Goal: Task Accomplishment & Management: Use online tool/utility

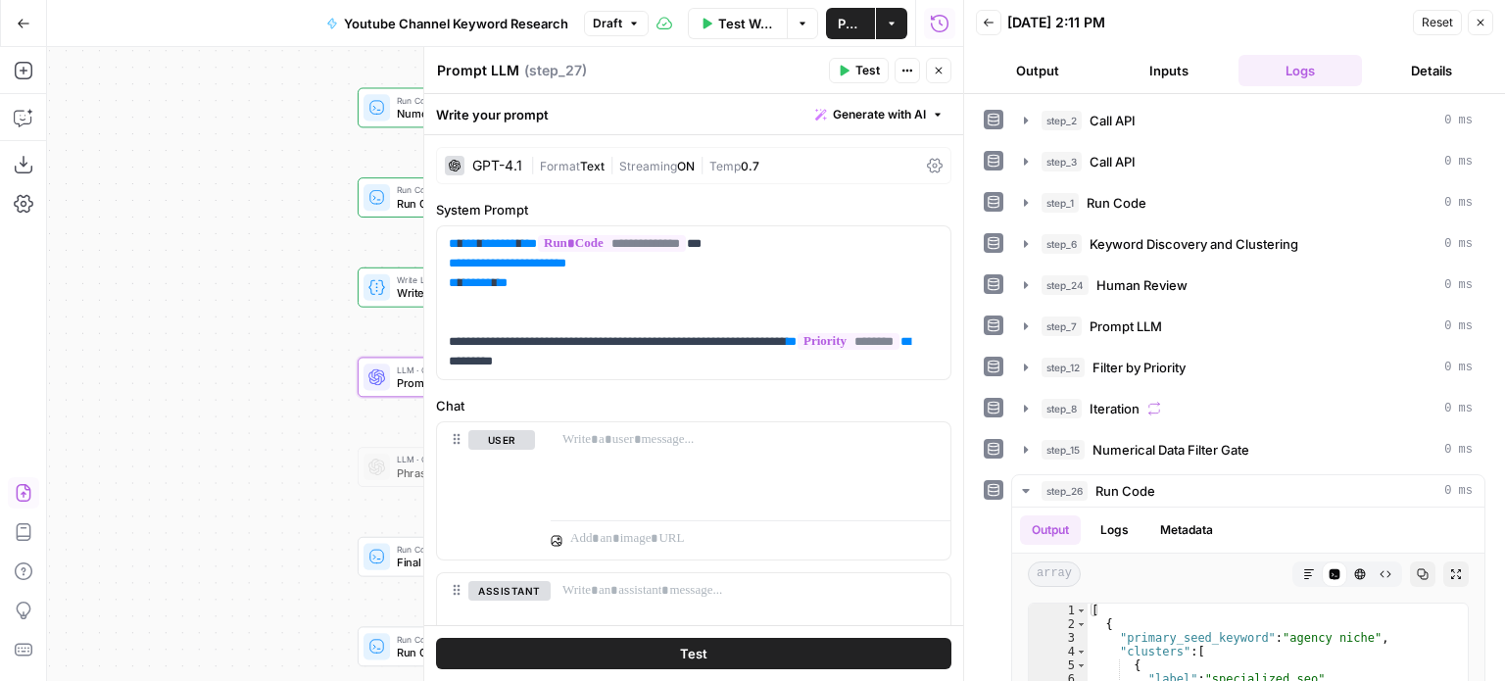
scroll to position [363, 0]
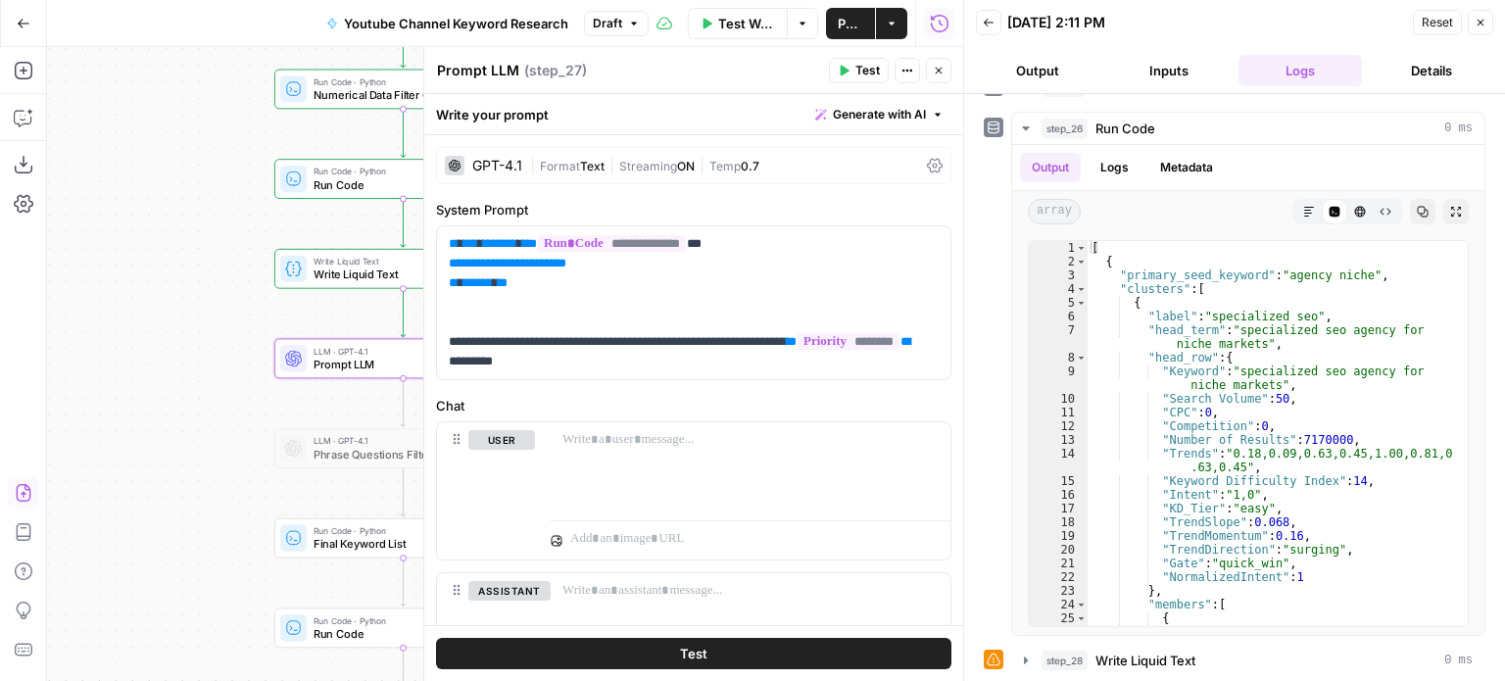
click at [138, 297] on div "Workflow Set Inputs Inputs Call API Call API Step 2 Call API Call API Step 3 Ru…" at bounding box center [505, 364] width 916 height 634
click at [662, 297] on p "**********" at bounding box center [686, 302] width 475 height 137
click at [639, 364] on p "**********" at bounding box center [686, 302] width 475 height 137
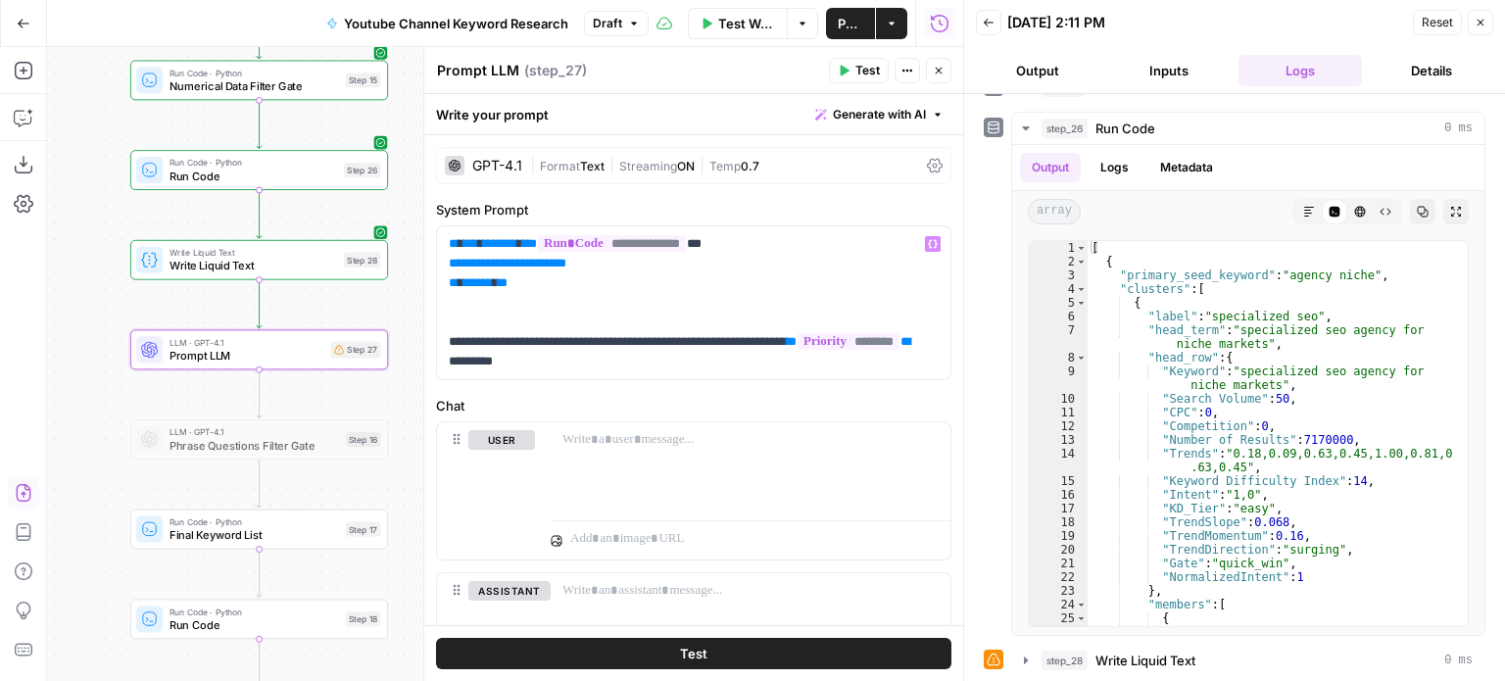
drag, startPoint x: 170, startPoint y: 289, endPoint x: 59, endPoint y: 281, distance: 111.0
click at [59, 281] on div "Workflow Set Inputs Inputs Call API Call API Step 2 Call API Call API Step 3 Ru…" at bounding box center [505, 364] width 916 height 634
click at [661, 361] on p "**********" at bounding box center [686, 302] width 475 height 137
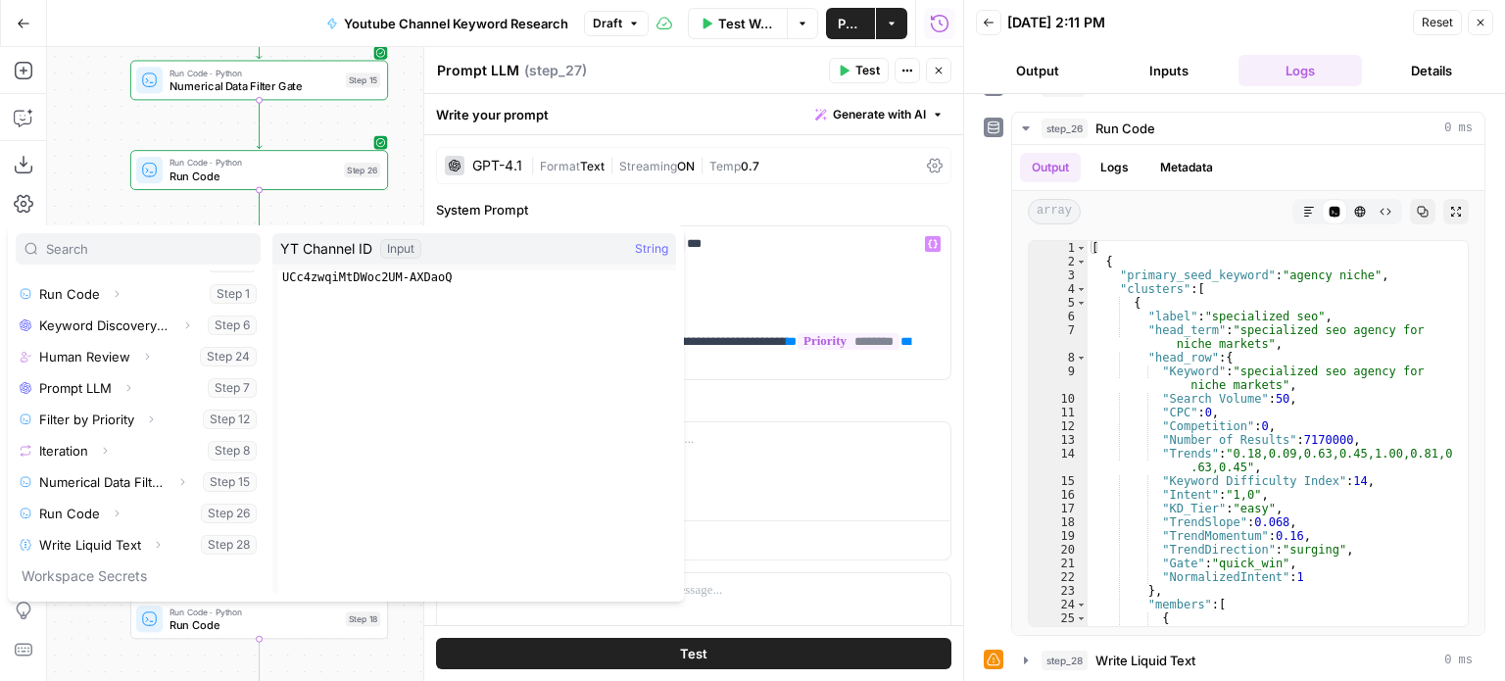
scroll to position [271, 0]
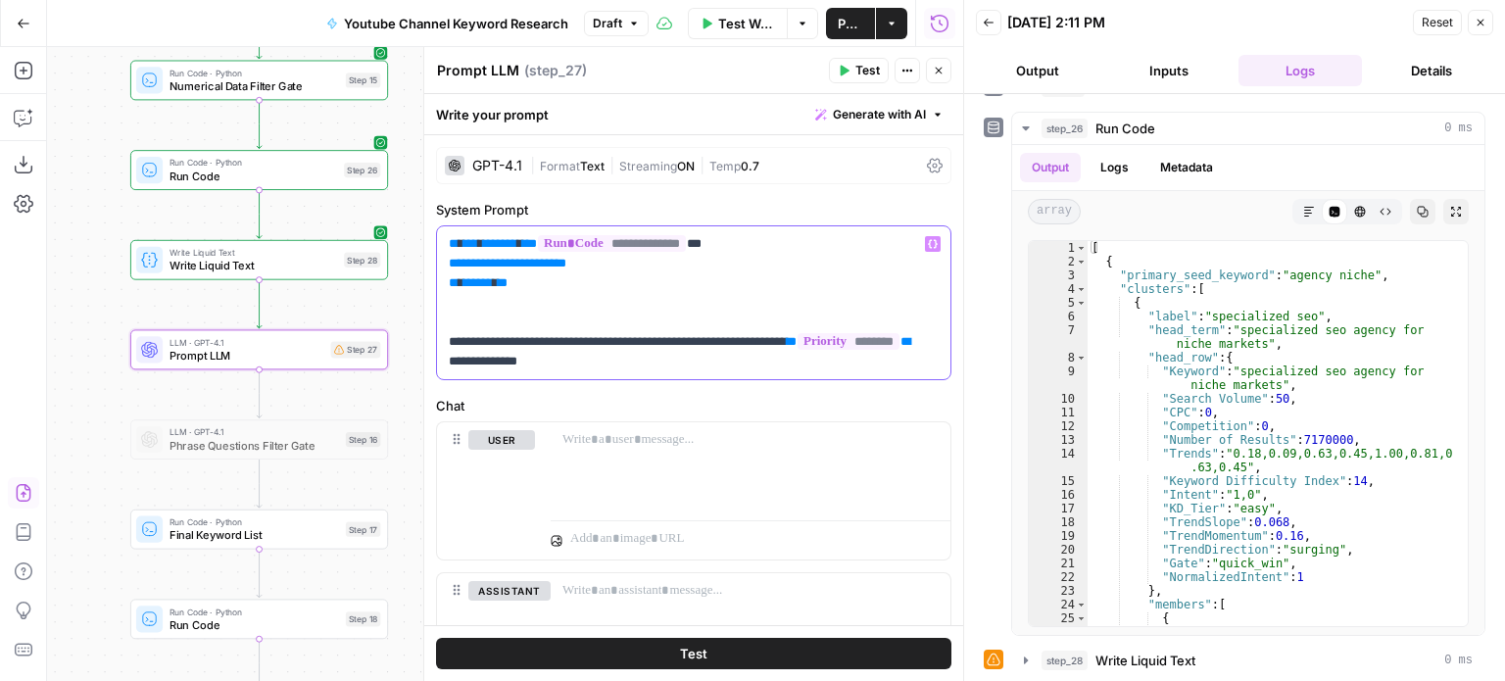
click at [779, 297] on p "**********" at bounding box center [686, 302] width 475 height 137
click at [1485, 24] on icon "button" at bounding box center [1481, 23] width 12 height 12
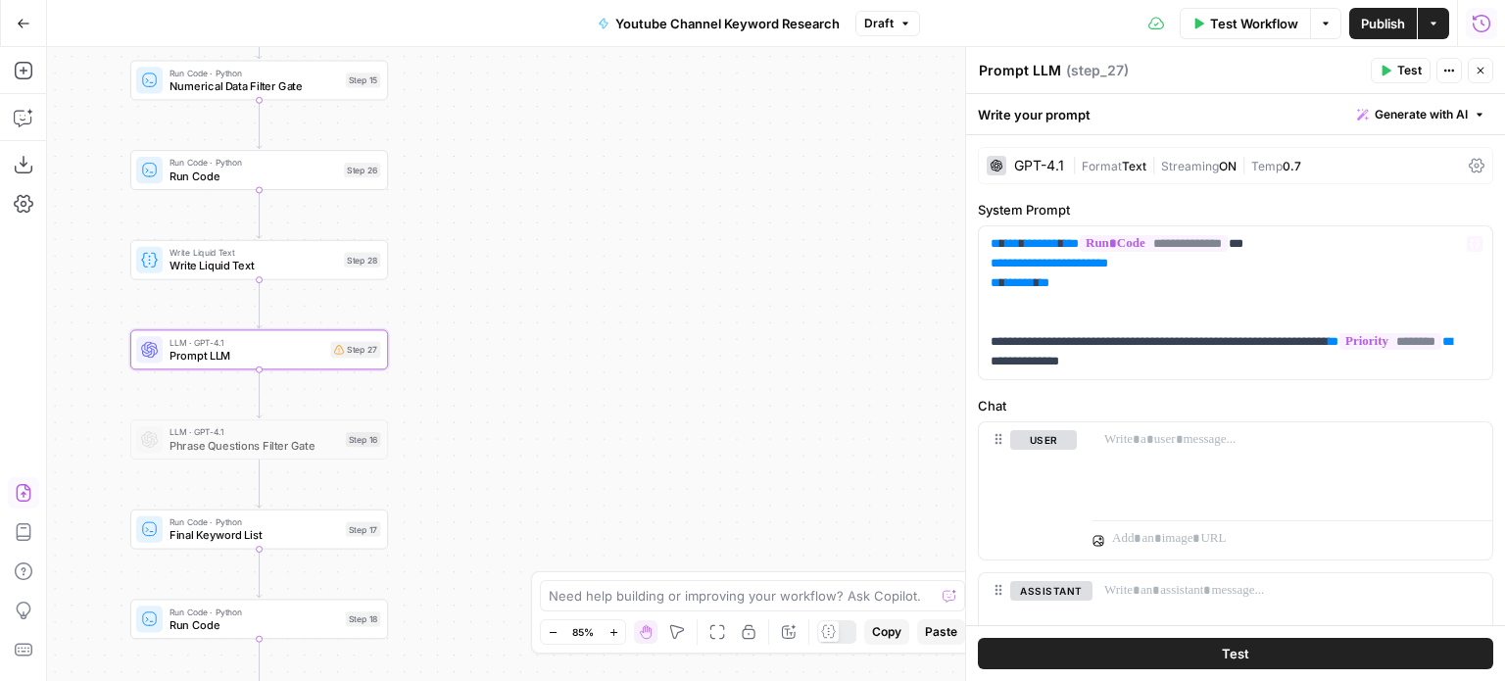
drag, startPoint x: 662, startPoint y: 179, endPoint x: 812, endPoint y: 441, distance: 301.6
click at [792, 443] on div "Workflow Set Inputs Inputs Call API Call API Step 2 Call API Call API Step 3 Ru…" at bounding box center [776, 364] width 1458 height 634
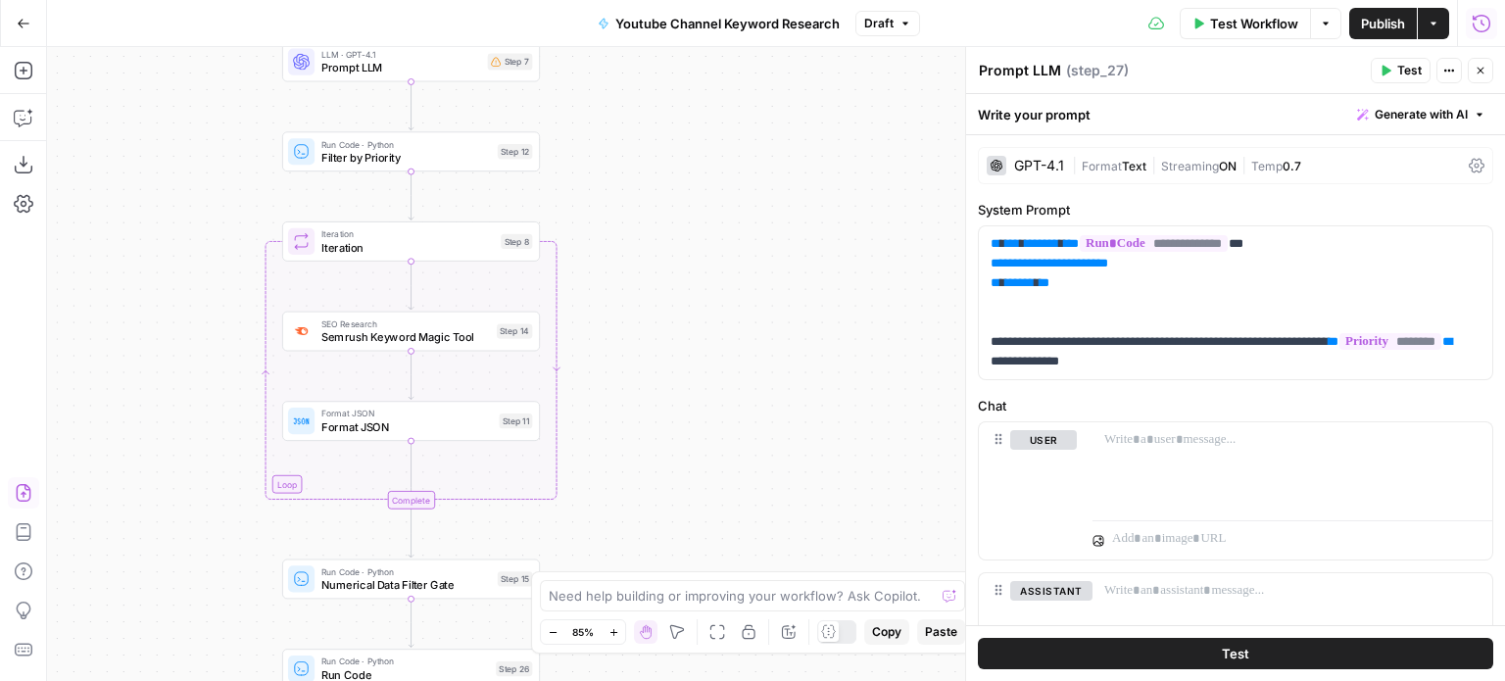
drag, startPoint x: 737, startPoint y: 294, endPoint x: 761, endPoint y: 426, distance: 134.5
click at [758, 473] on div "Workflow Set Inputs Inputs Call API Call API Step 2 Call API Call API Step 3 Ru…" at bounding box center [776, 364] width 1458 height 634
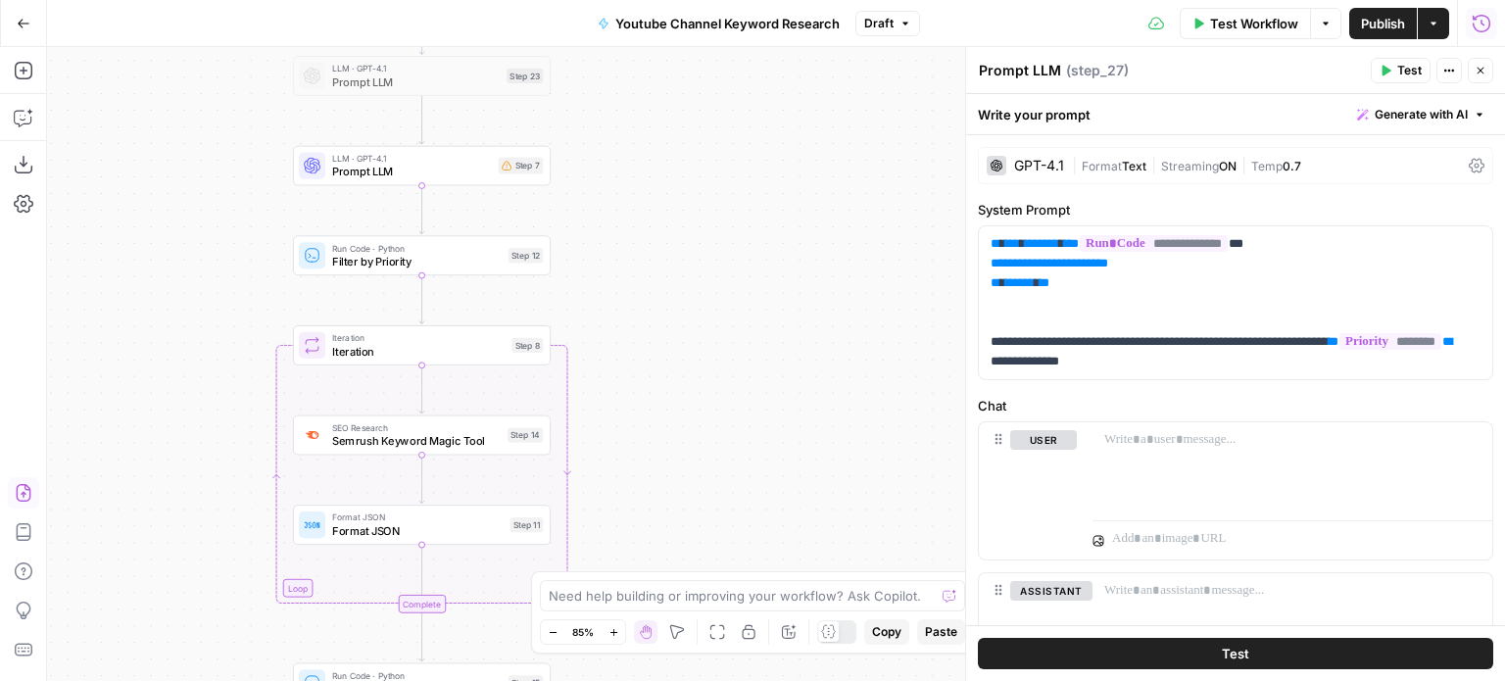
drag, startPoint x: 737, startPoint y: 255, endPoint x: 753, endPoint y: 438, distance: 183.9
click at [751, 501] on div "Workflow Set Inputs Inputs Call API Call API Step 2 Call API Call API Step 3 Ru…" at bounding box center [776, 364] width 1458 height 634
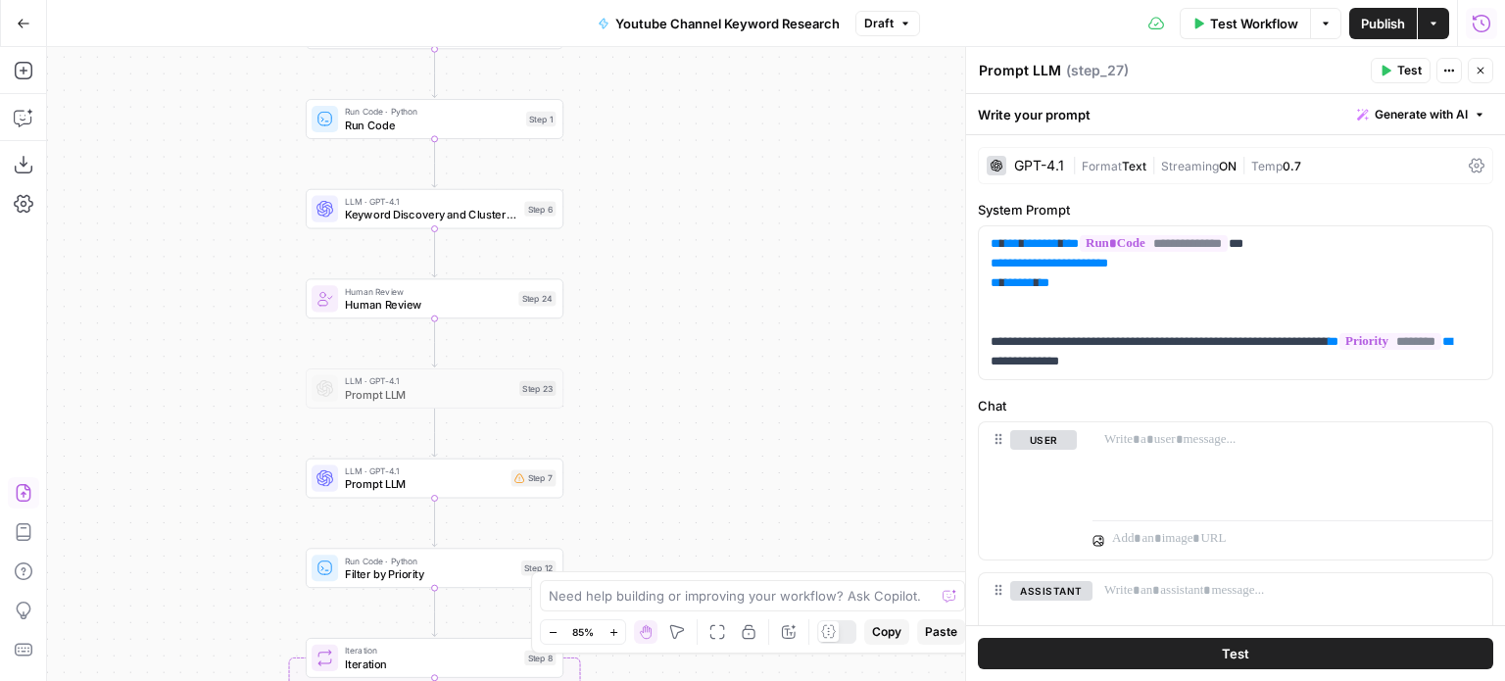
drag, startPoint x: 729, startPoint y: 340, endPoint x: 730, endPoint y: 389, distance: 49.0
click at [728, 456] on div "Workflow Set Inputs Inputs Call API Call API Step 2 Call API Call API Step 3 Ru…" at bounding box center [776, 364] width 1458 height 634
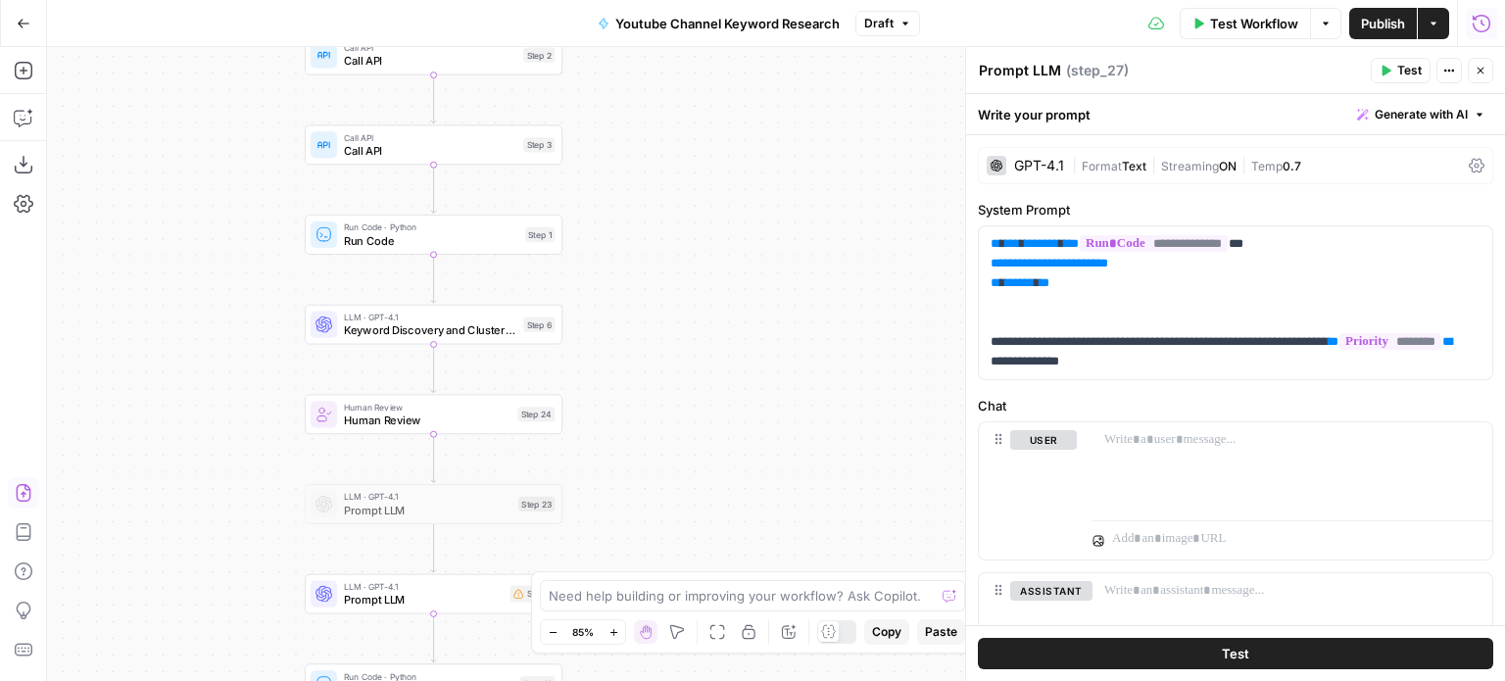
drag, startPoint x: 741, startPoint y: 273, endPoint x: 768, endPoint y: 465, distance: 193.1
click at [768, 505] on div "Workflow Set Inputs Inputs Call API Call API Step 2 Call API Call API Step 3 Ru…" at bounding box center [776, 364] width 1458 height 634
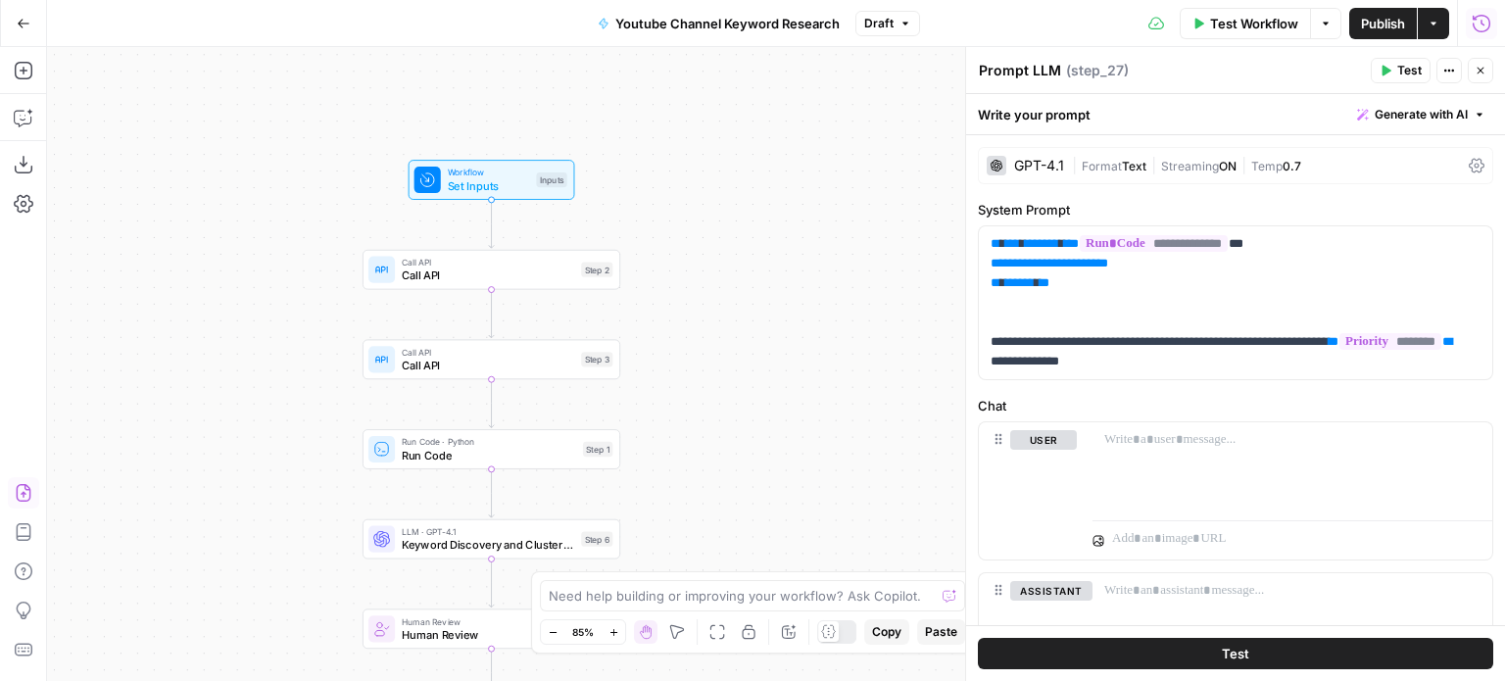
drag, startPoint x: 743, startPoint y: 324, endPoint x: 767, endPoint y: 214, distance: 113.4
click at [766, 216] on div "Workflow Set Inputs Inputs Call API Call API Step 2 Call API Call API Step 3 Ru…" at bounding box center [776, 364] width 1458 height 634
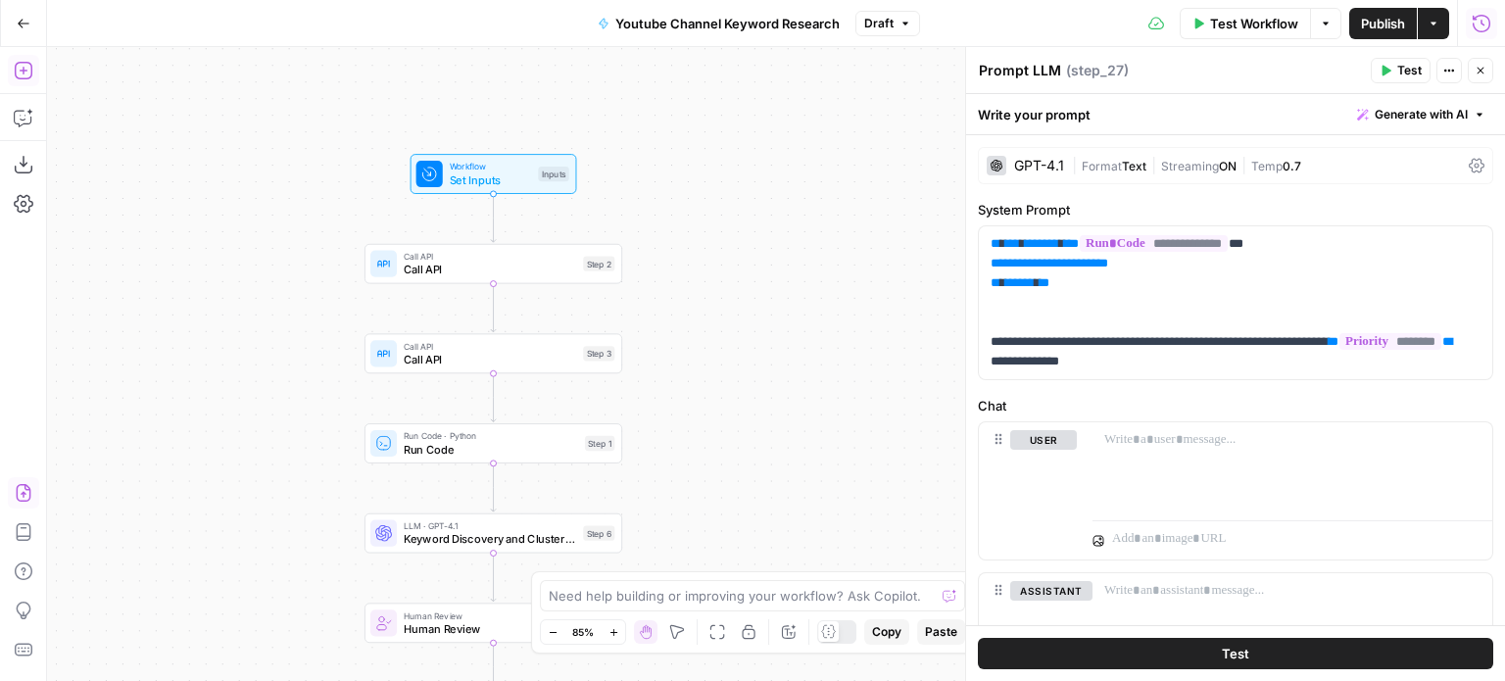
click at [14, 70] on icon "button" at bounding box center [24, 71] width 20 height 20
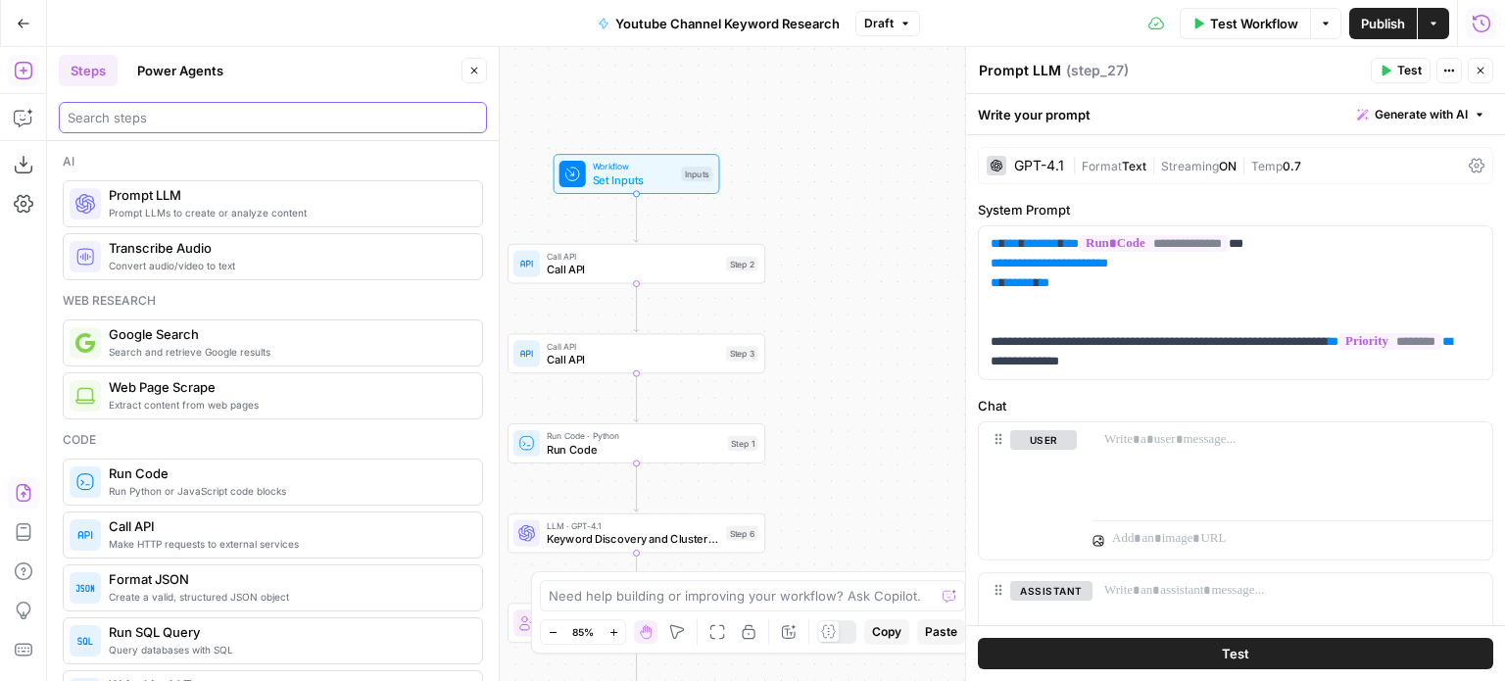
click at [154, 119] on input "search" at bounding box center [273, 118] width 411 height 20
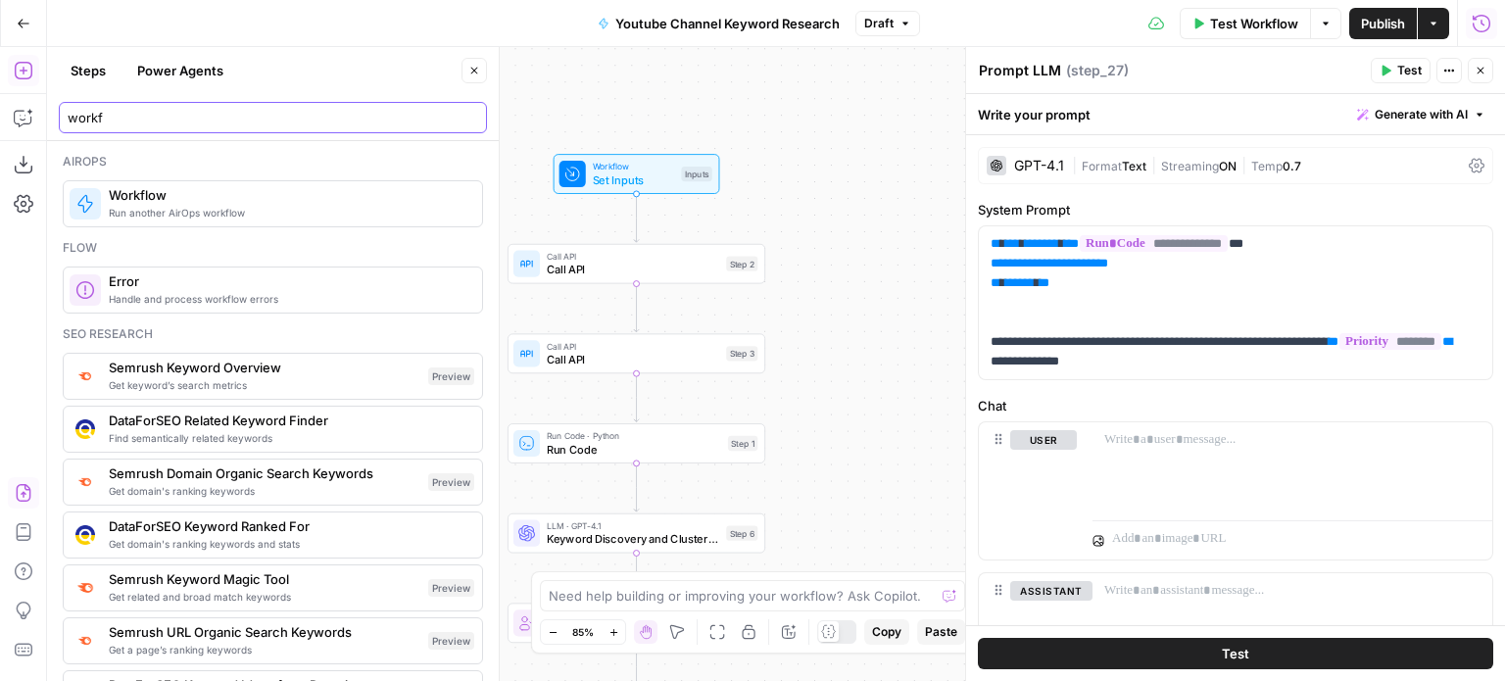
type input "workf"
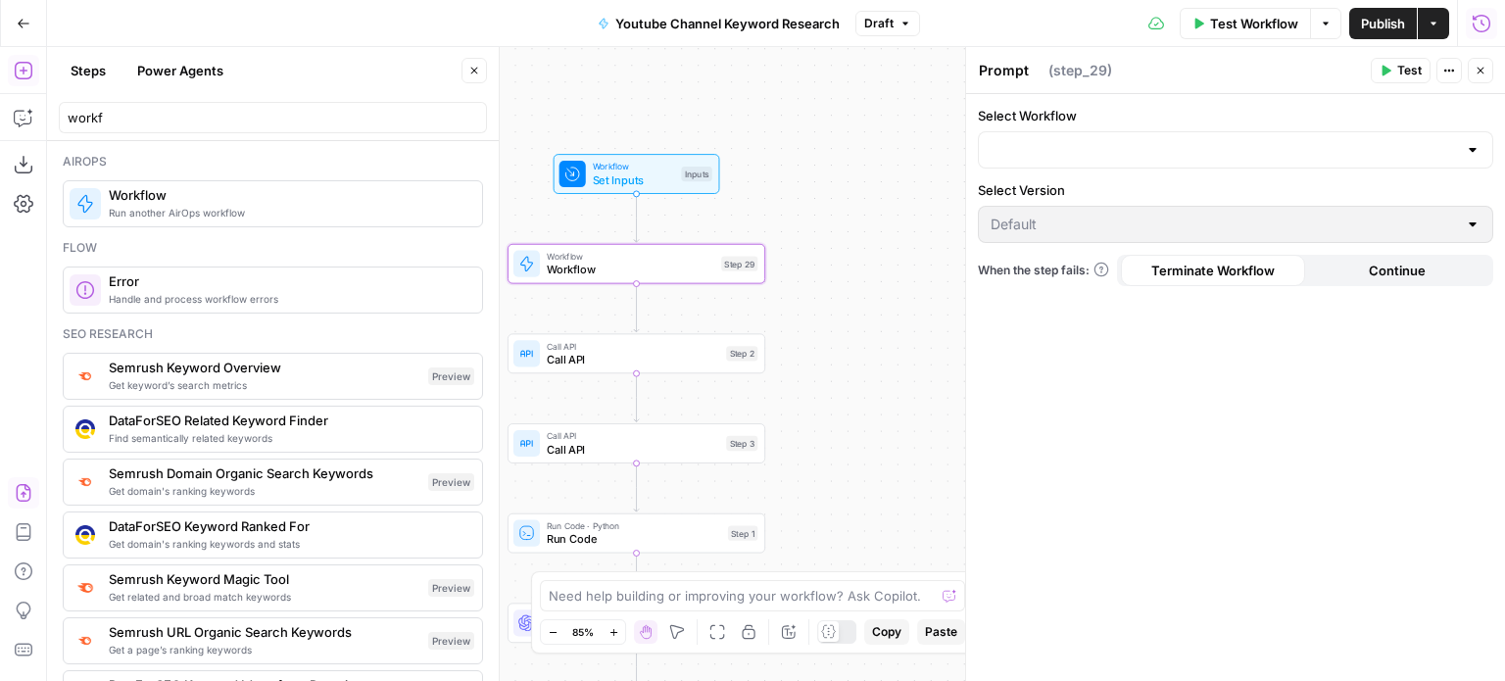
type textarea "Workflow"
click at [476, 76] on button "Close" at bounding box center [474, 70] width 25 height 25
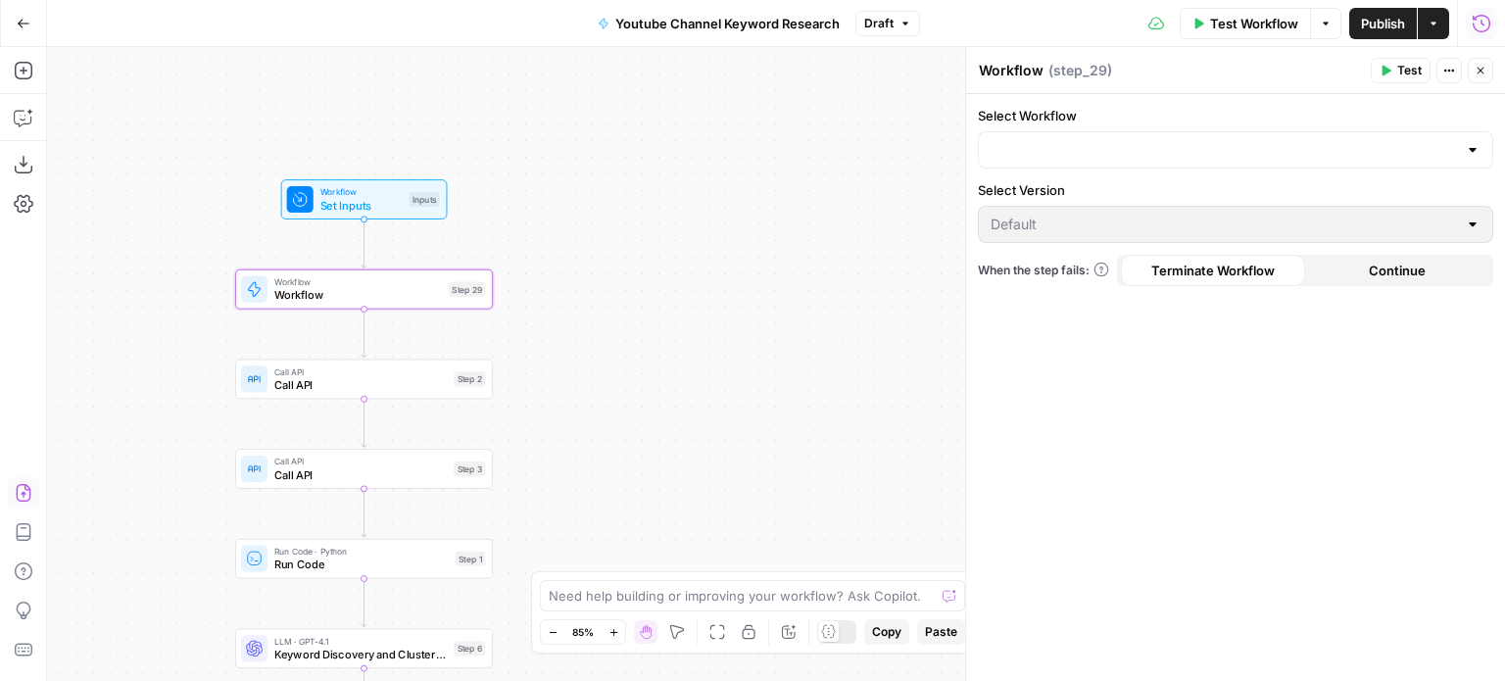
drag, startPoint x: 404, startPoint y: 133, endPoint x: 286, endPoint y: 117, distance: 118.8
click at [192, 118] on div "Workflow Set Inputs Inputs Workflow Workflow Step 29 Call API Call API Step 2 C…" at bounding box center [776, 364] width 1458 height 634
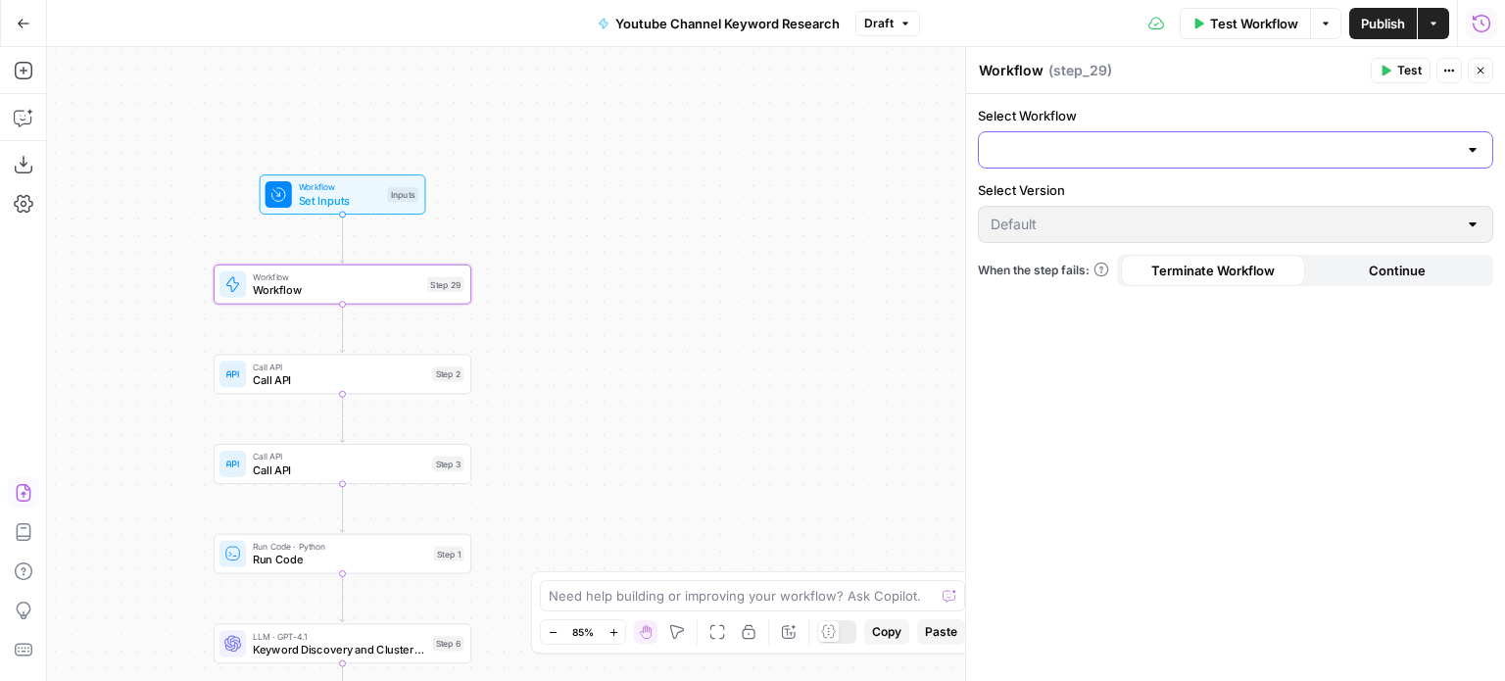
click at [1144, 144] on input "Select Workflow" at bounding box center [1224, 150] width 466 height 20
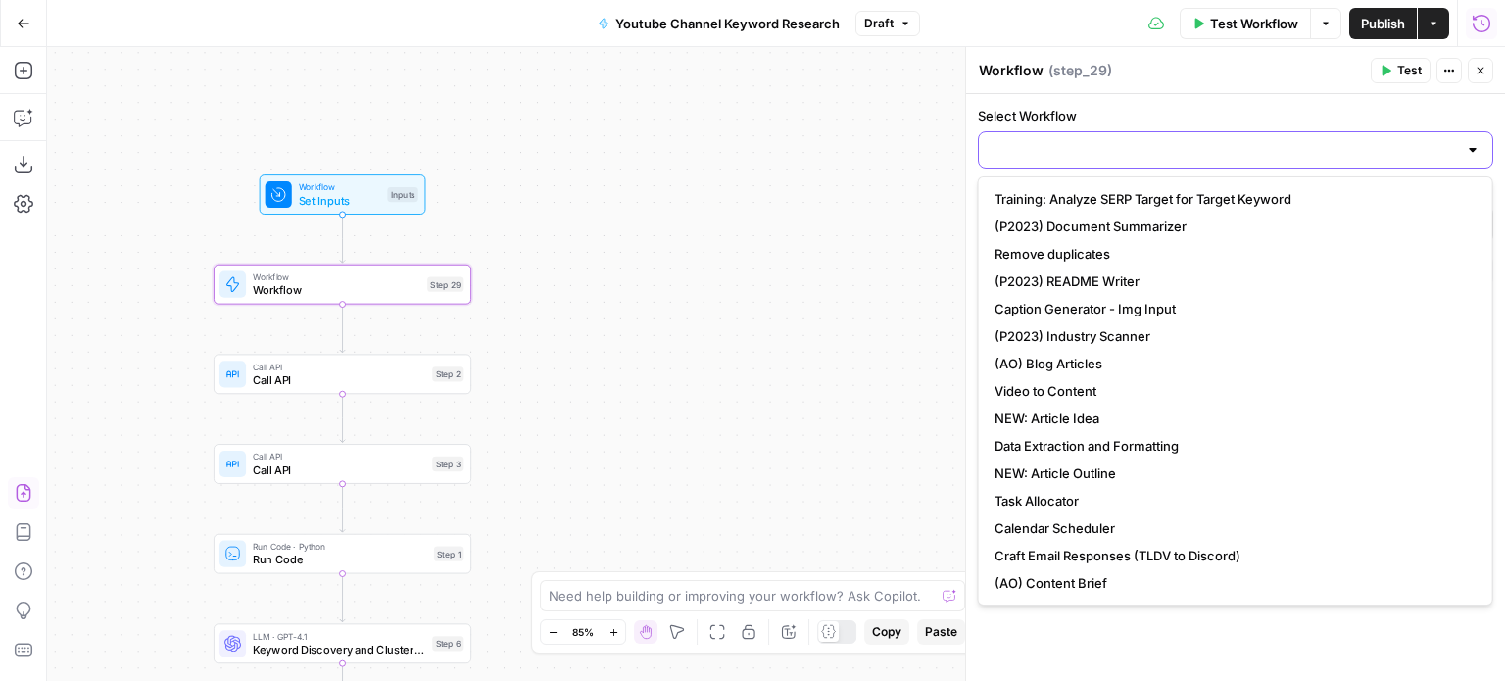
click at [1067, 145] on input "Select Workflow" at bounding box center [1224, 150] width 466 height 20
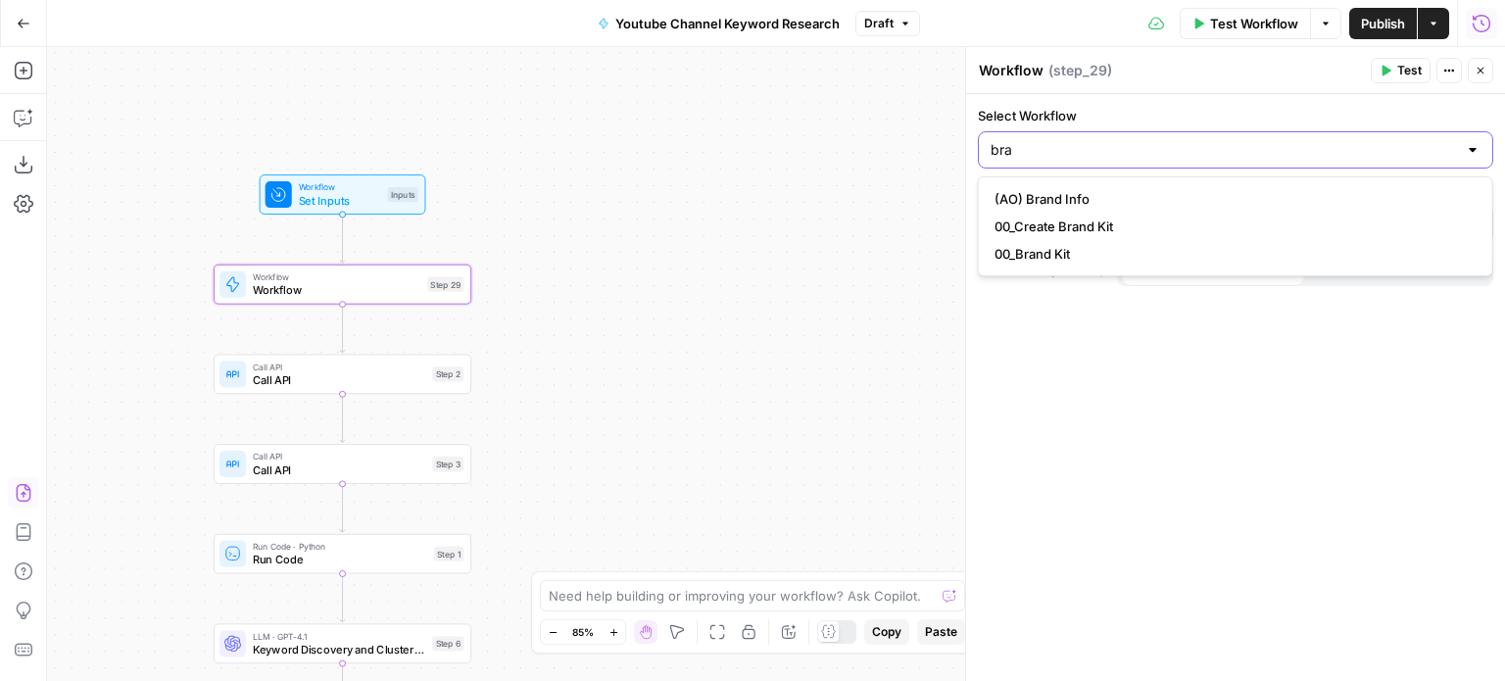
type input "bra"
click at [1121, 231] on span "00_Create Brand Kit" at bounding box center [1232, 227] width 474 height 20
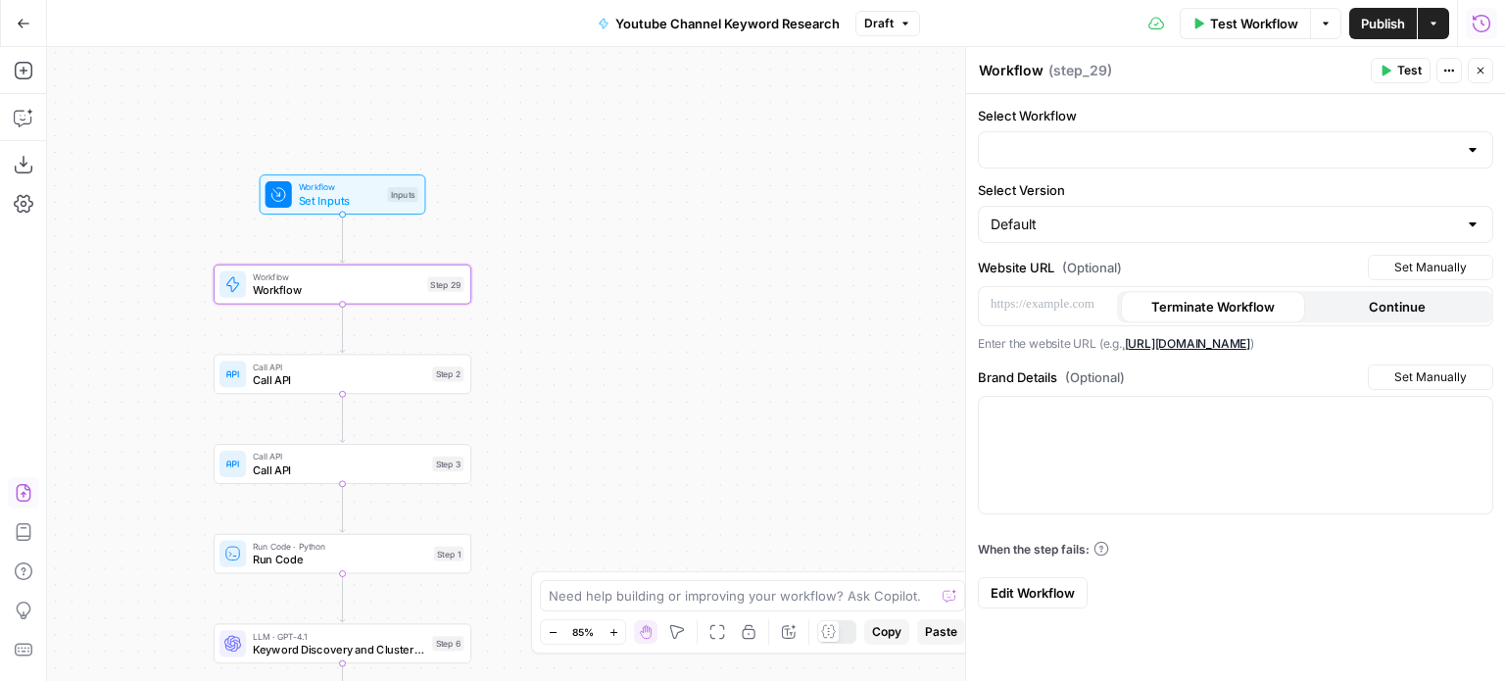
type input "00_Create Brand Kit"
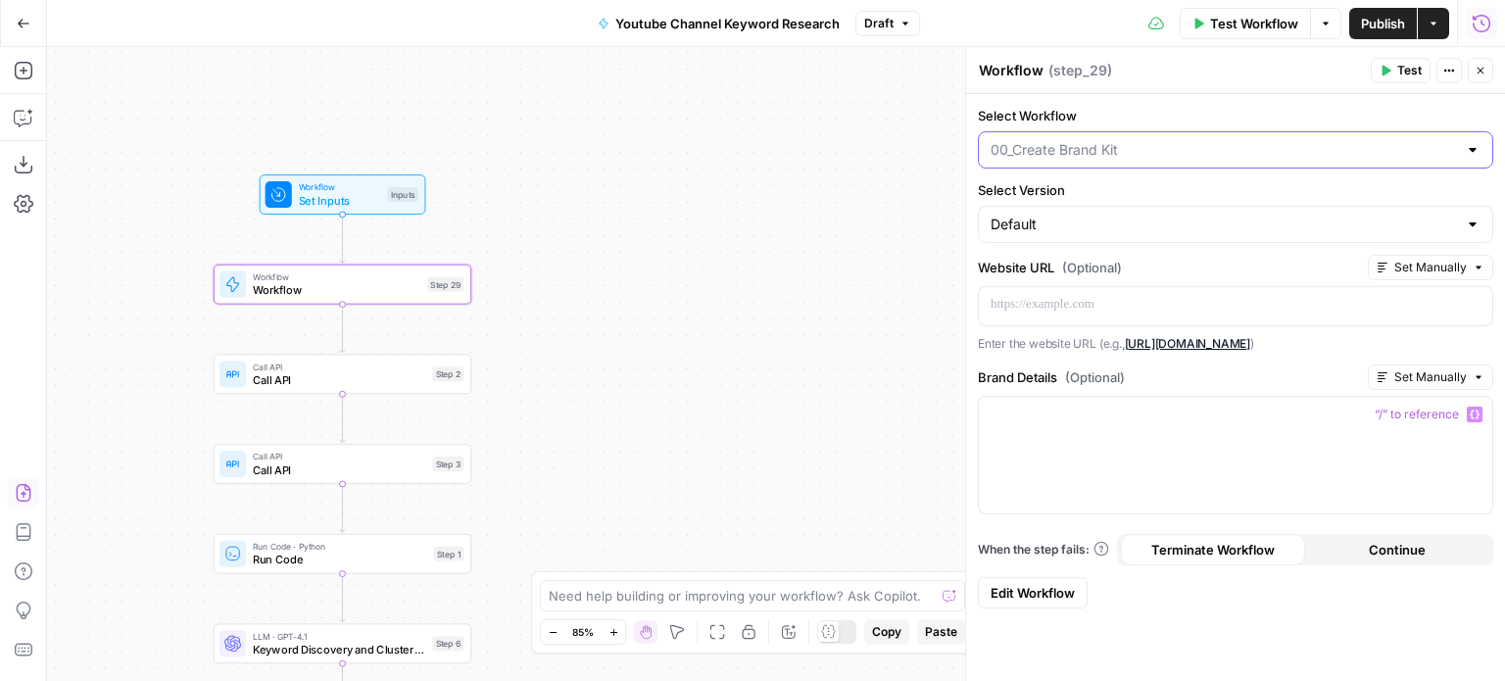
click at [1126, 148] on input "Select Workflow" at bounding box center [1224, 150] width 466 height 20
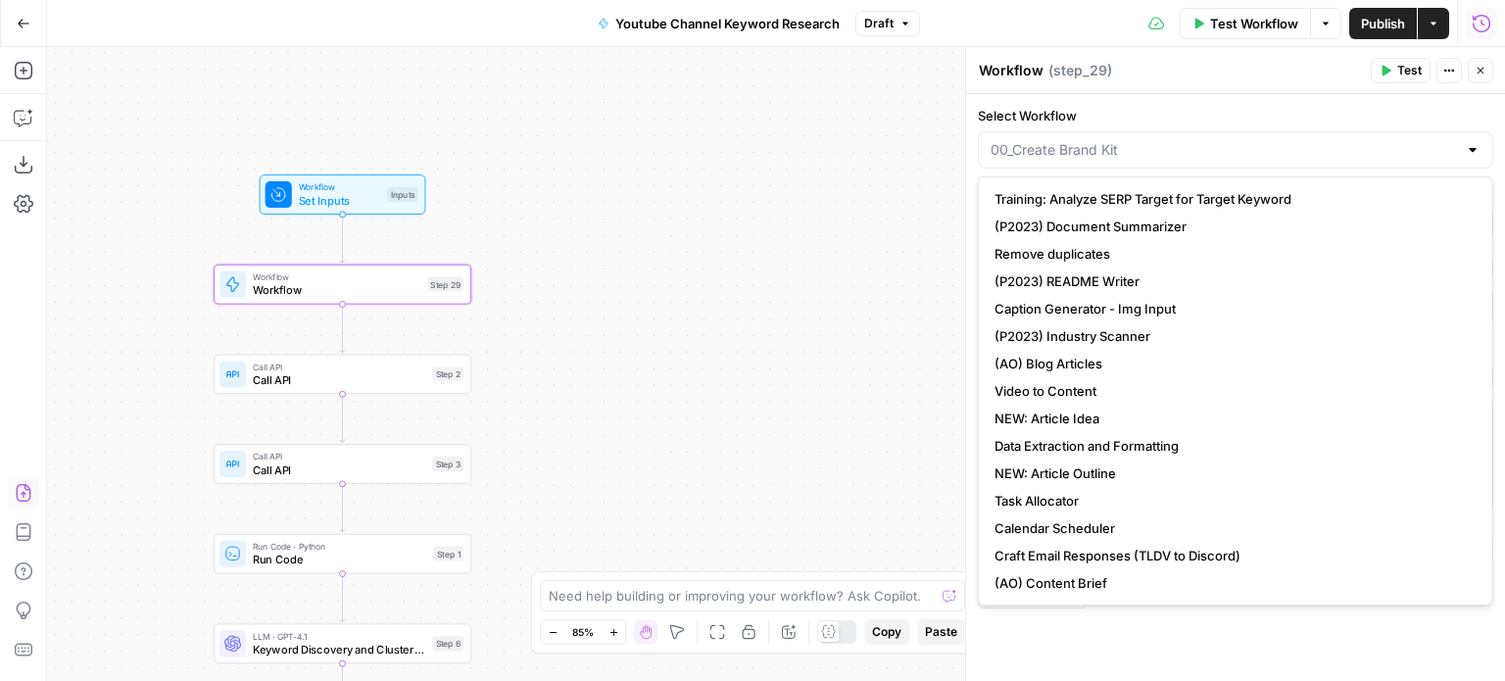
type input "00_Create Brand Kit"
click at [1152, 114] on label "Select Workflow" at bounding box center [1235, 116] width 515 height 20
click at [1152, 140] on input "00_Create Brand Kit" at bounding box center [1224, 150] width 466 height 20
type input "00_Create Brand Kit"
click at [1152, 114] on label "Select Workflow" at bounding box center [1235, 116] width 515 height 20
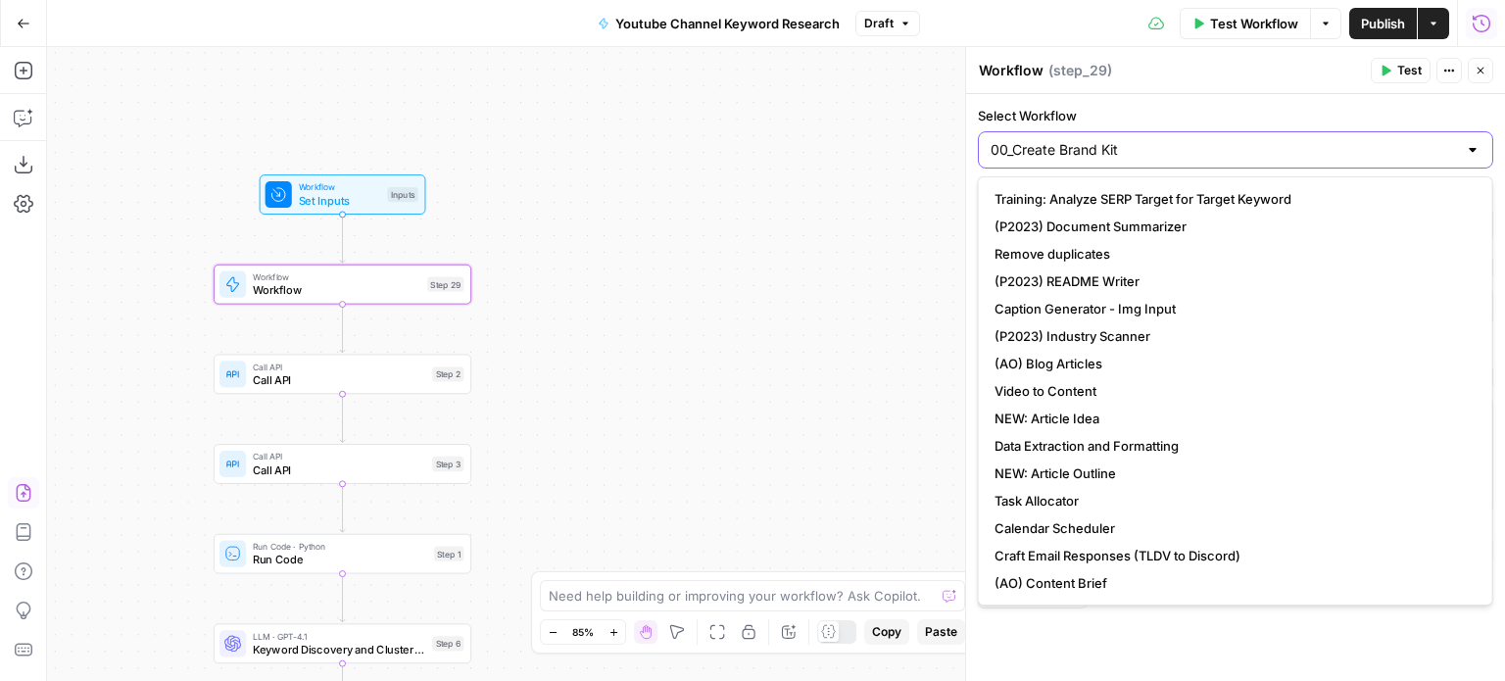
click at [1152, 140] on input "00_Create Brand Kit" at bounding box center [1224, 150] width 466 height 20
type input "00_Create Brand Kit"
click at [1152, 114] on label "Select Workflow" at bounding box center [1235, 116] width 515 height 20
click at [1152, 140] on input "00_Create Brand Kit" at bounding box center [1224, 150] width 466 height 20
click at [1131, 138] on div "00_Create Brand Kit" at bounding box center [1235, 149] width 515 height 37
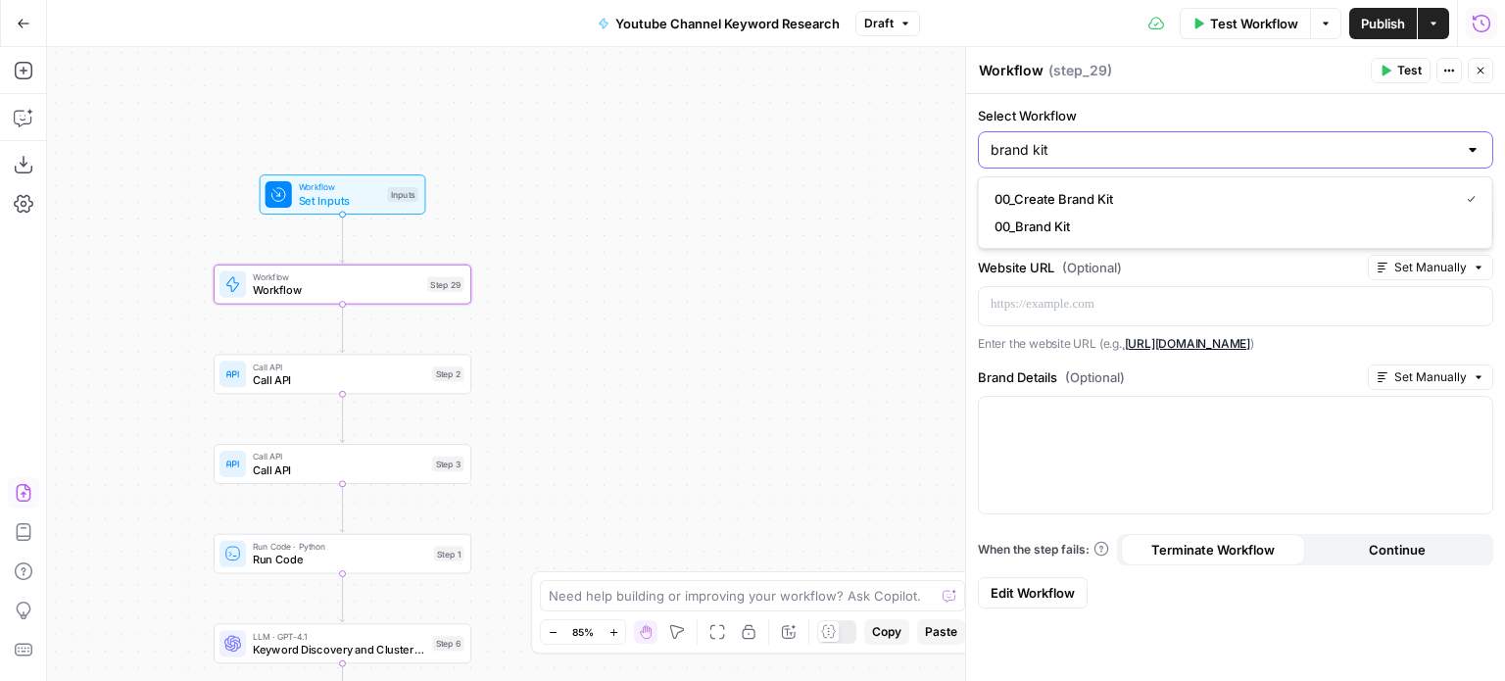
type input "brand kit"
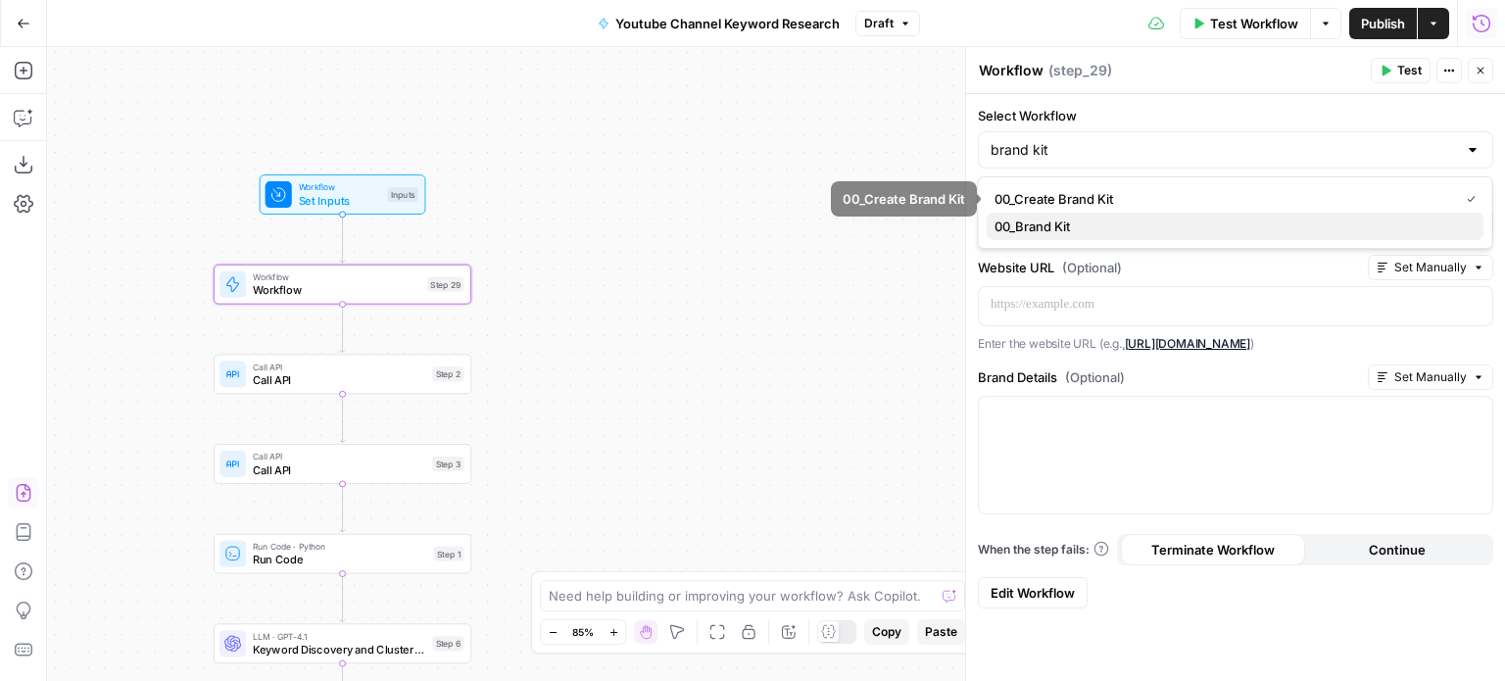
click at [1053, 220] on span "00_Brand Kit" at bounding box center [1232, 227] width 474 height 20
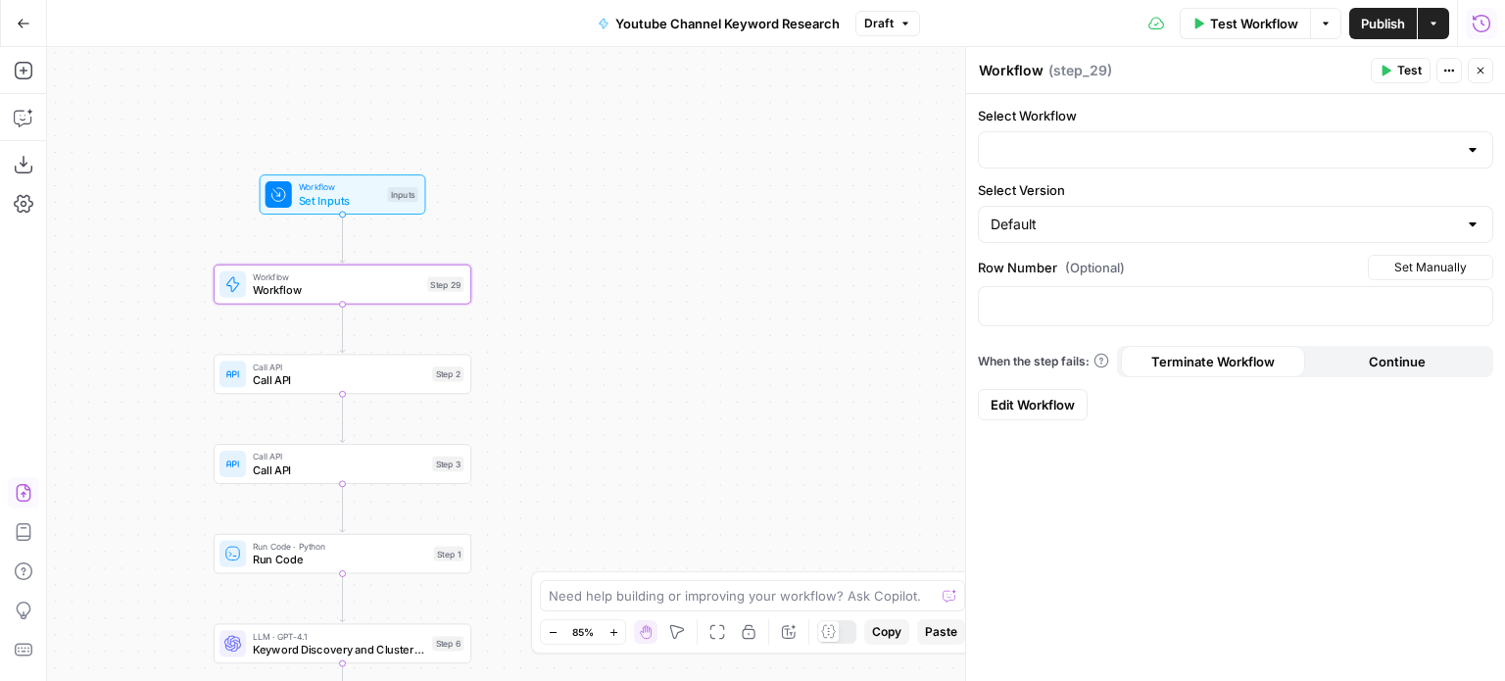
type input "00_Brand Kit"
click at [1066, 305] on p at bounding box center [1236, 305] width 490 height 20
click at [1394, 65] on button "Test" at bounding box center [1401, 70] width 60 height 25
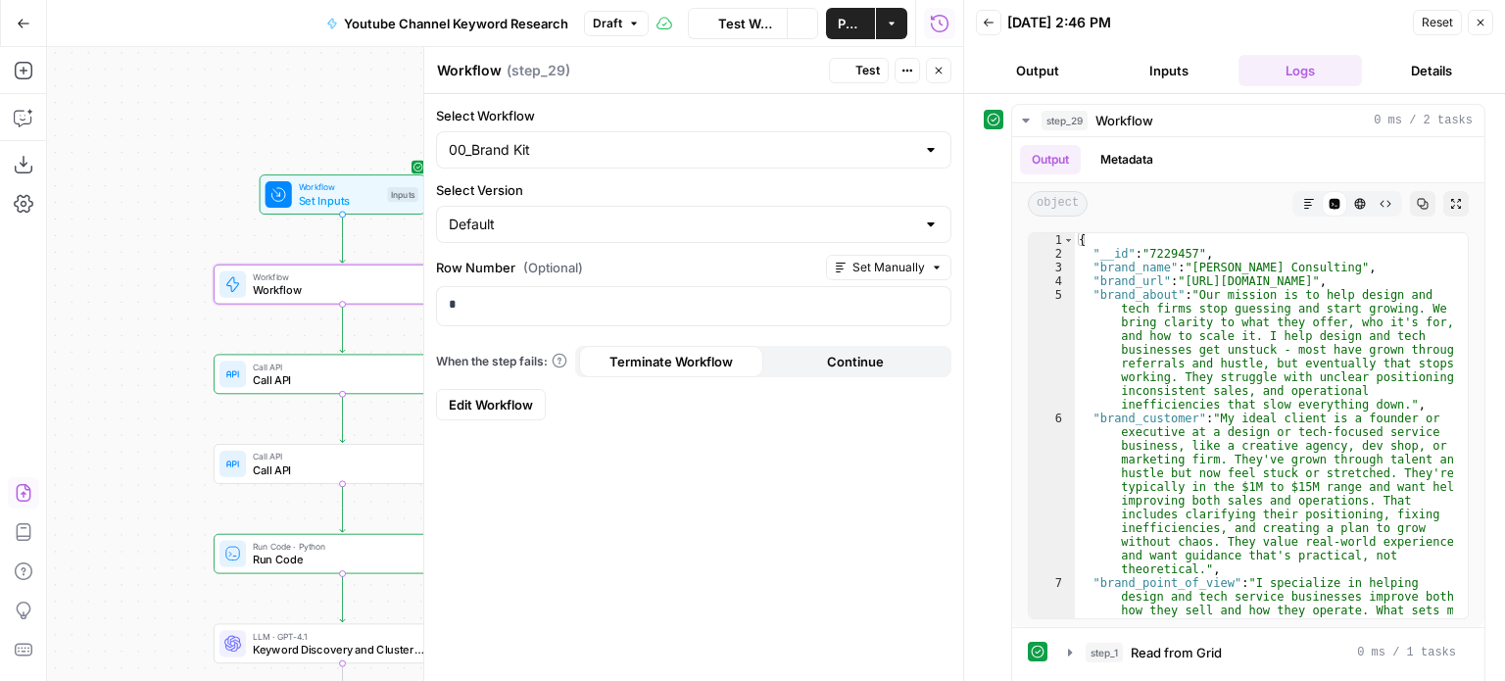
click at [941, 70] on icon "button" at bounding box center [939, 71] width 12 height 12
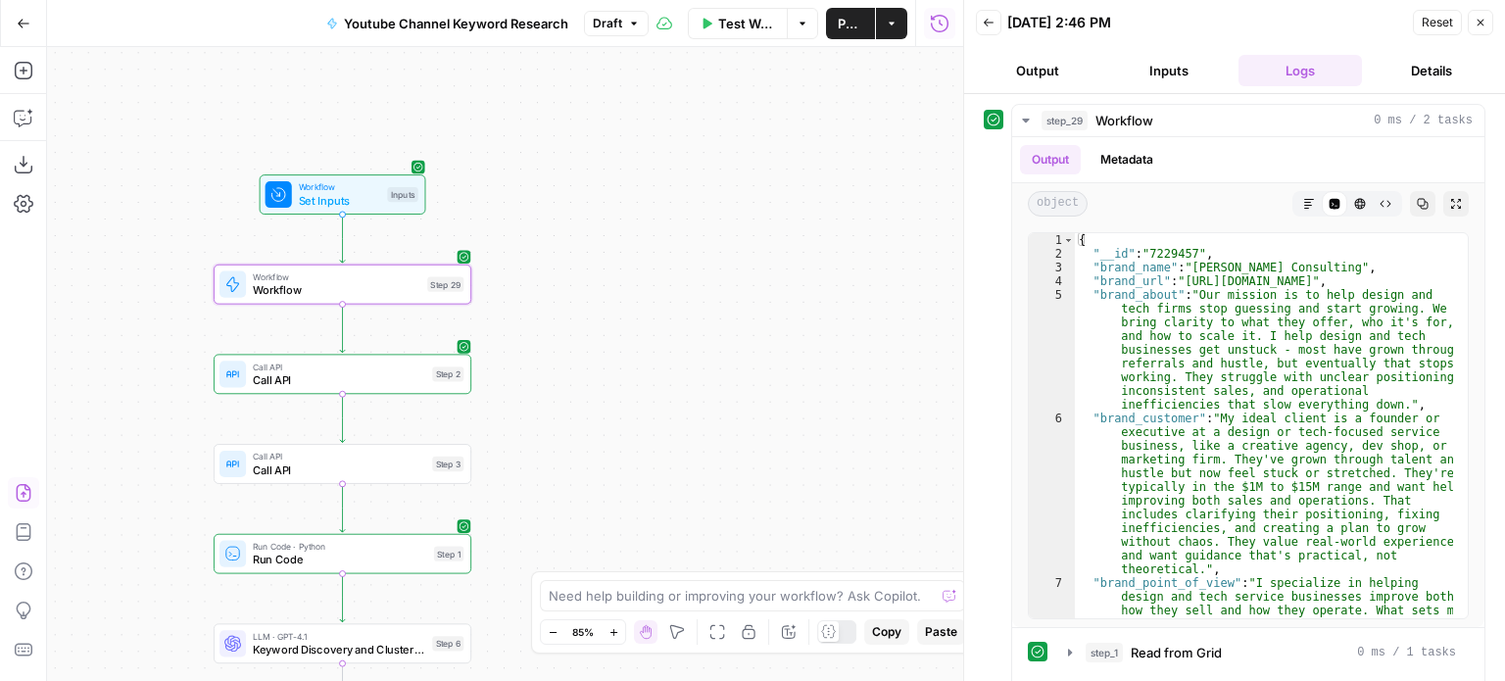
drag, startPoint x: 700, startPoint y: 477, endPoint x: 693, endPoint y: 60, distance: 417.5
click at [686, 73] on div "Workflow Set Inputs Inputs Workflow Workflow Step 29 Call API Call API Step 2 C…" at bounding box center [505, 364] width 916 height 634
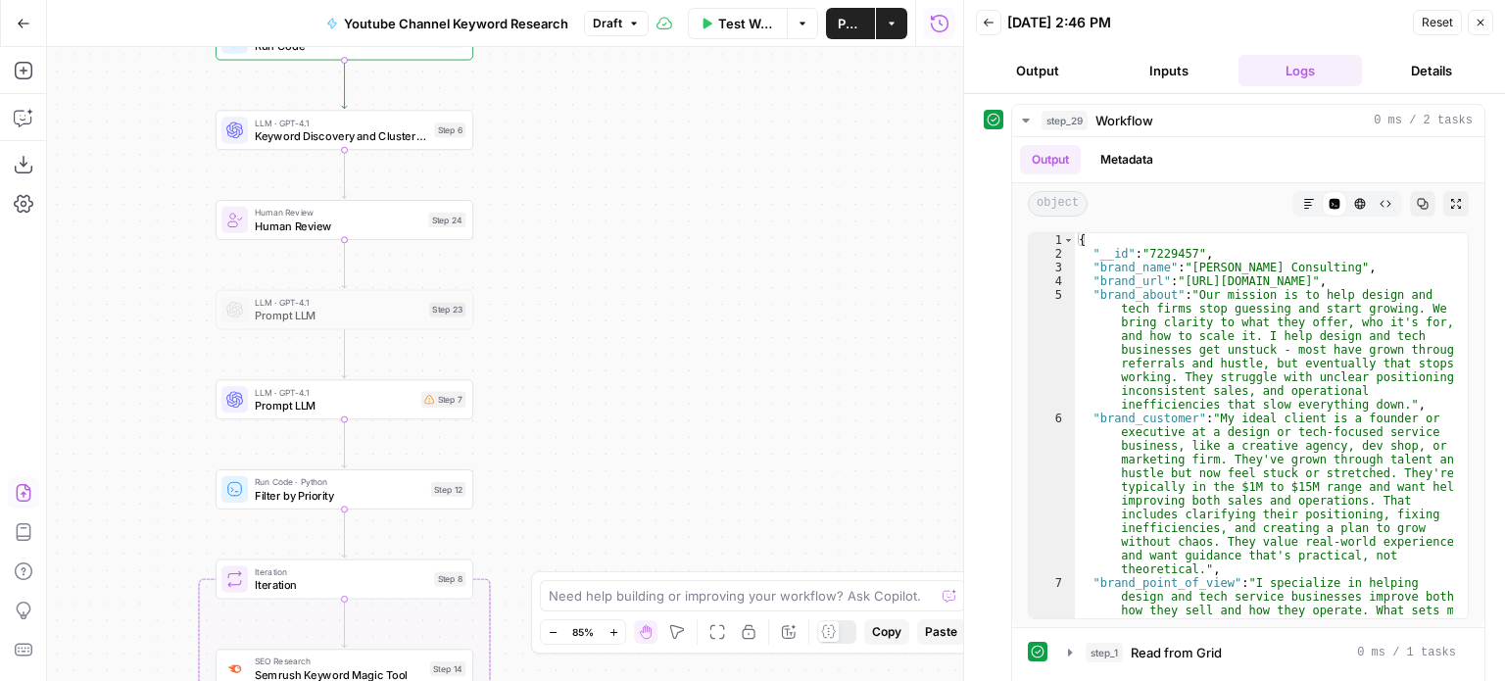
drag, startPoint x: 666, startPoint y: 301, endPoint x: 666, endPoint y: 320, distance: 19.6
click at [687, 233] on div "Workflow Set Inputs Inputs Workflow Workflow Step 29 Call API Call API Step 2 C…" at bounding box center [505, 364] width 916 height 634
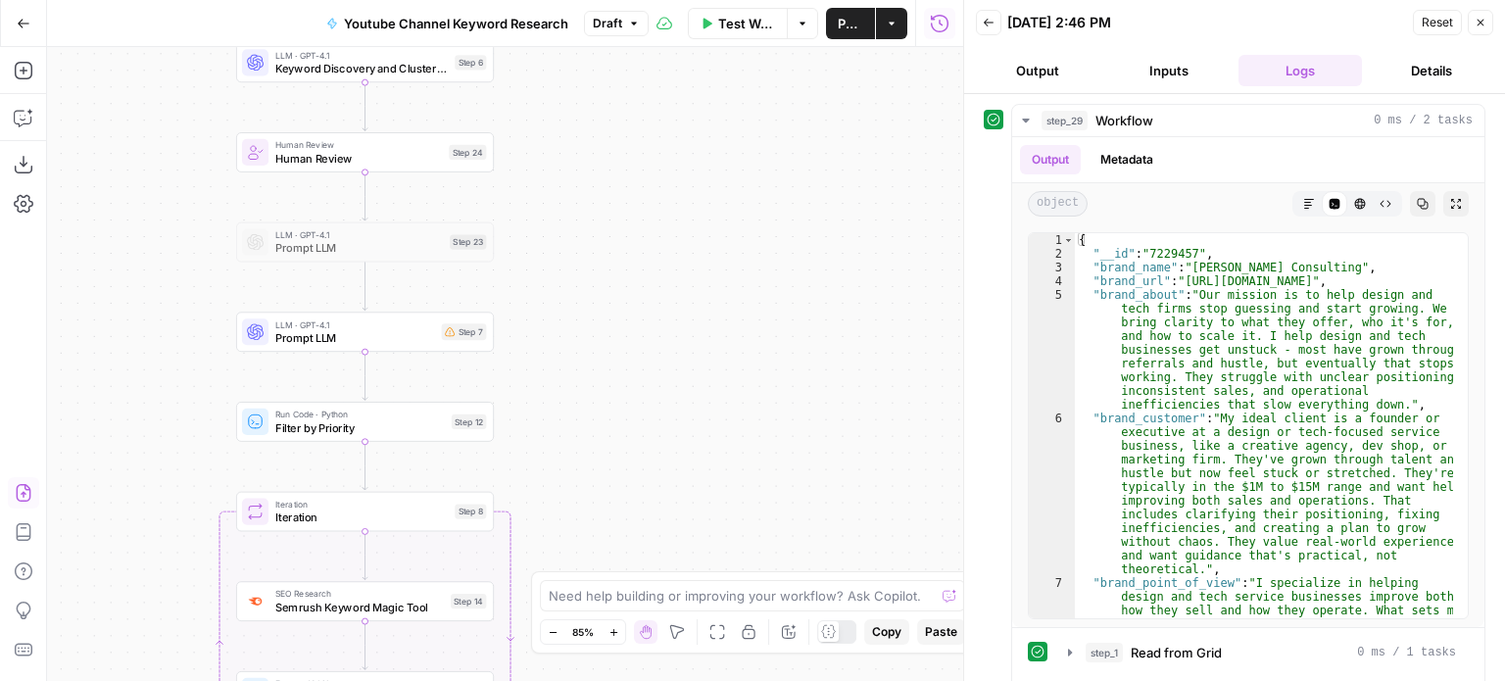
drag, startPoint x: 661, startPoint y: 322, endPoint x: 675, endPoint y: 226, distance: 97.2
click at [674, 227] on div "Workflow Set Inputs Inputs Workflow Workflow Step 29 Call API Call API Step 2 C…" at bounding box center [505, 364] width 916 height 634
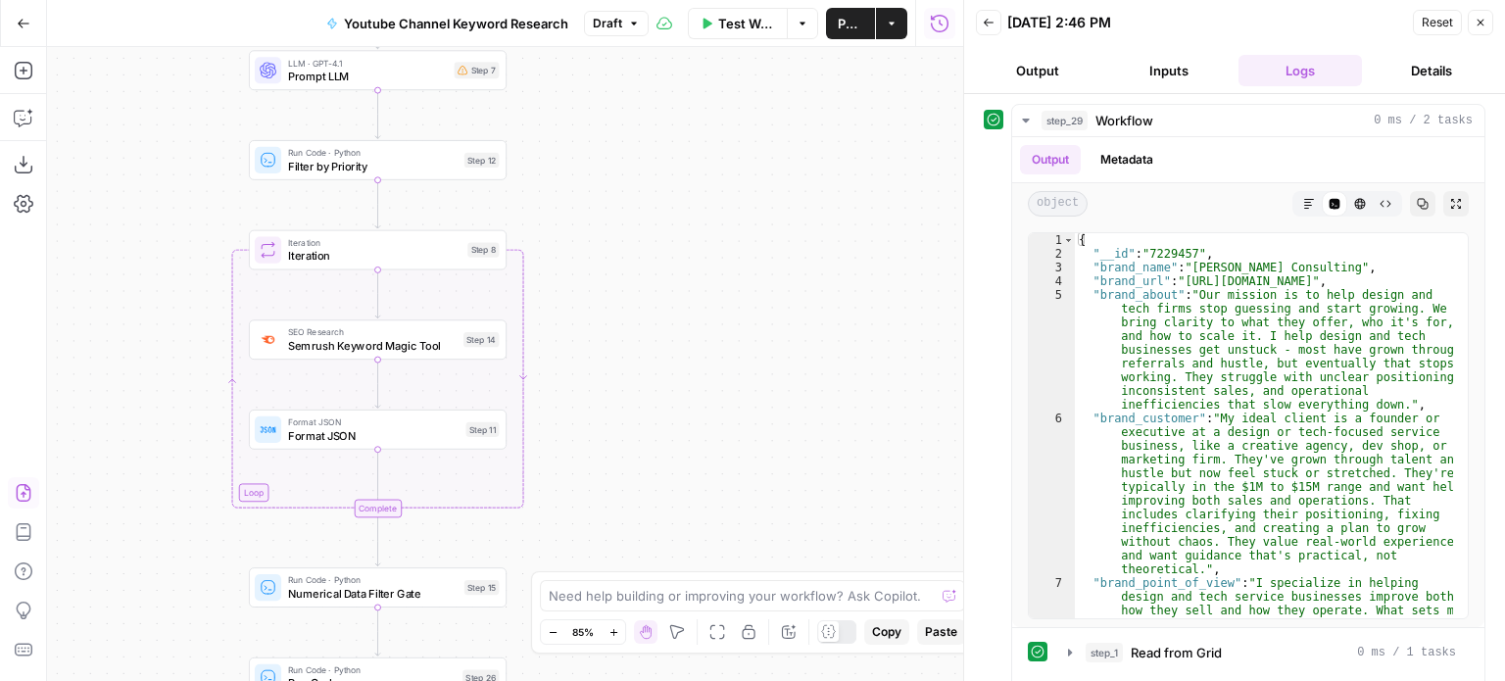
drag, startPoint x: 725, startPoint y: 383, endPoint x: 744, endPoint y: 235, distance: 149.1
click at [756, 114] on div "Workflow Set Inputs Inputs Workflow Workflow Step 29 Call API Call API Step 2 C…" at bounding box center [505, 364] width 916 height 634
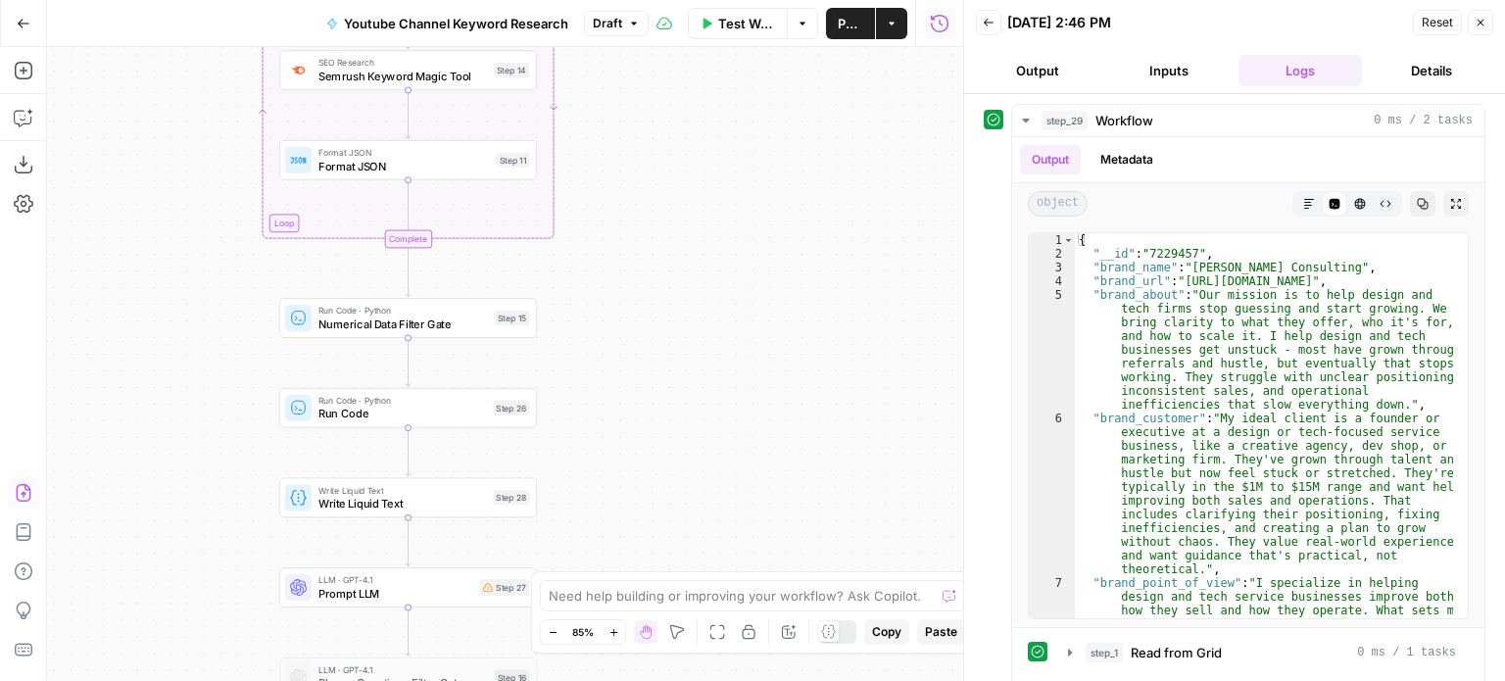
drag, startPoint x: 717, startPoint y: 375, endPoint x: 748, endPoint y: 155, distance: 222.6
click at [748, 156] on div "Workflow Set Inputs Inputs Workflow Workflow Step 29 Call API Call API Step 2 C…" at bounding box center [505, 364] width 916 height 634
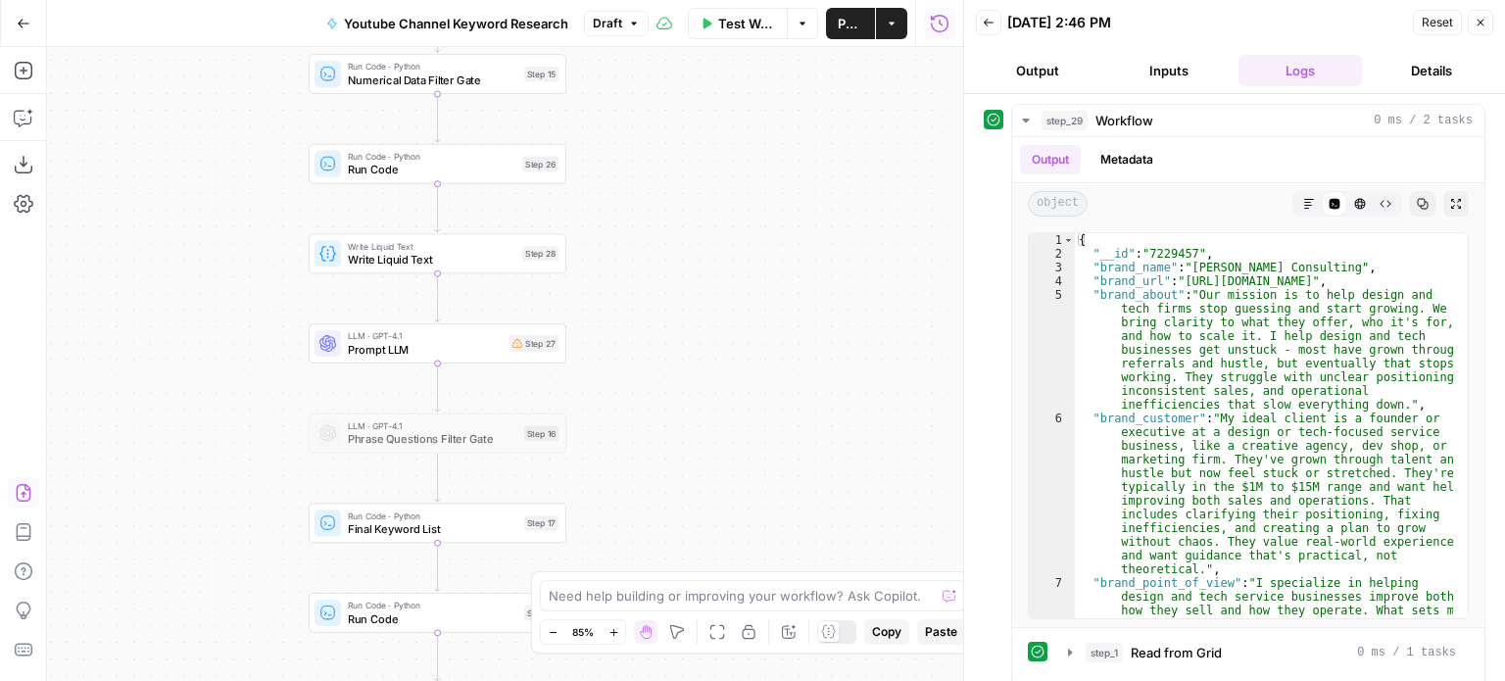
click at [451, 350] on span "Prompt LLM" at bounding box center [425, 349] width 155 height 17
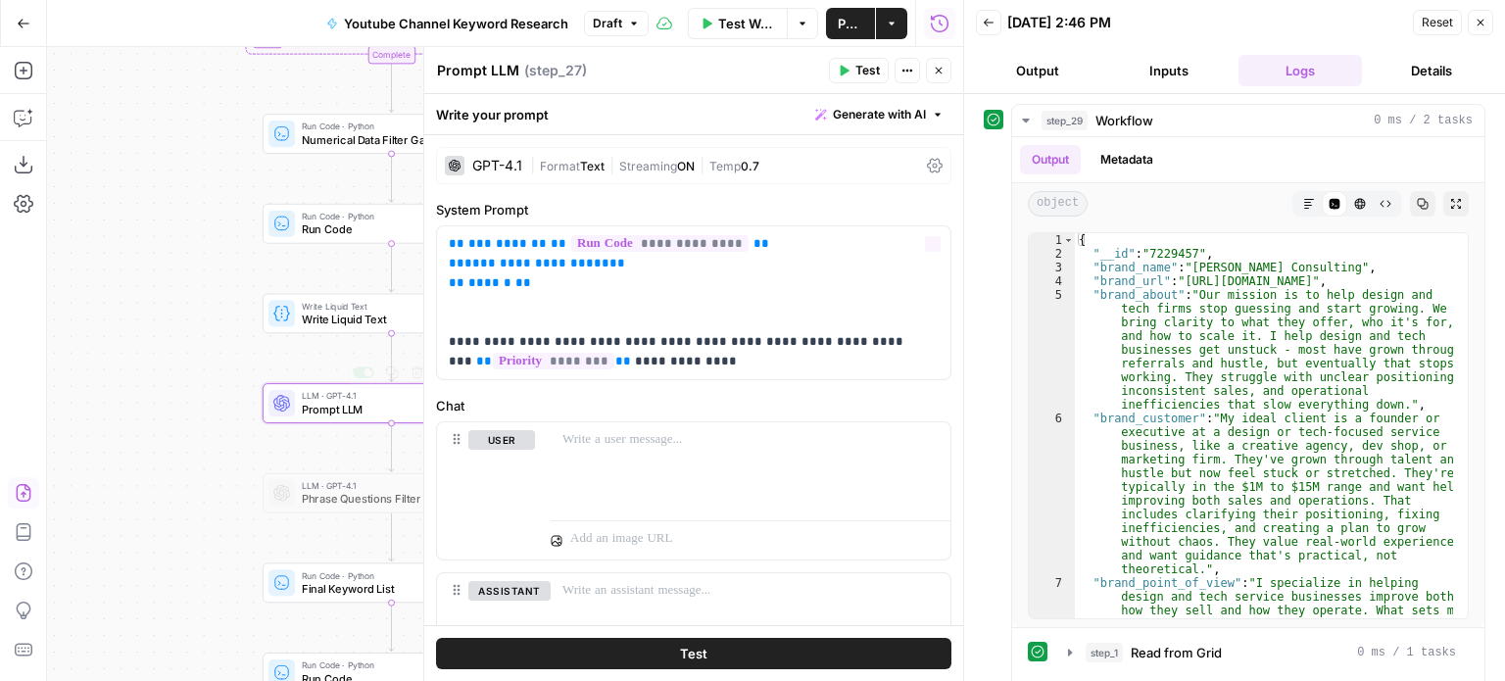
drag, startPoint x: 196, startPoint y: 280, endPoint x: 128, endPoint y: 350, distance: 97.0
click at [97, 356] on div "Workflow Set Inputs Inputs Workflow Workflow Step 29 Call API Call API Step 2 C…" at bounding box center [505, 364] width 916 height 634
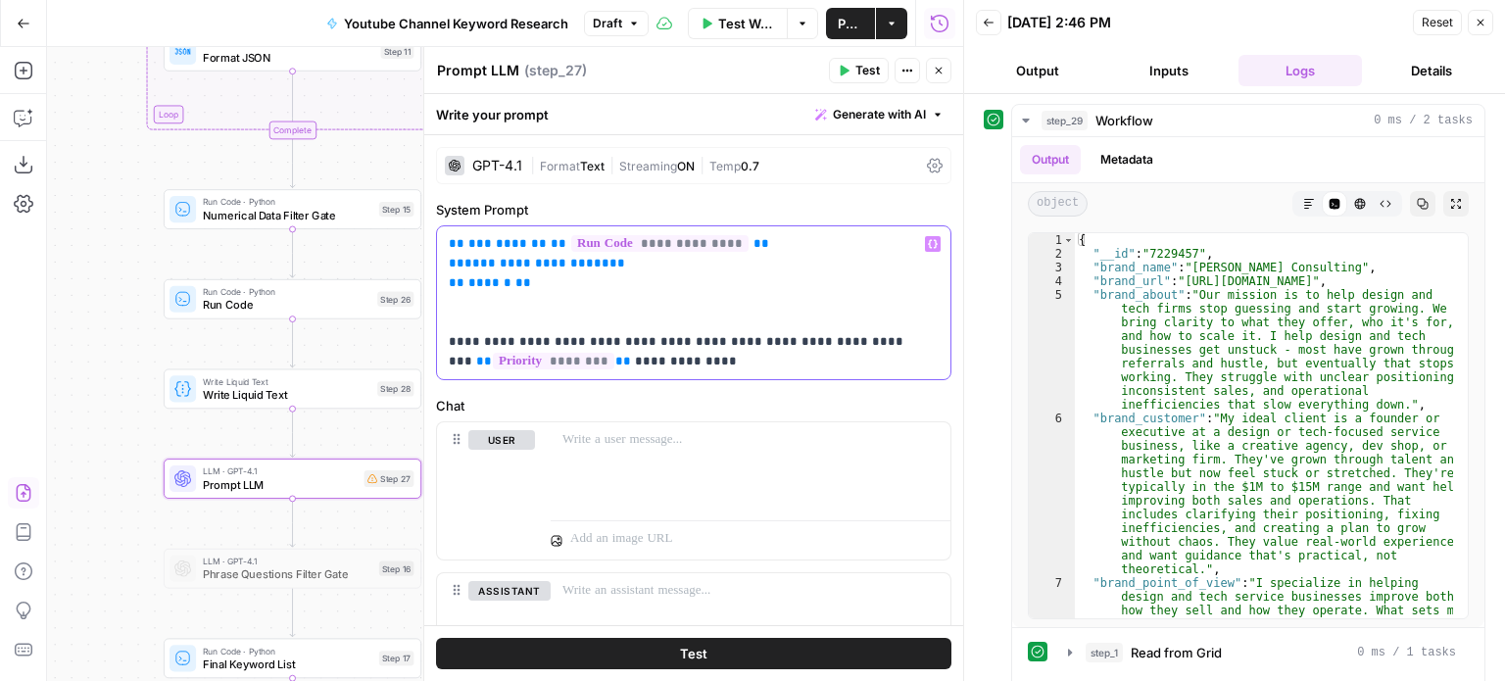
click at [757, 372] on div "**********" at bounding box center [694, 302] width 514 height 153
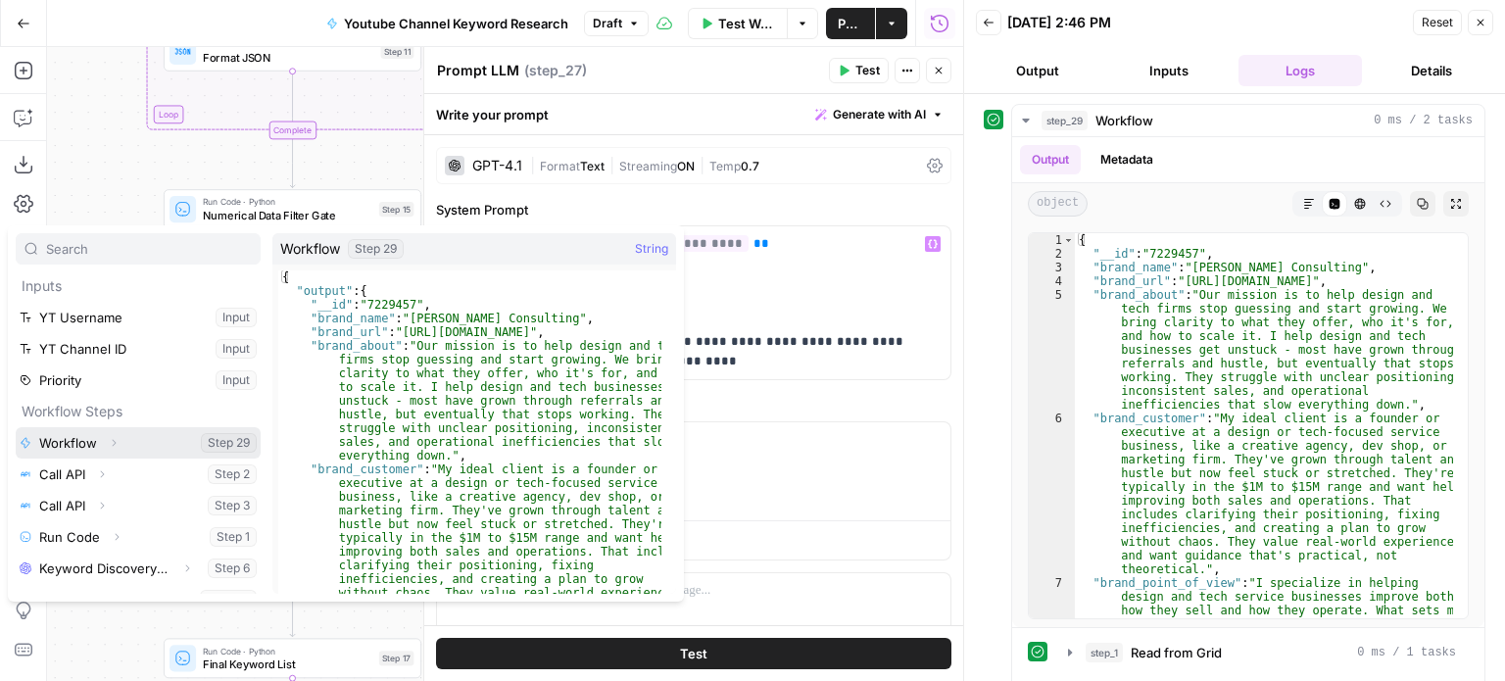
click at [122, 438] on button "Expand" at bounding box center [113, 442] width 25 height 25
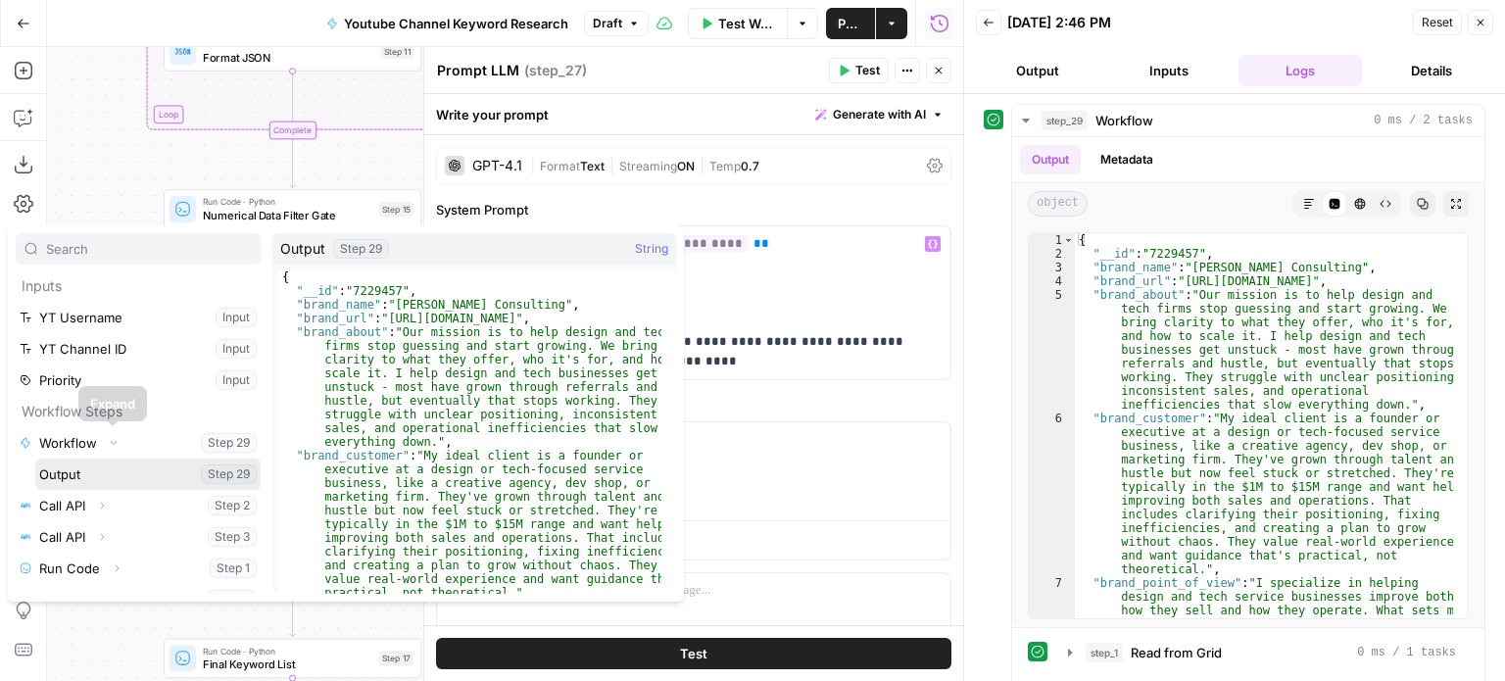
click at [94, 471] on icon "button" at bounding box center [97, 474] width 12 height 12
click at [64, 475] on button "Select variable Output" at bounding box center [147, 474] width 225 height 31
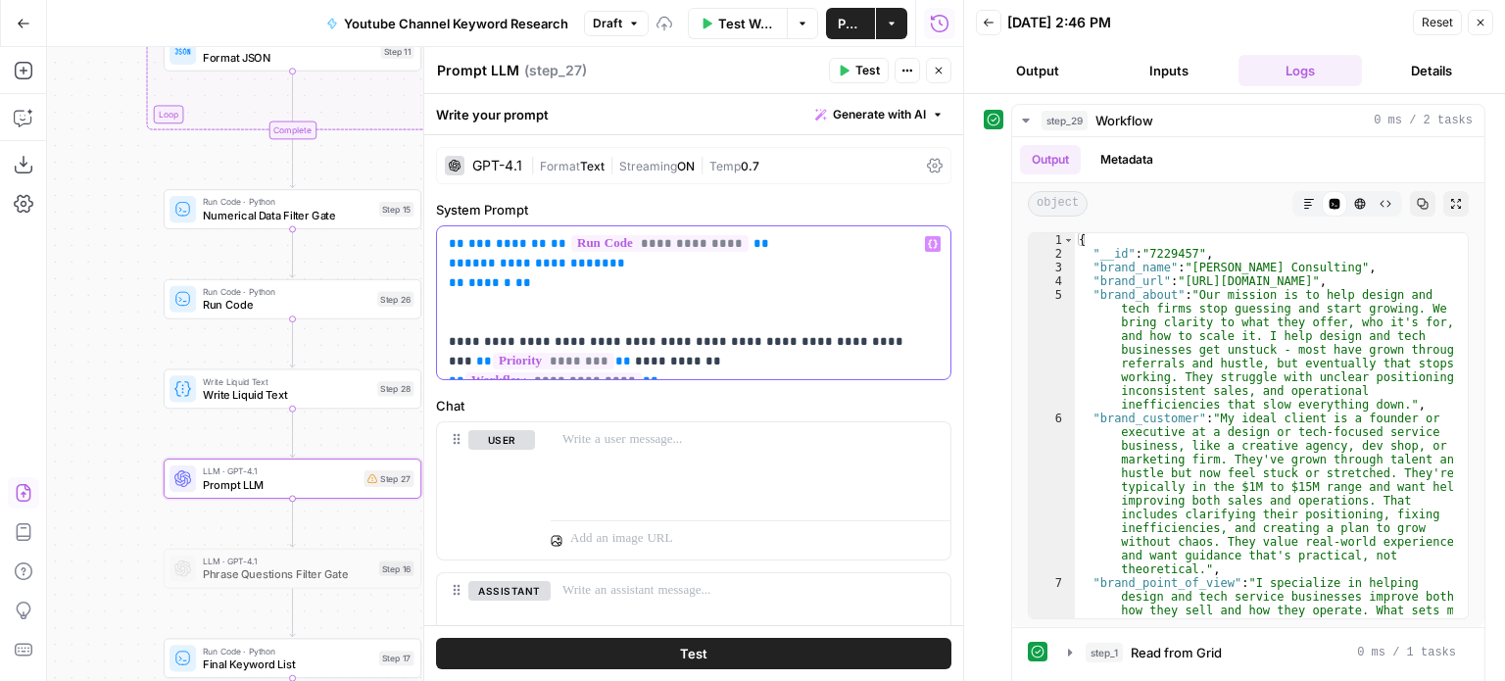
click at [872, 373] on div "**********" at bounding box center [694, 302] width 514 height 153
click at [874, 360] on p "**********" at bounding box center [686, 302] width 475 height 137
click at [907, 281] on p "**********" at bounding box center [686, 302] width 475 height 137
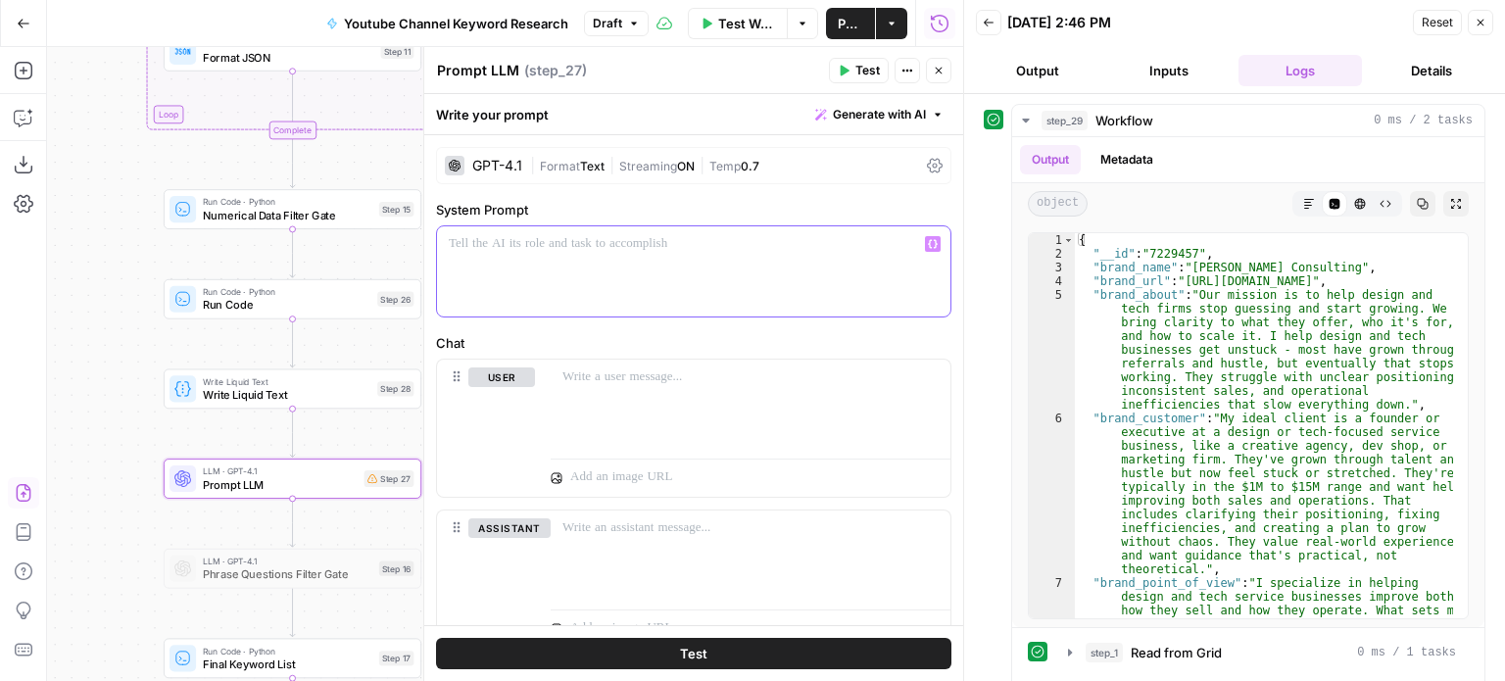
click at [870, 120] on span "Generate with AI" at bounding box center [879, 115] width 93 height 18
click at [835, 175] on div "Use AI to build your prompt" at bounding box center [842, 177] width 151 height 18
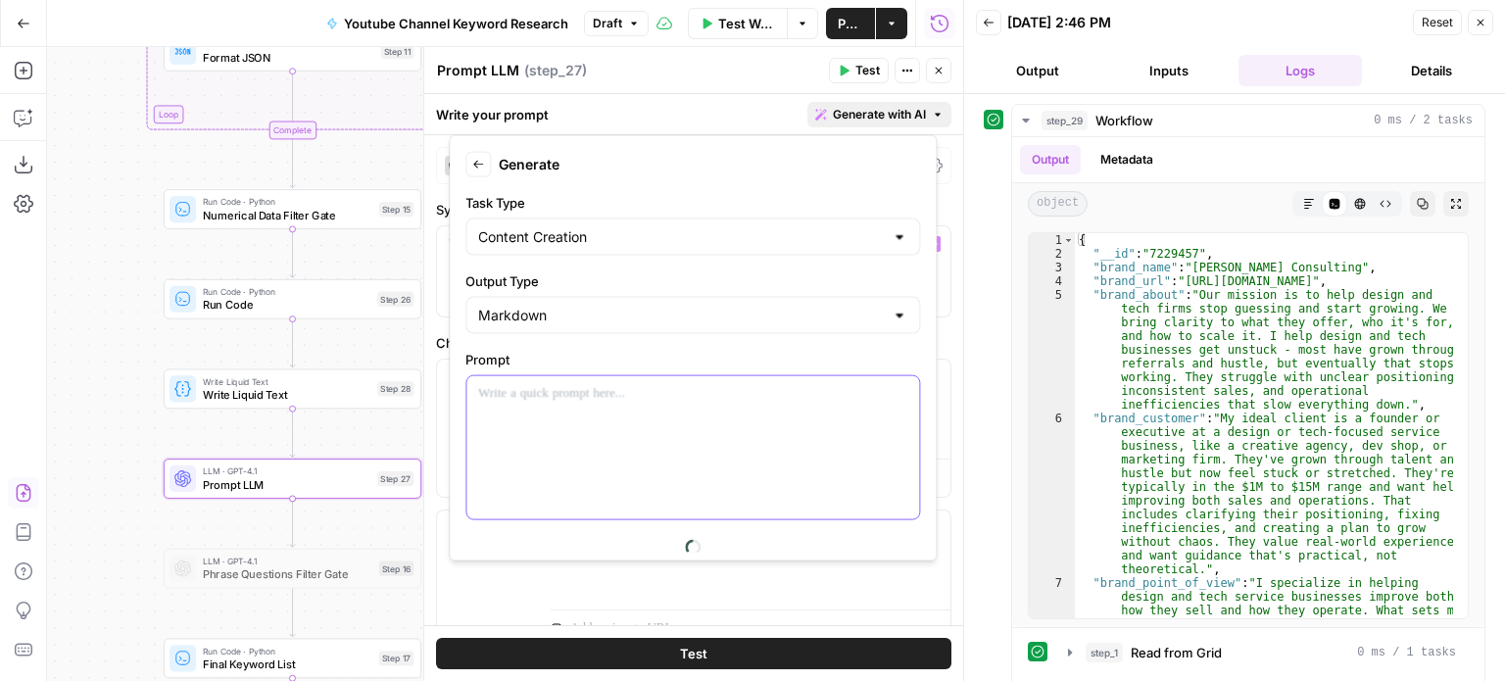
click at [678, 442] on div at bounding box center [692, 447] width 453 height 143
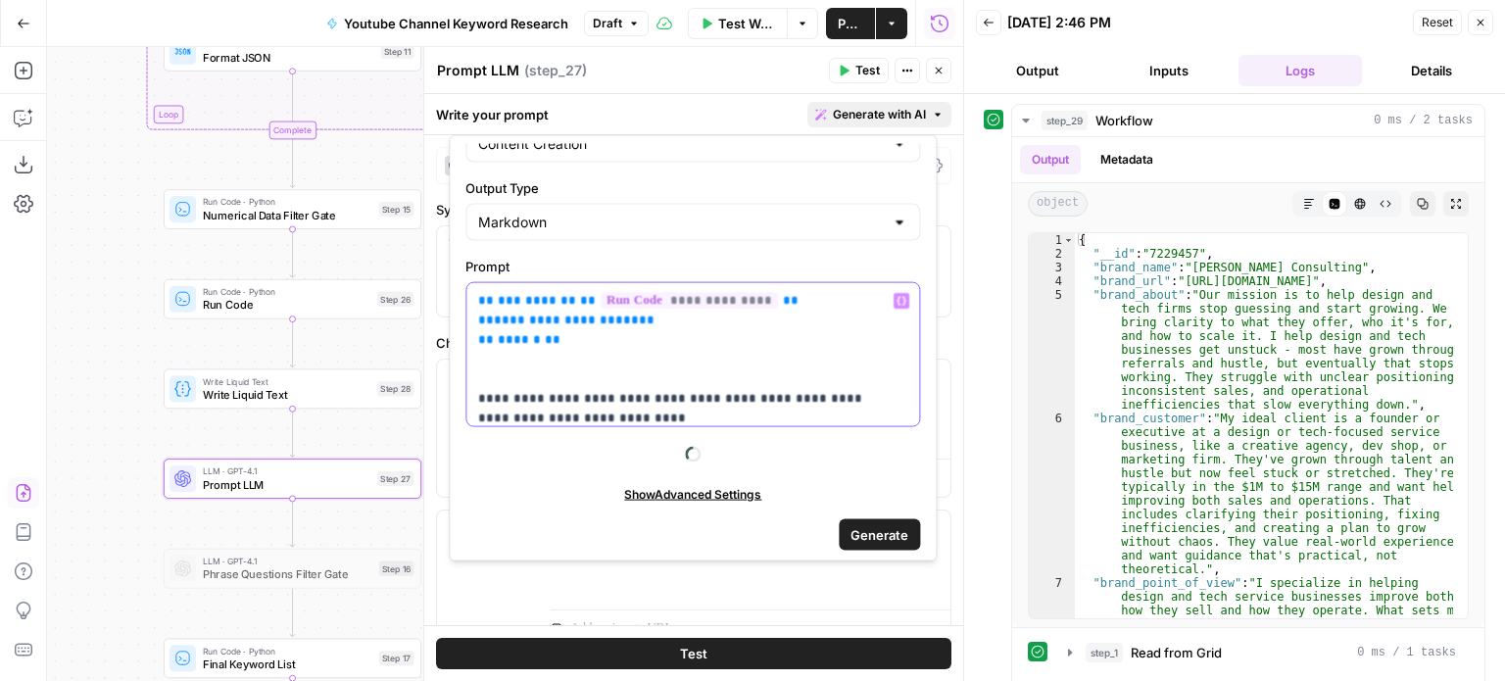
scroll to position [97, 0]
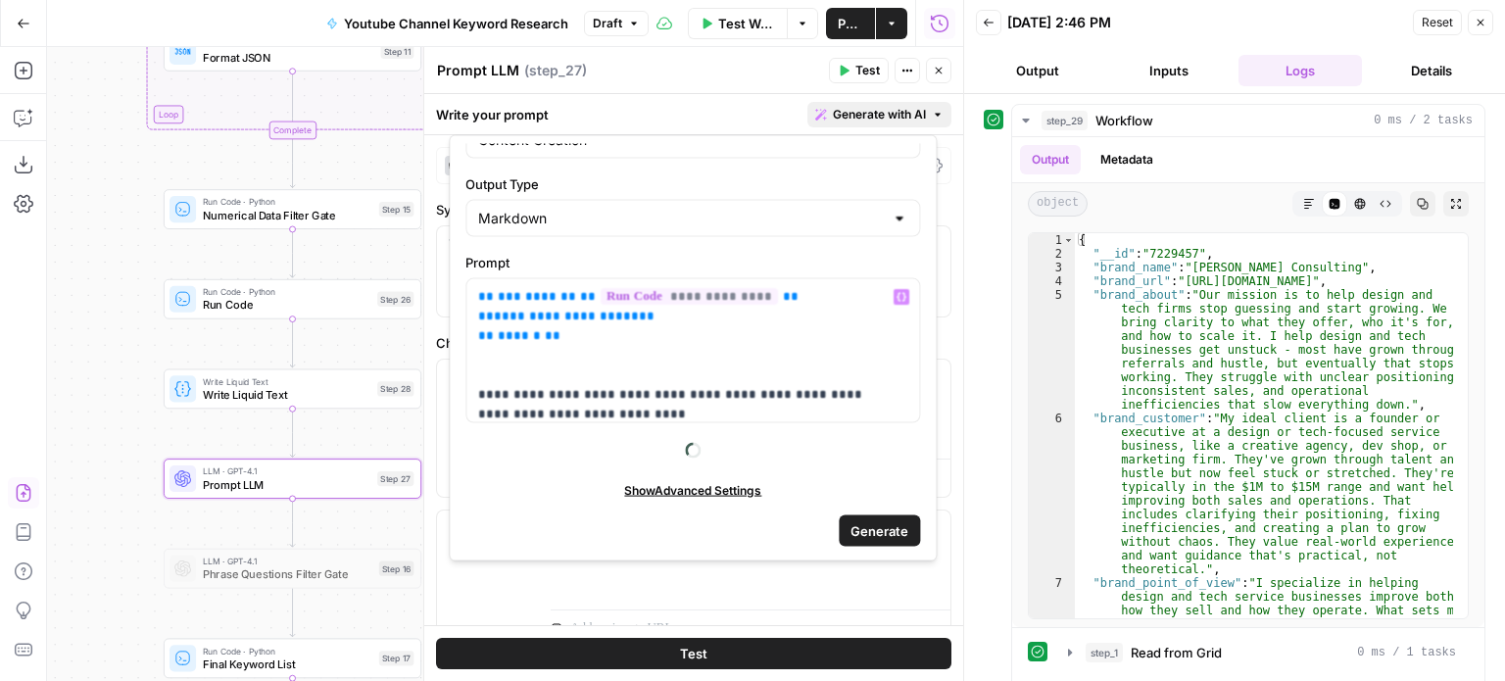
click at [864, 523] on span "Generate" at bounding box center [880, 530] width 58 height 20
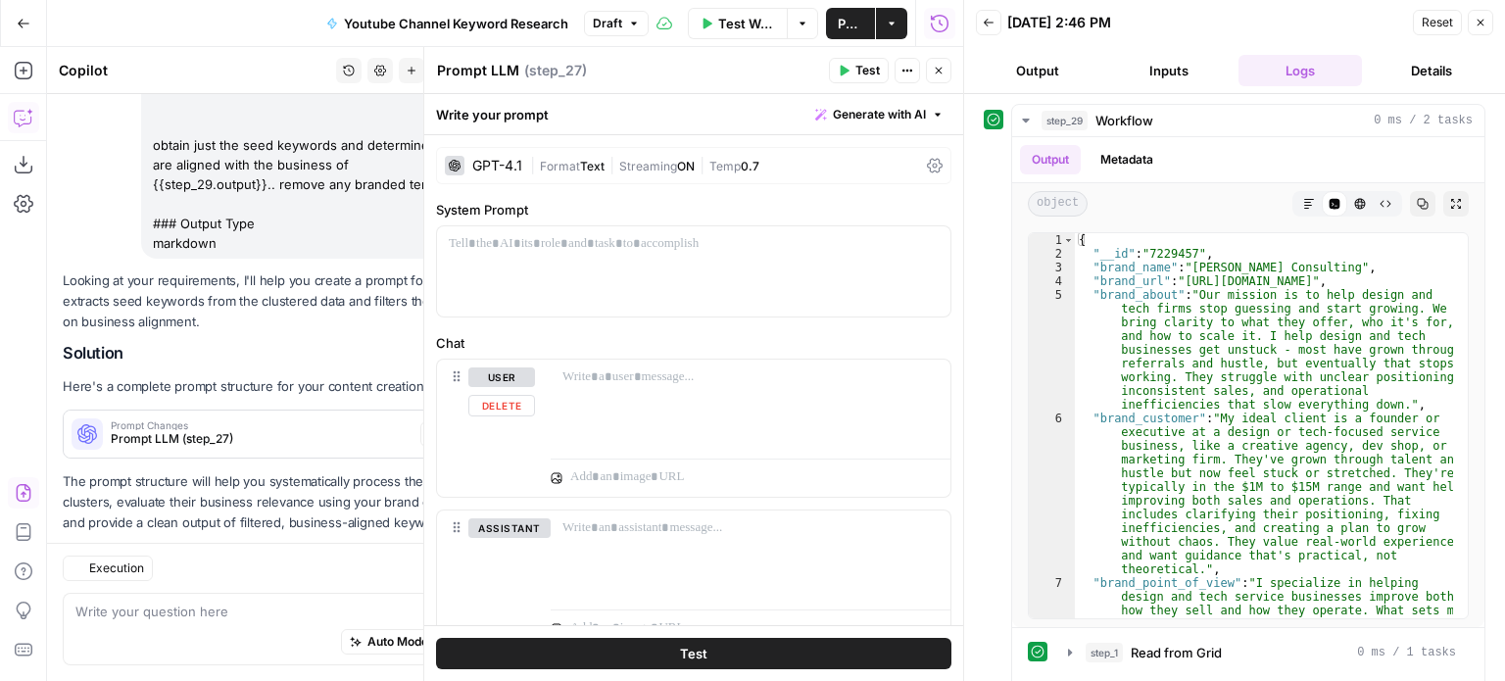
scroll to position [372, 0]
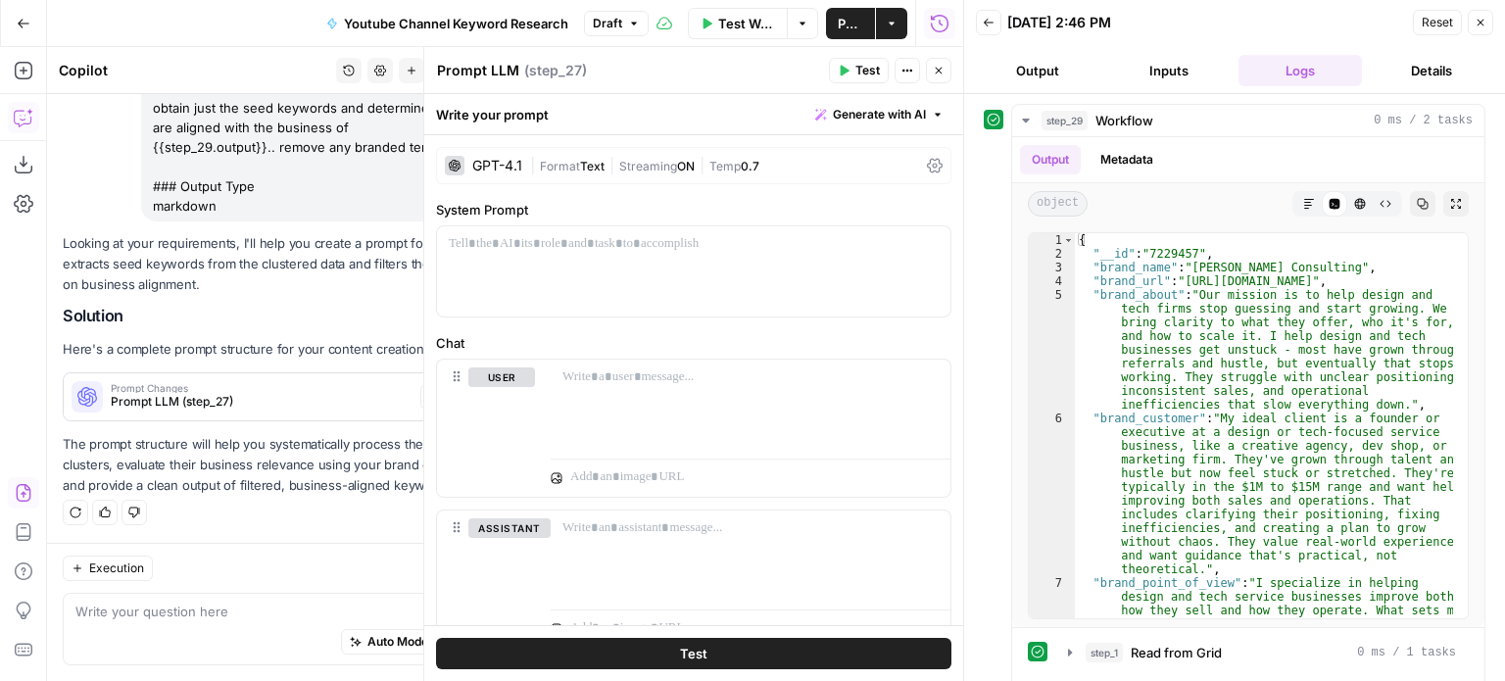
click at [1486, 17] on icon "button" at bounding box center [1481, 23] width 12 height 12
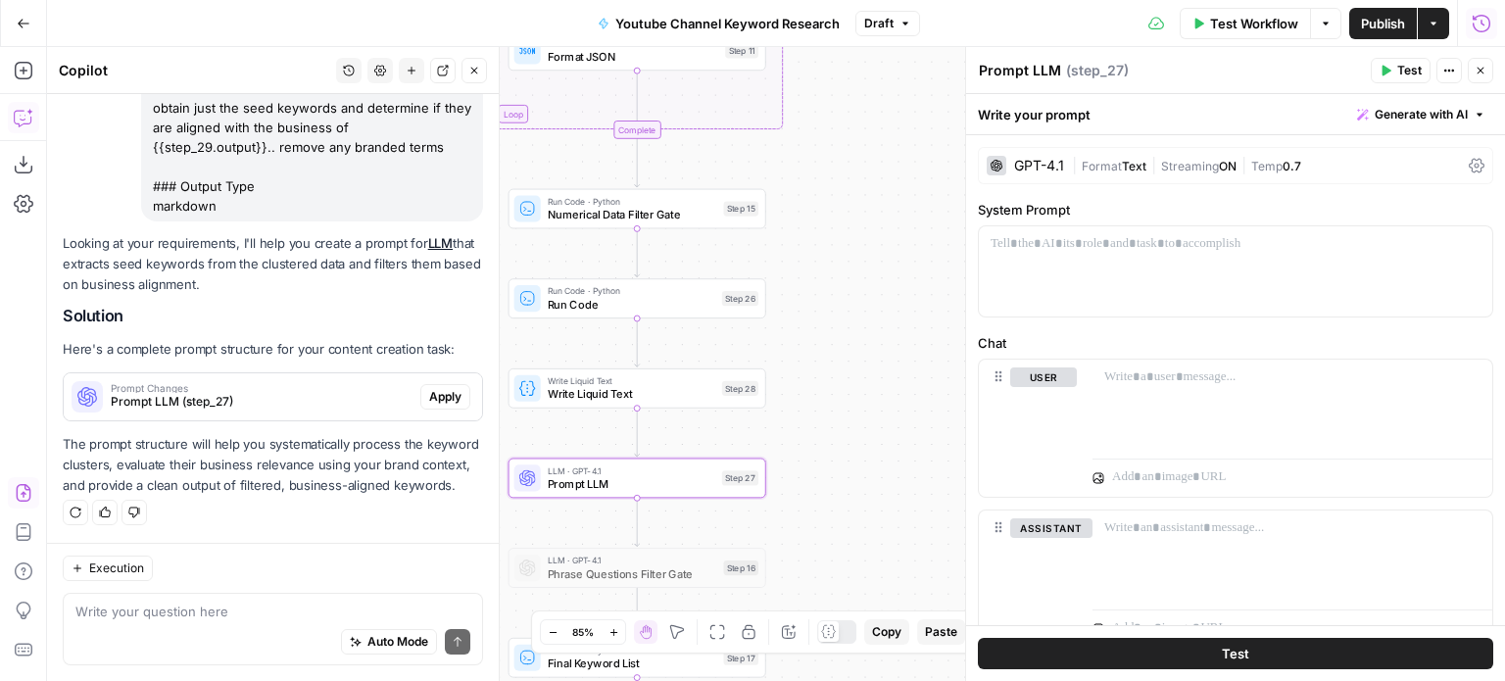
click at [438, 388] on span "Apply" at bounding box center [445, 397] width 32 height 18
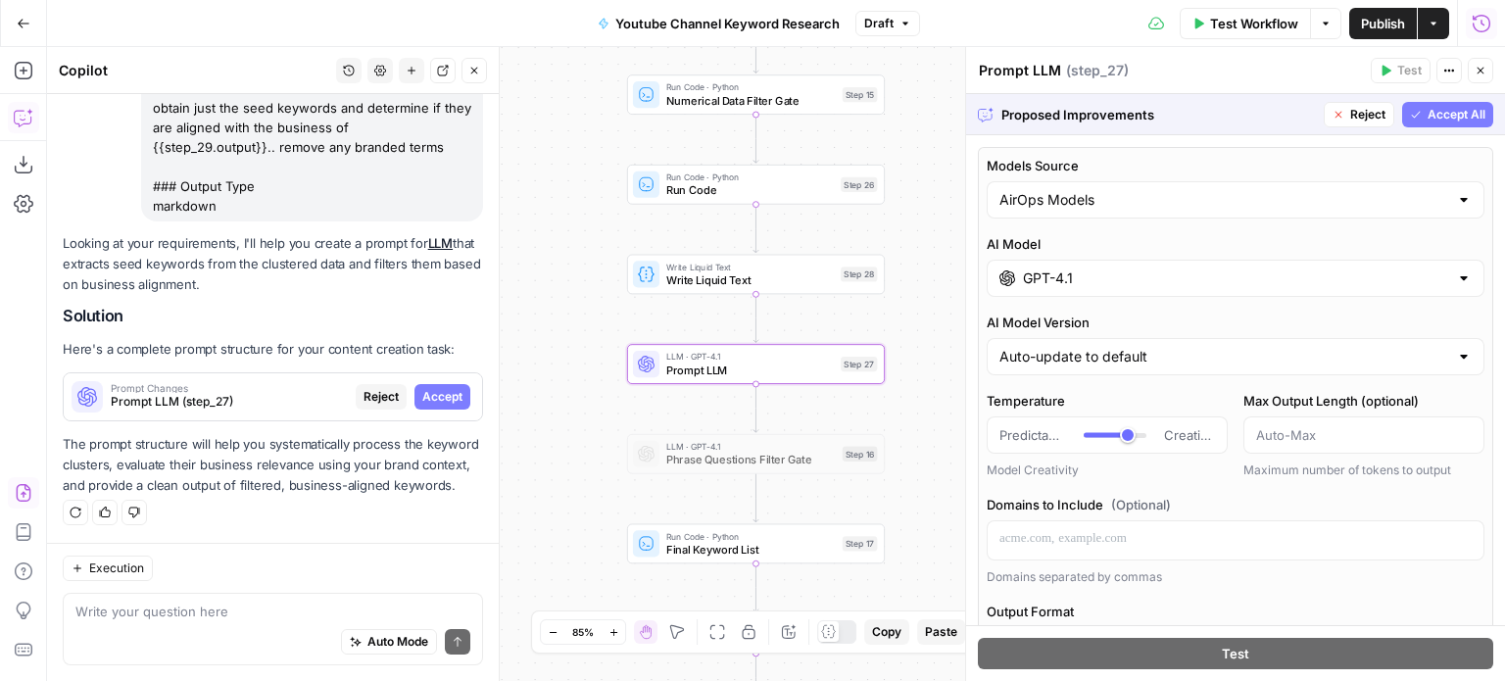
click at [435, 388] on span "Accept" at bounding box center [442, 397] width 40 height 18
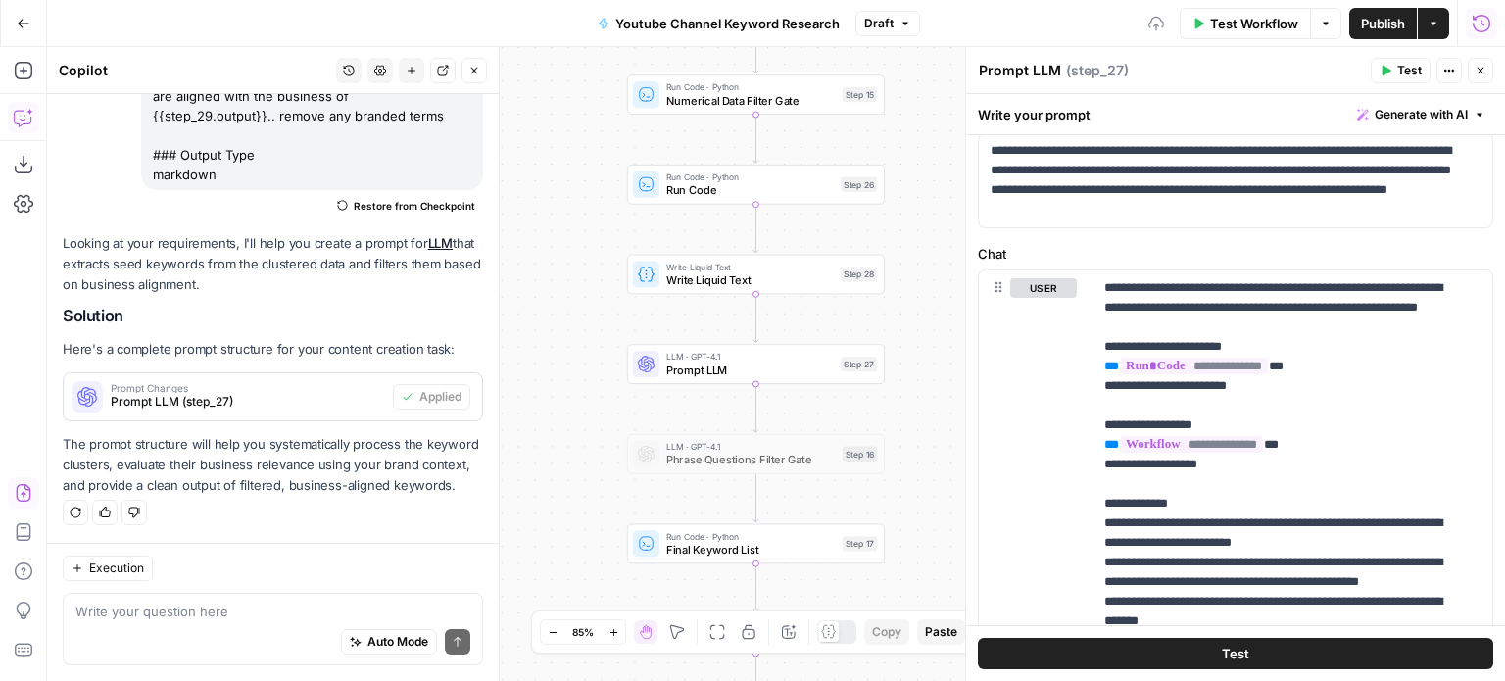
scroll to position [98, 0]
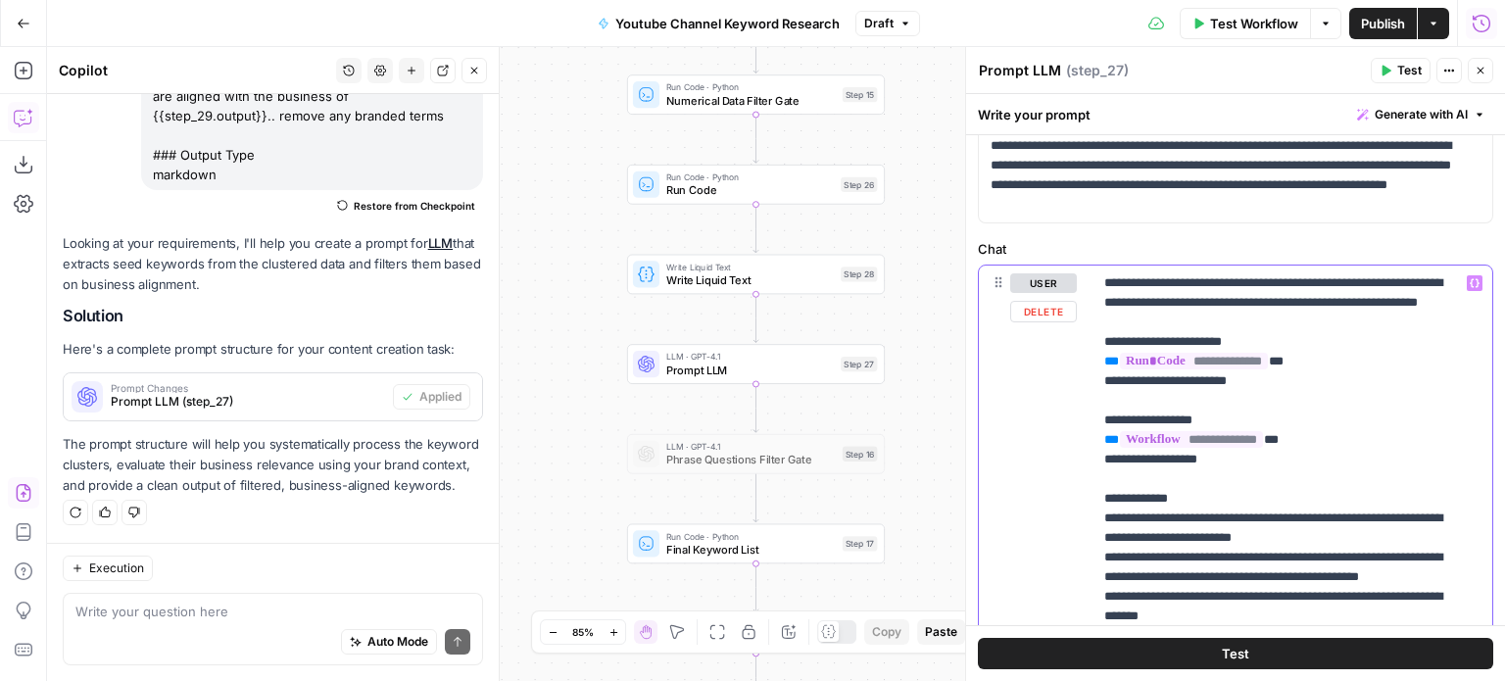
drag, startPoint x: 1336, startPoint y: 454, endPoint x: 1158, endPoint y: 453, distance: 177.4
click at [1065, 454] on div "**********" at bounding box center [1236, 688] width 514 height 845
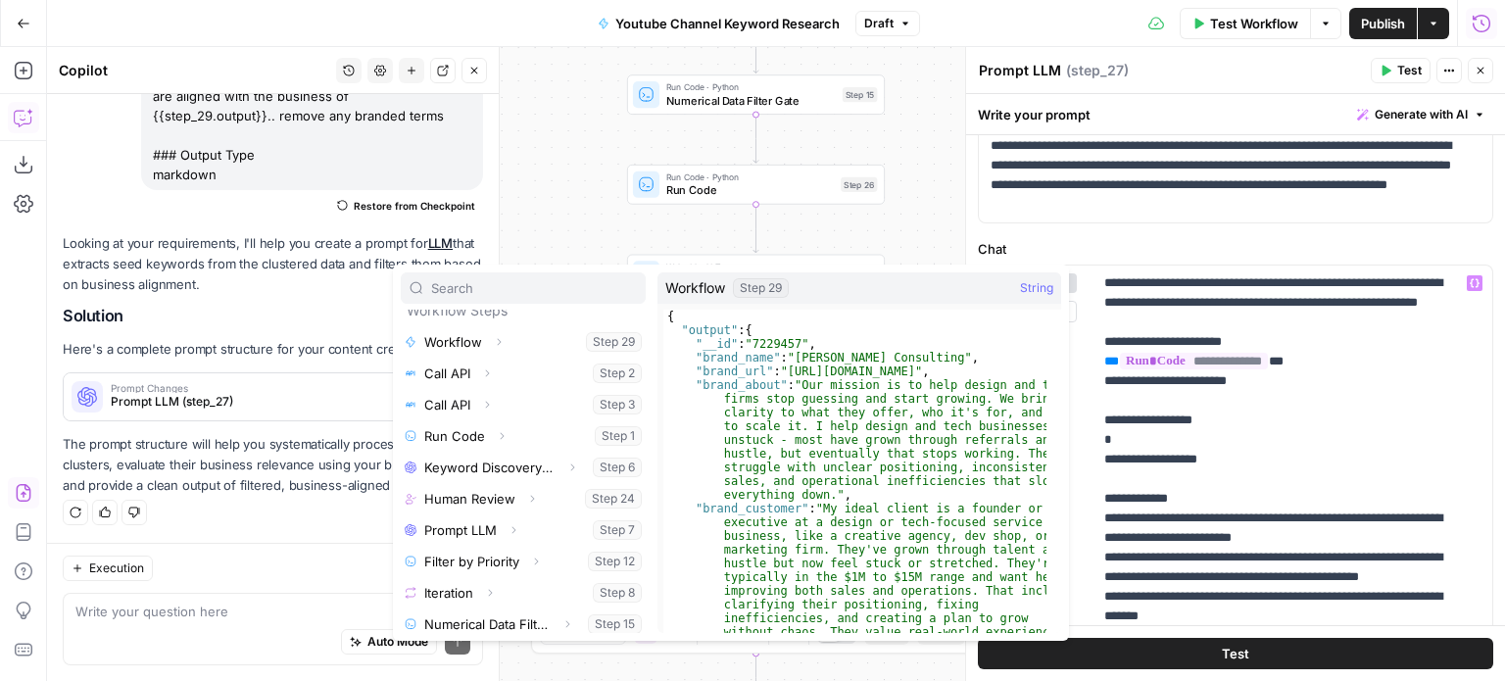
scroll to position [58, 0]
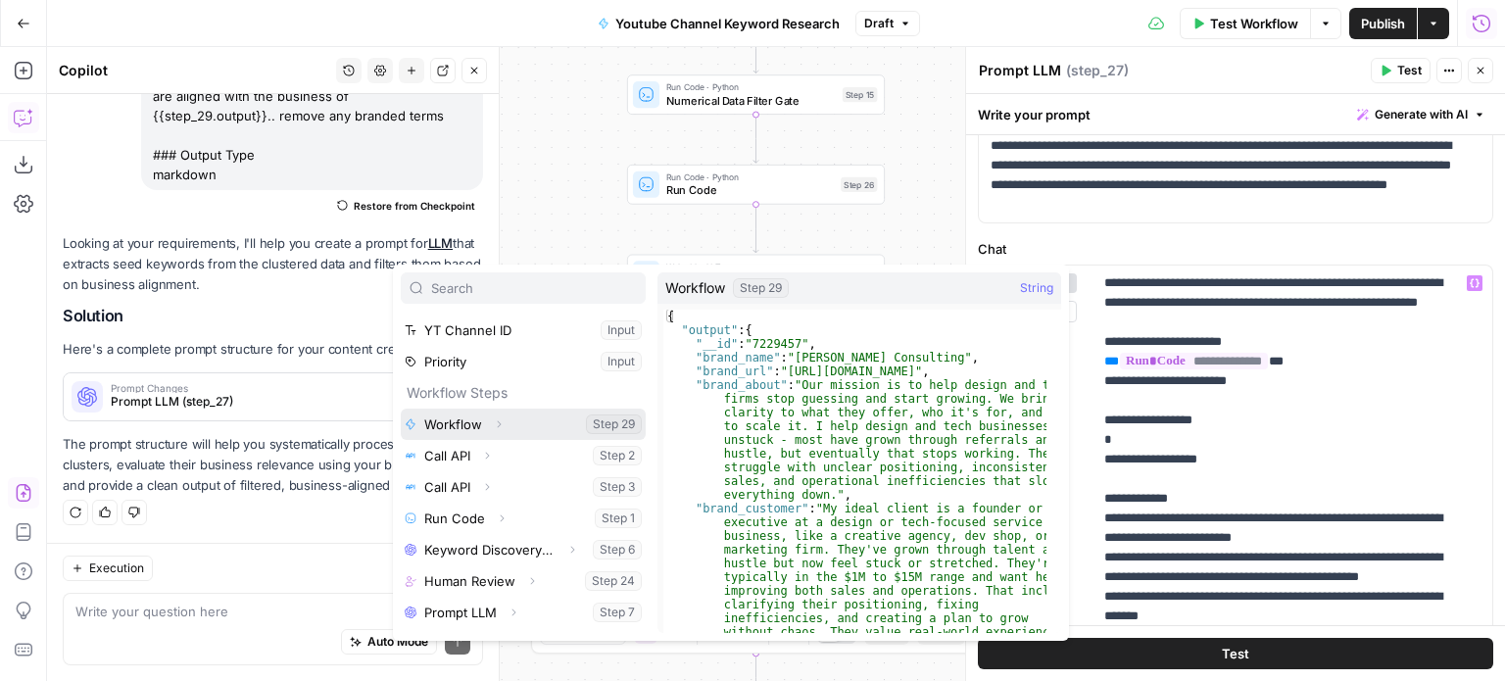
click at [498, 418] on icon "button" at bounding box center [499, 424] width 12 height 12
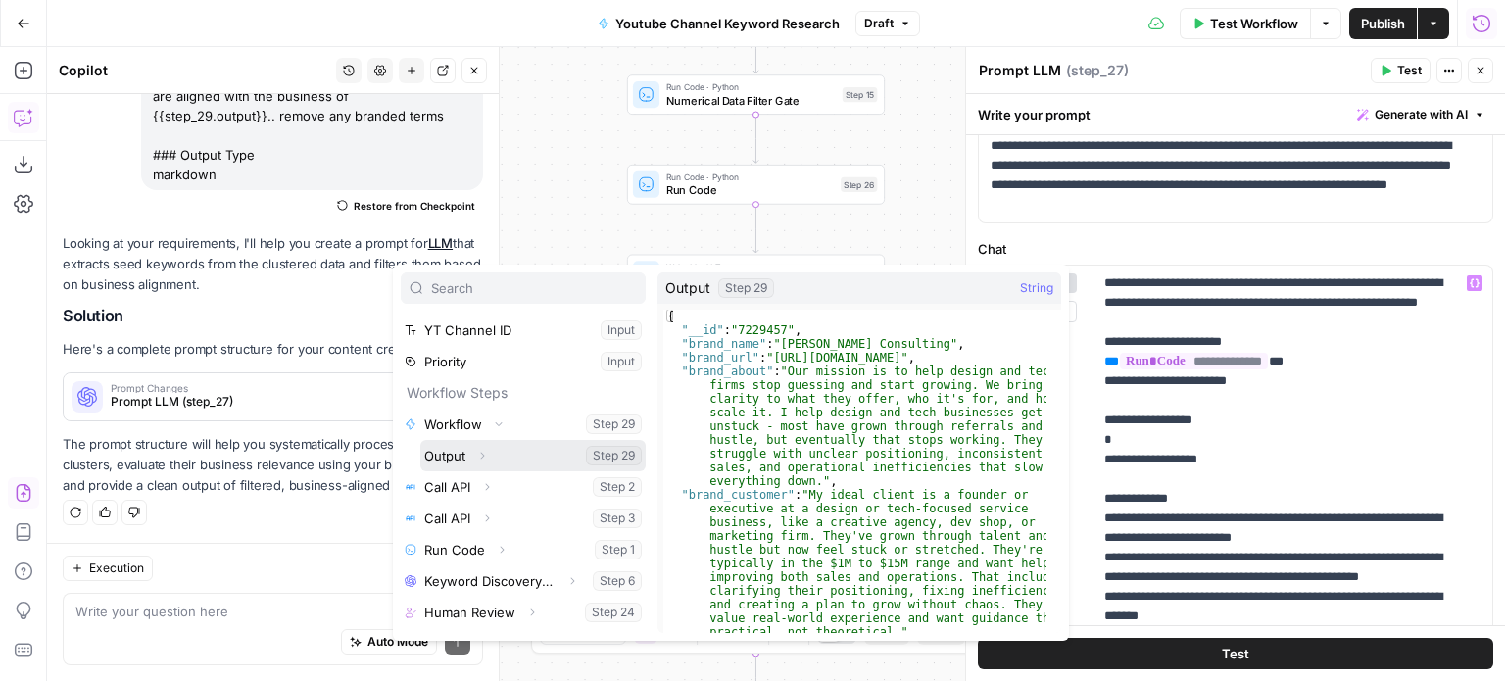
click at [487, 456] on span "Expand" at bounding box center [487, 456] width 1 height 1
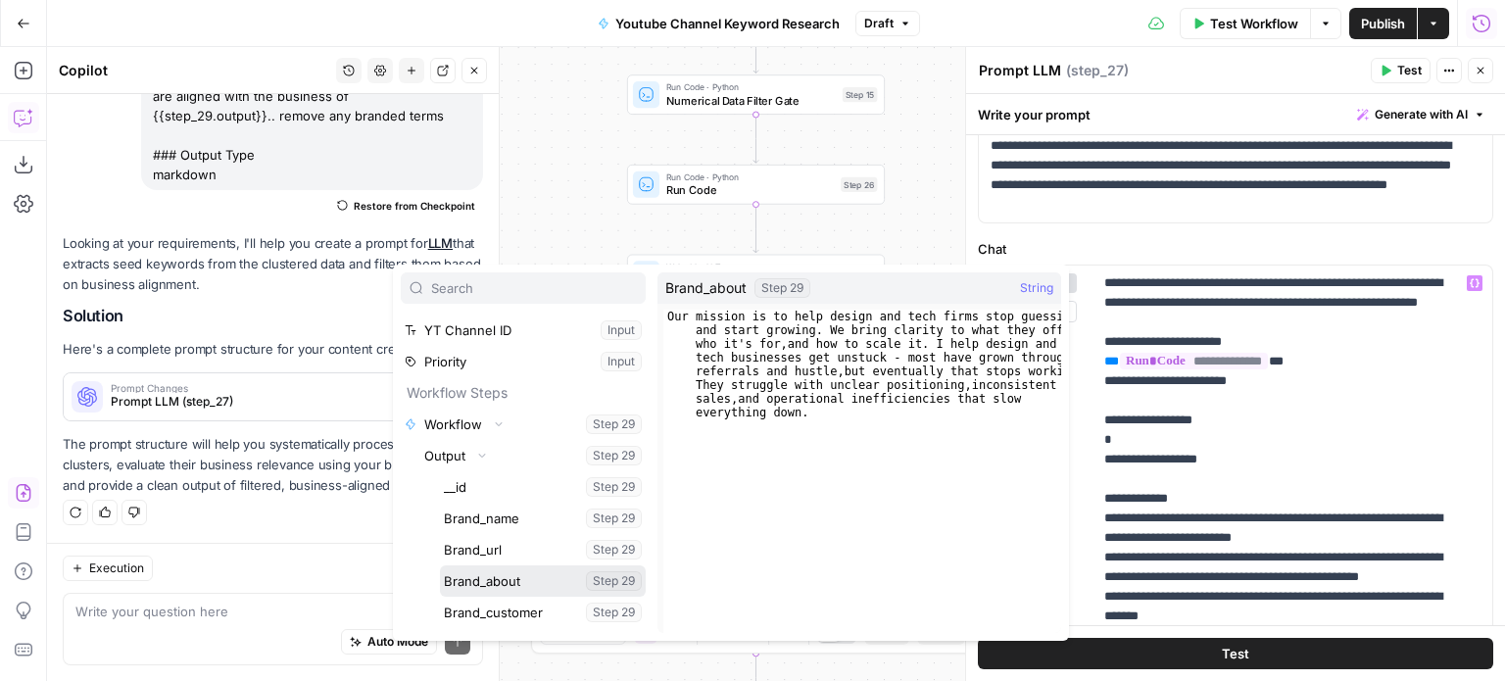
click at [514, 577] on button "Select variable Brand_about" at bounding box center [543, 580] width 206 height 31
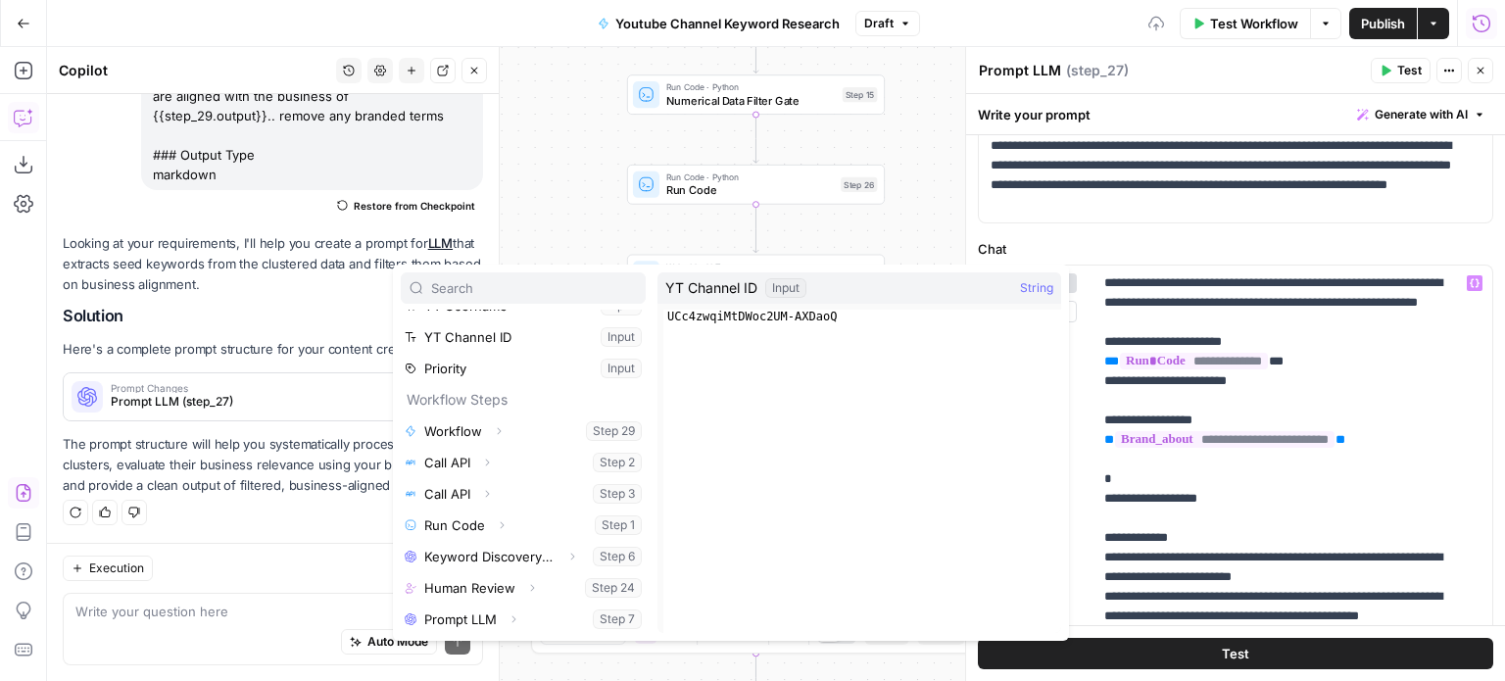
scroll to position [56, 0]
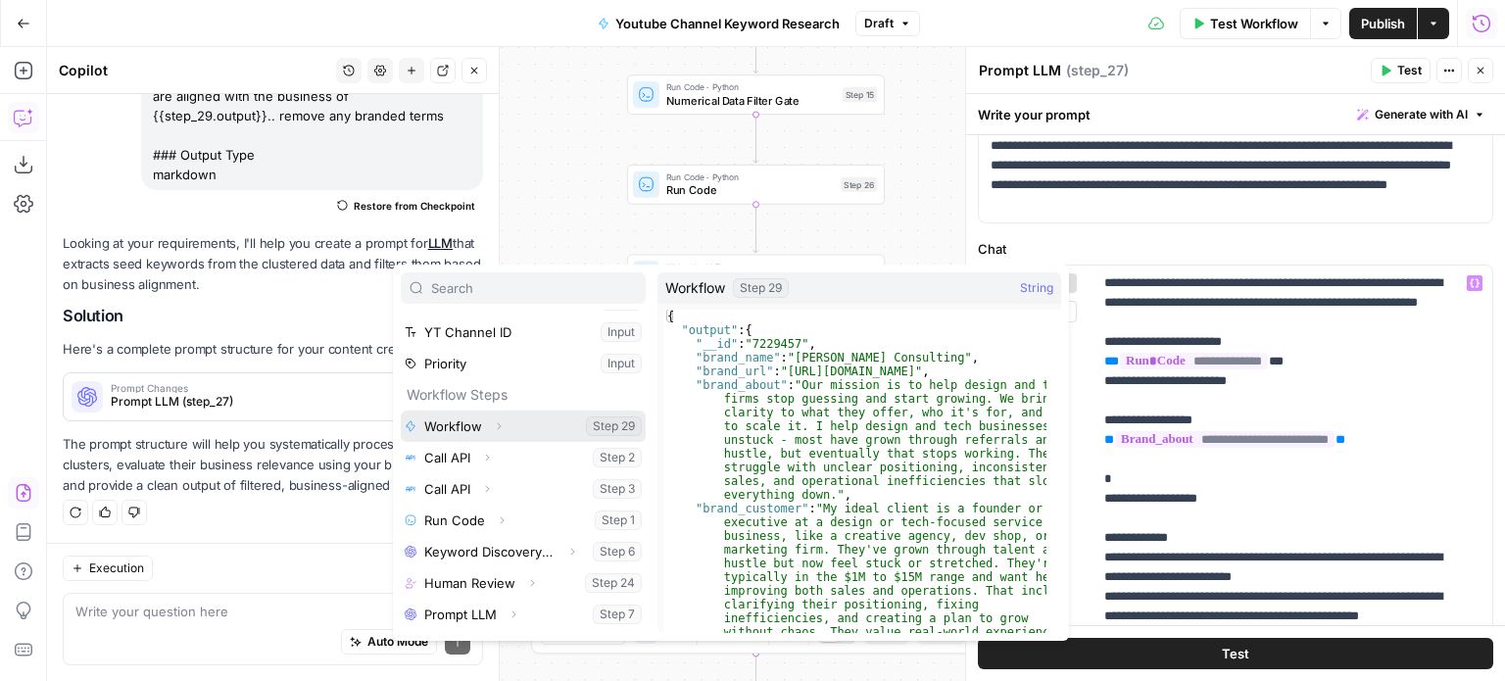
click at [502, 426] on icon "button" at bounding box center [499, 426] width 12 height 12
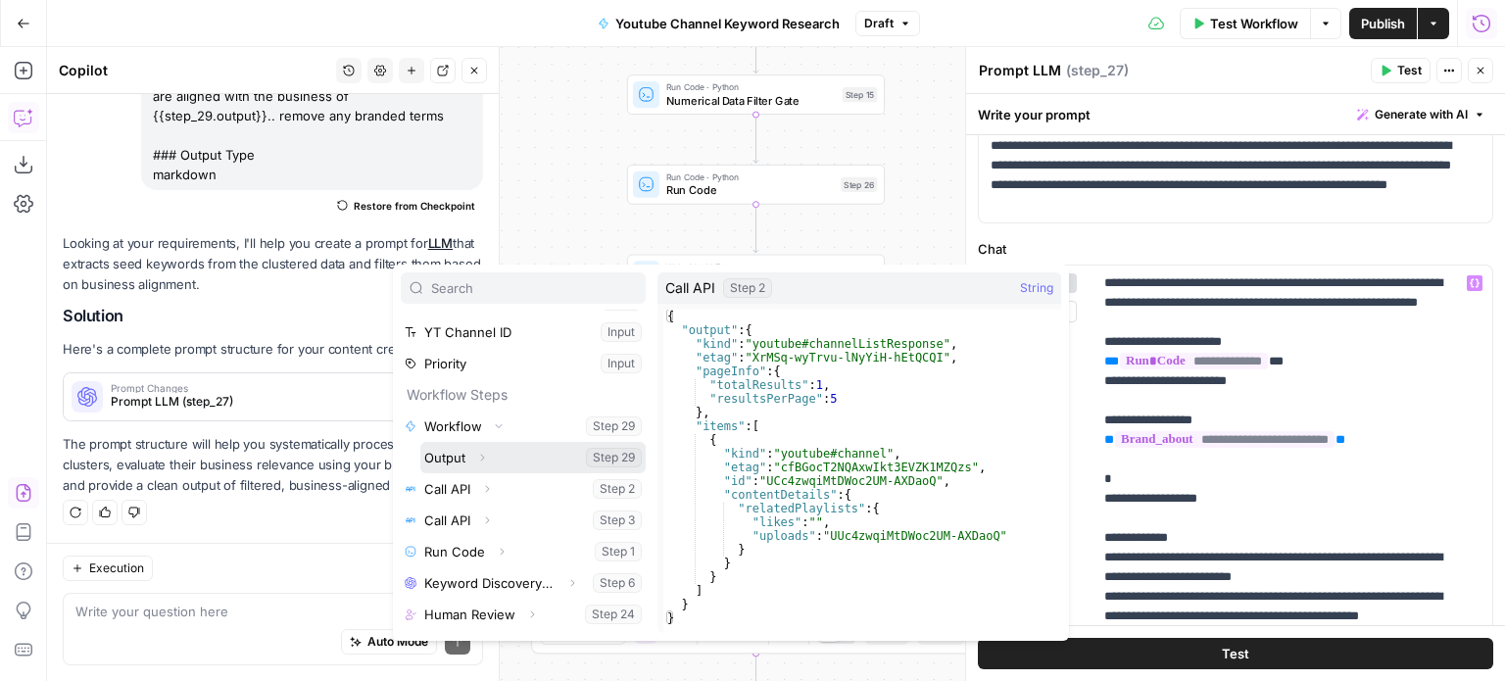
click at [482, 456] on icon "button" at bounding box center [482, 458] width 12 height 12
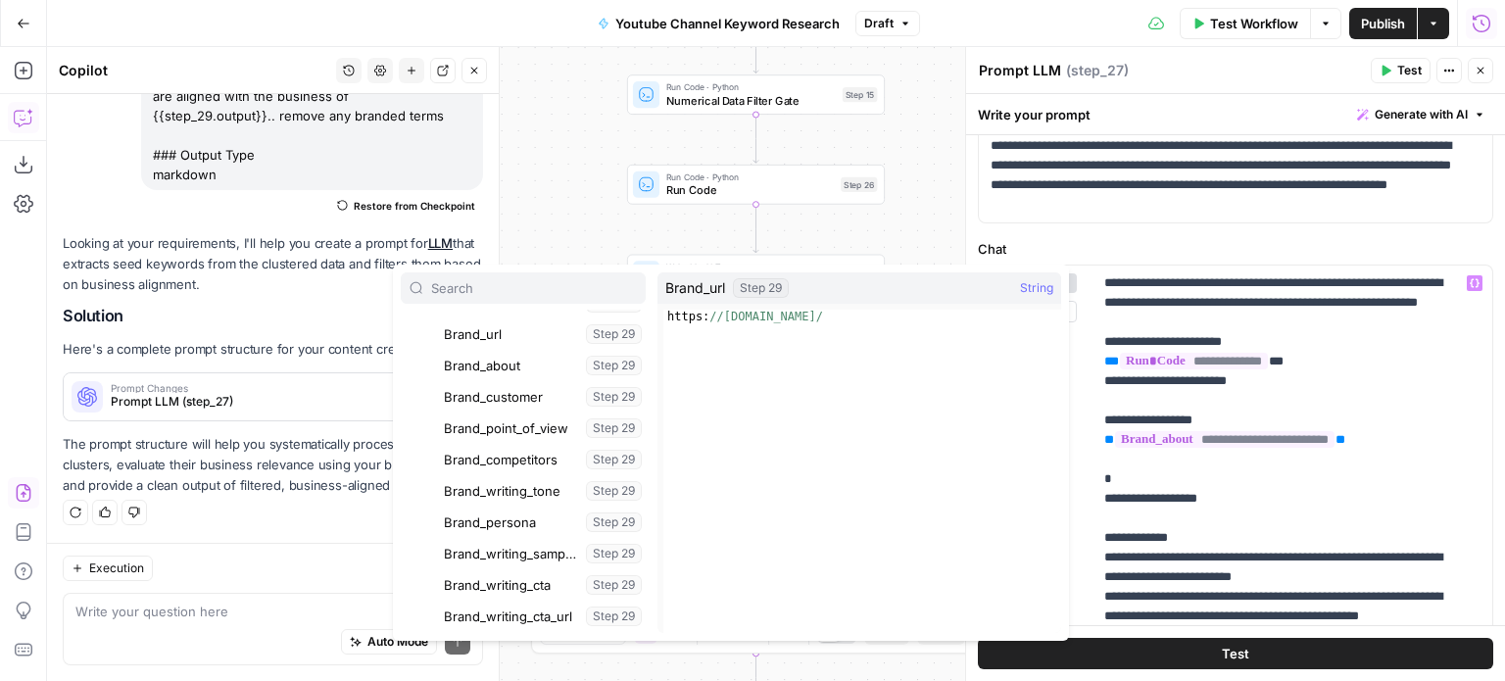
scroll to position [310, 0]
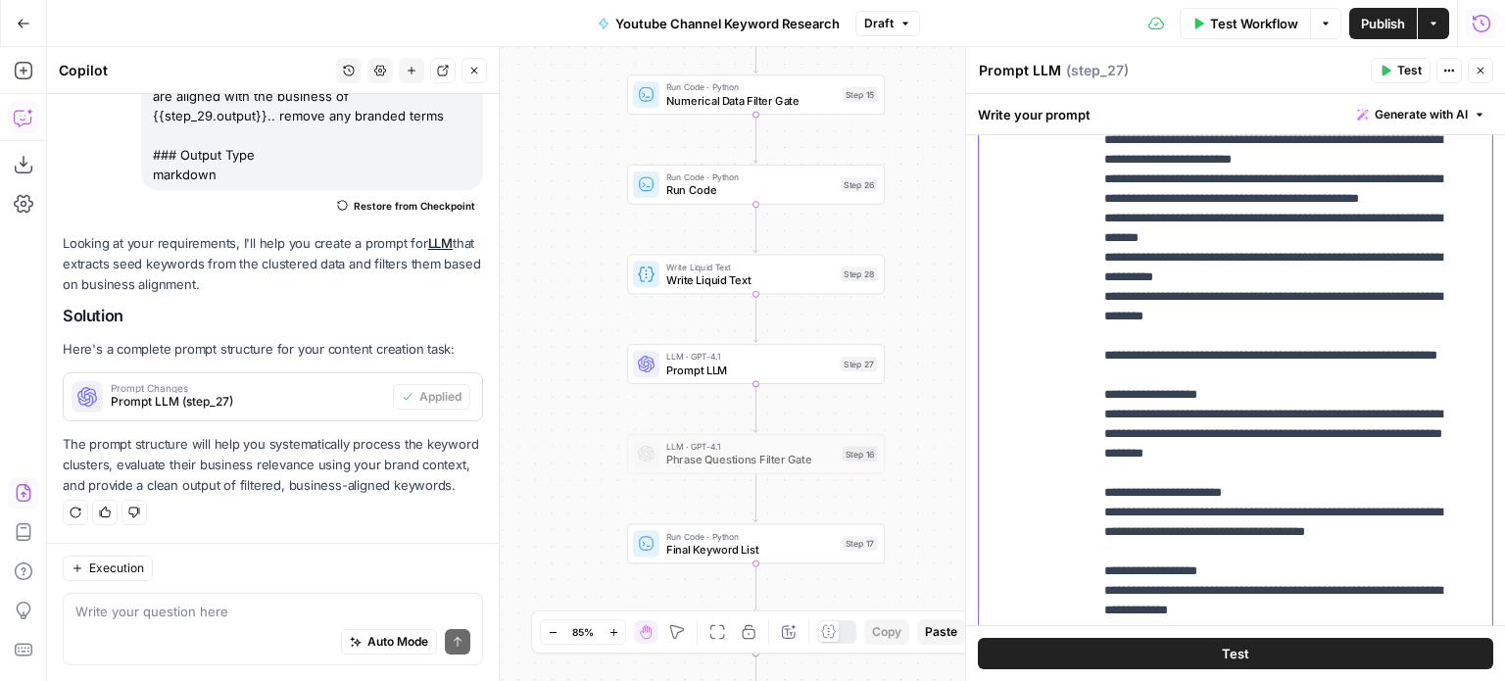
scroll to position [0, 0]
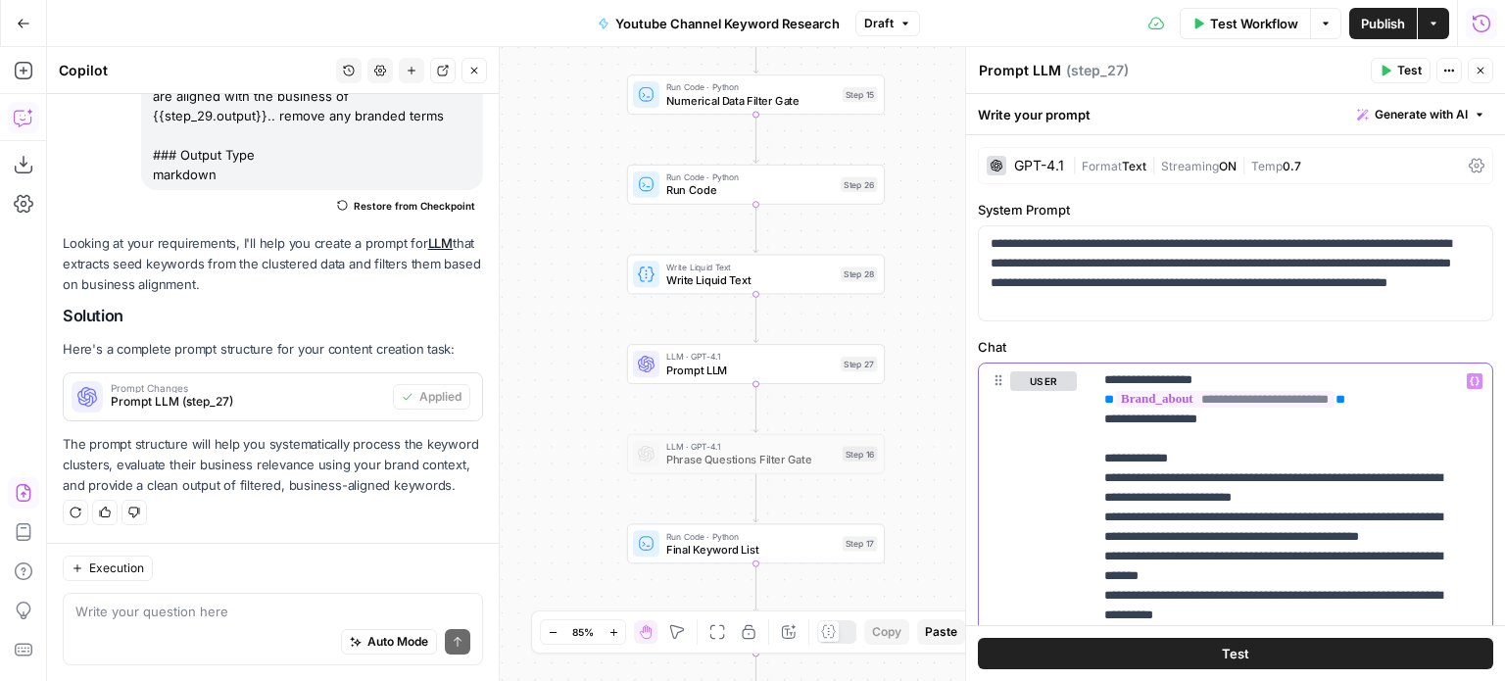
click at [1392, 110] on span "Generate with AI" at bounding box center [1421, 115] width 93 height 18
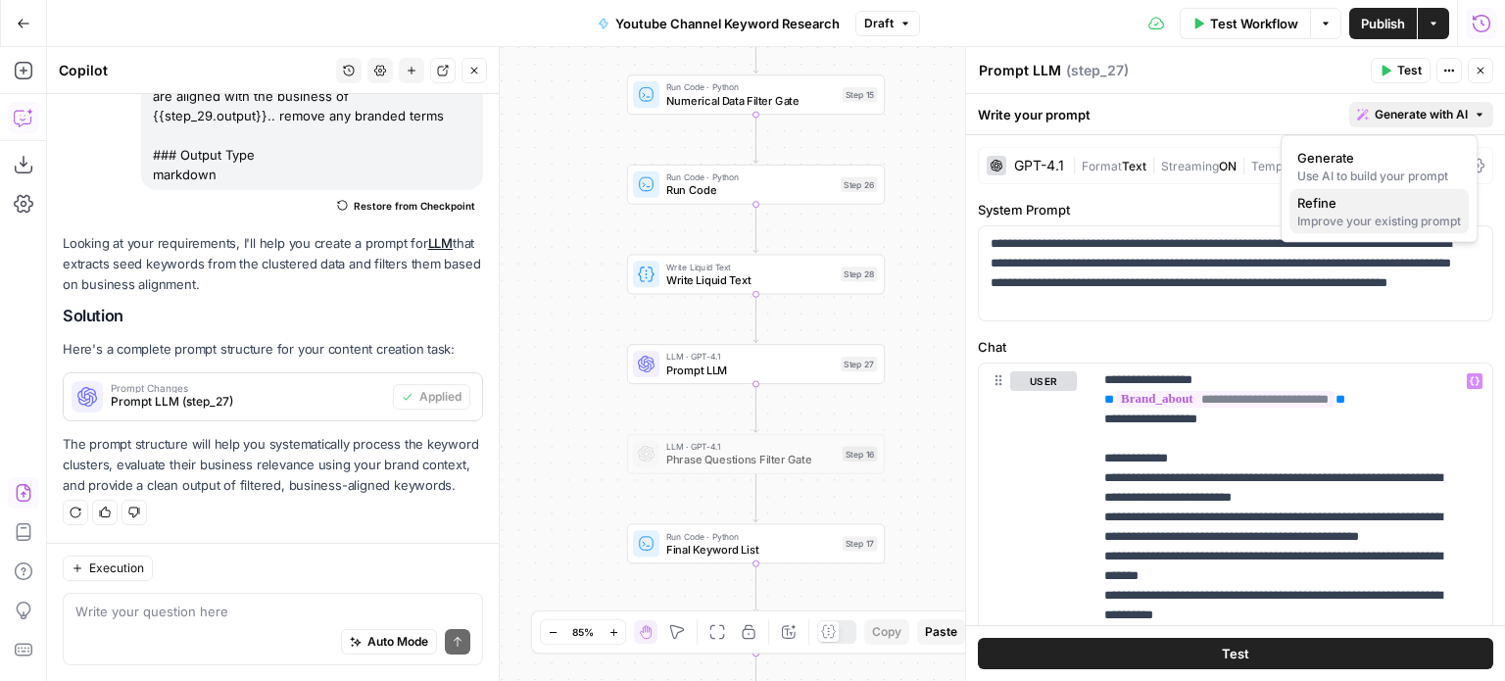
click at [1350, 217] on div "Improve your existing prompt" at bounding box center [1380, 222] width 164 height 18
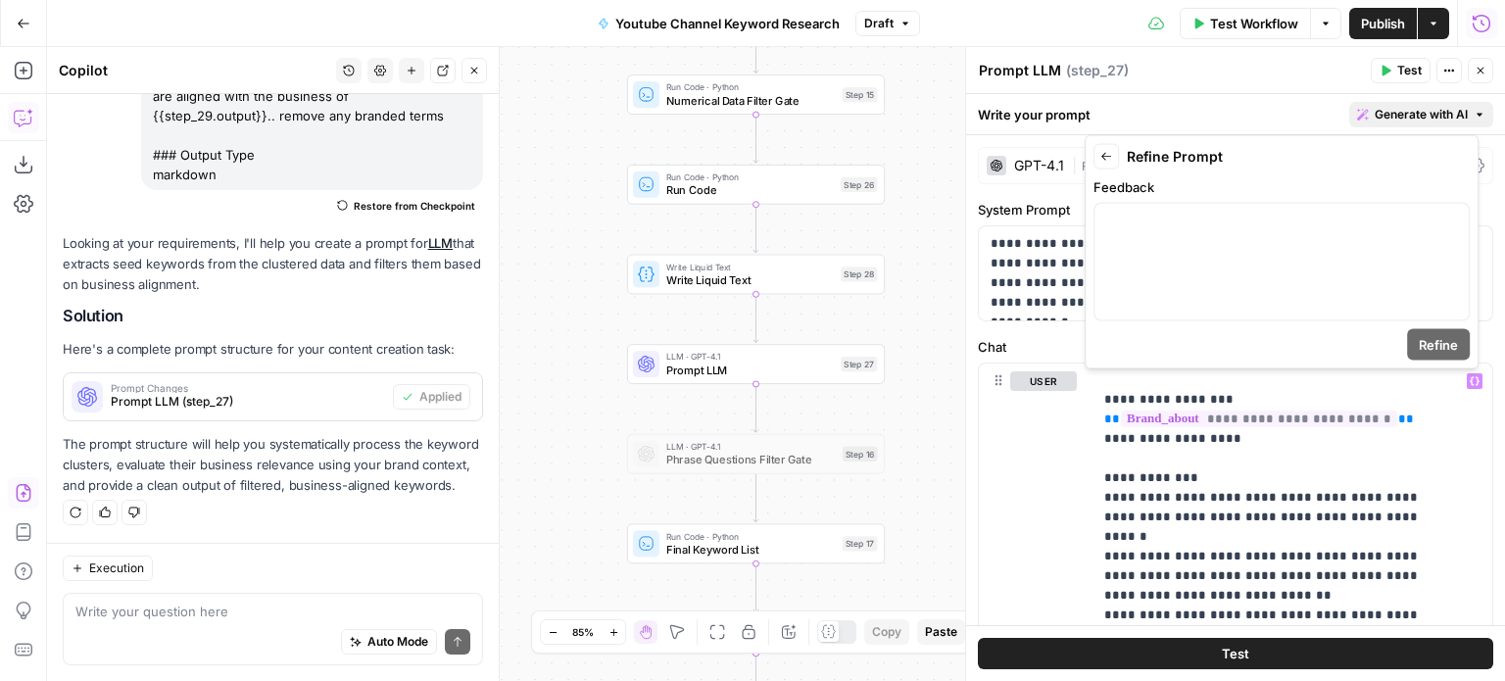
scroll to position [404, 0]
click at [1202, 519] on p "**********" at bounding box center [1277, 693] width 347 height 921
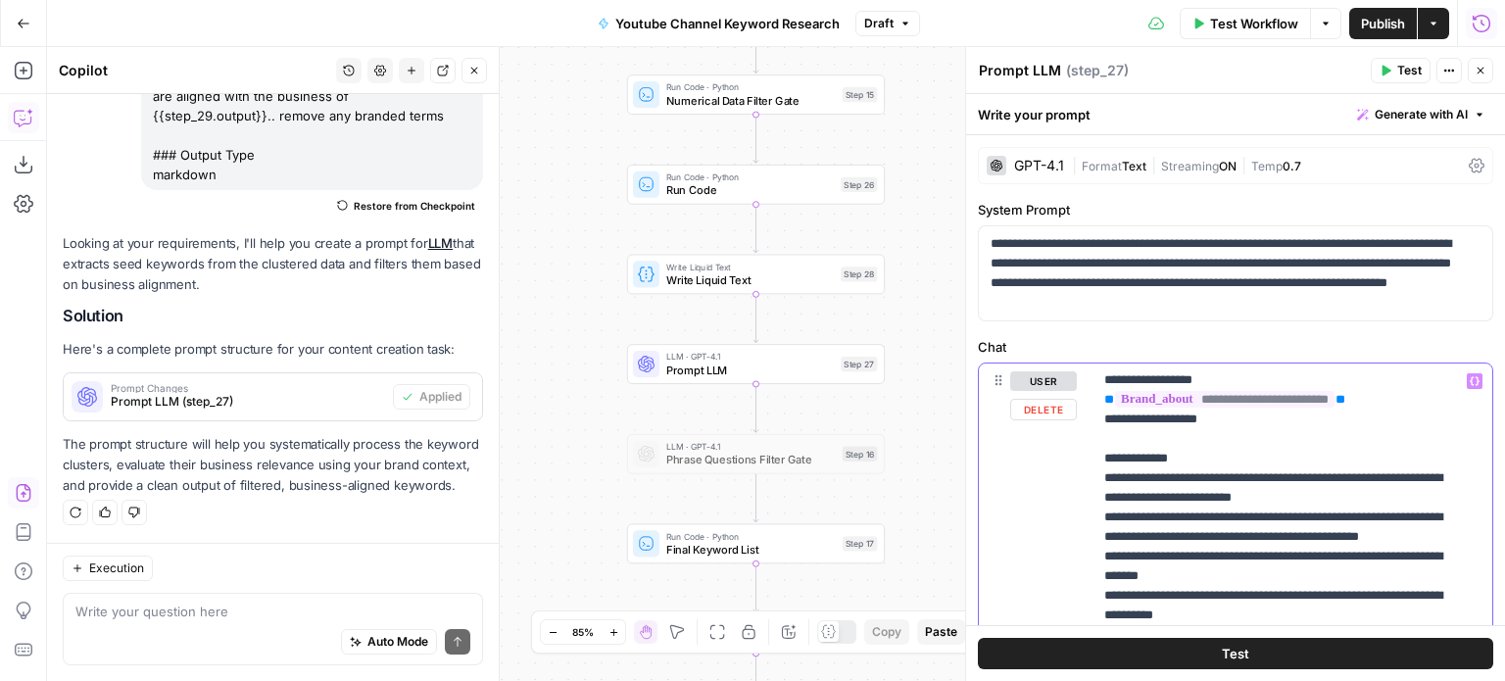
click at [1142, 488] on p "**********" at bounding box center [1277, 693] width 347 height 921
click at [1347, 480] on p "**********" at bounding box center [1277, 693] width 347 height 921
click at [1105, 533] on p "**********" at bounding box center [1277, 693] width 347 height 921
click at [1422, 450] on p "**********" at bounding box center [1277, 693] width 347 height 921
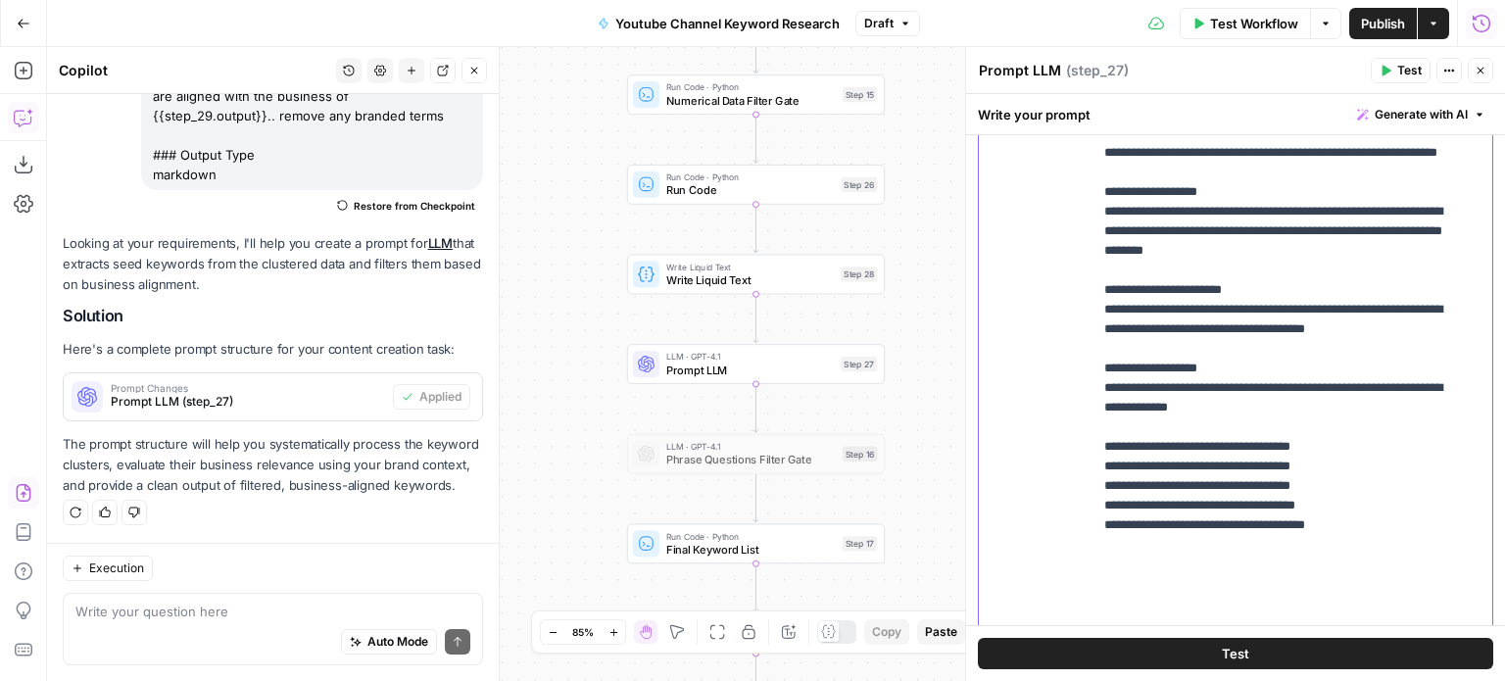
scroll to position [639, 0]
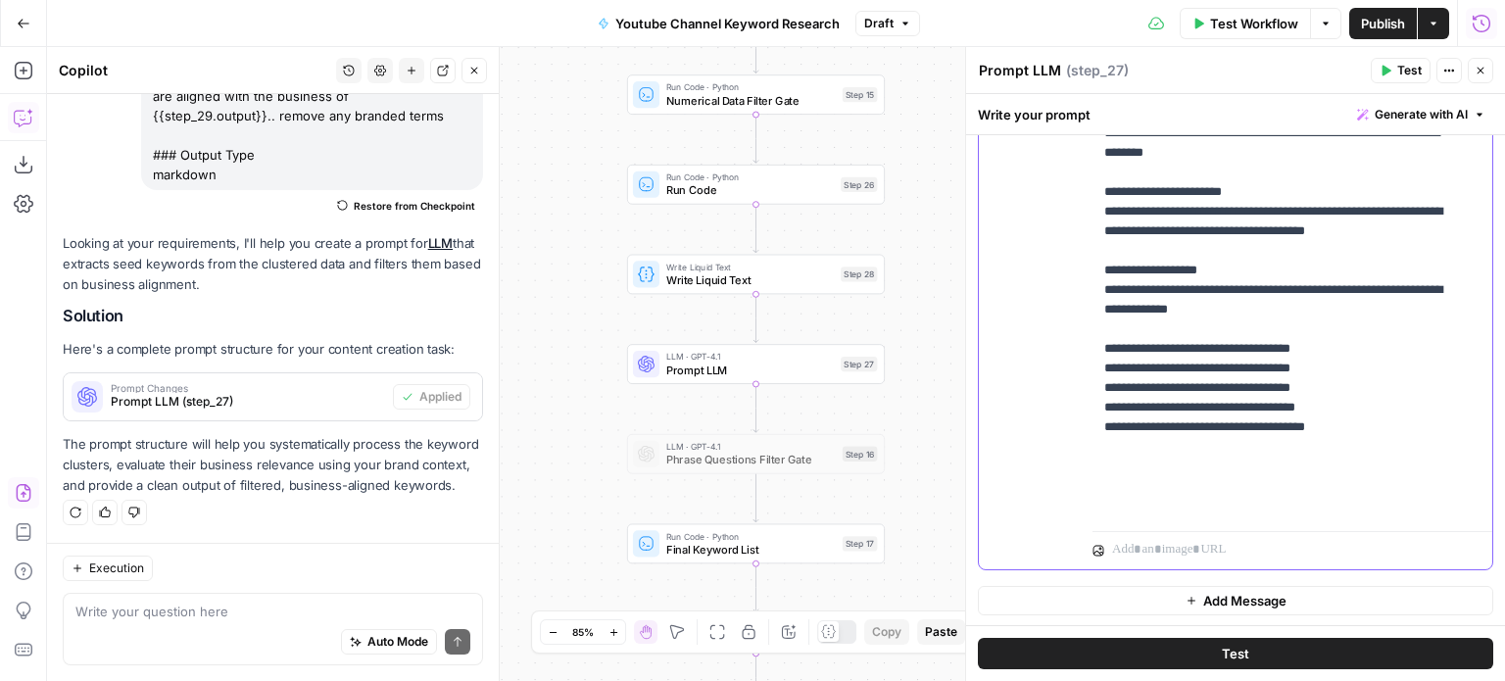
drag, startPoint x: 1434, startPoint y: 405, endPoint x: 1430, endPoint y: 574, distance: 169.6
click at [1296, 416] on p "**********" at bounding box center [1277, 54] width 347 height 921
click at [1321, 333] on p "**********" at bounding box center [1277, 54] width 347 height 921
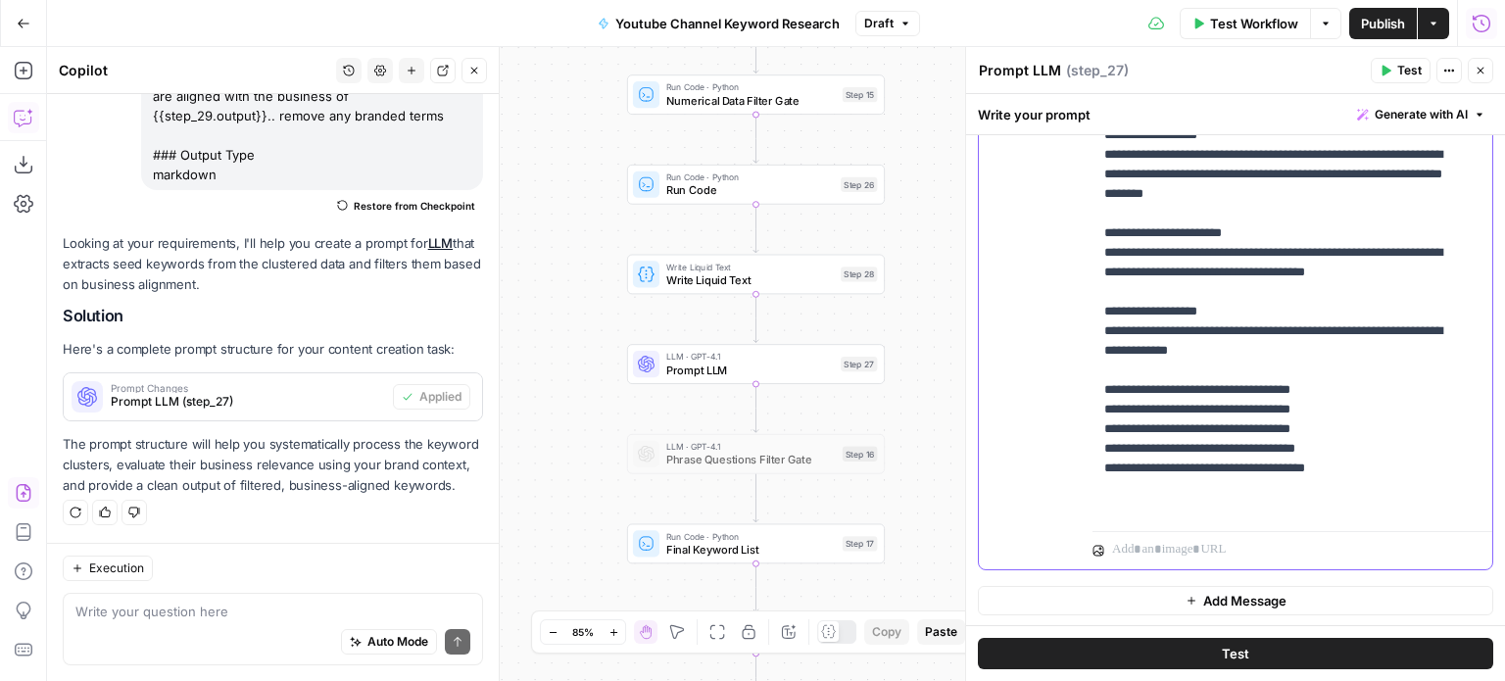
scroll to position [0, 0]
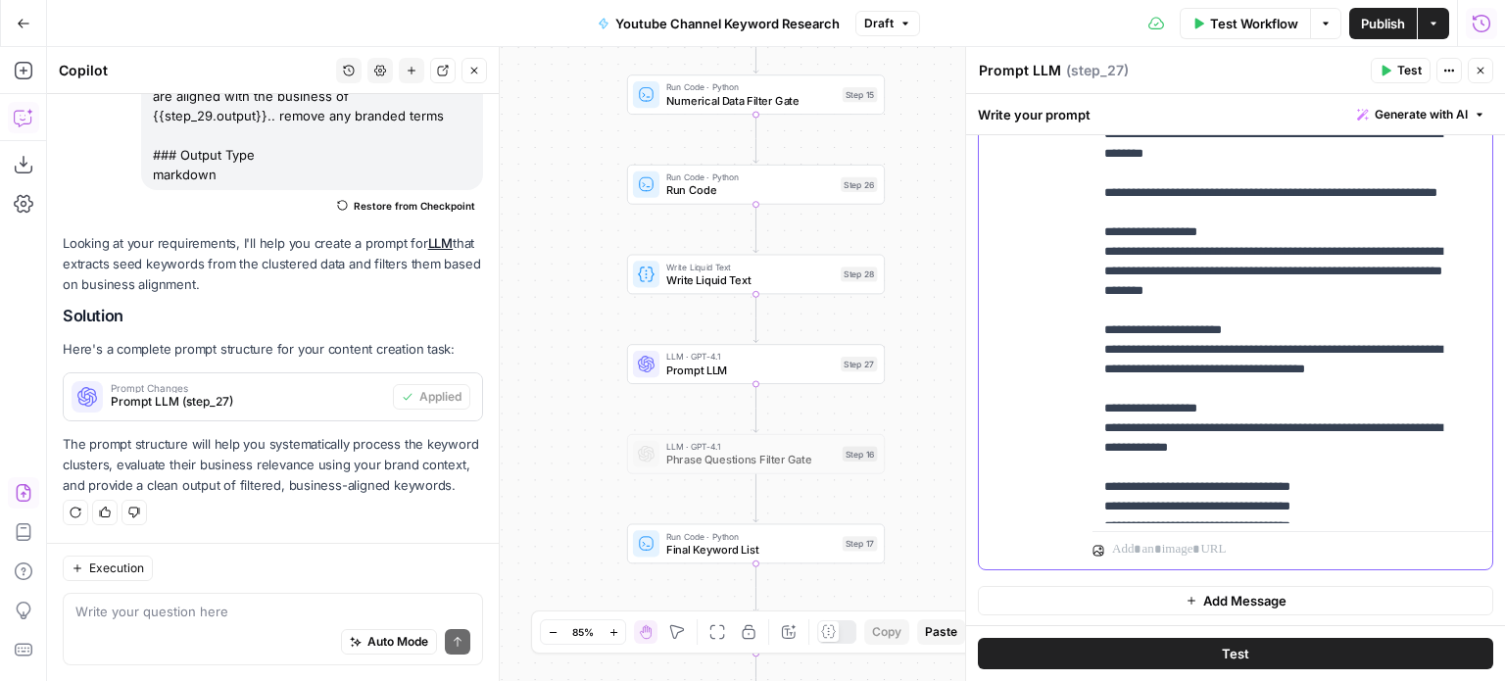
drag, startPoint x: 1390, startPoint y: 507, endPoint x: 1396, endPoint y: 295, distance: 211.8
click at [743, 373] on span "Prompt LLM" at bounding box center [750, 370] width 168 height 17
click at [692, 371] on span "Prompt LLM" at bounding box center [750, 370] width 168 height 17
click at [1261, 313] on p "**********" at bounding box center [1277, 192] width 347 height 921
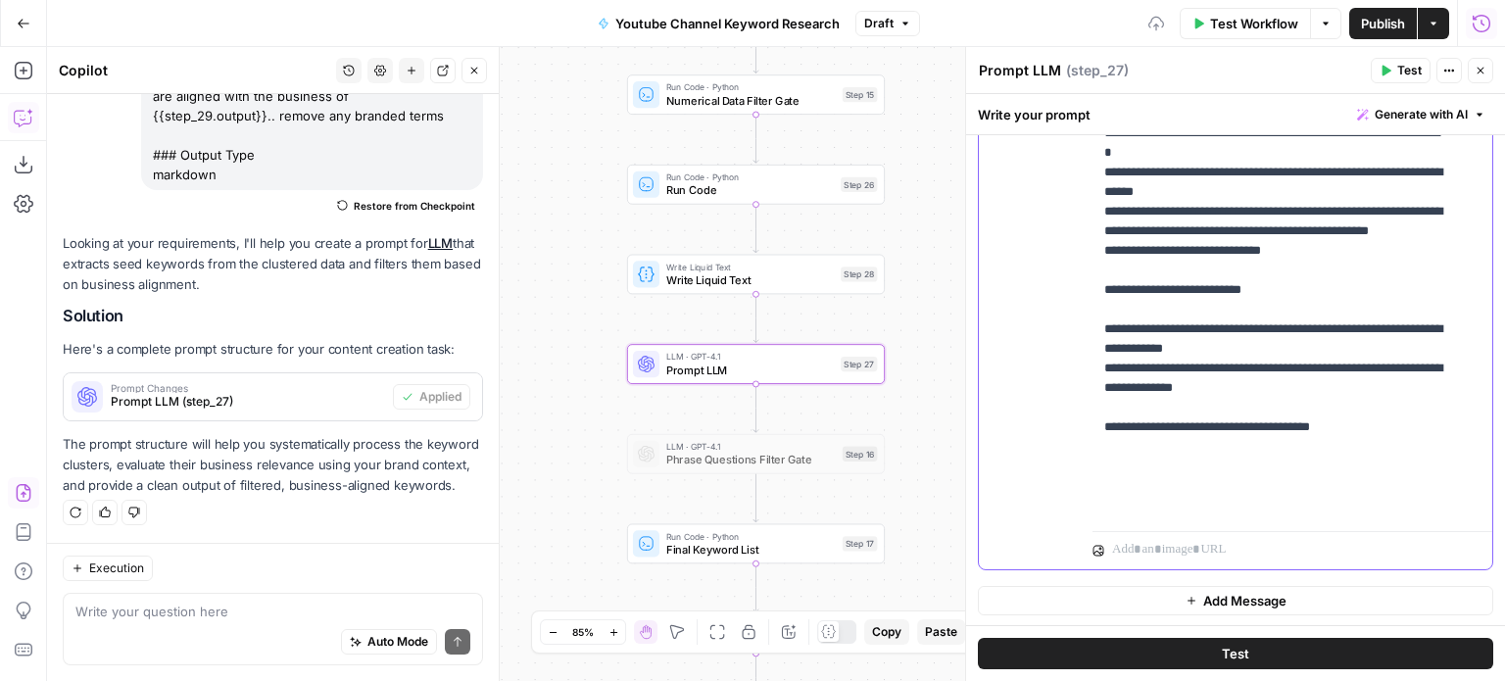
drag, startPoint x: 1309, startPoint y: 317, endPoint x: 1294, endPoint y: 458, distance: 142.0
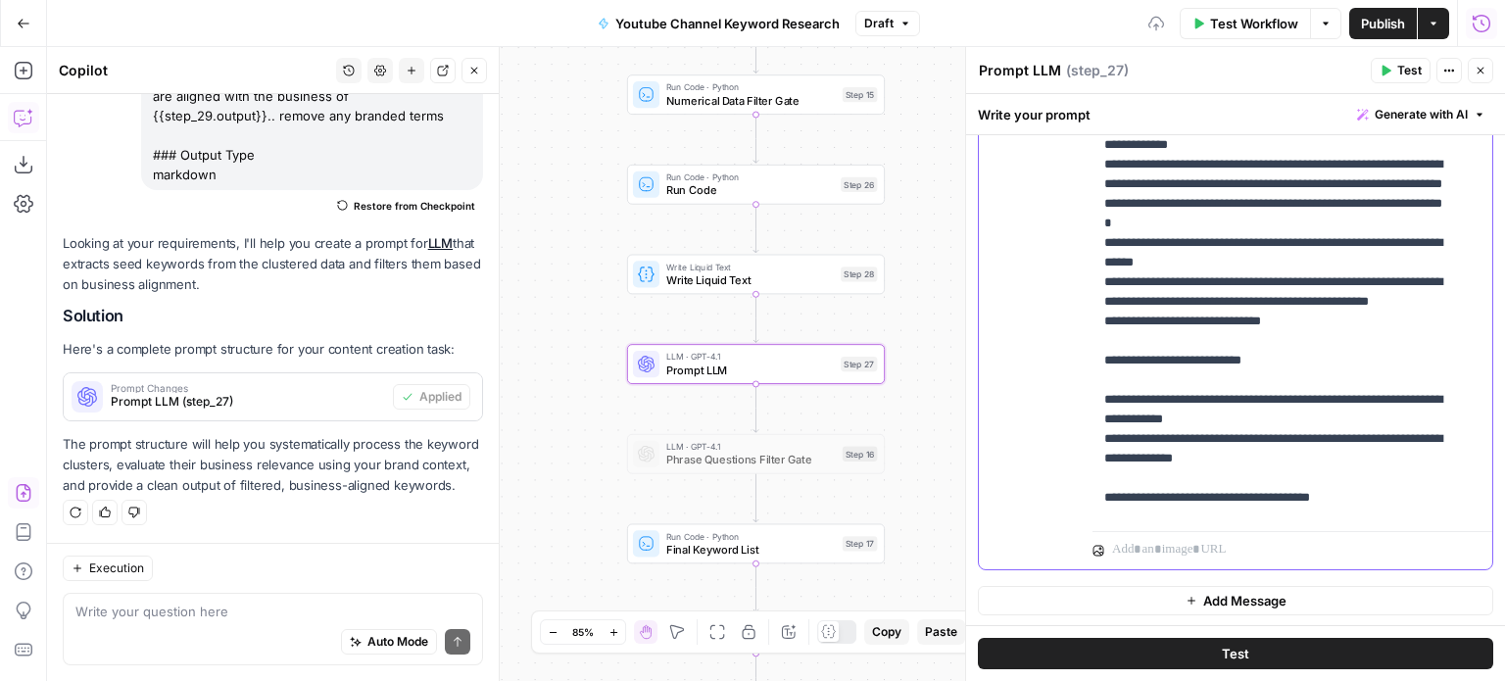
scroll to position [0, 0]
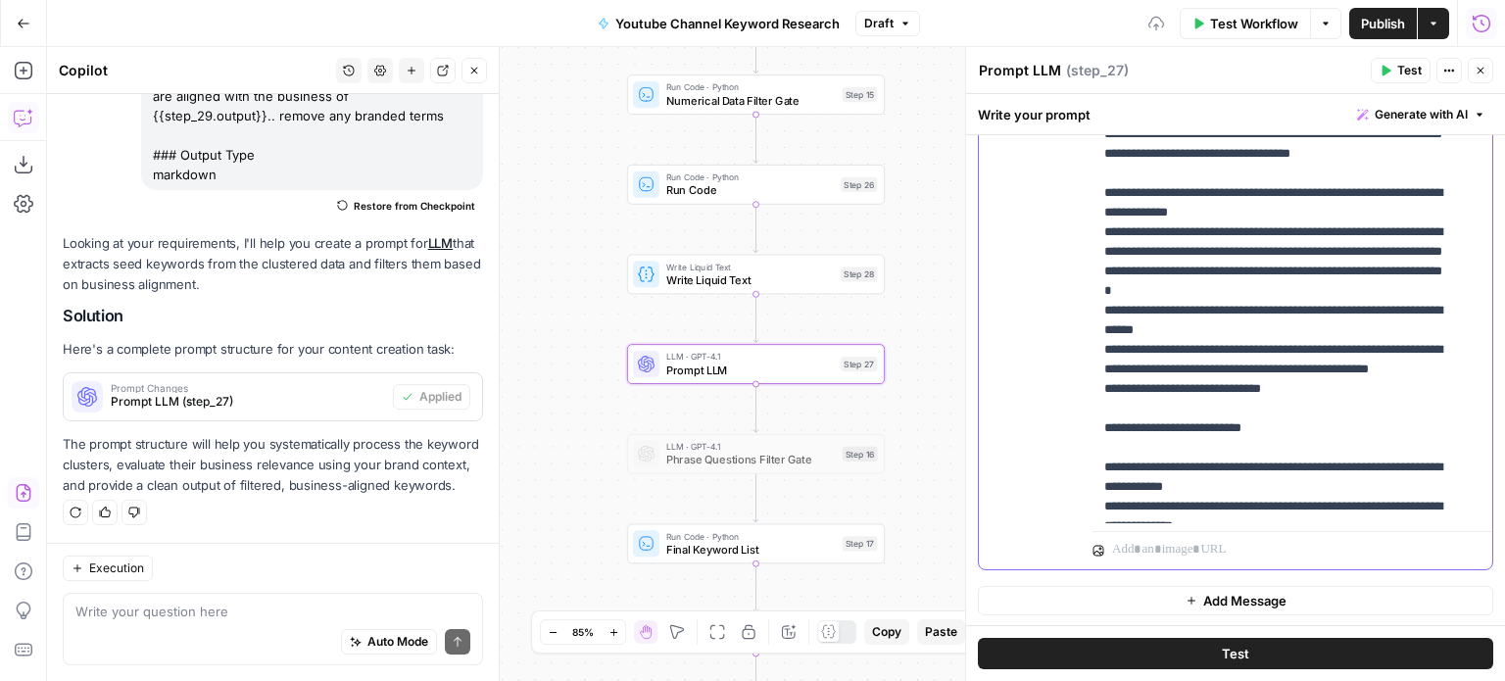
drag, startPoint x: 1264, startPoint y: 481, endPoint x: 1244, endPoint y: 203, distance: 279.1
drag, startPoint x: 1269, startPoint y: 369, endPoint x: 1269, endPoint y: 262, distance: 107.8
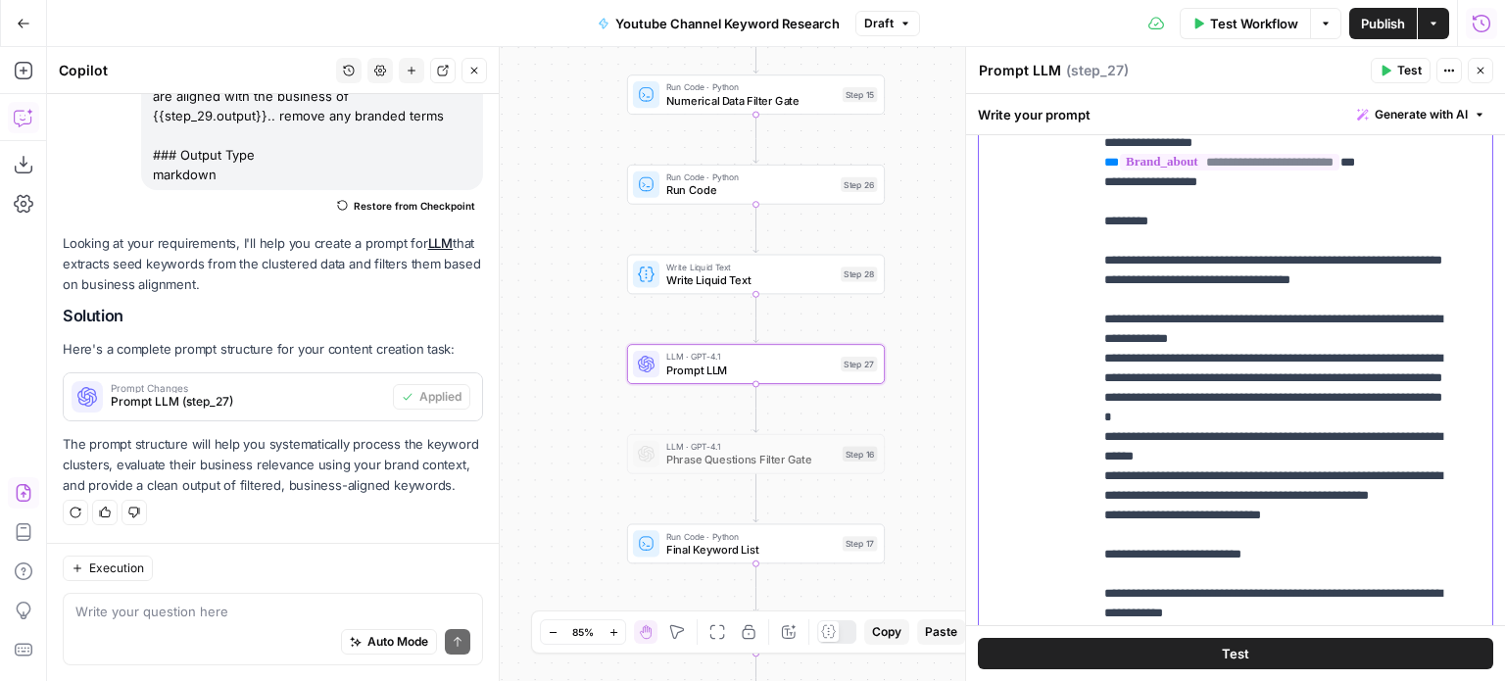
drag, startPoint x: 1268, startPoint y: 406, endPoint x: 1253, endPoint y: 313, distance: 94.3
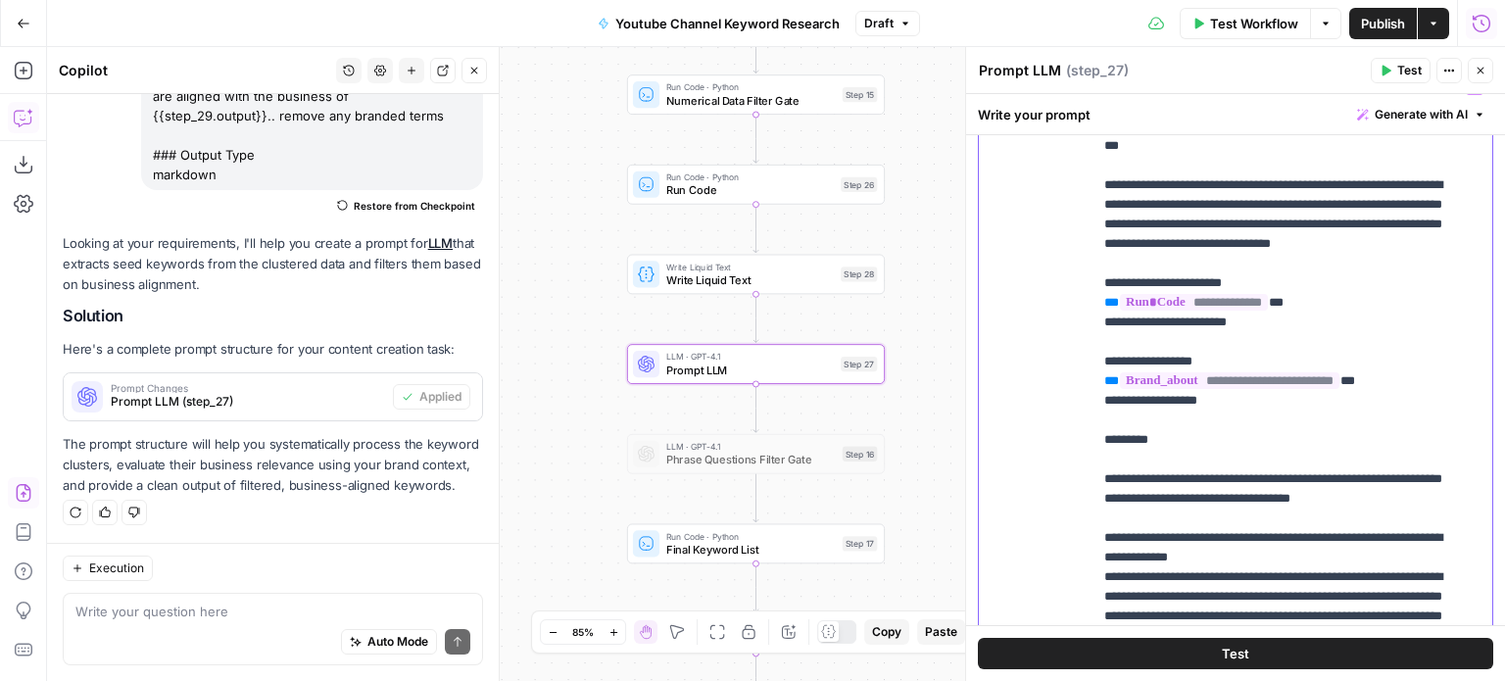
drag, startPoint x: 1273, startPoint y: 380, endPoint x: 1275, endPoint y: 368, distance: 11.9
click at [1304, 313] on p "**********" at bounding box center [1277, 538] width 347 height 921
drag, startPoint x: 1316, startPoint y: 343, endPoint x: 1075, endPoint y: 305, distance: 244.1
click at [1075, 305] on div "**********" at bounding box center [1236, 493] width 514 height 845
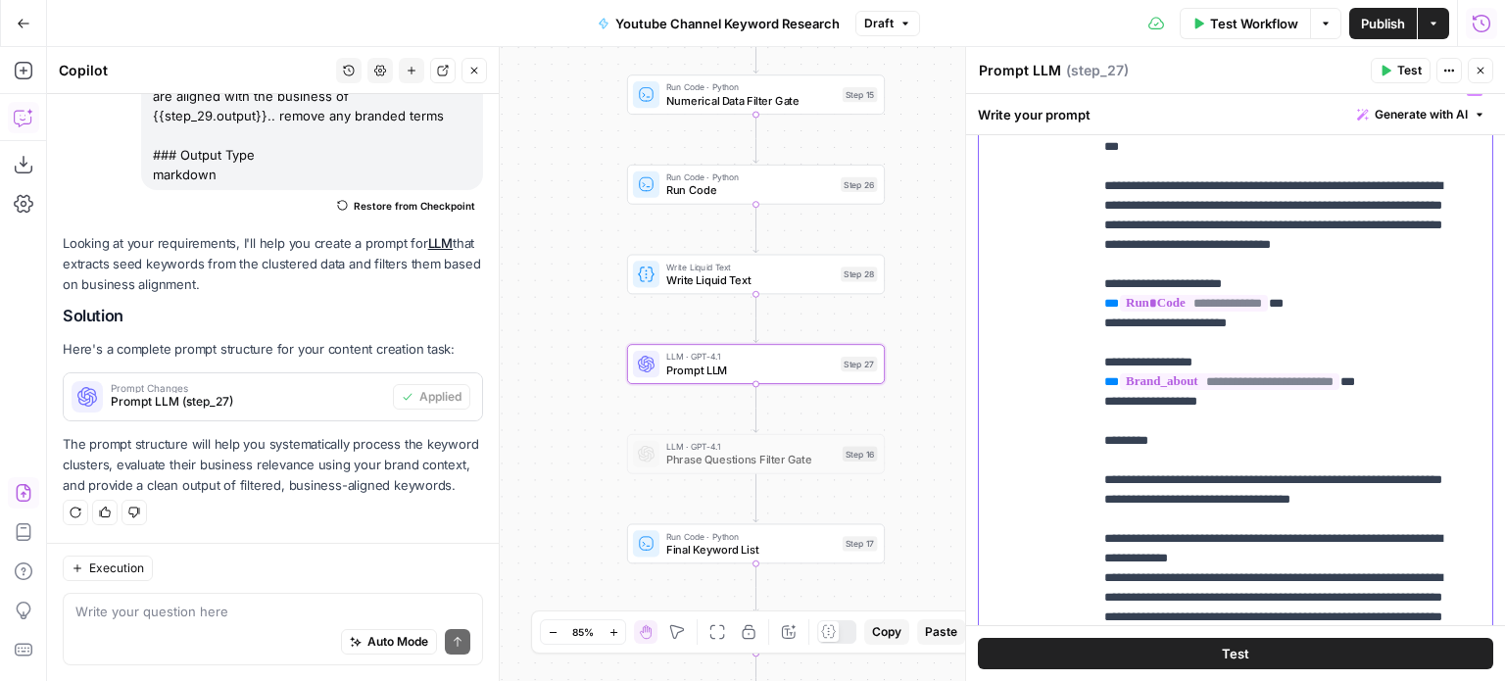
click at [1305, 328] on p "**********" at bounding box center [1277, 538] width 347 height 921
drag, startPoint x: 1309, startPoint y: 328, endPoint x: 1098, endPoint y: 321, distance: 211.8
click at [1098, 321] on div "**********" at bounding box center [1285, 470] width 385 height 799
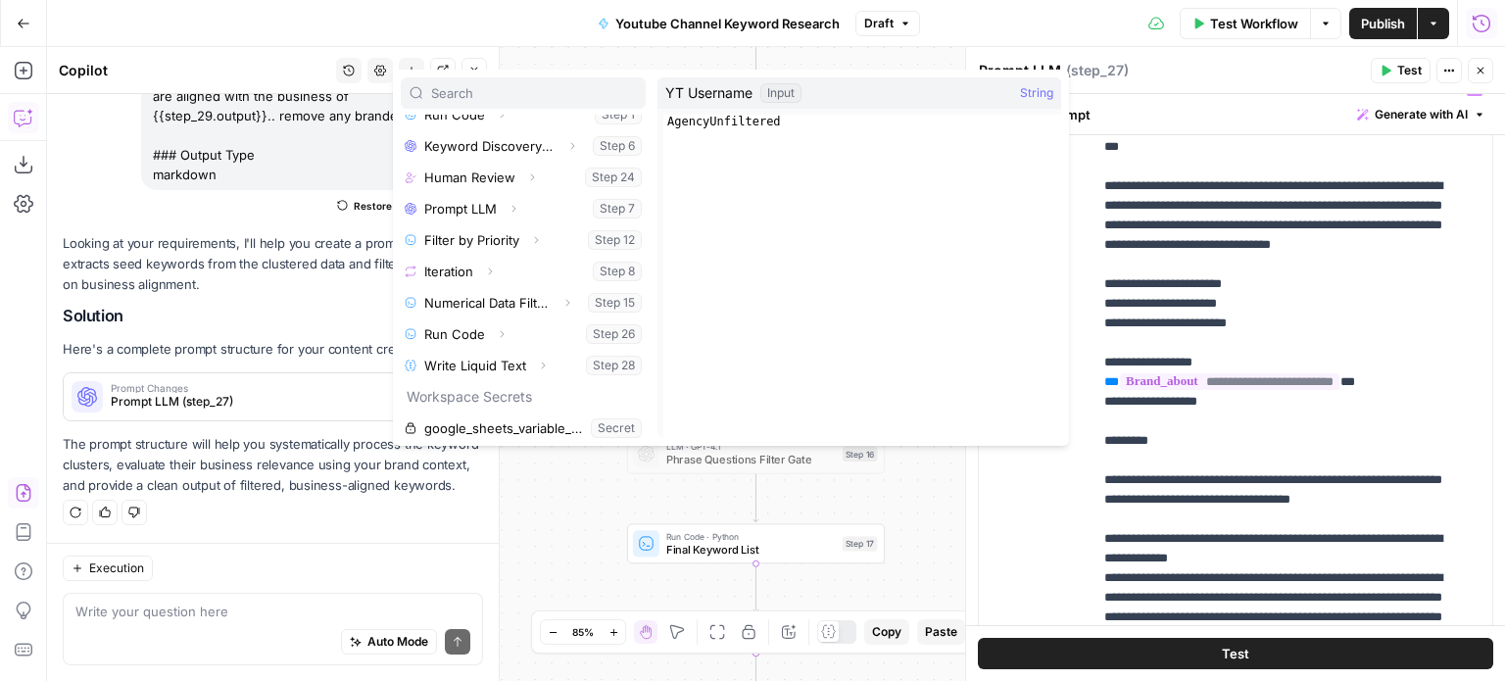
scroll to position [303, 0]
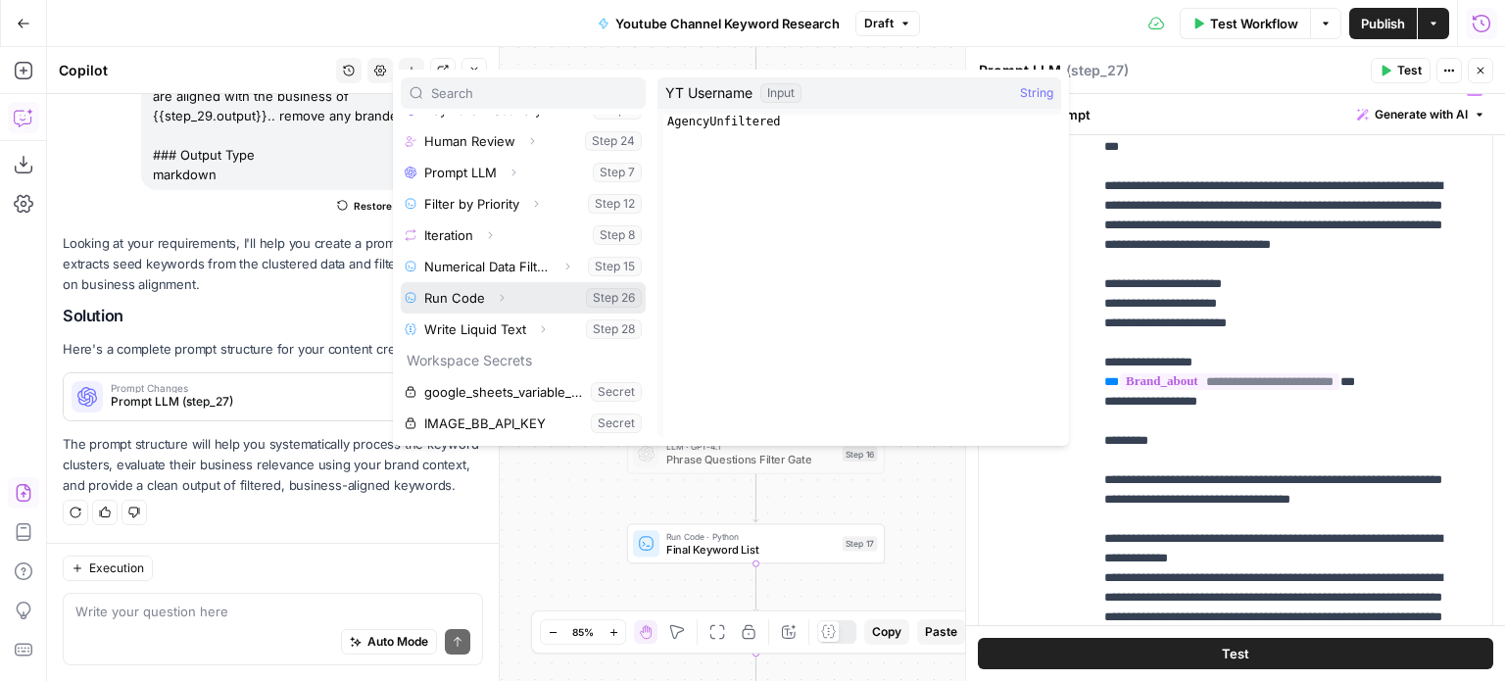
click at [496, 298] on icon "button" at bounding box center [502, 298] width 12 height 12
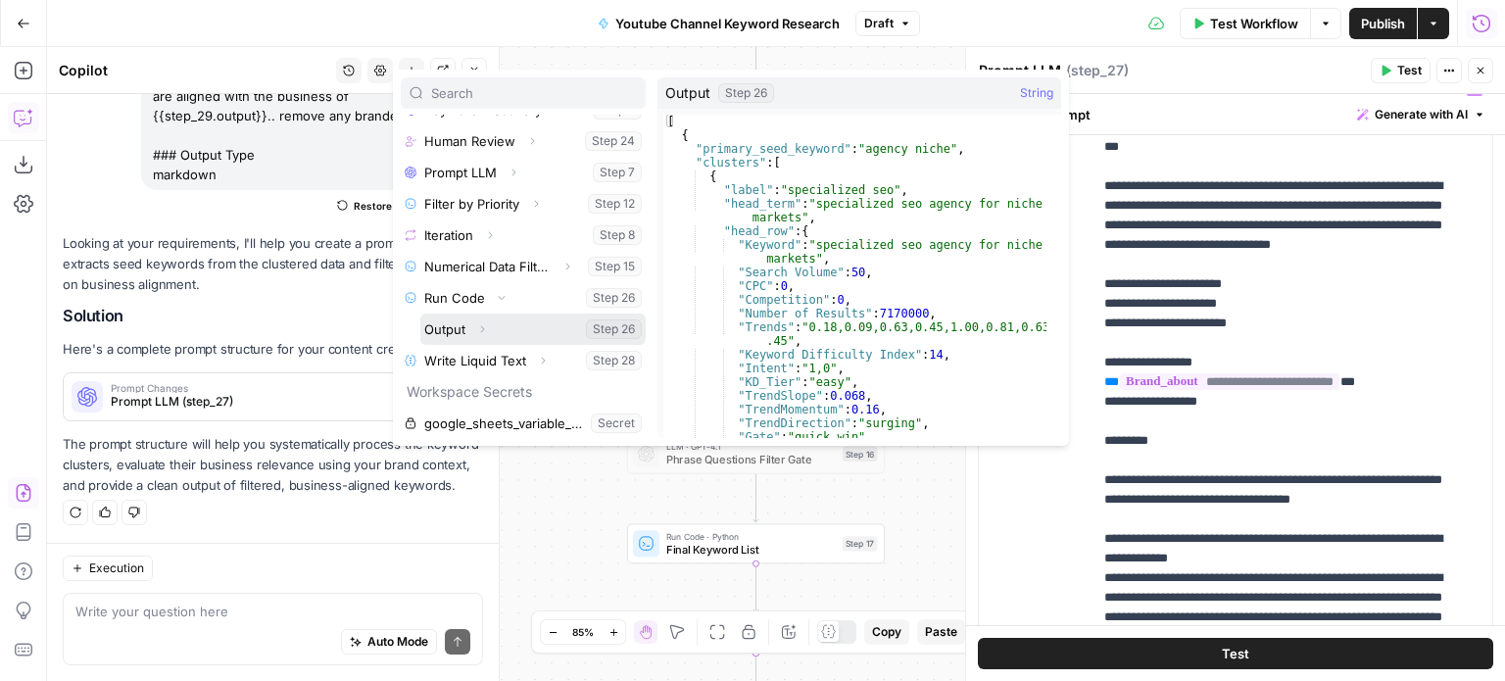
click at [482, 326] on icon "button" at bounding box center [482, 328] width 4 height 7
click at [428, 318] on button "Select variable Output" at bounding box center [532, 329] width 225 height 31
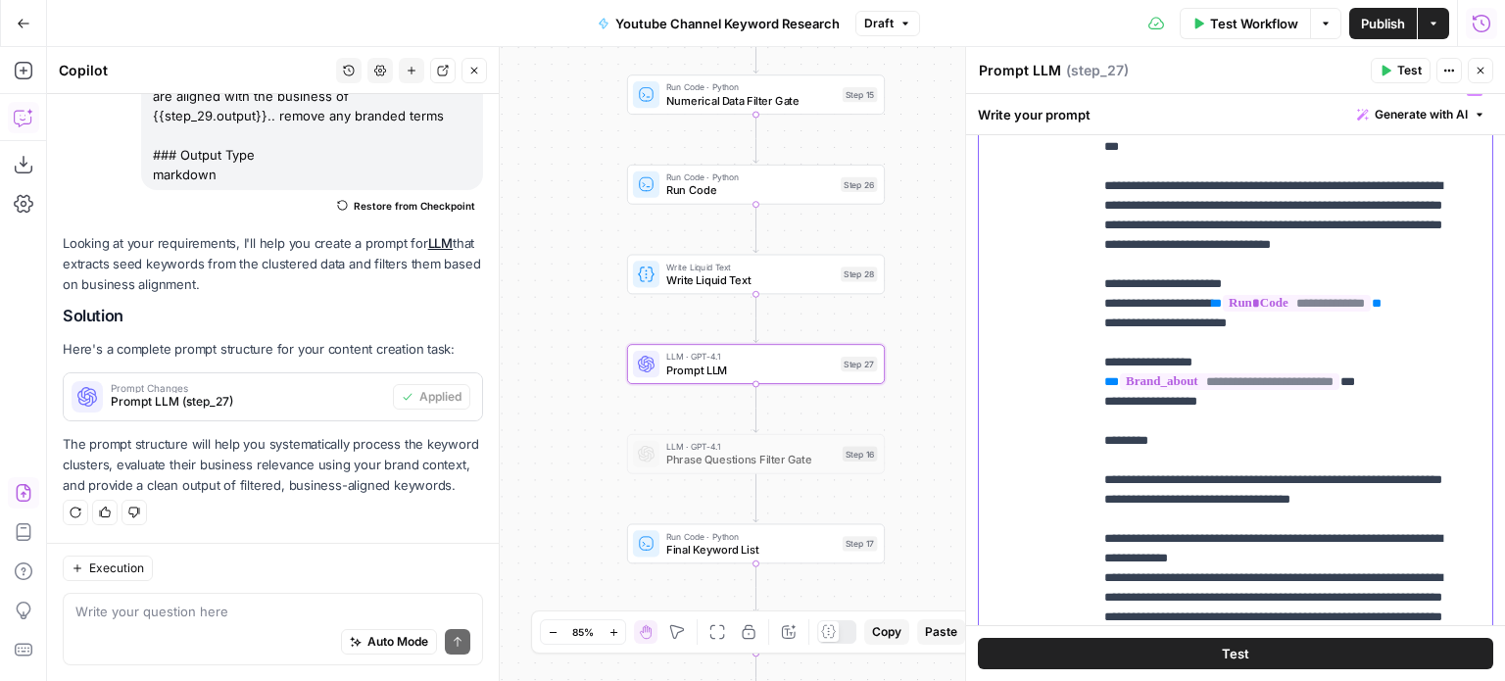
click at [1435, 330] on p "**********" at bounding box center [1277, 538] width 347 height 921
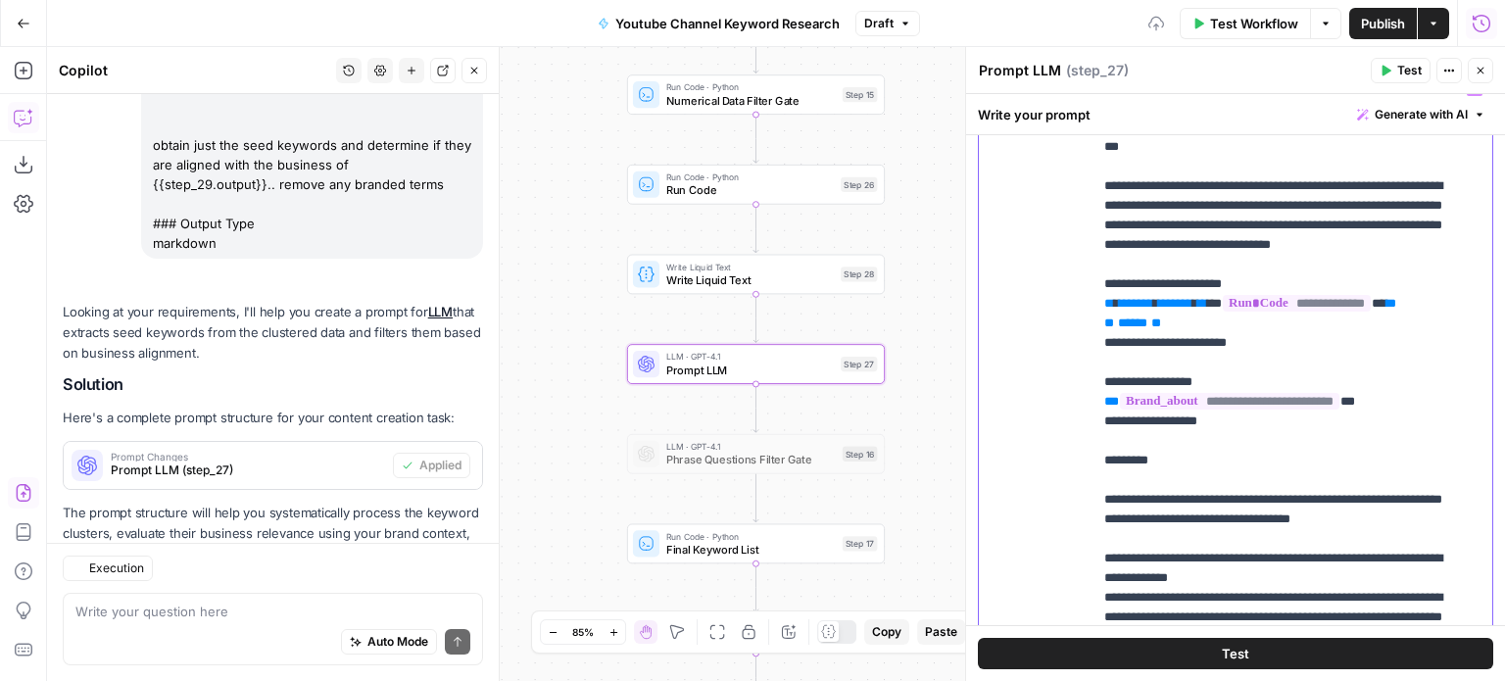
scroll to position [404, 0]
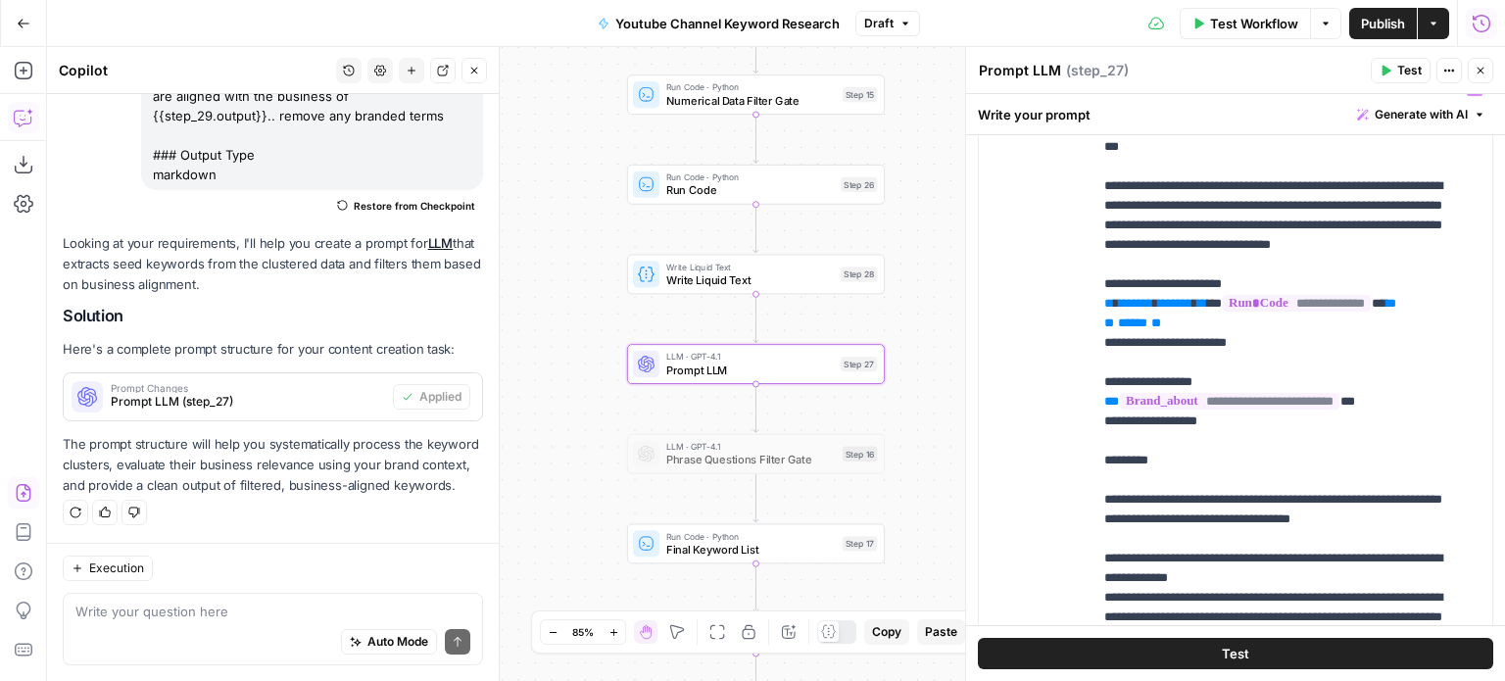
click at [480, 73] on button "Close" at bounding box center [474, 70] width 25 height 25
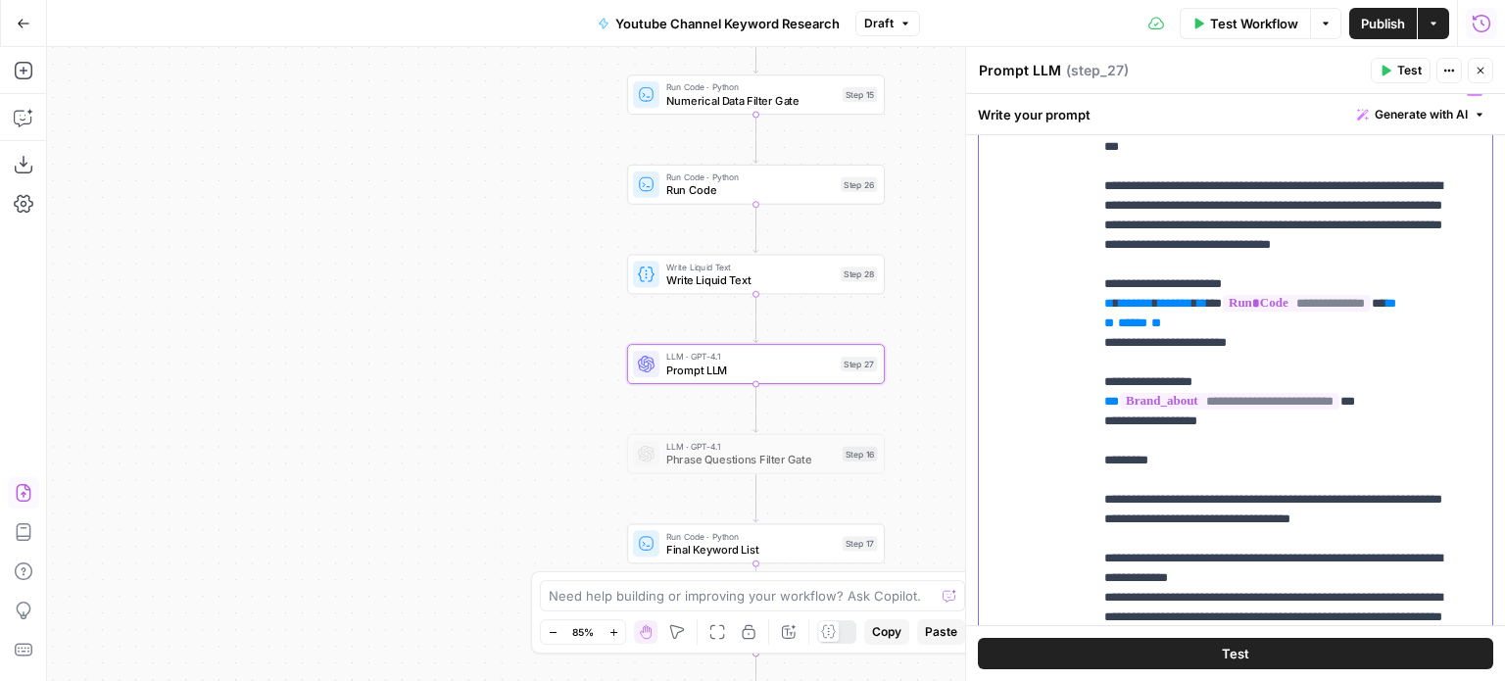
click at [1109, 329] on span "**" at bounding box center [1109, 323] width 10 height 13
click at [1104, 329] on span "**" at bounding box center [1109, 323] width 10 height 13
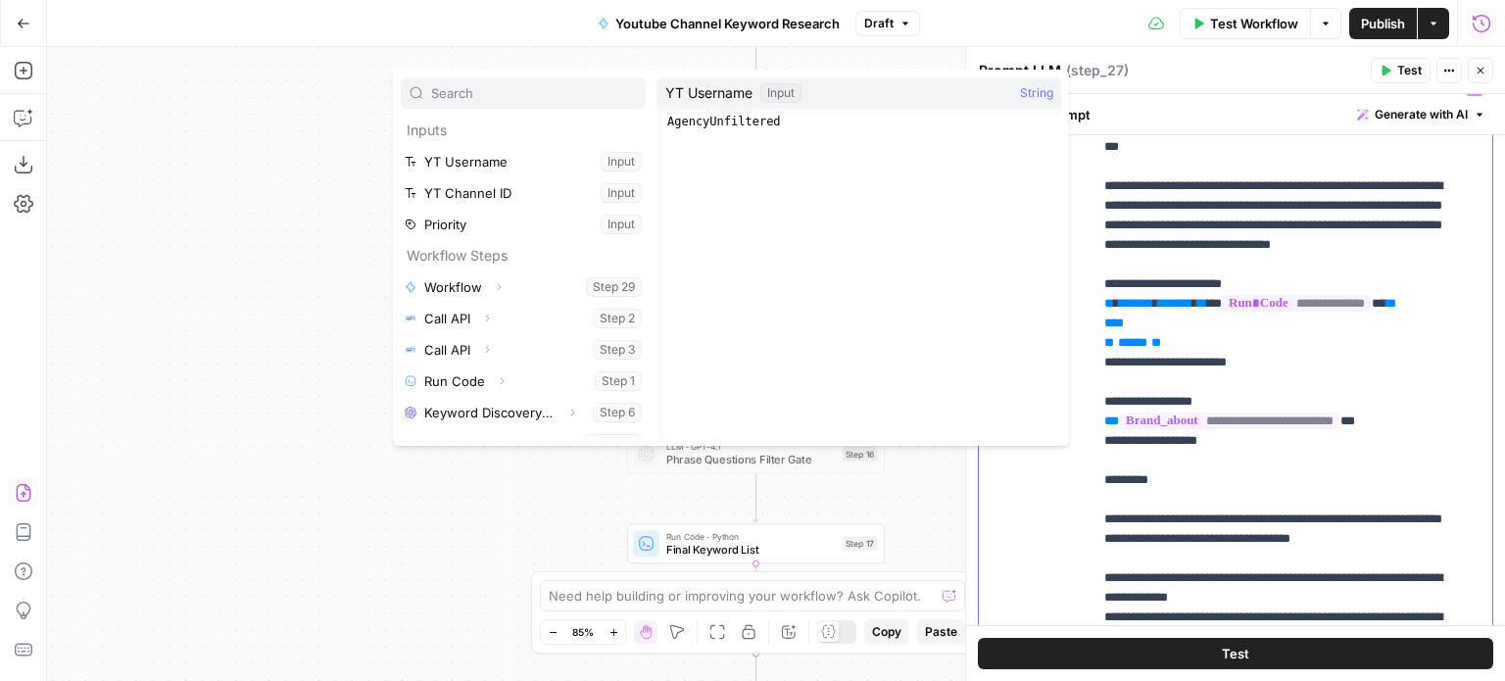
click at [1173, 344] on p "**********" at bounding box center [1277, 558] width 347 height 960
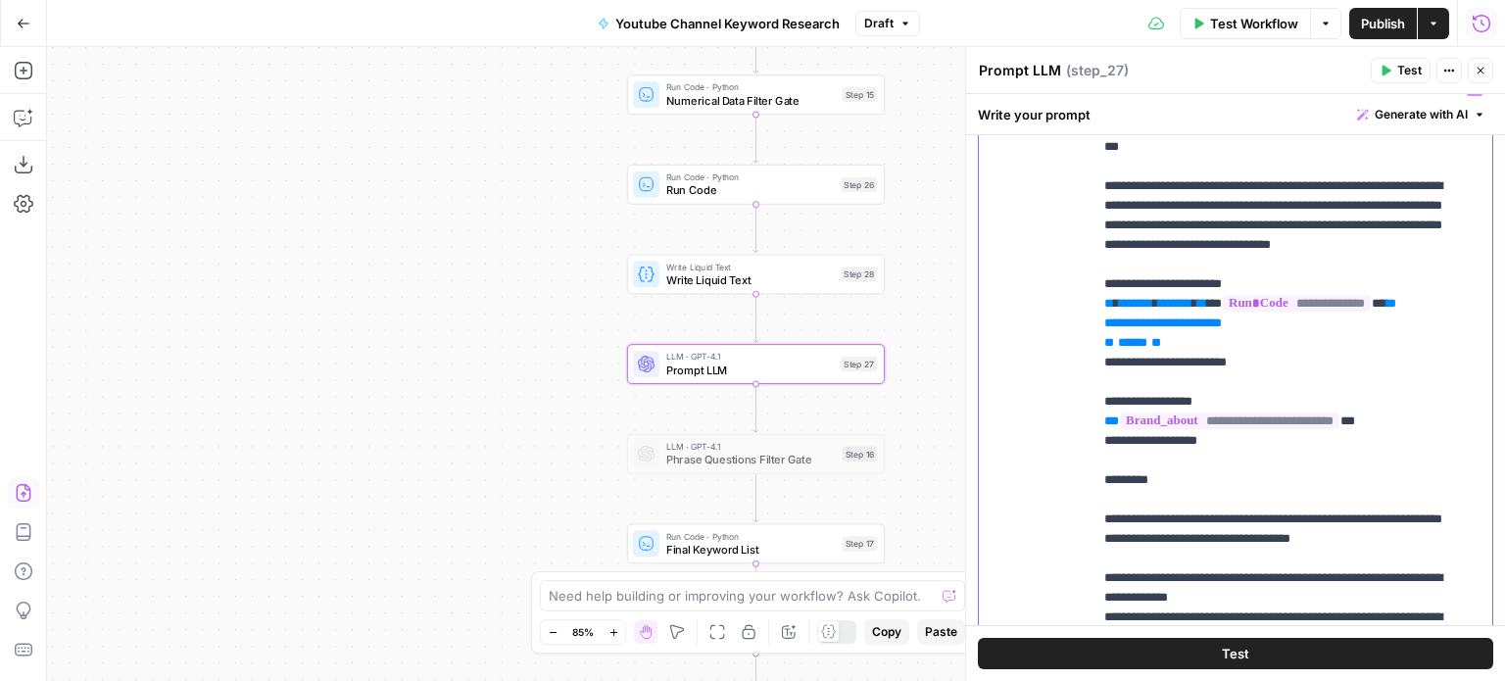
click at [1406, 362] on p "**********" at bounding box center [1277, 558] width 347 height 960
click at [1392, 69] on icon "button" at bounding box center [1386, 71] width 12 height 12
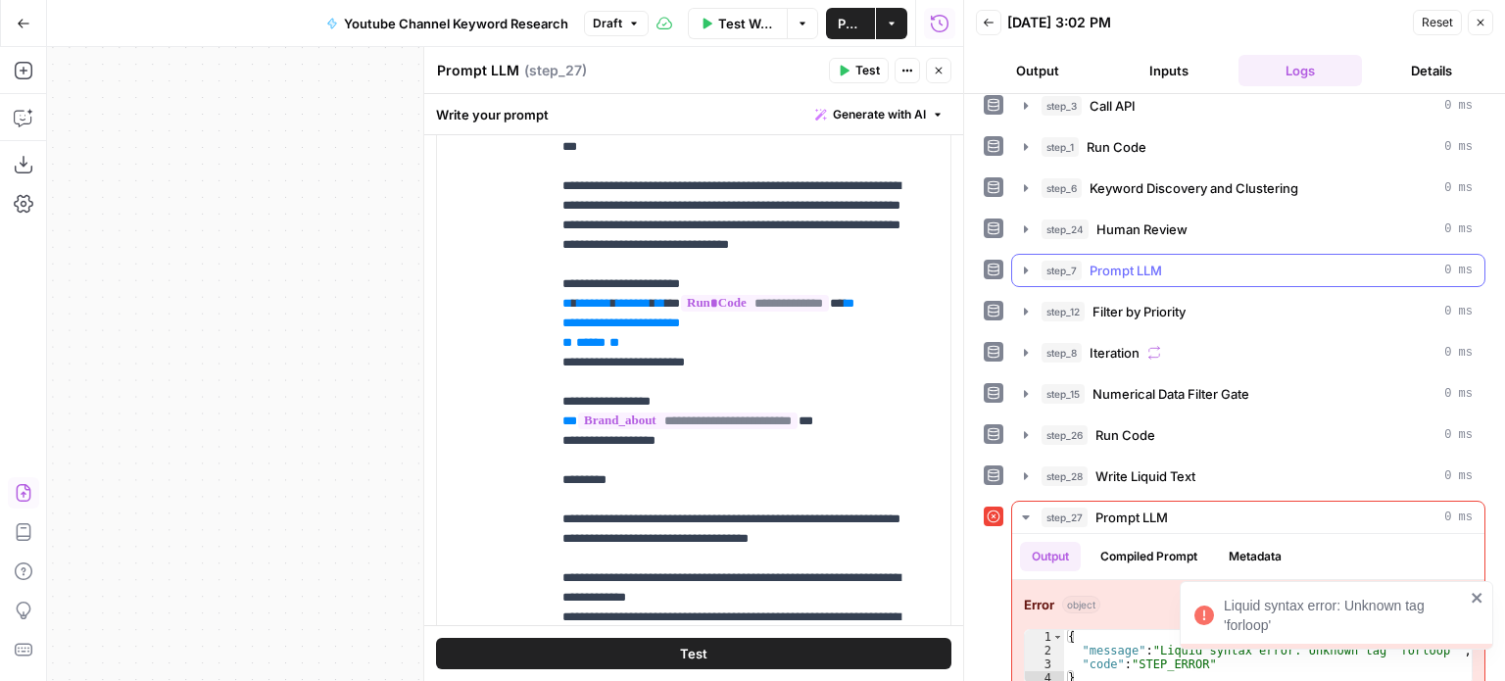
scroll to position [116, 0]
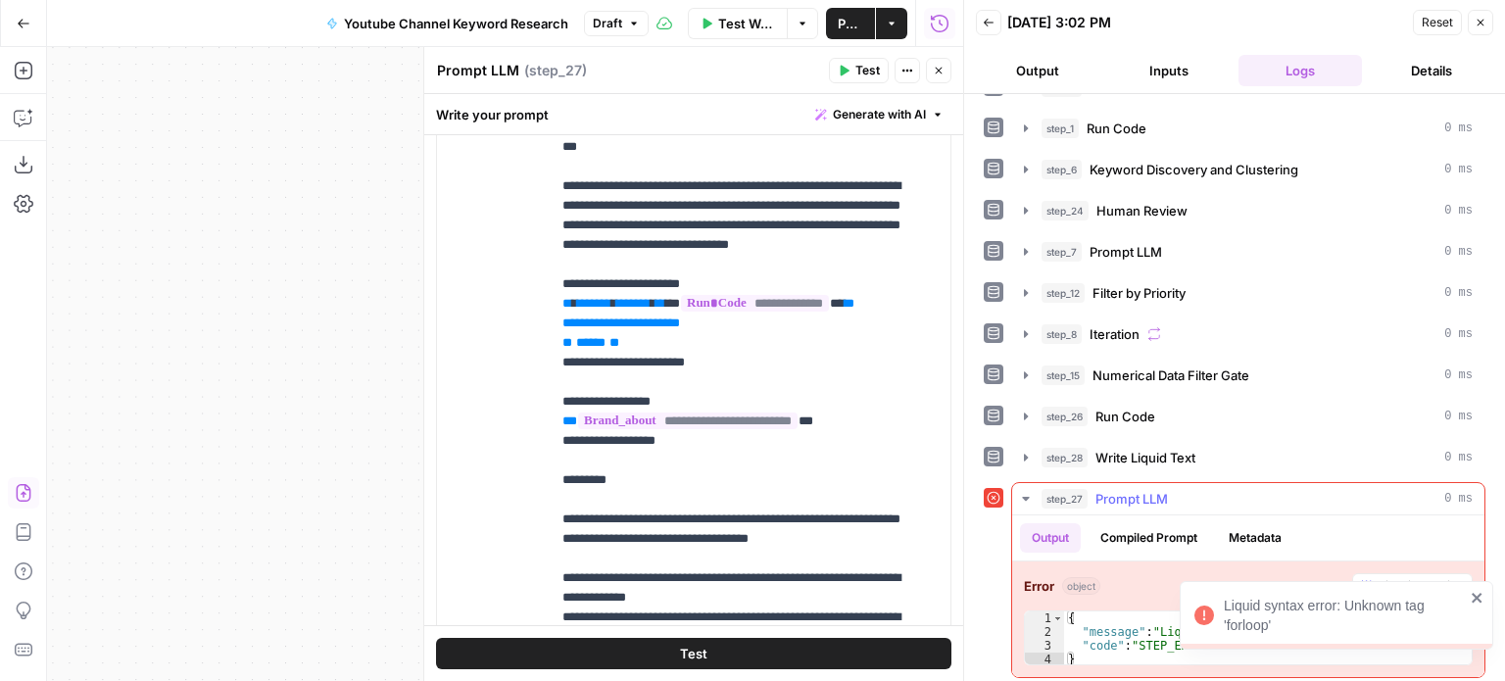
click at [1394, 577] on span "Fix with Copilot" at bounding box center [1421, 586] width 85 height 18
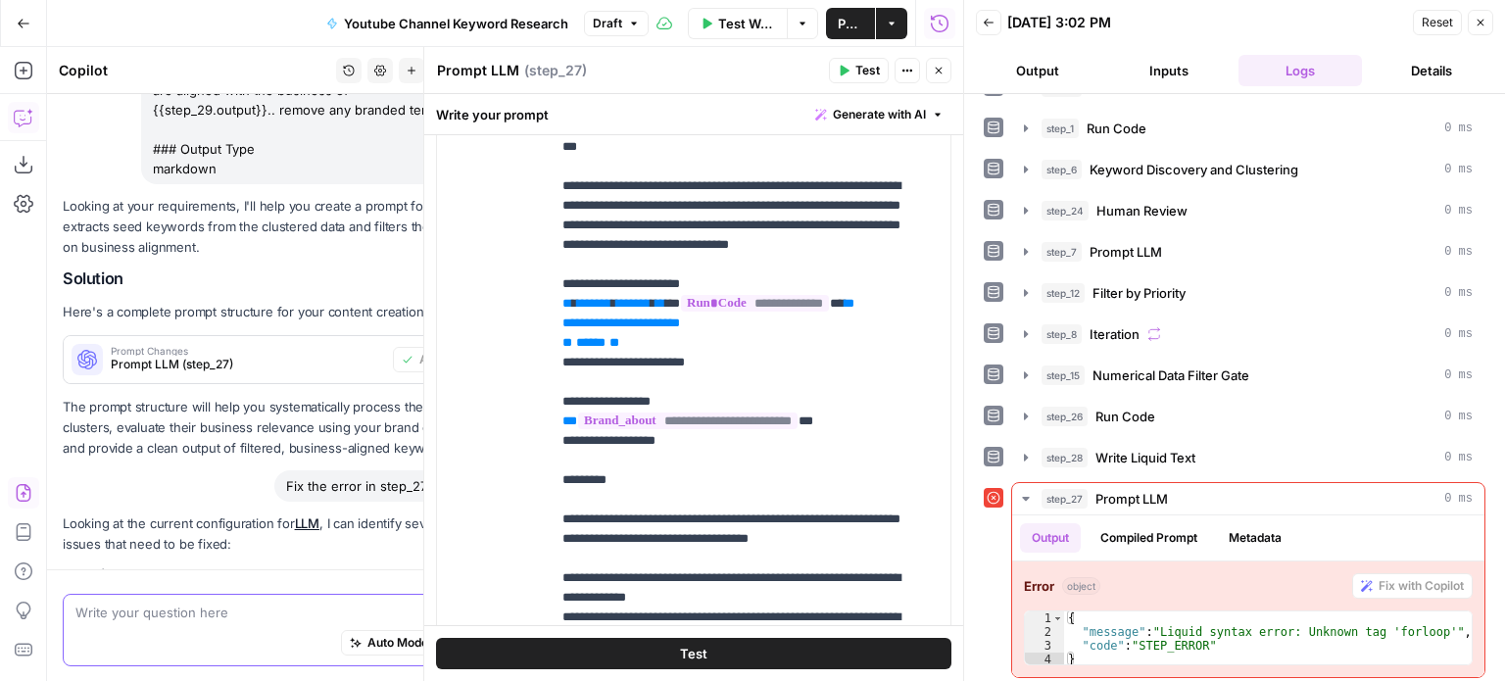
scroll to position [655, 0]
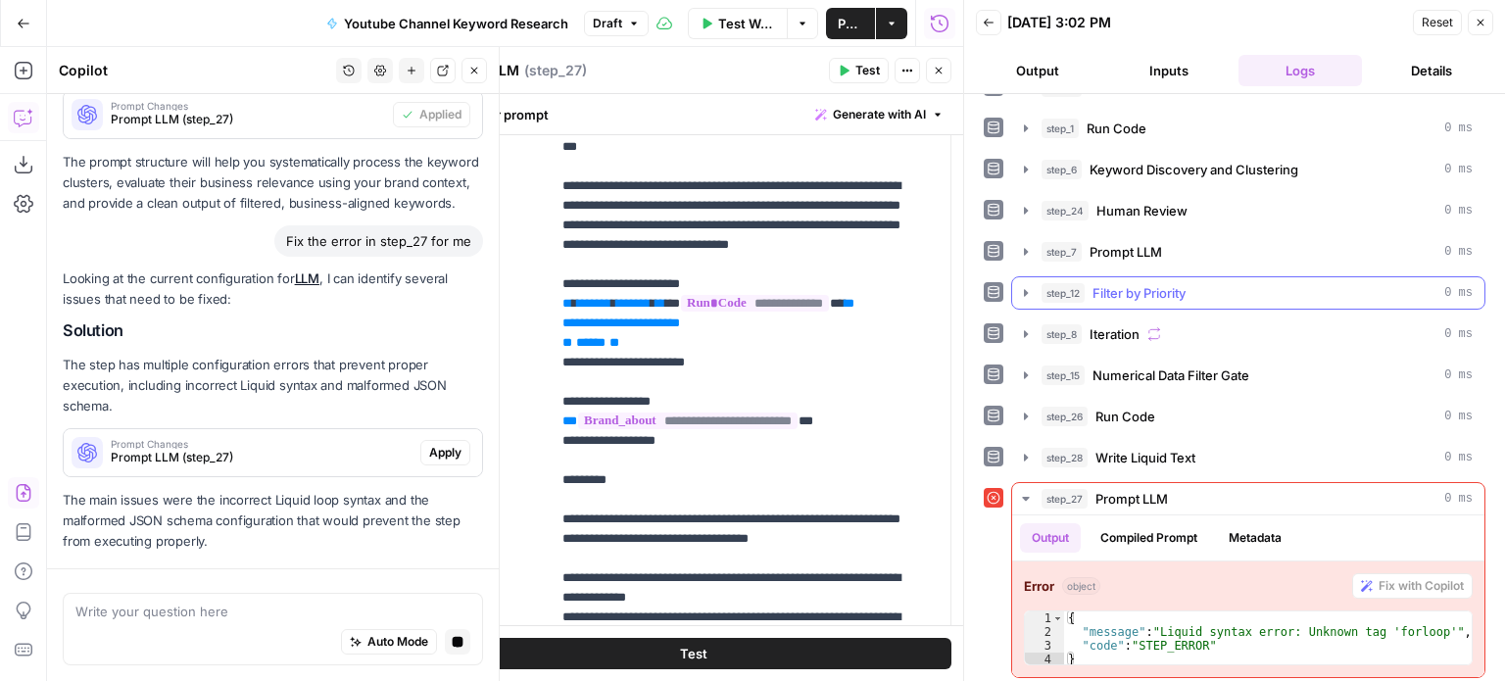
click at [429, 451] on span "Apply" at bounding box center [445, 453] width 32 height 18
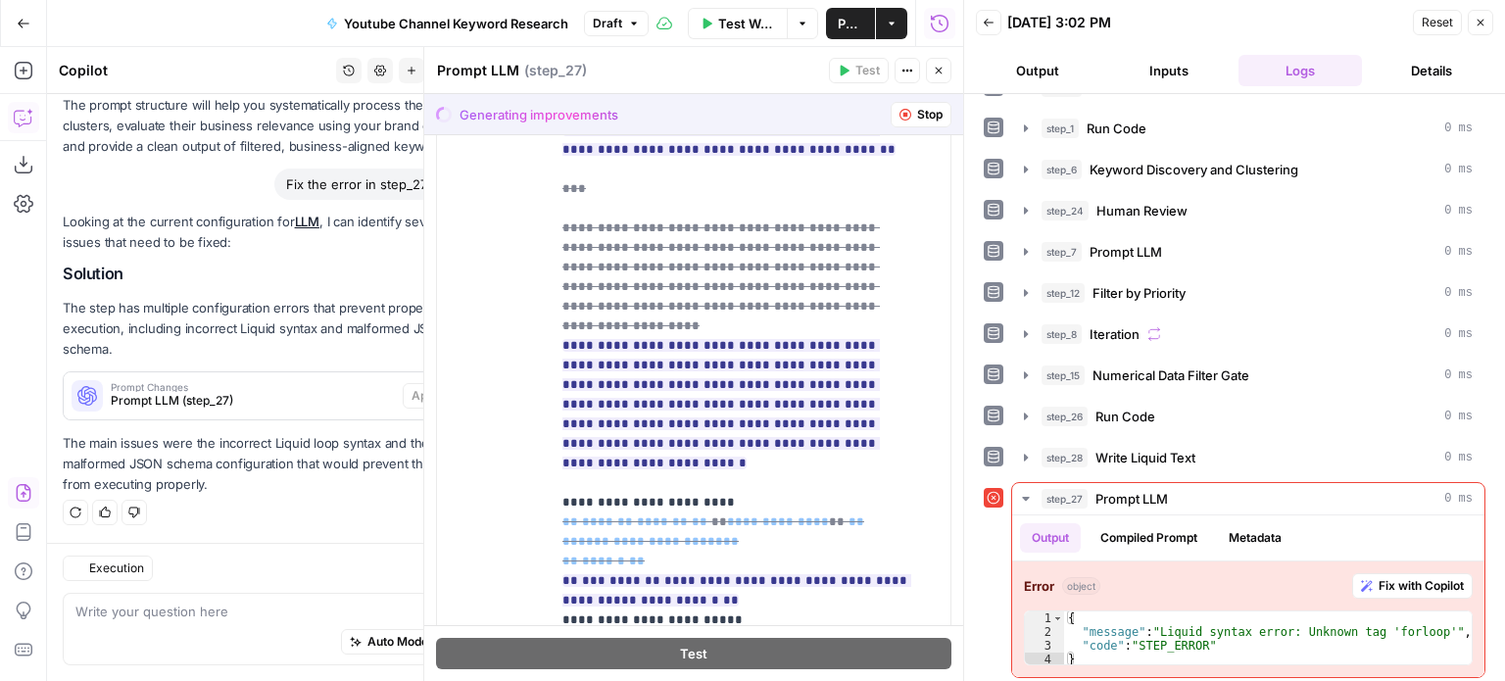
scroll to position [710, 0]
click at [904, 115] on span "Accept All" at bounding box center [915, 115] width 58 height 18
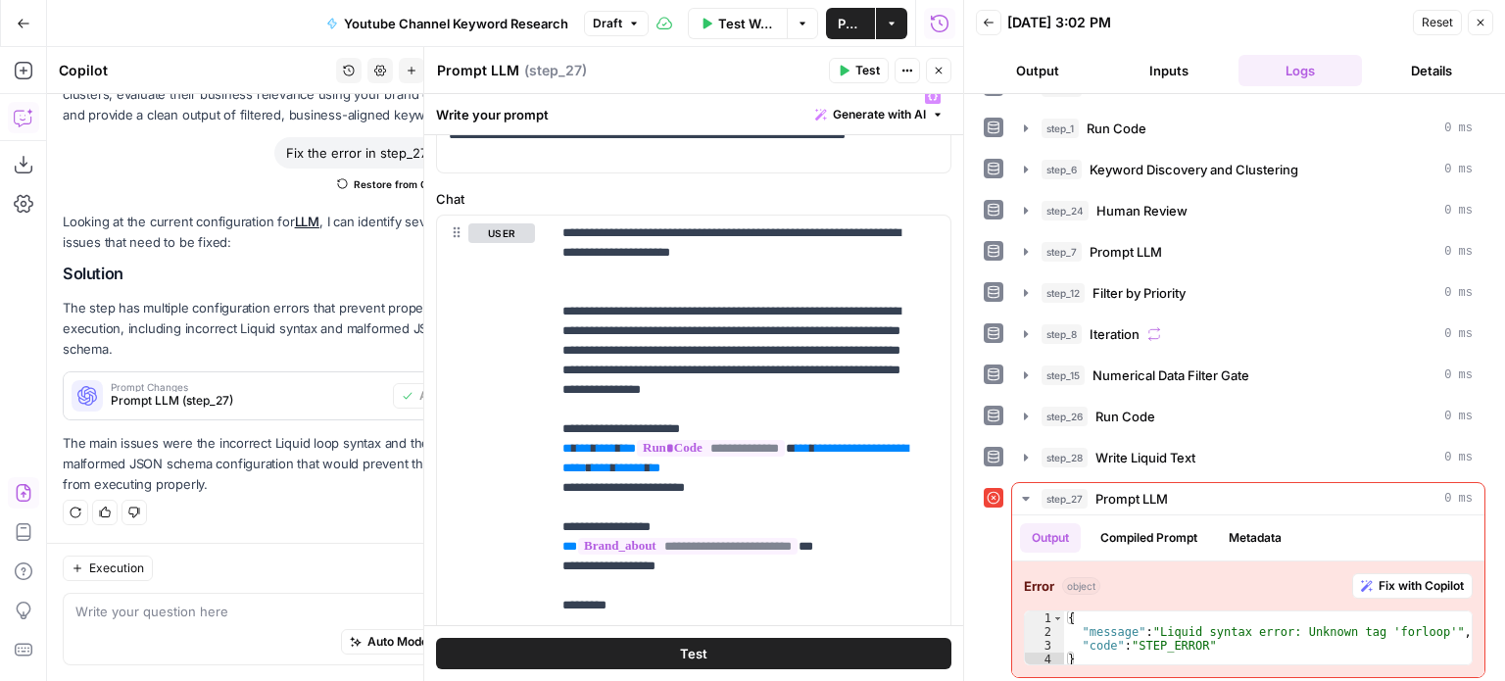
scroll to position [196, 0]
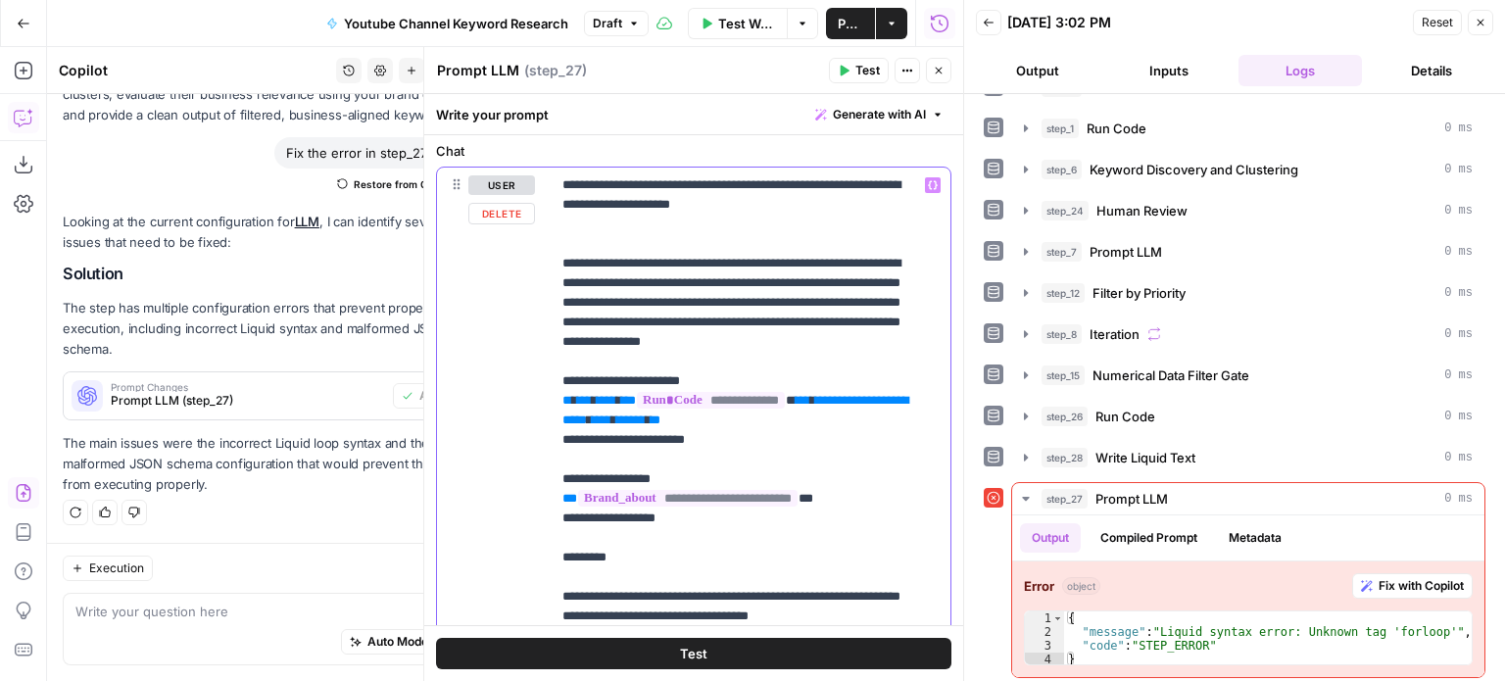
click at [781, 332] on p "**********" at bounding box center [736, 675] width 347 height 1000
click at [761, 360] on p "**********" at bounding box center [736, 675] width 347 height 1000
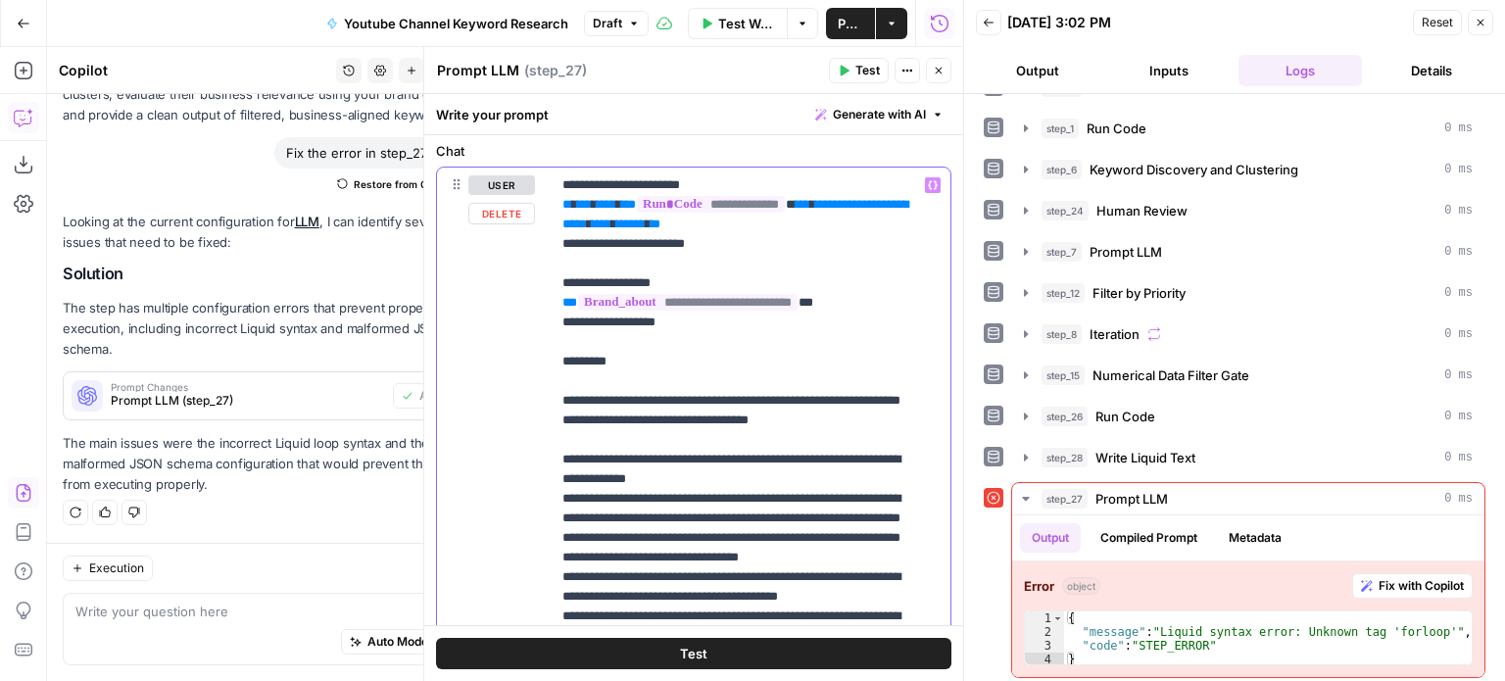
click at [745, 434] on p "**********" at bounding box center [736, 479] width 347 height 1000
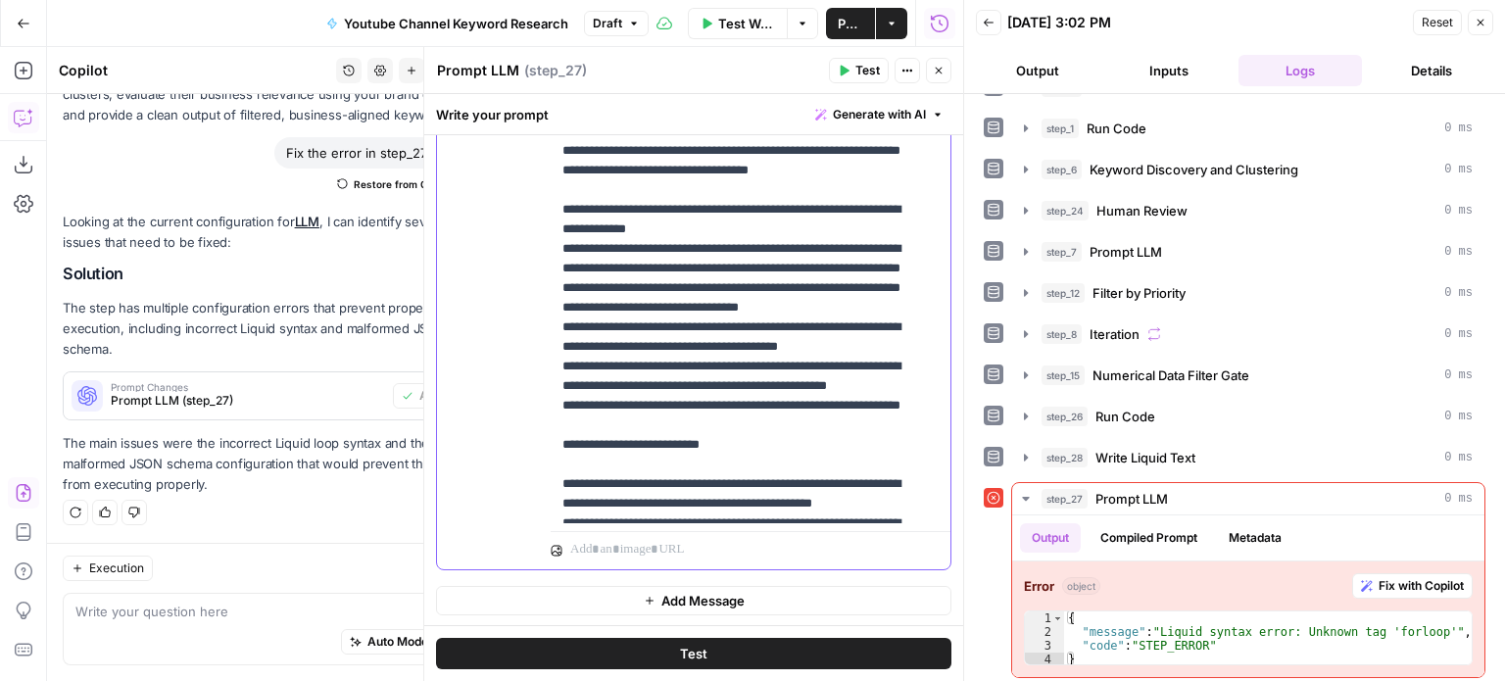
scroll to position [0, 0]
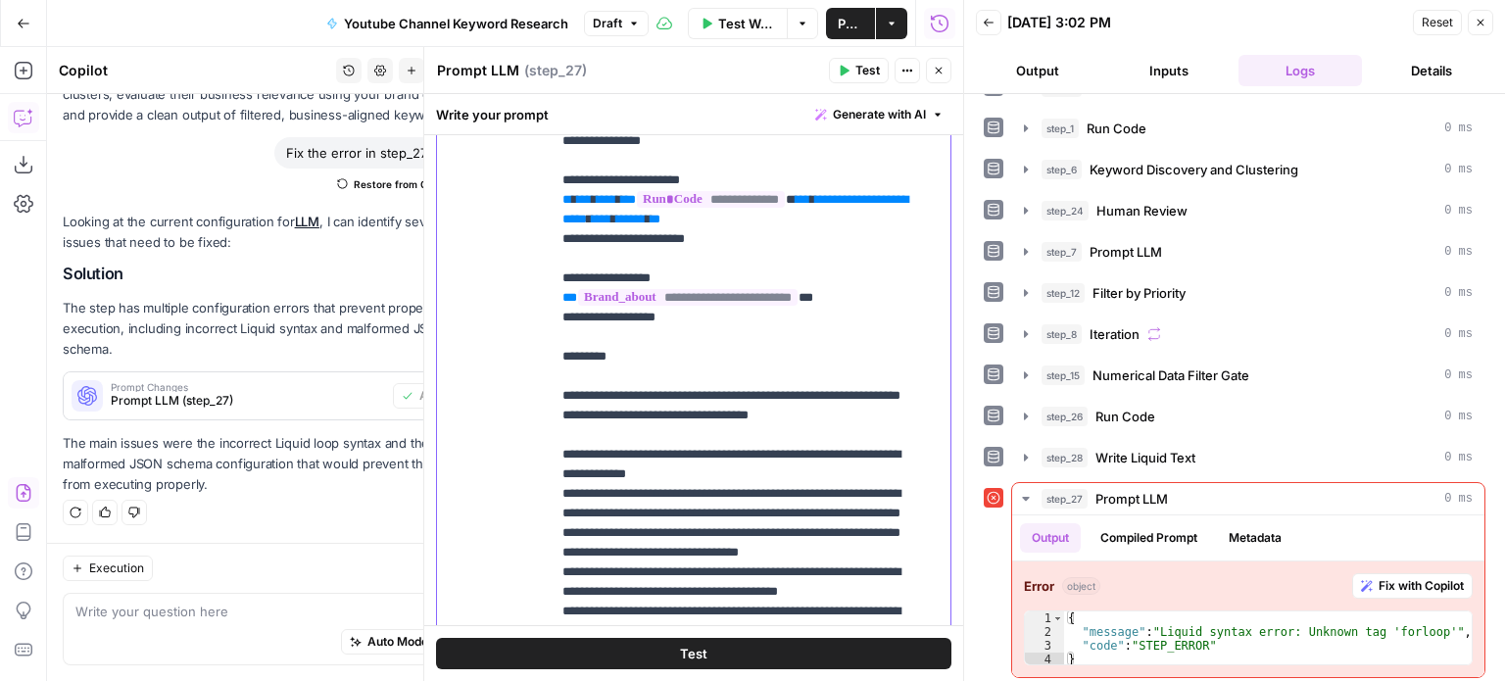
drag, startPoint x: 875, startPoint y: 231, endPoint x: 864, endPoint y: 126, distance: 105.4
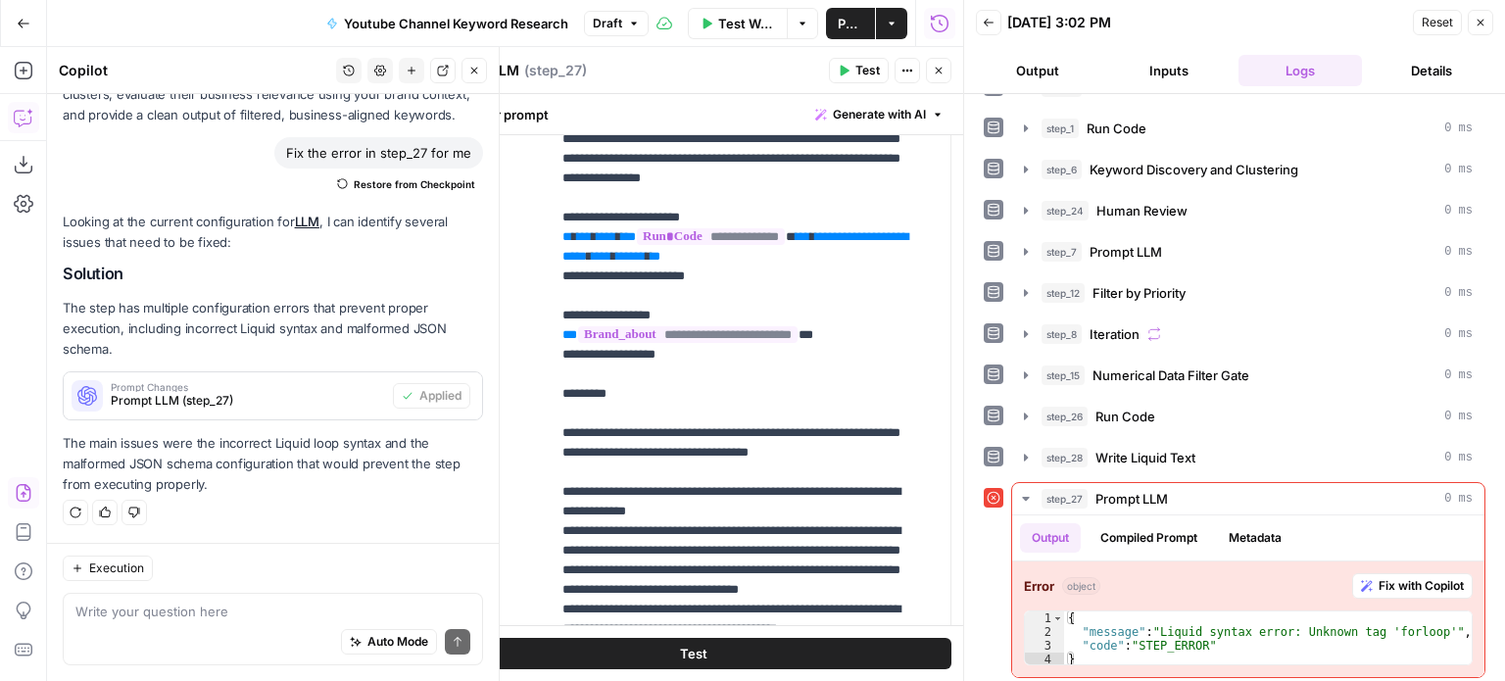
click at [471, 70] on icon "button" at bounding box center [474, 71] width 12 height 12
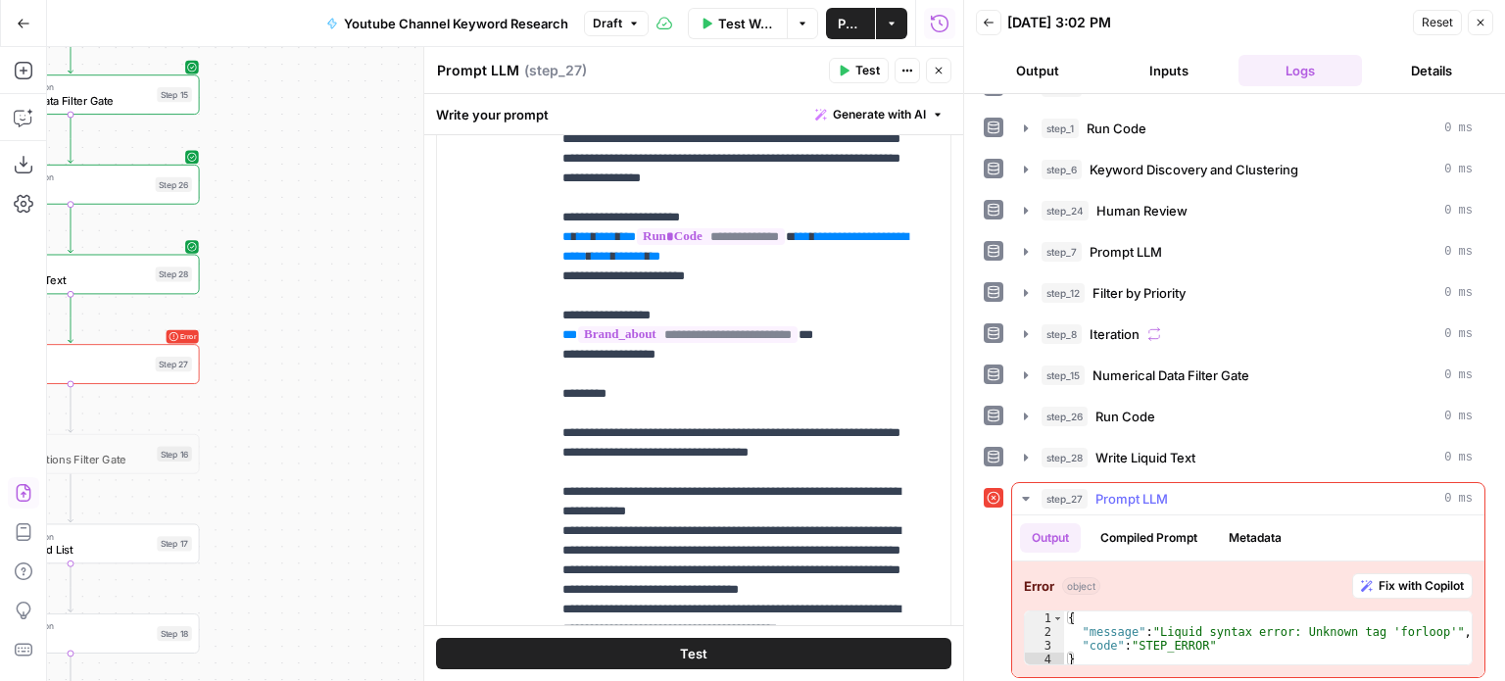
click at [1152, 492] on span "Prompt LLM" at bounding box center [1132, 499] width 73 height 20
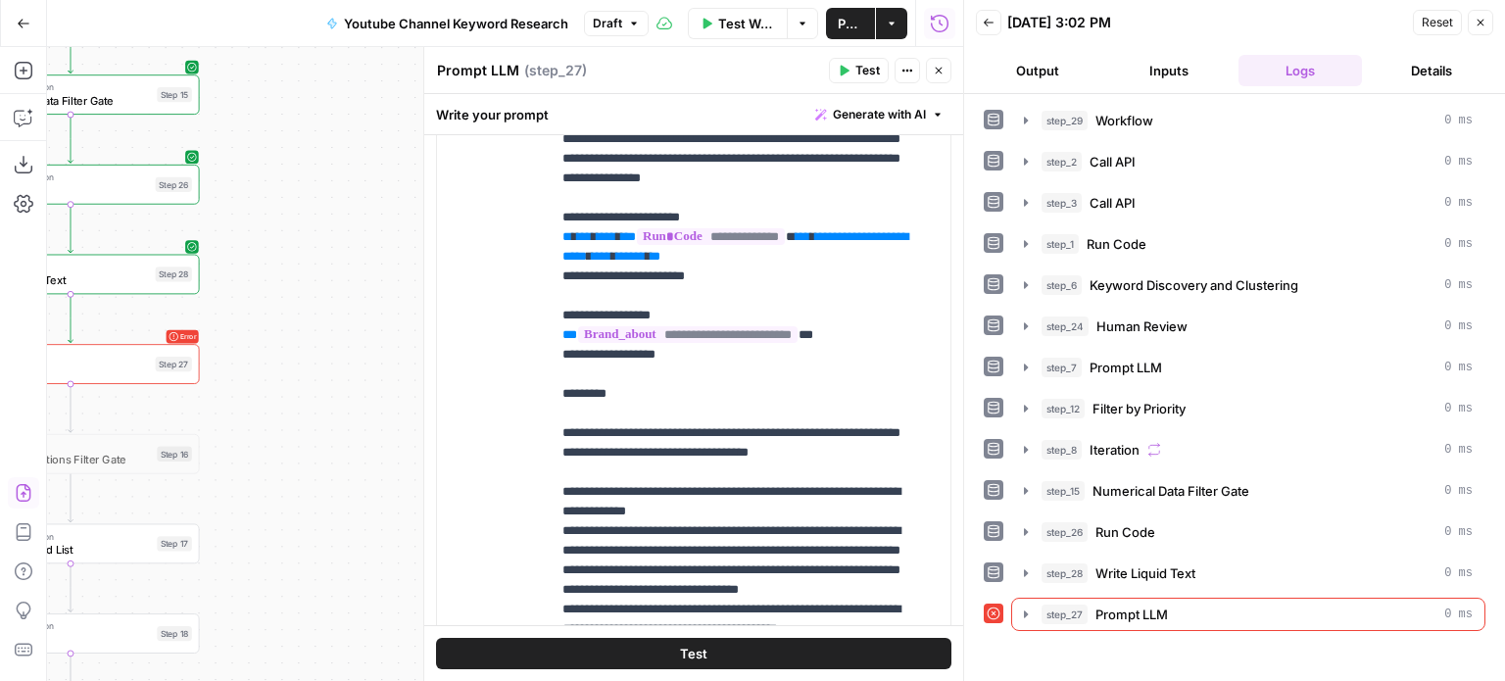
click at [852, 72] on button "Test" at bounding box center [859, 70] width 60 height 25
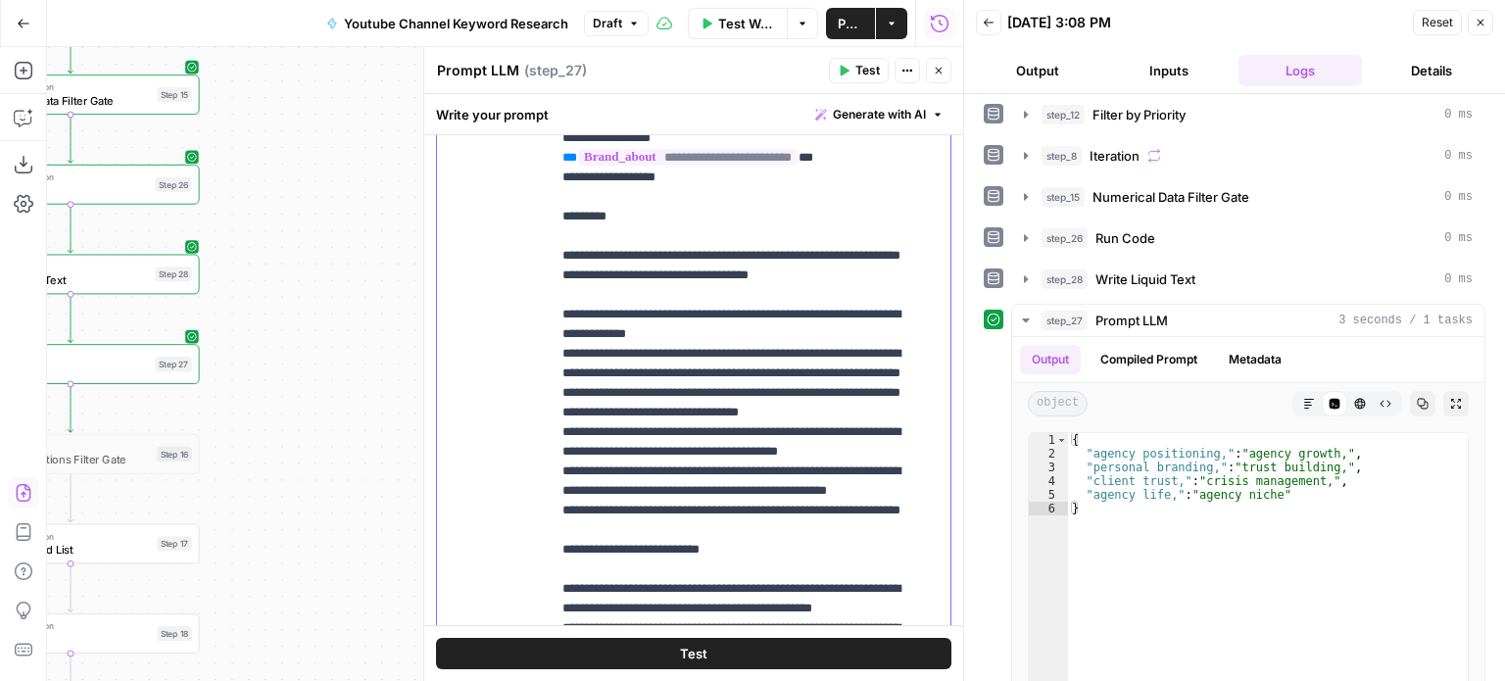
drag, startPoint x: 773, startPoint y: 425, endPoint x: 759, endPoint y: 318, distance: 108.8
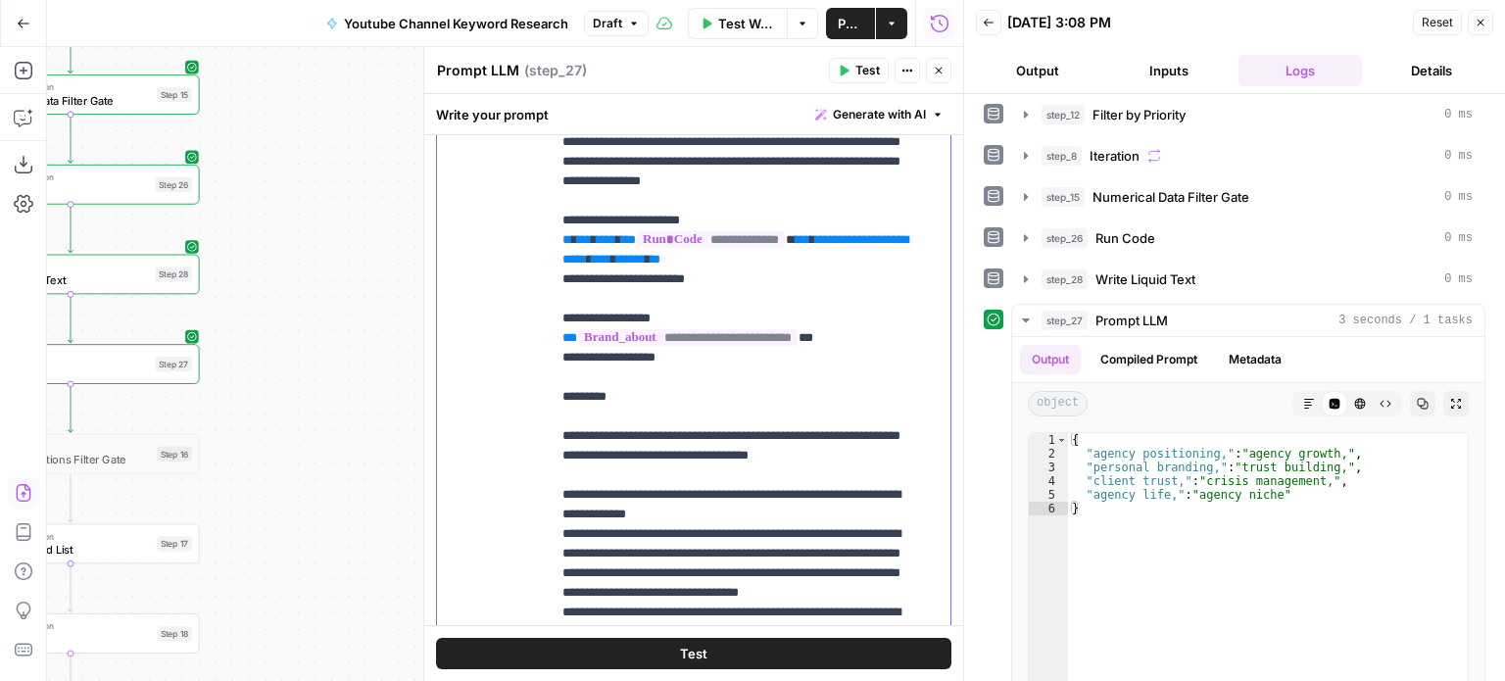
drag, startPoint x: 805, startPoint y: 454, endPoint x: 798, endPoint y: 332, distance: 121.7
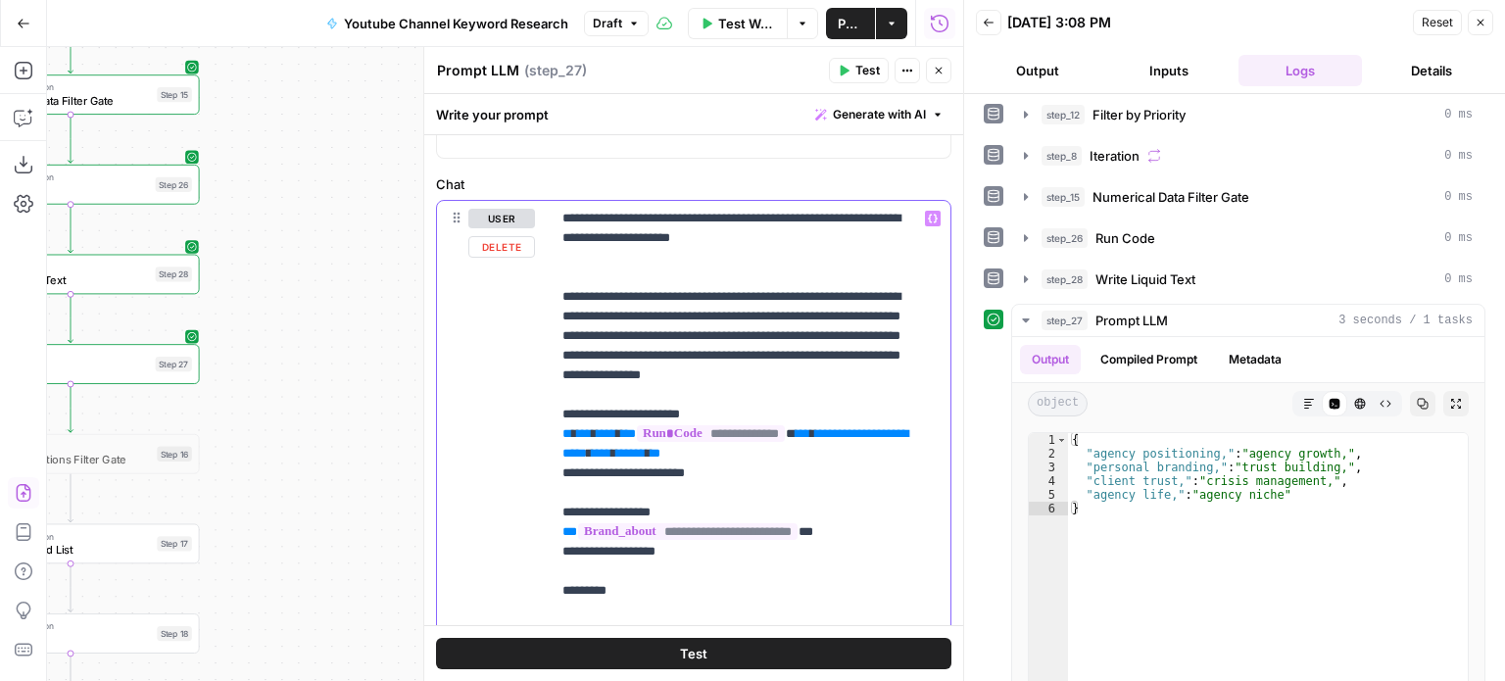
drag, startPoint x: 853, startPoint y: 387, endPoint x: 847, endPoint y: 335, distance: 52.3
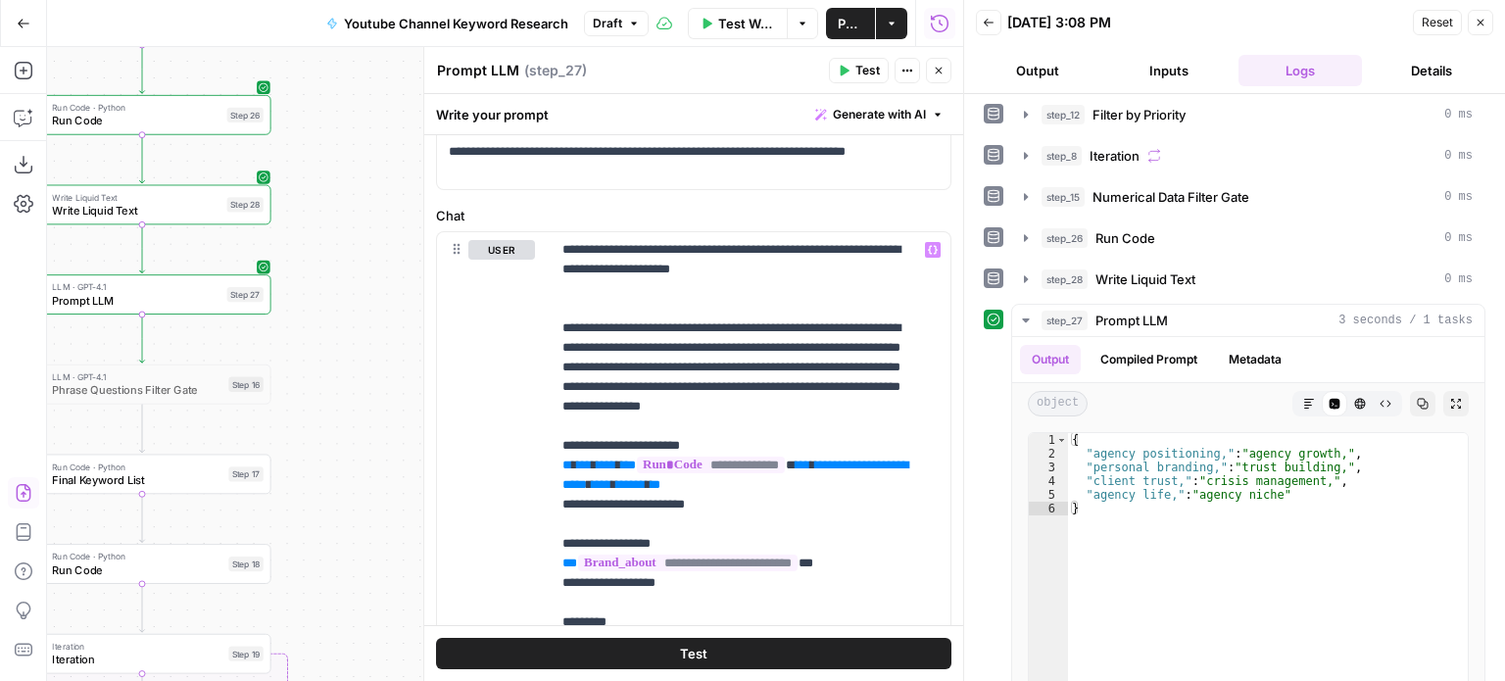
drag, startPoint x: 333, startPoint y: 379, endPoint x: 562, endPoint y: 374, distance: 228.4
click at [431, 303] on body "All About AI New Home Browse Insights Opportunities Your Data Recent Grids Cont…" at bounding box center [752, 340] width 1505 height 681
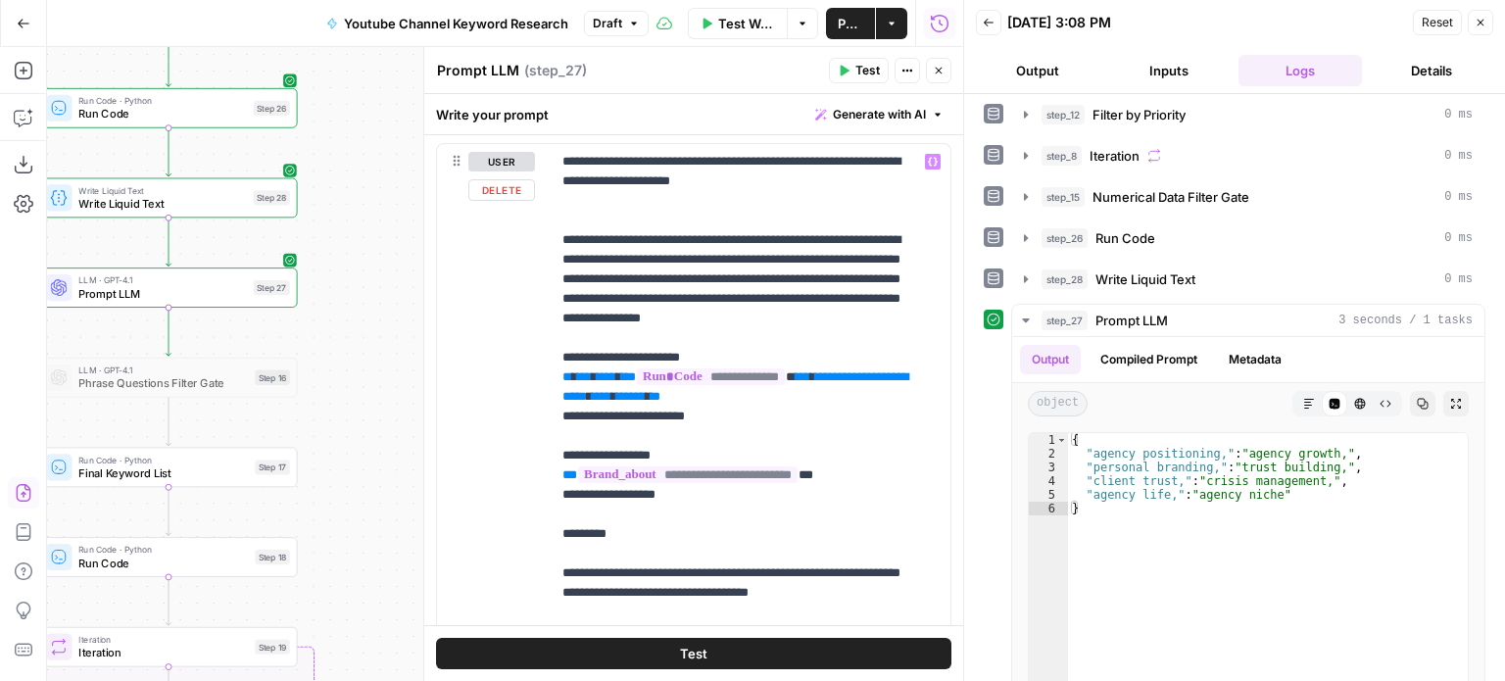
scroll to position [231, 0]
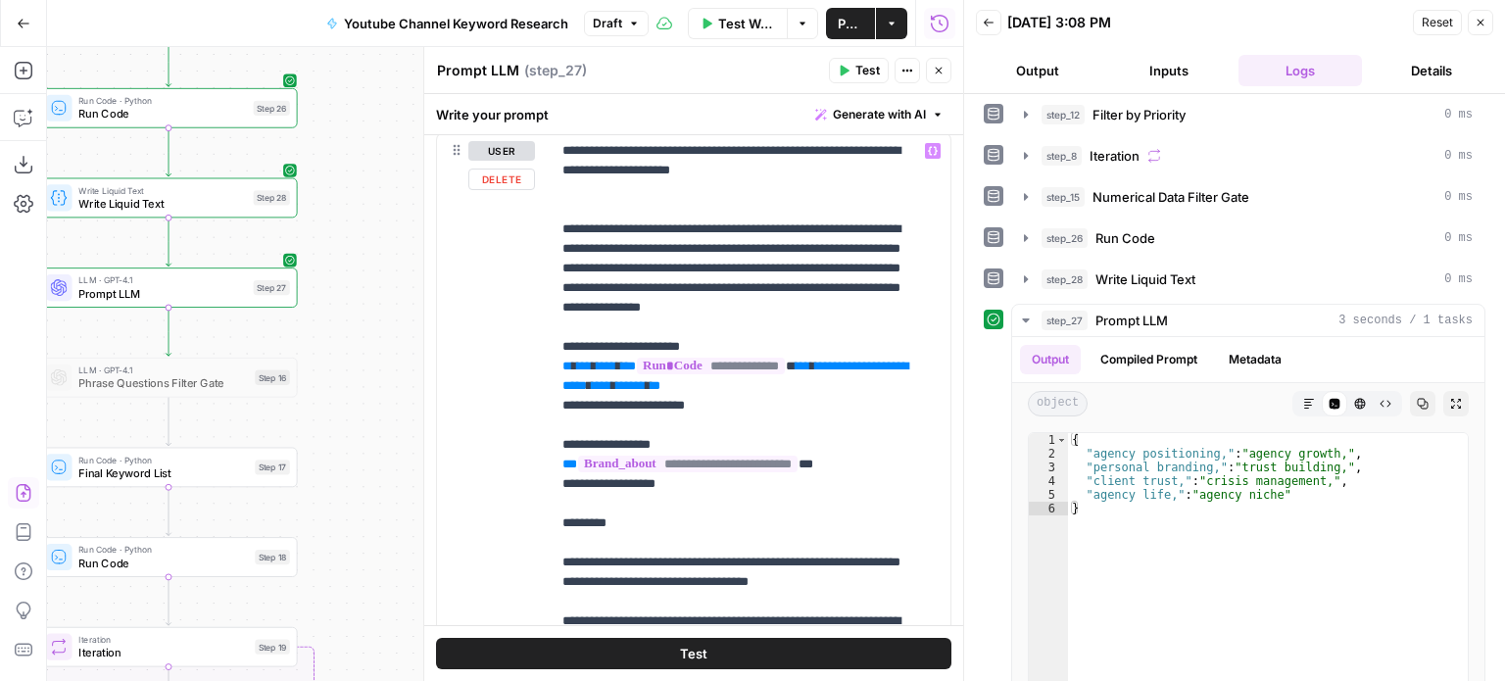
drag, startPoint x: 729, startPoint y: 298, endPoint x: 729, endPoint y: 336, distance: 38.2
click at [733, 318] on p "**********" at bounding box center [736, 640] width 347 height 1000
click at [801, 348] on p "**********" at bounding box center [736, 640] width 347 height 1000
click at [786, 239] on p "**********" at bounding box center [736, 640] width 347 height 1000
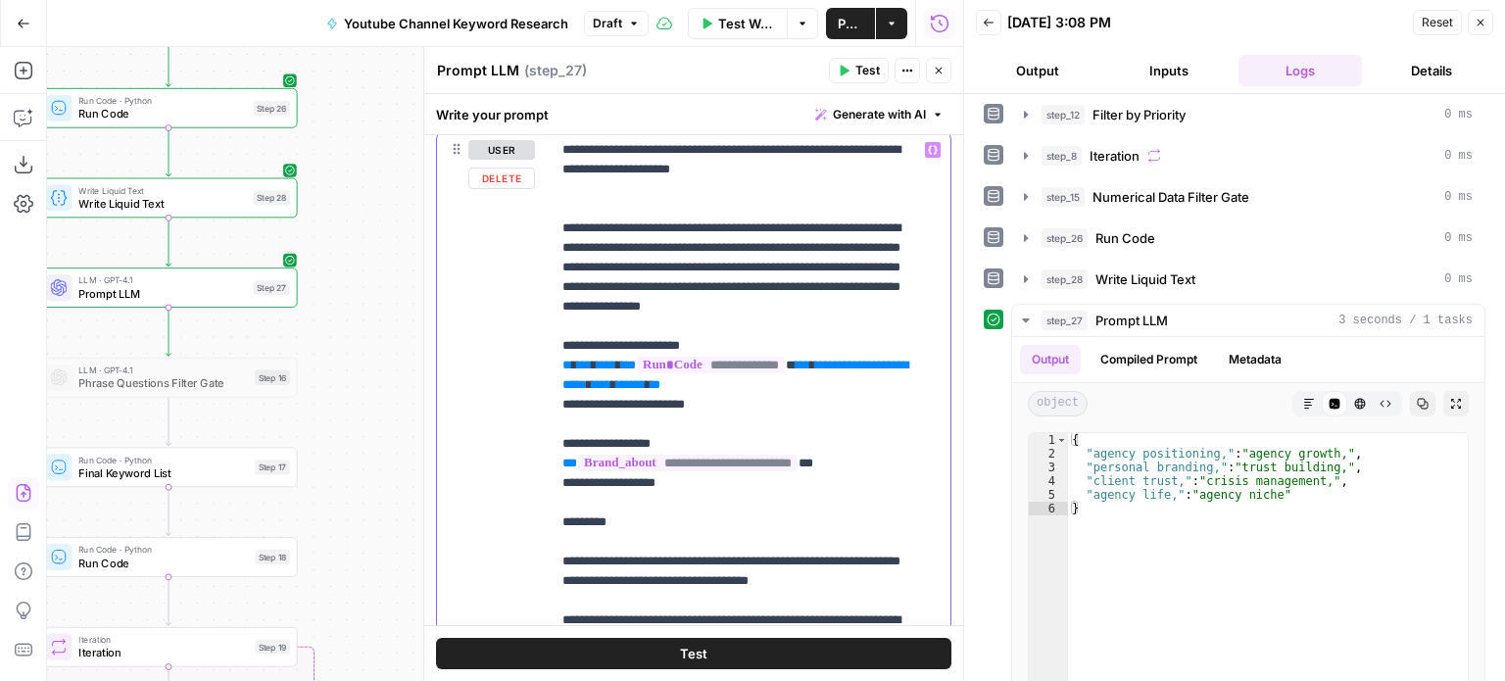
click at [788, 252] on p "**********" at bounding box center [736, 640] width 347 height 1000
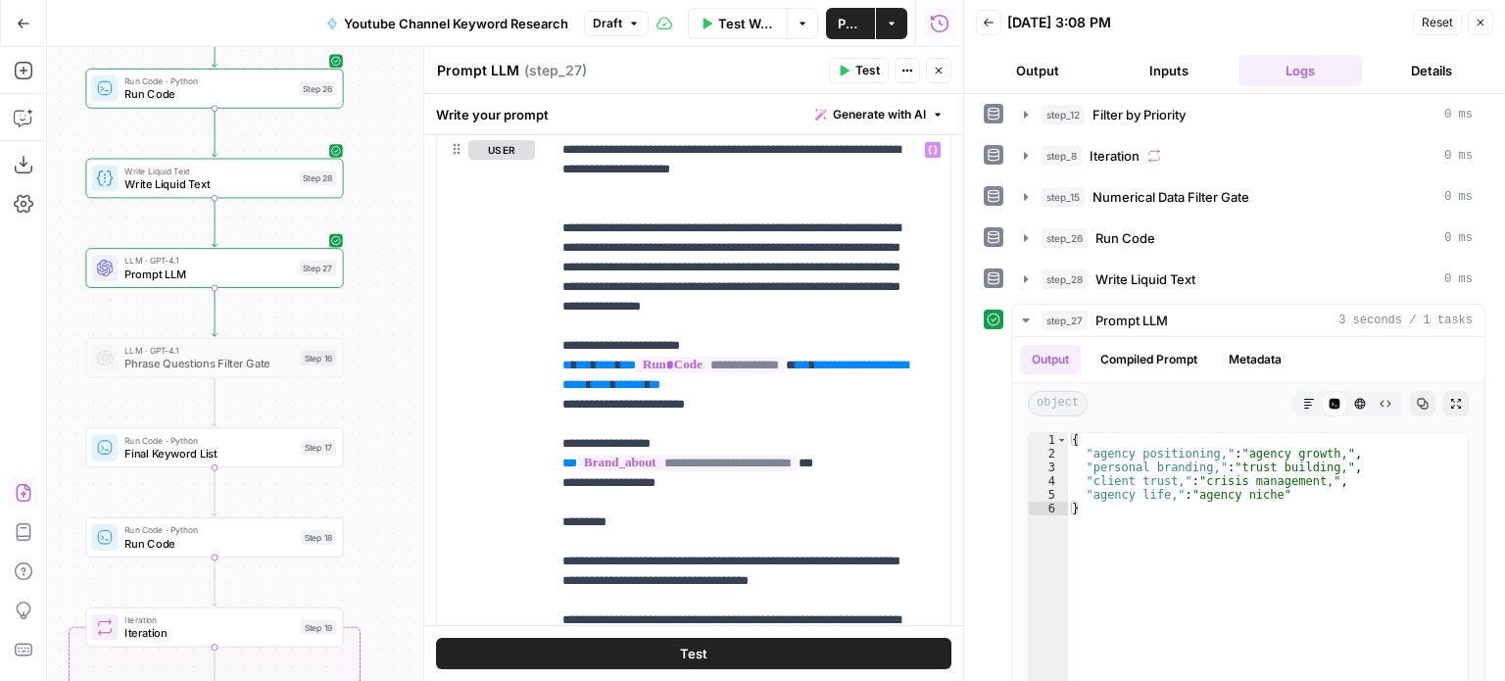
drag, startPoint x: 361, startPoint y: 360, endPoint x: 866, endPoint y: 417, distance: 509.0
click at [404, 341] on div "Workflow Set Inputs Inputs Workflow Workflow Step 29 Call API Call API Step 2 C…" at bounding box center [505, 364] width 916 height 634
click at [1417, 398] on icon "button" at bounding box center [1423, 404] width 12 height 12
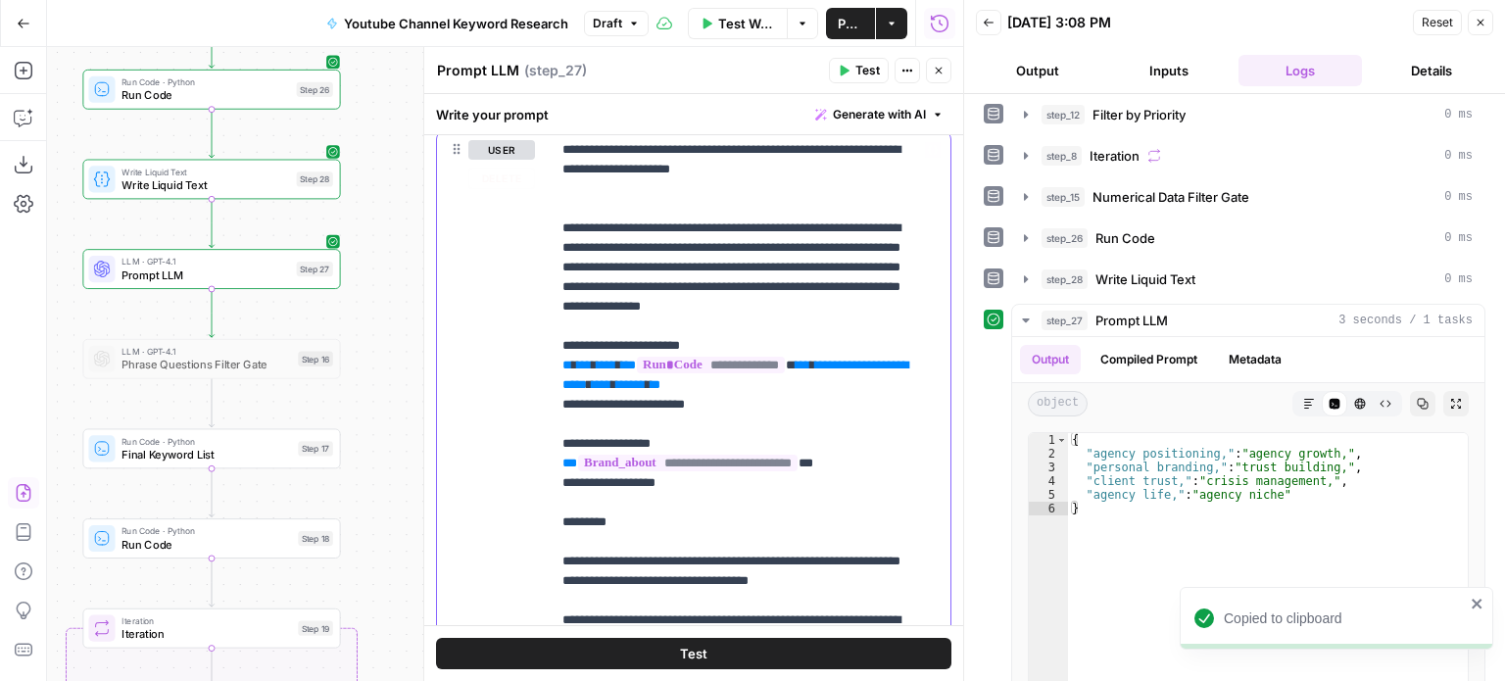
click at [772, 265] on p "**********" at bounding box center [736, 640] width 347 height 1000
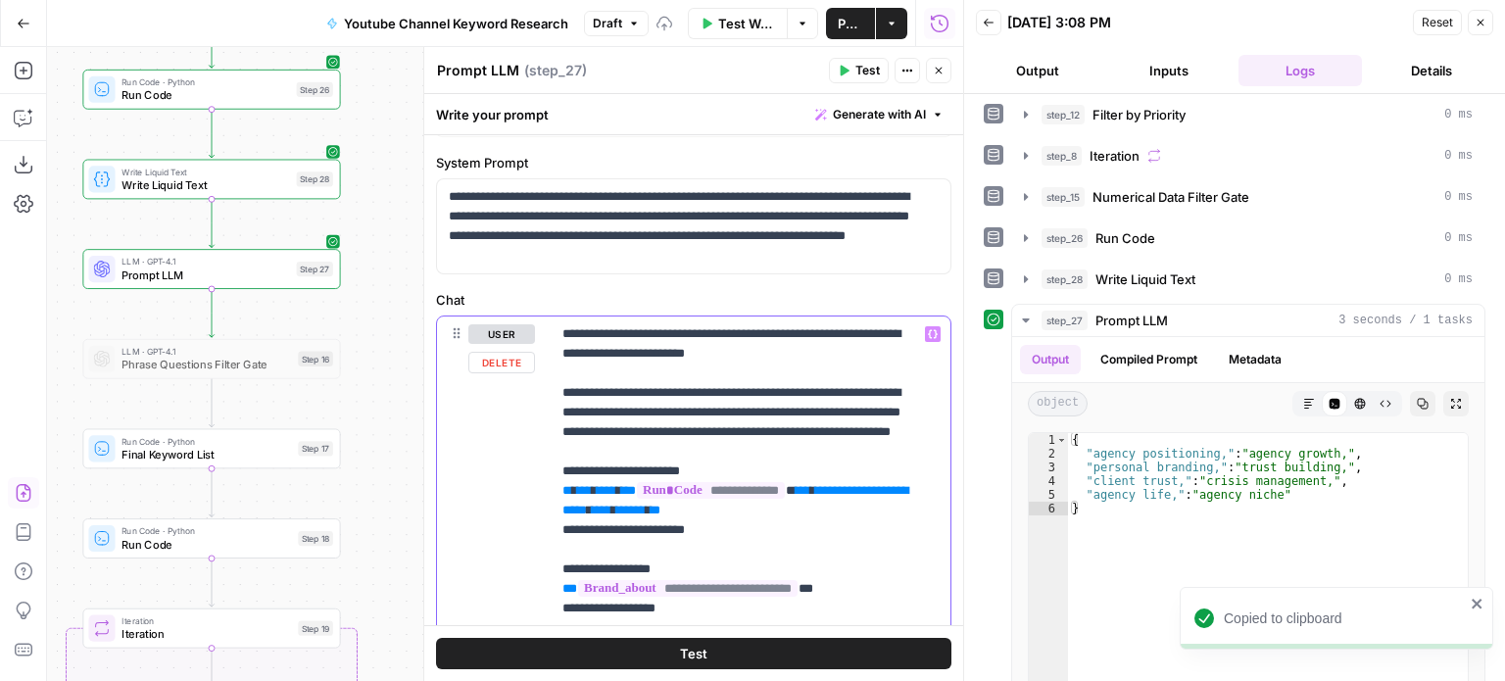
drag, startPoint x: 821, startPoint y: 421, endPoint x: 829, endPoint y: 391, distance: 31.4
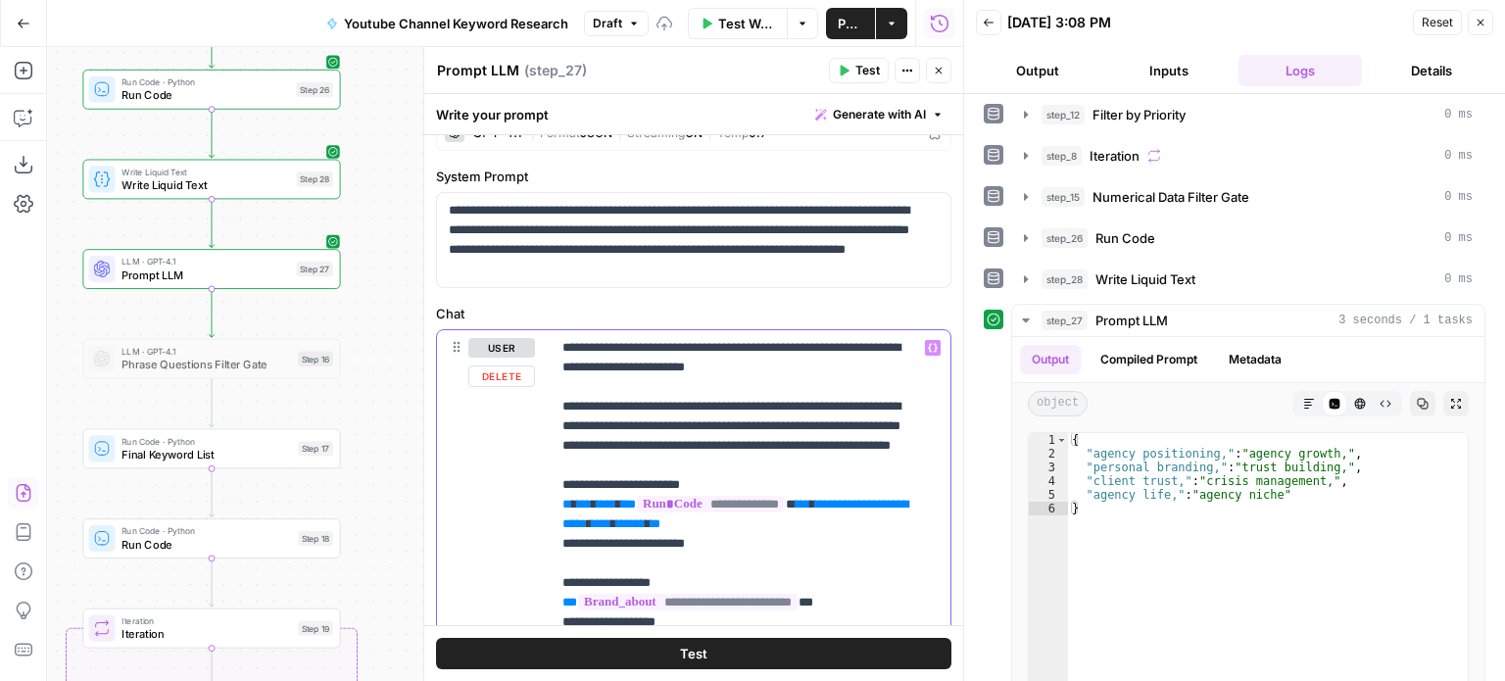
drag, startPoint x: 560, startPoint y: 404, endPoint x: 537, endPoint y: 339, distance: 68.5
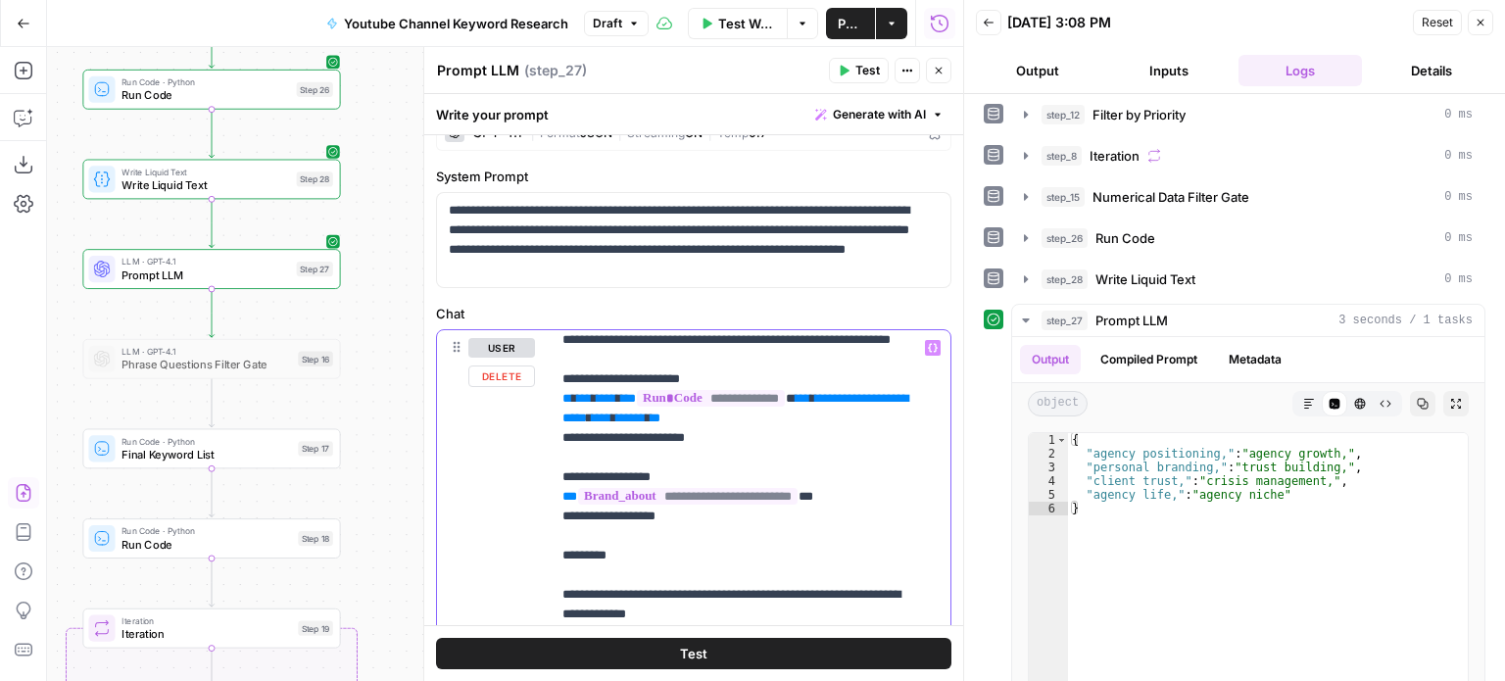
scroll to position [60, 0]
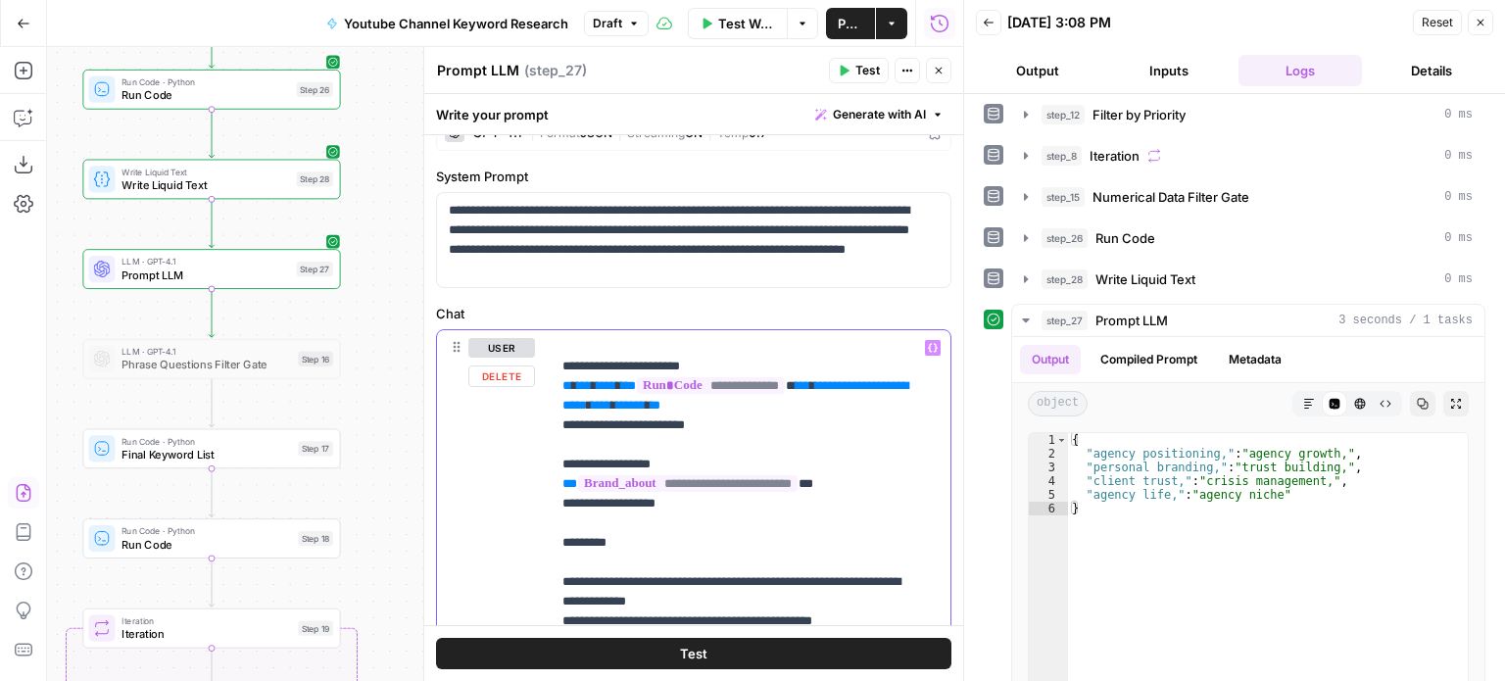
drag, startPoint x: 835, startPoint y: 370, endPoint x: 835, endPoint y: 432, distance: 61.7
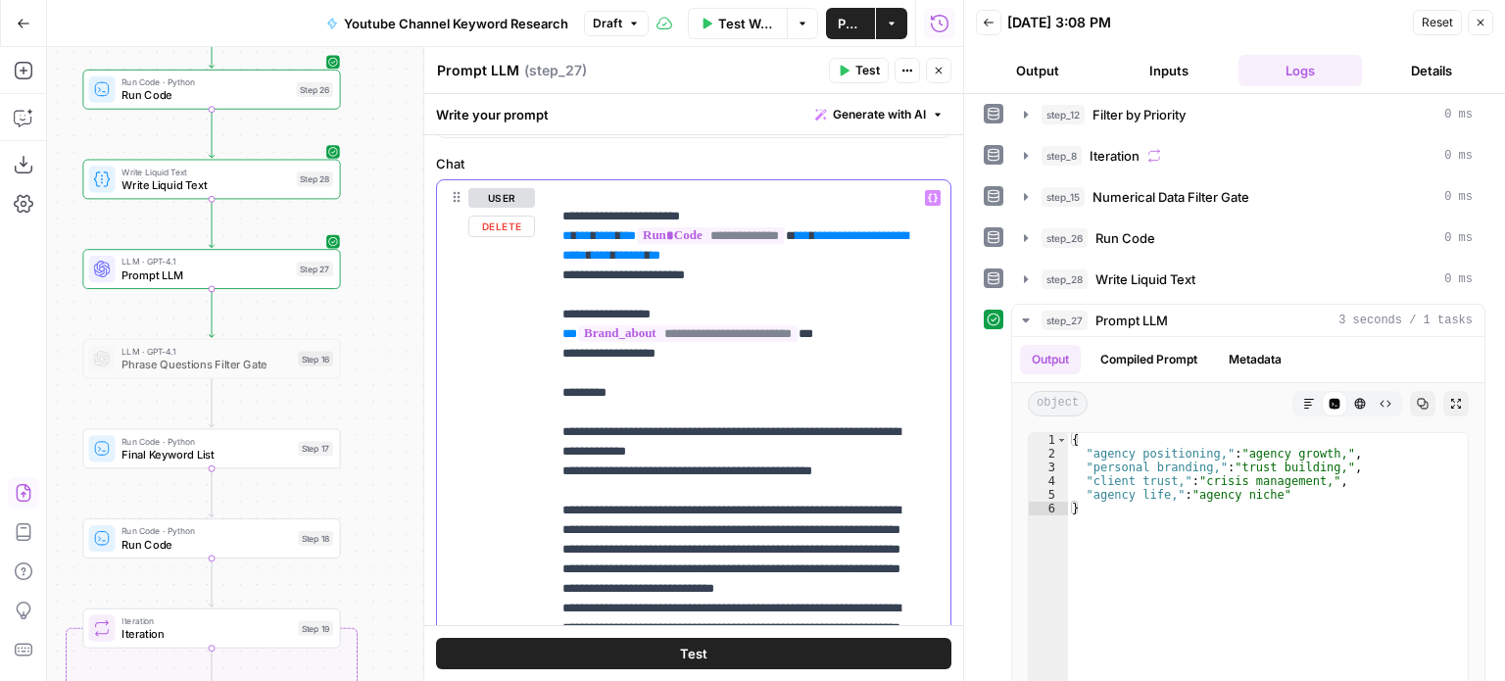
scroll to position [220, 0]
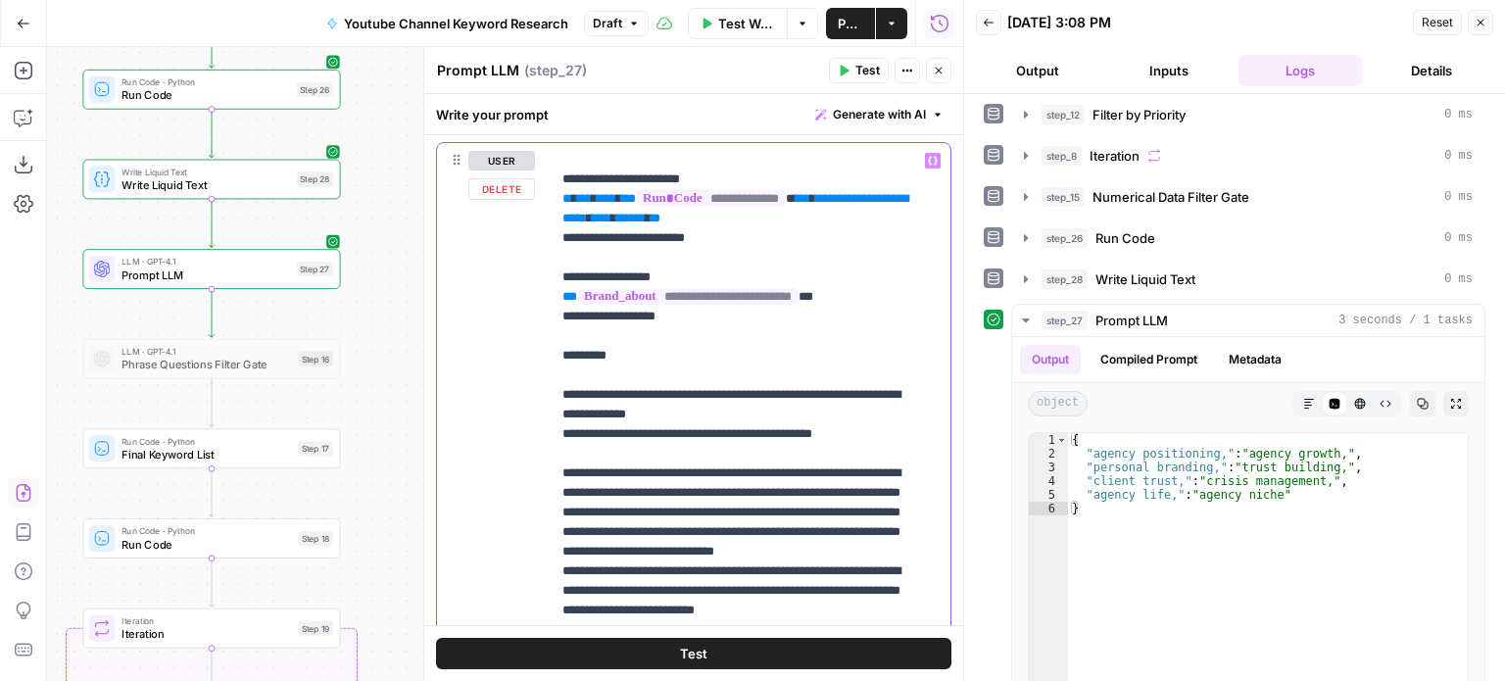
drag, startPoint x: 870, startPoint y: 383, endPoint x: 859, endPoint y: 477, distance: 94.7
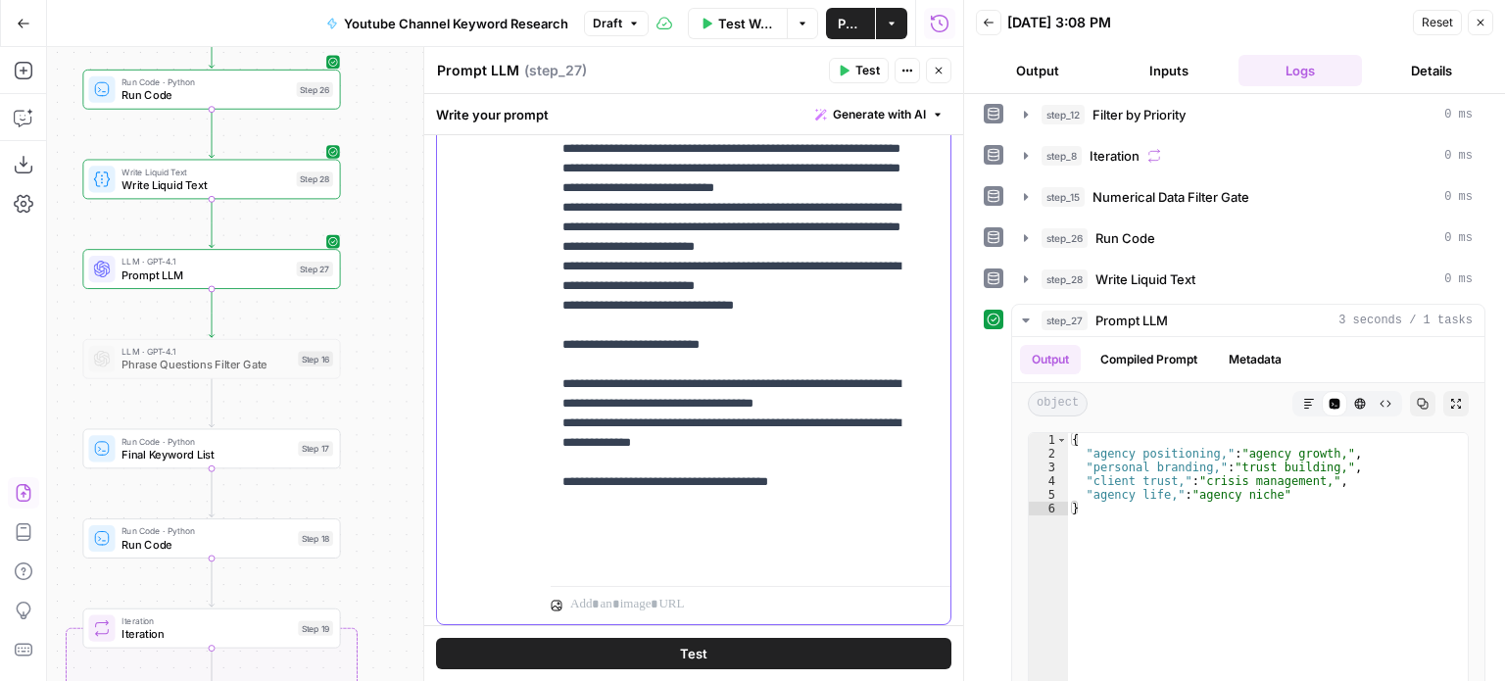
scroll to position [0, 0]
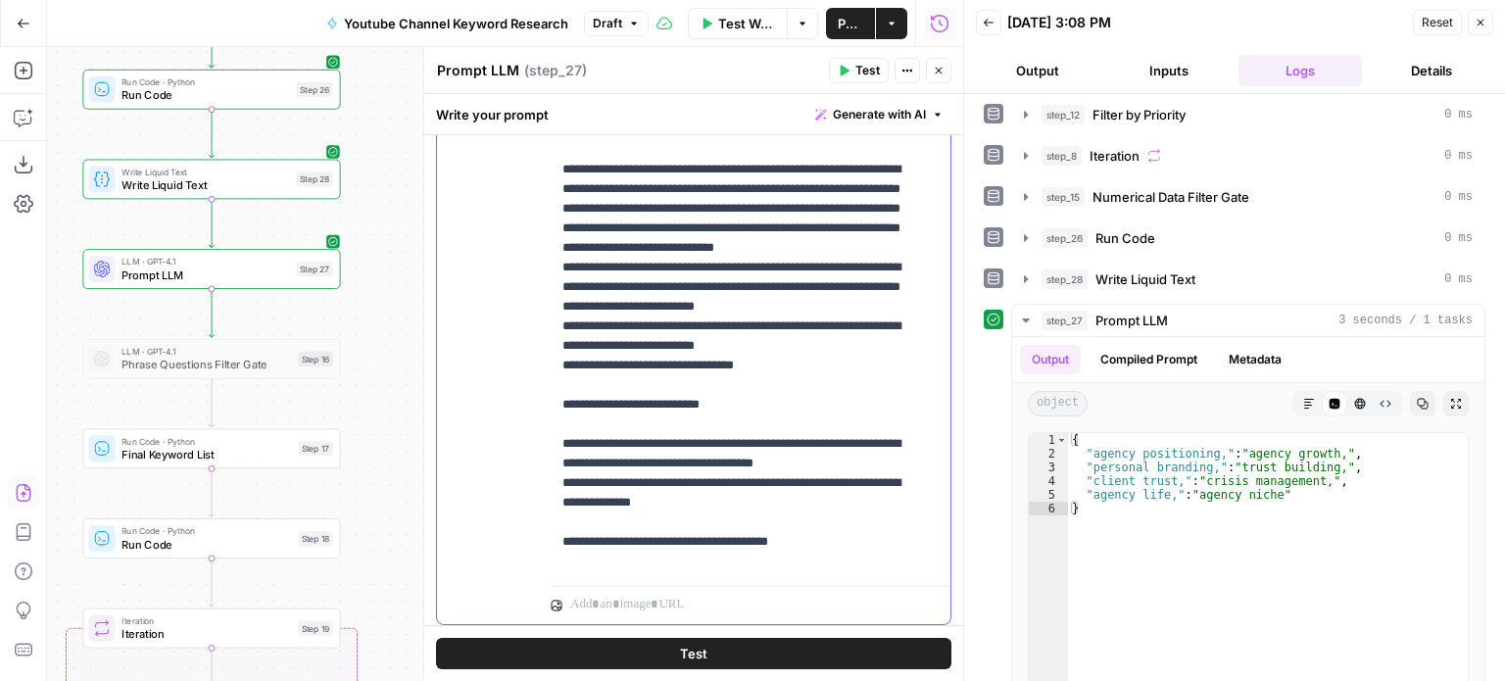
click at [619, 252] on p "**********" at bounding box center [736, 208] width 347 height 843
click at [662, 227] on p "**********" at bounding box center [736, 208] width 347 height 843
click at [702, 314] on p "**********" at bounding box center [736, 208] width 347 height 843
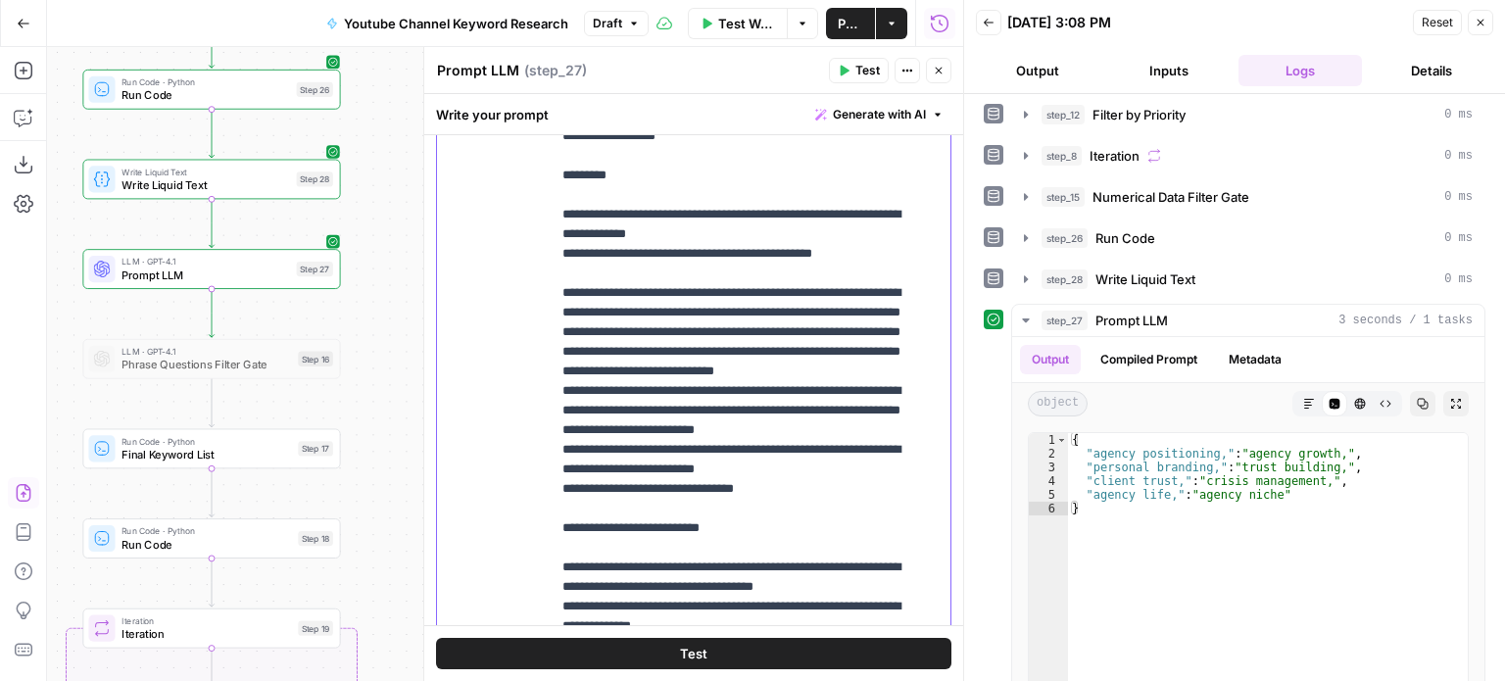
scroll to position [153, 0]
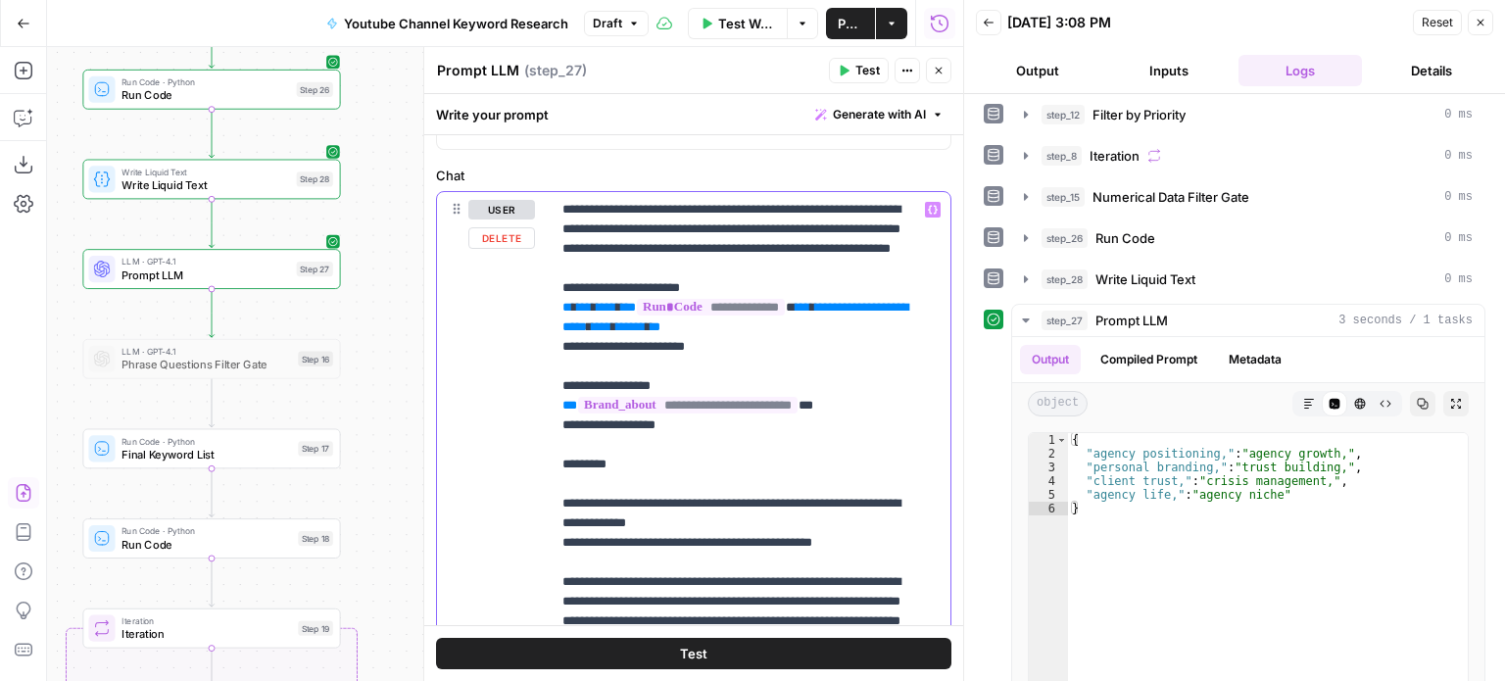
drag, startPoint x: 782, startPoint y: 362, endPoint x: 765, endPoint y: 251, distance: 112.0
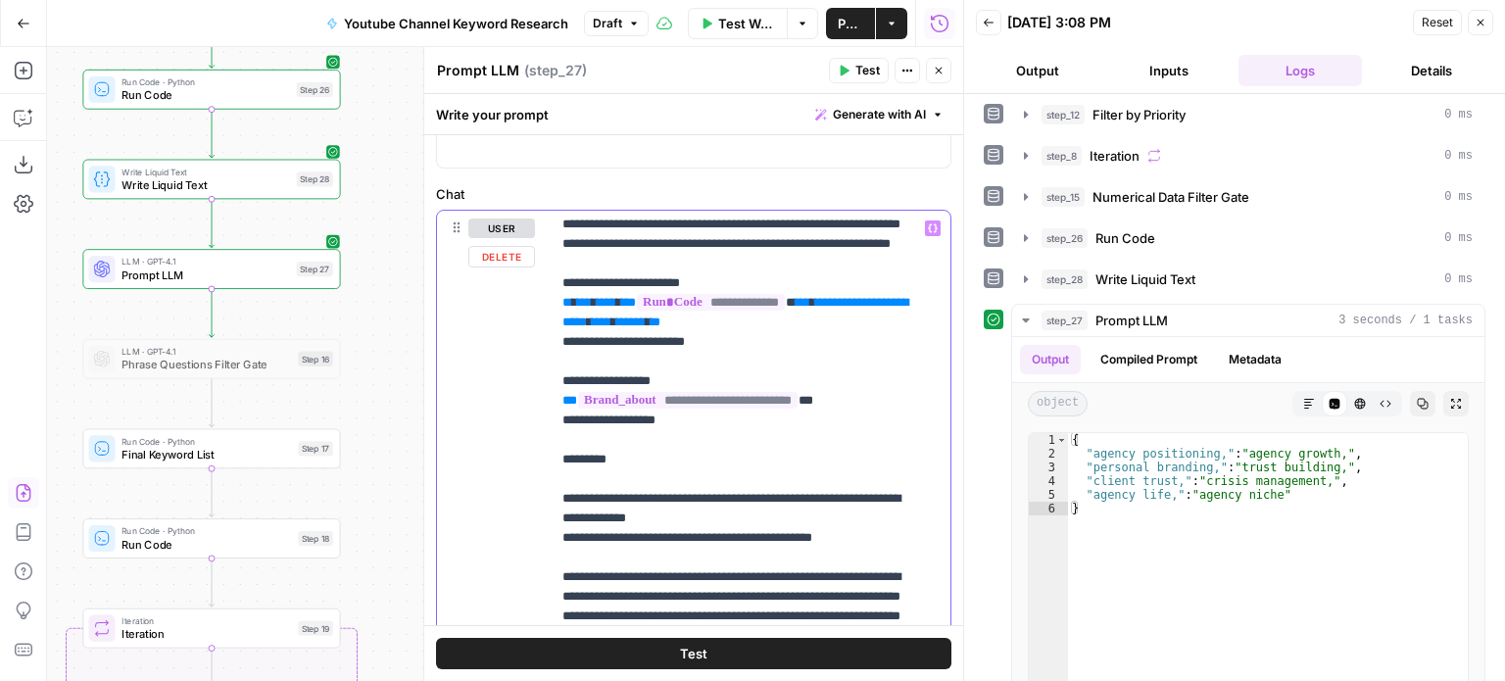
scroll to position [60, 0]
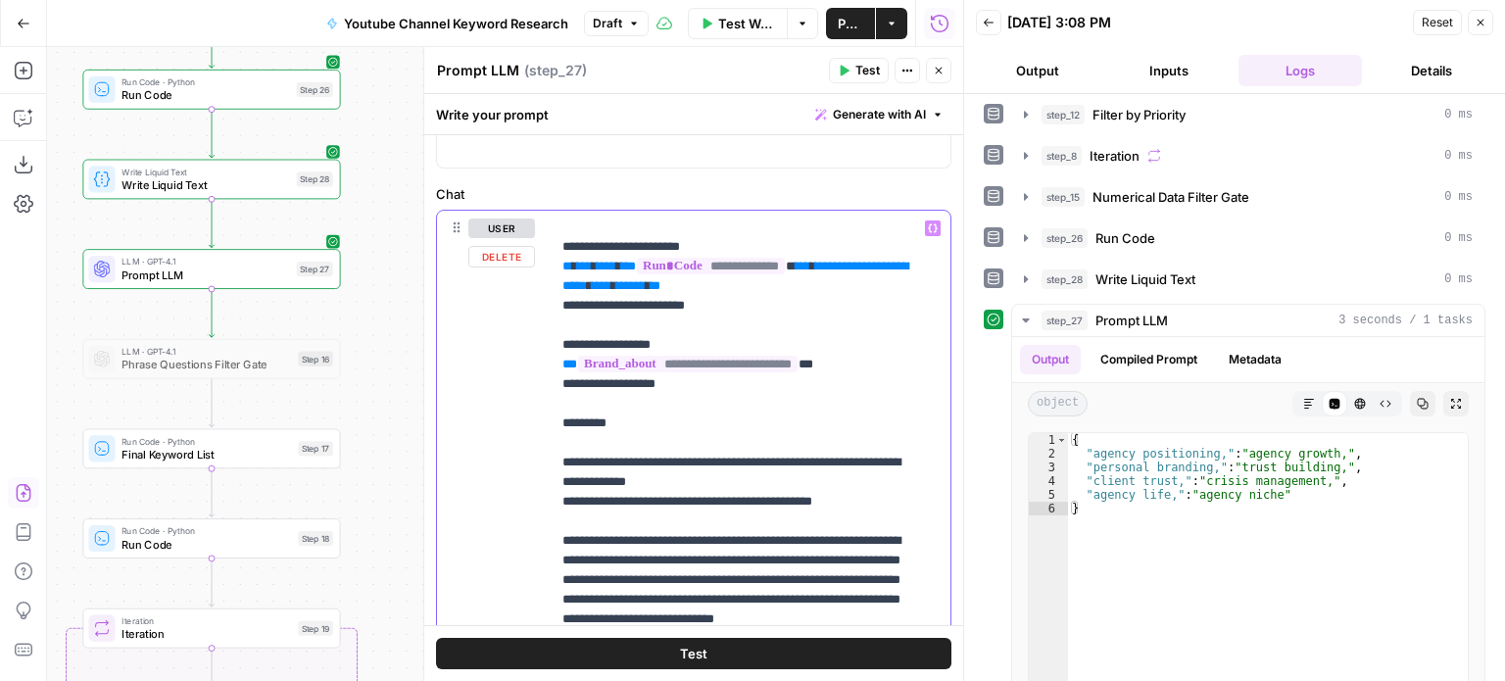
drag, startPoint x: 883, startPoint y: 341, endPoint x: 858, endPoint y: 544, distance: 204.3
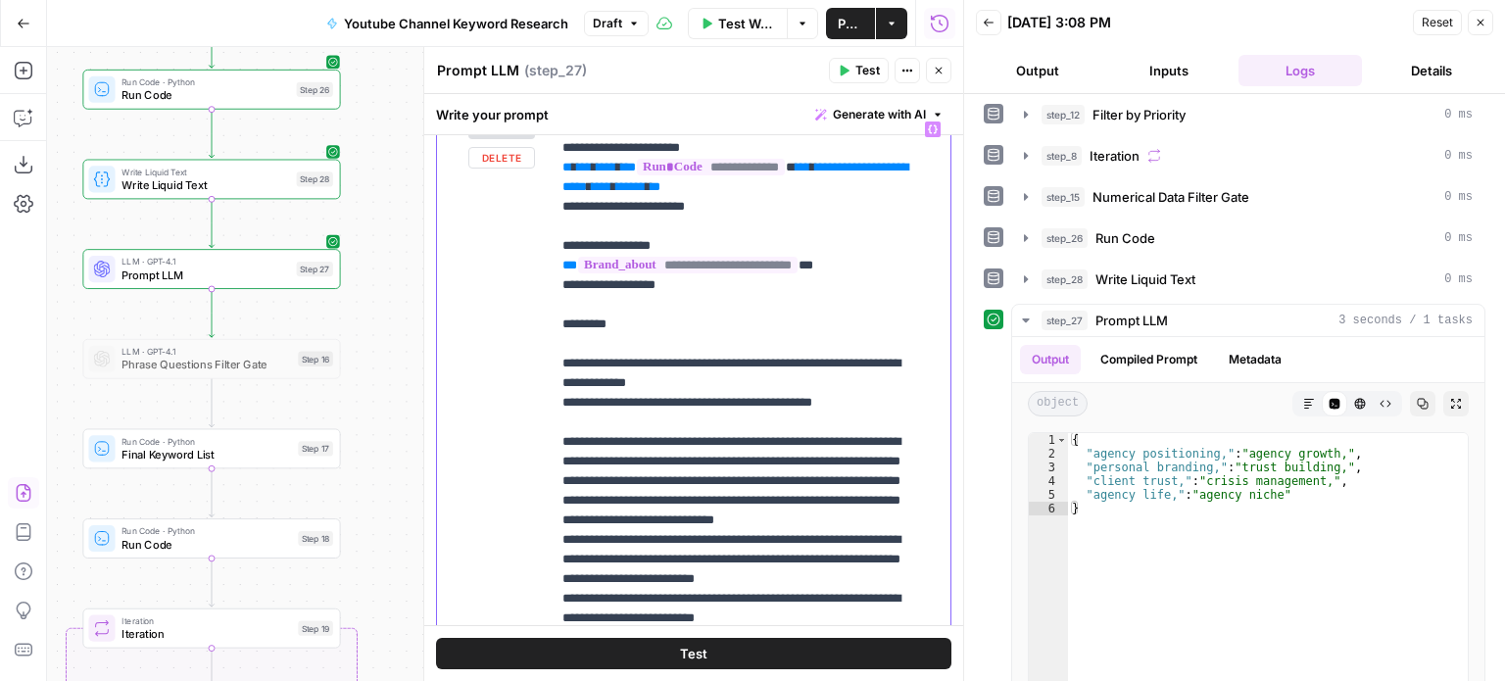
drag, startPoint x: 858, startPoint y: 403, endPoint x: 855, endPoint y: 533, distance: 130.4
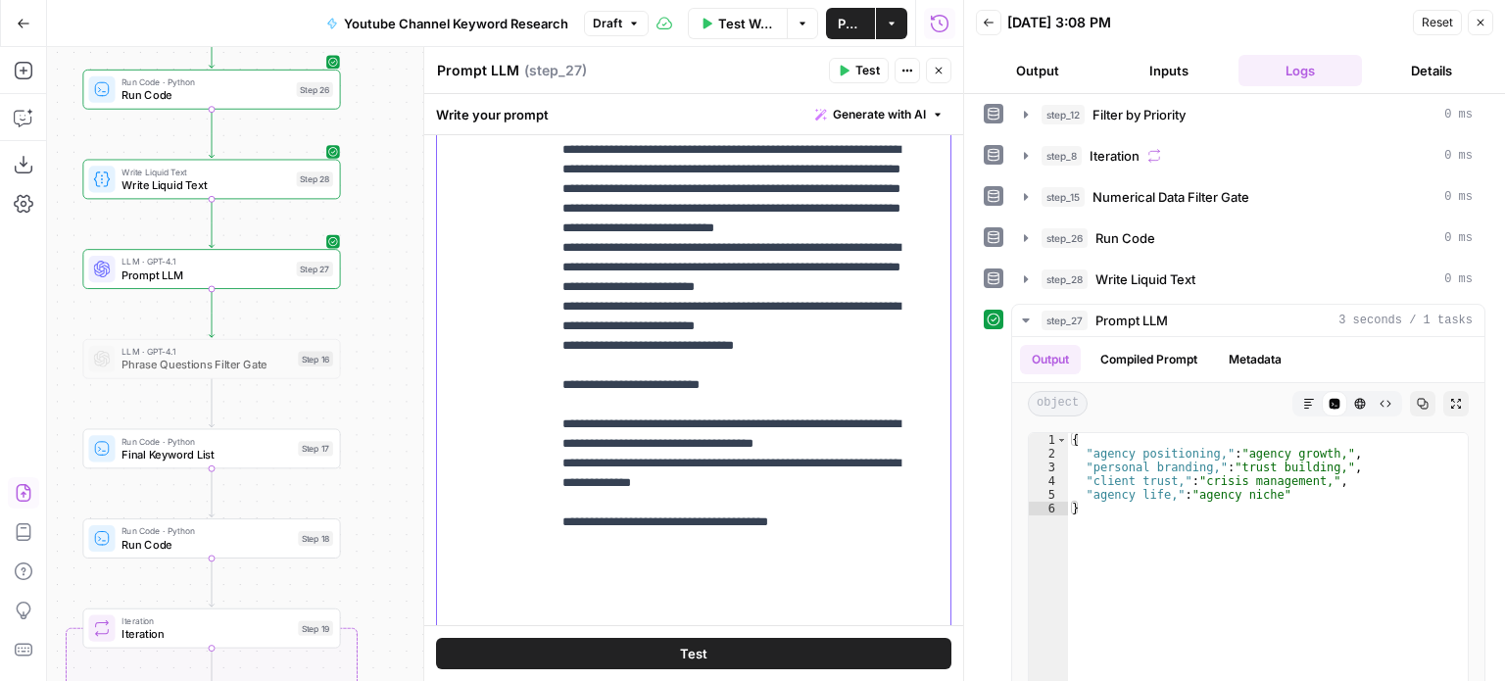
drag, startPoint x: 847, startPoint y: 403, endPoint x: 839, endPoint y: 524, distance: 121.8
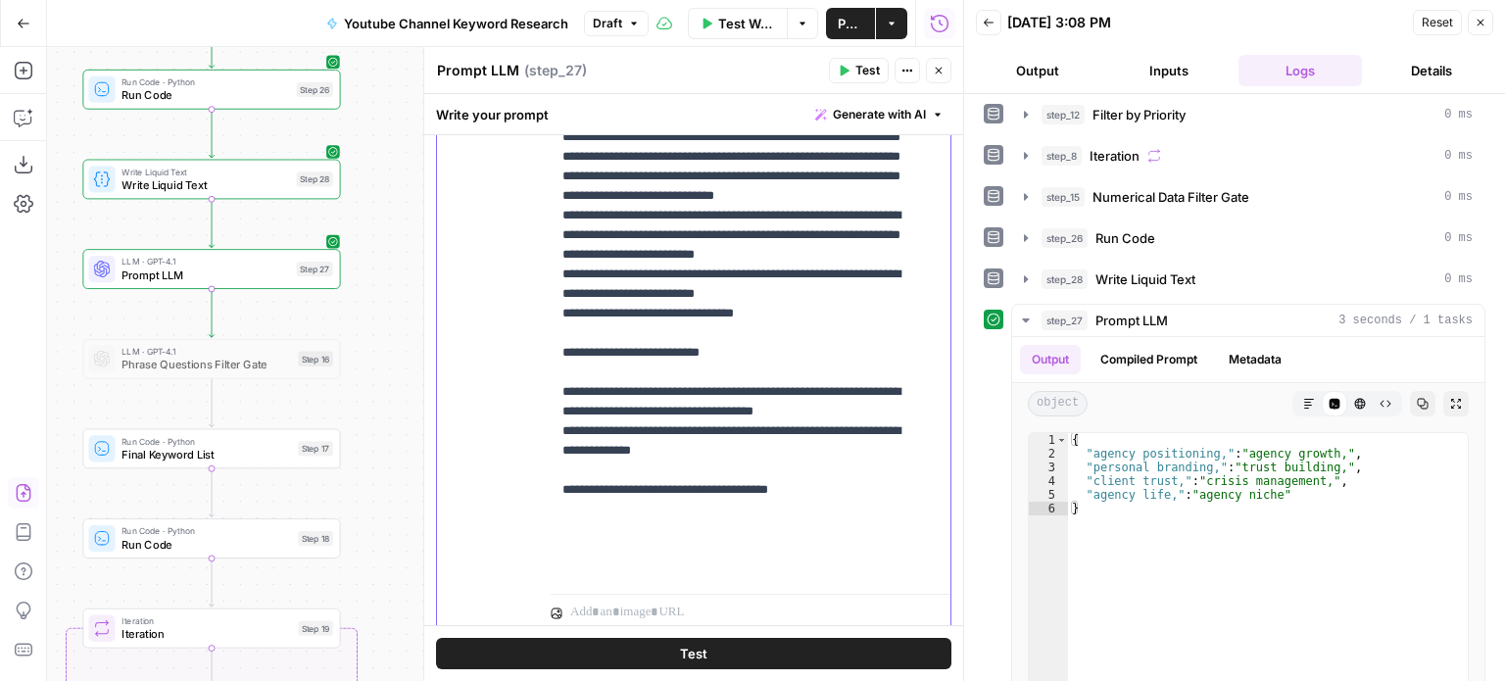
scroll to position [614, 0]
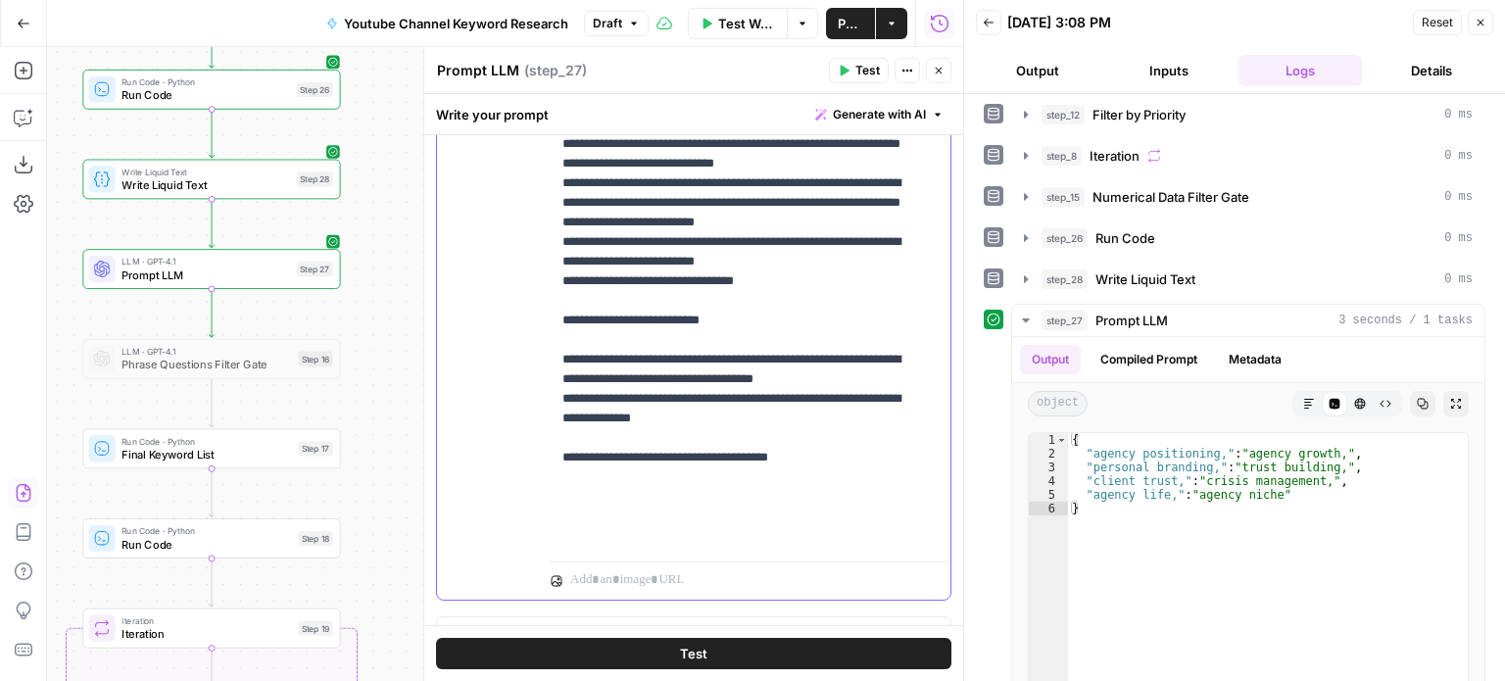
drag, startPoint x: 824, startPoint y: 433, endPoint x: 817, endPoint y: 507, distance: 73.8
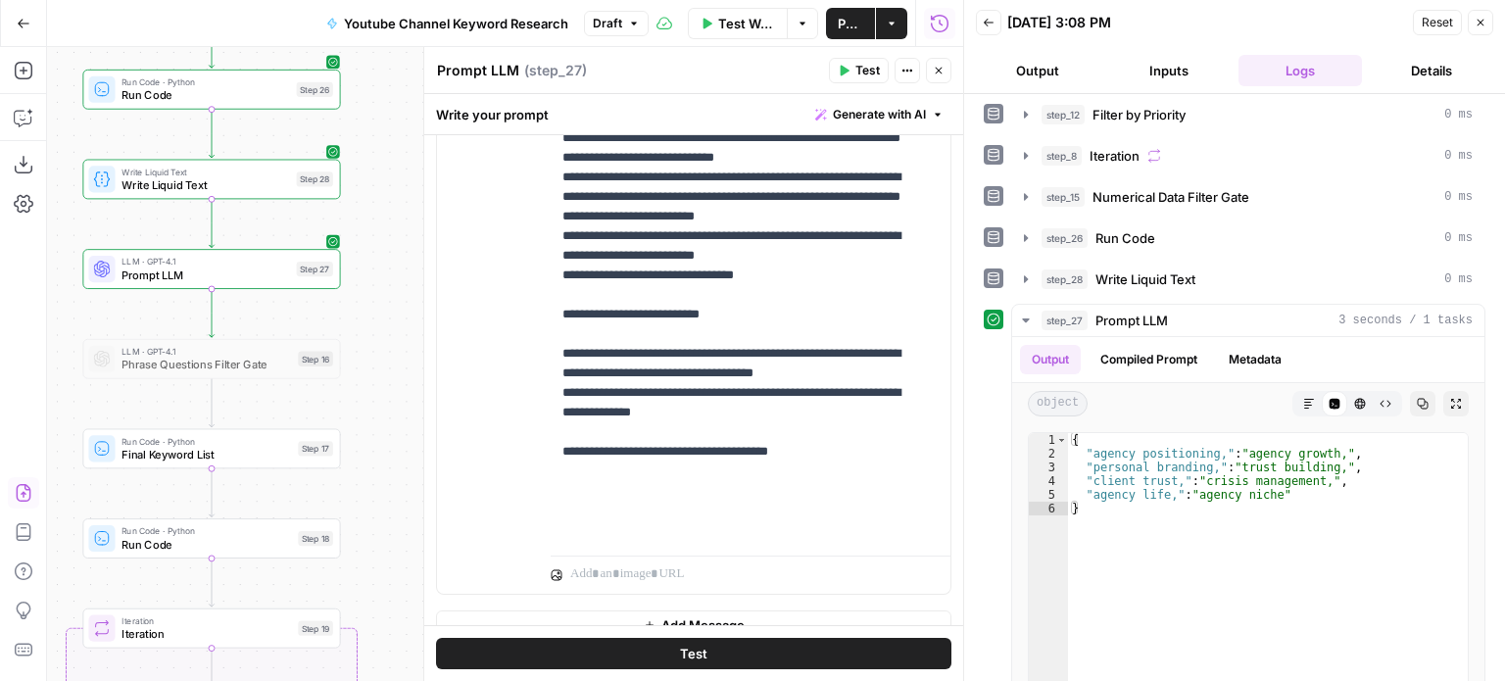
click at [852, 72] on div "Publish P" at bounding box center [849, 65] width 61 height 19
click at [732, 70] on div "Prompt LLM Prompt LLM ( step_27 )" at bounding box center [629, 71] width 387 height 22
click at [857, 70] on span "Test" at bounding box center [868, 71] width 24 height 18
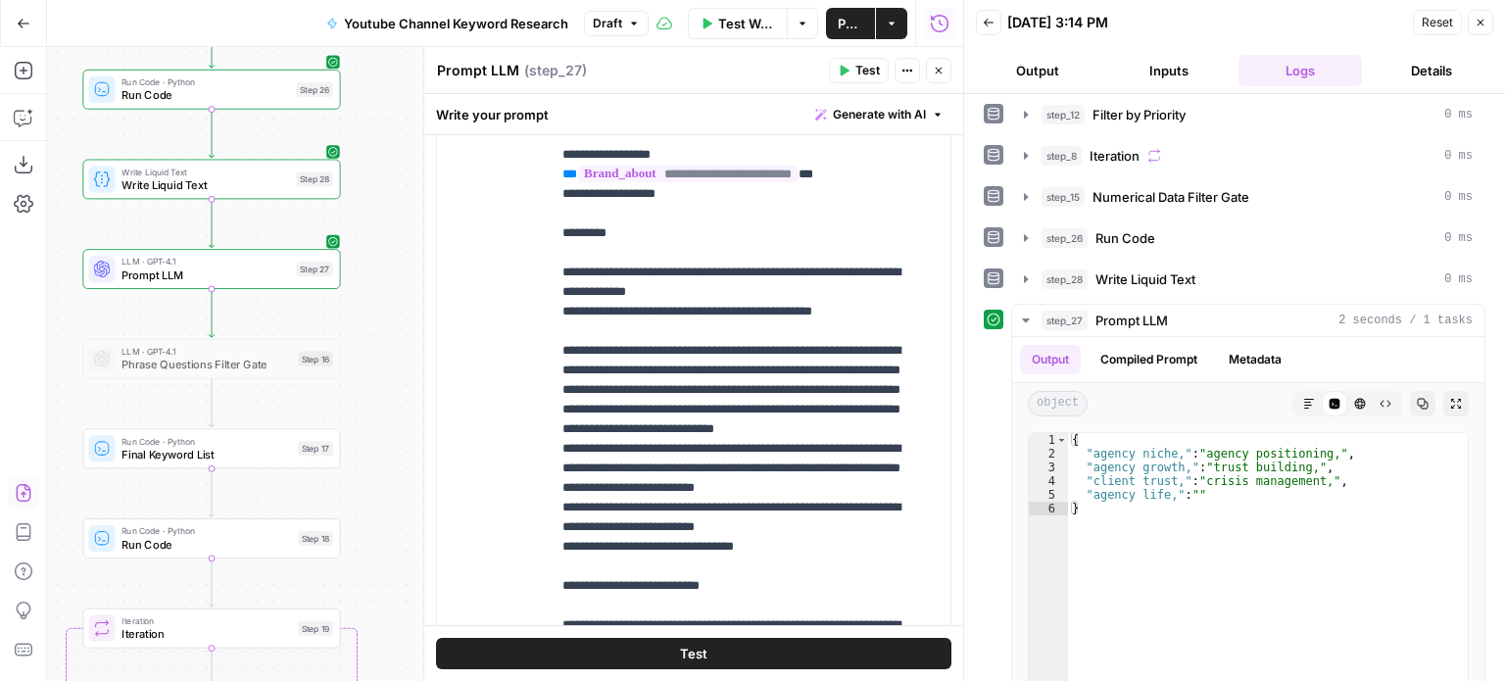
scroll to position [345, 0]
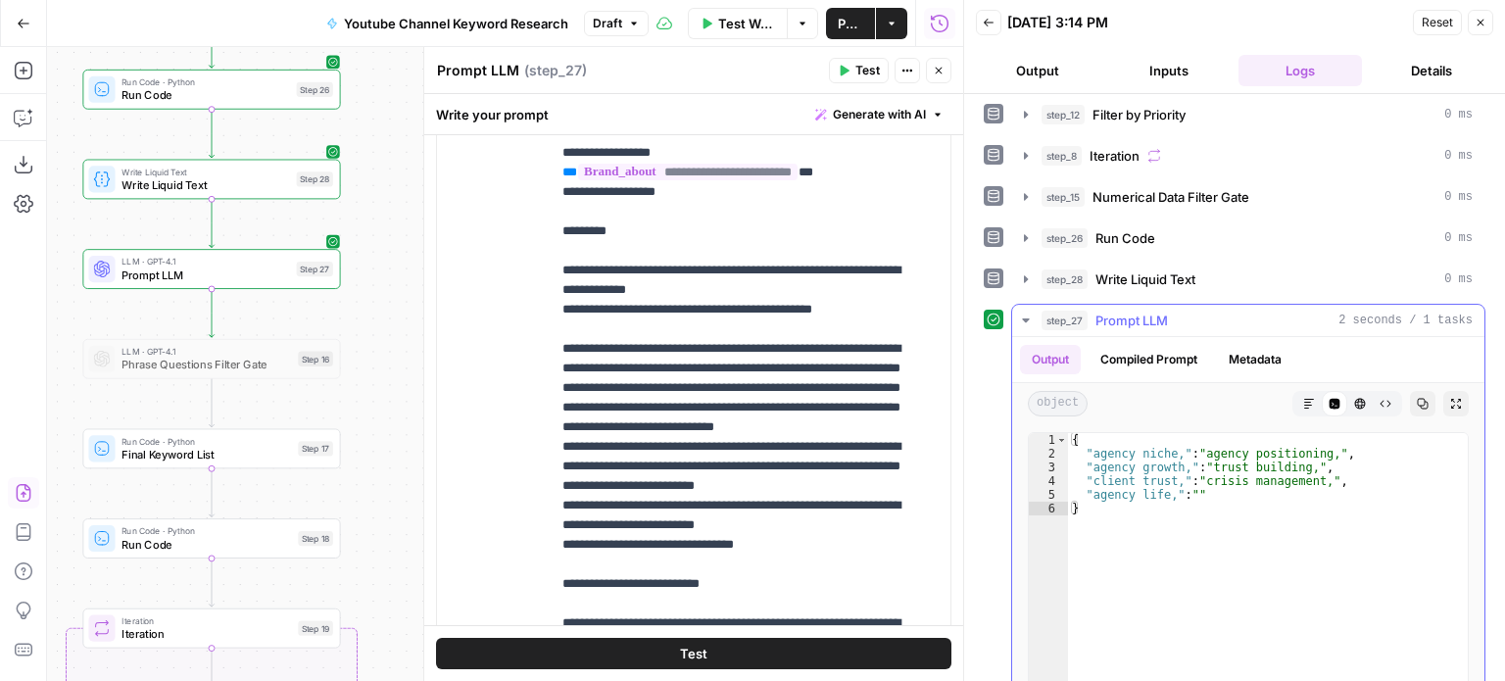
click at [1155, 346] on button "Compiled Prompt" at bounding box center [1149, 359] width 121 height 29
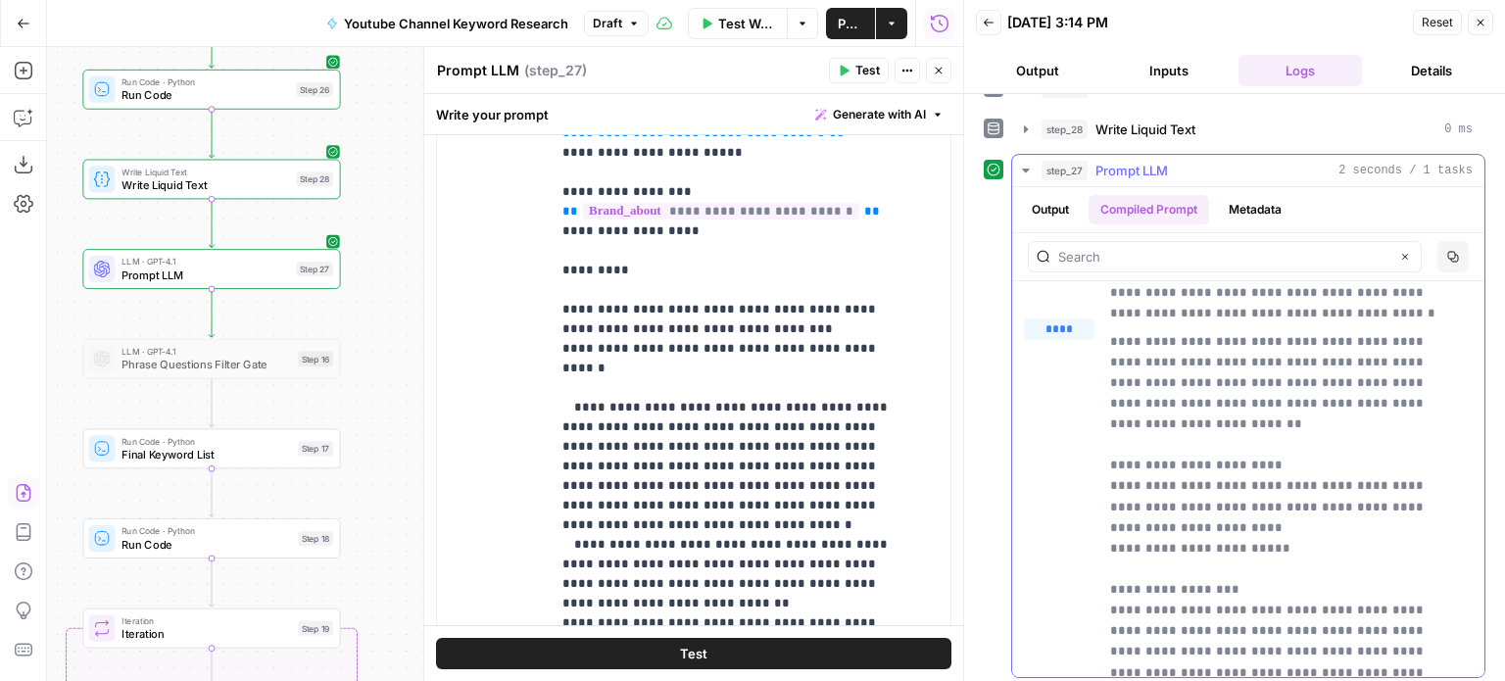
scroll to position [98, 0]
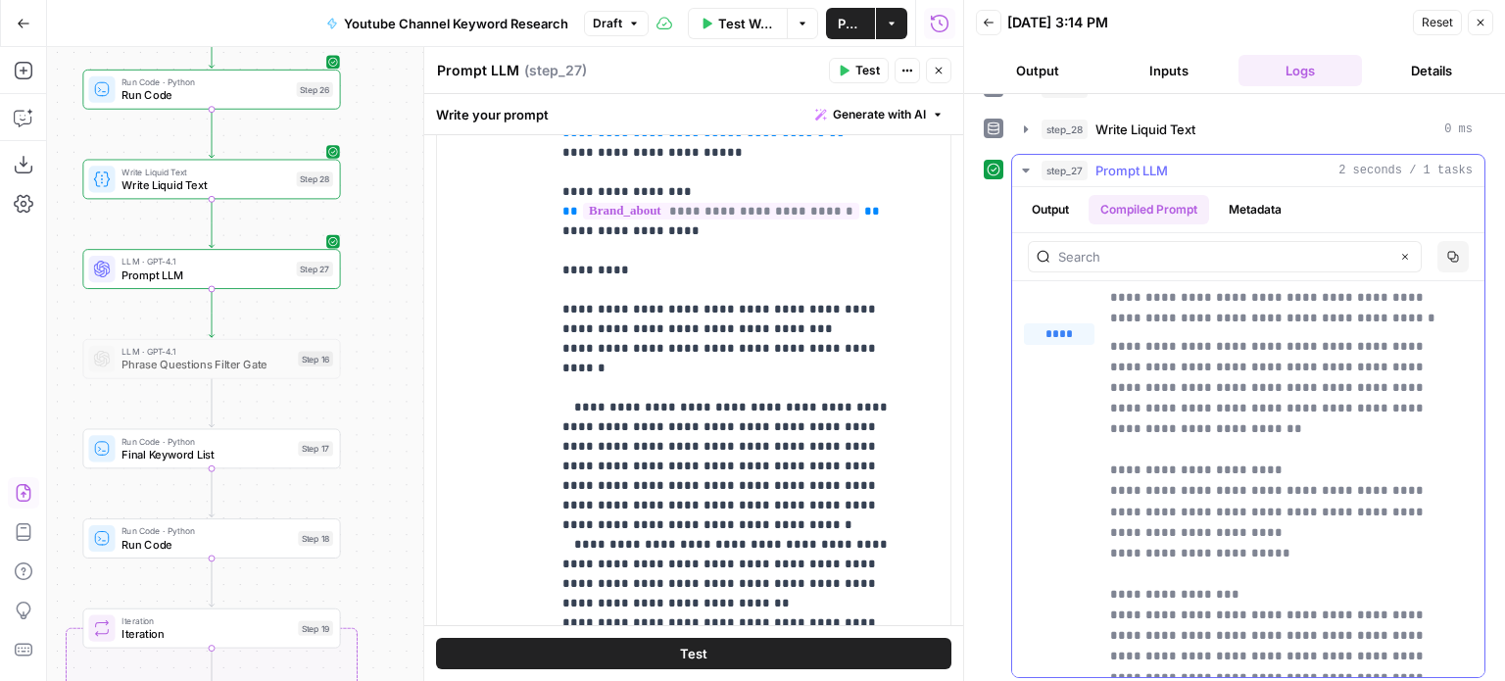
click at [1239, 155] on button "step_27 Prompt LLM 2 seconds / 1 tasks" at bounding box center [1248, 170] width 472 height 31
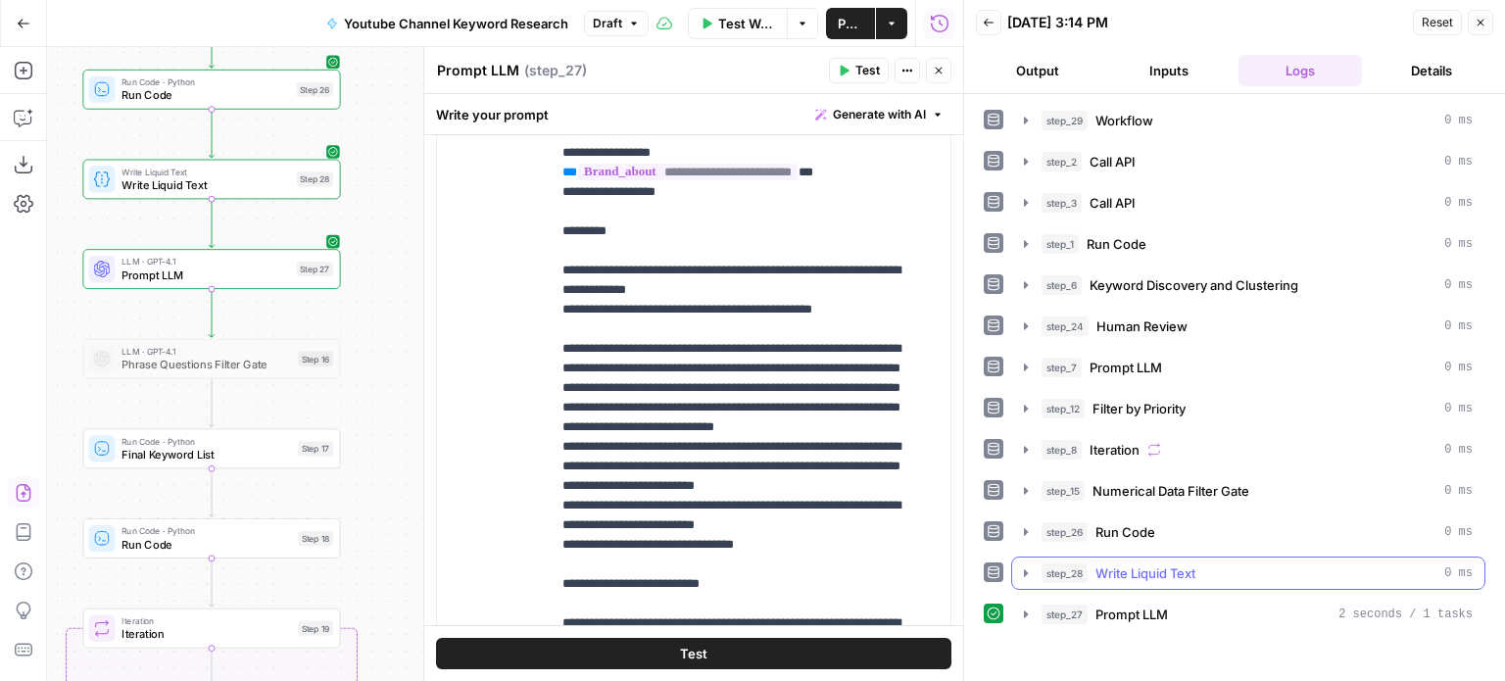
click at [1148, 558] on button "step_28 Write Liquid Text 0 ms" at bounding box center [1248, 573] width 472 height 31
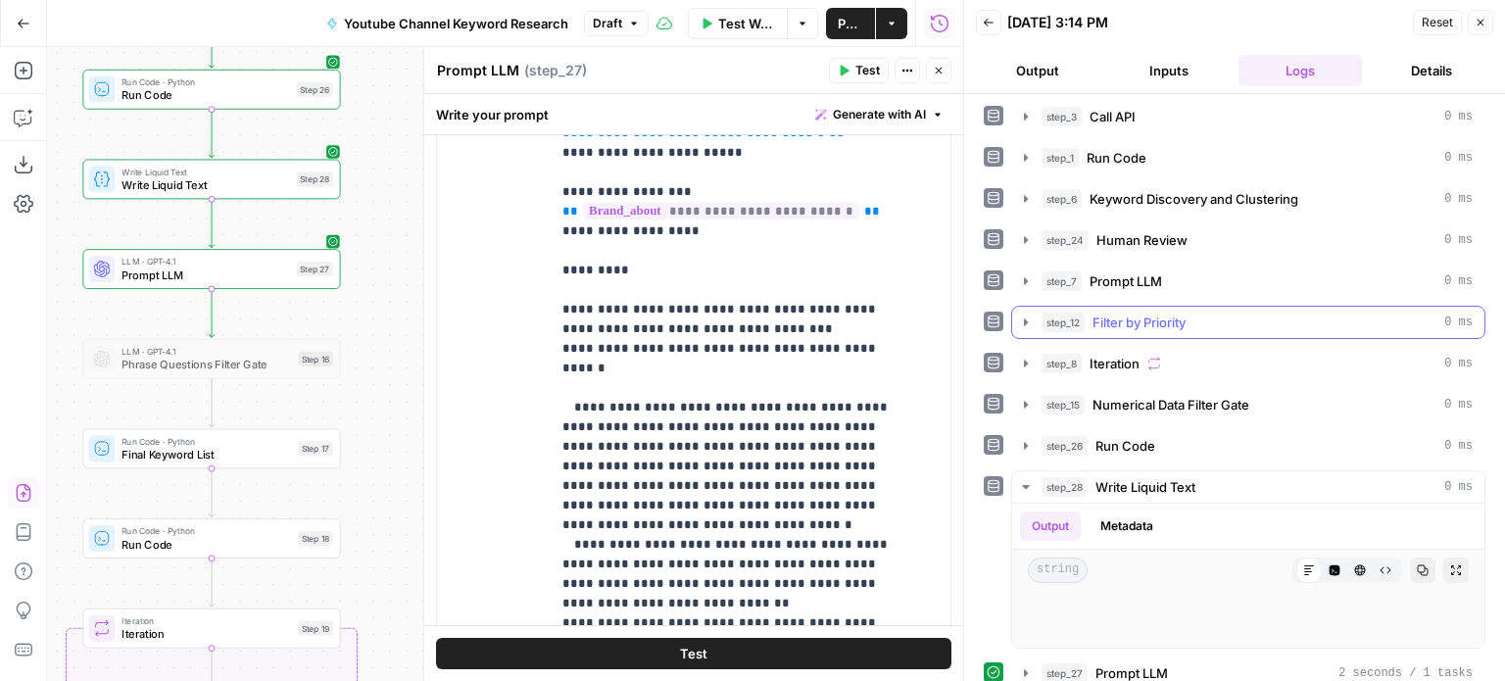
scroll to position [98, 0]
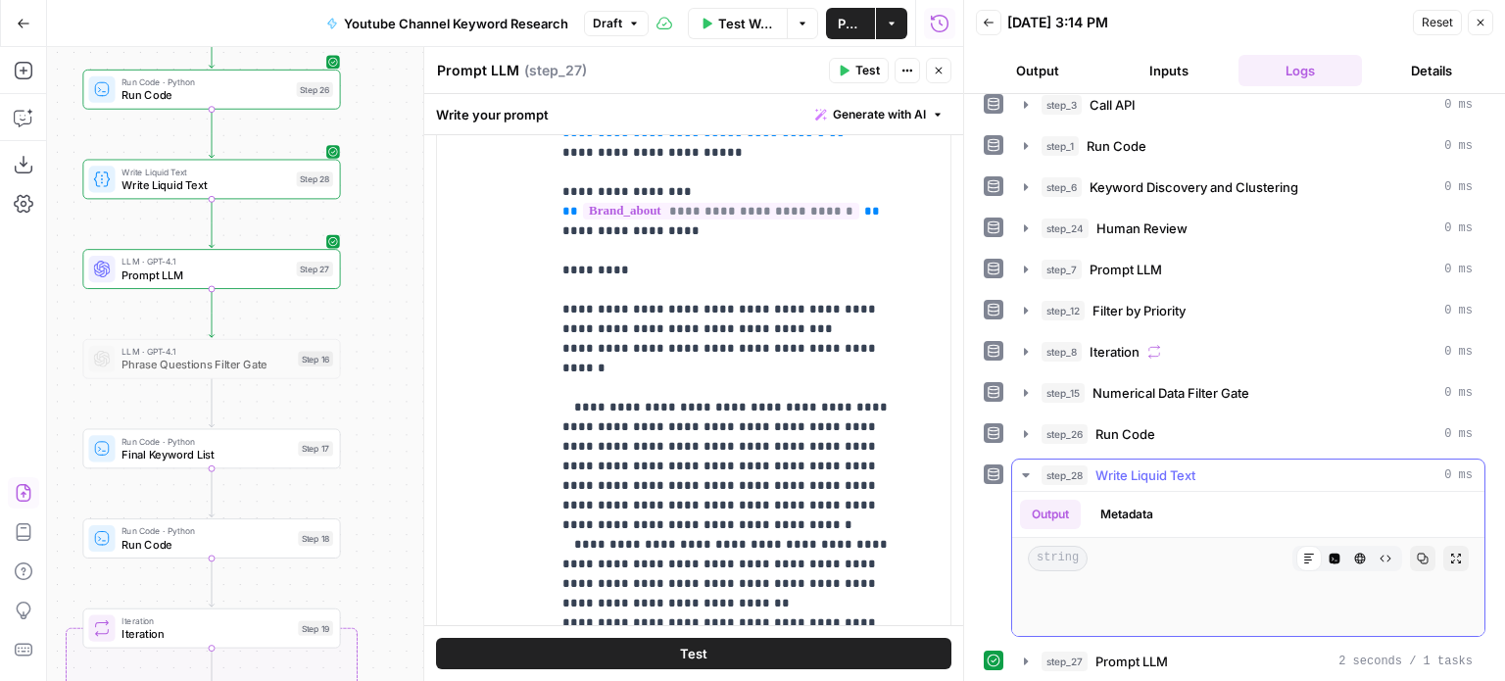
click at [1111, 478] on span "Write Liquid Text" at bounding box center [1146, 475] width 100 height 20
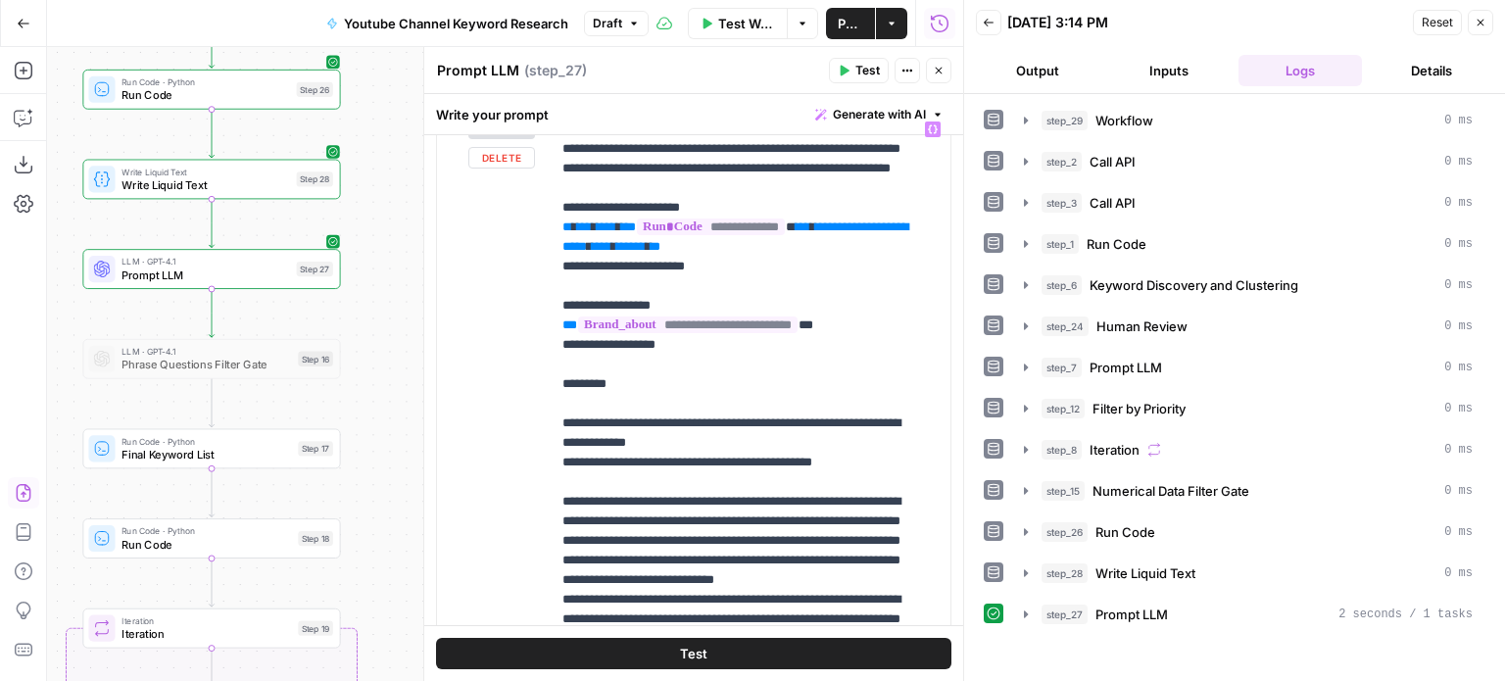
scroll to position [247, 0]
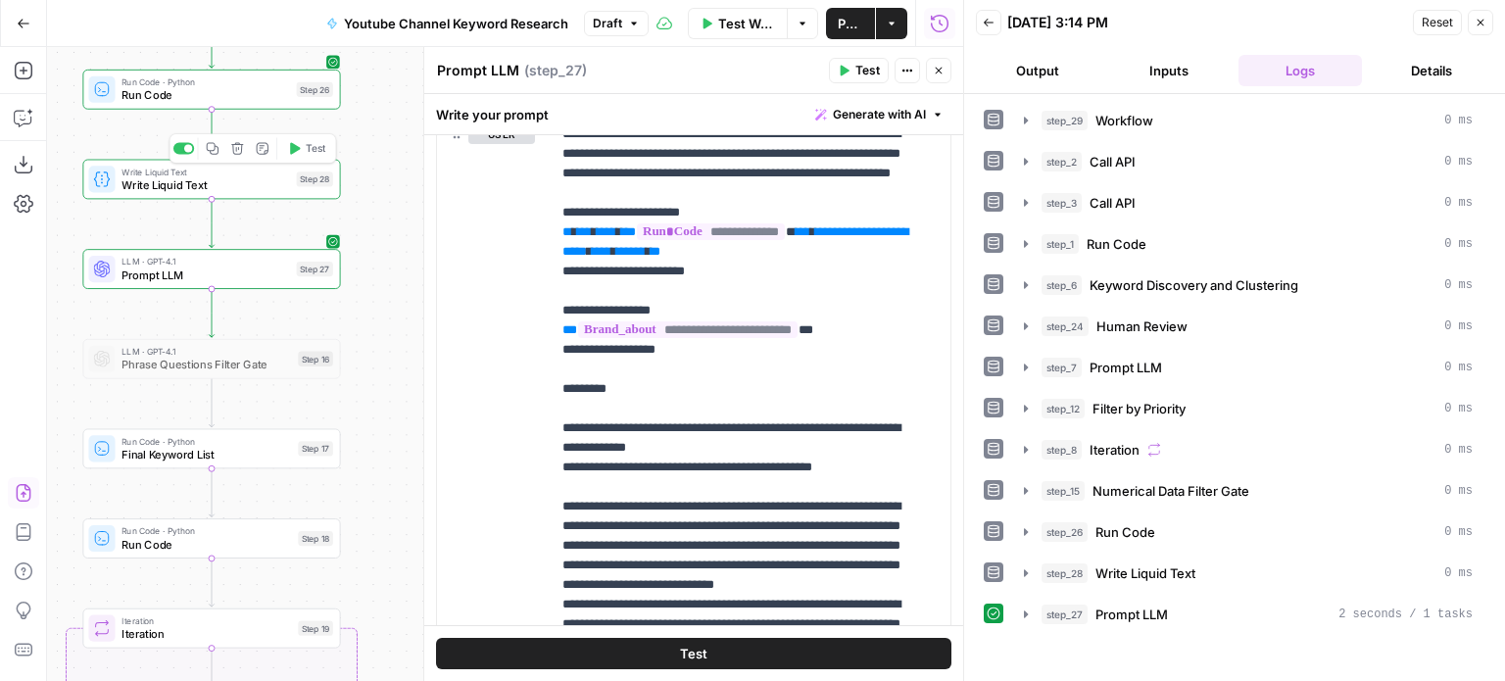
click at [184, 149] on div at bounding box center [188, 148] width 8 height 8
click at [1122, 522] on span "Run Code" at bounding box center [1126, 532] width 60 height 20
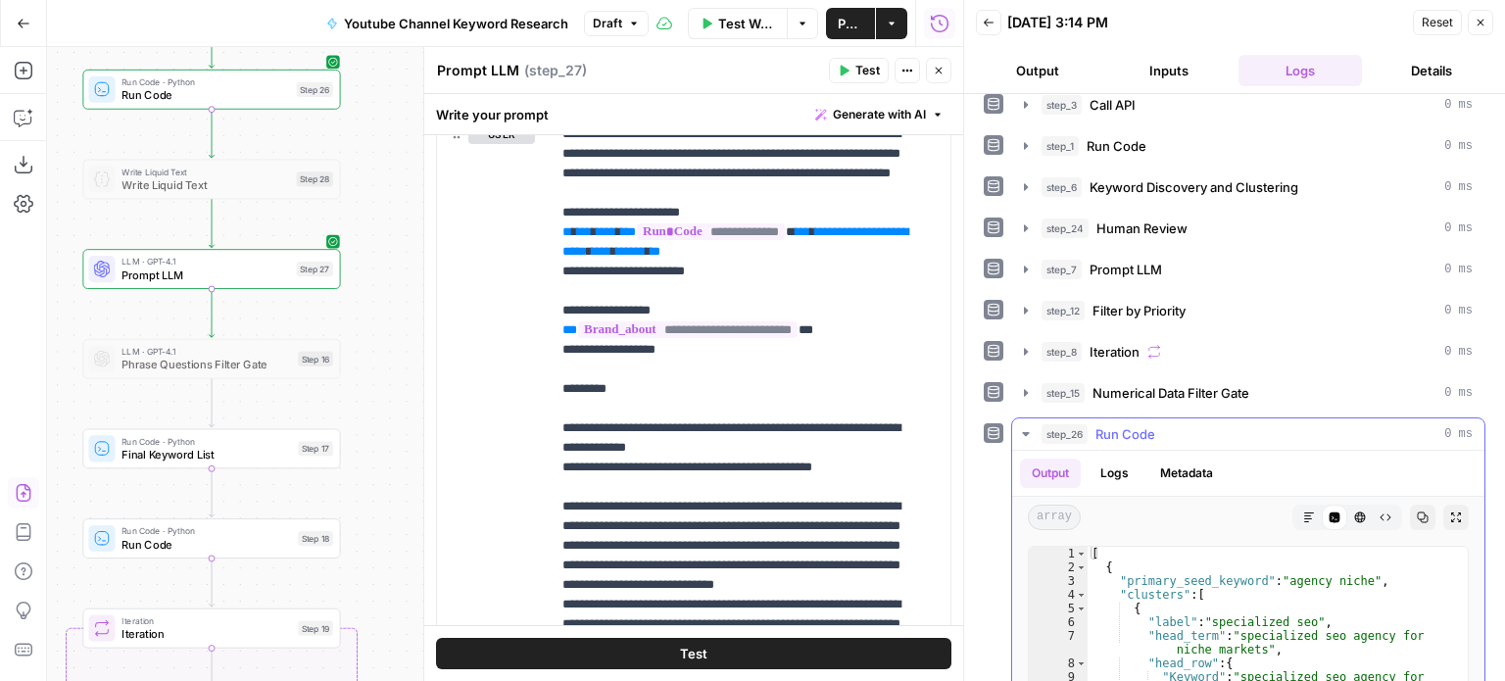
scroll to position [392, 0]
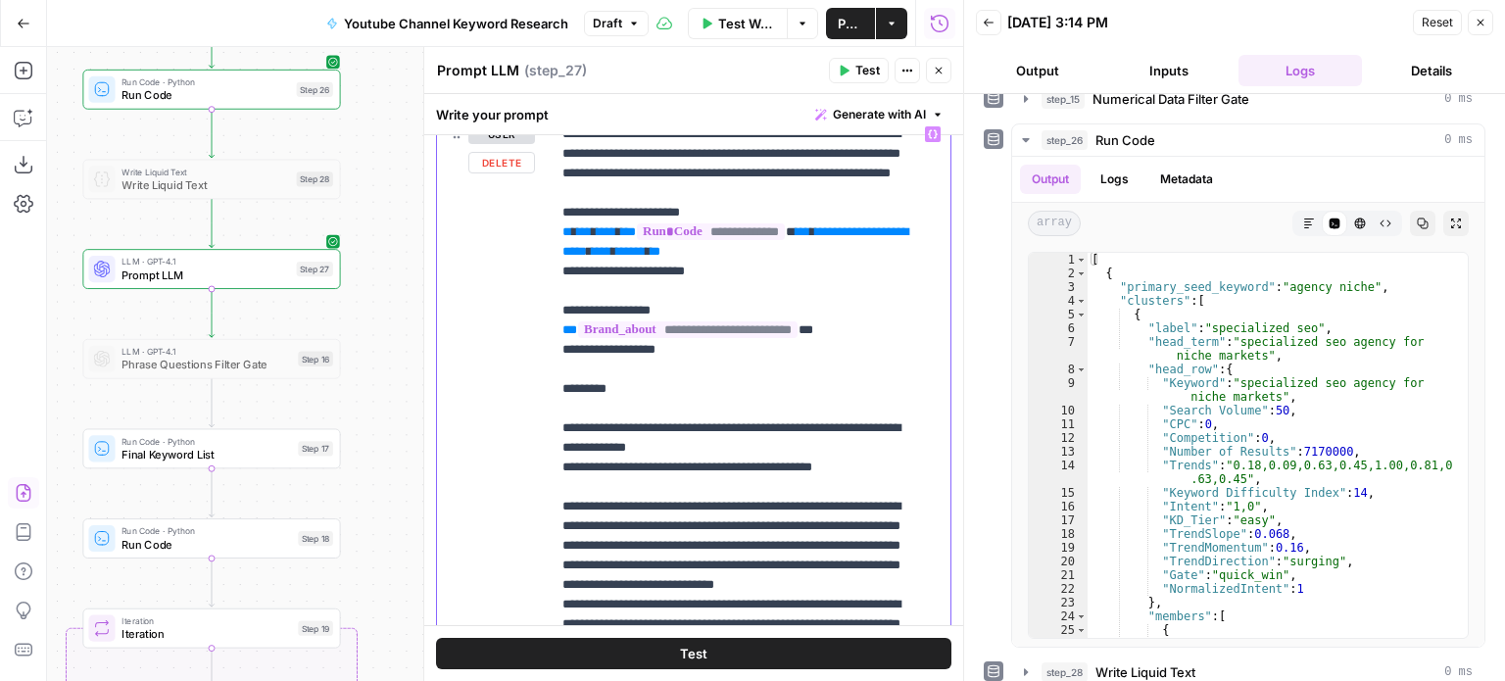
click at [841, 274] on p "**********" at bounding box center [736, 545] width 347 height 843
type textarea "**********"
click at [1292, 338] on div "[ { "primary_seed_keyword" : "agency niche" , "clusters" : [ { "label" : "speci…" at bounding box center [1271, 466] width 366 height 427
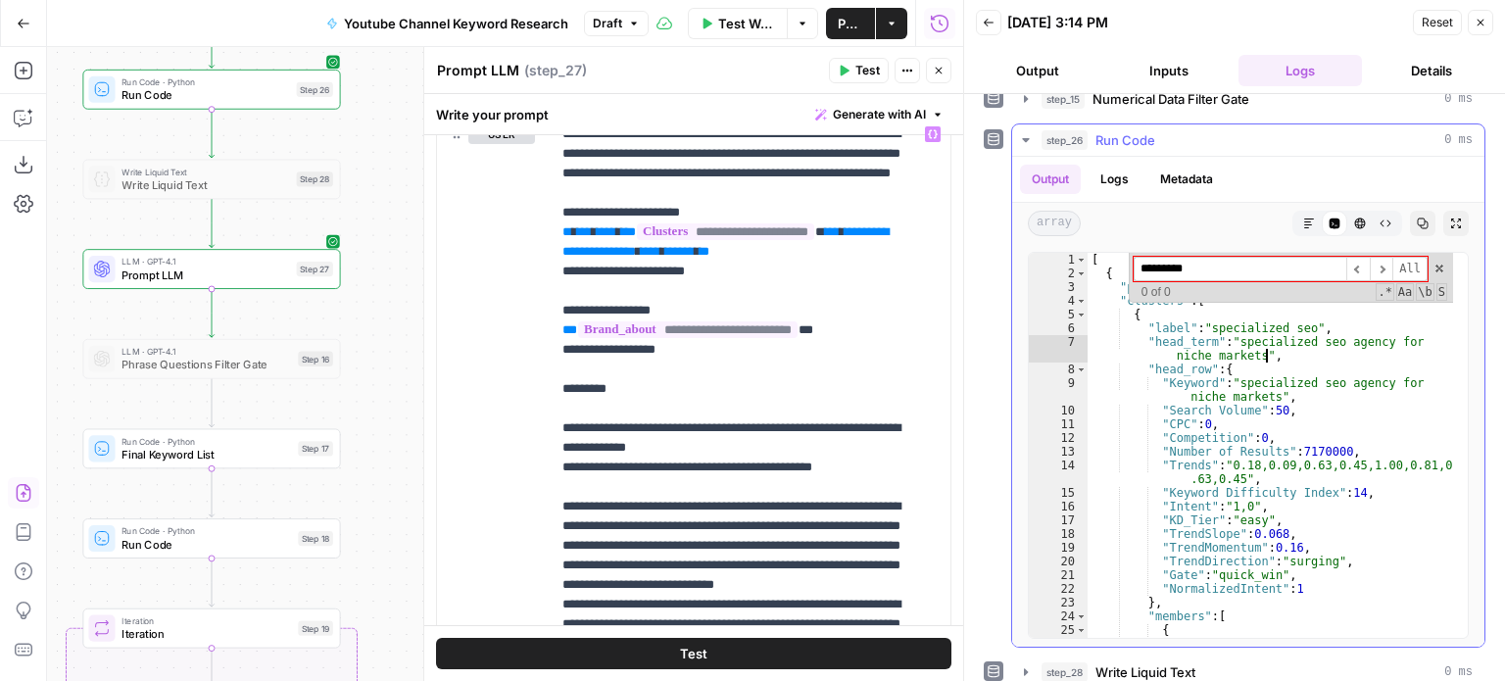
click at [1276, 346] on div "[ { "primary_seed_keyword" : "agency niche" , "clusters" : [ { "label" : "speci…" at bounding box center [1271, 466] width 366 height 427
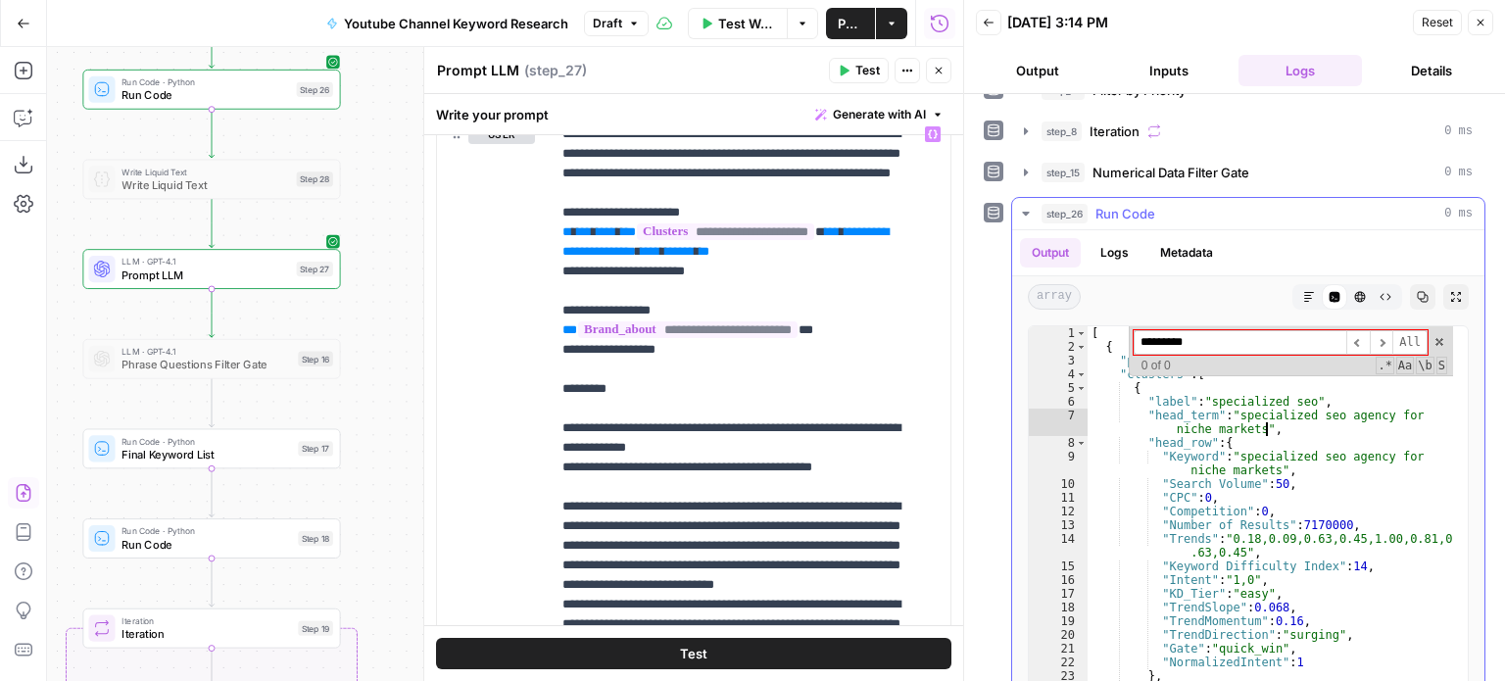
scroll to position [294, 0]
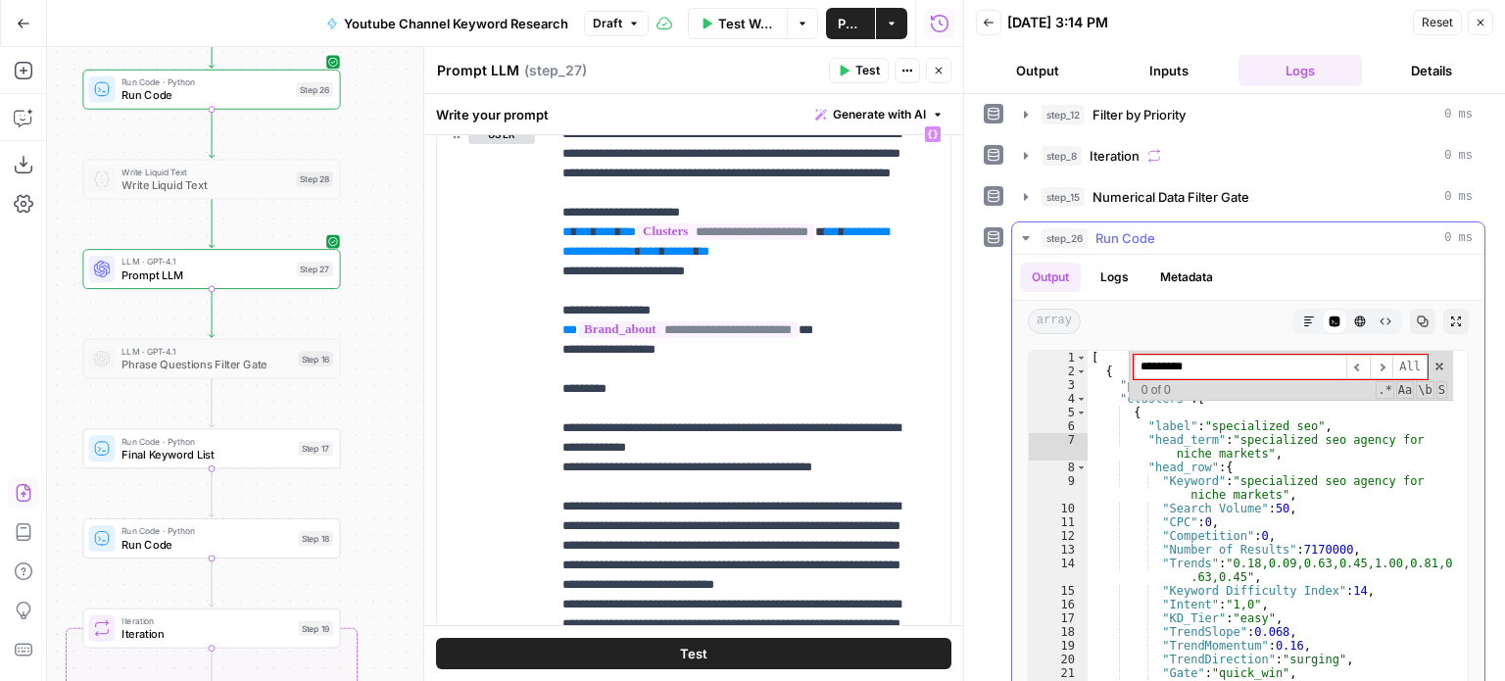
click at [1164, 360] on input "*********" at bounding box center [1240, 367] width 213 height 24
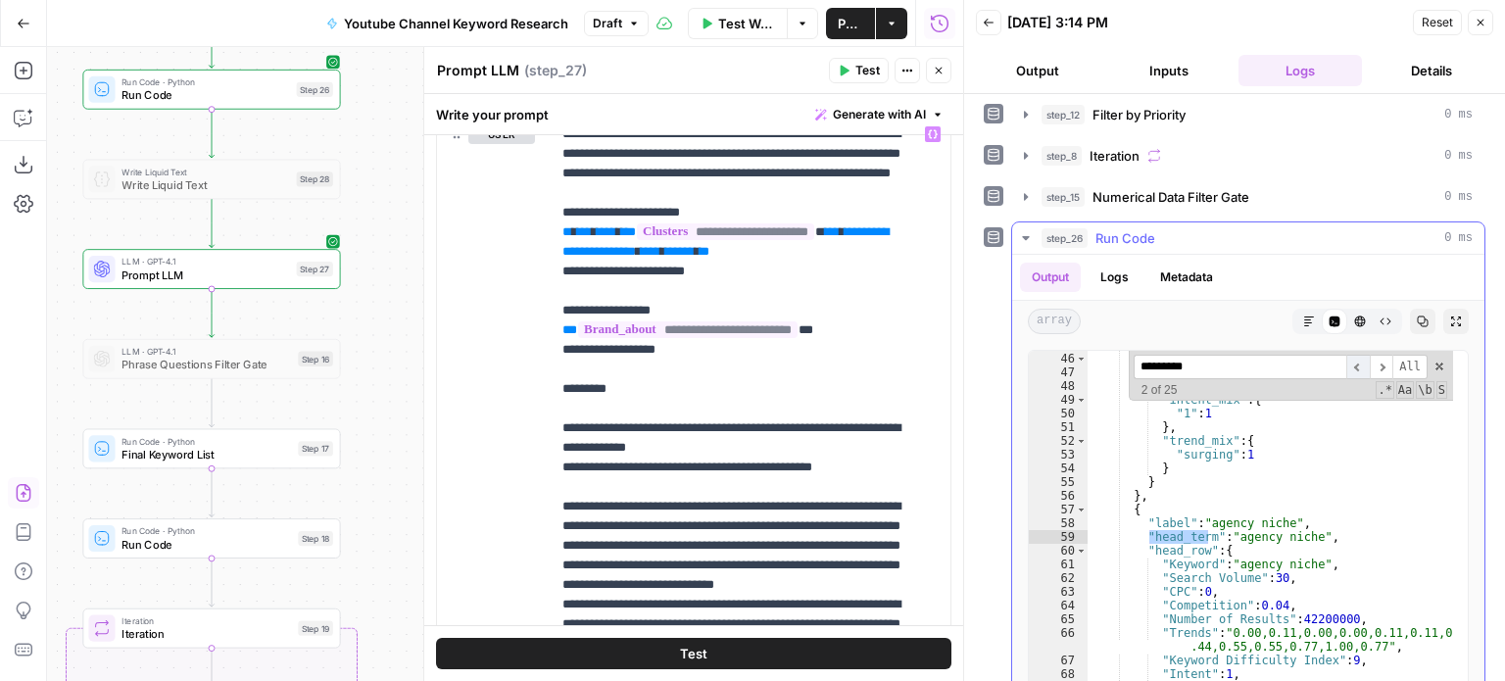
type input "*********"
click at [1348, 358] on span "​" at bounding box center [1359, 367] width 24 height 24
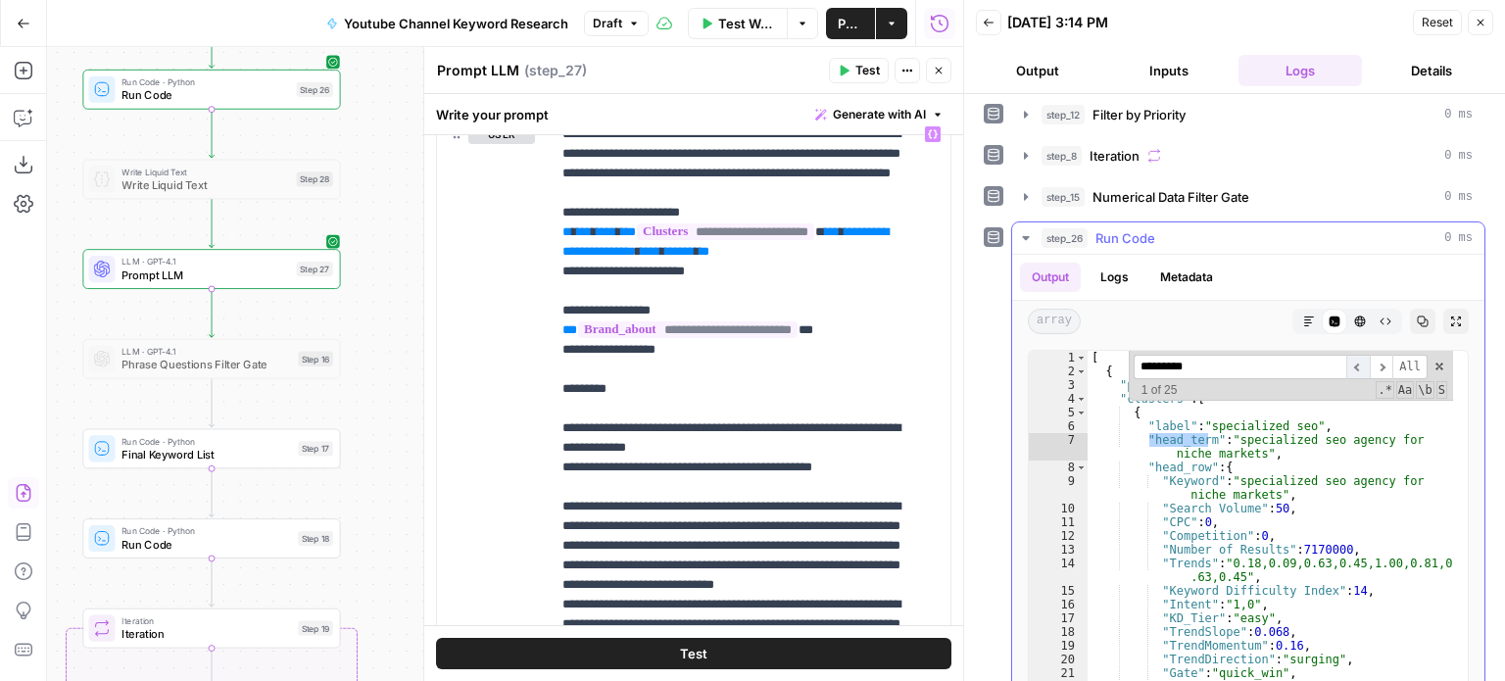
scroll to position [0, 0]
click at [1348, 358] on span "​" at bounding box center [1359, 367] width 24 height 24
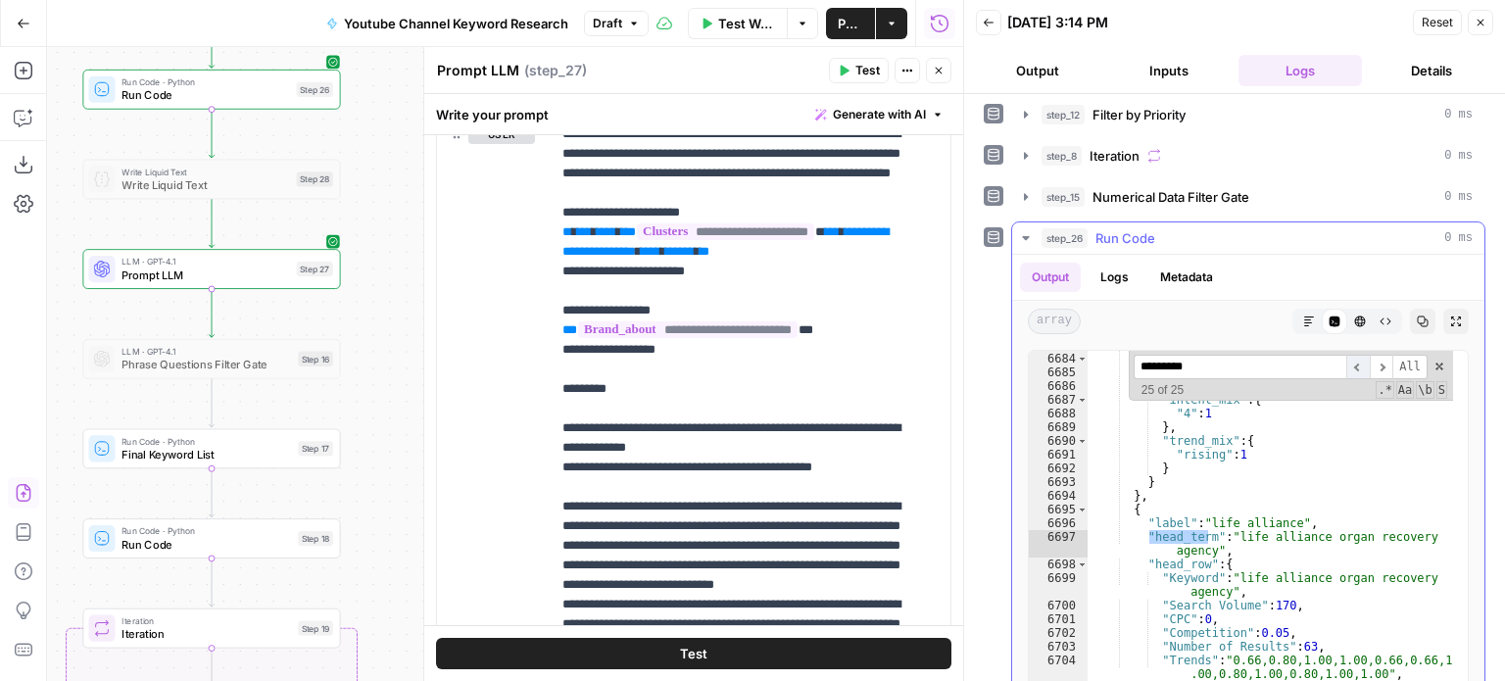
click at [1348, 359] on span "​" at bounding box center [1359, 367] width 24 height 24
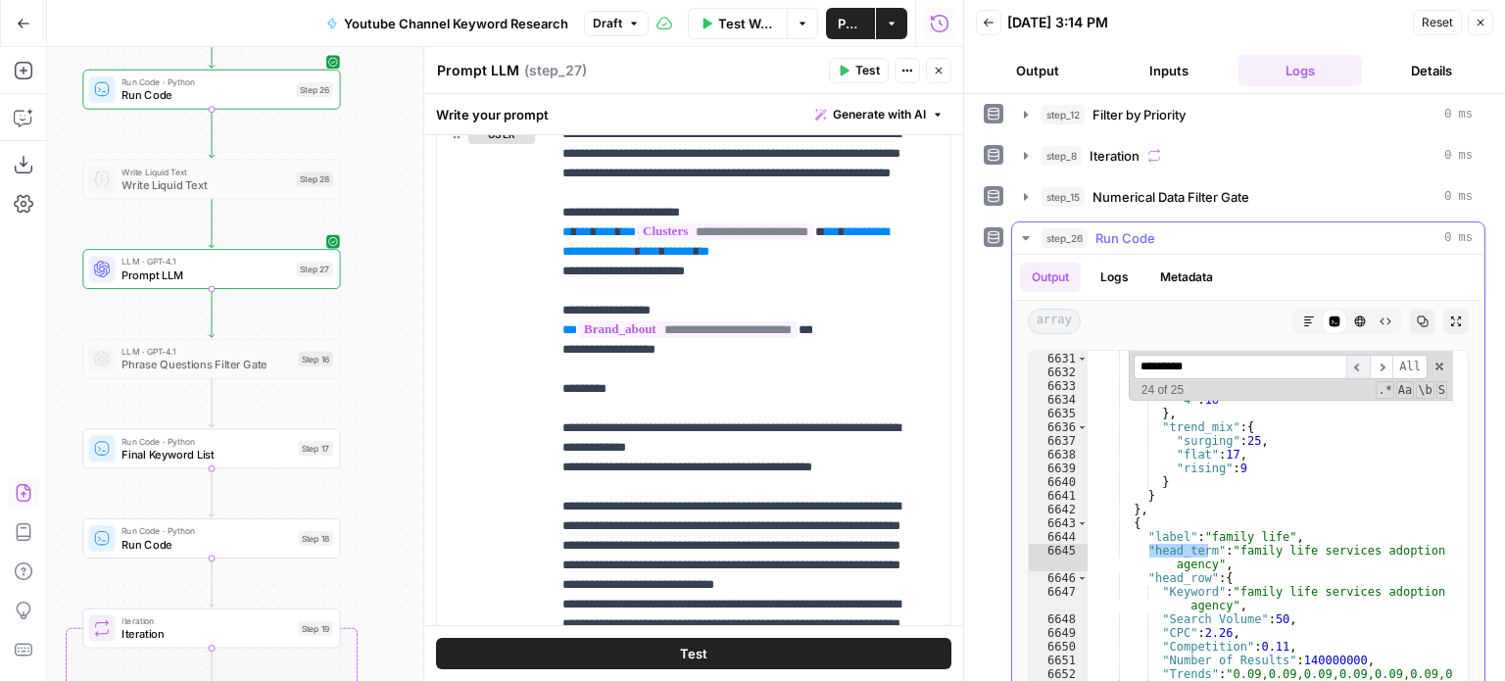
scroll to position [31546, 0]
click at [1348, 359] on span "​" at bounding box center [1359, 367] width 24 height 24
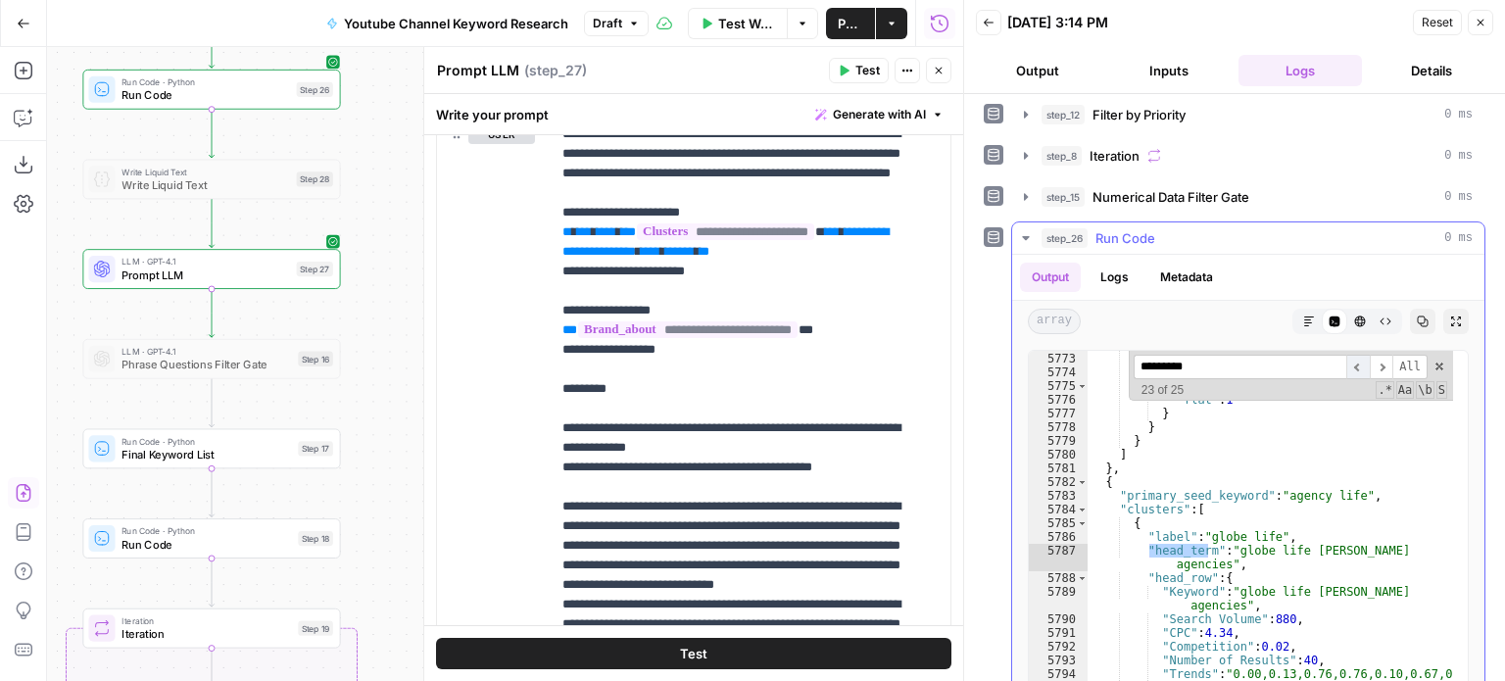
scroll to position [27381, 0]
click at [1348, 359] on span "​" at bounding box center [1359, 367] width 24 height 24
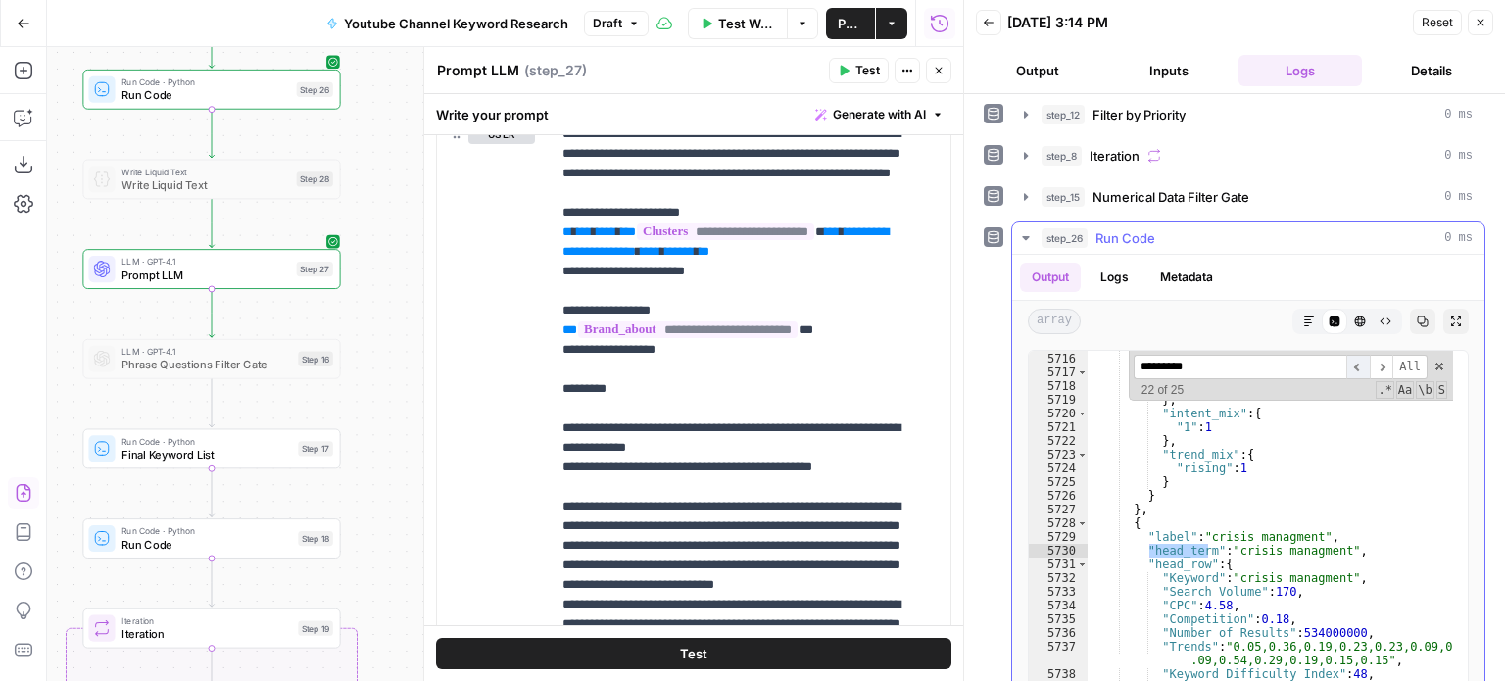
click at [1348, 359] on span "​" at bounding box center [1359, 367] width 24 height 24
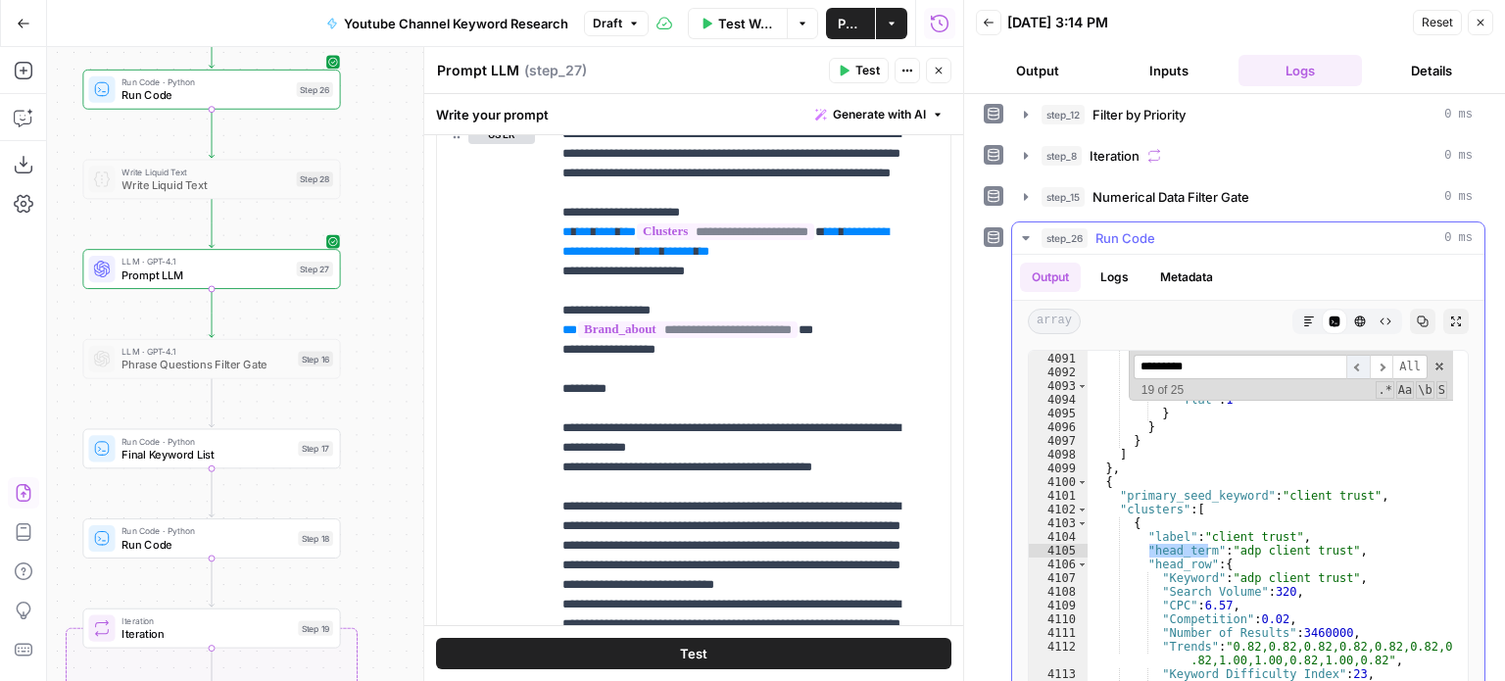
click at [1348, 359] on span "​" at bounding box center [1359, 367] width 24 height 24
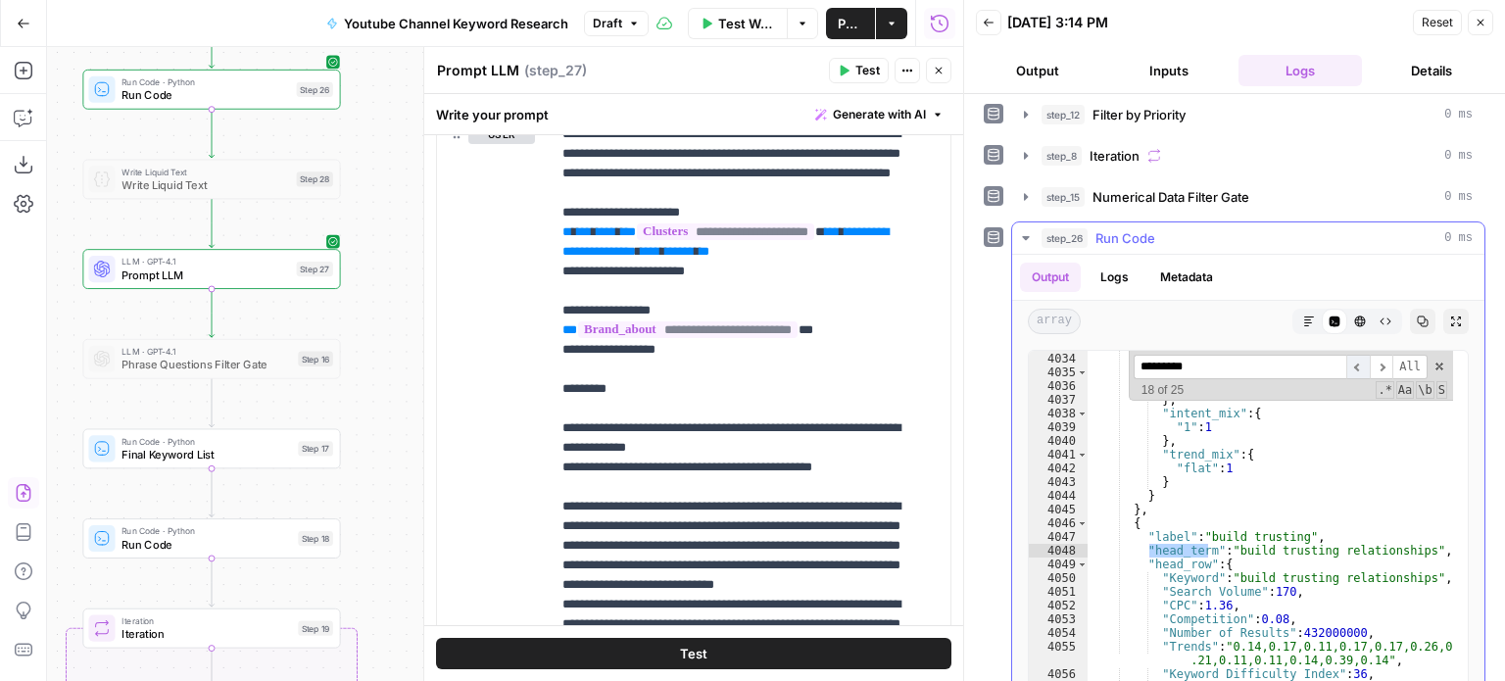
click at [1348, 359] on span "​" at bounding box center [1359, 367] width 24 height 24
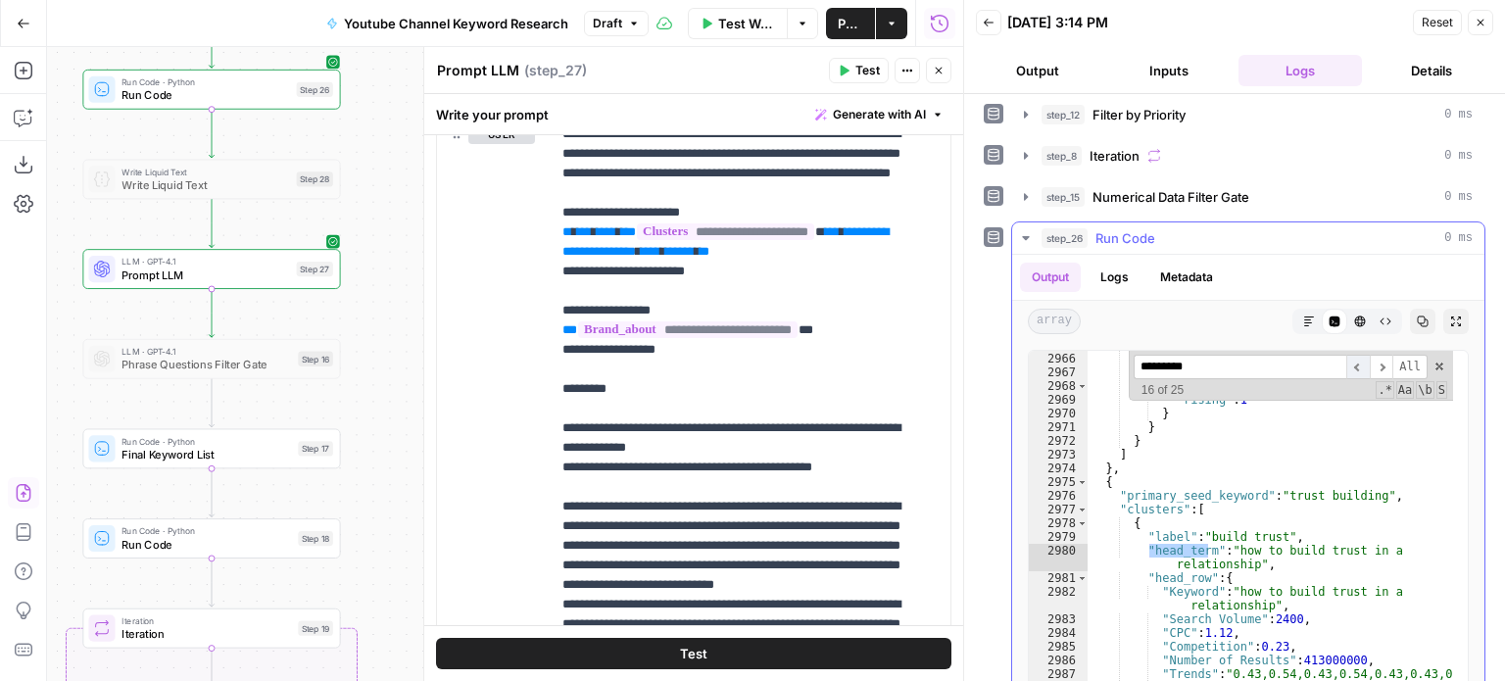
click at [1348, 359] on span "​" at bounding box center [1359, 367] width 24 height 24
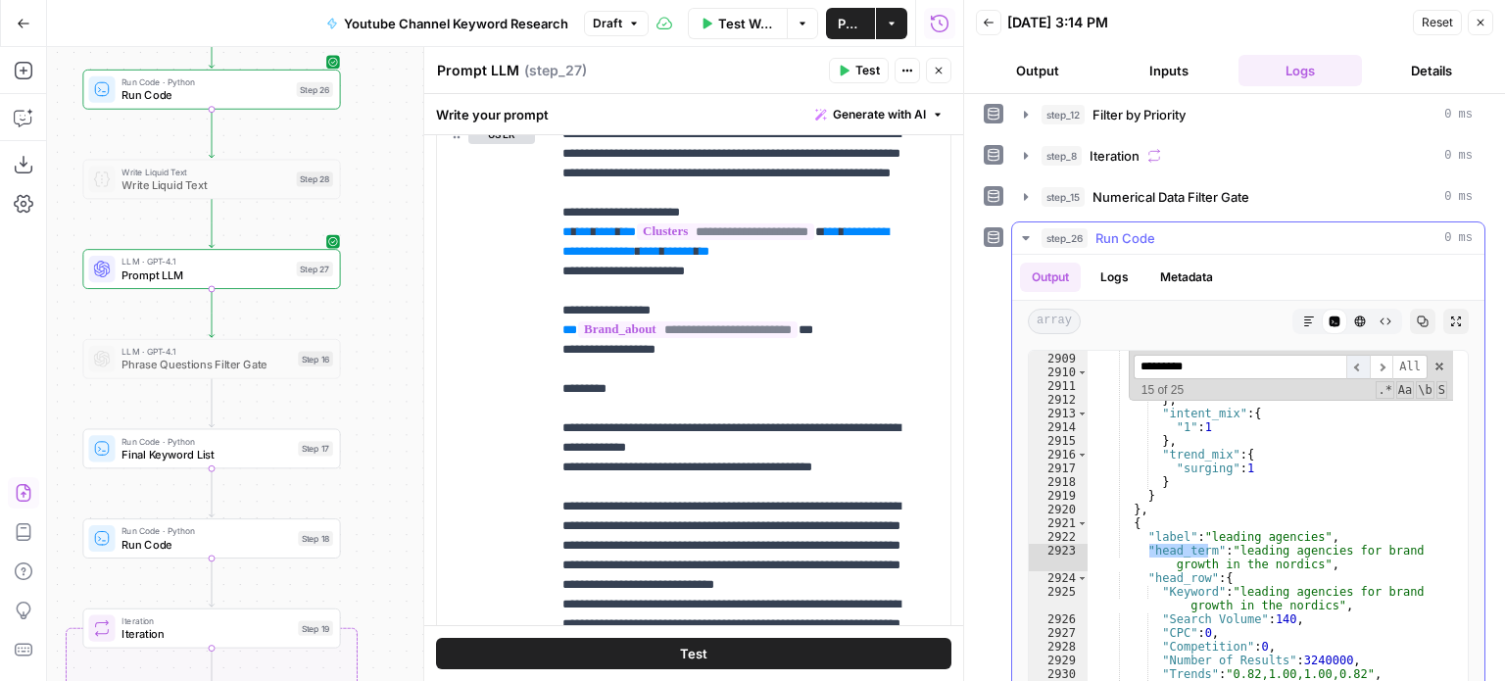
click at [1348, 358] on span "​" at bounding box center [1359, 367] width 24 height 24
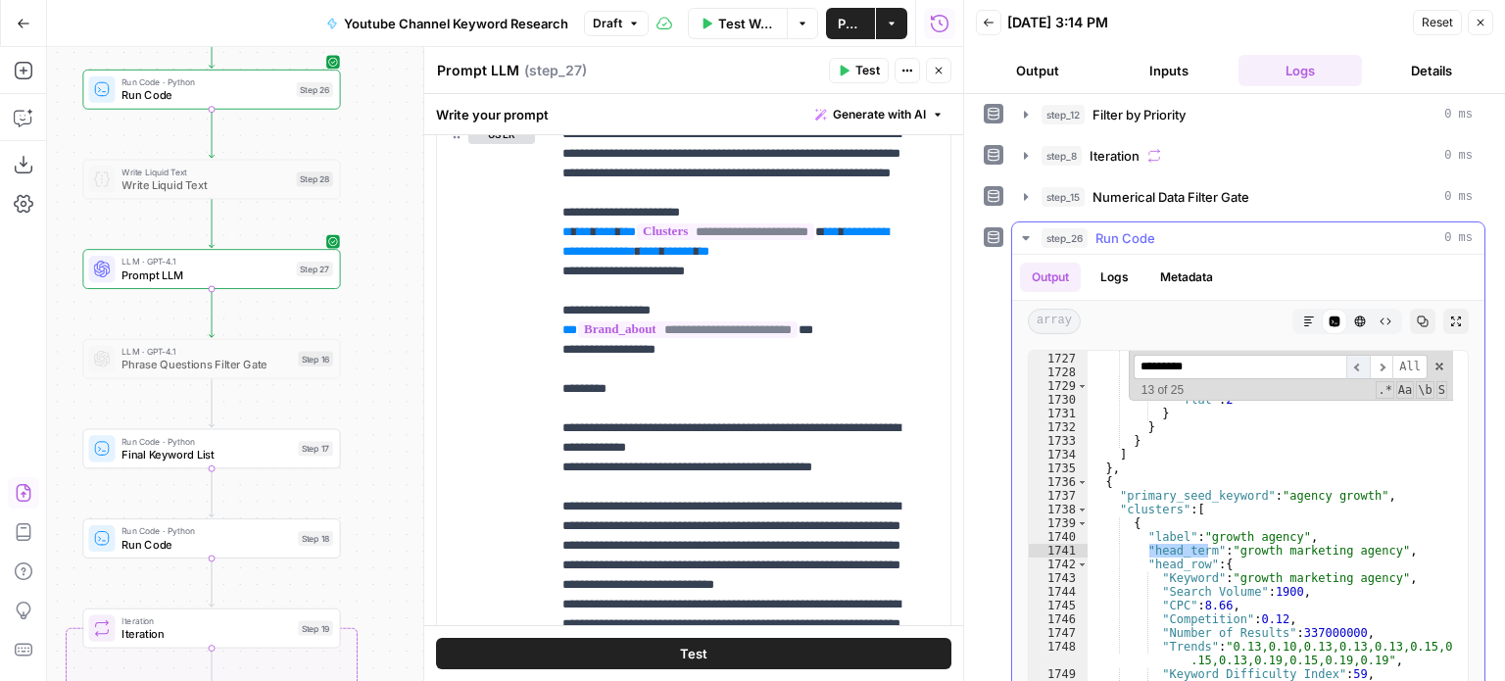
click at [1348, 358] on span "​" at bounding box center [1359, 367] width 24 height 24
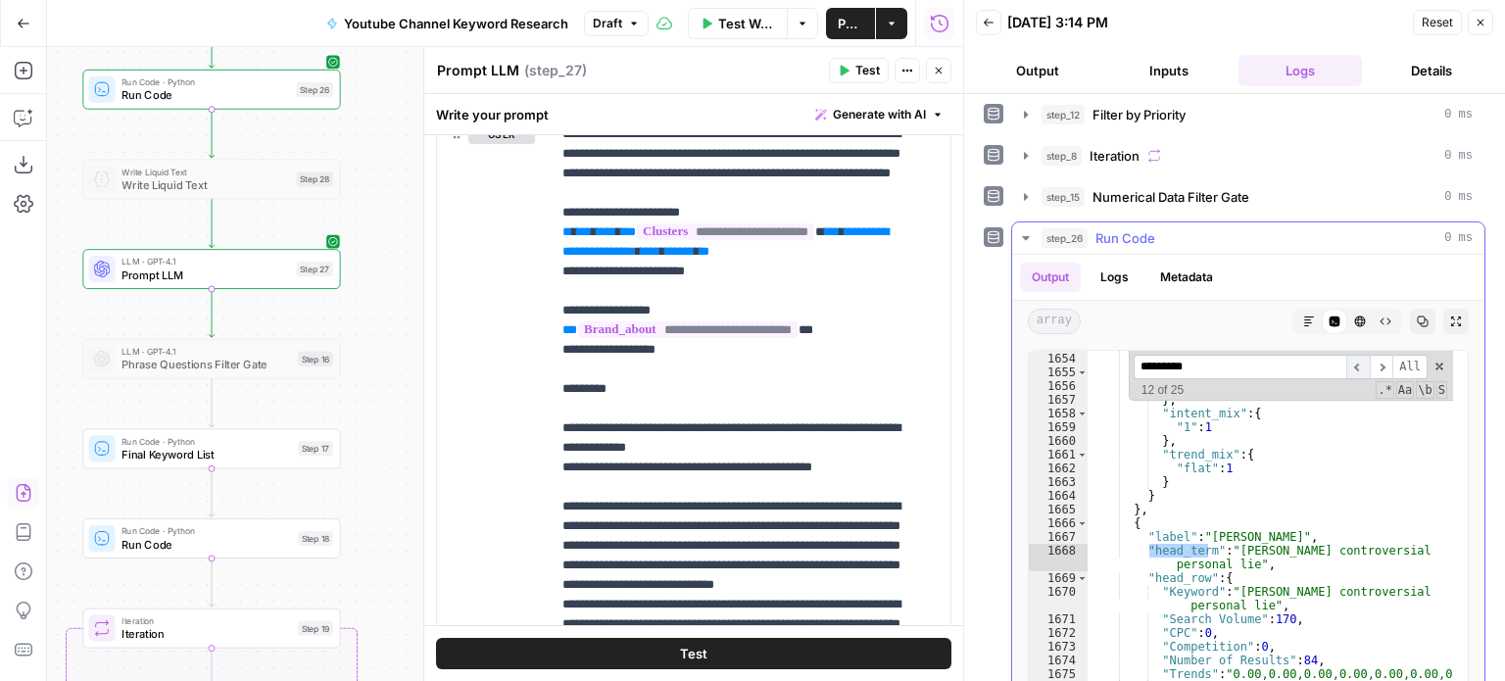
scroll to position [7797, 0]
click at [1348, 358] on span "​" at bounding box center [1359, 367] width 24 height 24
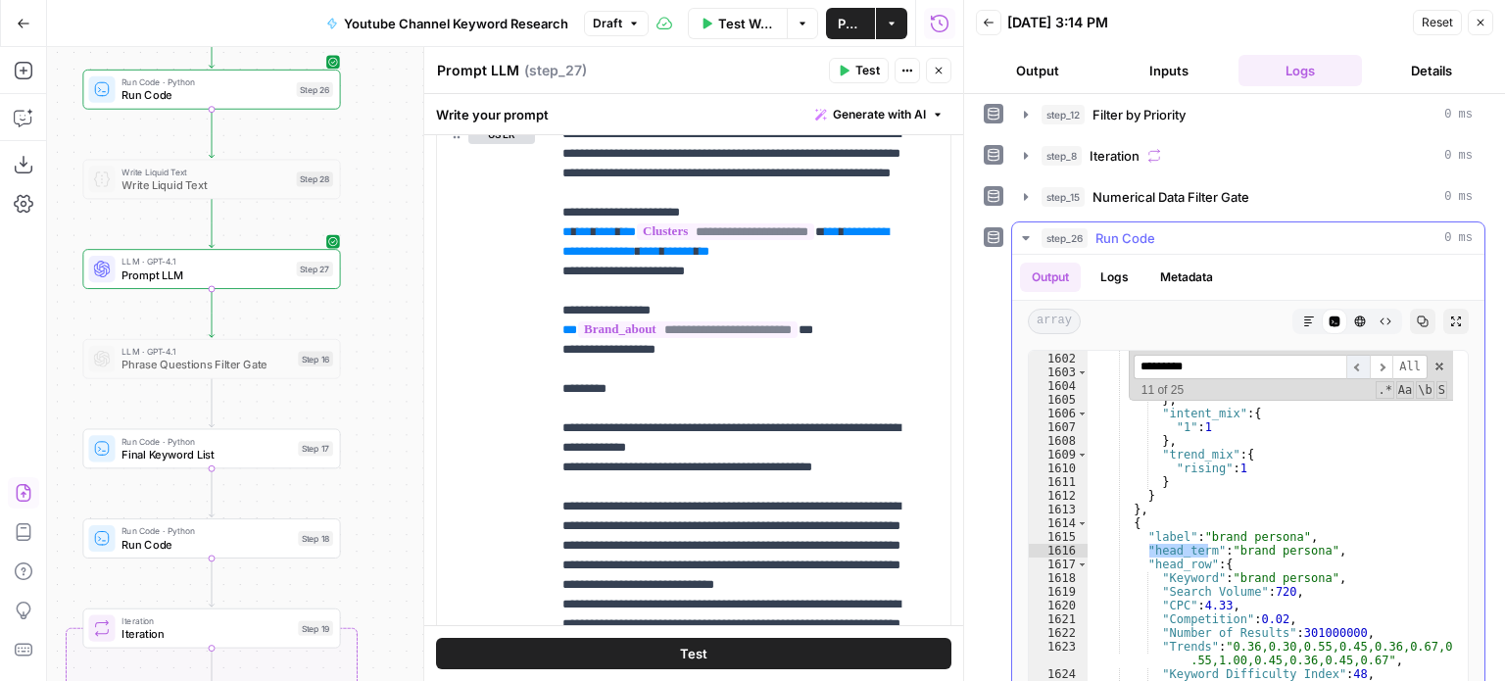
click at [1348, 358] on span "​" at bounding box center [1359, 367] width 24 height 24
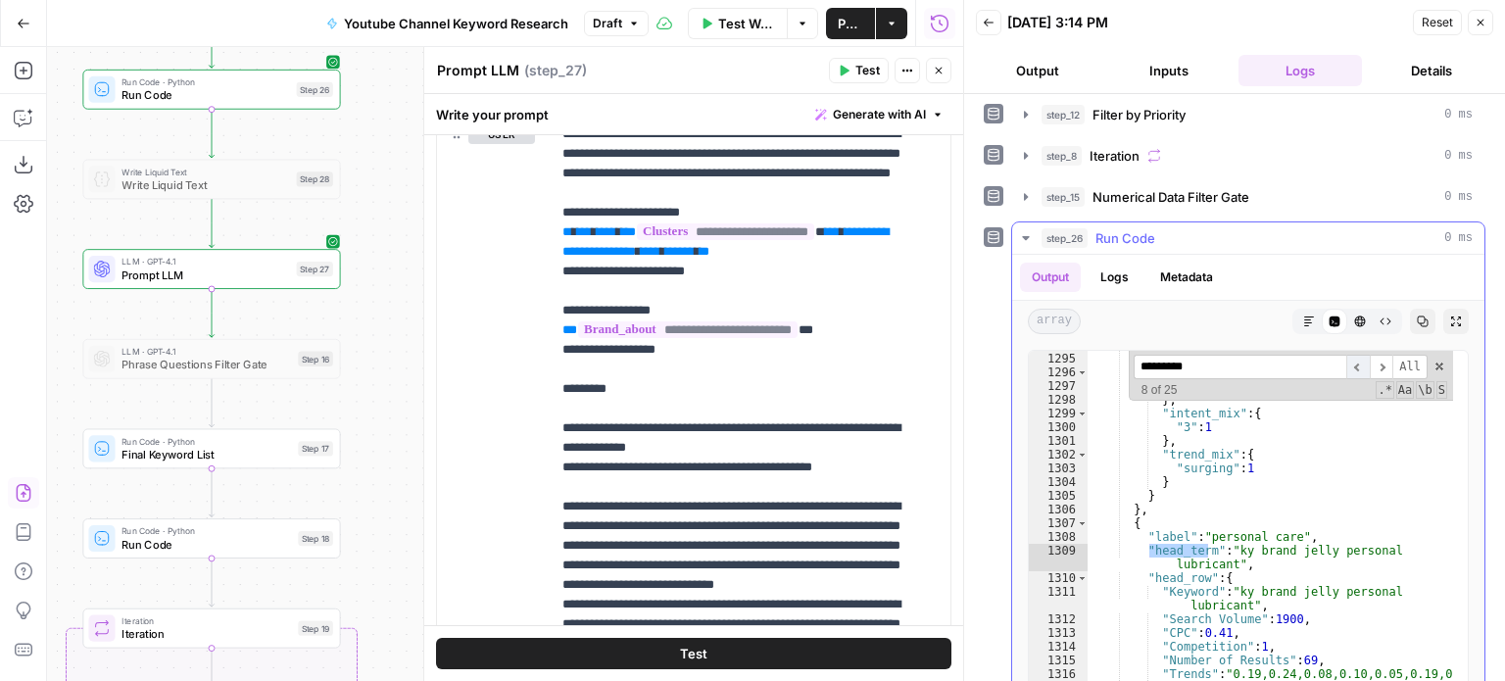
click at [1348, 358] on span "​" at bounding box center [1359, 367] width 24 height 24
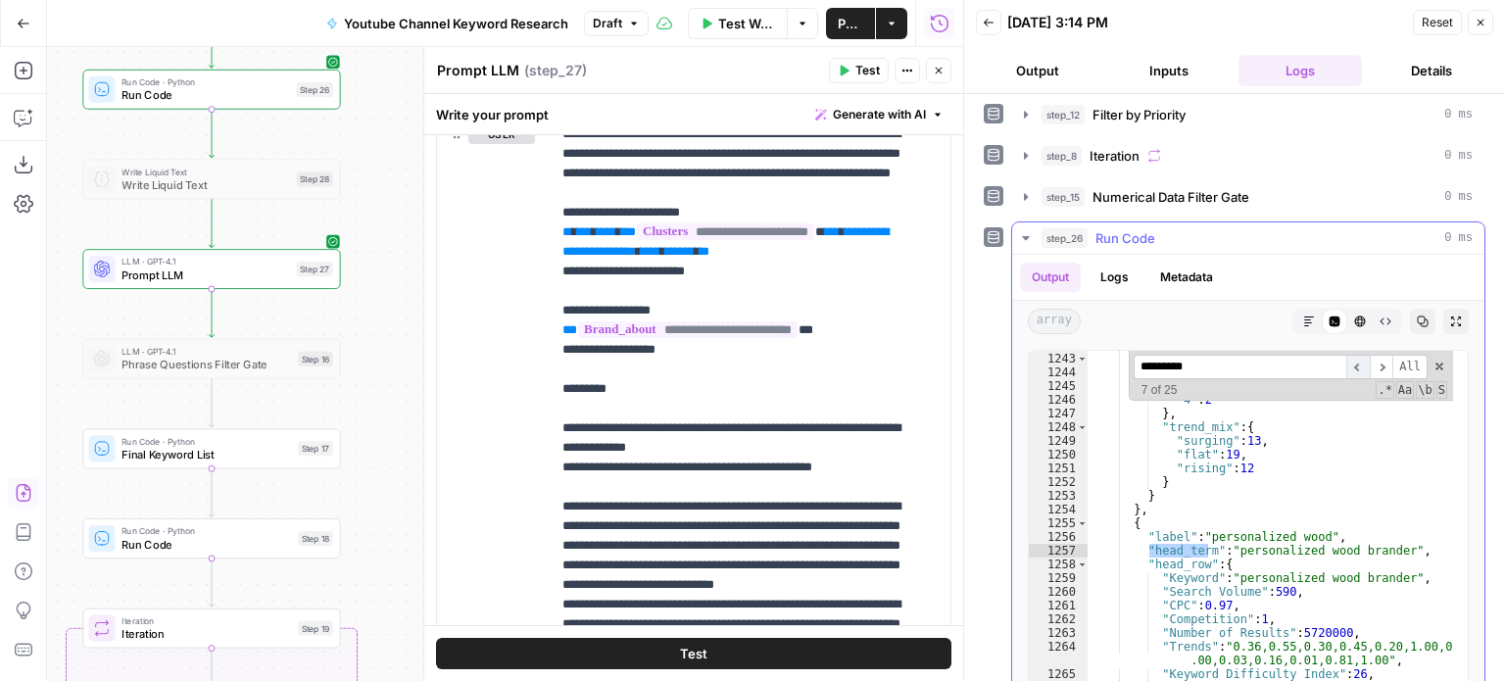
click at [1348, 358] on span "​" at bounding box center [1359, 367] width 24 height 24
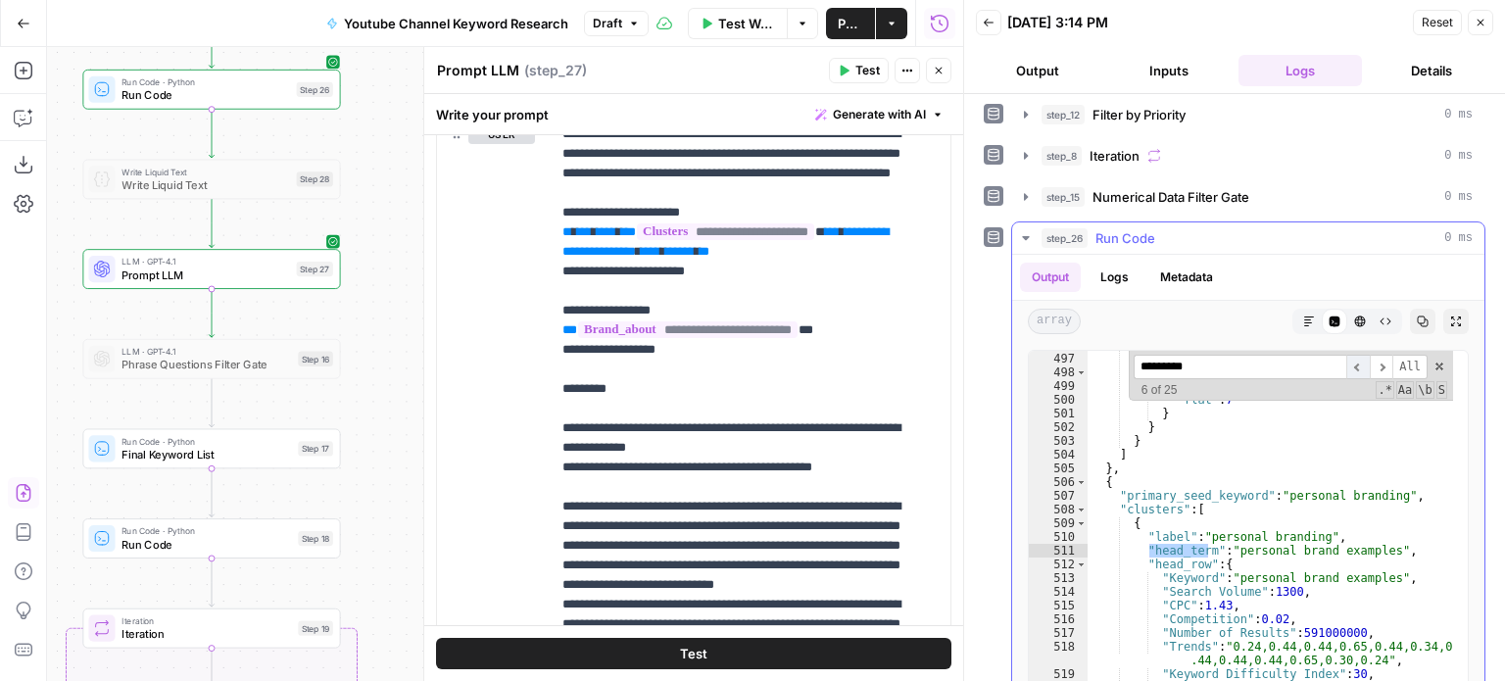
click at [1348, 358] on span "​" at bounding box center [1359, 367] width 24 height 24
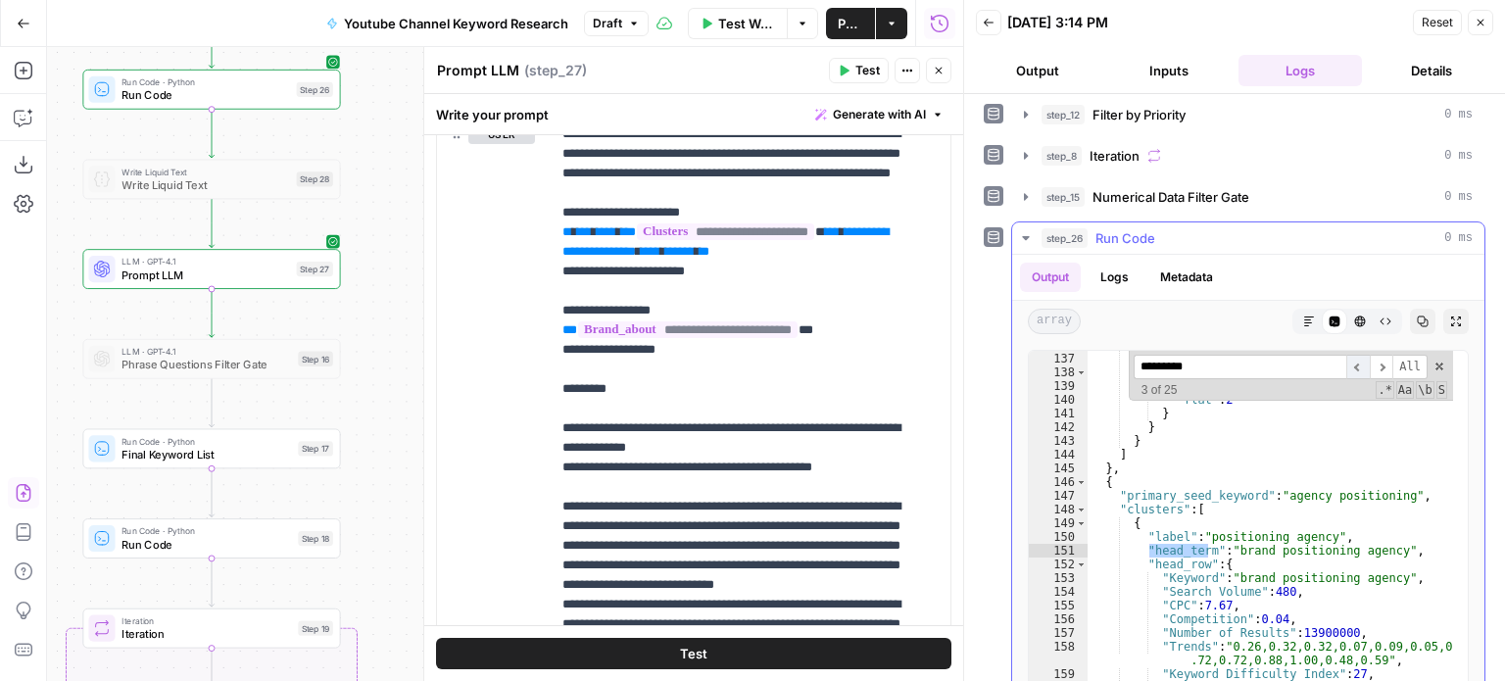
click at [1348, 358] on span "​" at bounding box center [1359, 367] width 24 height 24
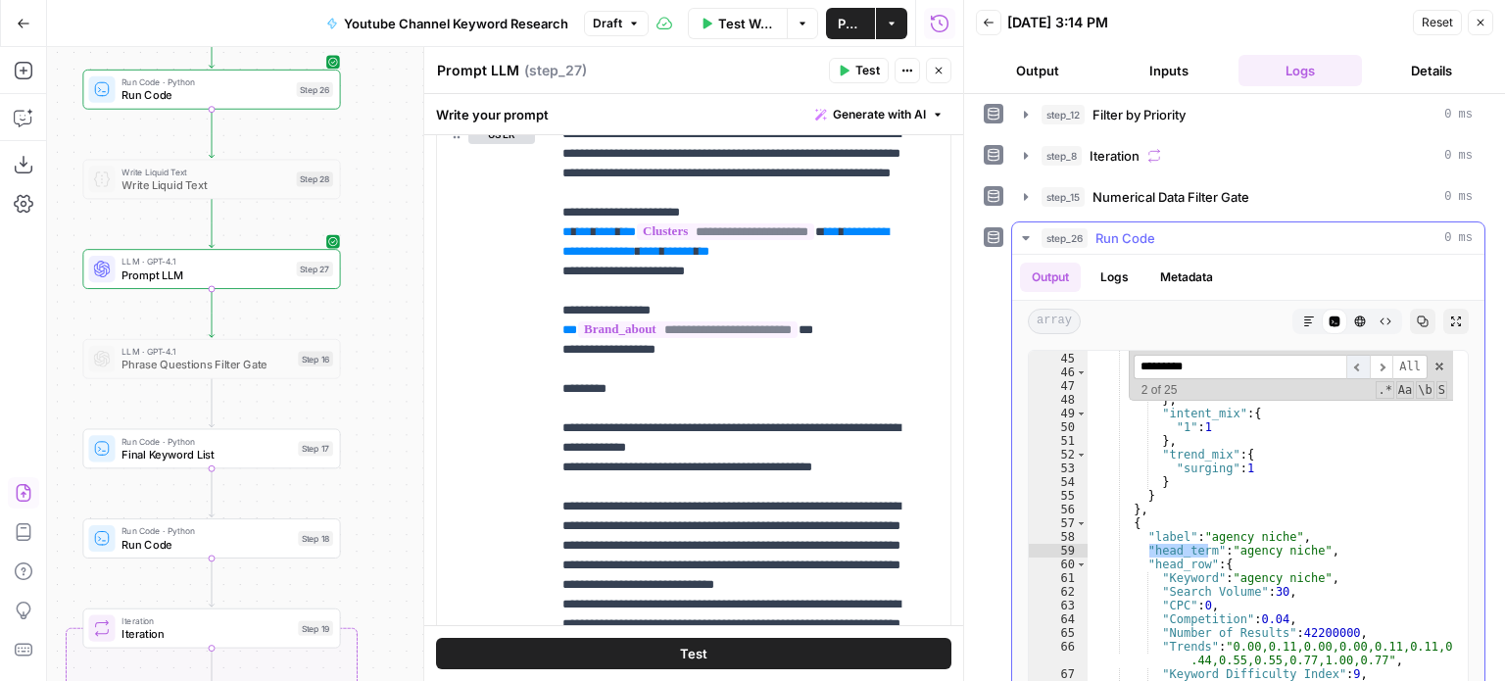
click at [1348, 358] on span "​" at bounding box center [1359, 367] width 24 height 24
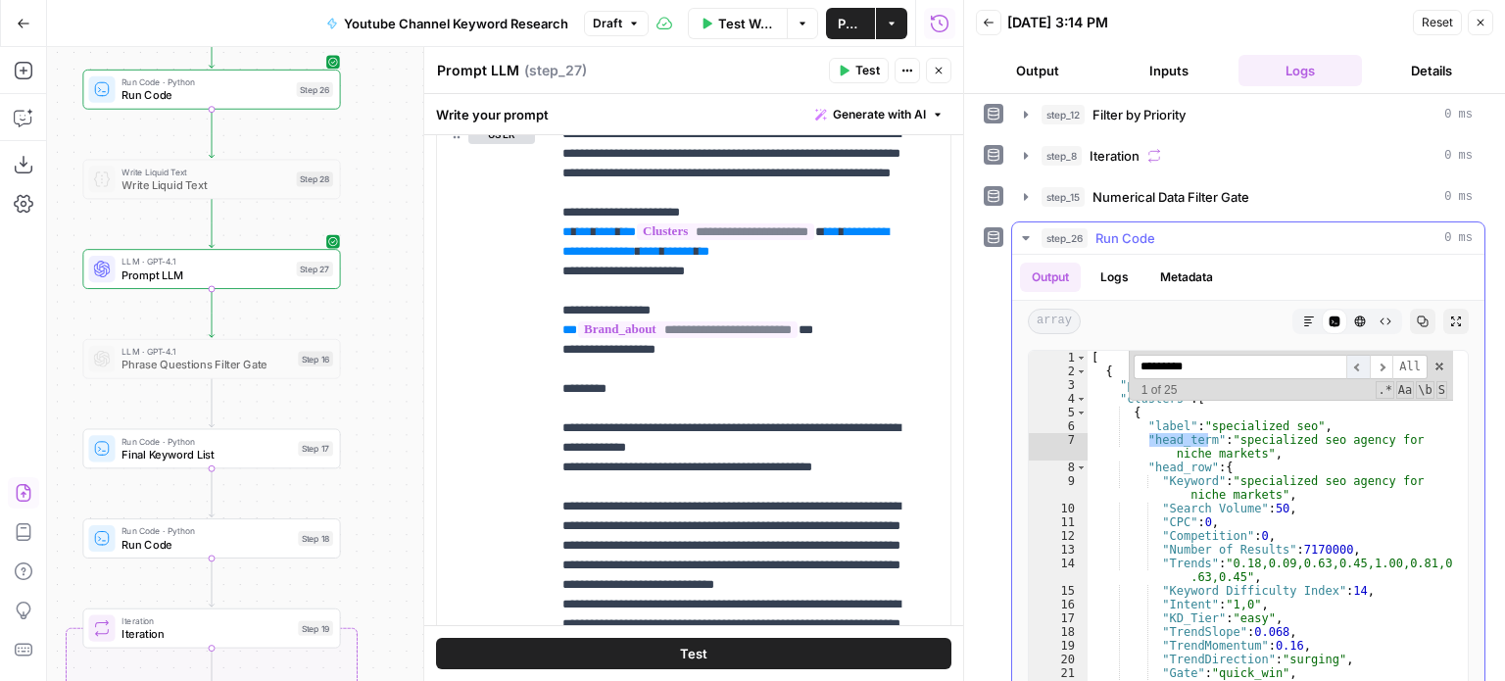
scroll to position [0, 0]
click at [1348, 358] on span "​" at bounding box center [1359, 367] width 24 height 24
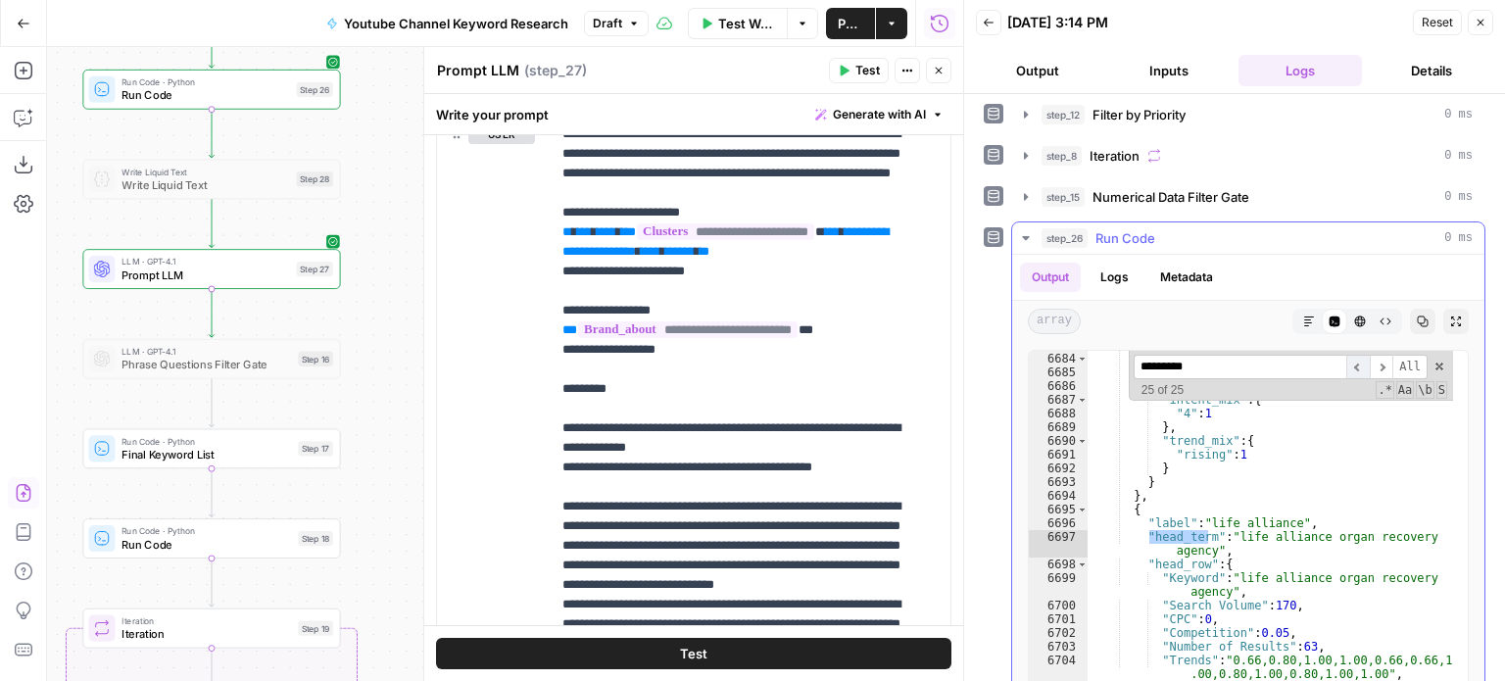
scroll to position [31725, 0]
click at [1348, 358] on span "​" at bounding box center [1359, 367] width 24 height 24
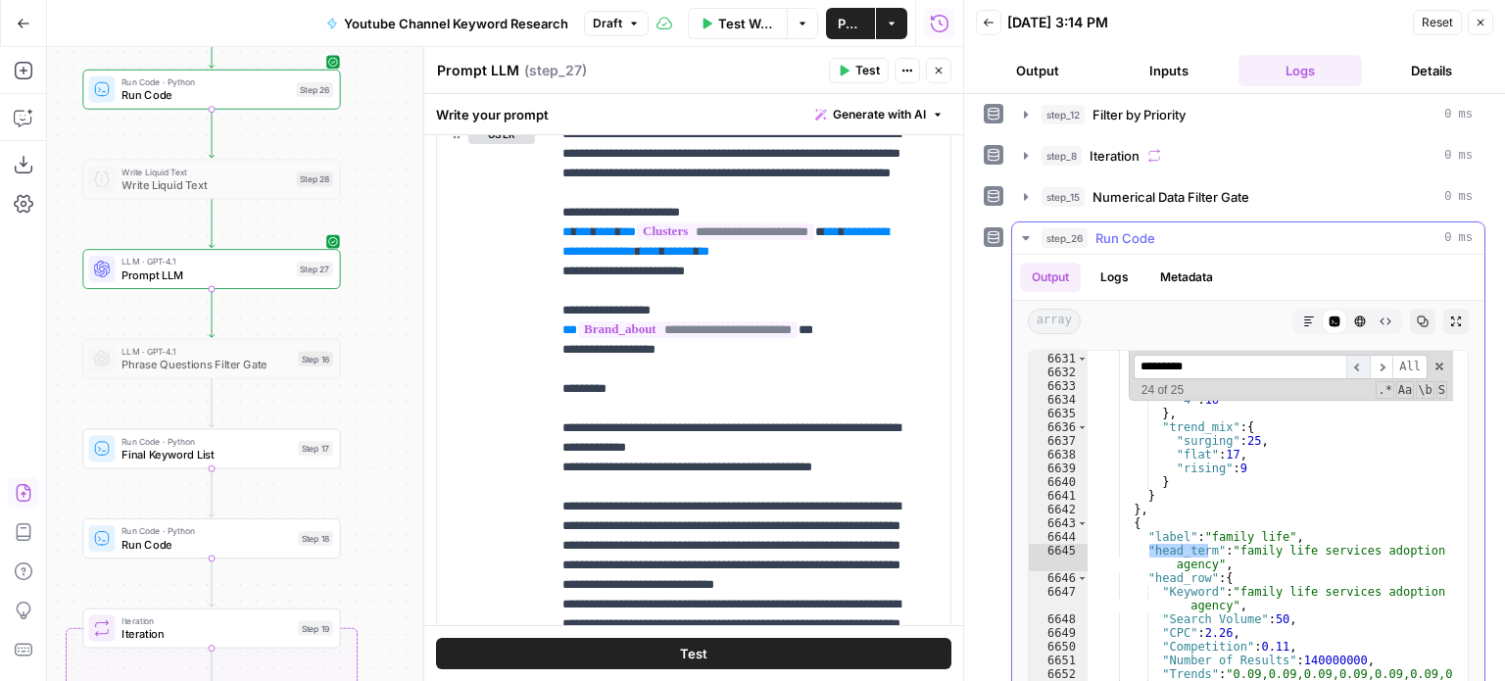
click at [1348, 358] on span "​" at bounding box center [1359, 367] width 24 height 24
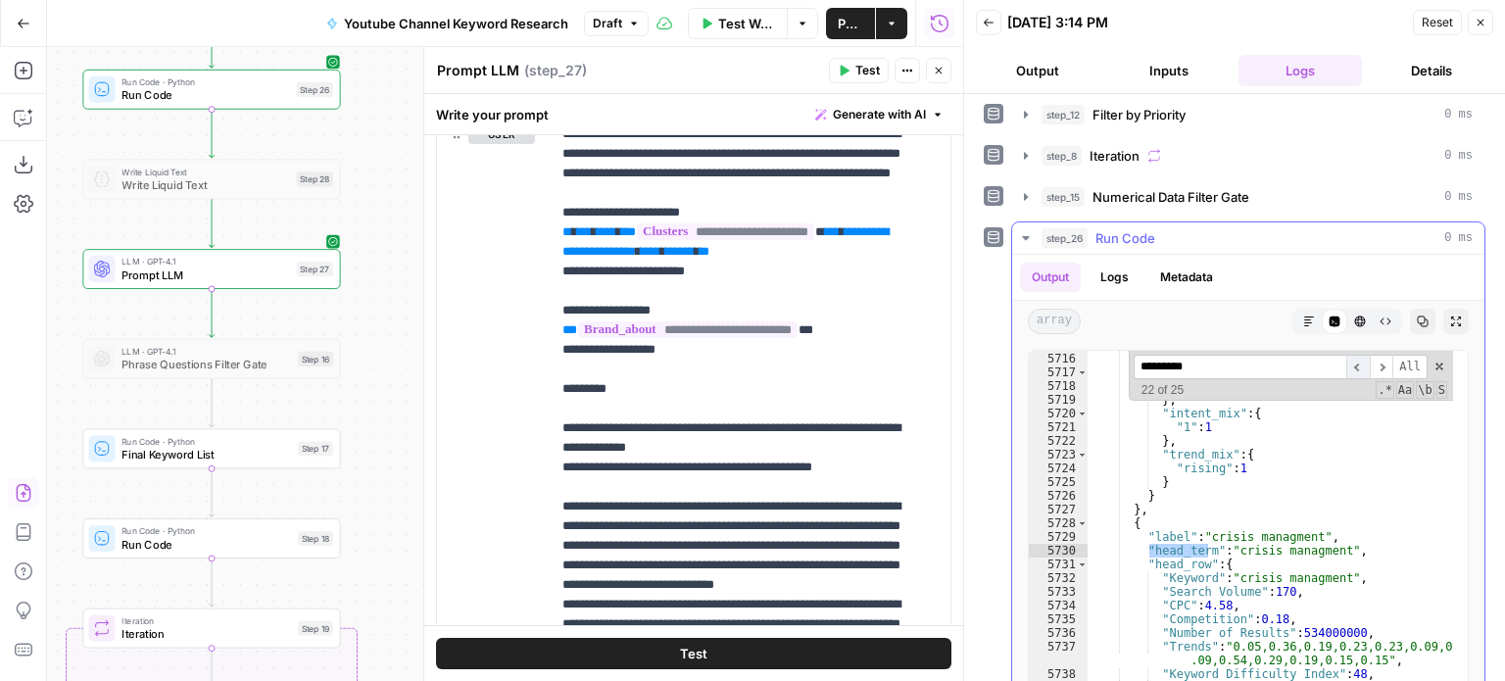
click at [1348, 358] on span "​" at bounding box center [1359, 367] width 24 height 24
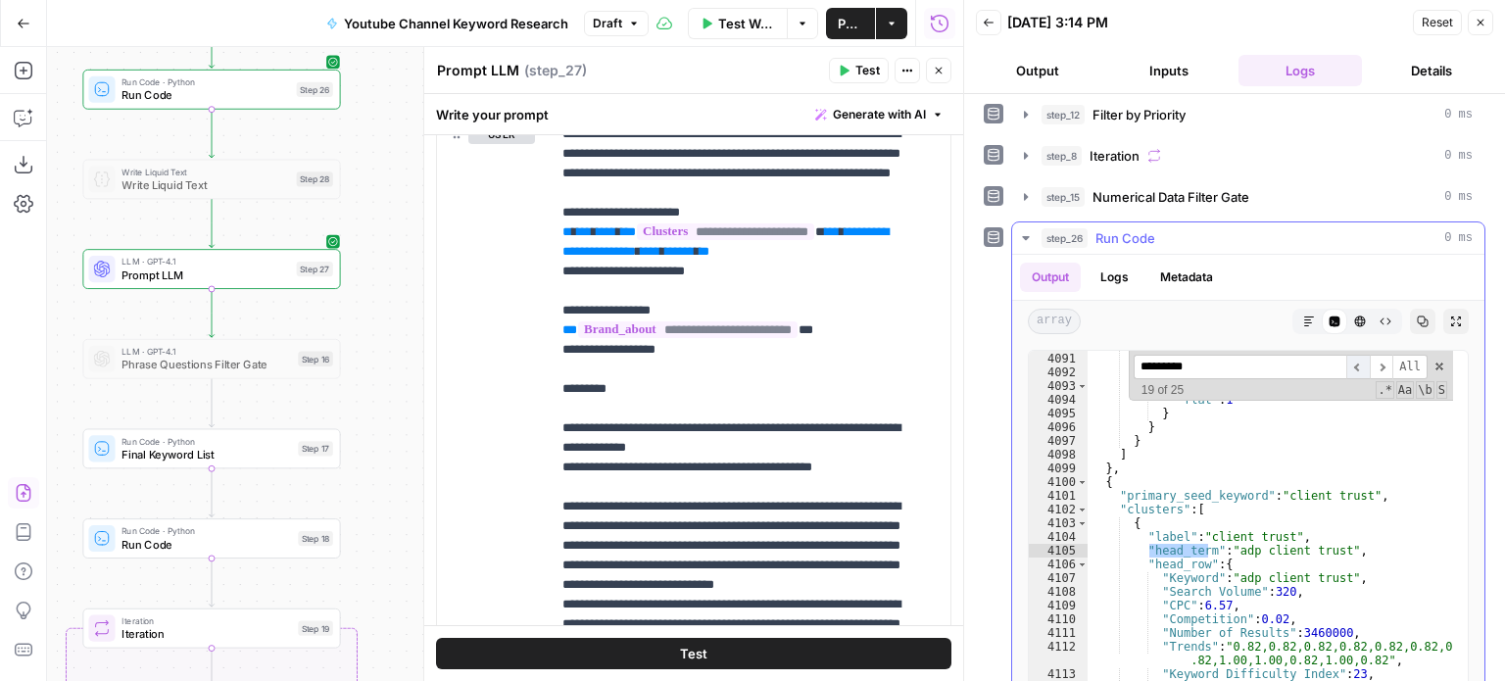
click at [1348, 358] on span "​" at bounding box center [1359, 367] width 24 height 24
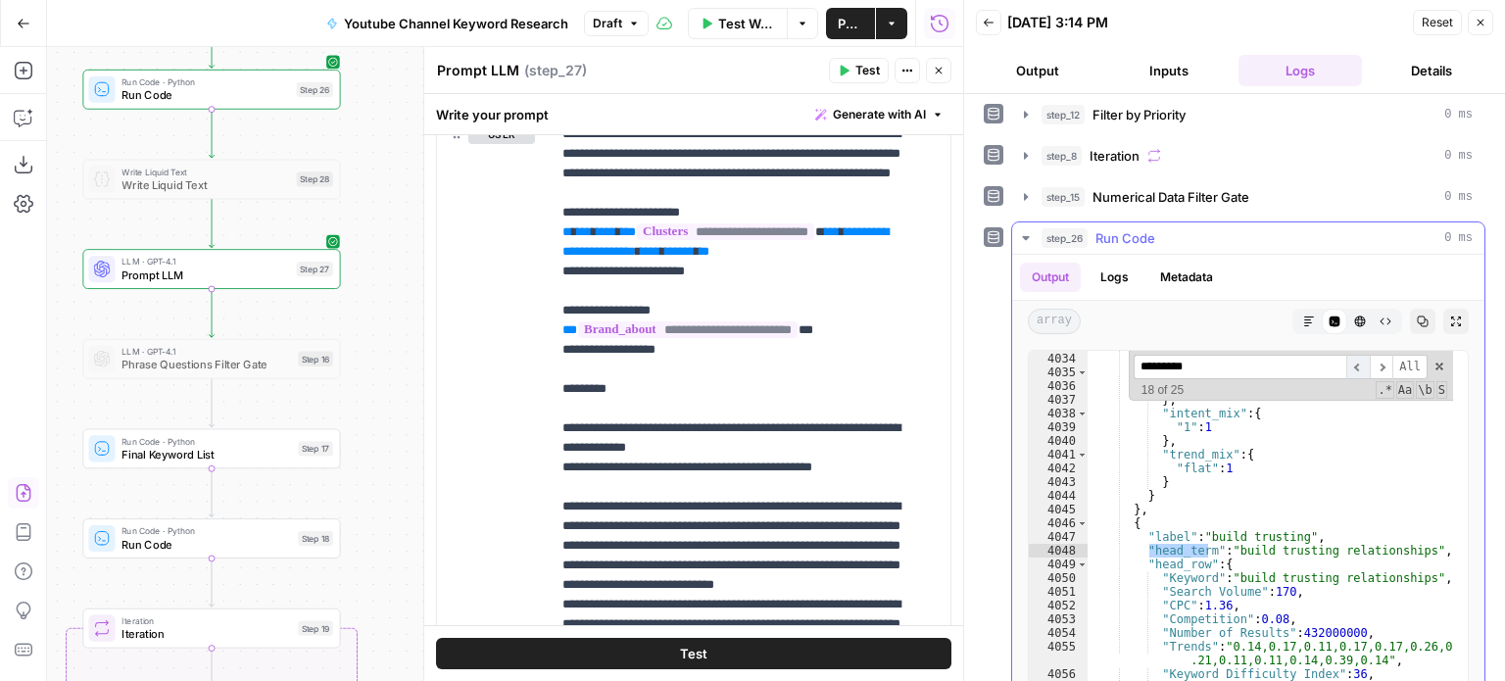
click at [1348, 358] on span "​" at bounding box center [1359, 367] width 24 height 24
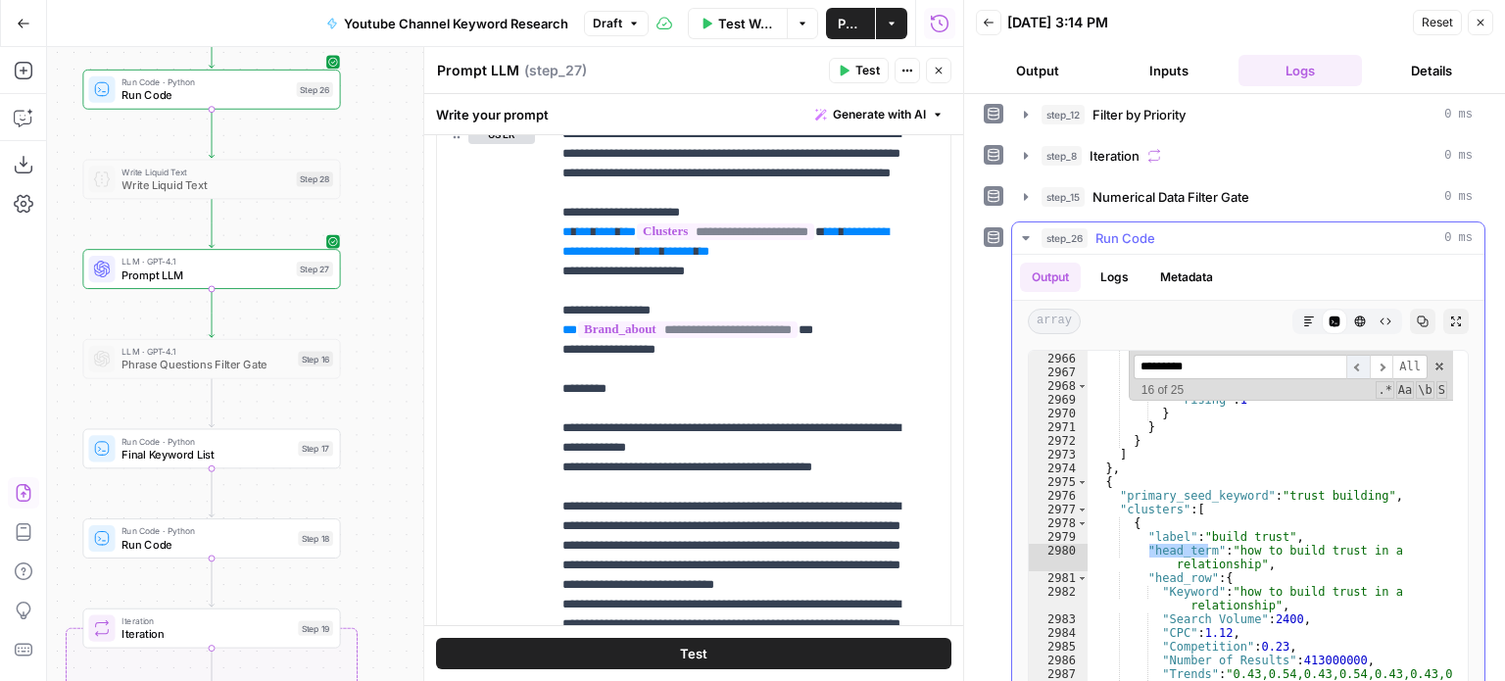
scroll to position [14002, 0]
click at [1348, 358] on span "​" at bounding box center [1359, 367] width 24 height 24
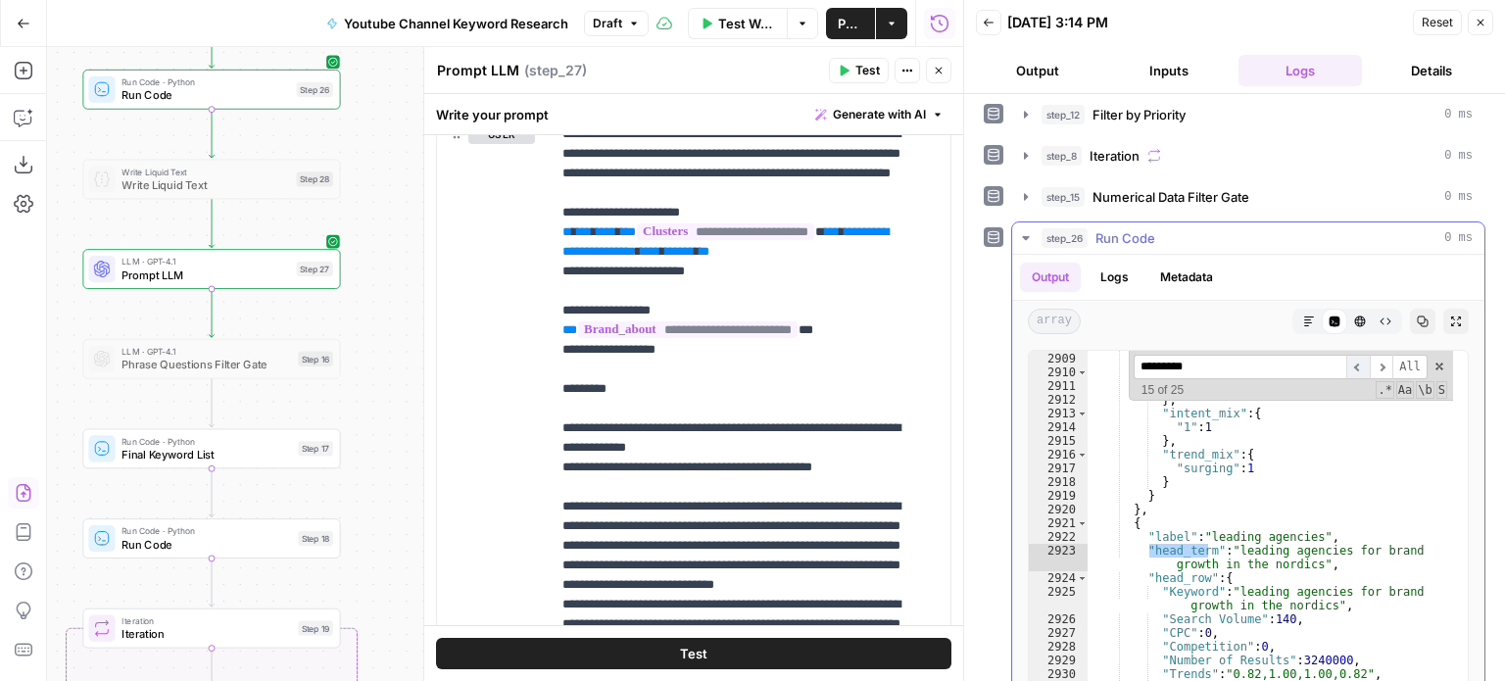
click at [1348, 358] on span "​" at bounding box center [1359, 367] width 24 height 24
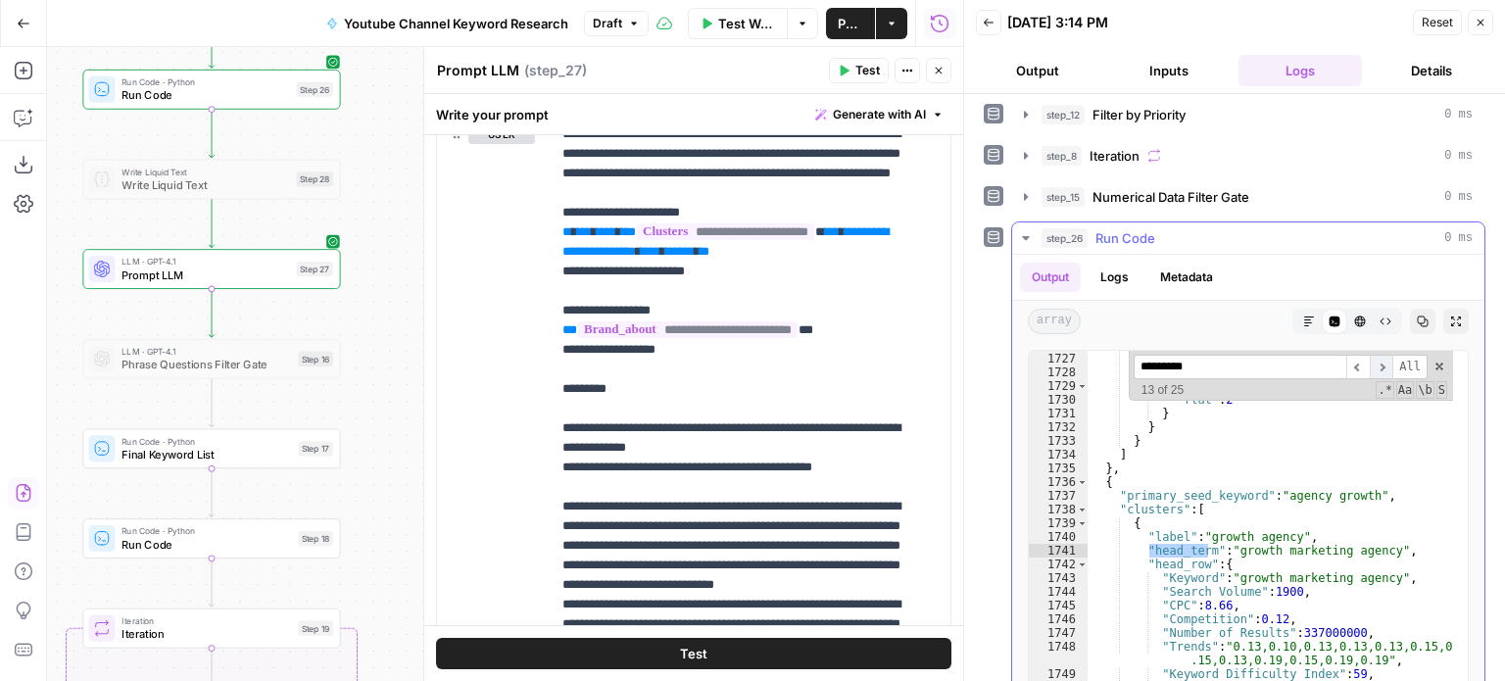
click at [1370, 361] on span "​" at bounding box center [1382, 367] width 24 height 24
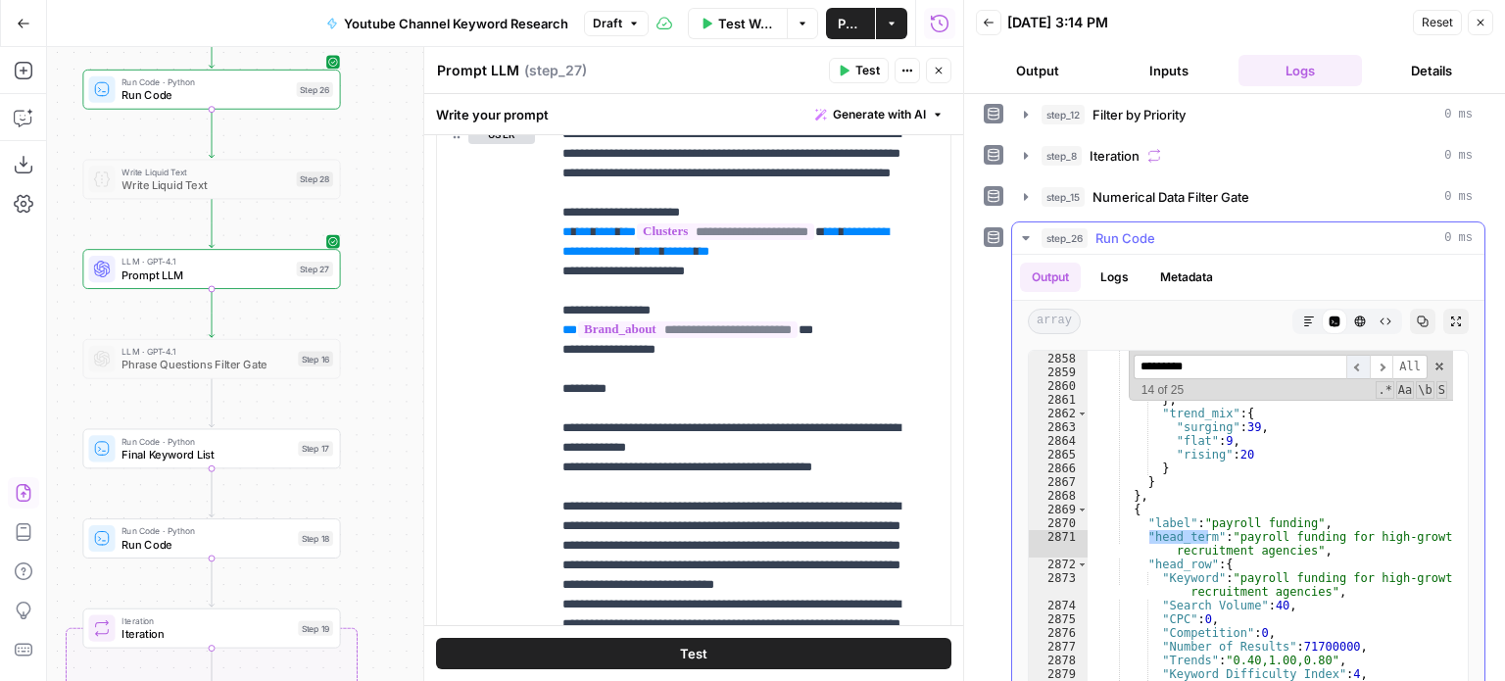
click at [1347, 360] on span "​" at bounding box center [1359, 367] width 24 height 24
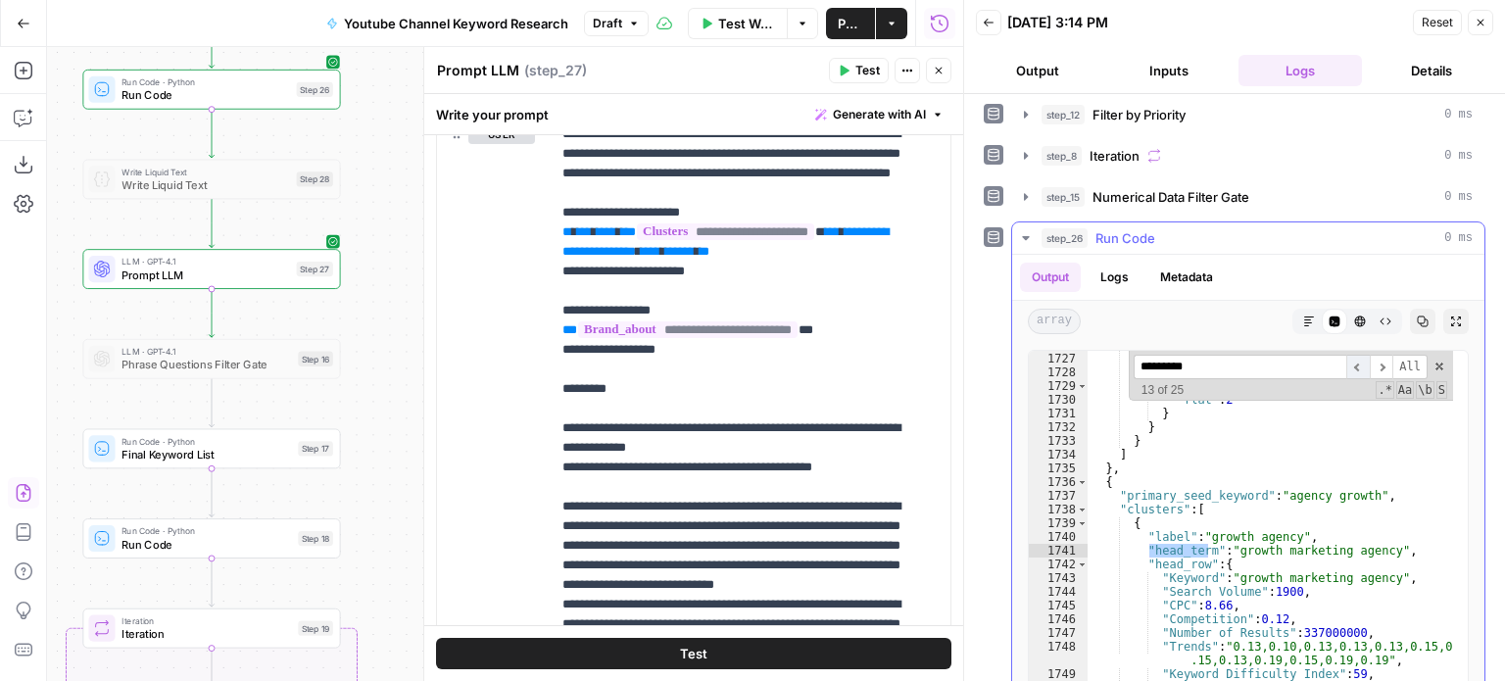
scroll to position [8149, 0]
click at [1347, 360] on span "​" at bounding box center [1359, 367] width 24 height 24
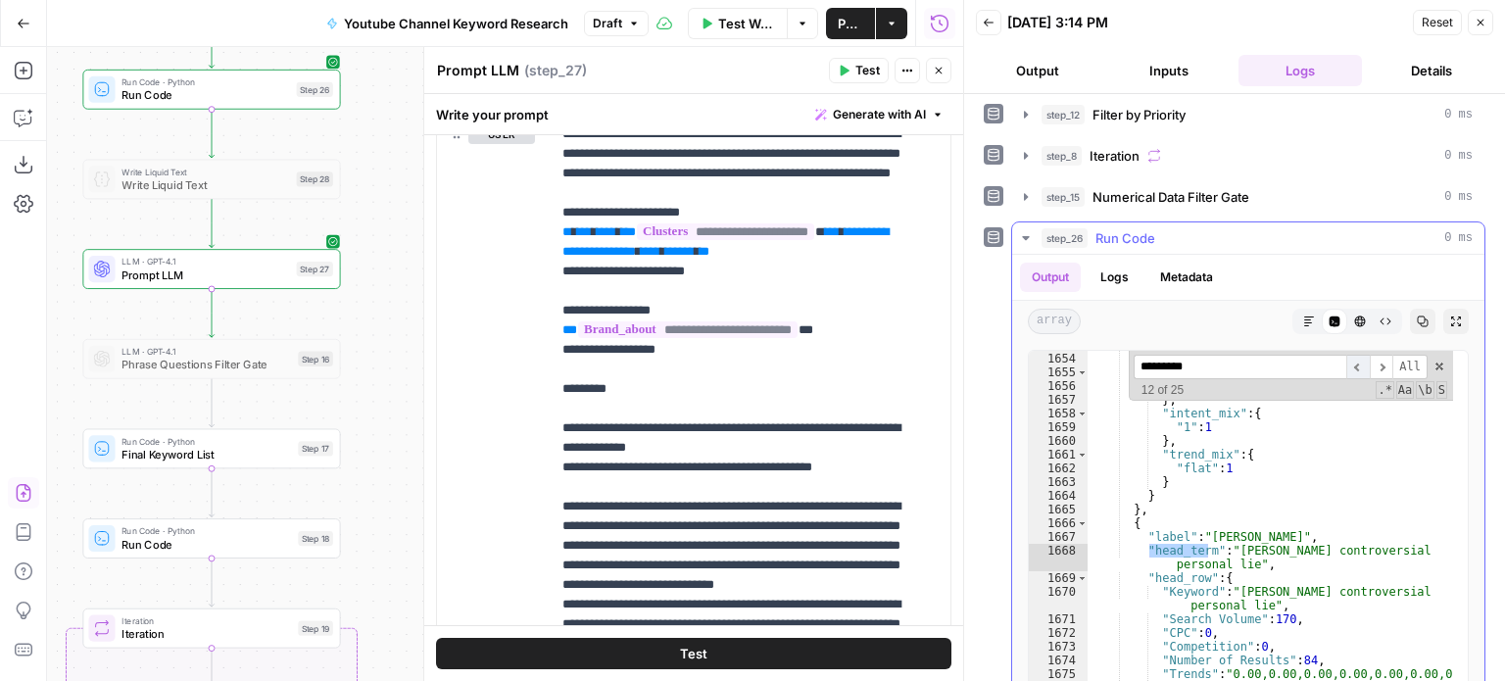
click at [1347, 360] on span "​" at bounding box center [1359, 367] width 24 height 24
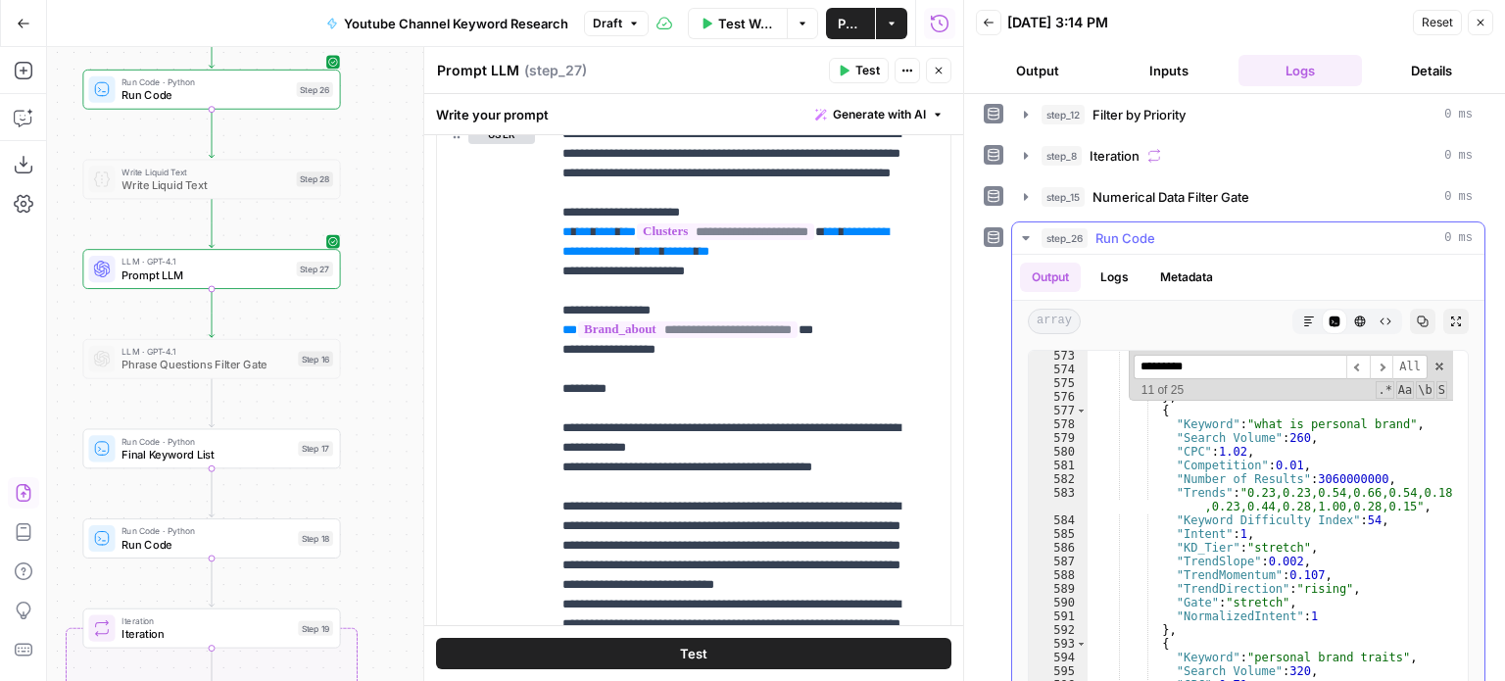
scroll to position [0, 0]
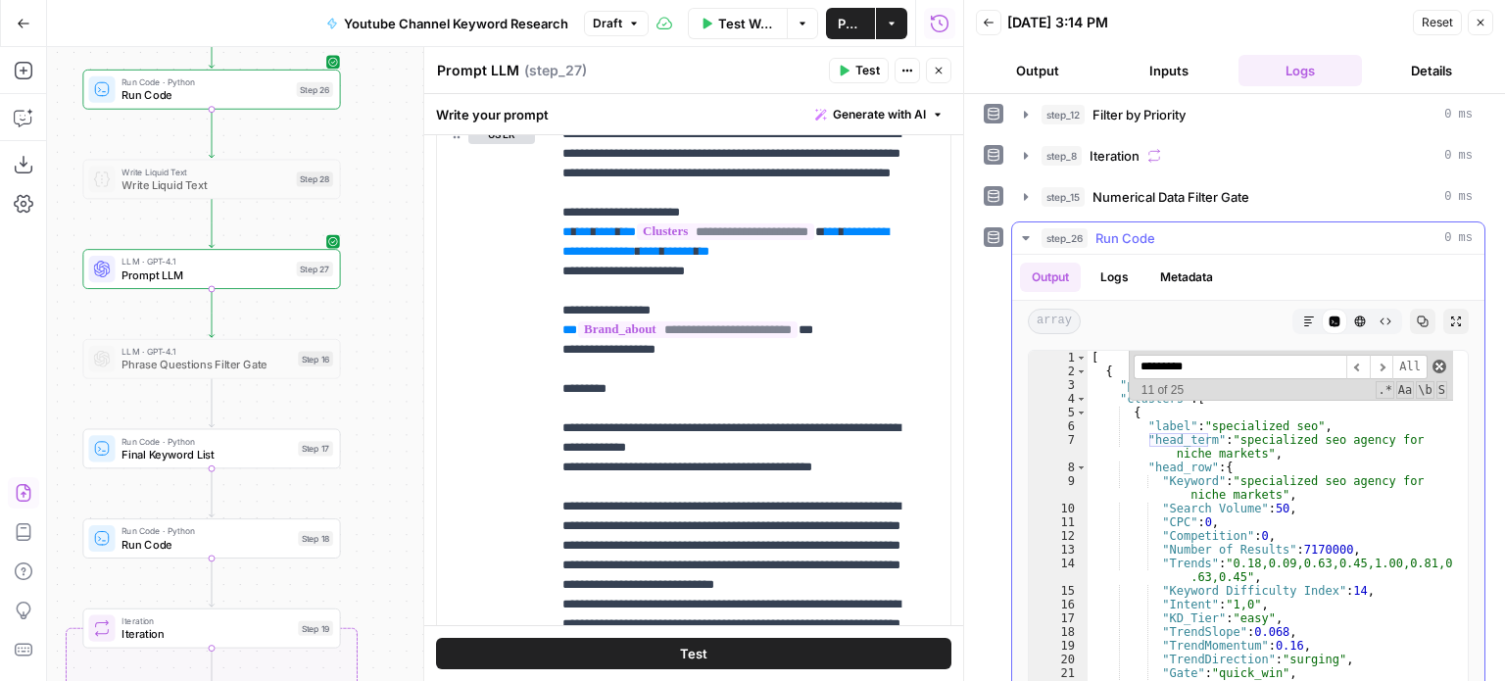
click at [1433, 360] on span at bounding box center [1440, 367] width 14 height 14
type textarea "**********"
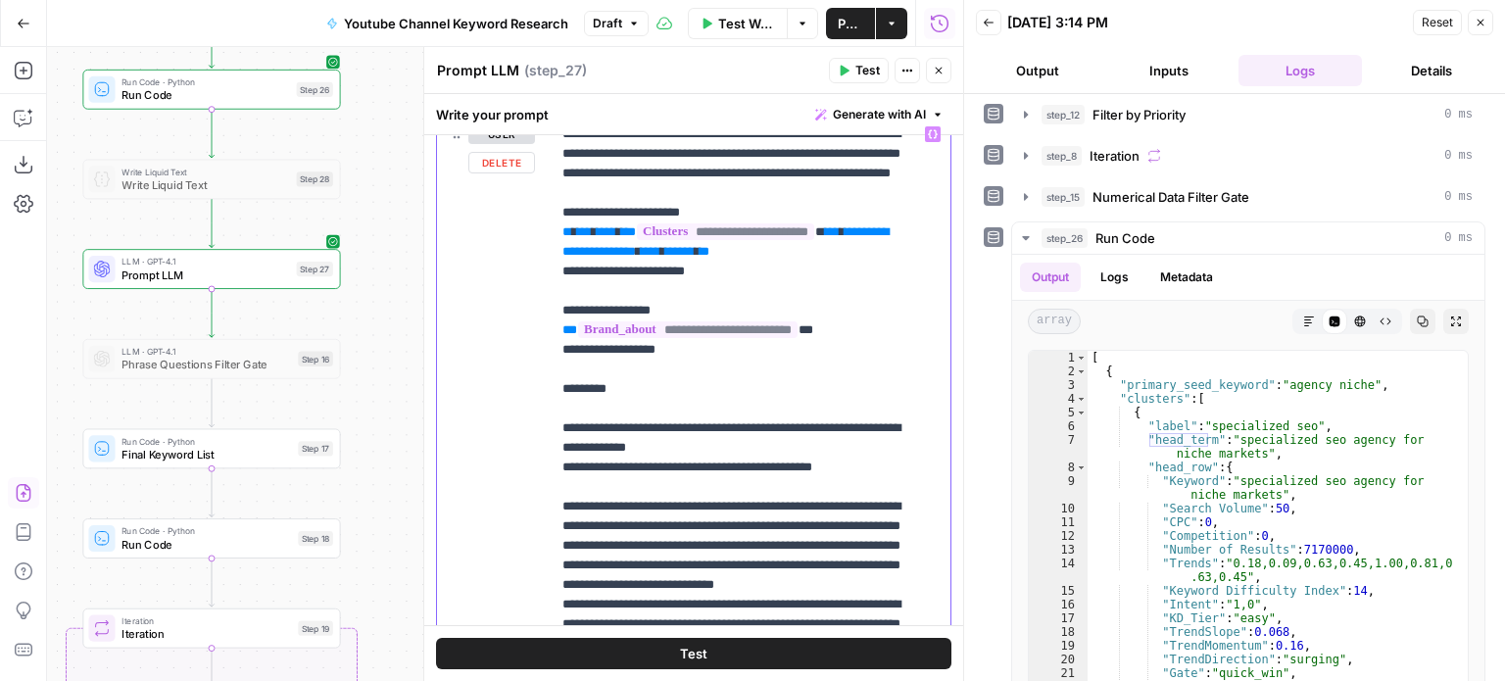
click at [845, 273] on p "**********" at bounding box center [736, 545] width 347 height 843
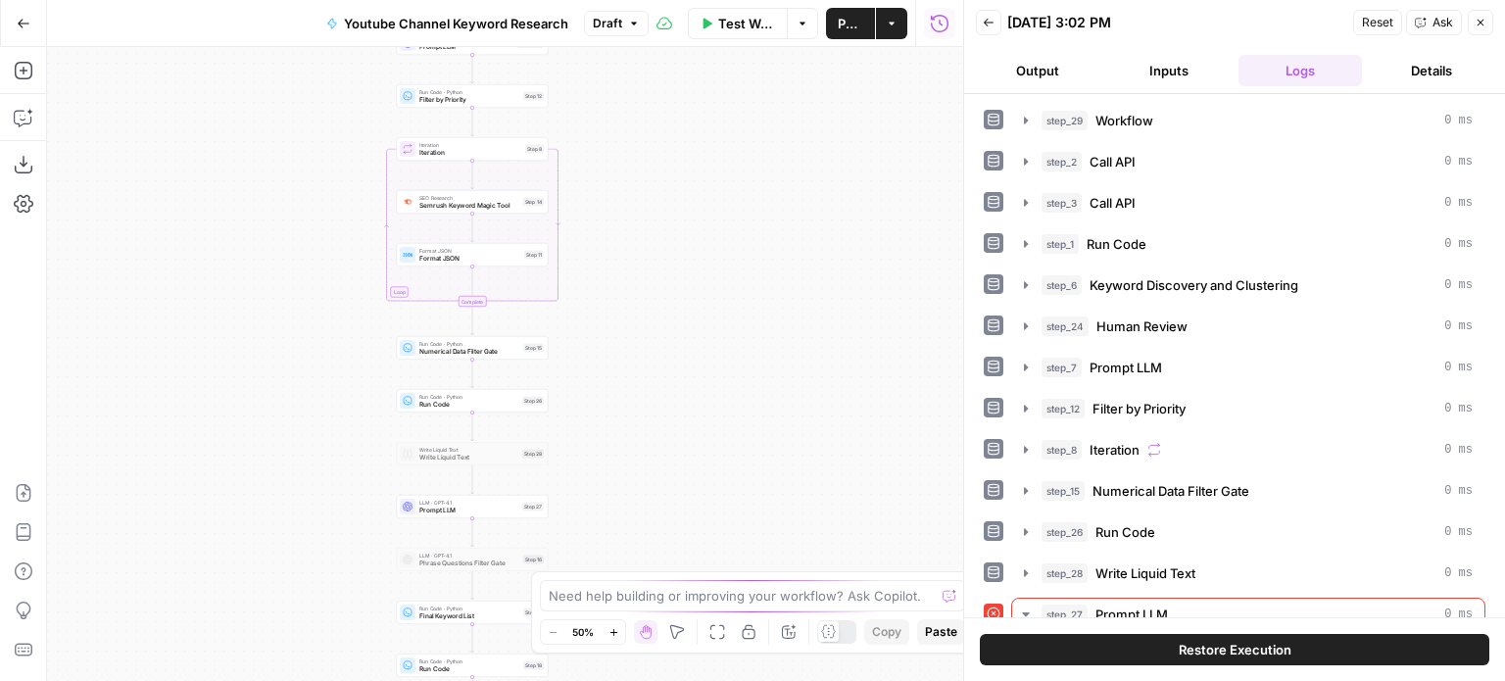
drag, startPoint x: 312, startPoint y: 461, endPoint x: 289, endPoint y: 379, distance: 84.4
click at [289, 379] on div "Workflow Set Inputs Inputs Workflow Workflow Step 29 Call API Call API Step 2 C…" at bounding box center [505, 364] width 916 height 634
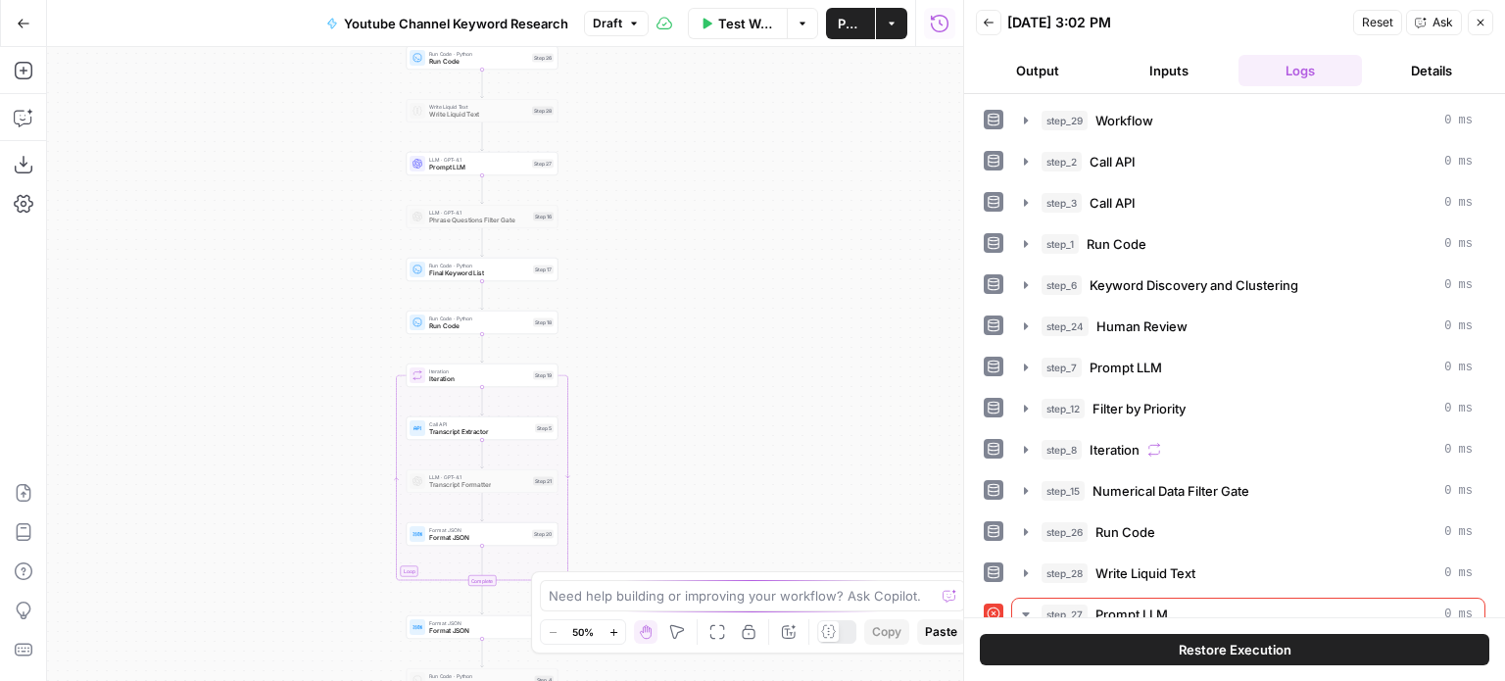
drag, startPoint x: 278, startPoint y: 485, endPoint x: 290, endPoint y: 337, distance: 148.4
click at [290, 337] on div "Workflow Set Inputs Inputs Workflow Workflow Step 29 Call API Call API Step 2 C…" at bounding box center [505, 364] width 916 height 634
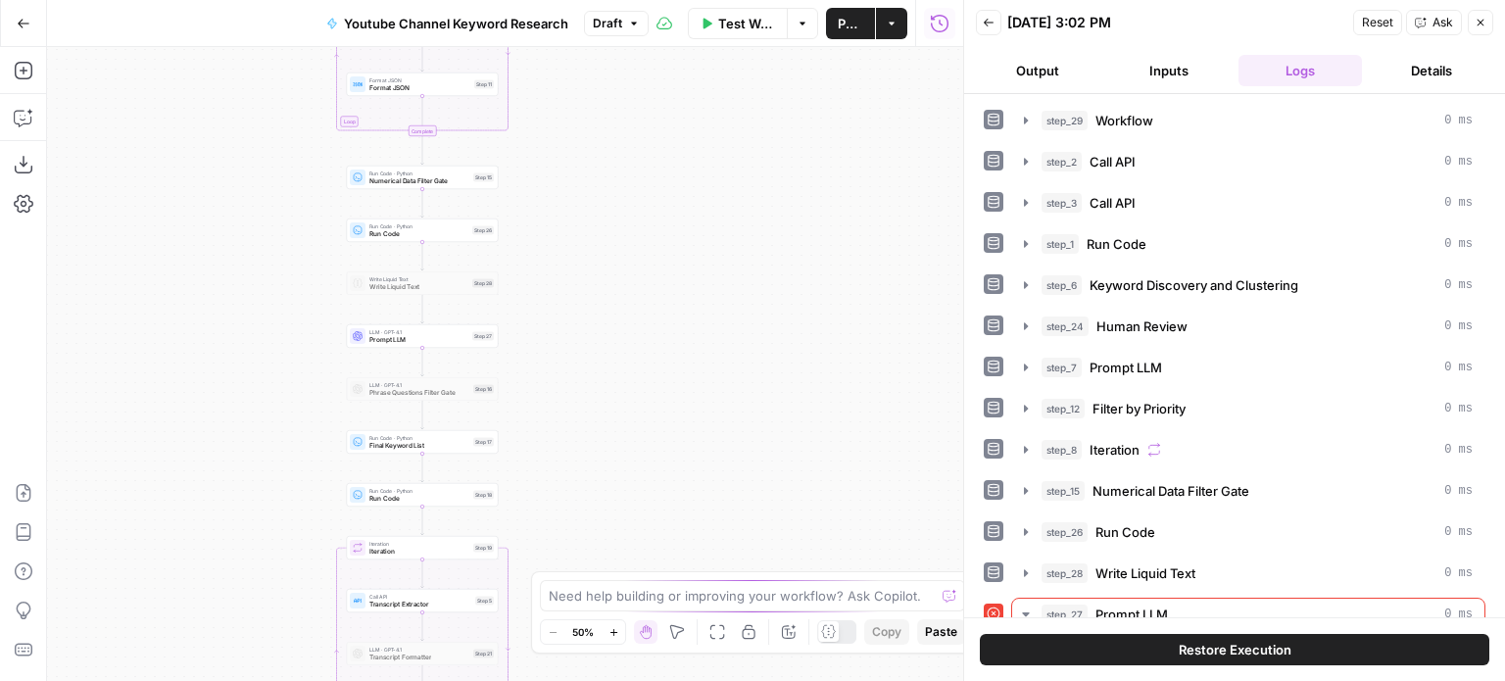
drag, startPoint x: 294, startPoint y: 317, endPoint x: 243, endPoint y: 412, distance: 107.9
click at [243, 412] on div "Workflow Set Inputs Inputs Workflow Workflow Step 29 Call API Call API Step 2 C…" at bounding box center [505, 364] width 916 height 634
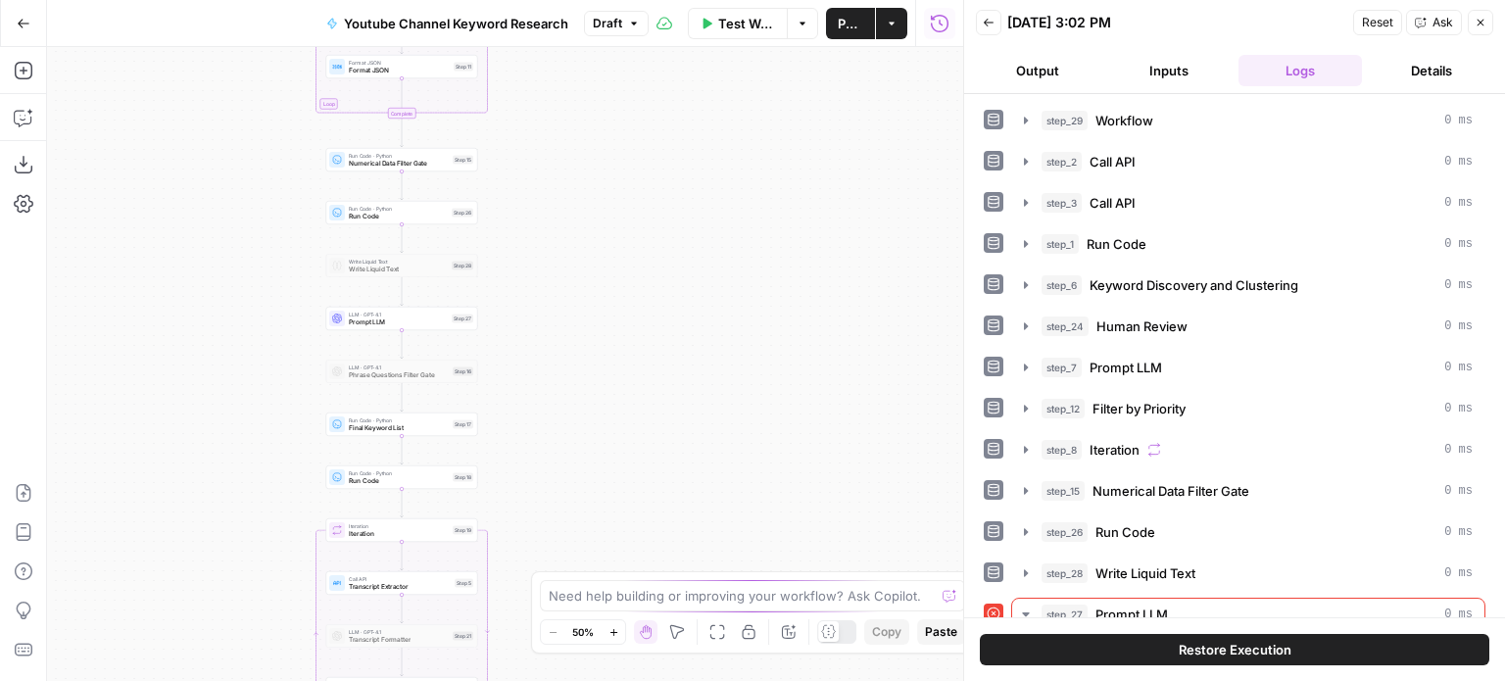
drag, startPoint x: 243, startPoint y: 514, endPoint x: 257, endPoint y: 470, distance: 46.2
click at [216, 505] on div "Workflow Set Inputs Inputs Workflow Workflow Step 29 Call API Call API Step 2 C…" at bounding box center [505, 364] width 916 height 634
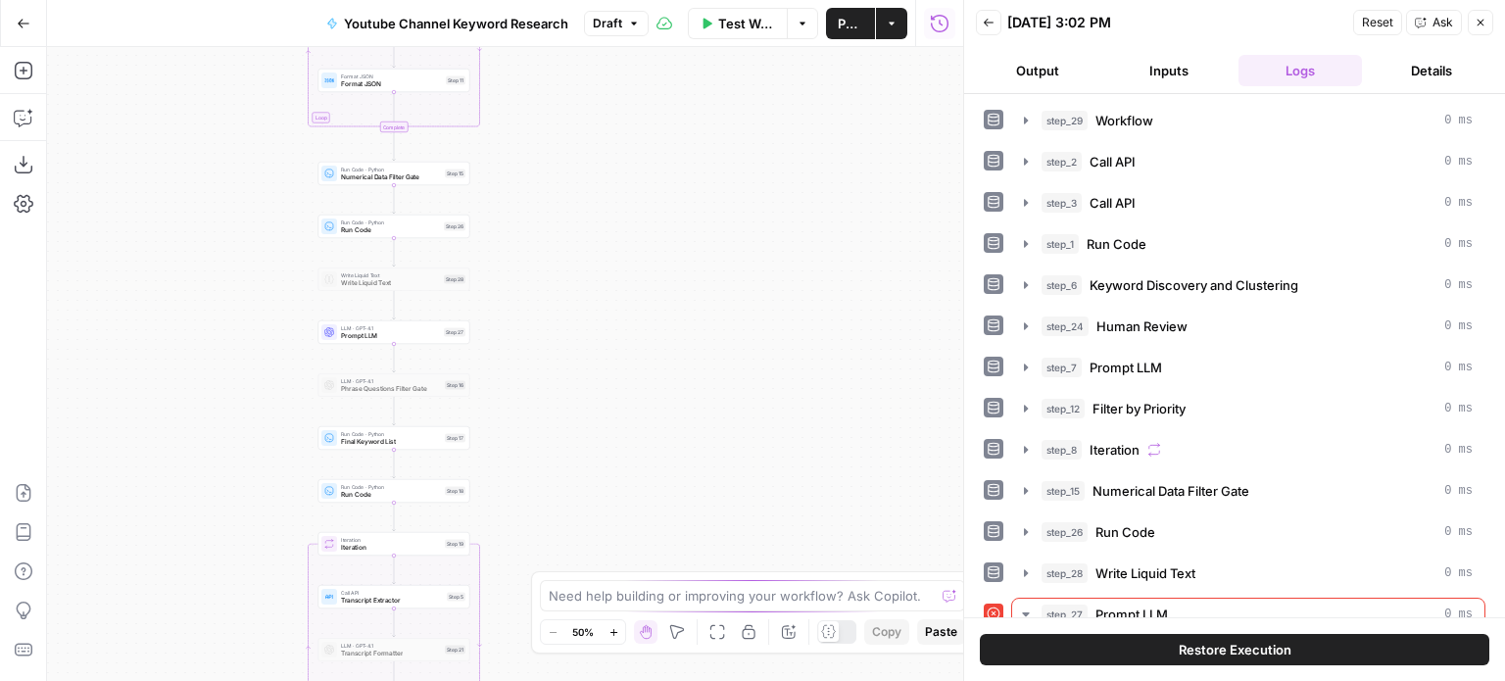
click at [360, 338] on span "Prompt LLM" at bounding box center [390, 336] width 99 height 10
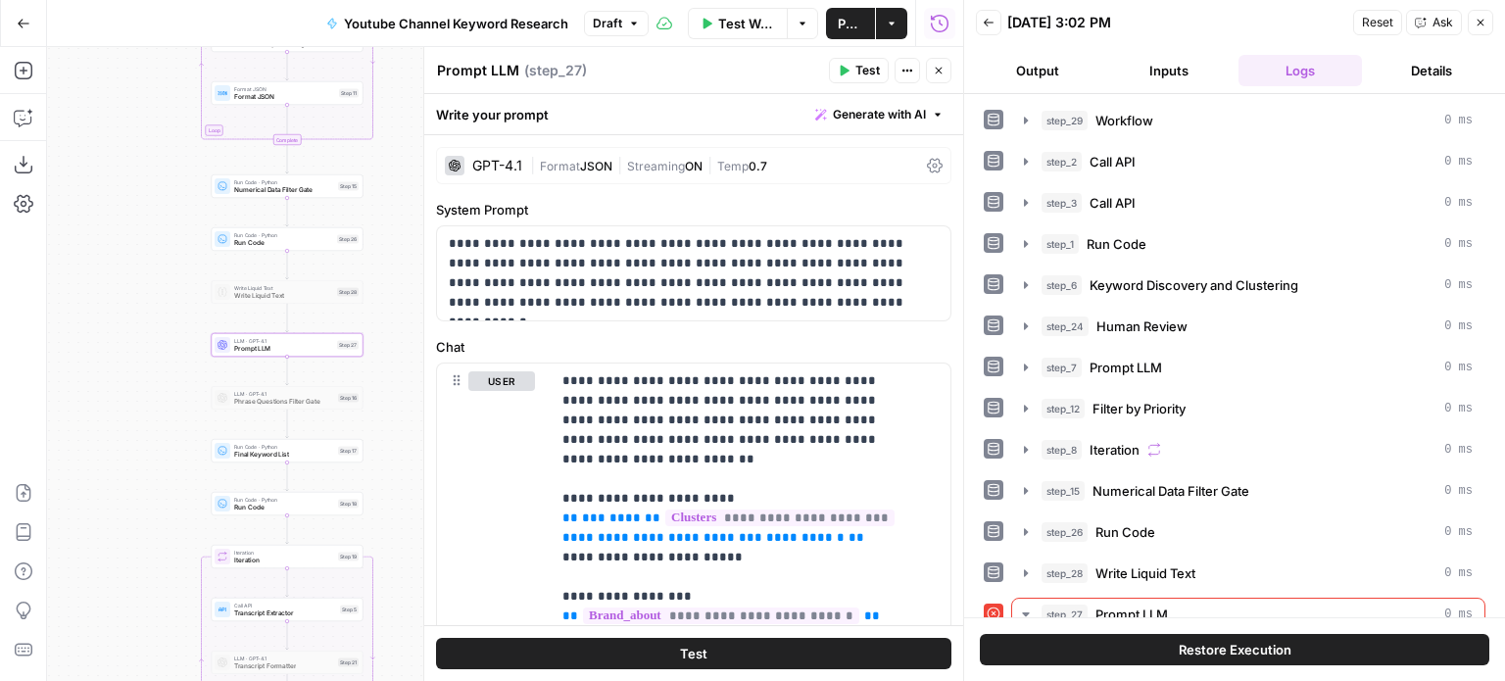
drag, startPoint x: 206, startPoint y: 416, endPoint x: 438, endPoint y: 419, distance: 232.3
click at [114, 417] on div "Workflow Set Inputs Inputs Workflow Workflow Step 29 Call API Call API Step 2 C…" at bounding box center [505, 364] width 916 height 634
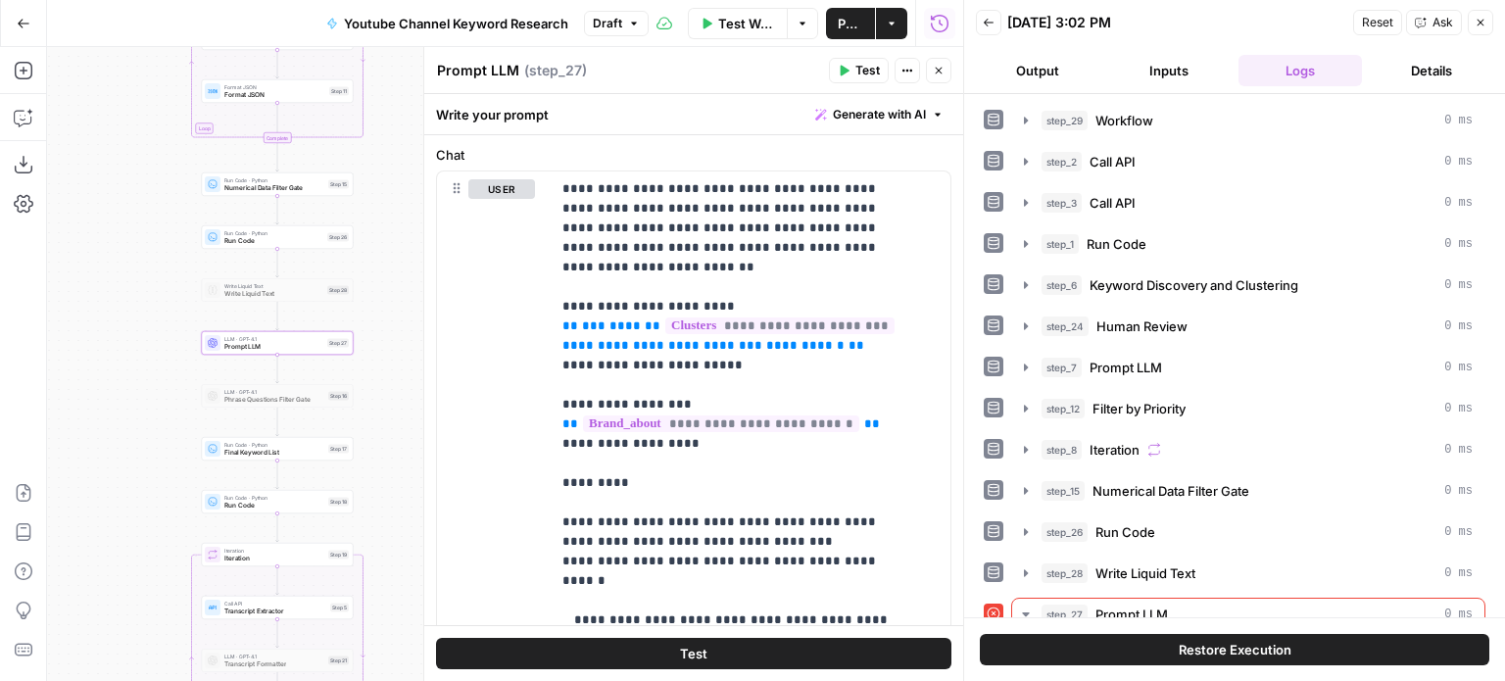
scroll to position [186, 0]
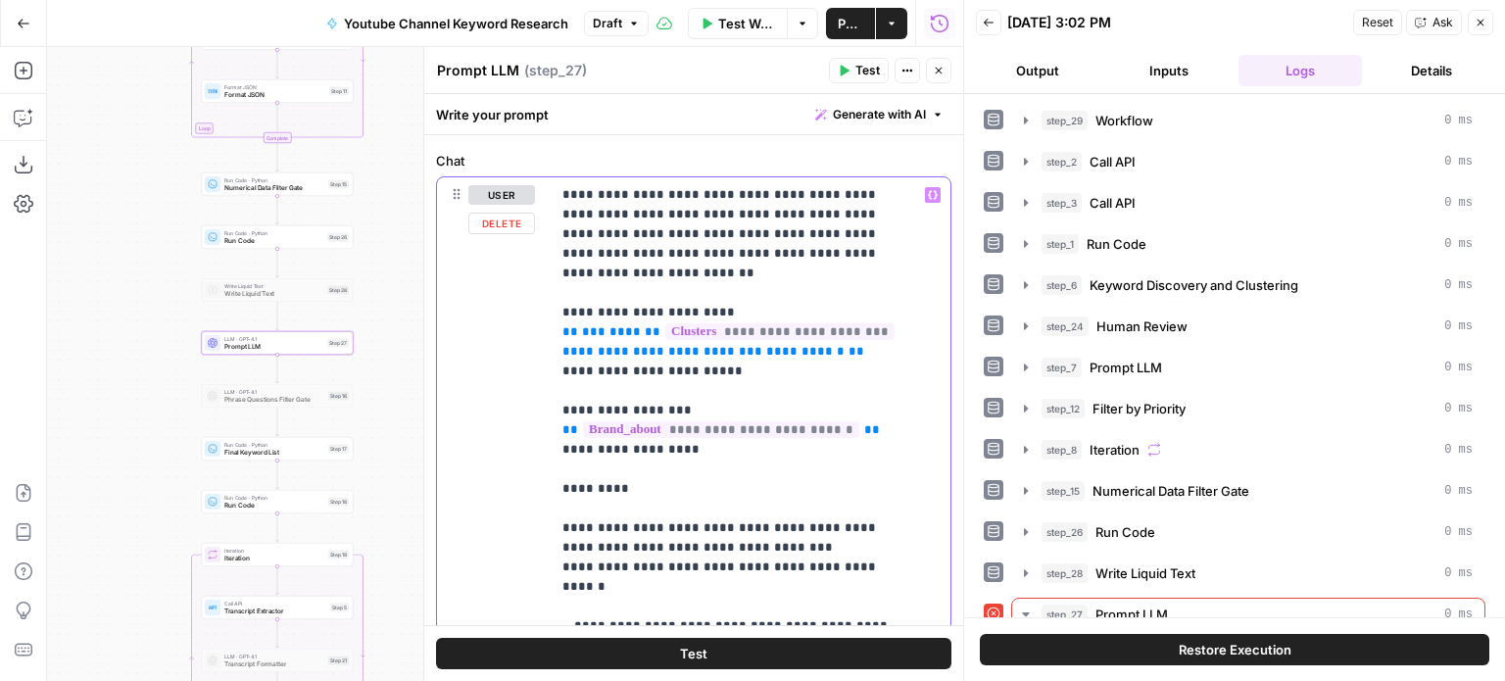
click at [682, 345] on span "**********" at bounding box center [680, 351] width 165 height 13
click at [801, 348] on p "**********" at bounding box center [736, 596] width 347 height 823
click at [850, 68] on icon "button" at bounding box center [844, 71] width 12 height 12
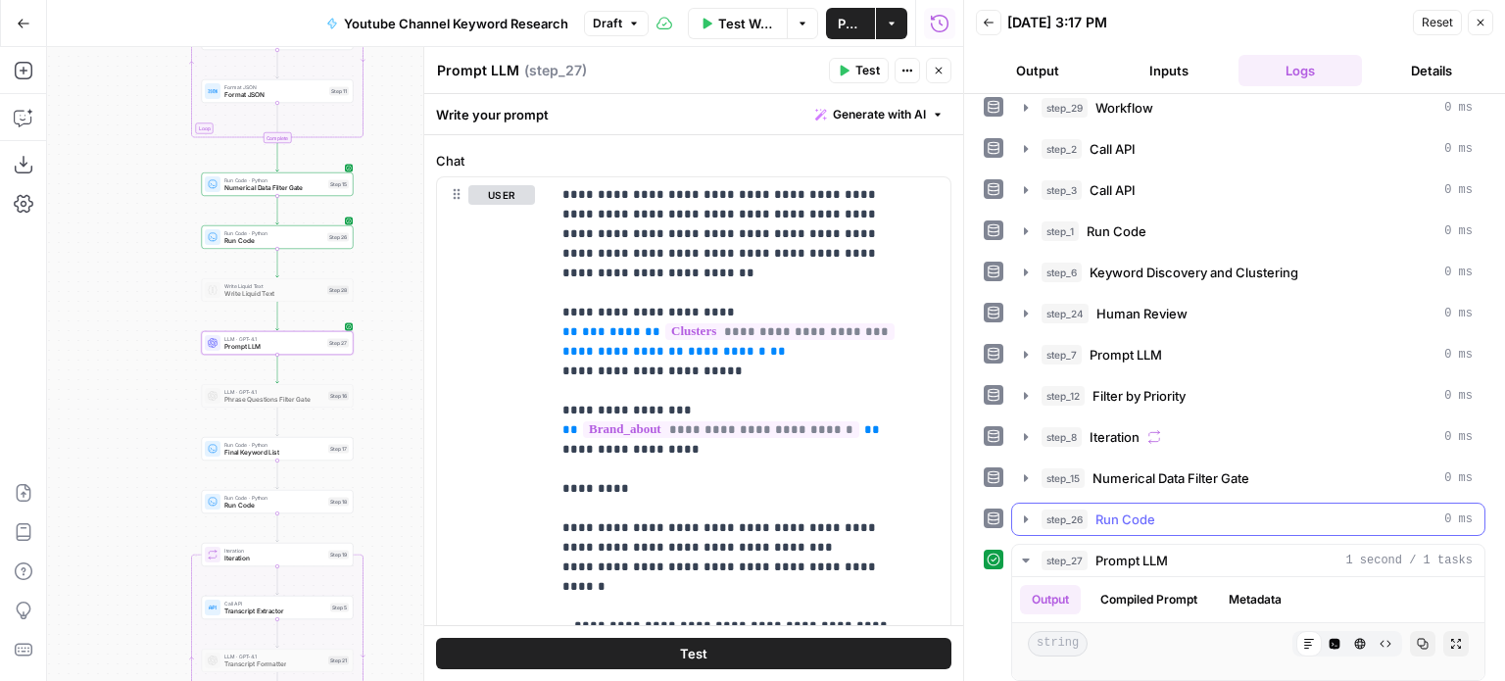
scroll to position [16, 0]
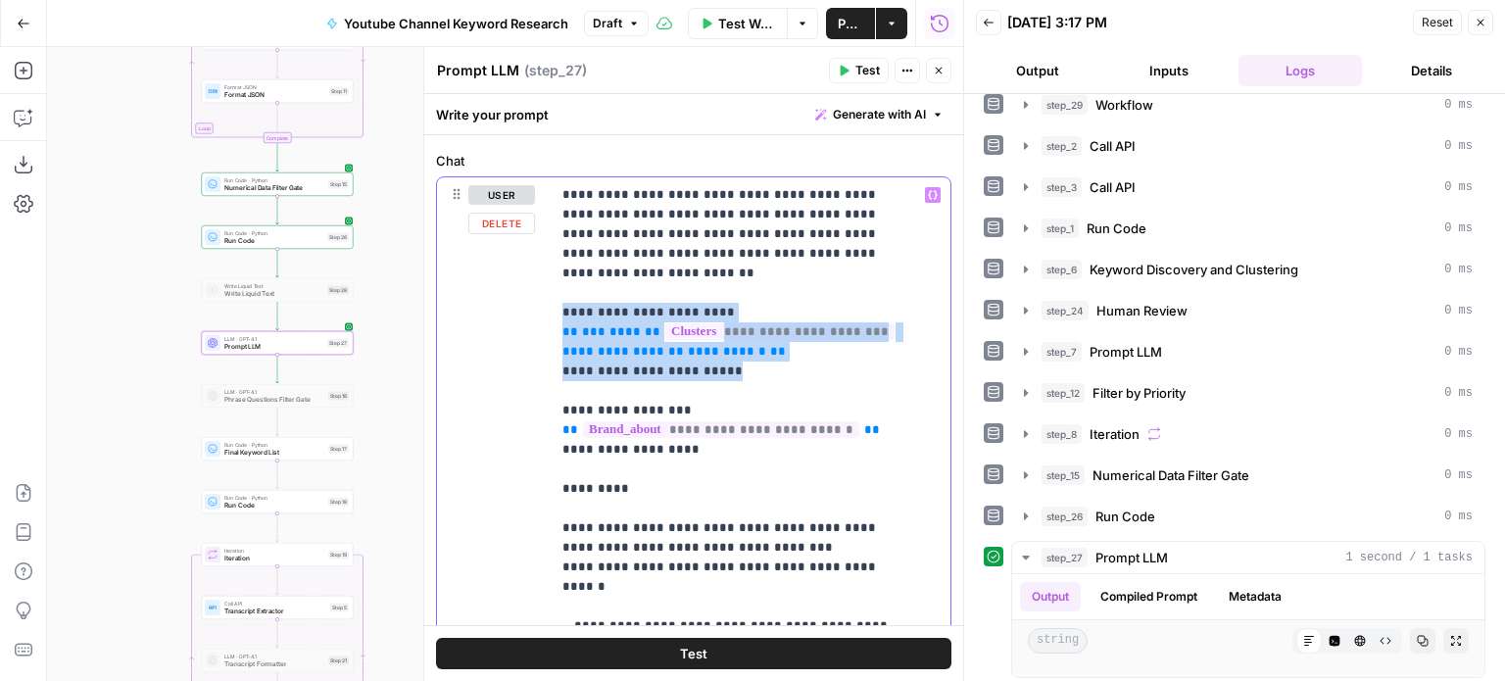
drag, startPoint x: 758, startPoint y: 344, endPoint x: 534, endPoint y: 296, distance: 228.5
click at [534, 296] on div "**********" at bounding box center [694, 599] width 514 height 845
copy p "**********"
click at [745, 323] on span "**********" at bounding box center [779, 331] width 229 height 17
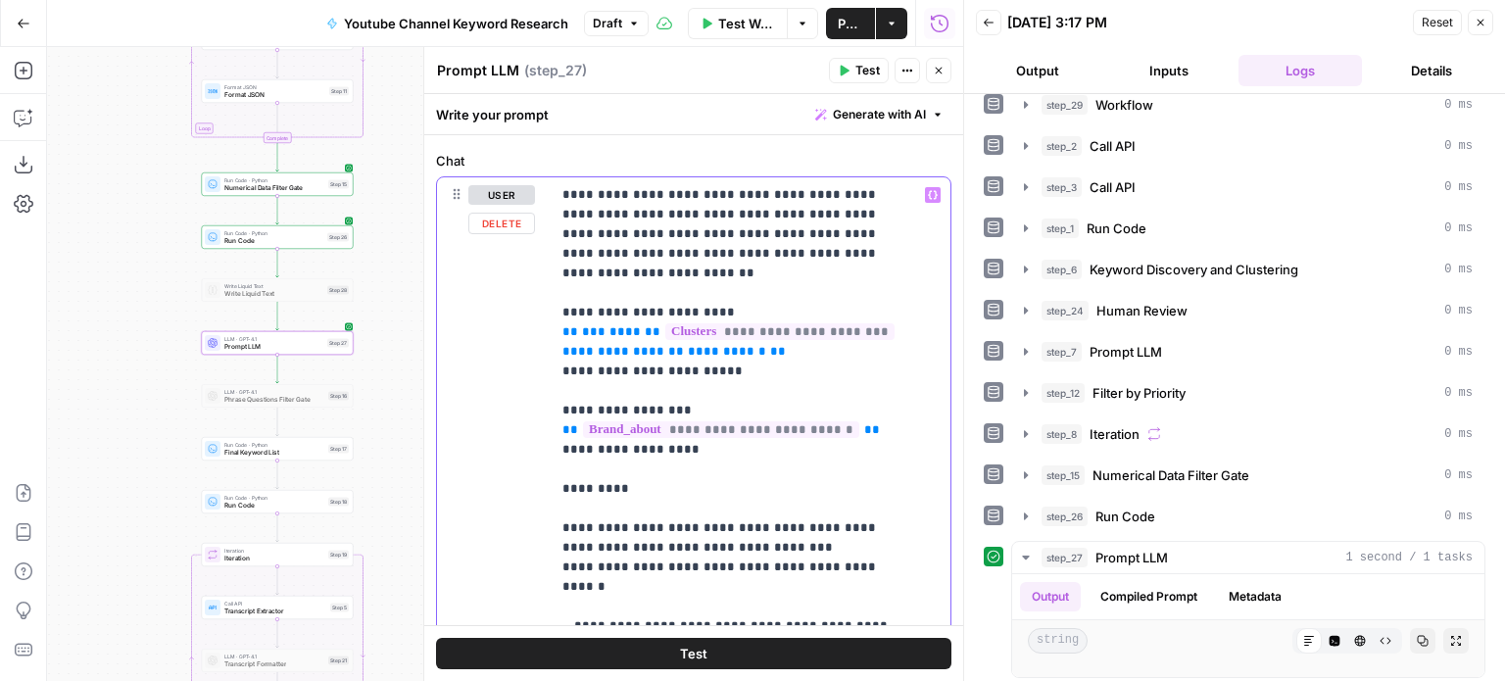
click at [764, 343] on p "**********" at bounding box center [736, 596] width 347 height 823
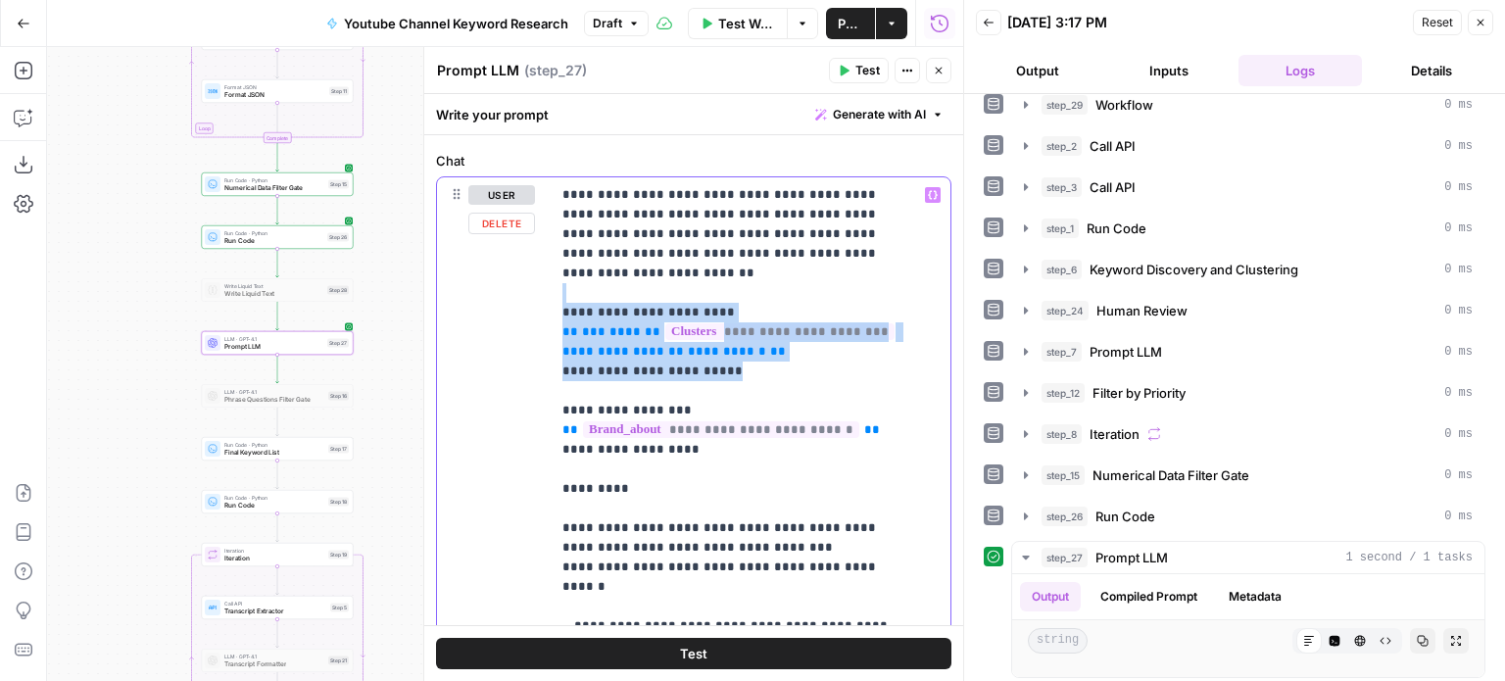
click at [778, 352] on p "**********" at bounding box center [736, 596] width 347 height 823
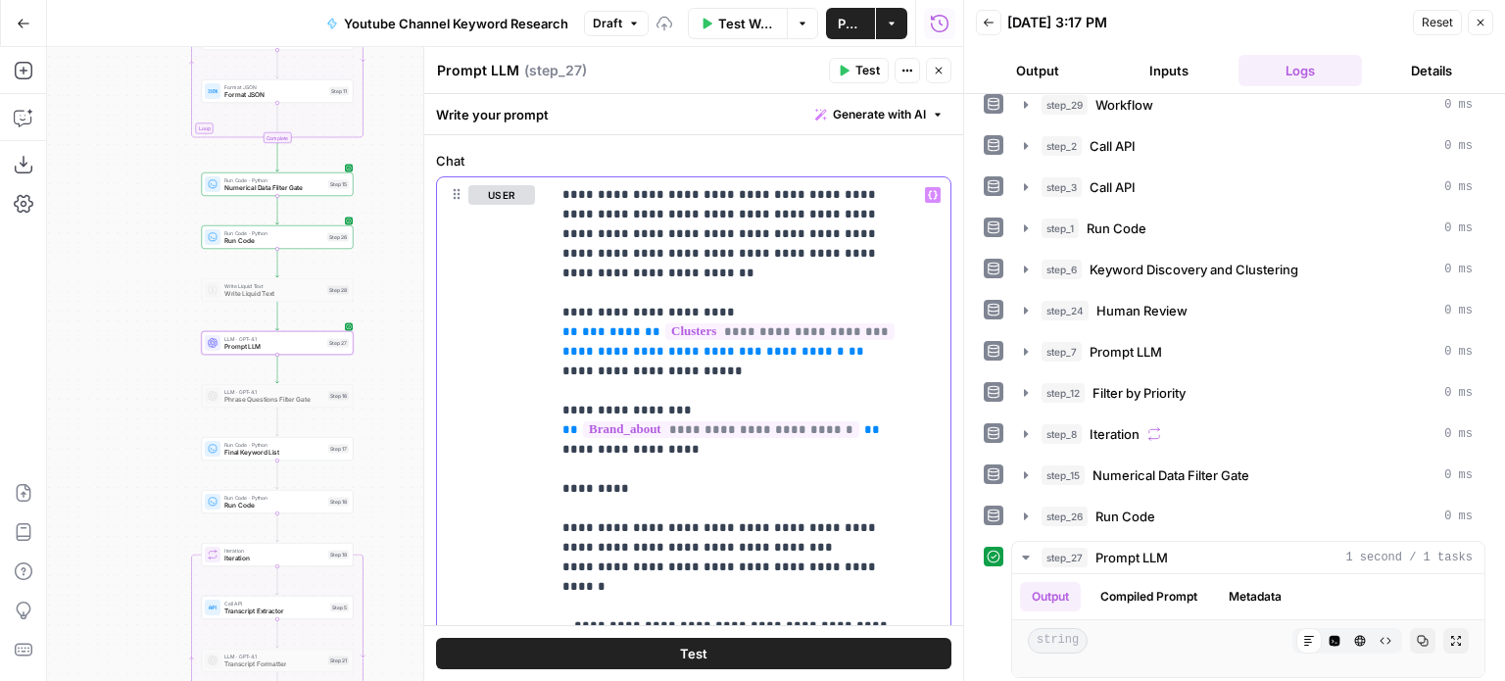
scroll to position [0, 0]
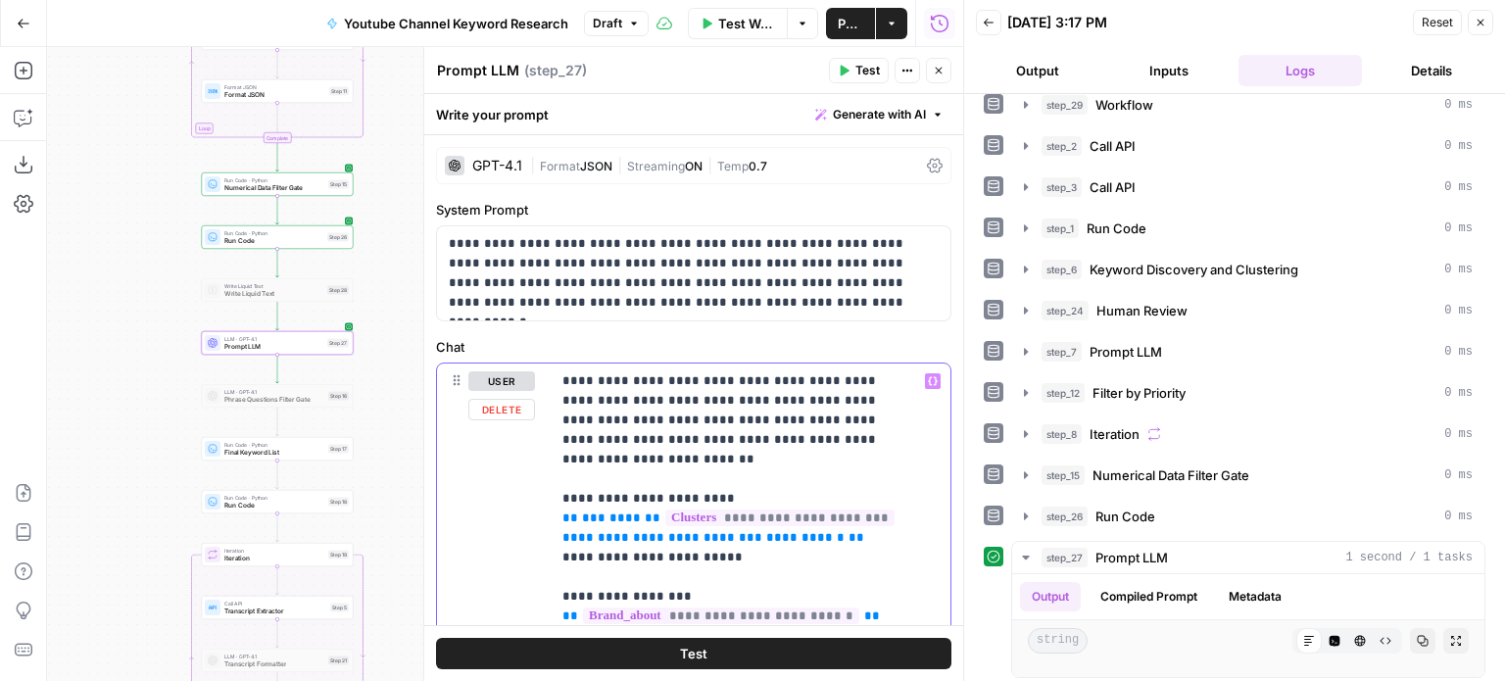
click at [594, 531] on span "**" at bounding box center [586, 537] width 16 height 13
click at [1149, 597] on button "Compiled Prompt" at bounding box center [1149, 596] width 121 height 29
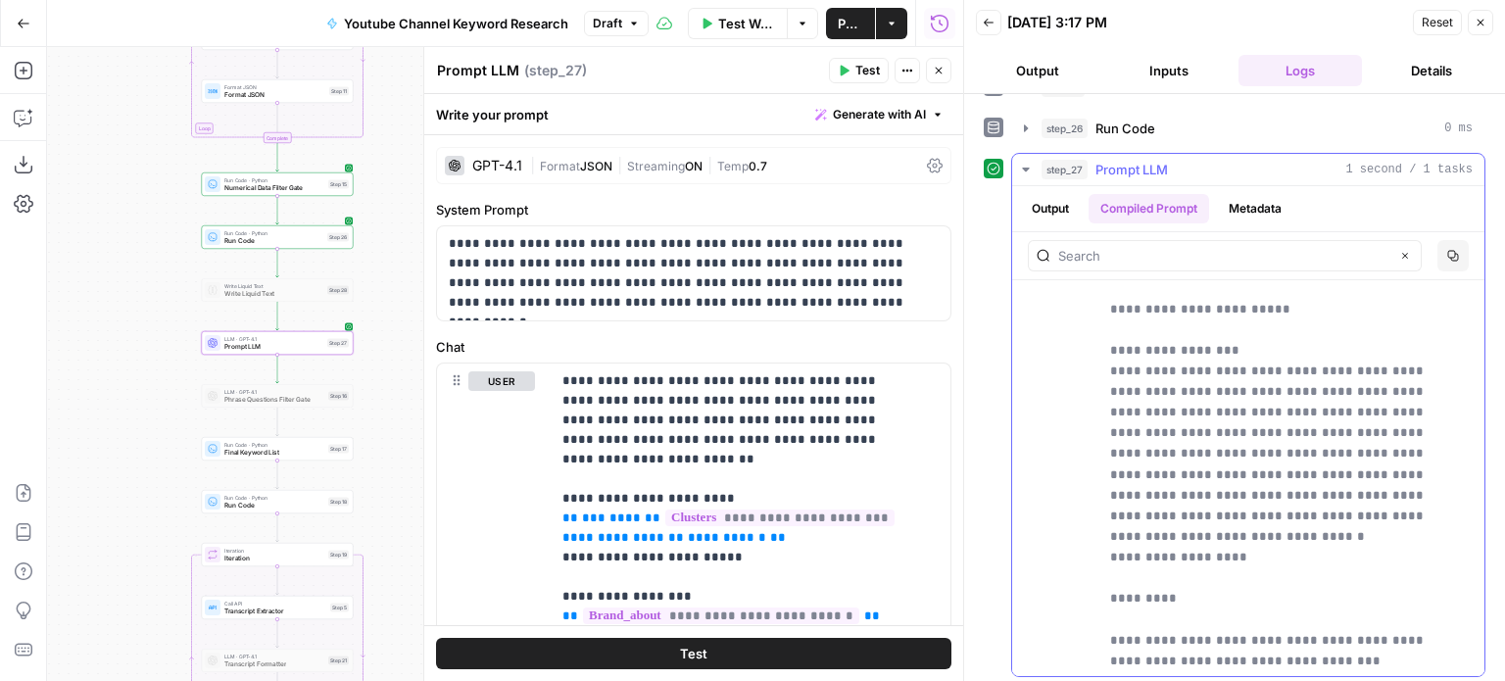
scroll to position [196, 0]
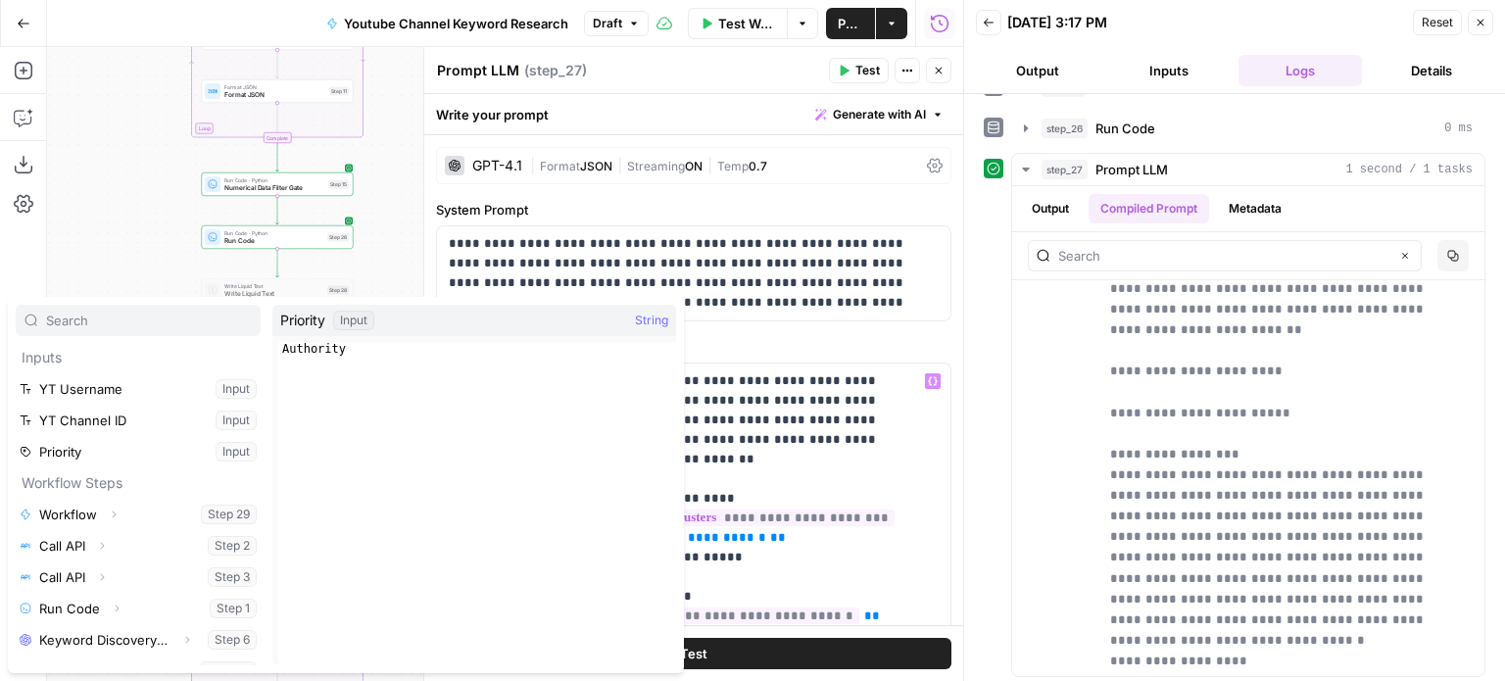
scroll to position [271, 0]
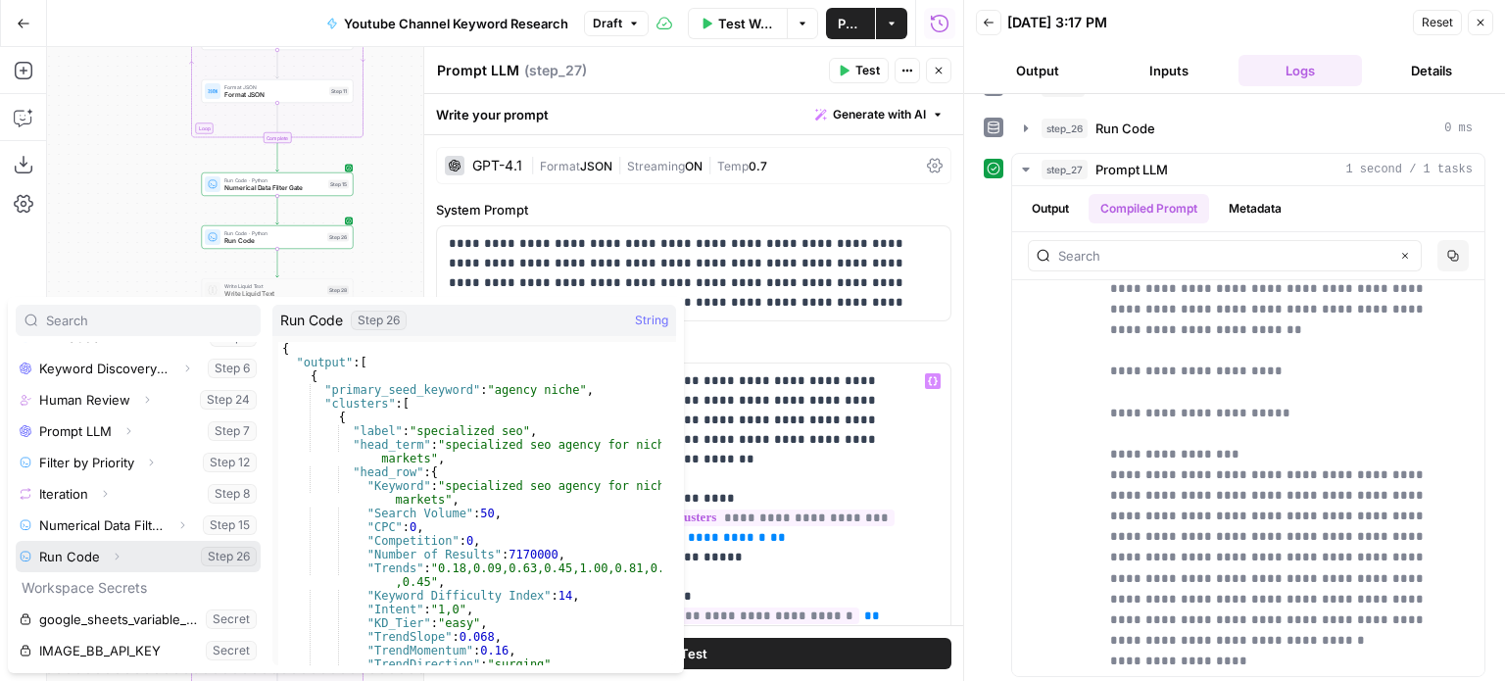
click at [113, 556] on icon "button" at bounding box center [117, 557] width 12 height 12
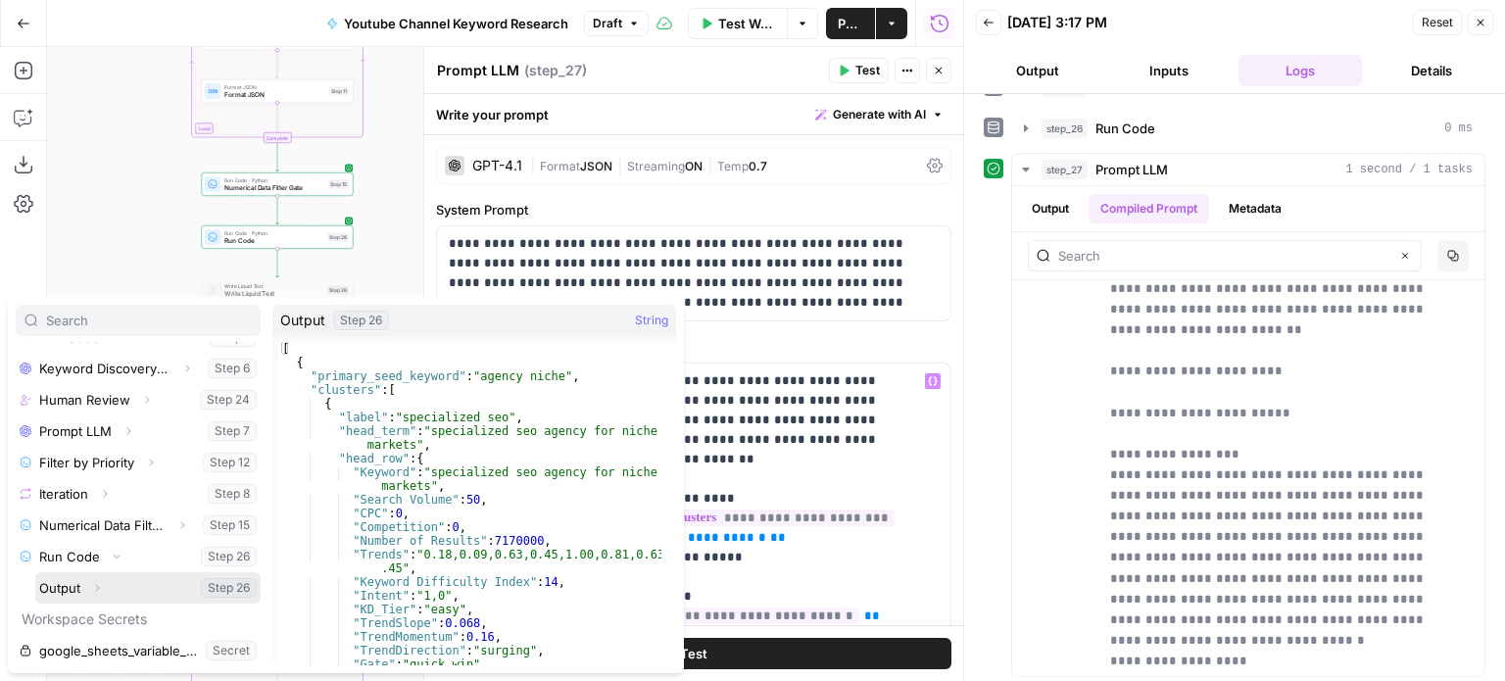
click at [96, 587] on icon "button" at bounding box center [97, 588] width 12 height 12
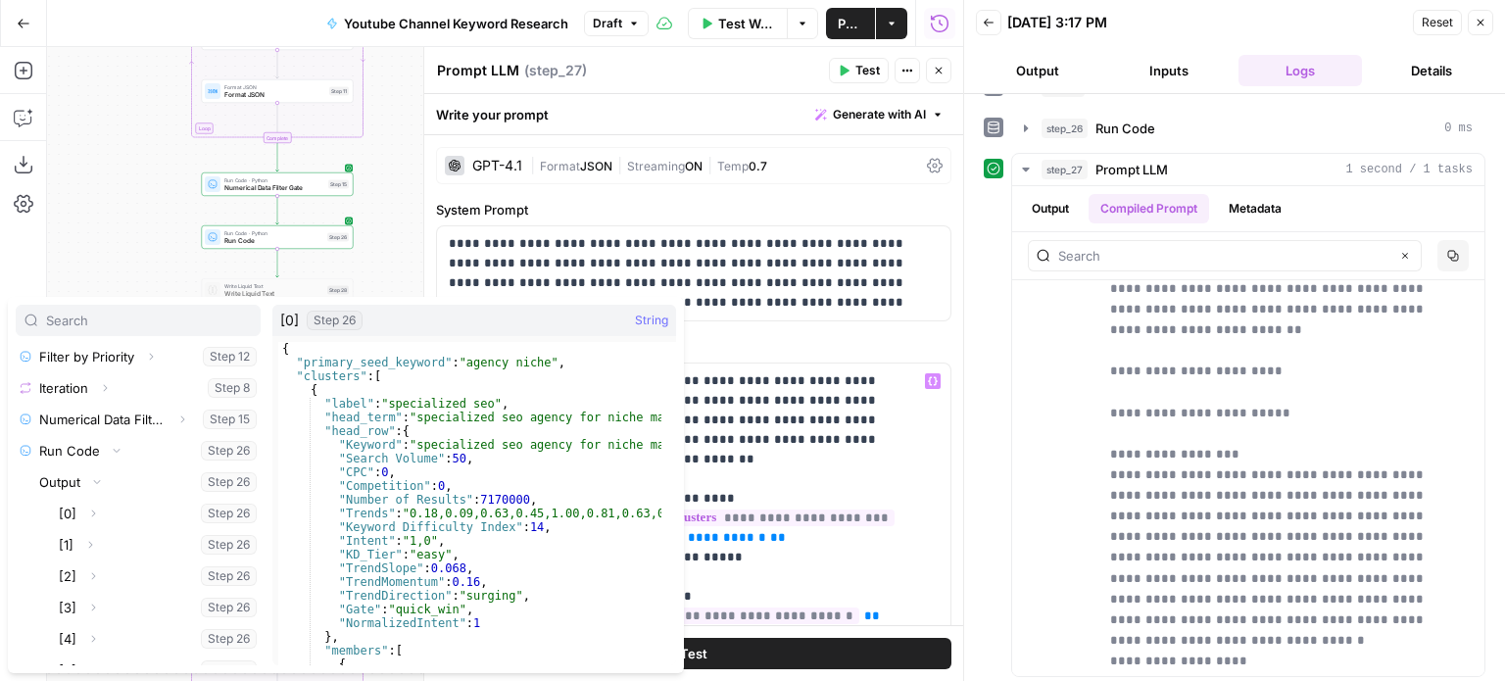
scroll to position [389, 0]
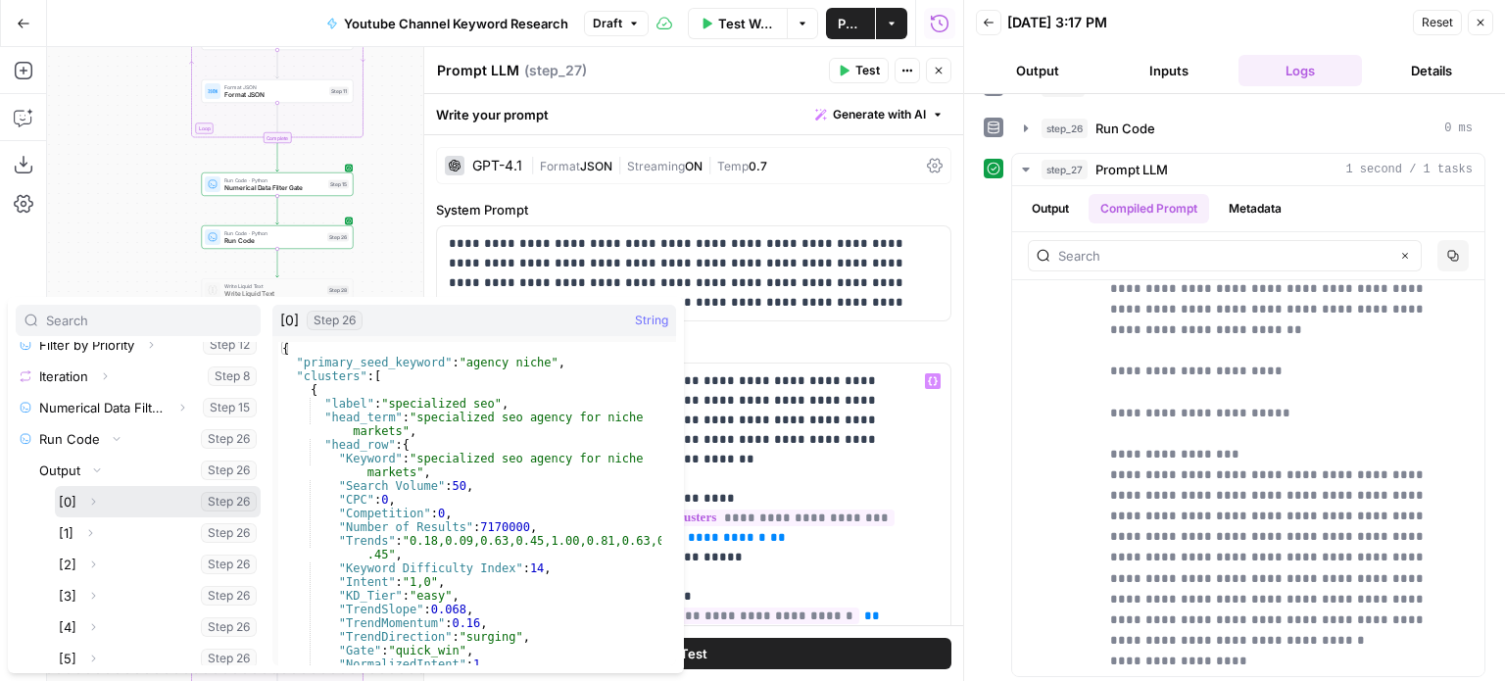
click at [87, 496] on span "button" at bounding box center [93, 502] width 12 height 12
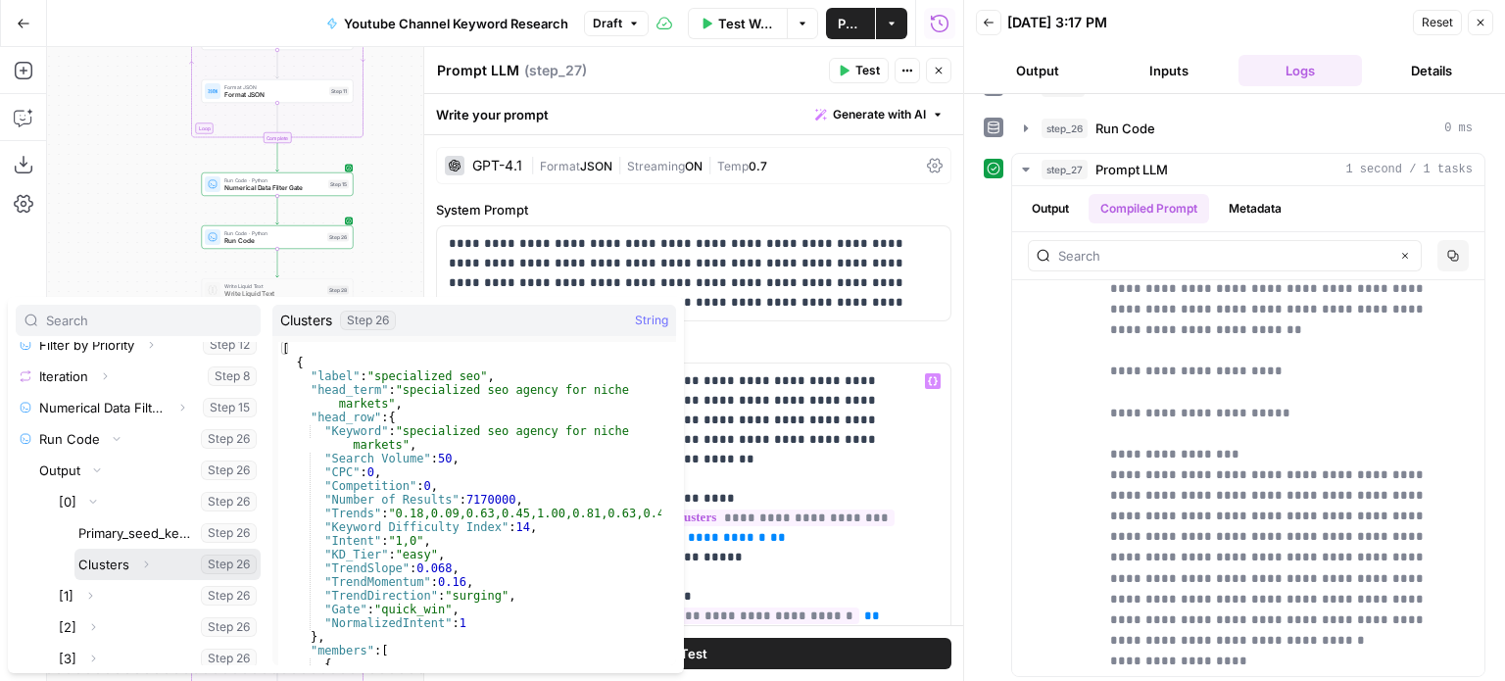
click at [151, 564] on span "Expand" at bounding box center [151, 564] width 1 height 1
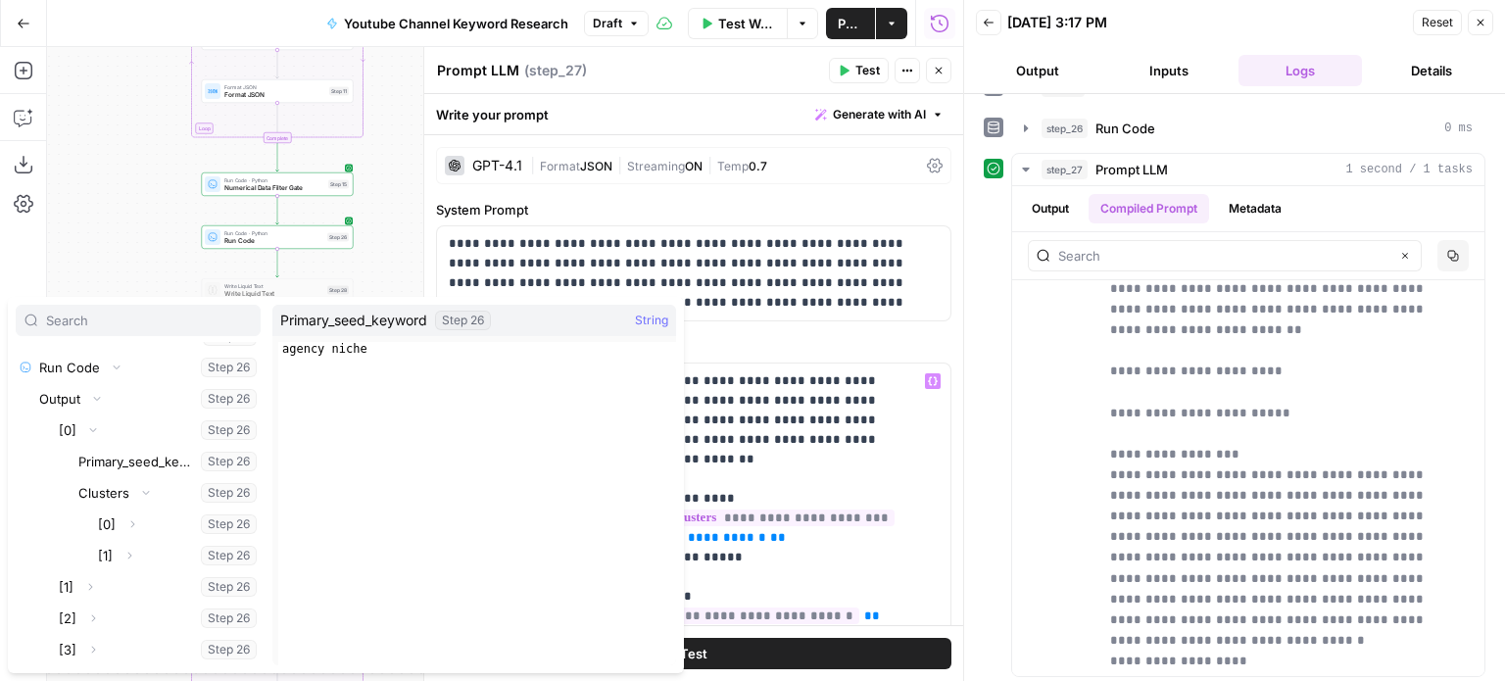
scroll to position [471, 0]
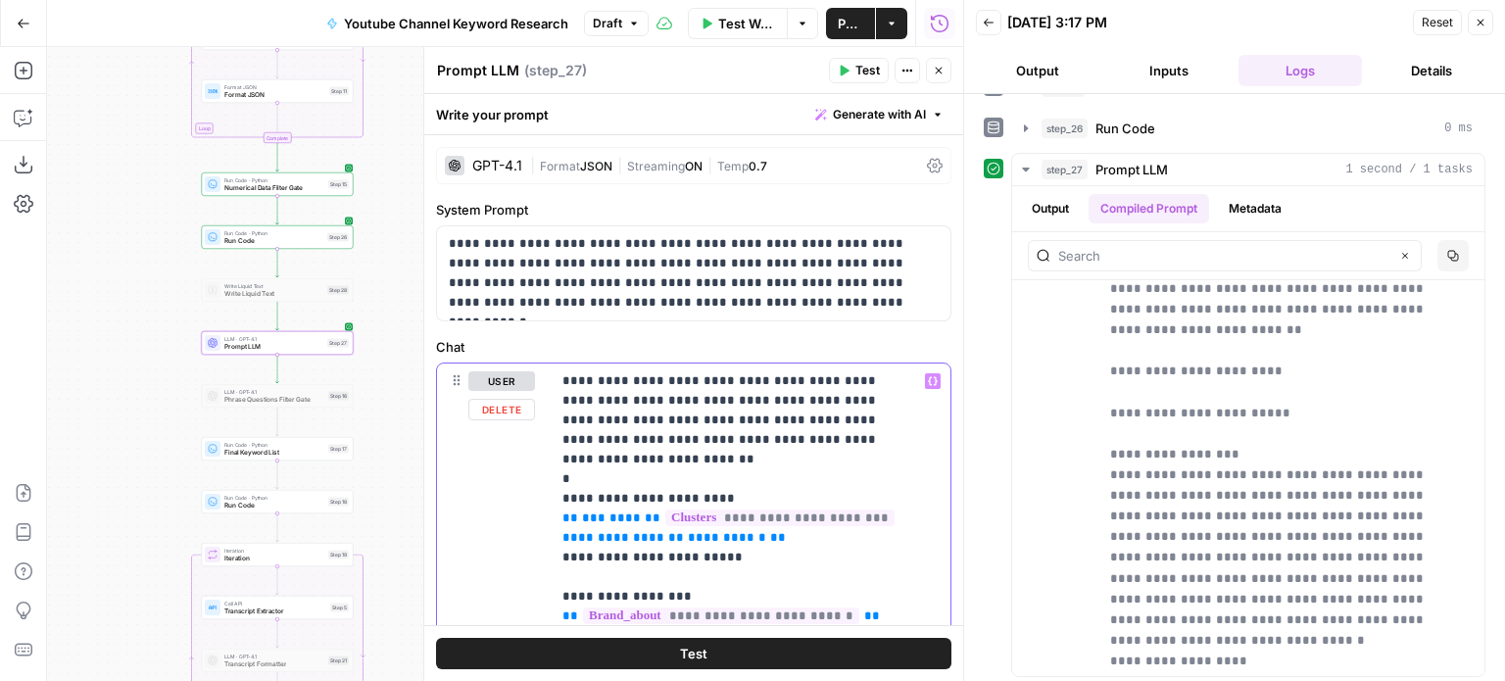
click at [853, 69] on button "Test" at bounding box center [859, 70] width 60 height 25
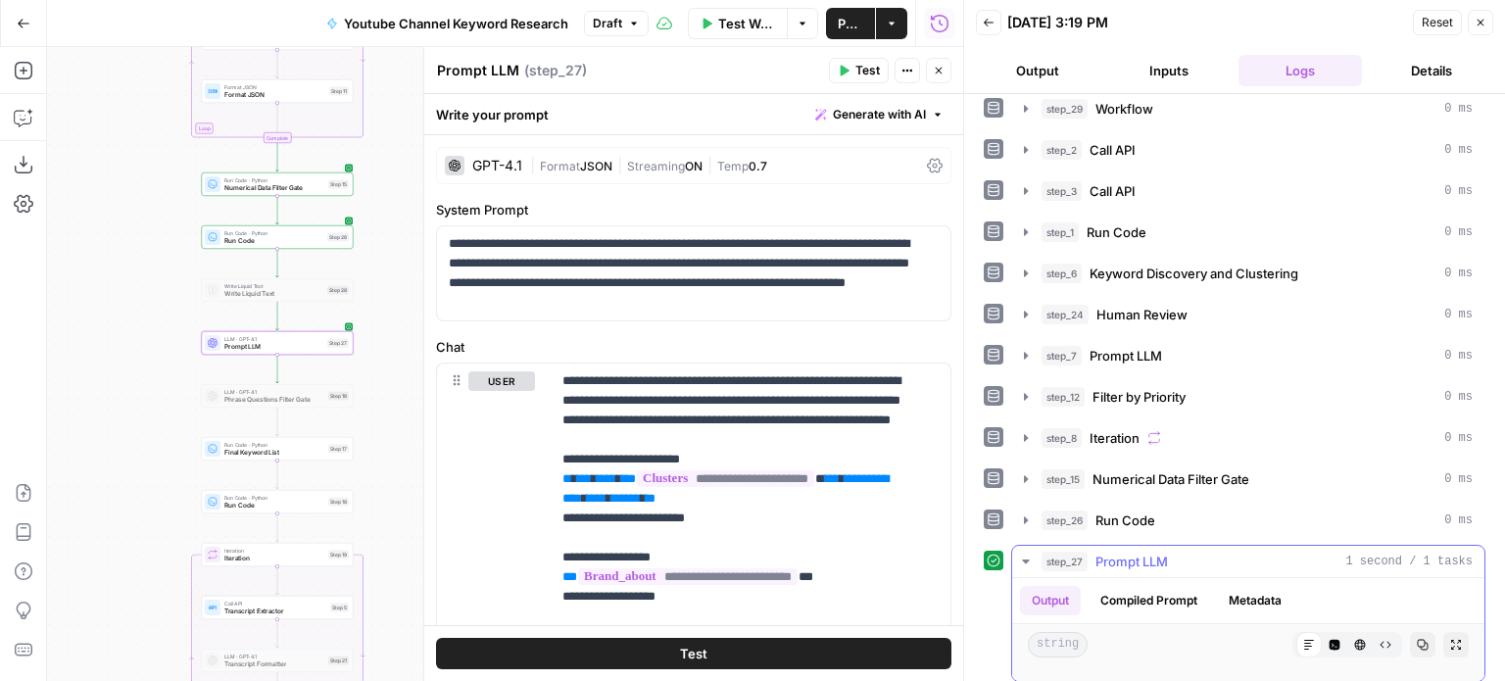
scroll to position [16, 0]
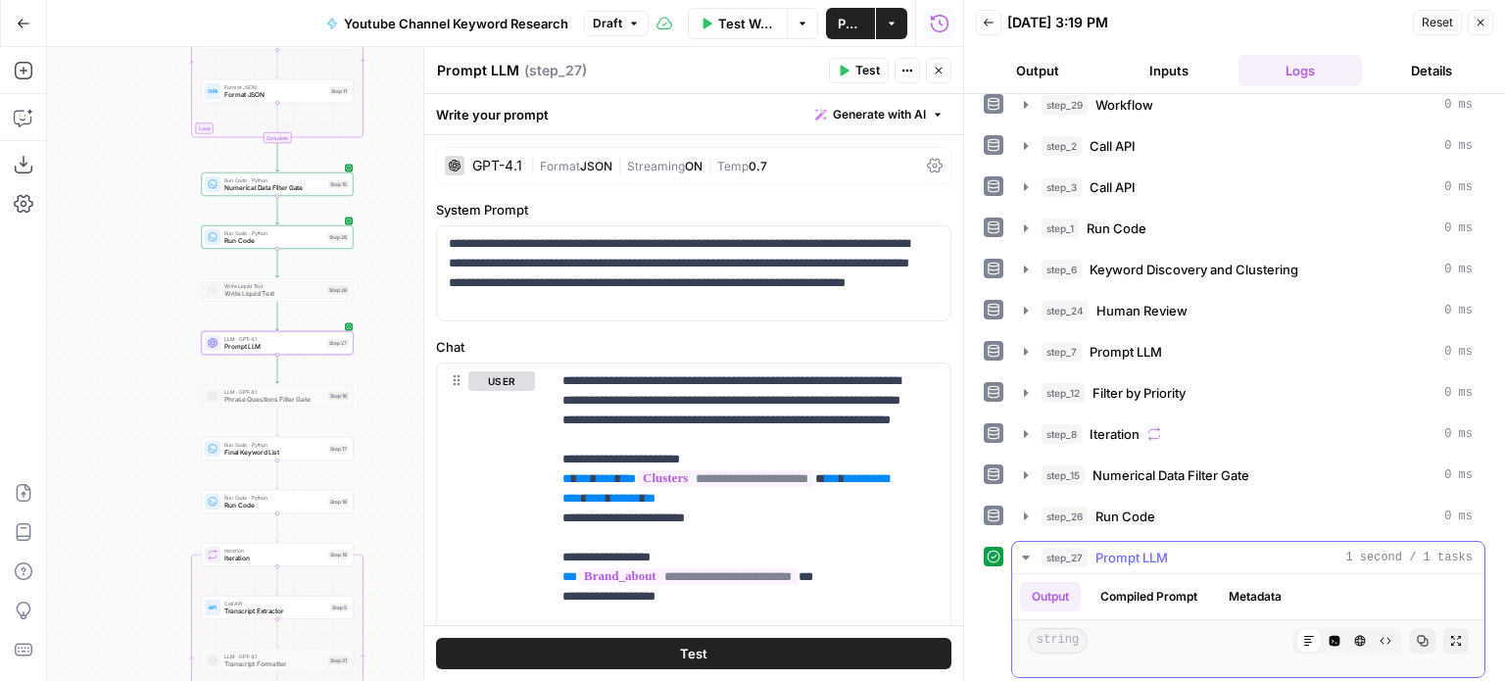
click at [1137, 583] on button "Compiled Prompt" at bounding box center [1149, 596] width 121 height 29
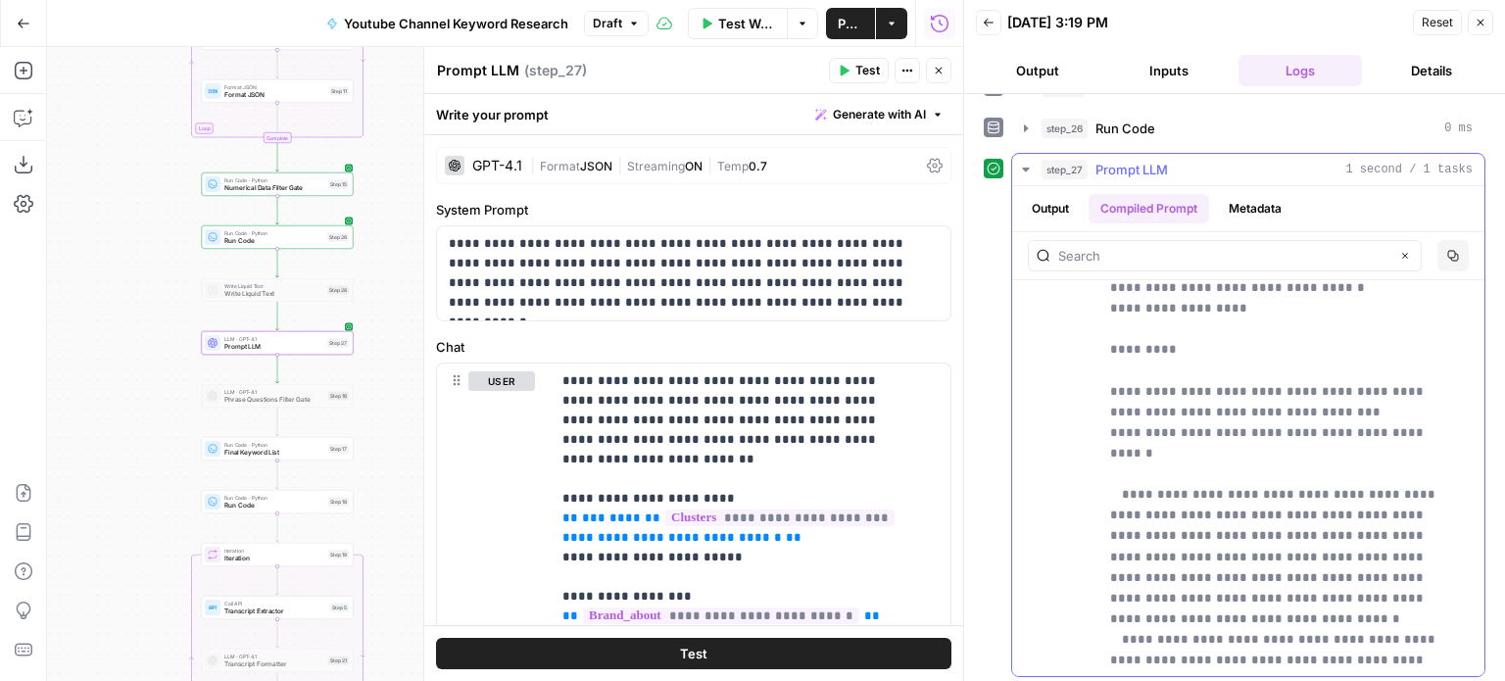
scroll to position [0, 0]
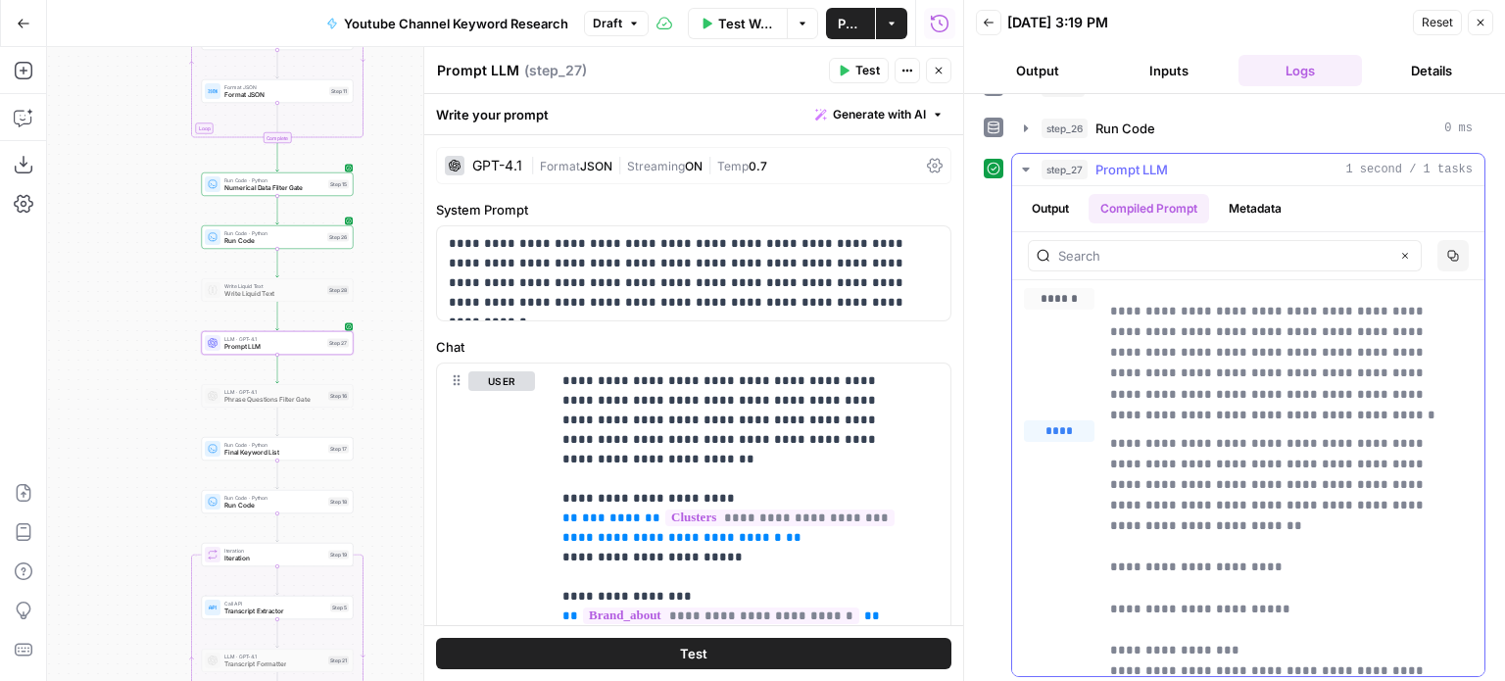
drag, startPoint x: 1294, startPoint y: 434, endPoint x: 1298, endPoint y: 221, distance: 212.7
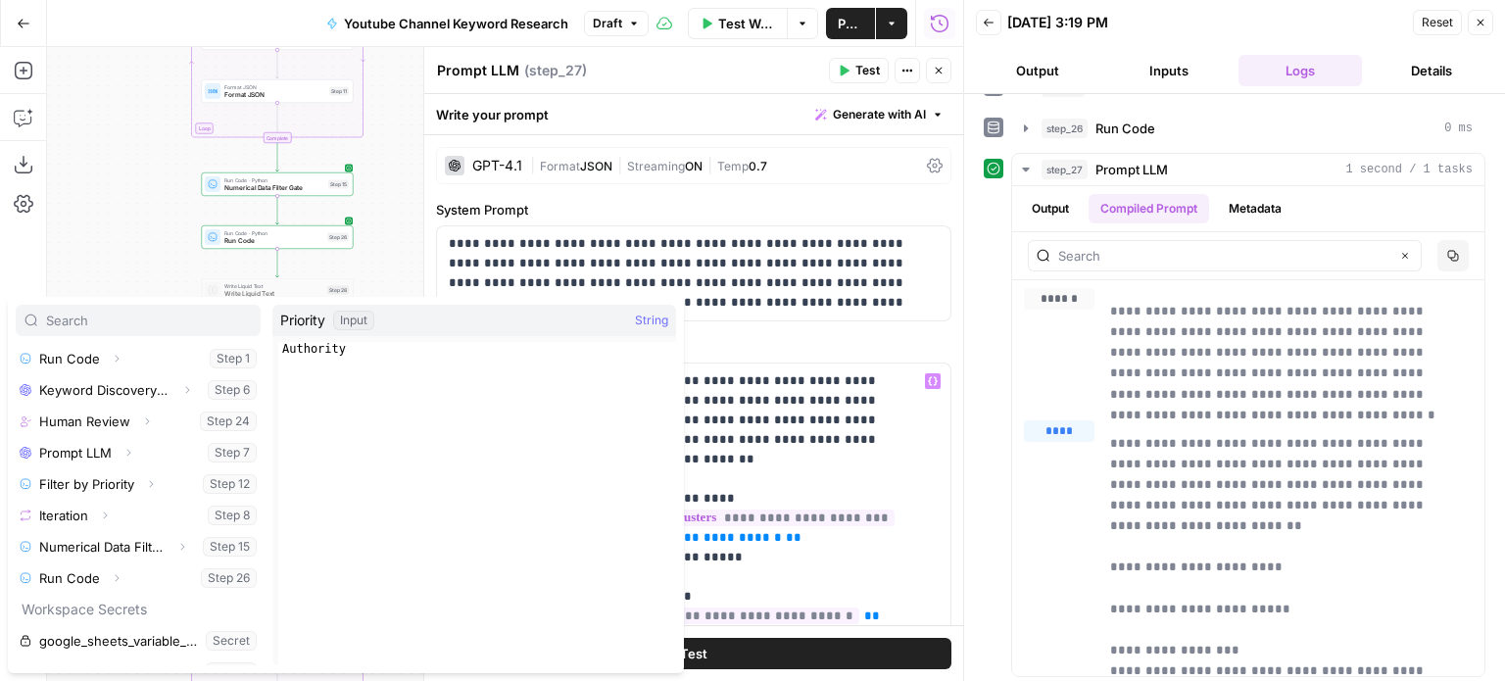
scroll to position [271, 0]
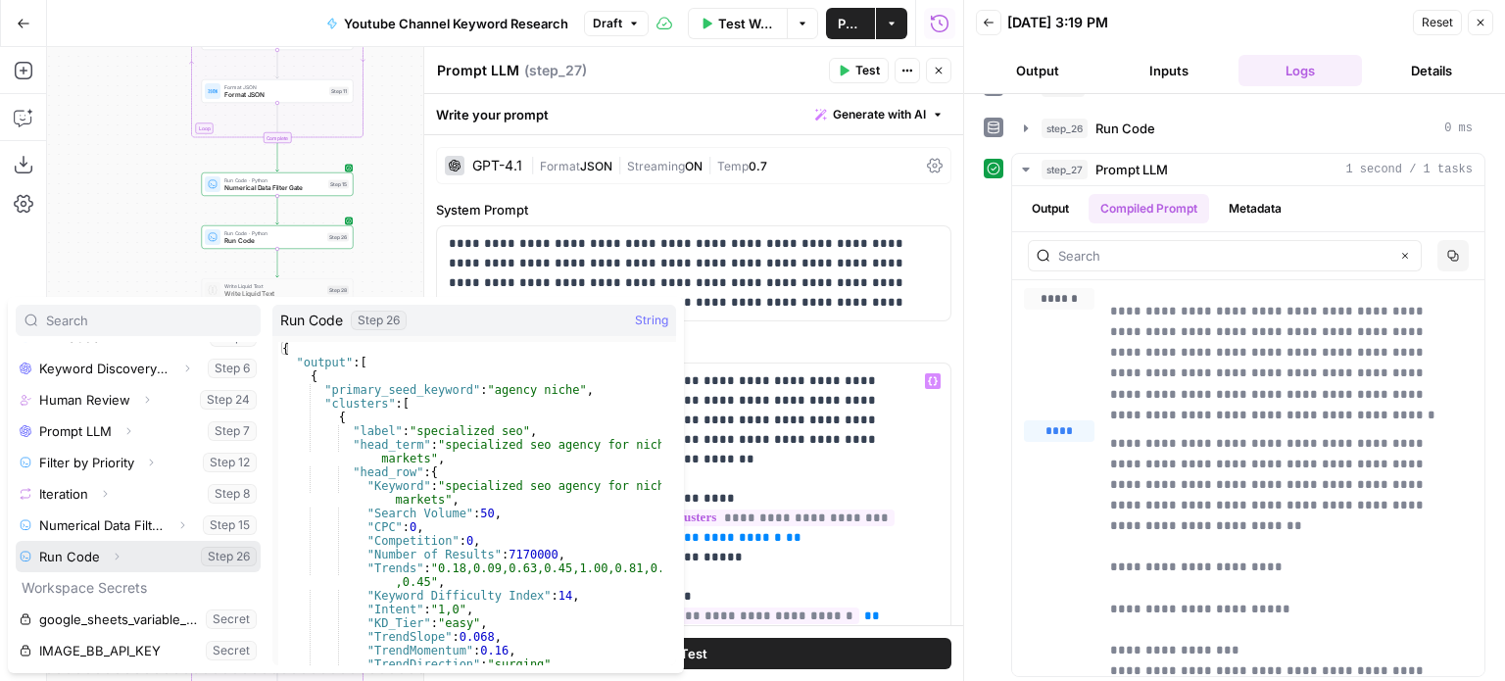
click at [116, 556] on icon "button" at bounding box center [118, 557] width 4 height 7
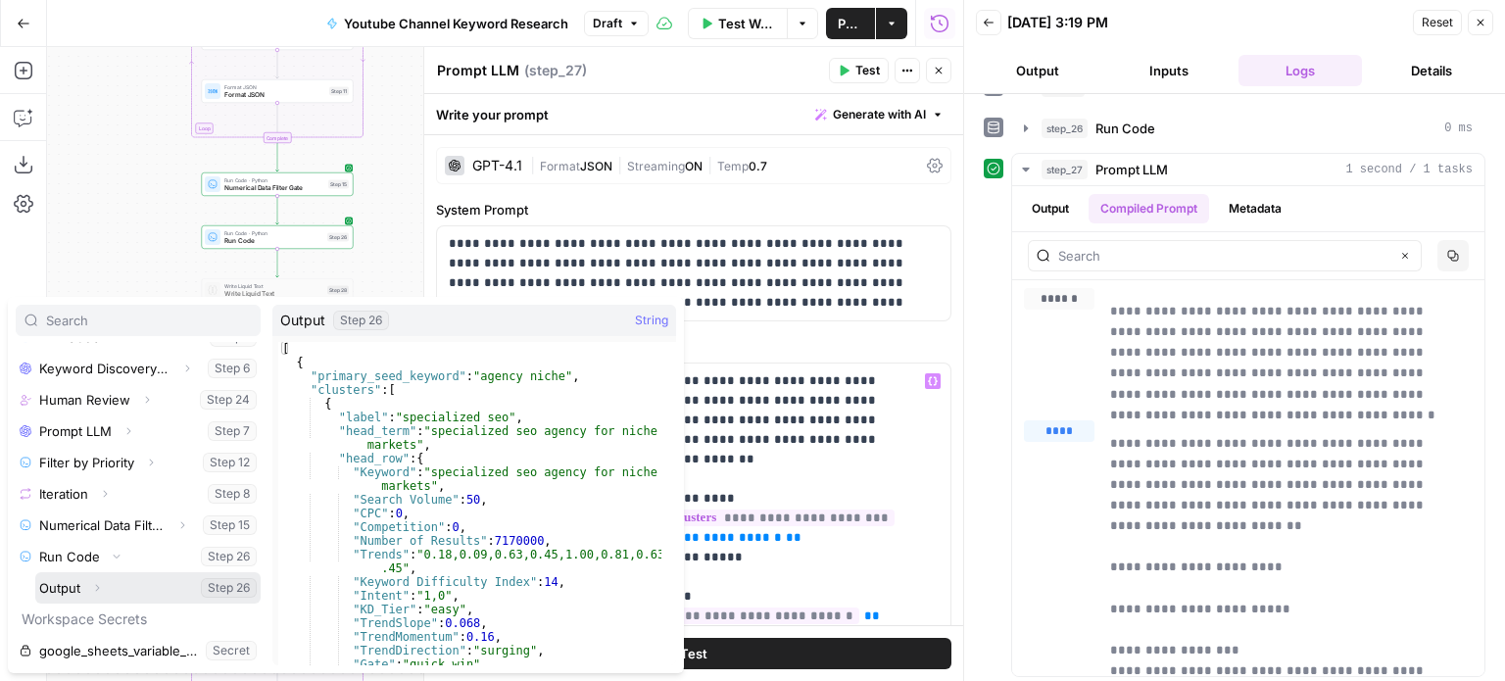
click at [99, 584] on icon "button" at bounding box center [97, 588] width 12 height 12
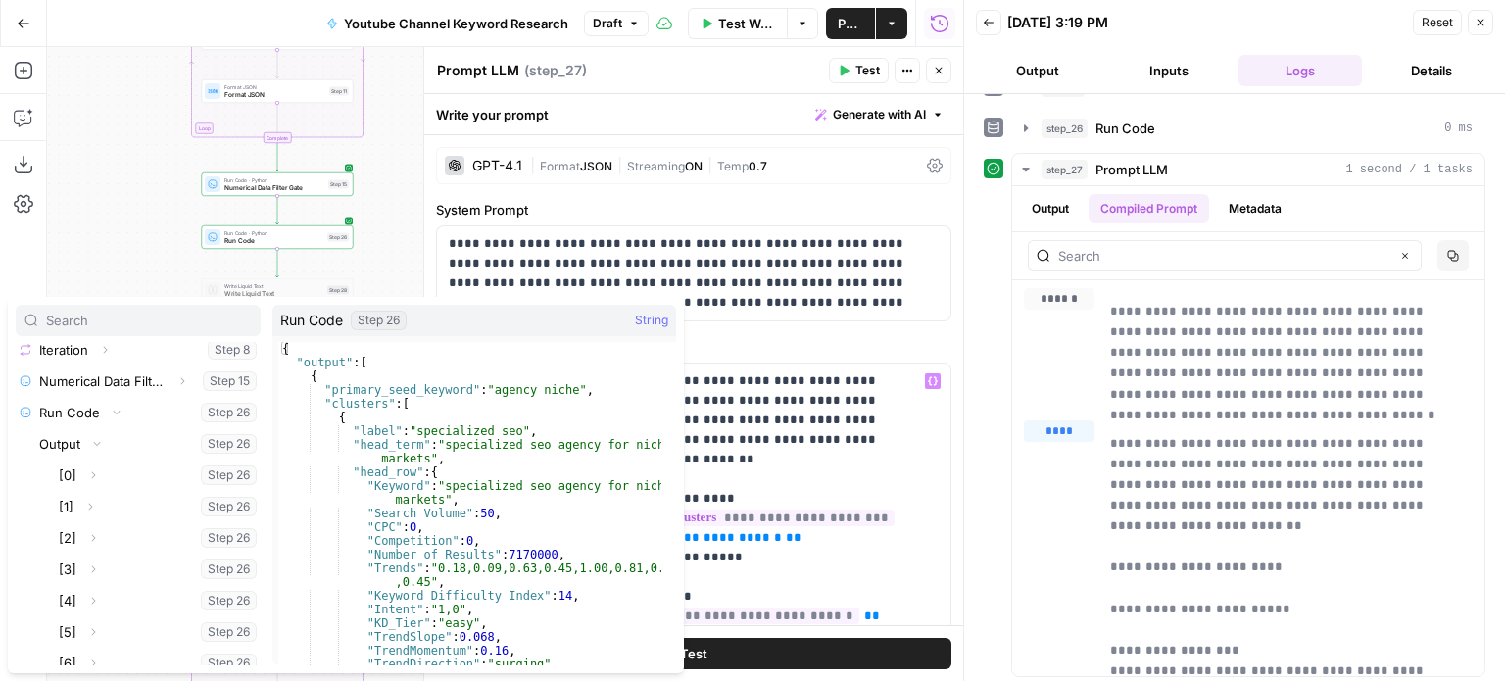
scroll to position [420, 0]
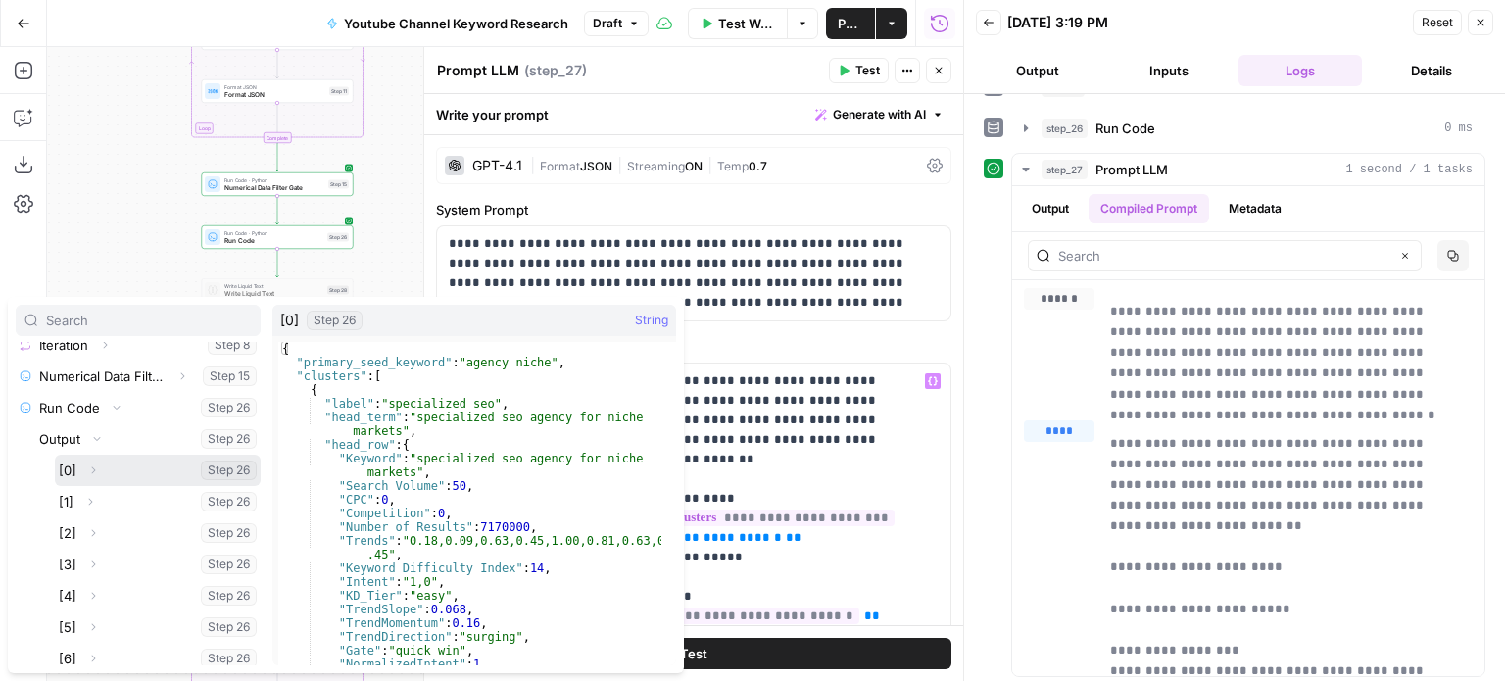
click at [91, 470] on icon "button" at bounding box center [93, 471] width 12 height 12
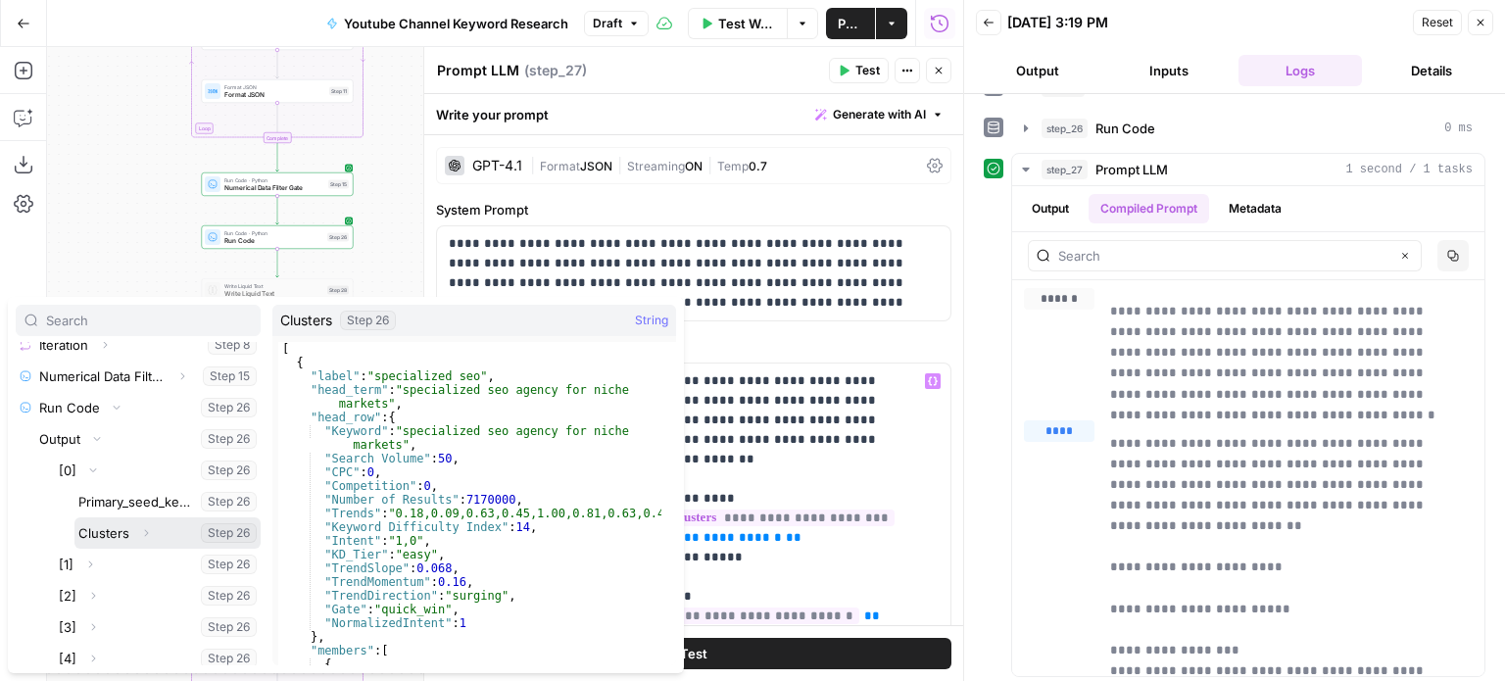
click at [135, 533] on button "Expand" at bounding box center [145, 532] width 25 height 25
click at [130, 563] on icon "button" at bounding box center [132, 565] width 12 height 12
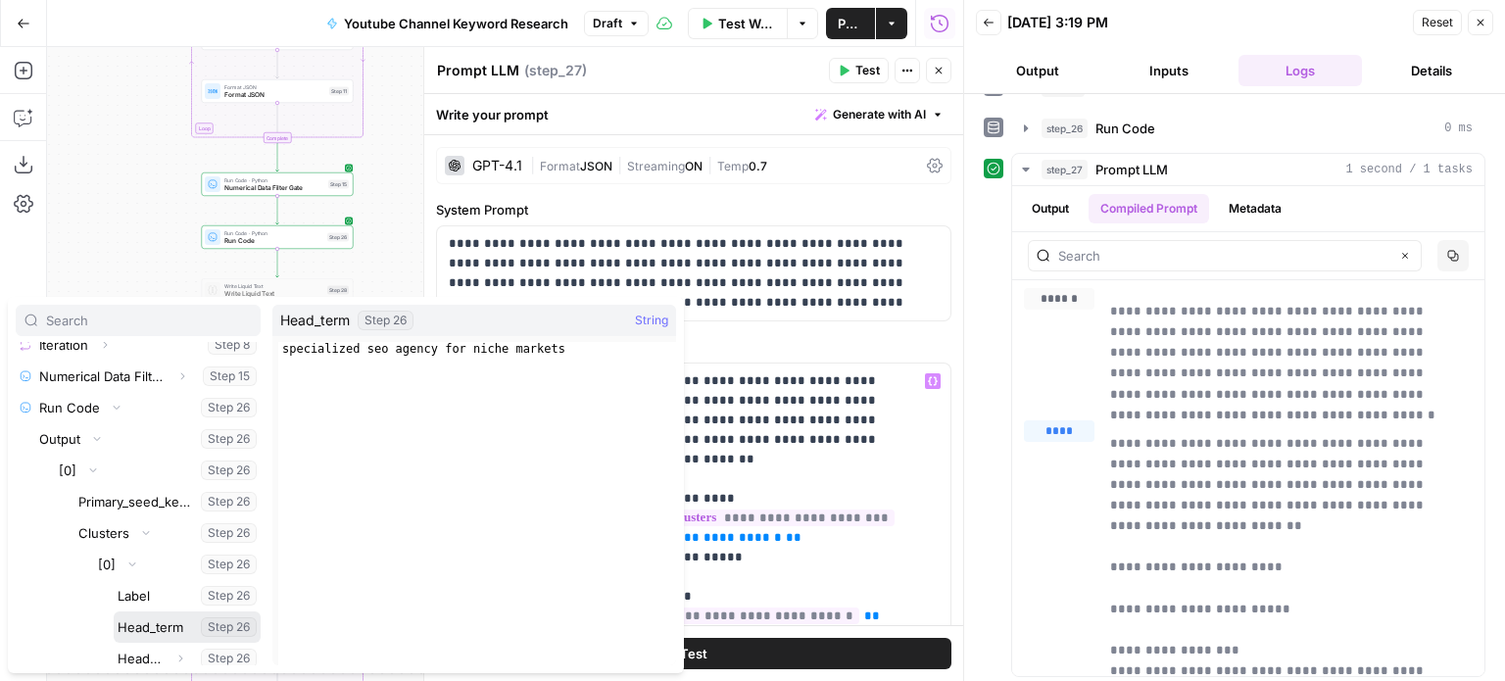
click at [156, 621] on button "Select variable Head_term" at bounding box center [187, 627] width 147 height 31
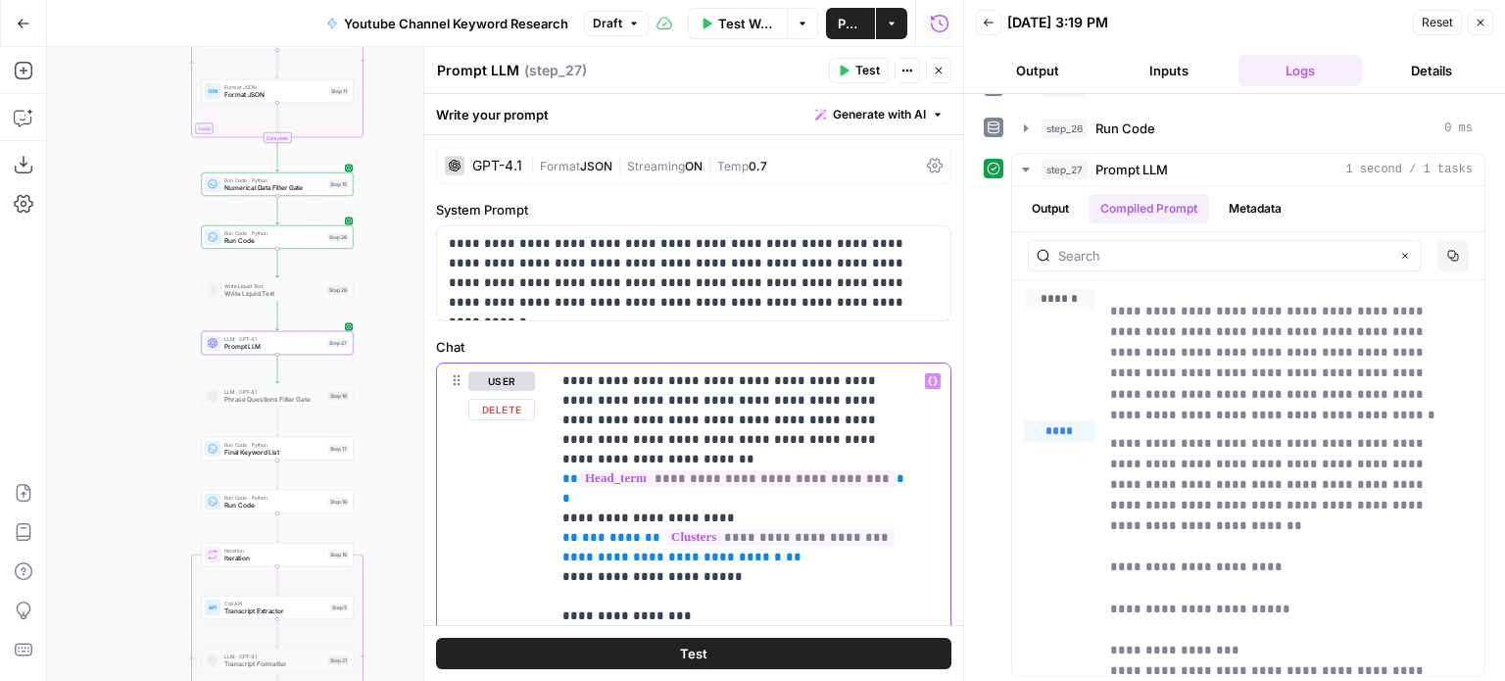
drag, startPoint x: 592, startPoint y: 516, endPoint x: 561, endPoint y: 520, distance: 31.6
drag, startPoint x: 870, startPoint y: 461, endPoint x: 527, endPoint y: 458, distance: 343.0
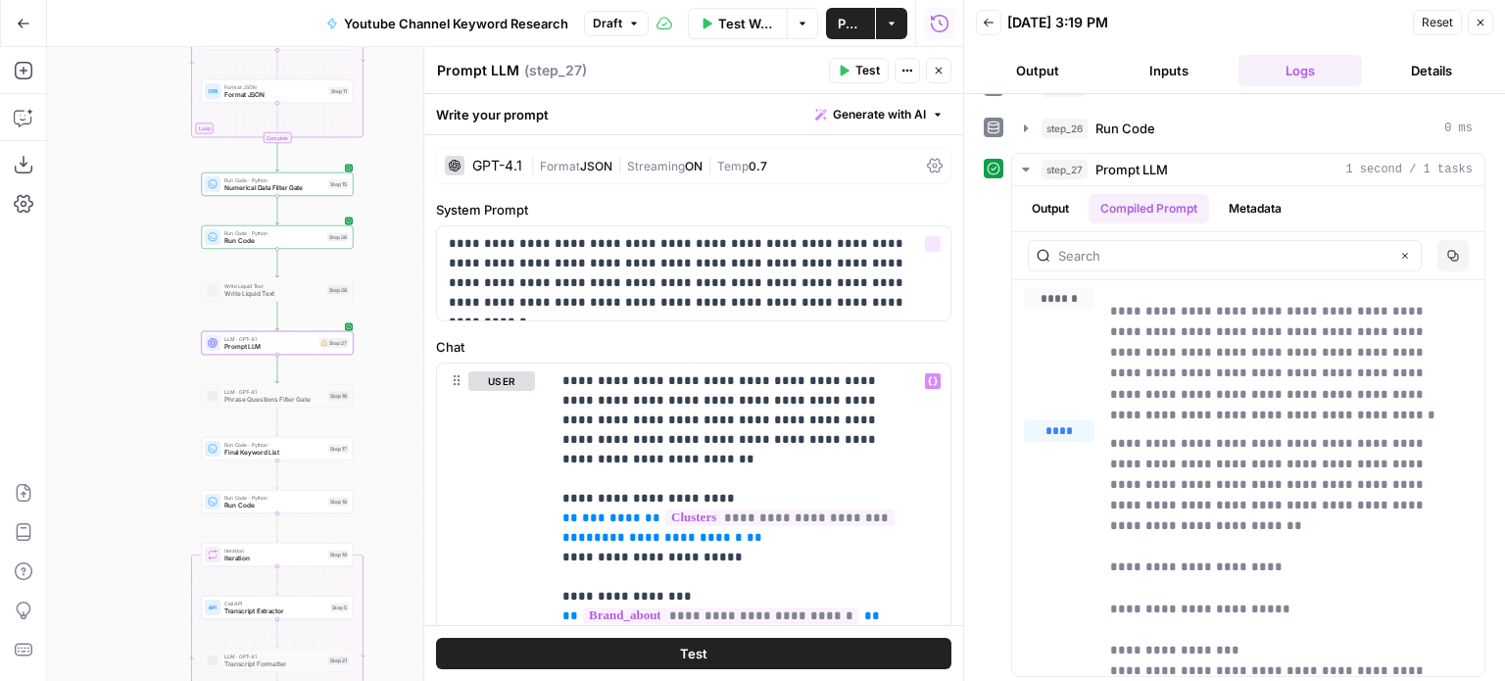
click at [864, 58] on button "Test" at bounding box center [859, 70] width 60 height 25
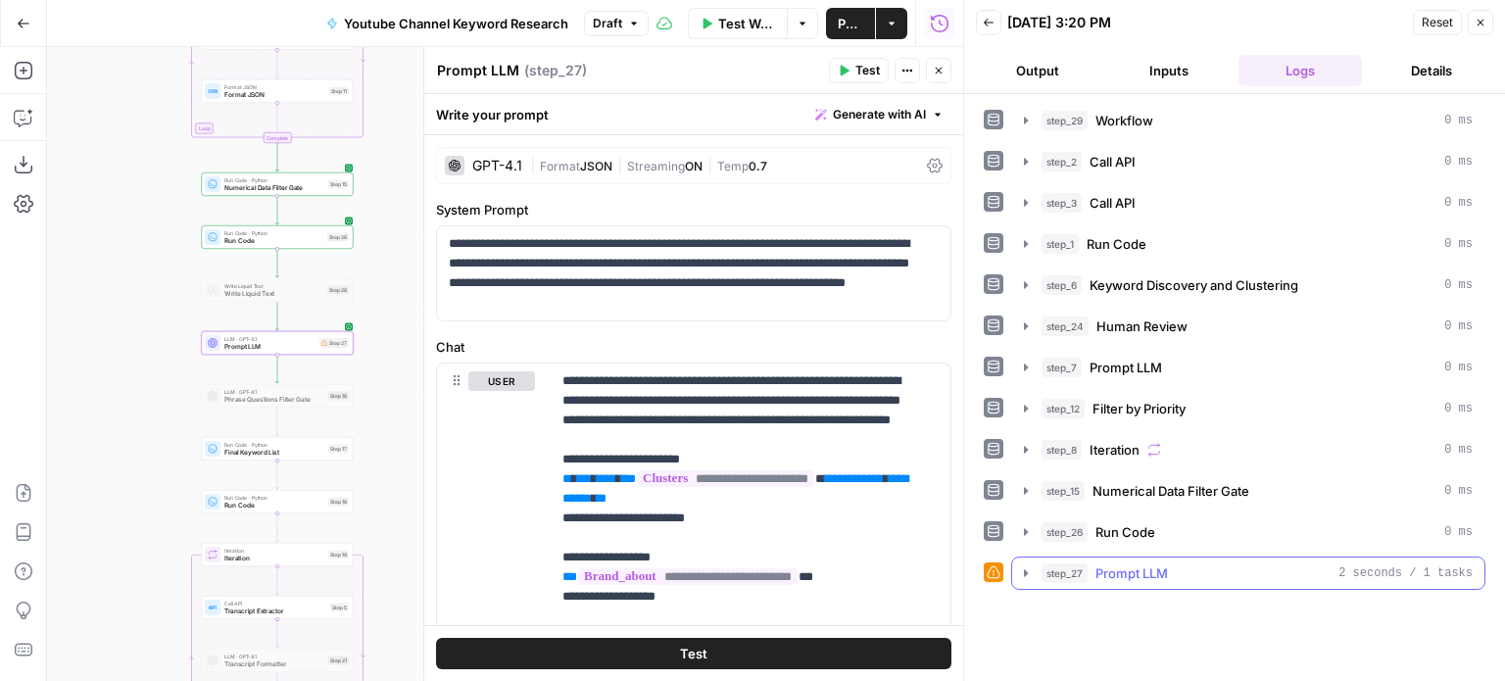
click at [1066, 566] on span "step_27" at bounding box center [1065, 573] width 46 height 20
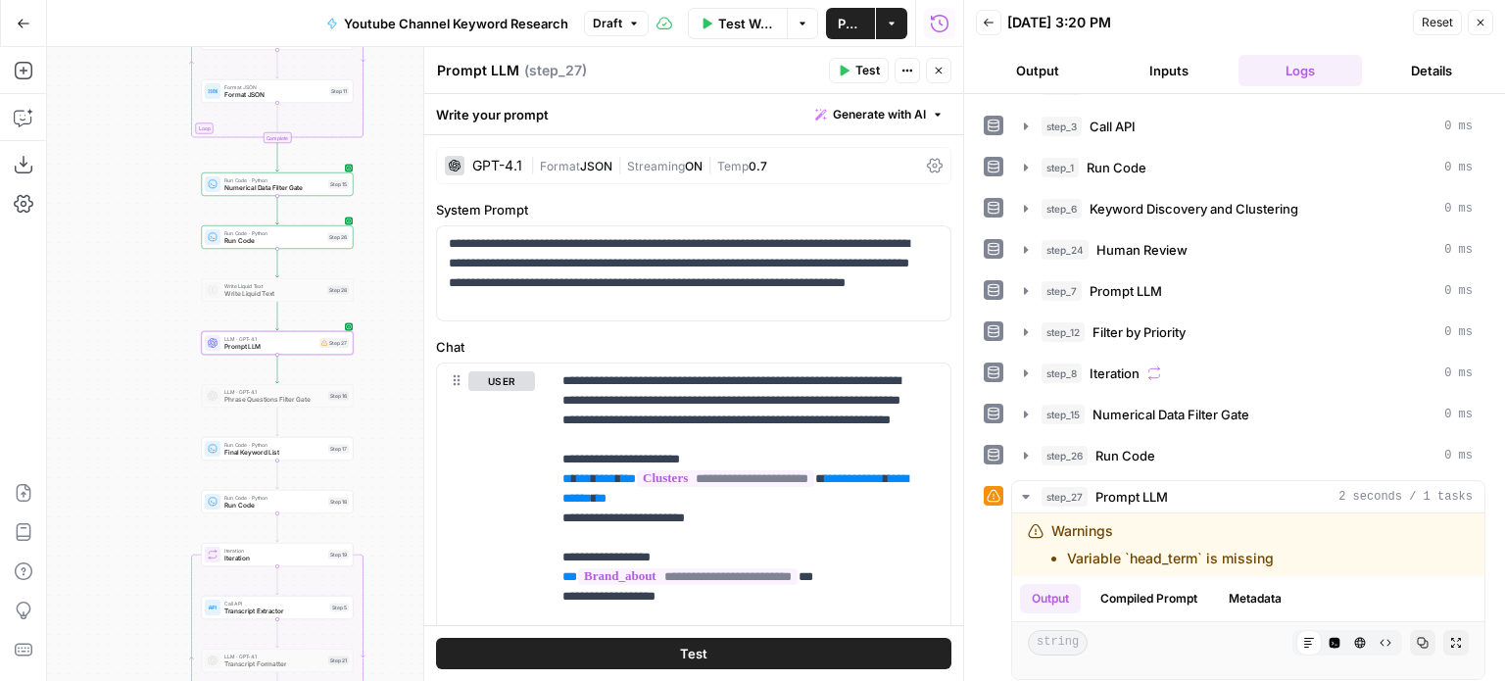
scroll to position [78, 0]
click at [840, 485] on span "*********" at bounding box center [862, 478] width 44 height 13
click at [848, 72] on icon "button" at bounding box center [845, 71] width 9 height 11
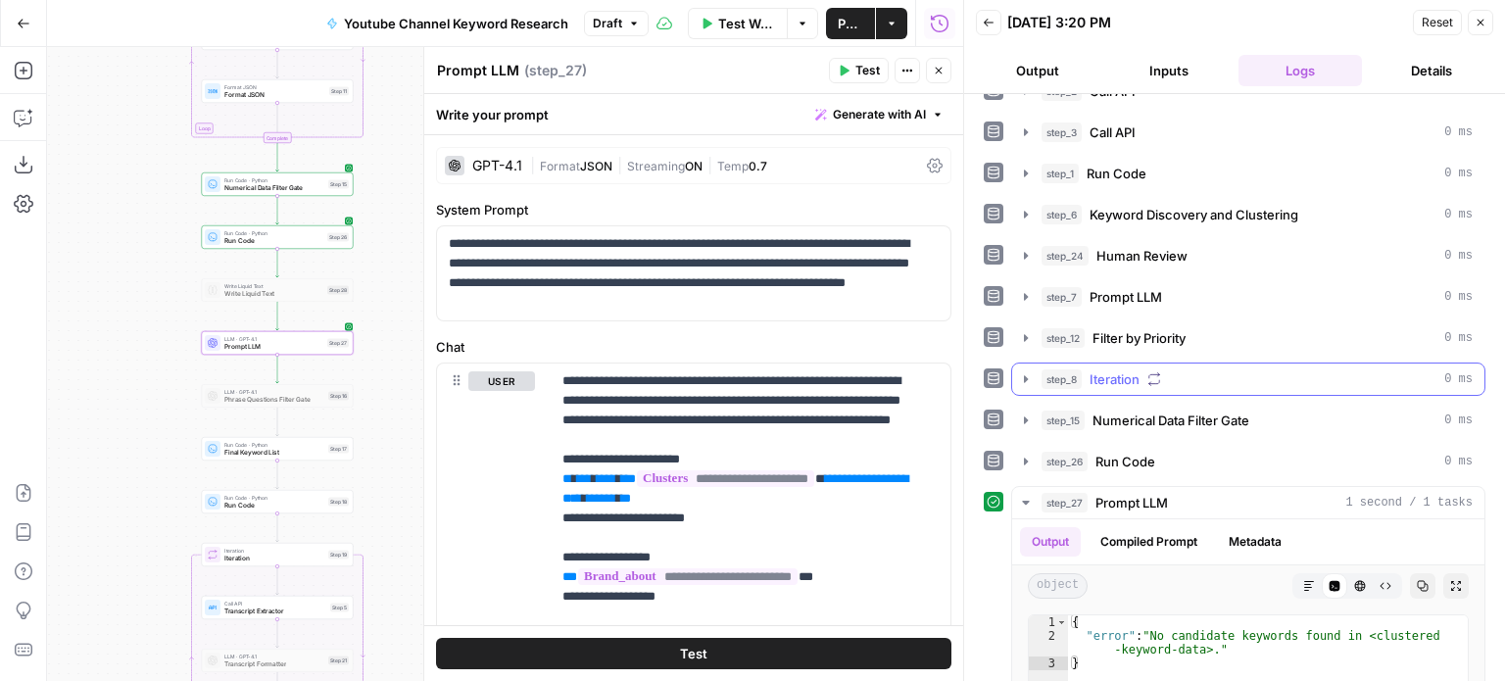
scroll to position [294, 0]
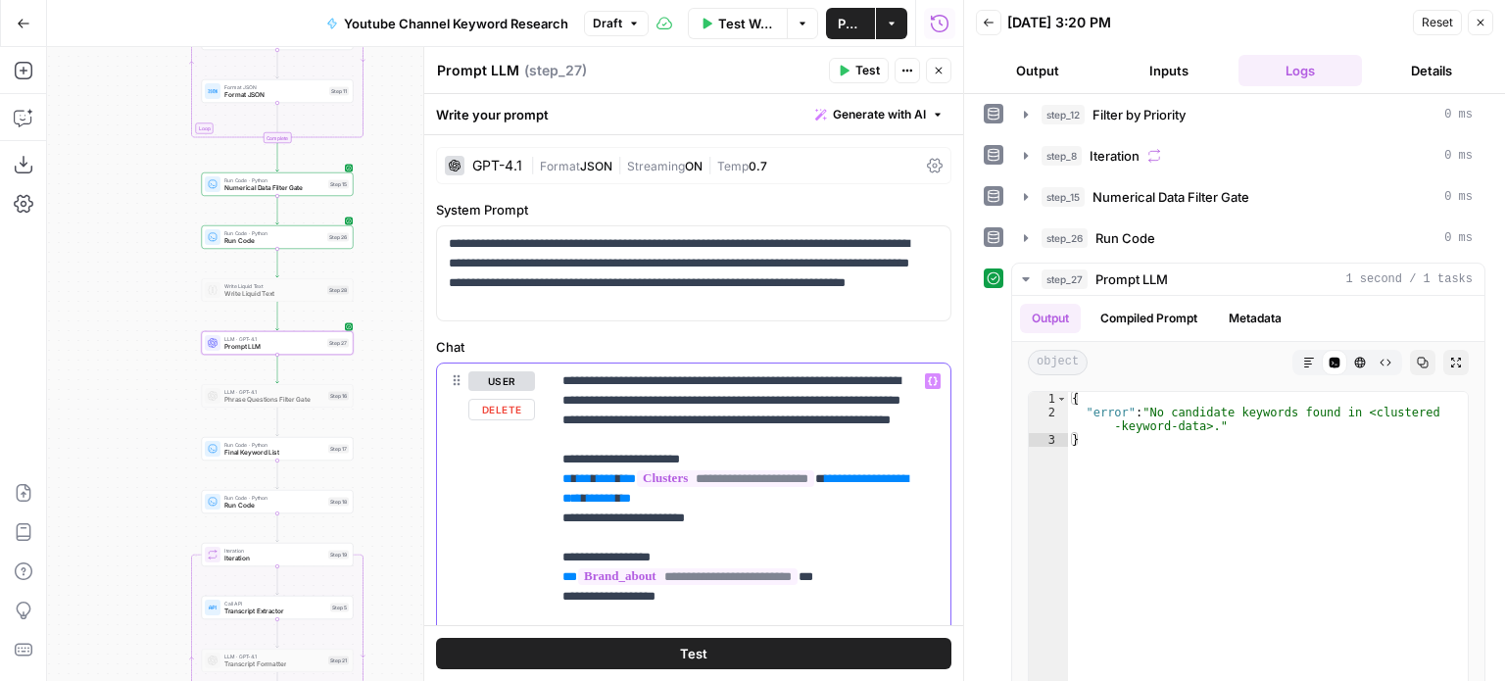
drag, startPoint x: 749, startPoint y: 536, endPoint x: 539, endPoint y: 480, distance: 217.0
copy p "**********"
click at [28, 102] on button "Copilot" at bounding box center [23, 117] width 31 height 31
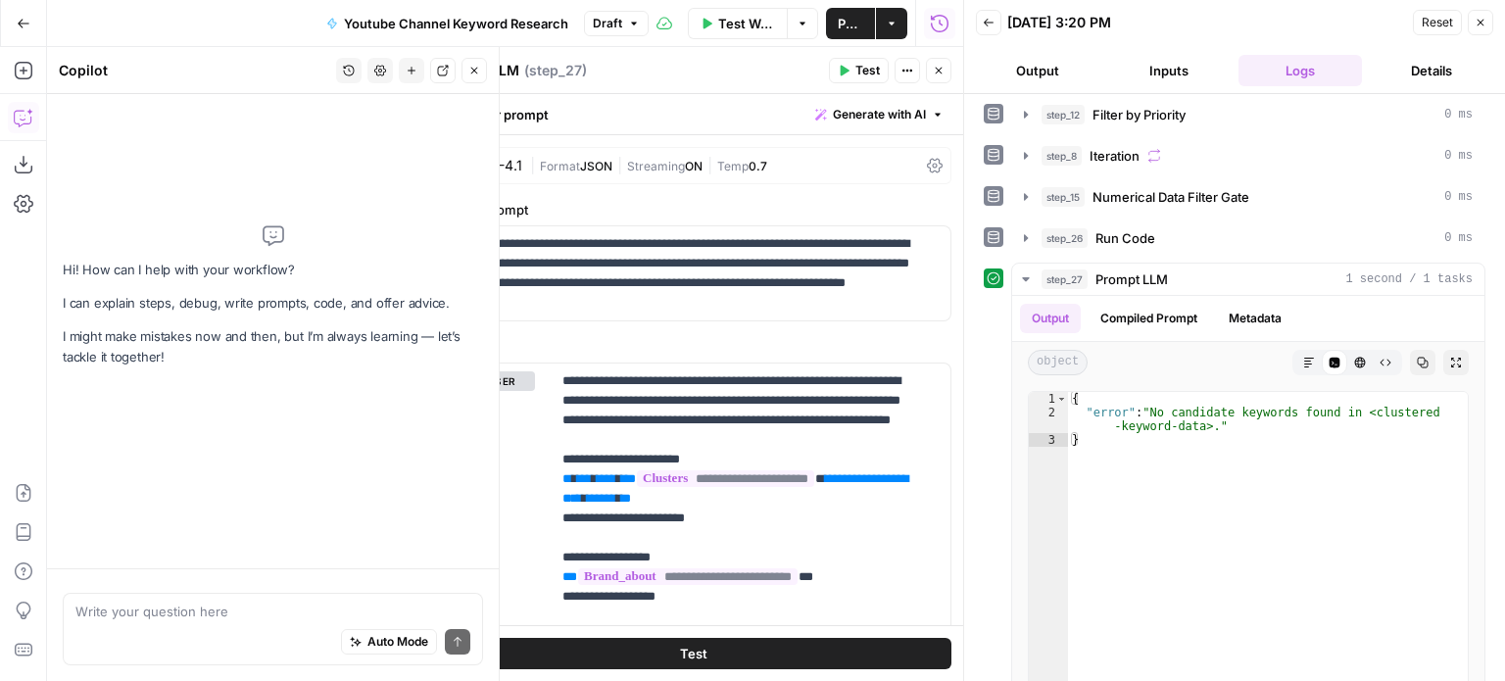
click at [195, 618] on textarea at bounding box center [272, 612] width 395 height 20
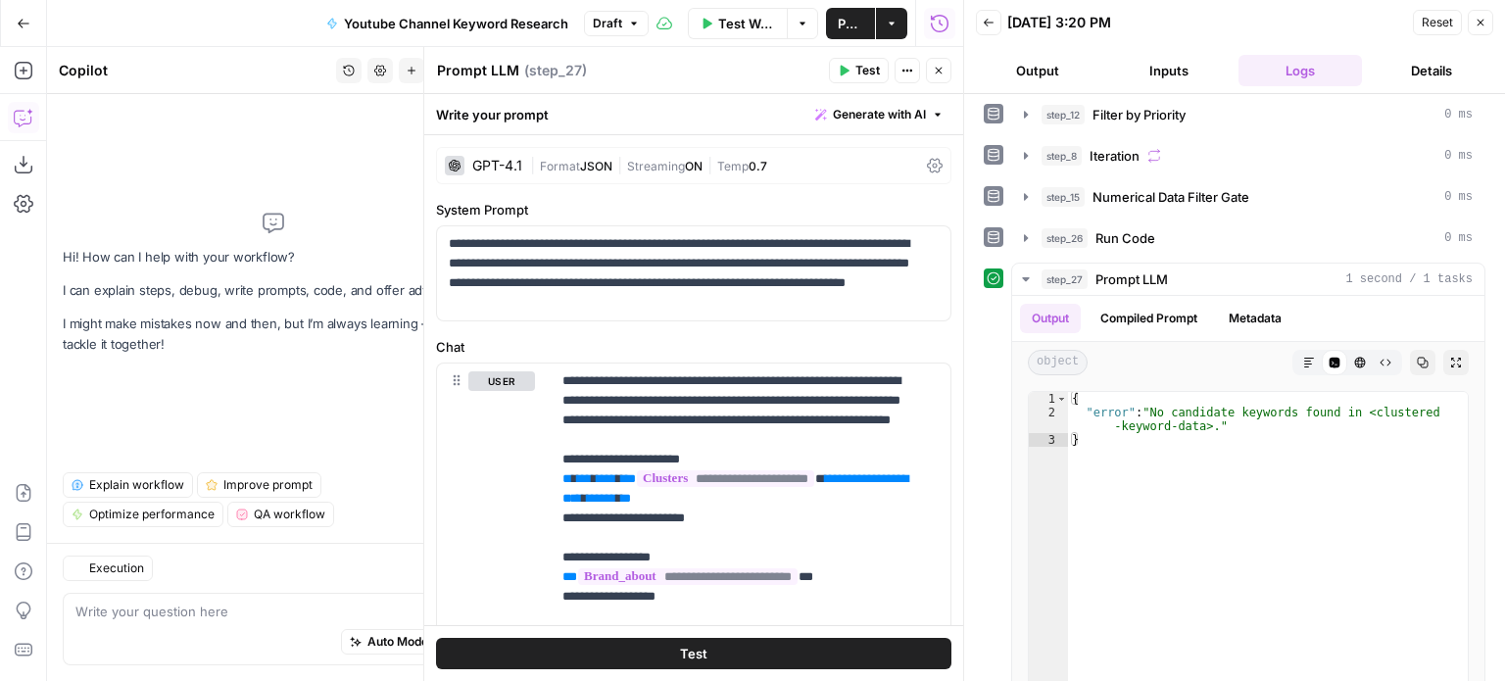
click at [878, 110] on span "Generate with AI" at bounding box center [879, 115] width 93 height 18
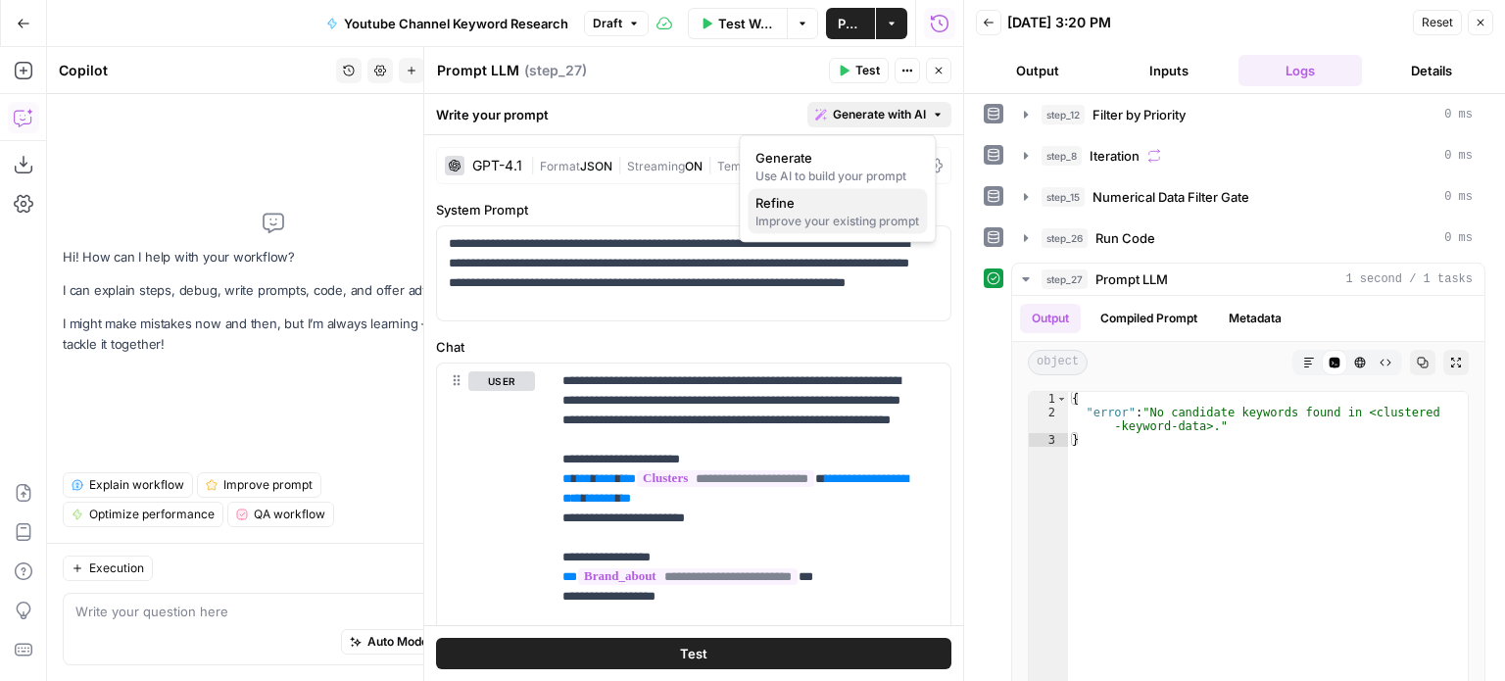
click at [828, 211] on span "Refine" at bounding box center [834, 203] width 156 height 20
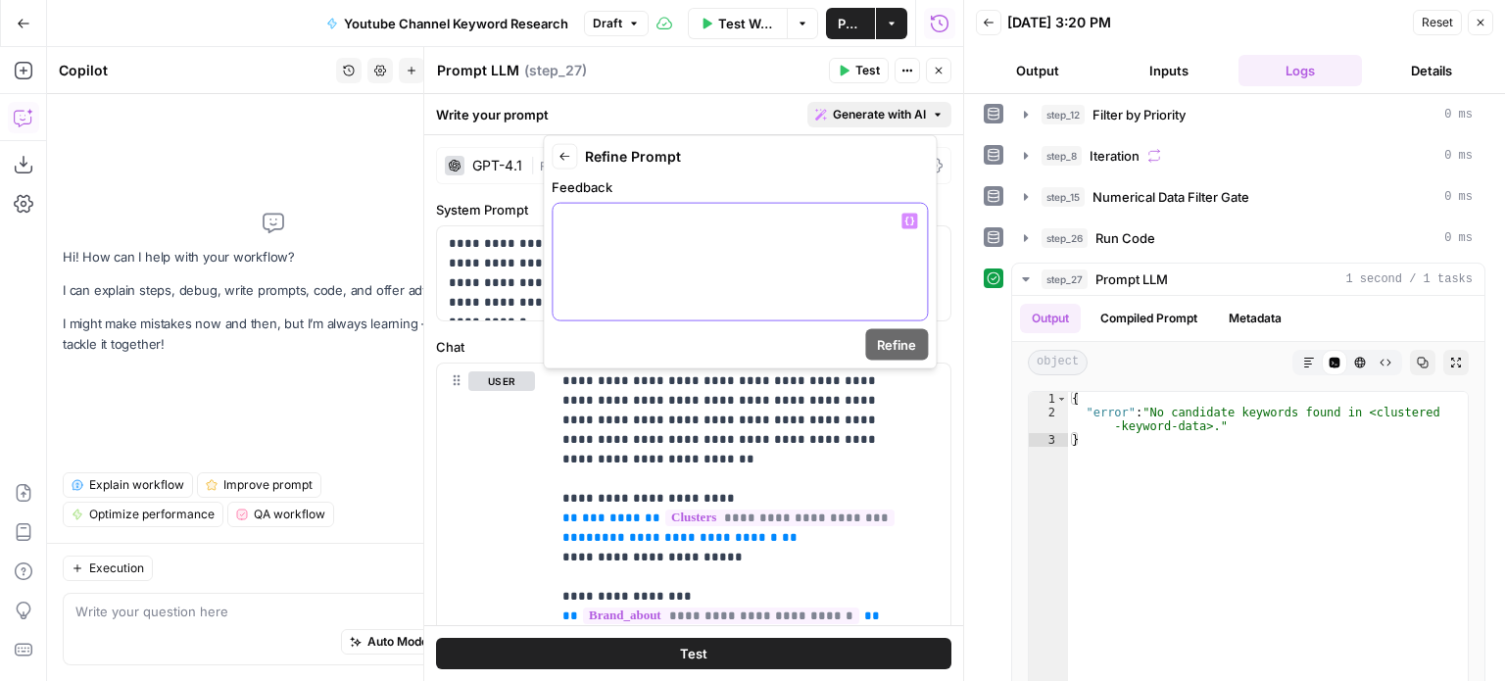
click at [759, 258] on div at bounding box center [740, 262] width 374 height 117
paste div
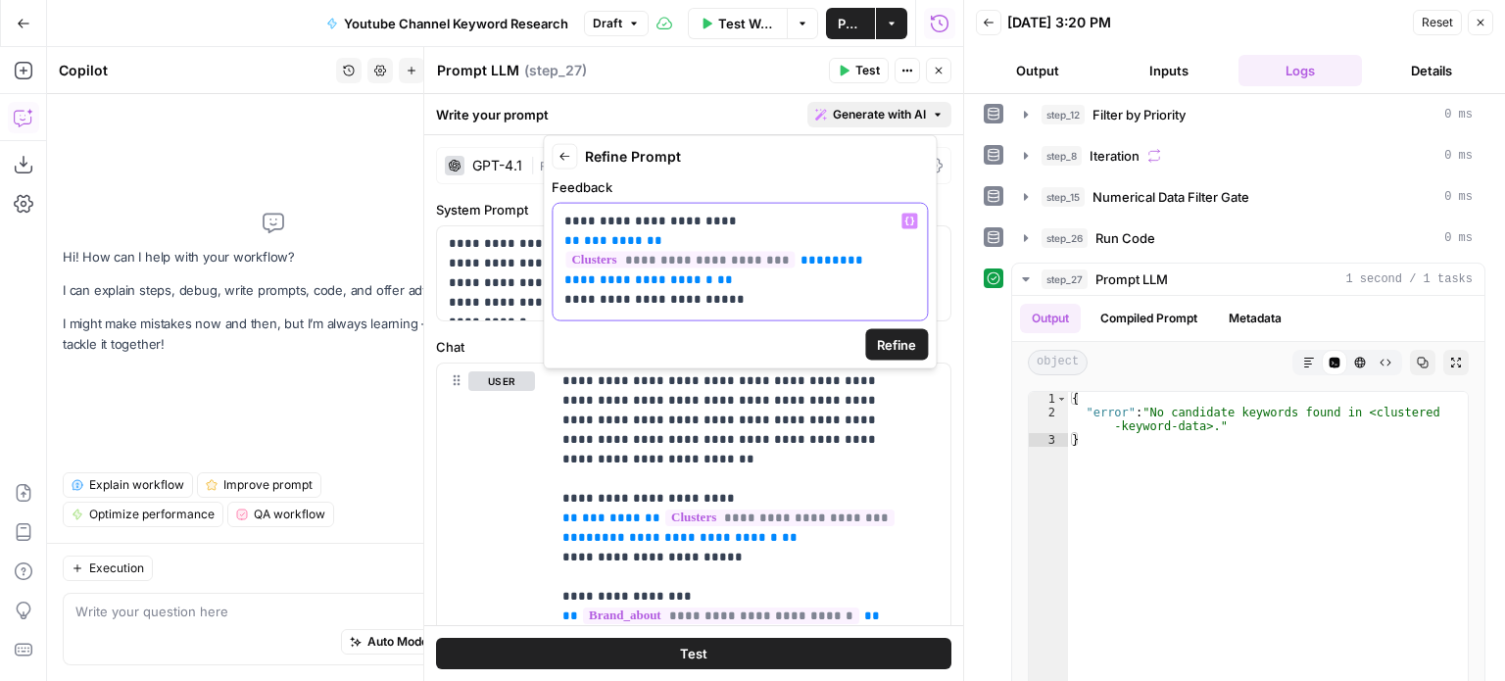
scroll to position [30, 0]
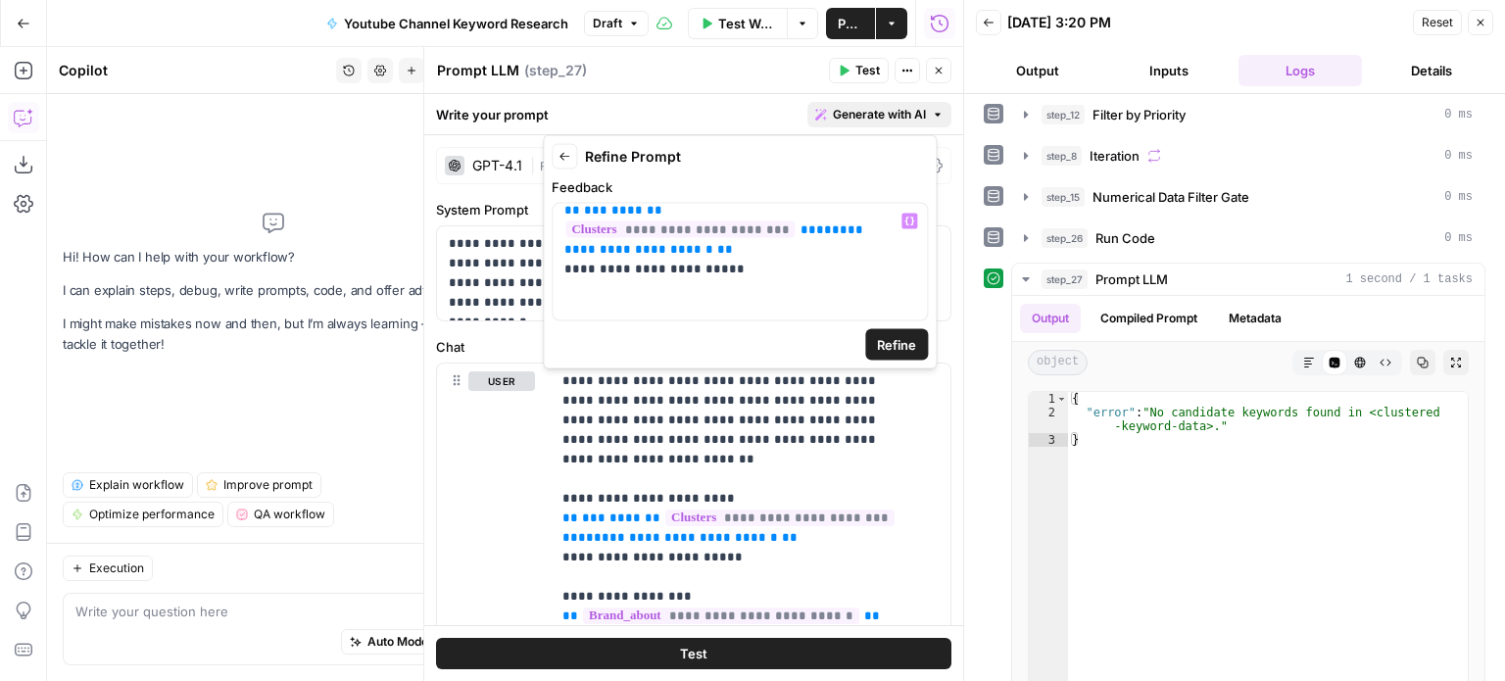
click at [890, 349] on span "Refine" at bounding box center [896, 345] width 39 height 20
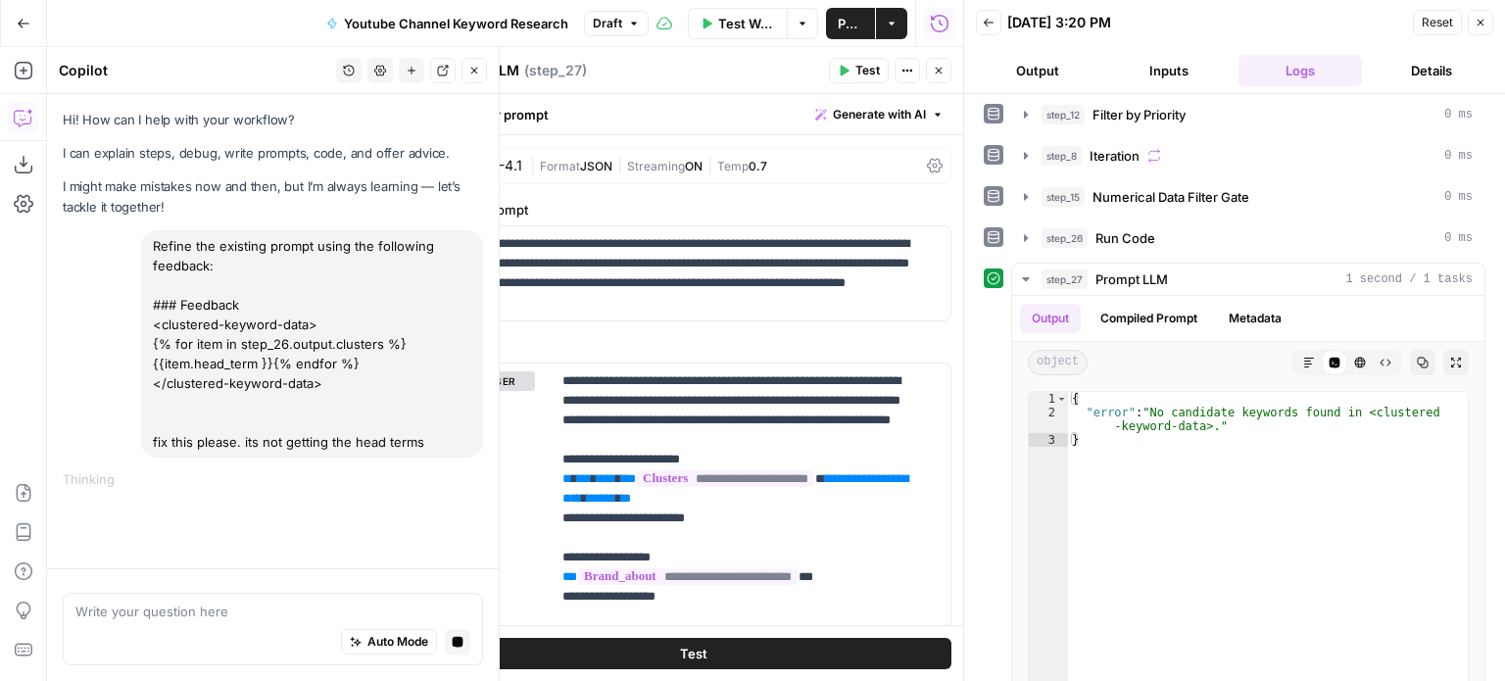
click at [253, 90] on header "Copilot History Settings New chat Detach Close" at bounding box center [273, 70] width 452 height 47
click at [470, 75] on icon "button" at bounding box center [474, 71] width 12 height 12
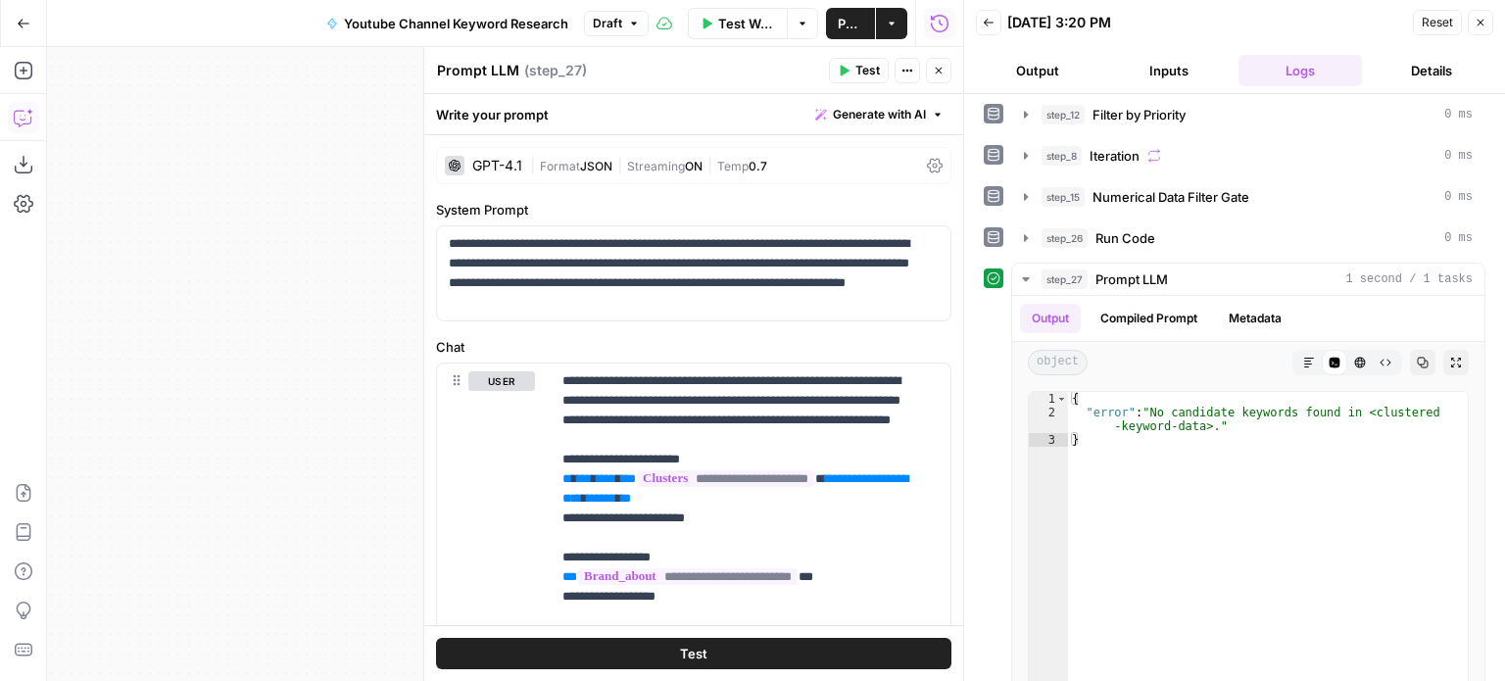
click at [20, 99] on div "Add Steps Copilot Download as JSON Settings Import JSON AirOps Academy Help Giv…" at bounding box center [23, 364] width 47 height 634
click at [19, 112] on icon "button" at bounding box center [24, 118] width 20 height 20
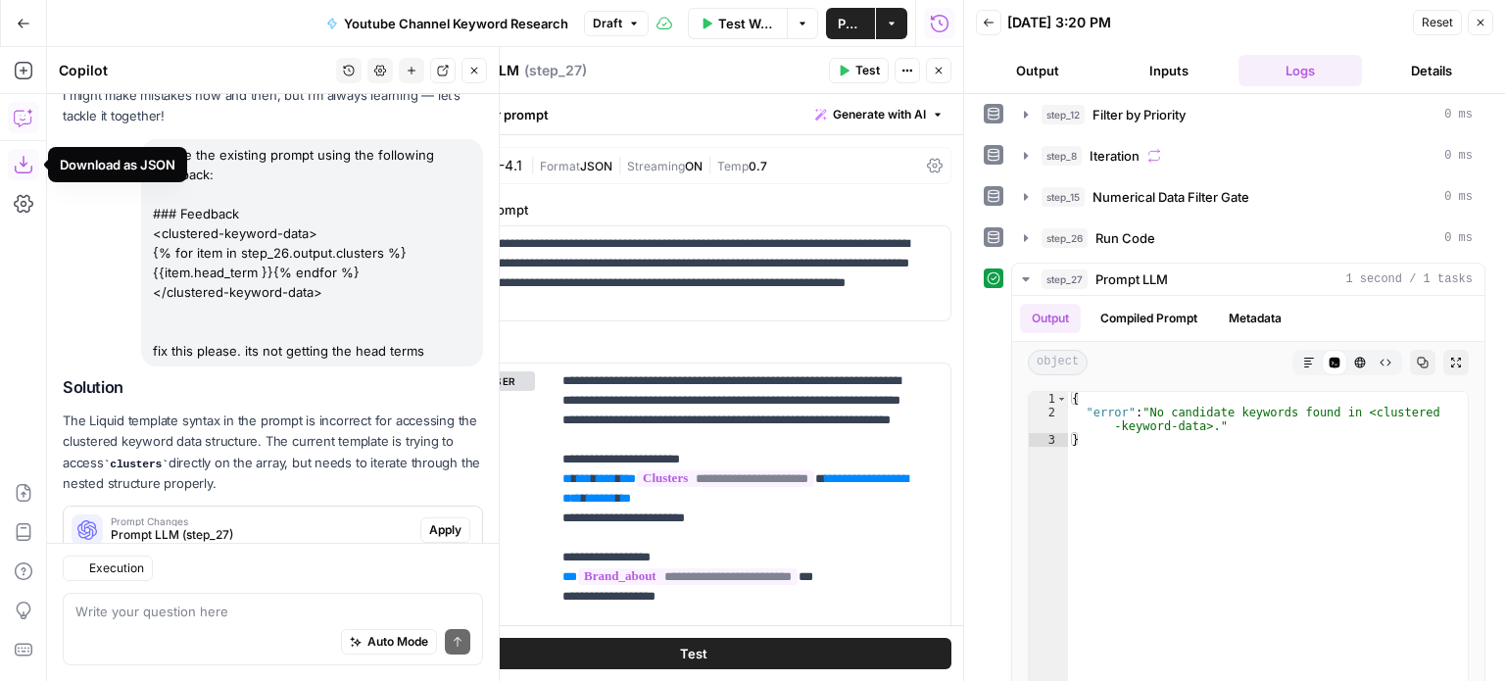
scroll to position [148, 0]
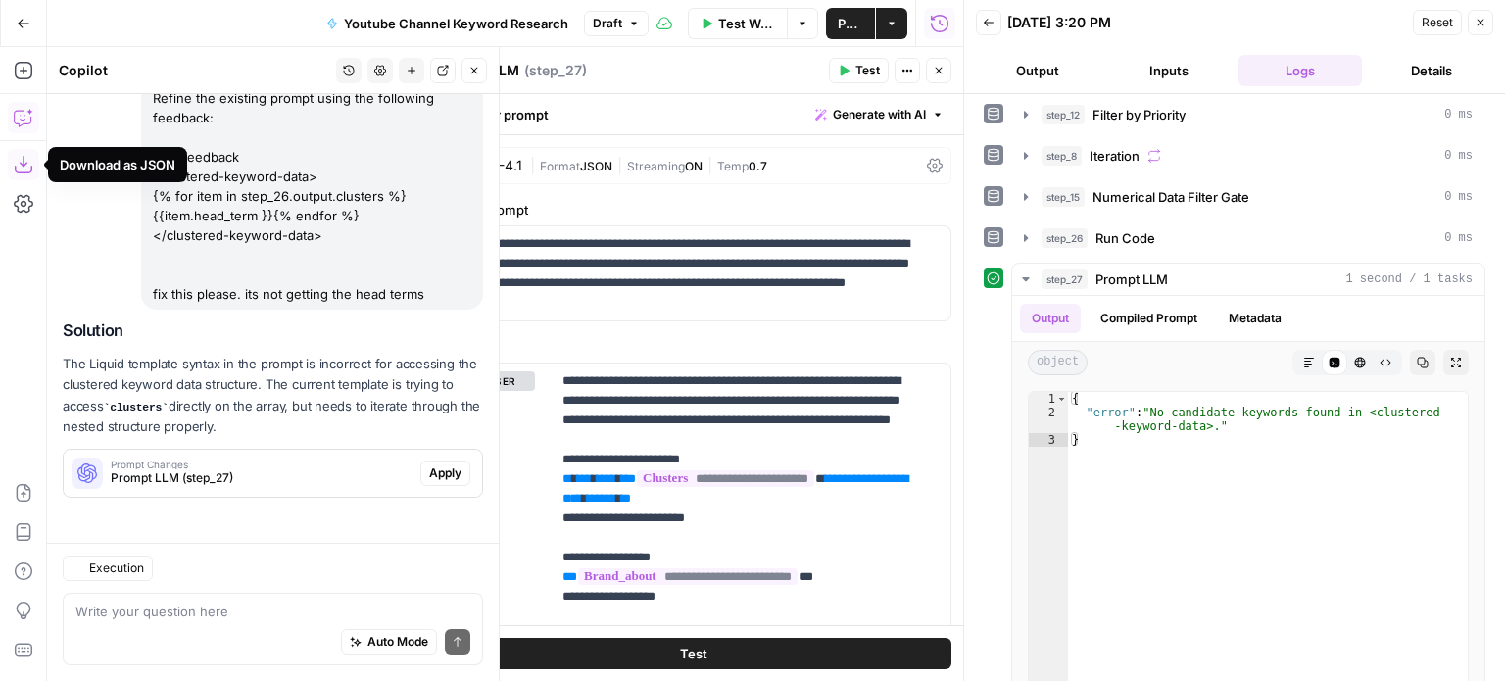
click at [445, 525] on div "Regenerate Helpful Not helpful" at bounding box center [273, 514] width 420 height 25
click at [429, 476] on span "Apply" at bounding box center [445, 474] width 32 height 18
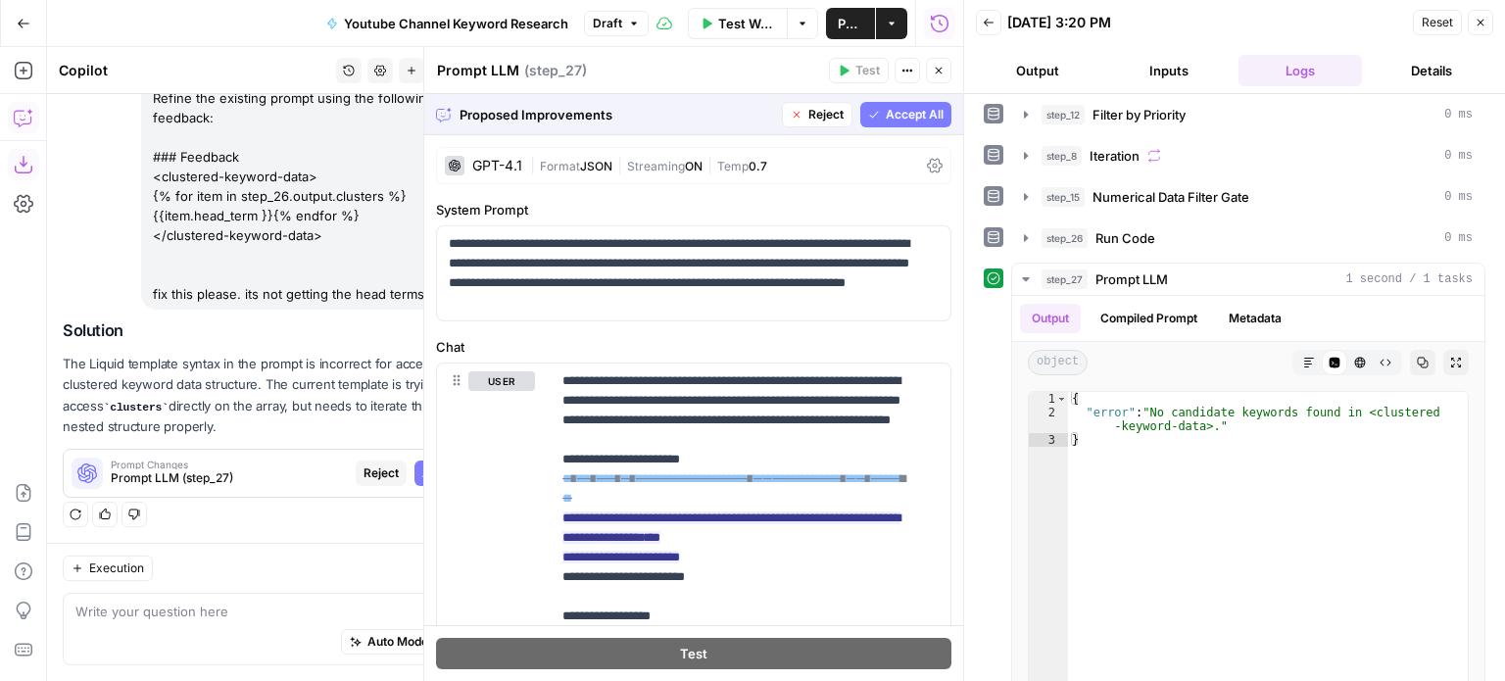
click at [886, 120] on span "Accept All" at bounding box center [915, 115] width 58 height 18
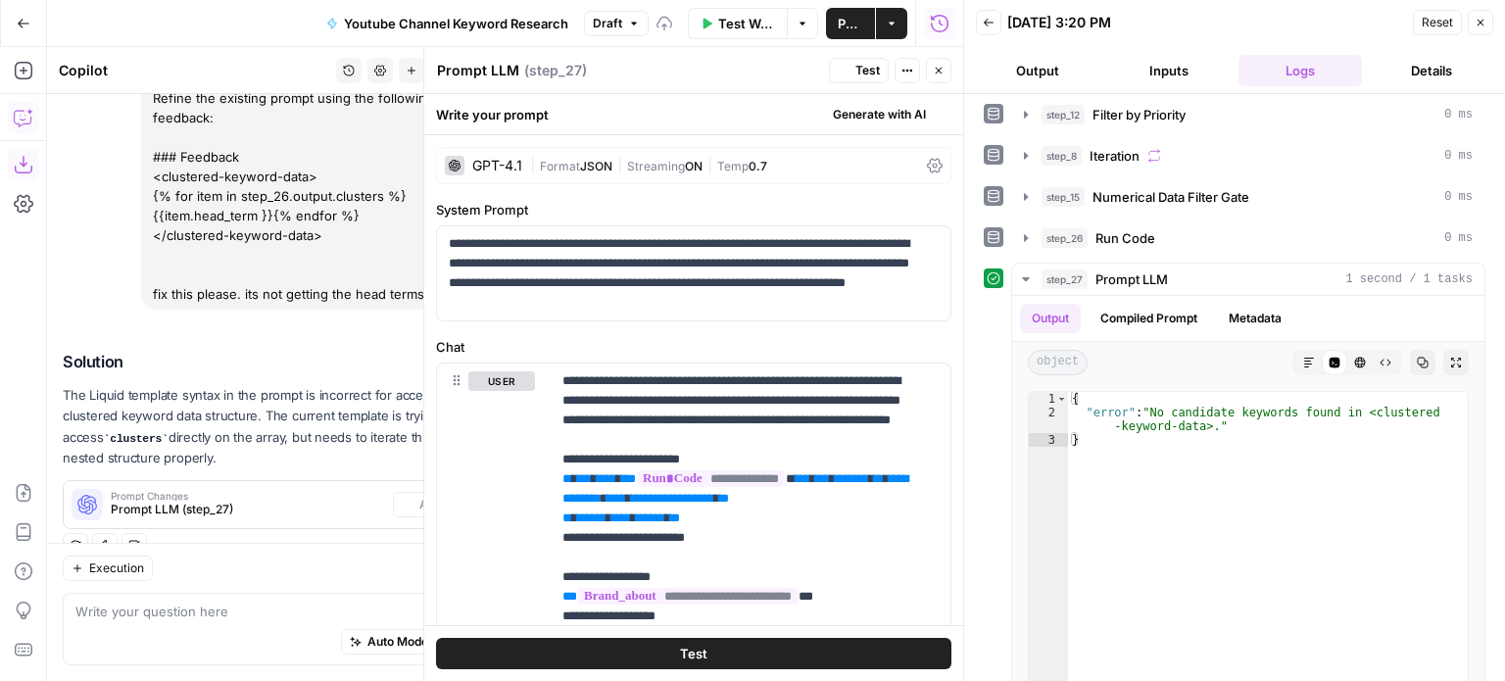
scroll to position [179, 0]
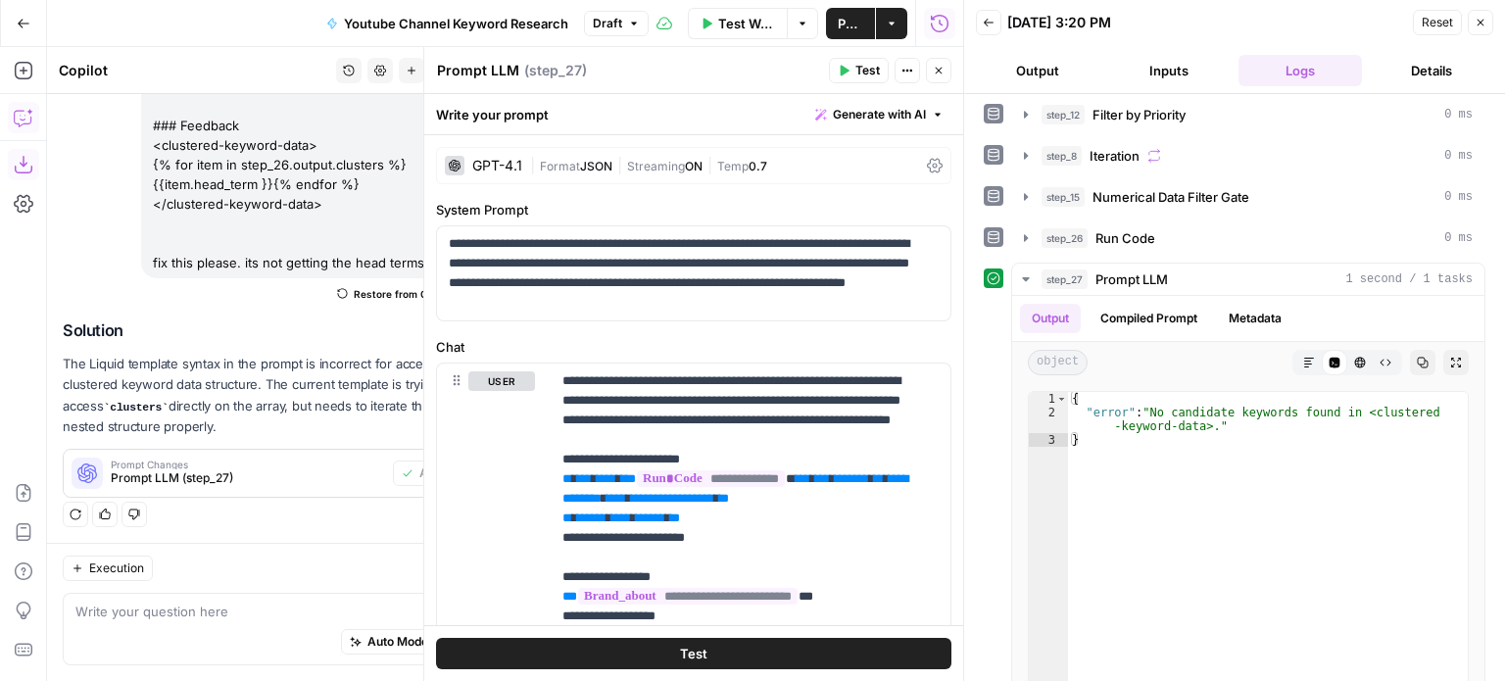
click at [865, 66] on span "Test" at bounding box center [868, 71] width 24 height 18
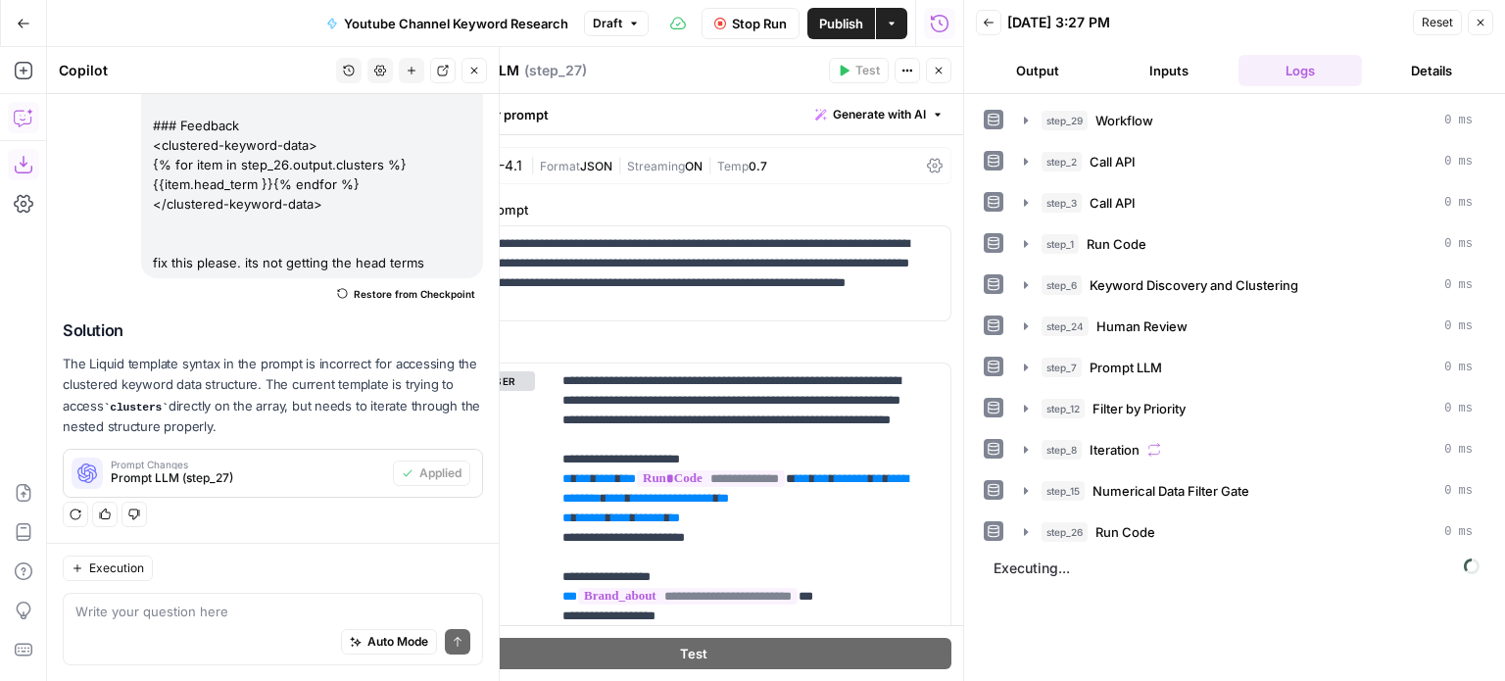
click at [470, 62] on button "Close" at bounding box center [474, 70] width 25 height 25
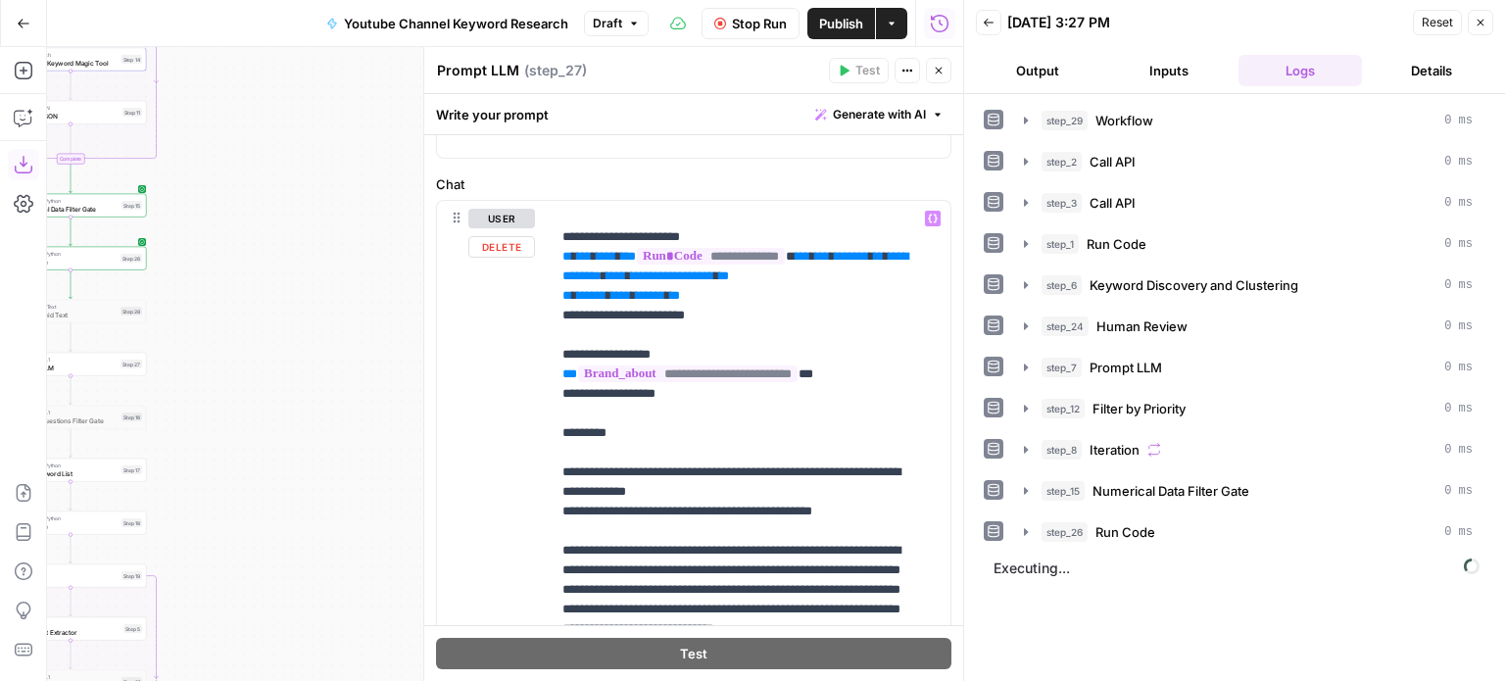
scroll to position [196, 0]
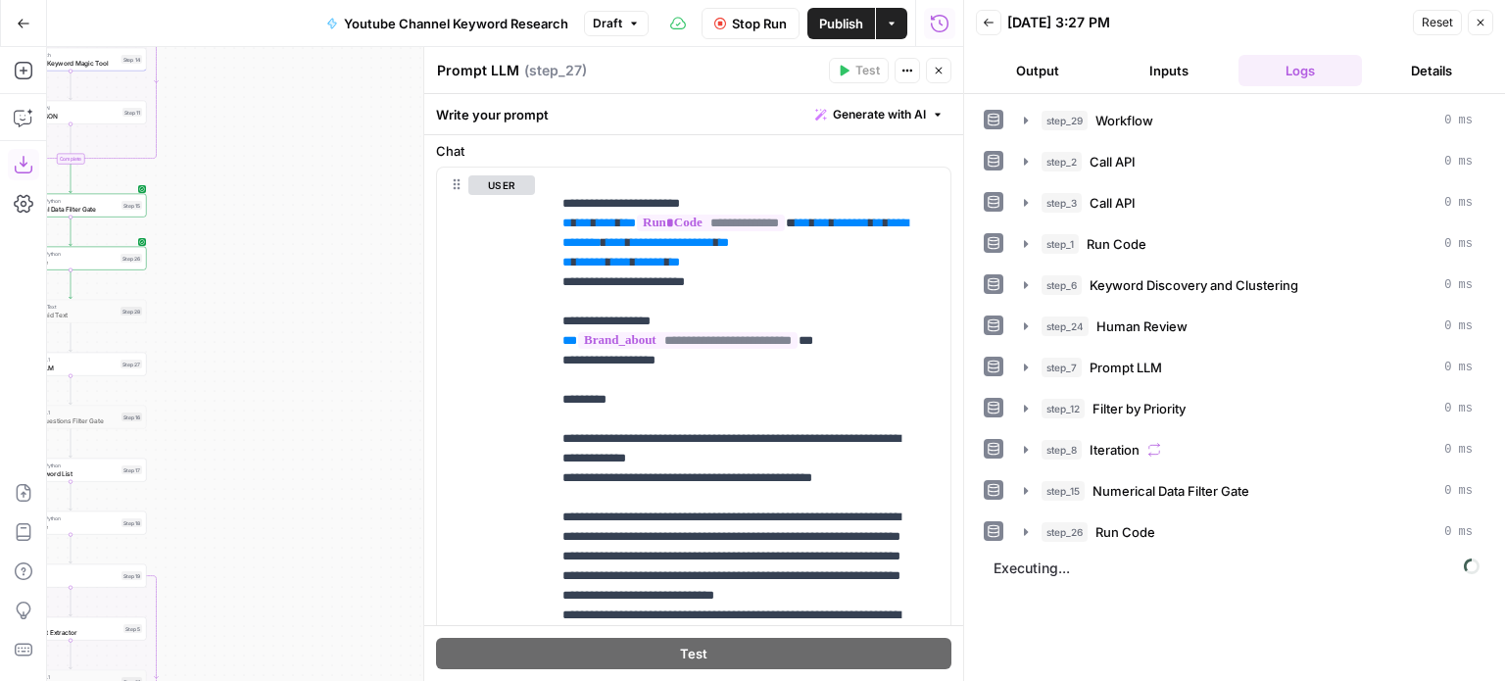
click at [1083, 579] on div "step_29 Workflow 0 ms step_2 Call API 0 ms step_3 Call API 0 ms step_1 Run Code…" at bounding box center [1235, 387] width 502 height 567
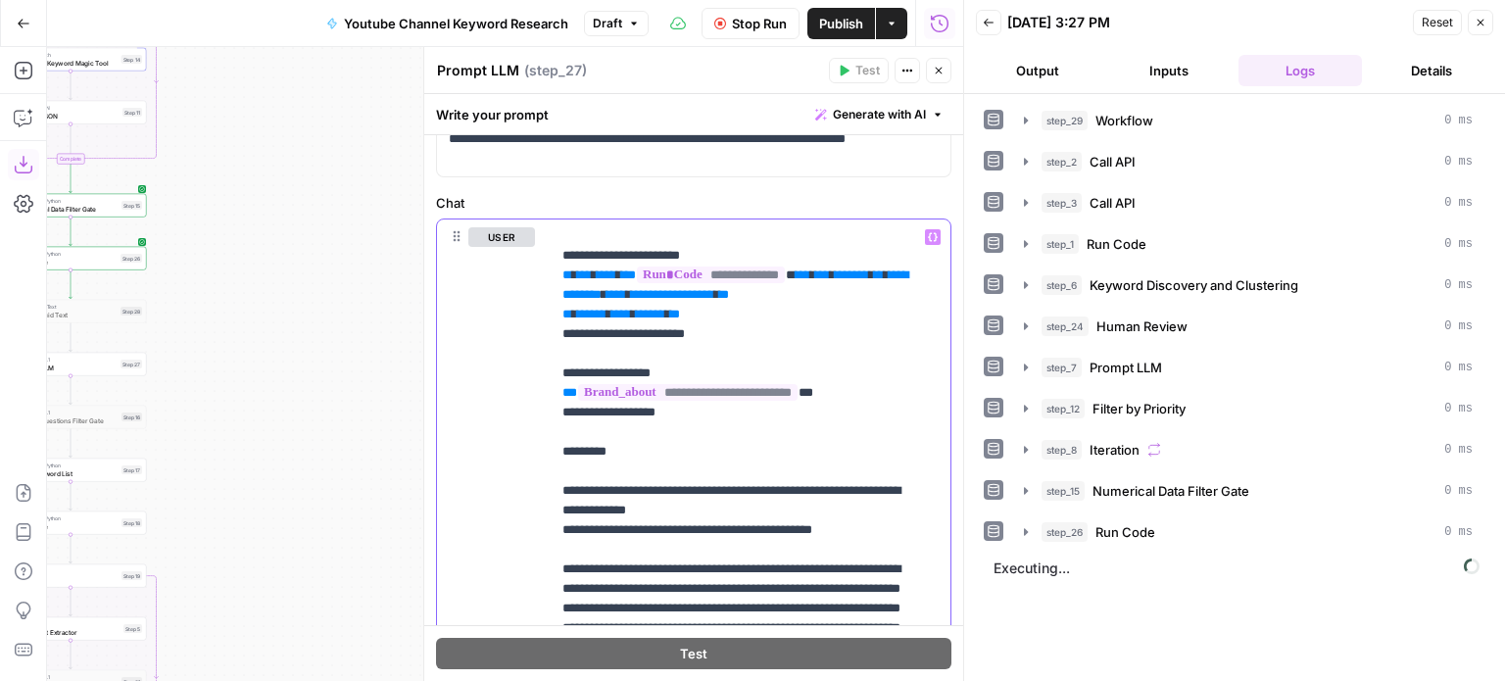
scroll to position [135, 0]
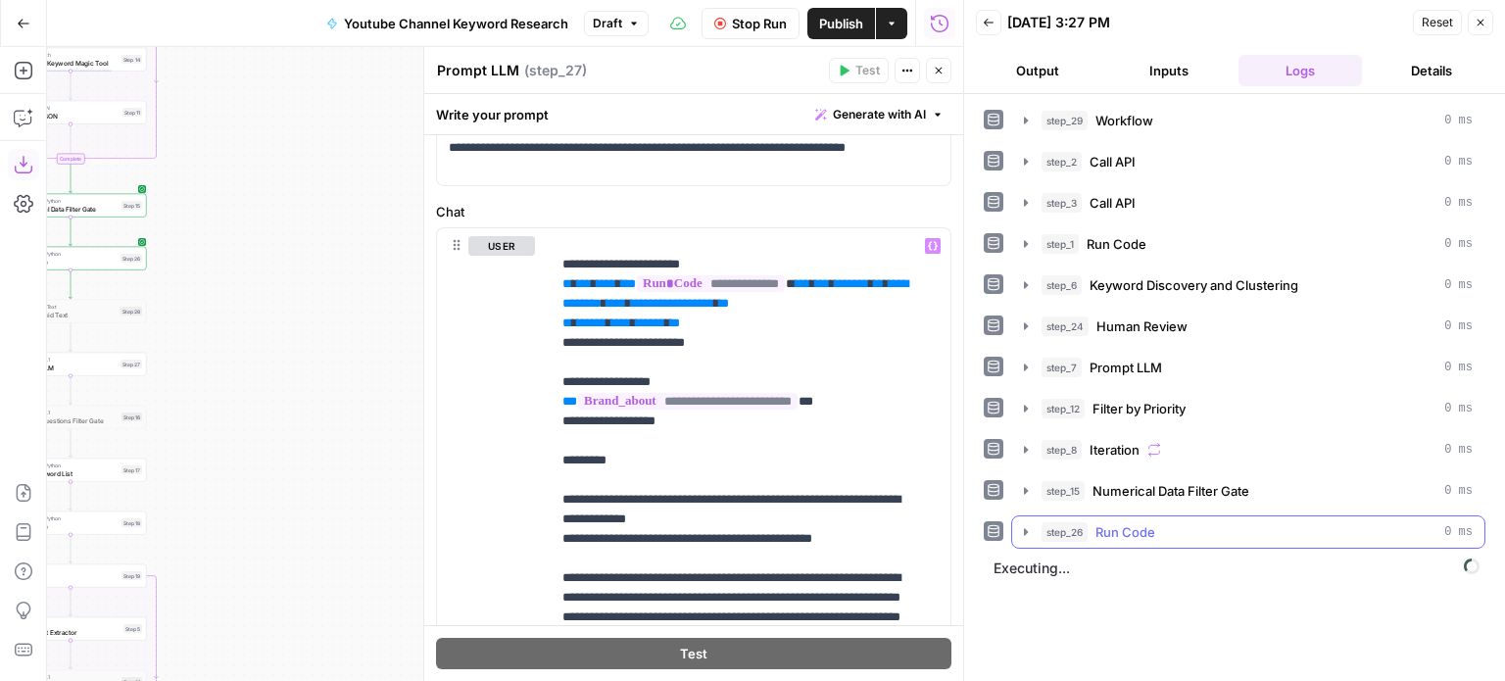
click at [1098, 527] on span "Run Code" at bounding box center [1126, 532] width 60 height 20
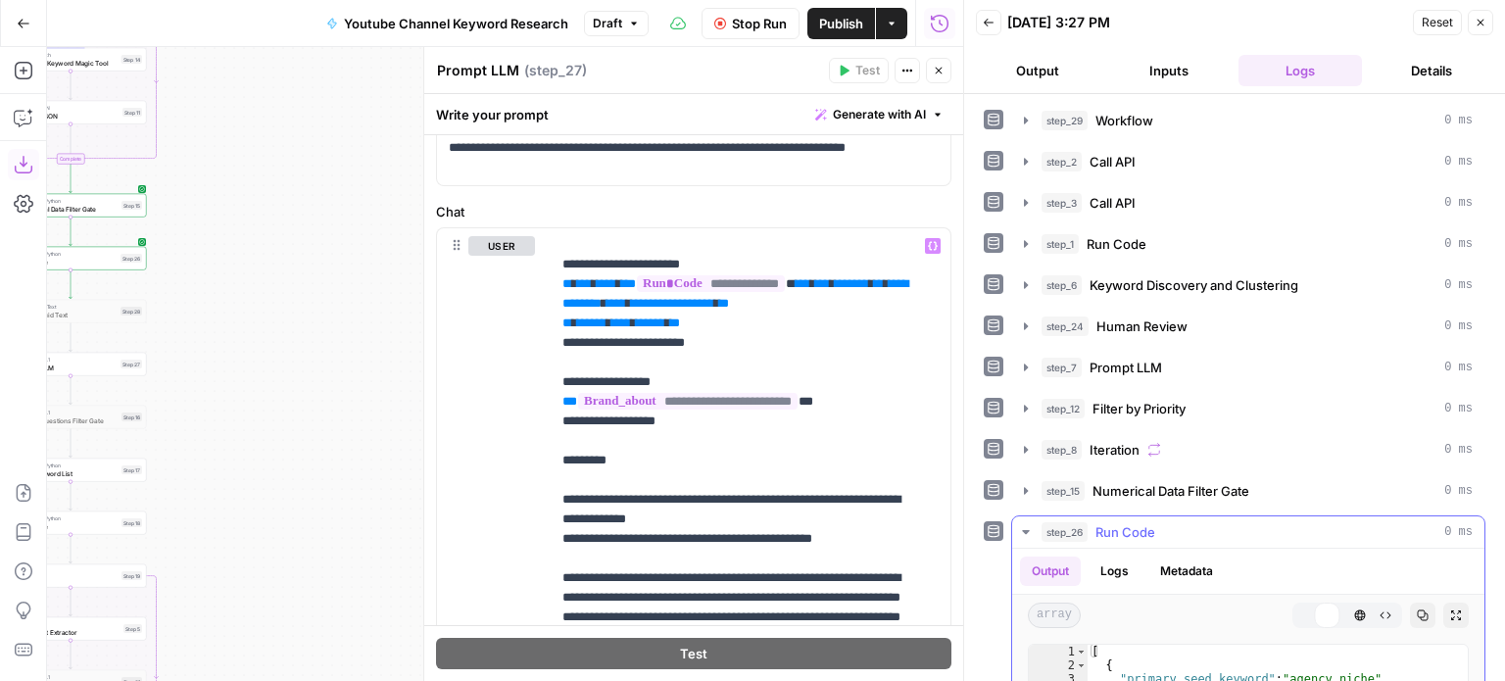
click at [1098, 527] on span "Run Code" at bounding box center [1126, 532] width 60 height 20
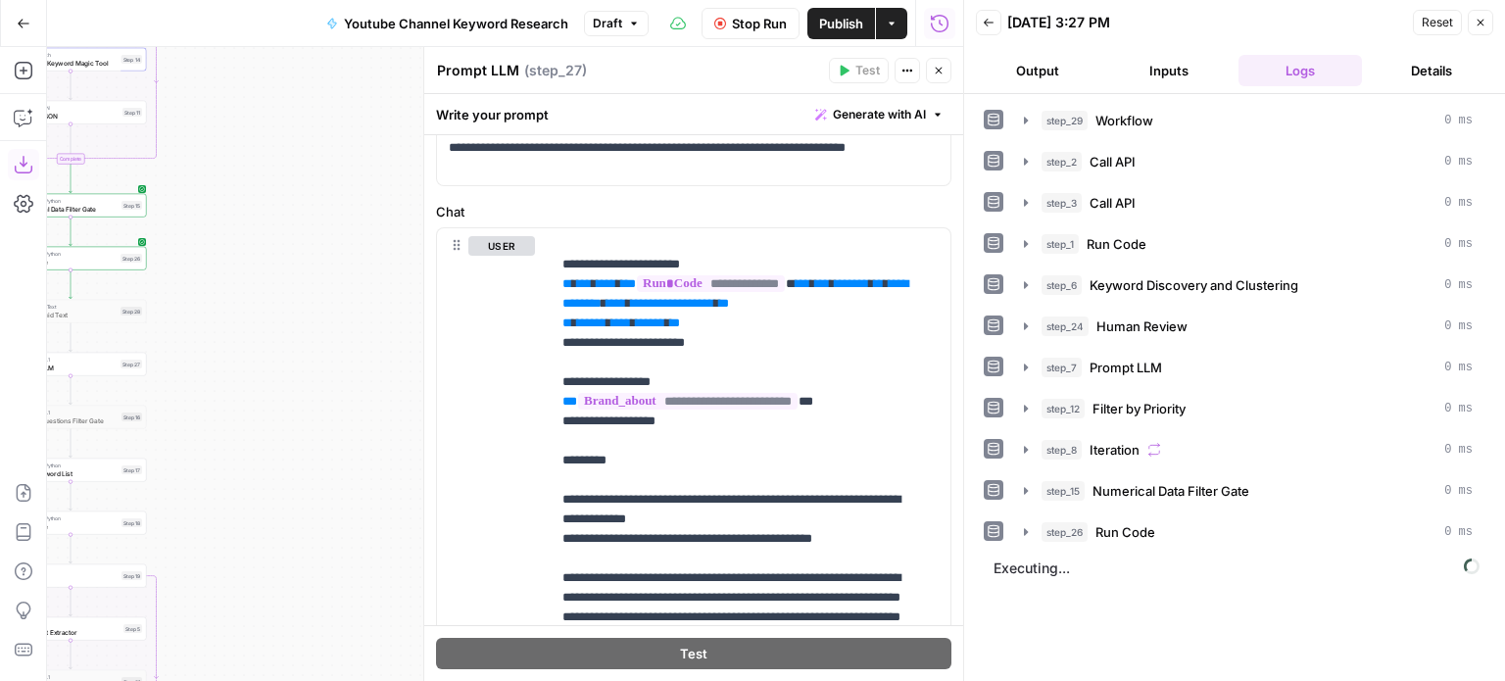
click at [1068, 564] on span "Executing..." at bounding box center [1237, 568] width 498 height 31
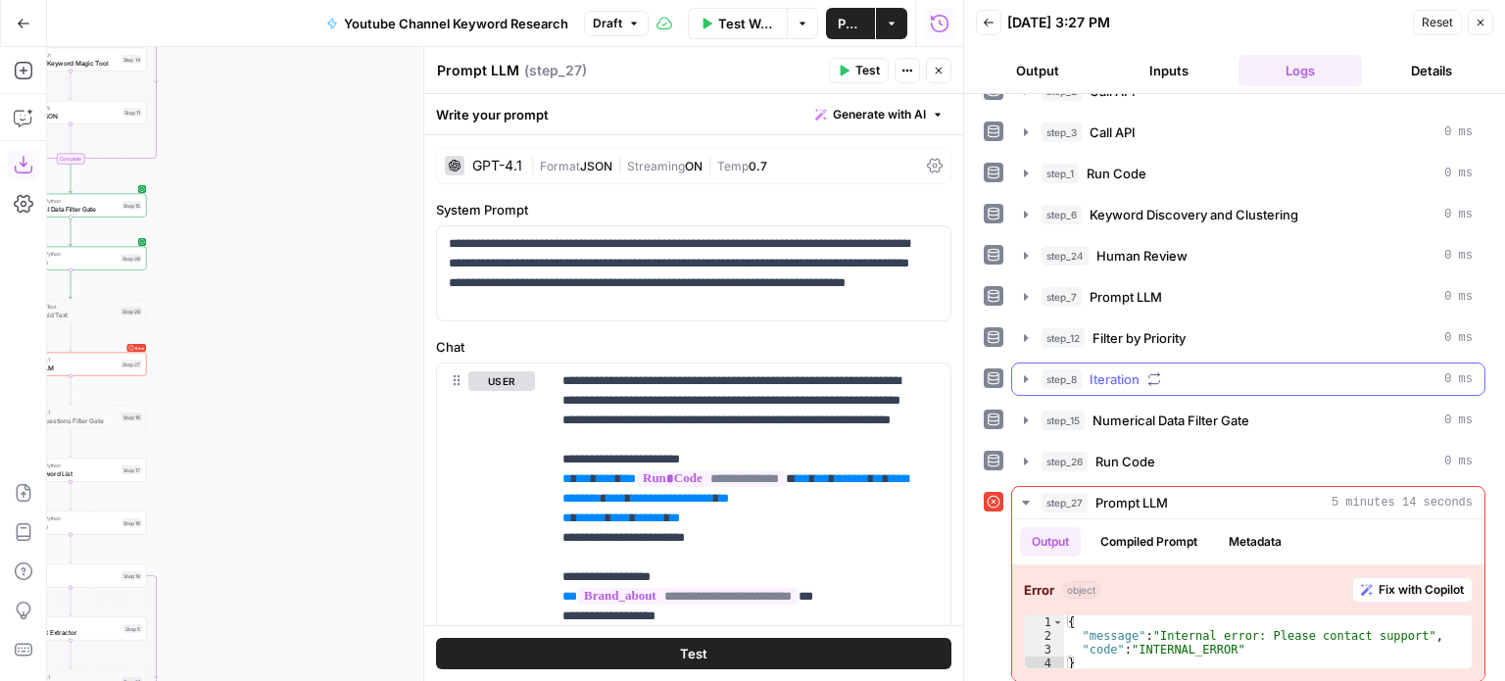
scroll to position [74, 0]
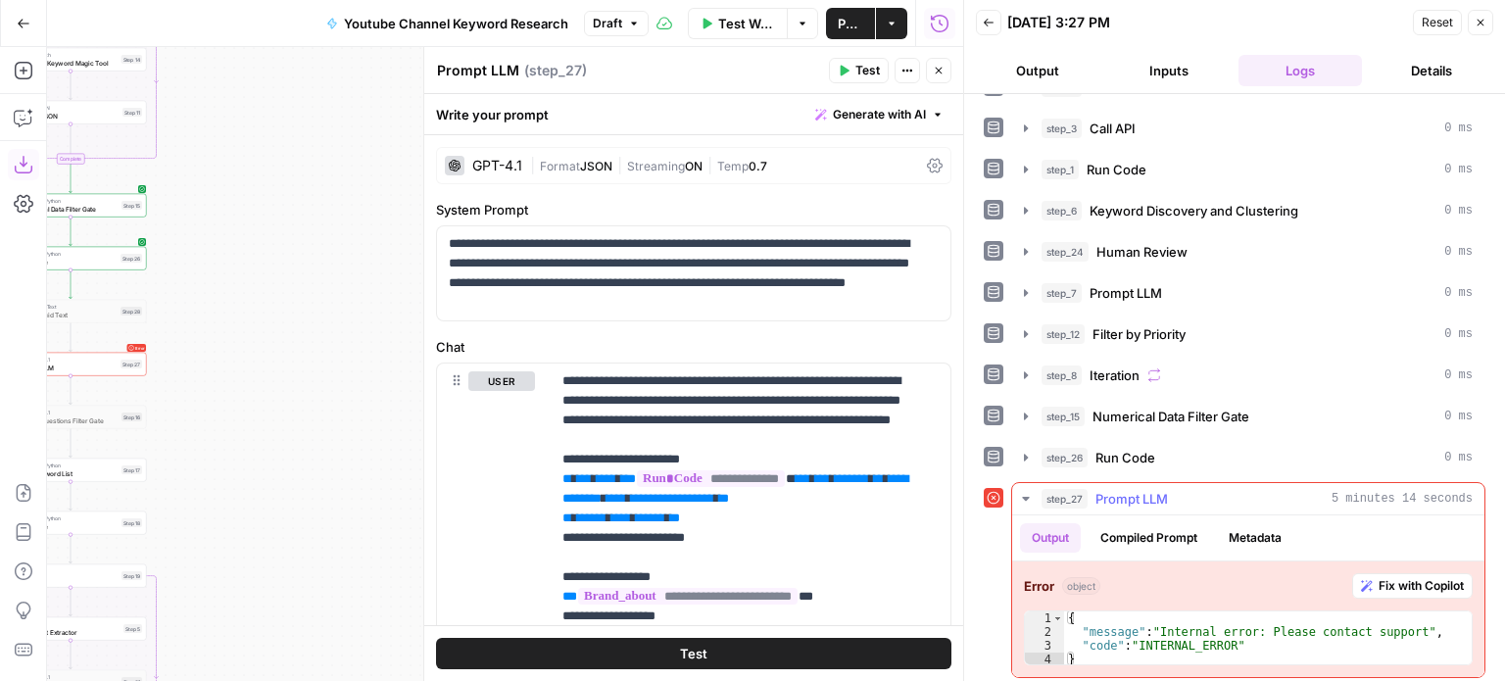
click at [1142, 515] on div "Output Compiled Prompt Metadata" at bounding box center [1248, 537] width 472 height 45
click at [1146, 536] on button "Compiled Prompt" at bounding box center [1149, 537] width 121 height 29
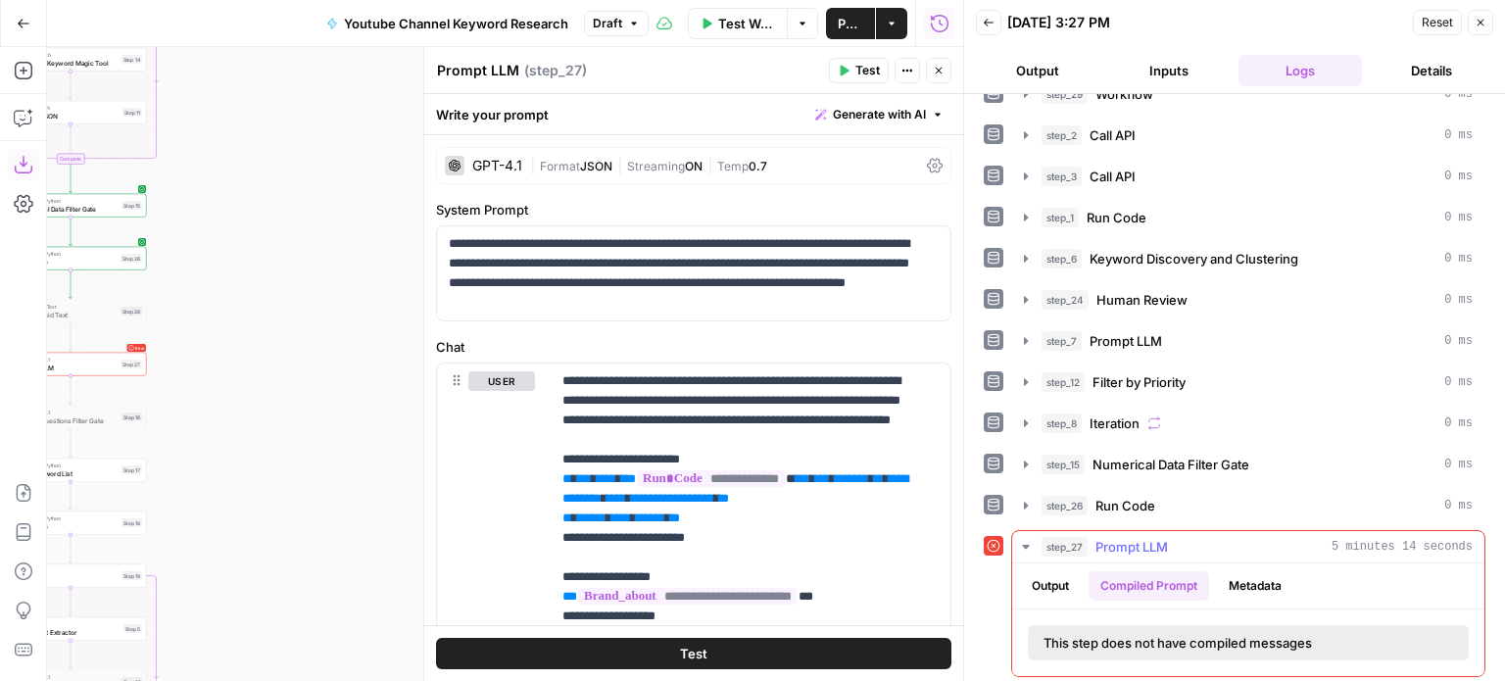
click at [1223, 571] on button "Metadata" at bounding box center [1255, 585] width 76 height 29
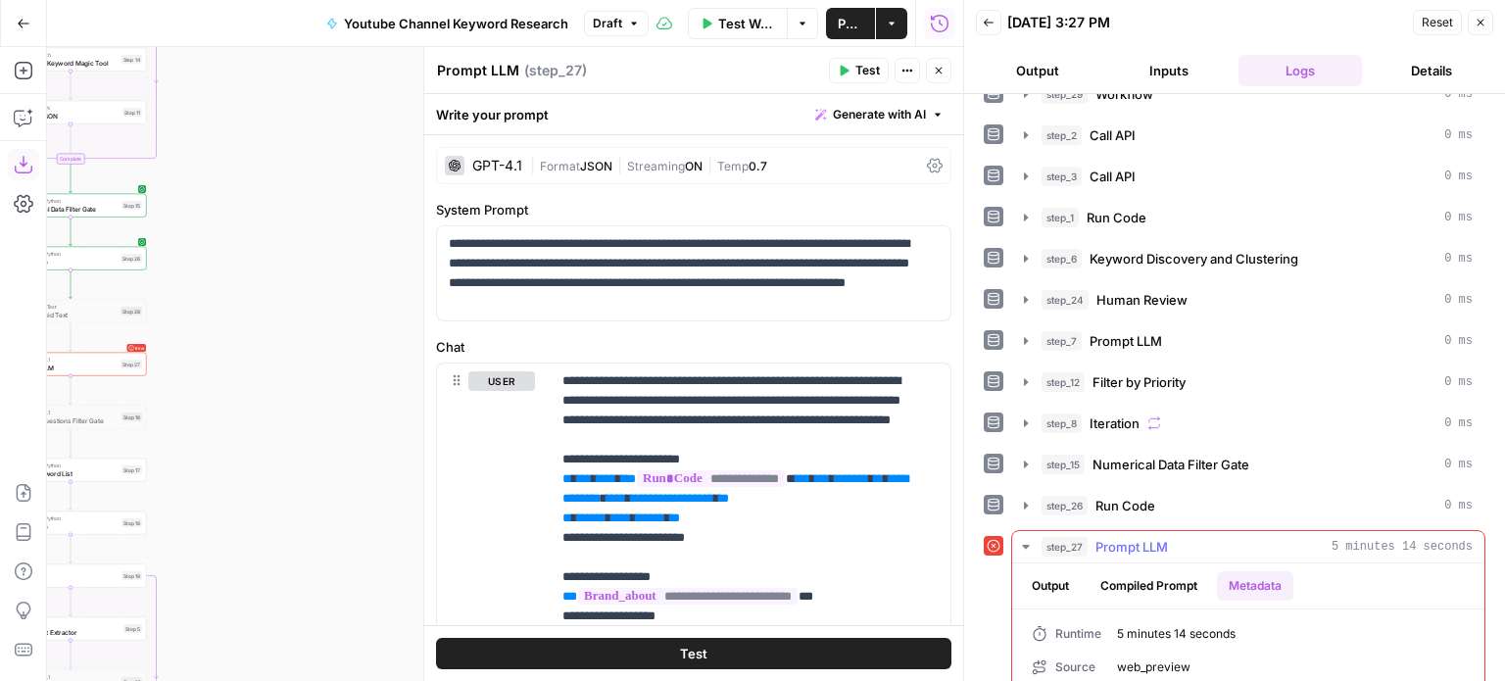
click at [1150, 576] on button "Compiled Prompt" at bounding box center [1149, 585] width 121 height 29
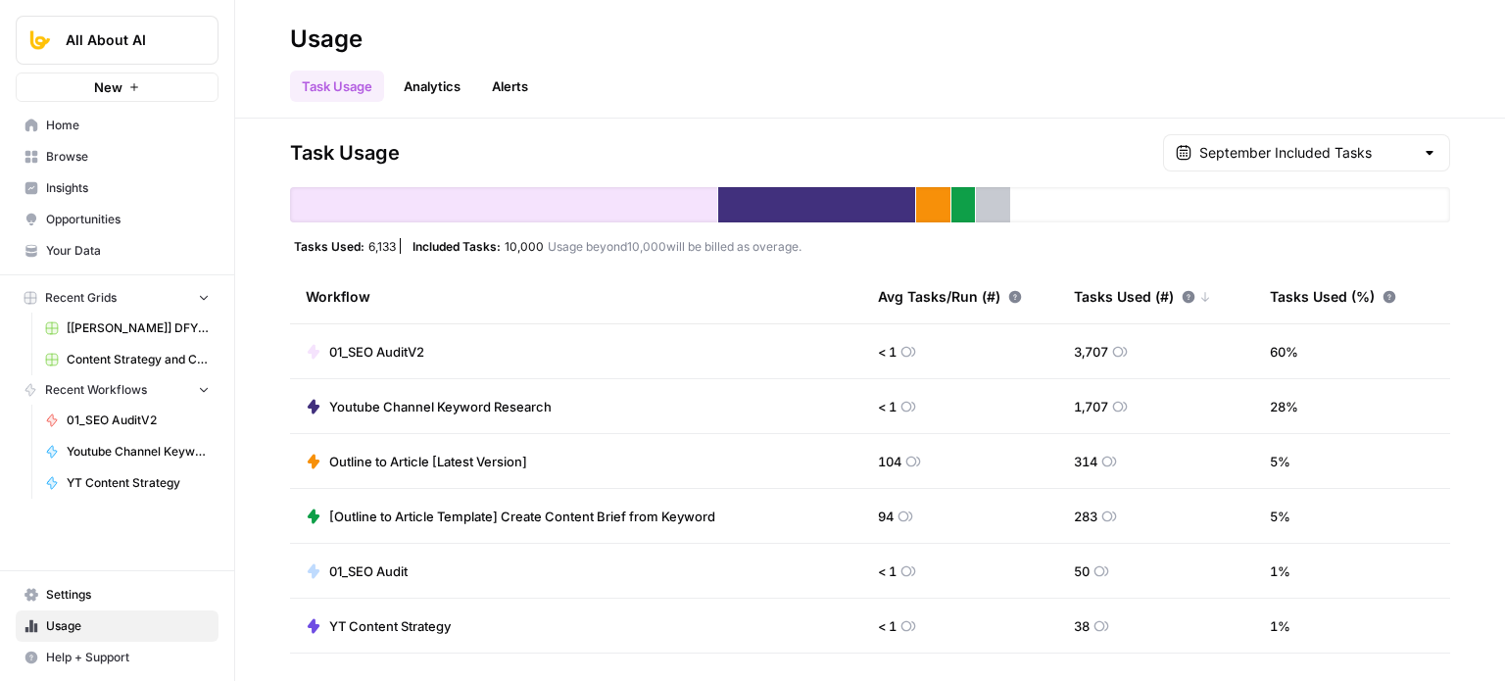
click at [88, 599] on span "Settings" at bounding box center [128, 595] width 164 height 18
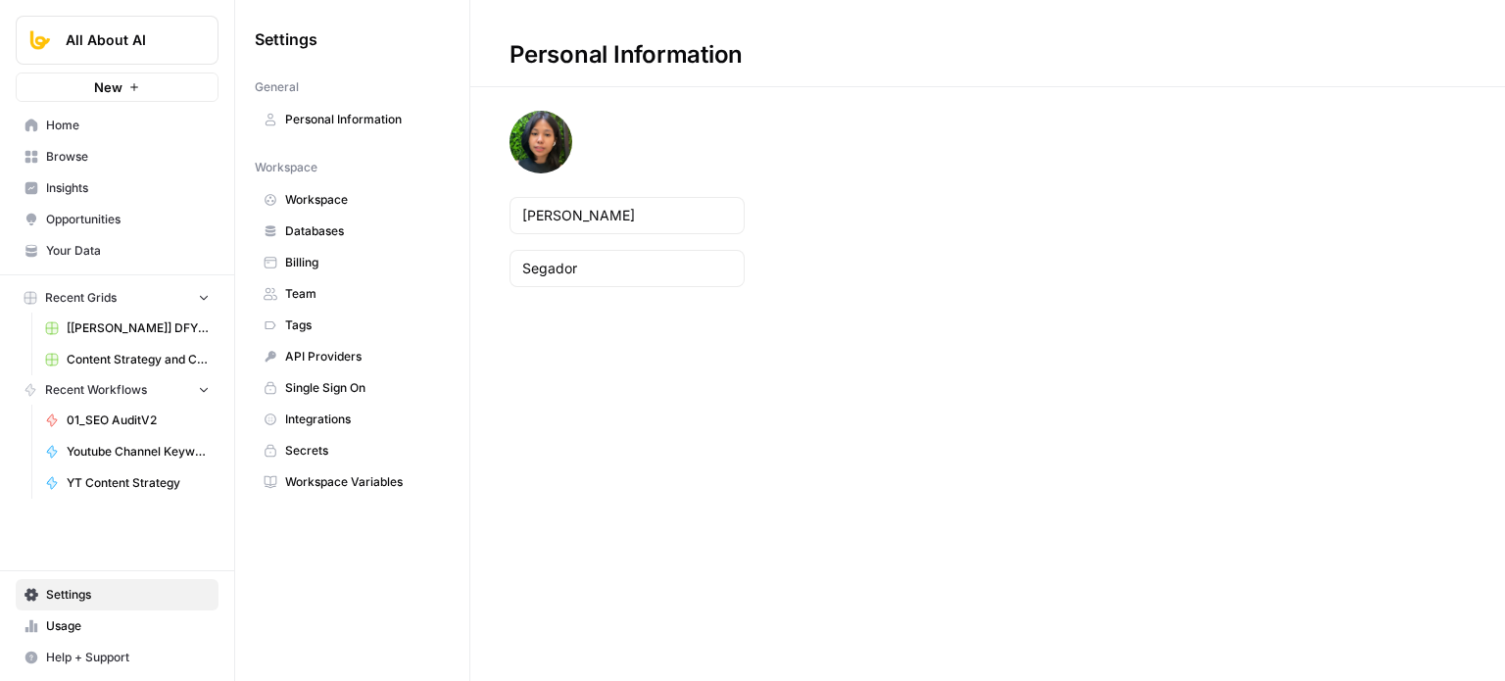
click at [92, 618] on span "Usage" at bounding box center [128, 626] width 164 height 18
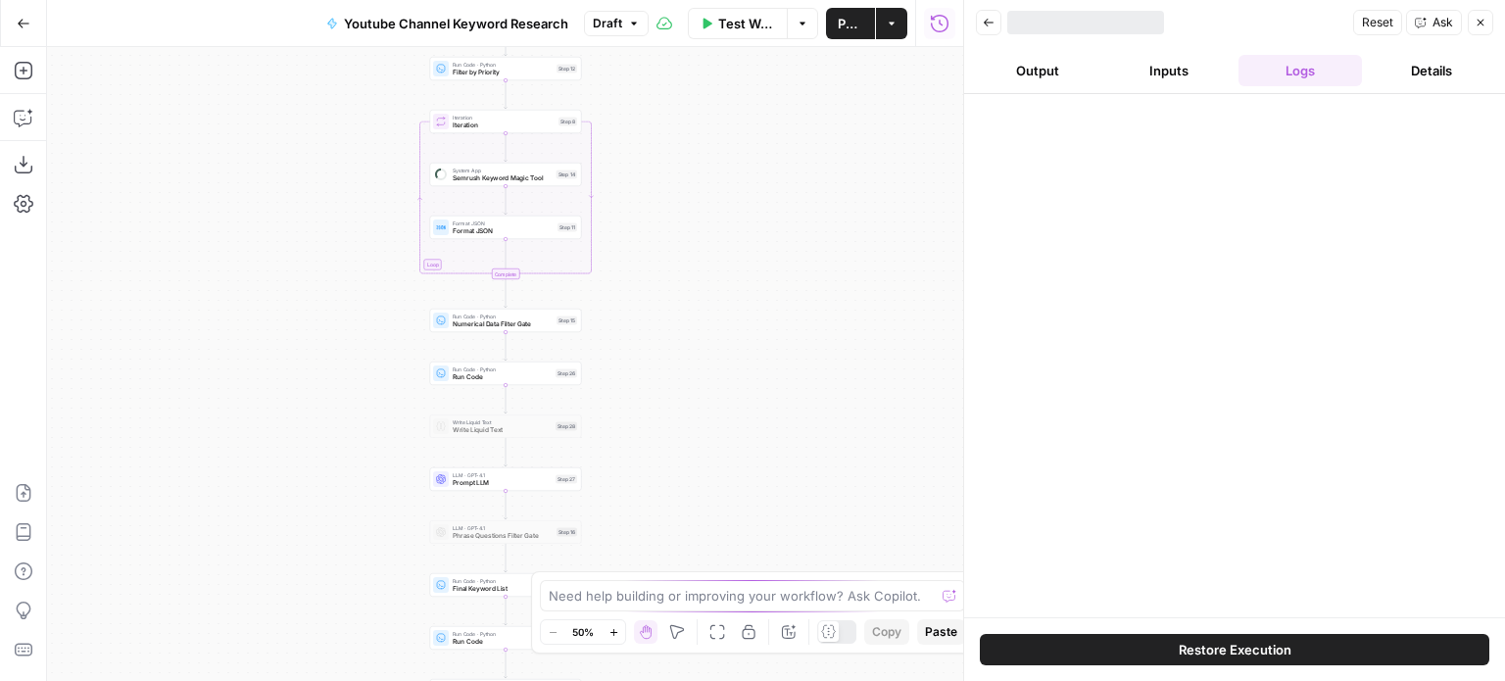
drag, startPoint x: 721, startPoint y: 470, endPoint x: 759, endPoint y: 359, distance: 118.1
click at [759, 359] on div "Workflow Set Inputs Inputs Workflow Workflow Step 29 Call API Call API Step 2 C…" at bounding box center [505, 364] width 916 height 634
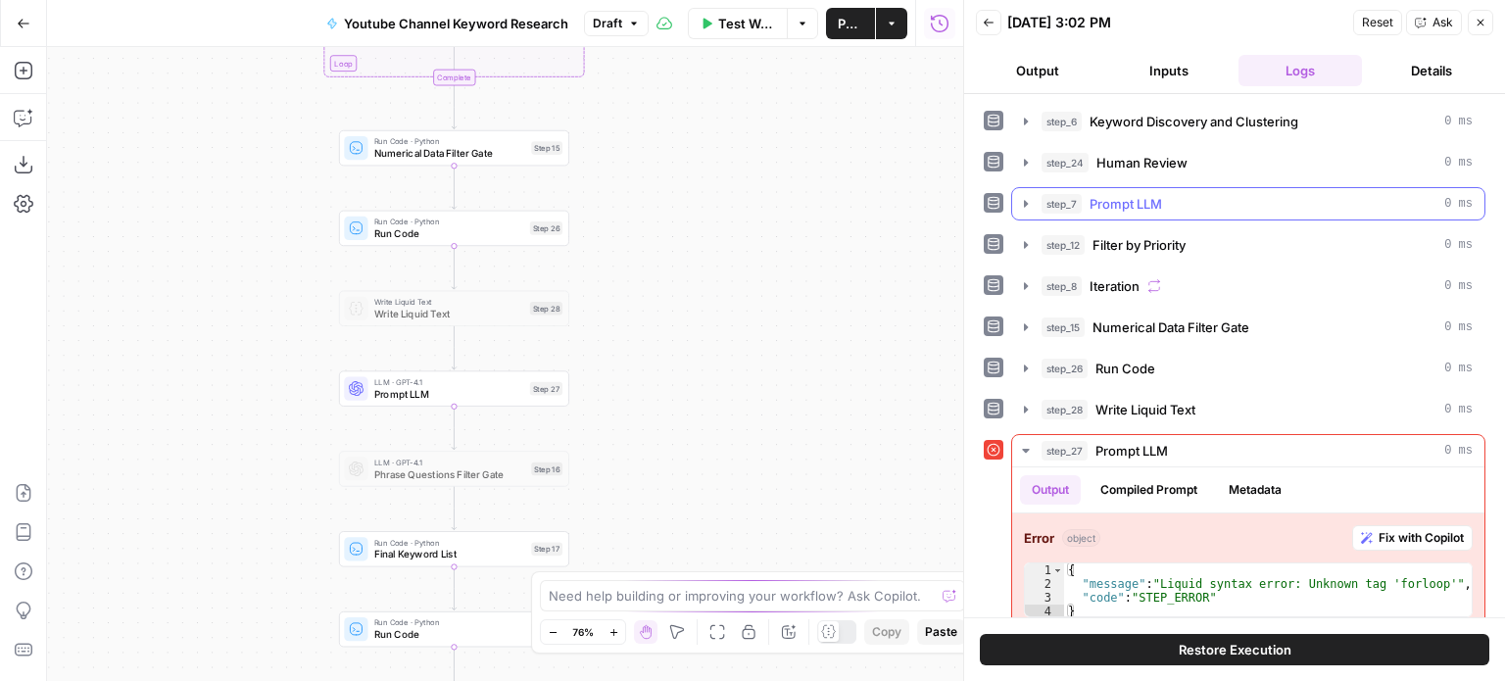
scroll to position [179, 0]
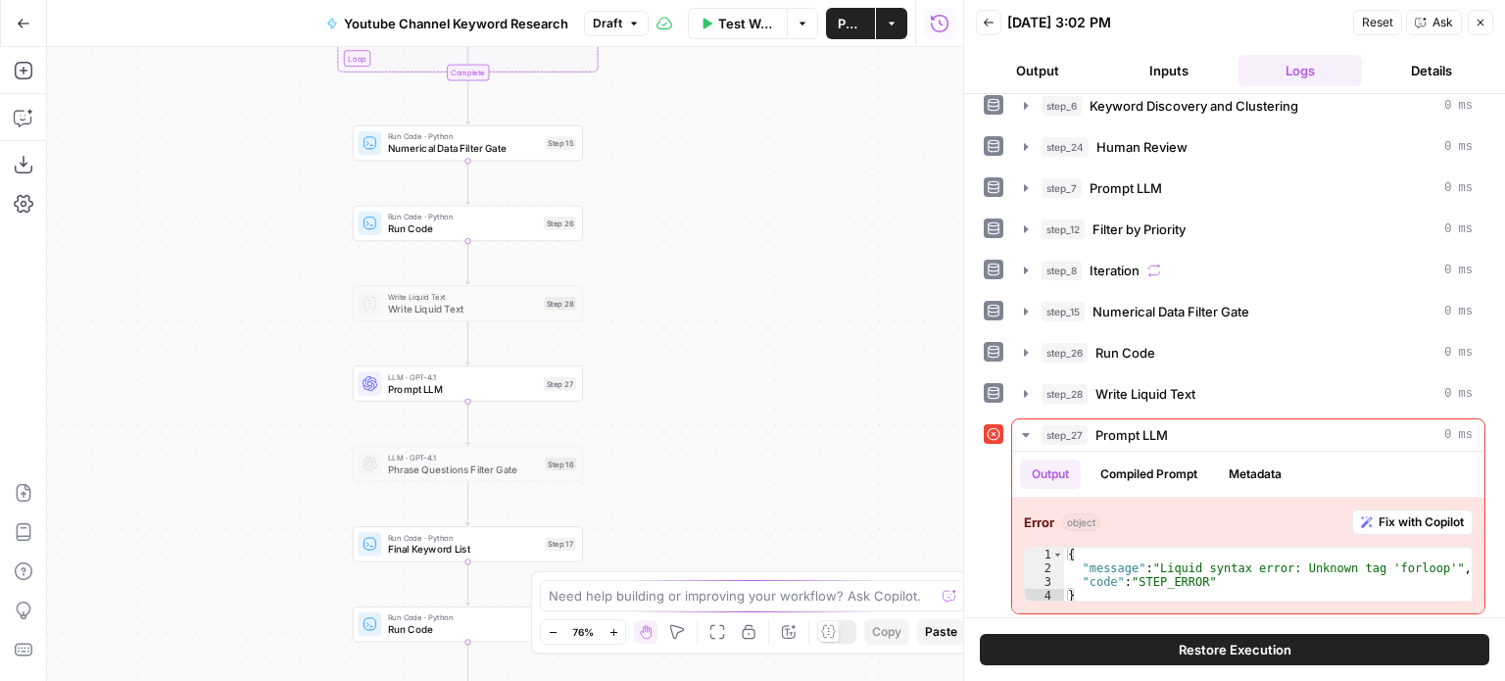
drag, startPoint x: 727, startPoint y: 300, endPoint x: 814, endPoint y: 286, distance: 88.3
click at [812, 286] on div "Workflow Set Inputs Inputs Workflow Workflow Step 29 Call API Call API Step 2 C…" at bounding box center [505, 364] width 916 height 634
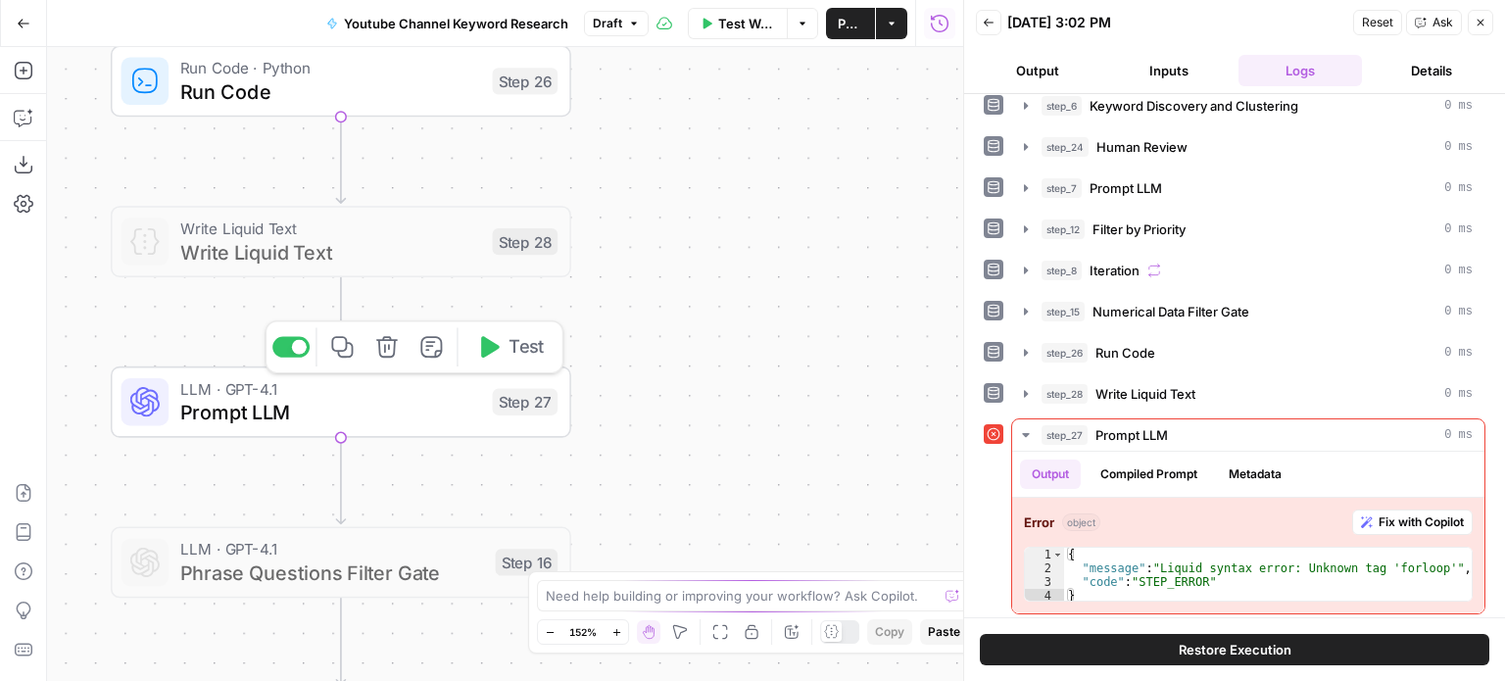
click at [506, 335] on button "Test" at bounding box center [511, 346] width 92 height 38
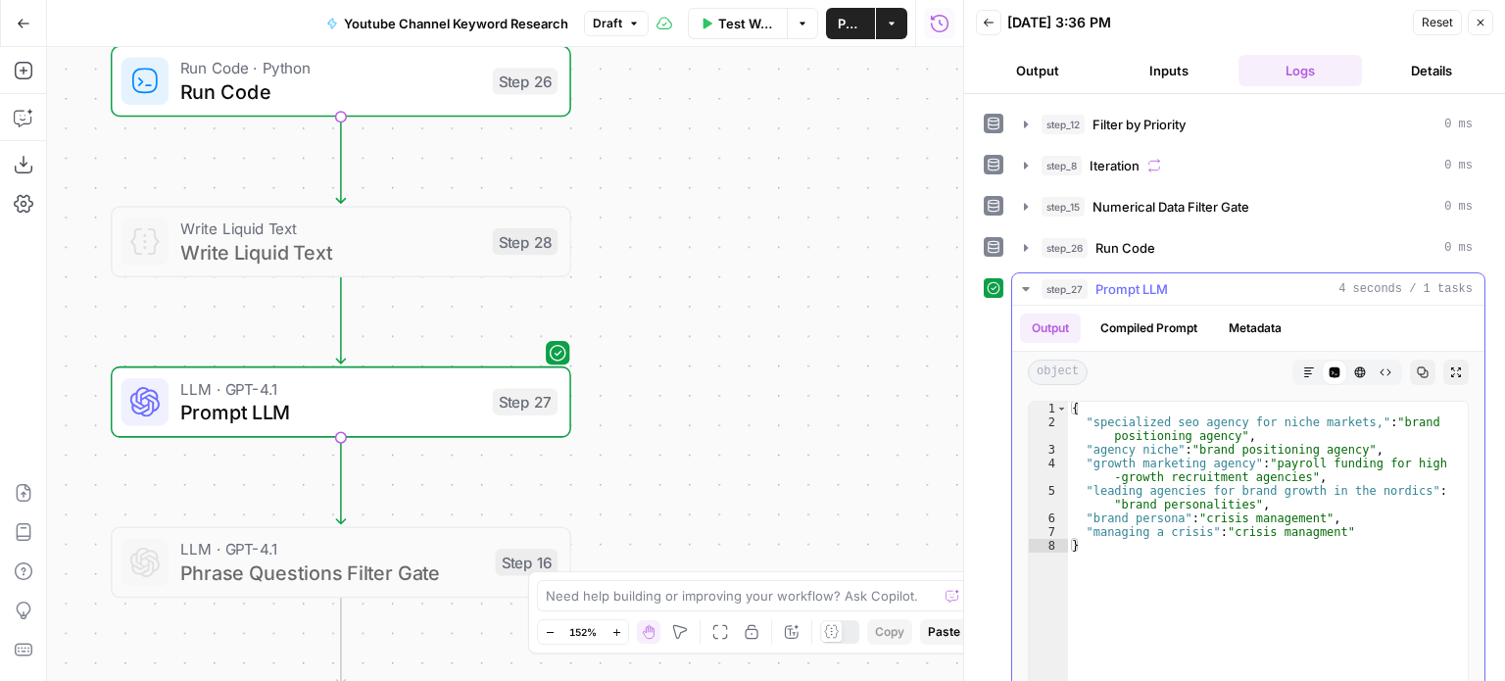
scroll to position [294, 0]
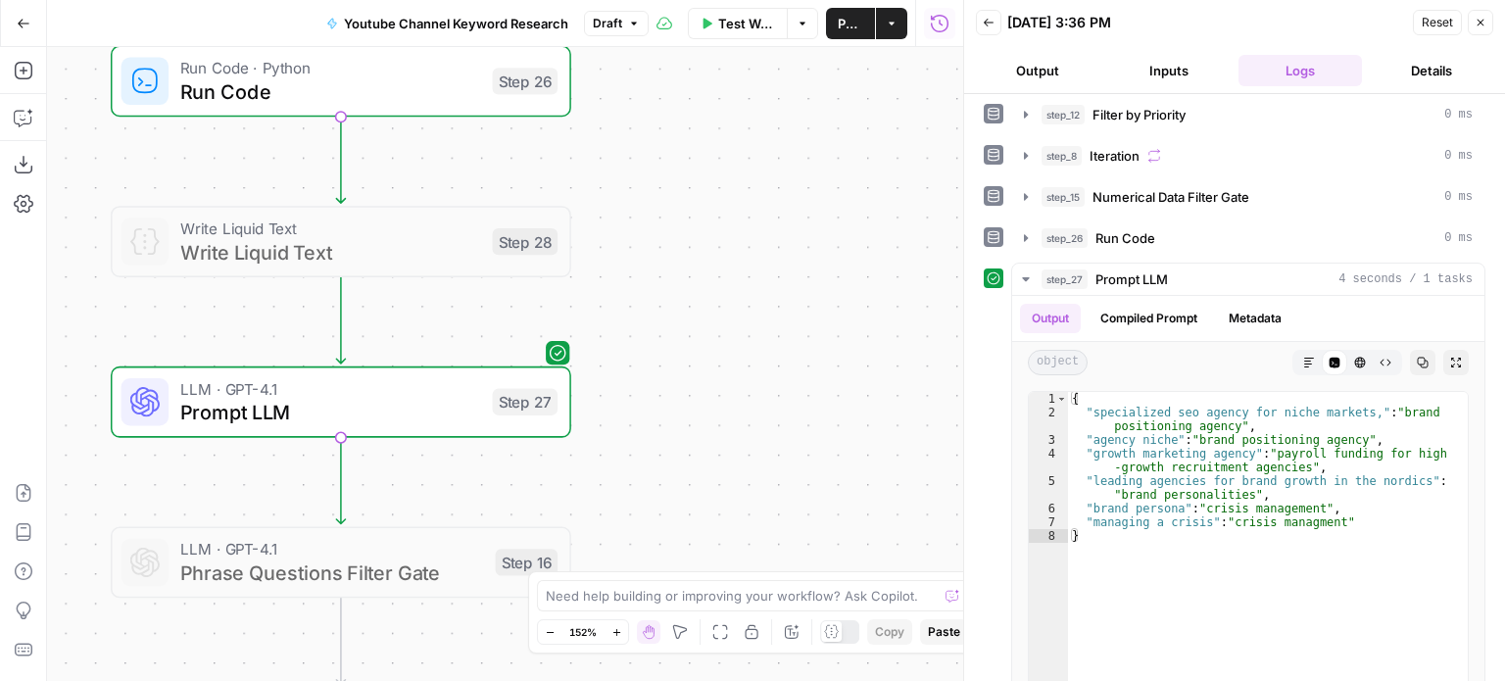
click at [365, 416] on span "Prompt LLM" at bounding box center [330, 412] width 300 height 29
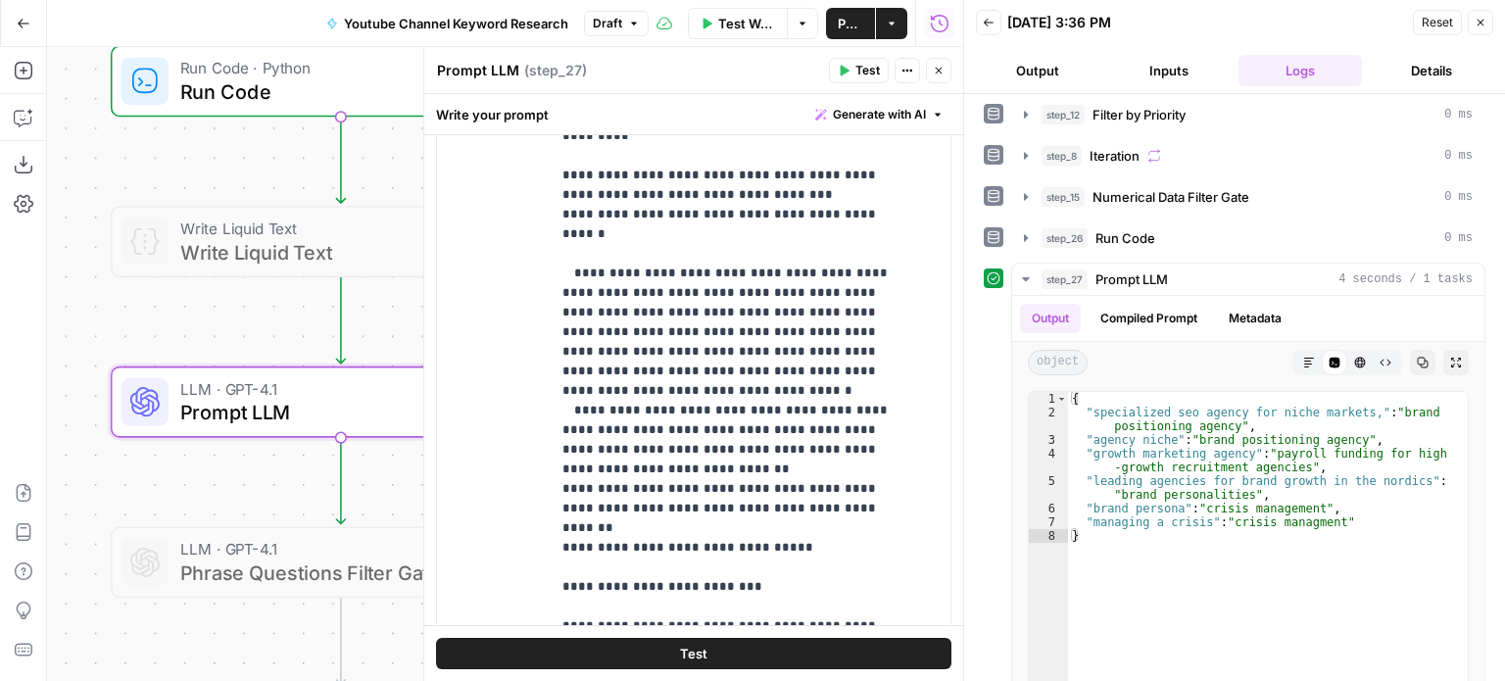
scroll to position [639, 0]
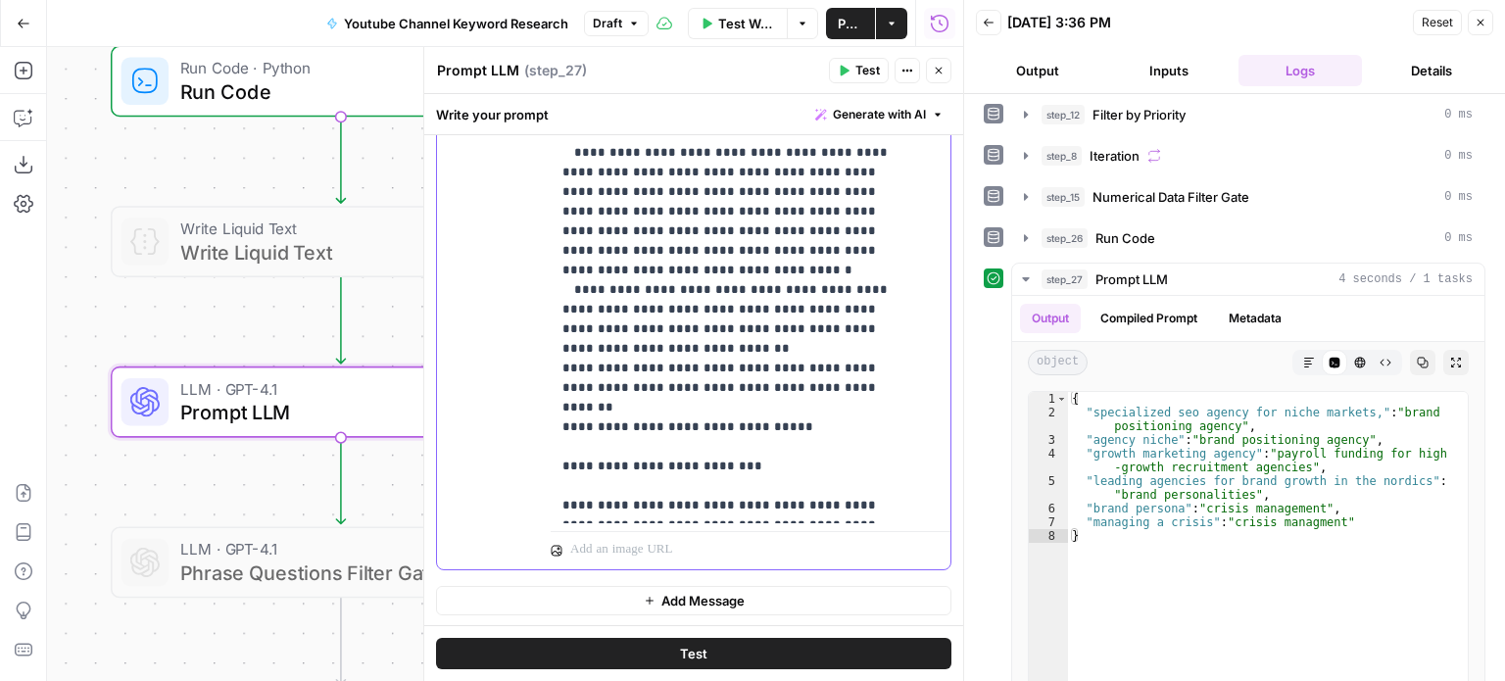
click at [569, 336] on p "**********" at bounding box center [736, 94] width 347 height 843
drag, startPoint x: 794, startPoint y: 469, endPoint x: 529, endPoint y: 436, distance: 266.7
click at [529, 436] on div "**********" at bounding box center [694, 147] width 514 height 845
click at [635, 442] on p "**********" at bounding box center [736, 94] width 347 height 843
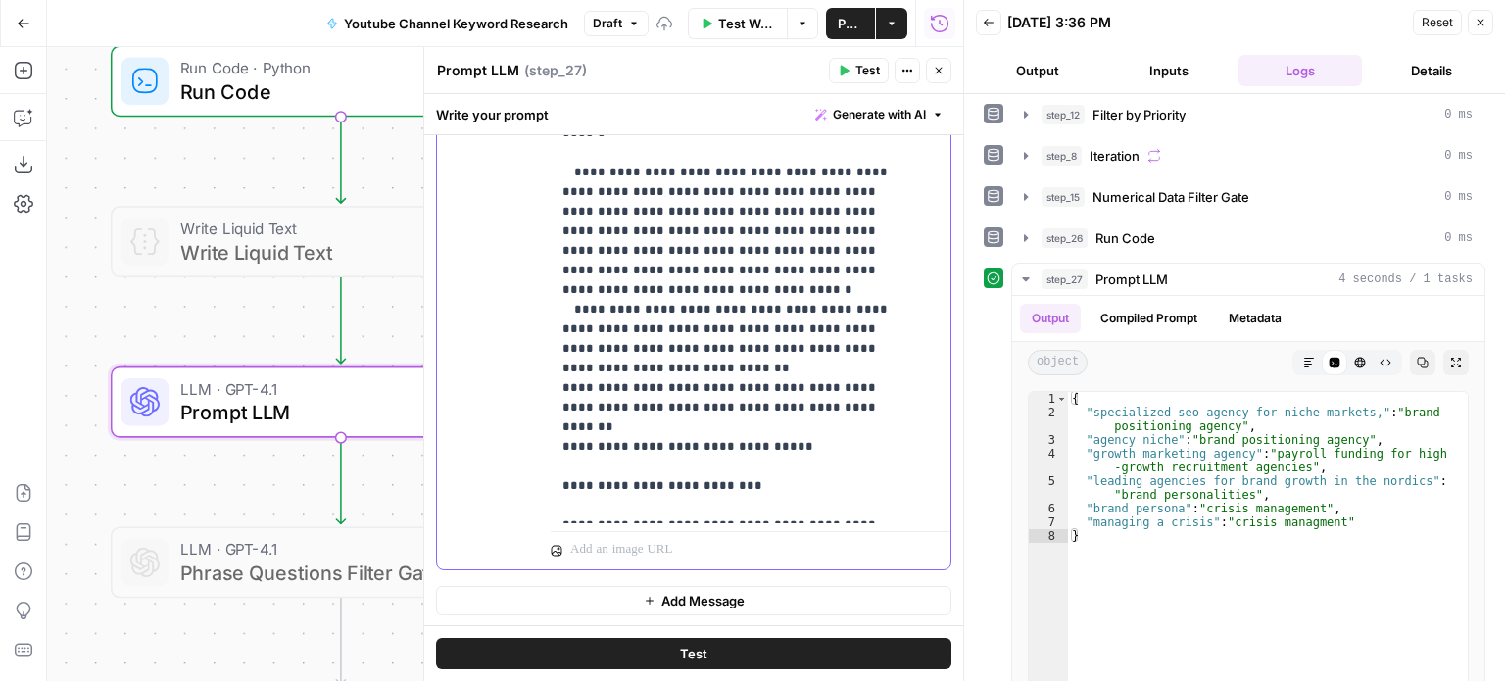
scroll to position [60, 0]
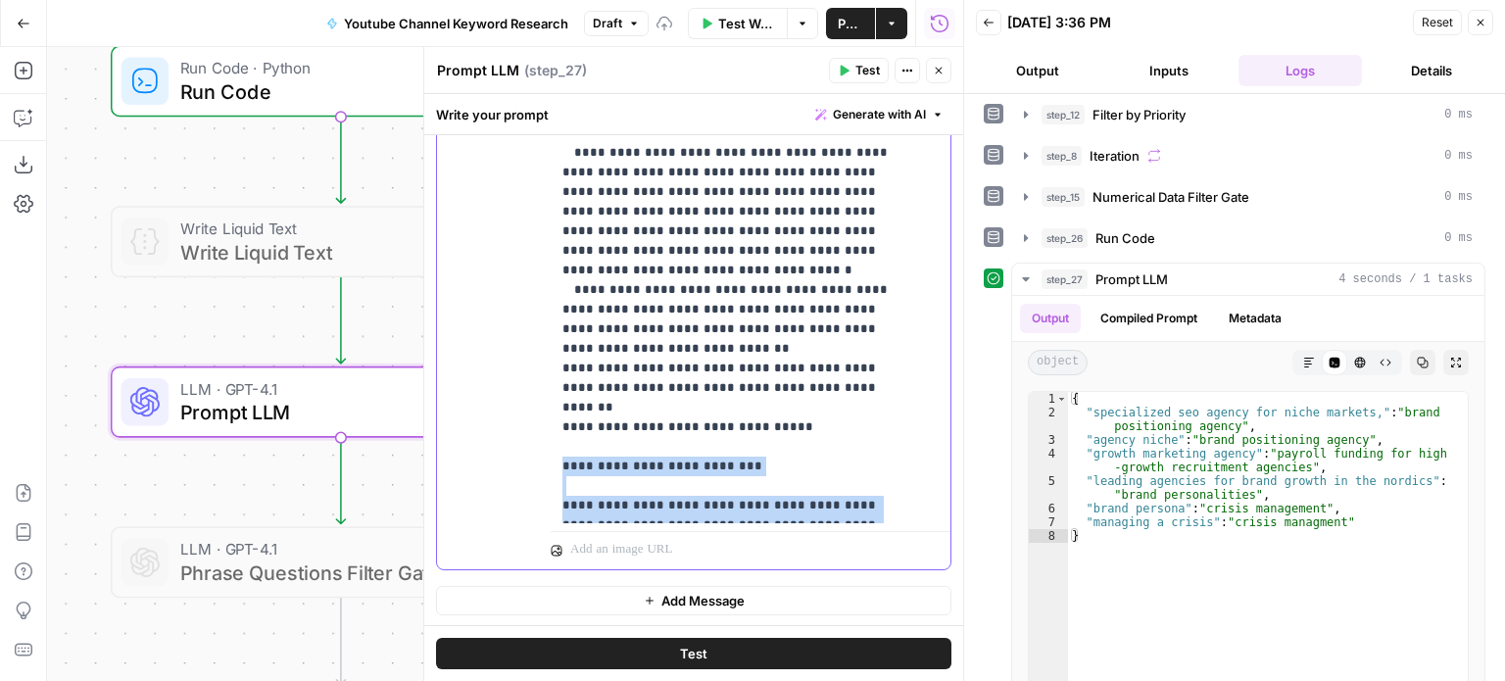
drag, startPoint x: 783, startPoint y: 481, endPoint x: 555, endPoint y: 350, distance: 263.4
click at [553, 349] on div "**********" at bounding box center [743, 124] width 385 height 799
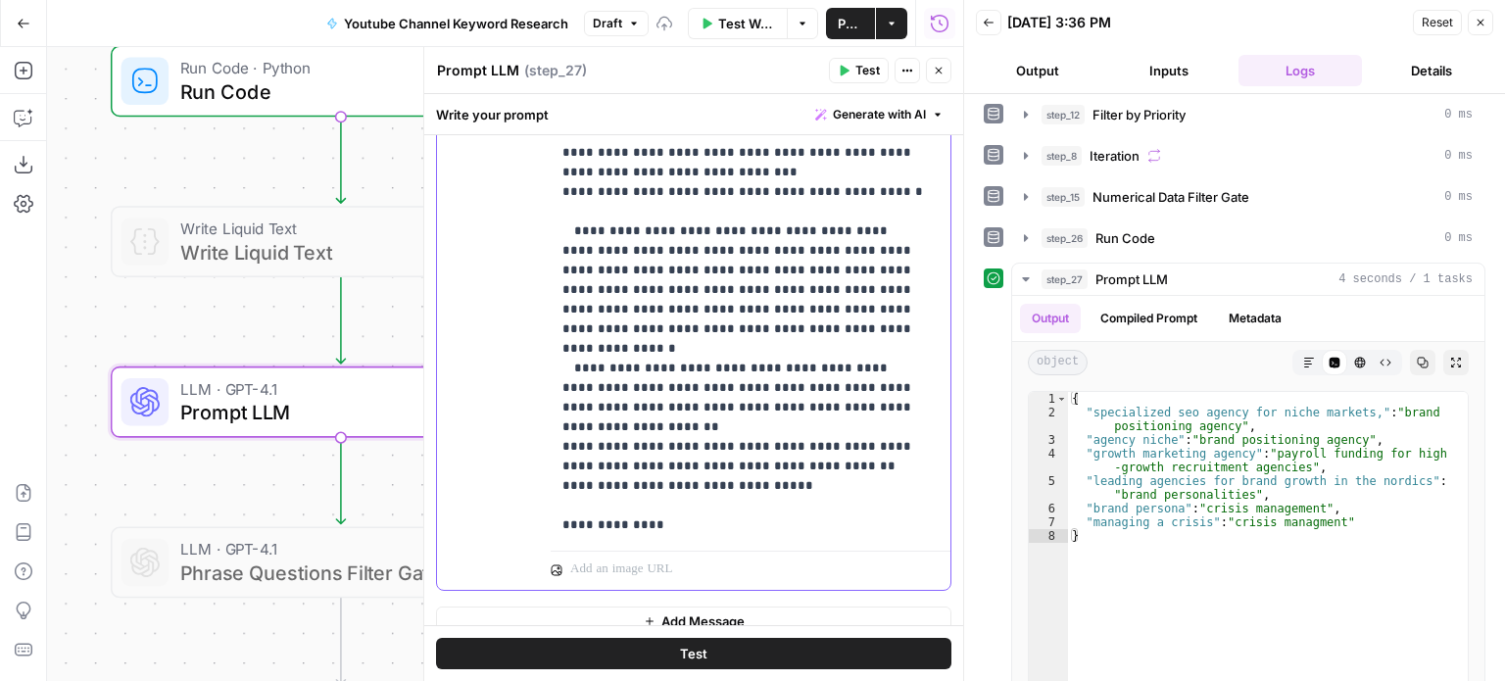
scroll to position [601, 0]
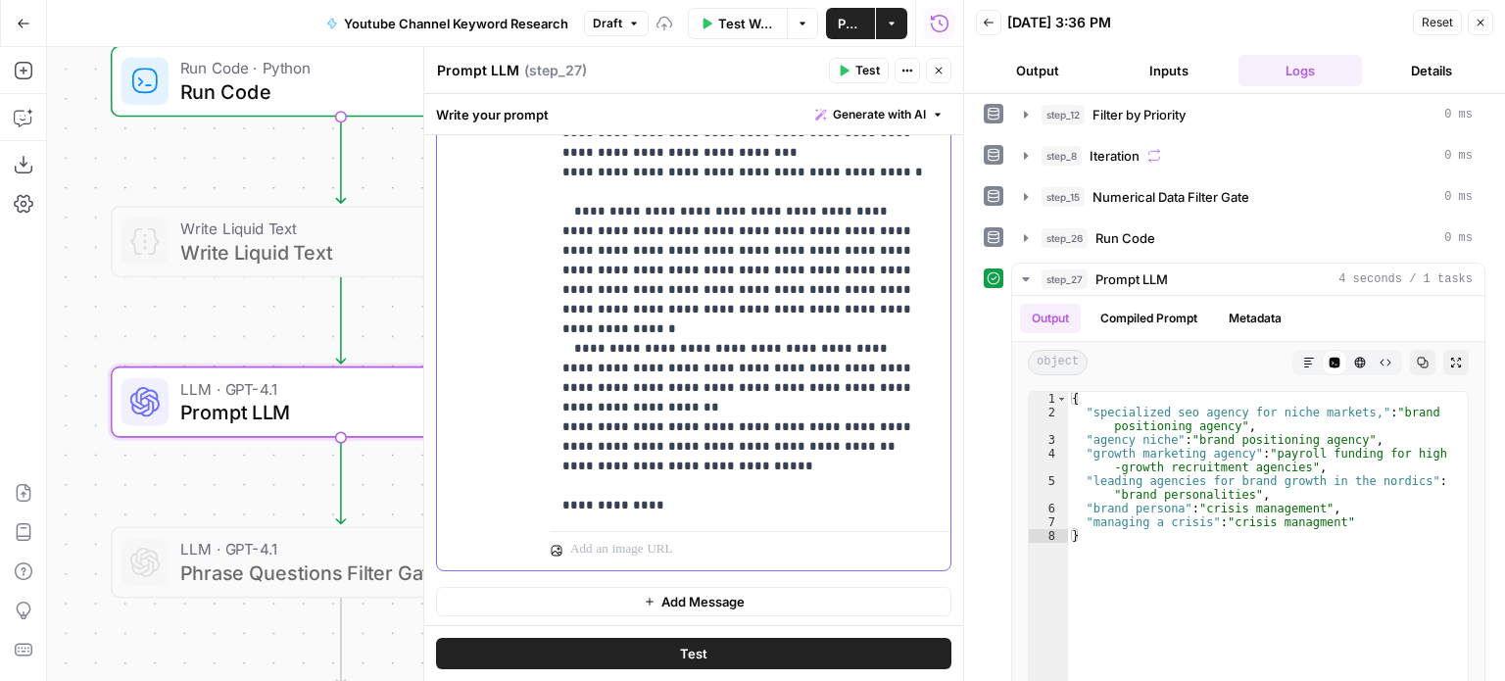
drag, startPoint x: 845, startPoint y: 500, endPoint x: 545, endPoint y: 505, distance: 299.9
click at [545, 505] on div "**********" at bounding box center [694, 167] width 514 height 808
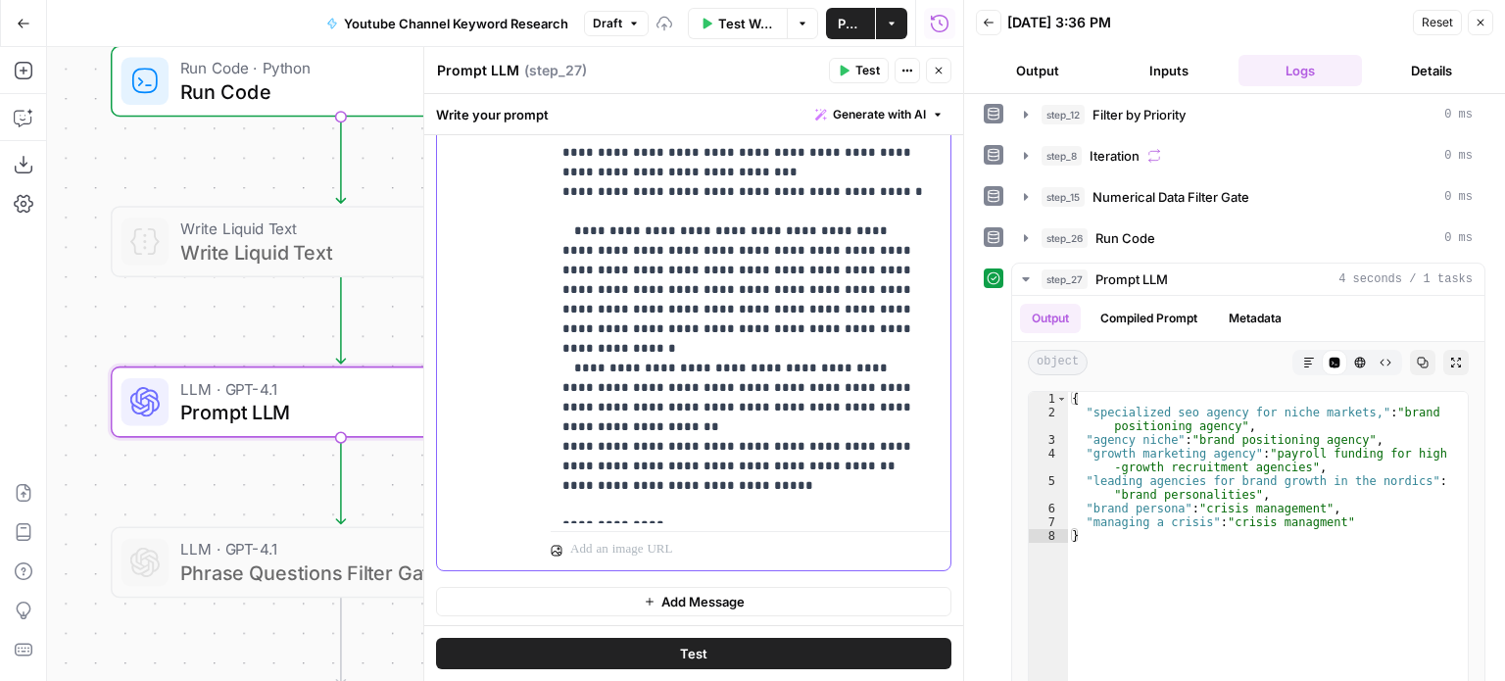
click at [639, 451] on p "**********" at bounding box center [744, 152] width 362 height 725
click at [651, 463] on p "**********" at bounding box center [744, 152] width 362 height 725
click at [790, 491] on p "**********" at bounding box center [744, 152] width 362 height 725
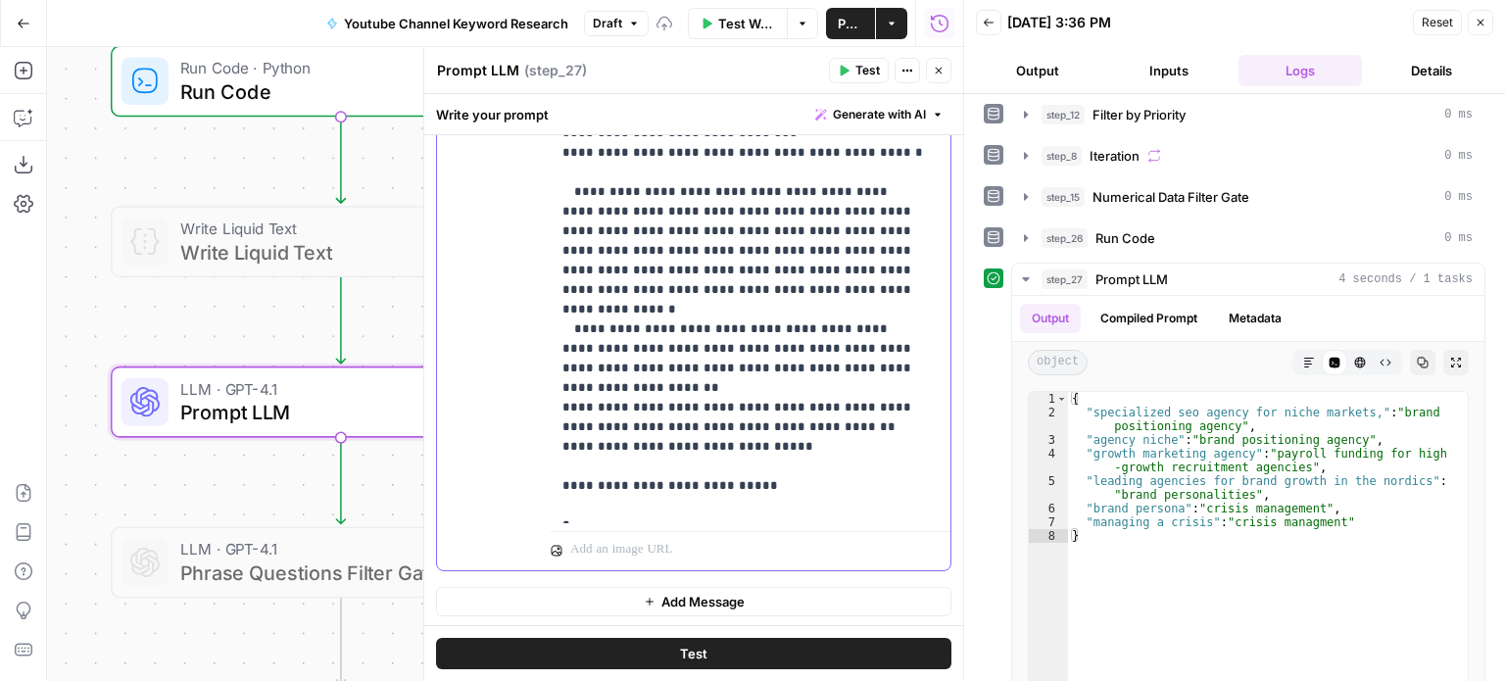
scroll to position [639, 0]
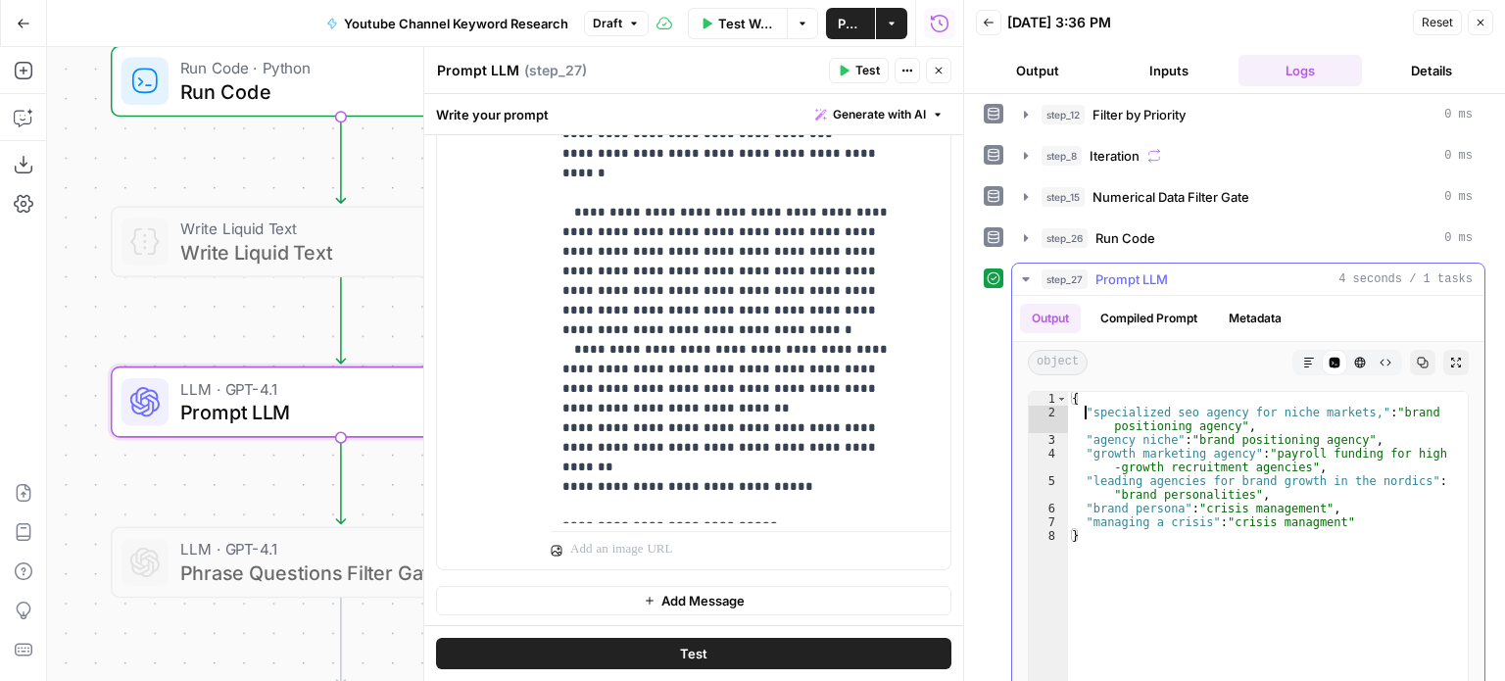
type textarea "**********"
drag, startPoint x: 1085, startPoint y: 409, endPoint x: 1360, endPoint y: 411, distance: 275.4
click at [1360, 411] on div "{ "specialized seo agency for niche markets," : "brand positioning agency" , "a…" at bounding box center [1268, 599] width 400 height 414
click at [639, 453] on p "**********" at bounding box center [736, 124] width 347 height 784
click at [839, 468] on p "**********" at bounding box center [736, 124] width 347 height 784
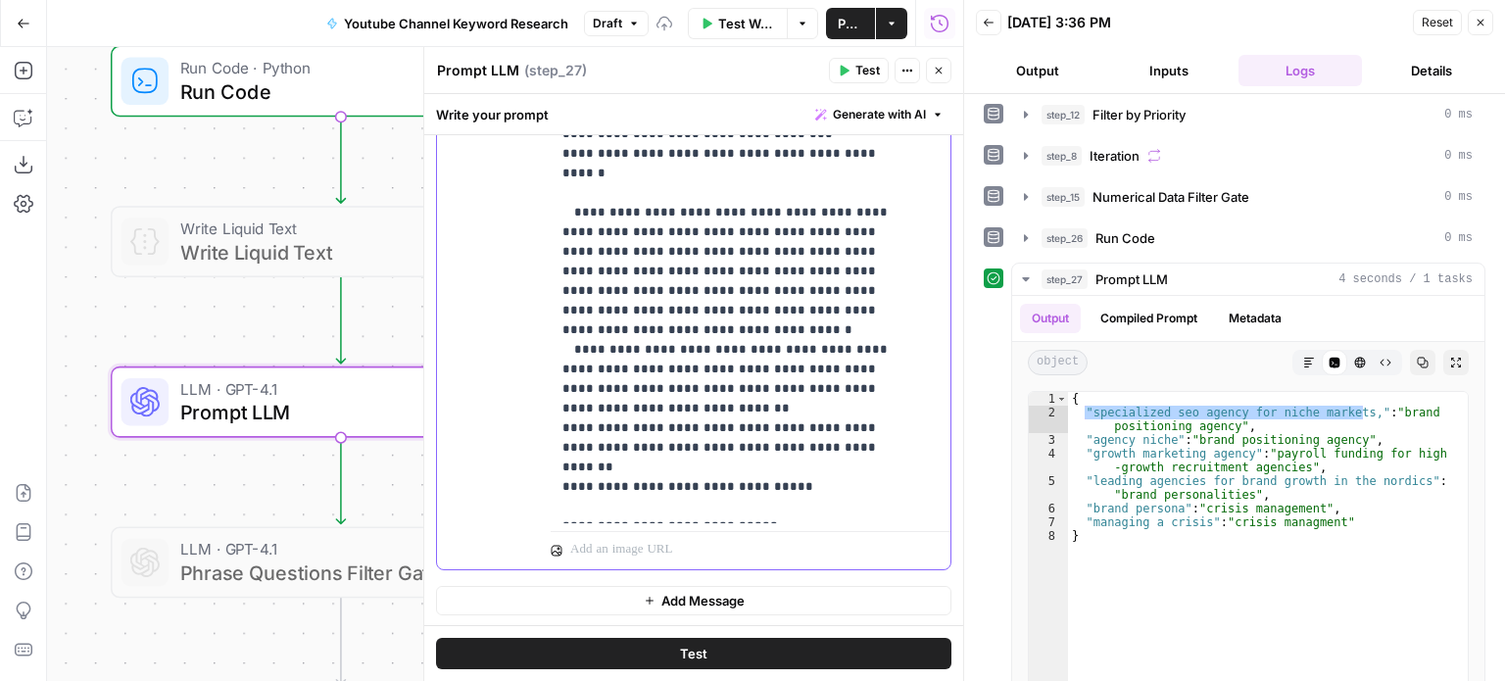
click at [568, 451] on p "**********" at bounding box center [736, 124] width 347 height 784
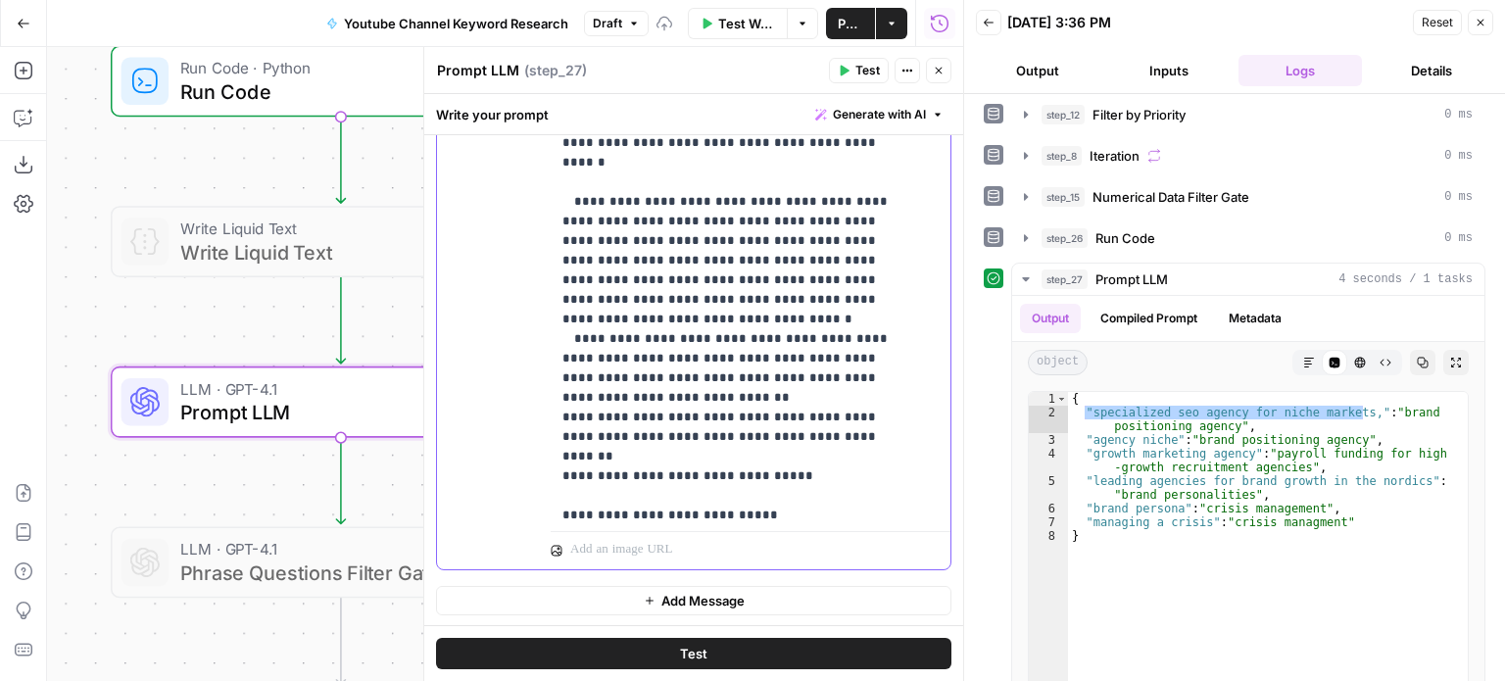
scroll to position [21, 0]
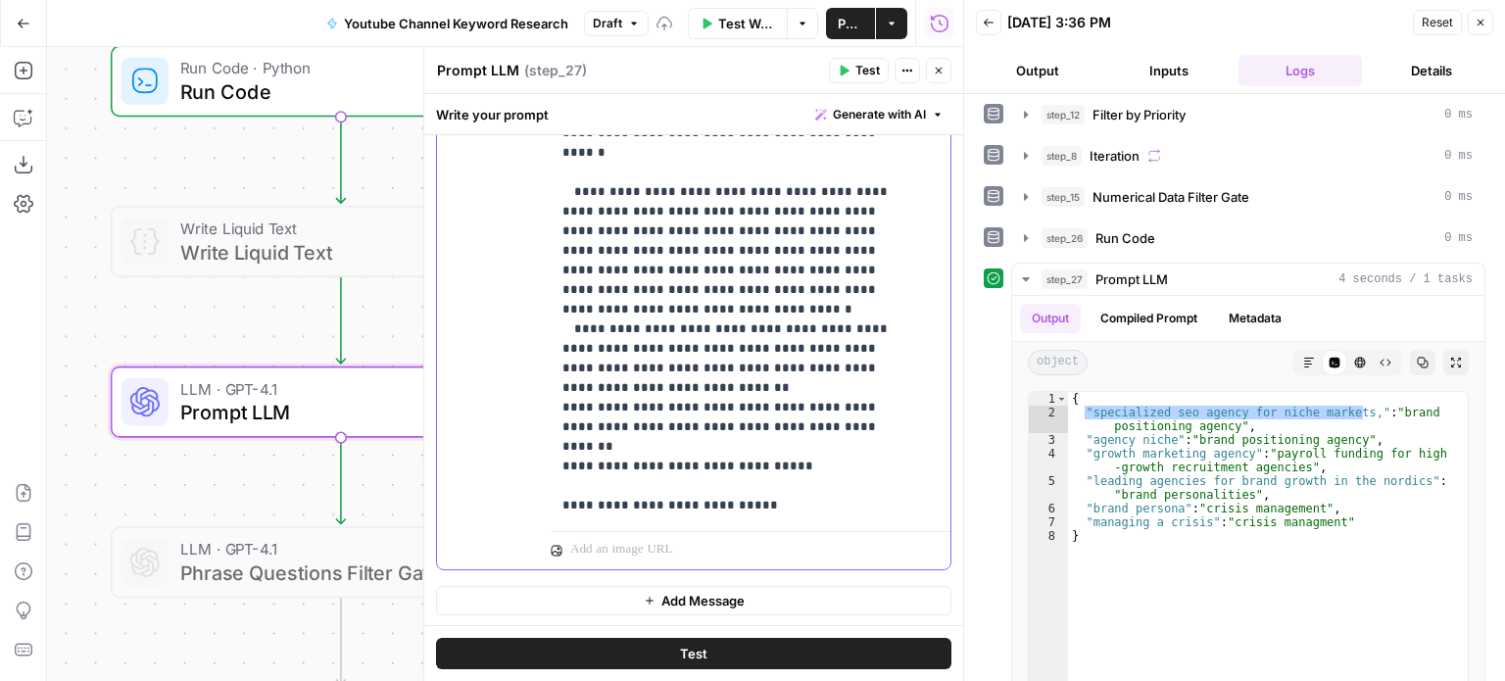
drag, startPoint x: 806, startPoint y: 424, endPoint x: 802, endPoint y: 489, distance: 64.8
drag, startPoint x: 816, startPoint y: 445, endPoint x: 578, endPoint y: 445, distance: 238.1
click at [568, 448] on p "**********" at bounding box center [736, 114] width 347 height 804
drag, startPoint x: 607, startPoint y: 446, endPoint x: 565, endPoint y: 450, distance: 41.3
click at [565, 450] on p "**********" at bounding box center [736, 114] width 347 height 804
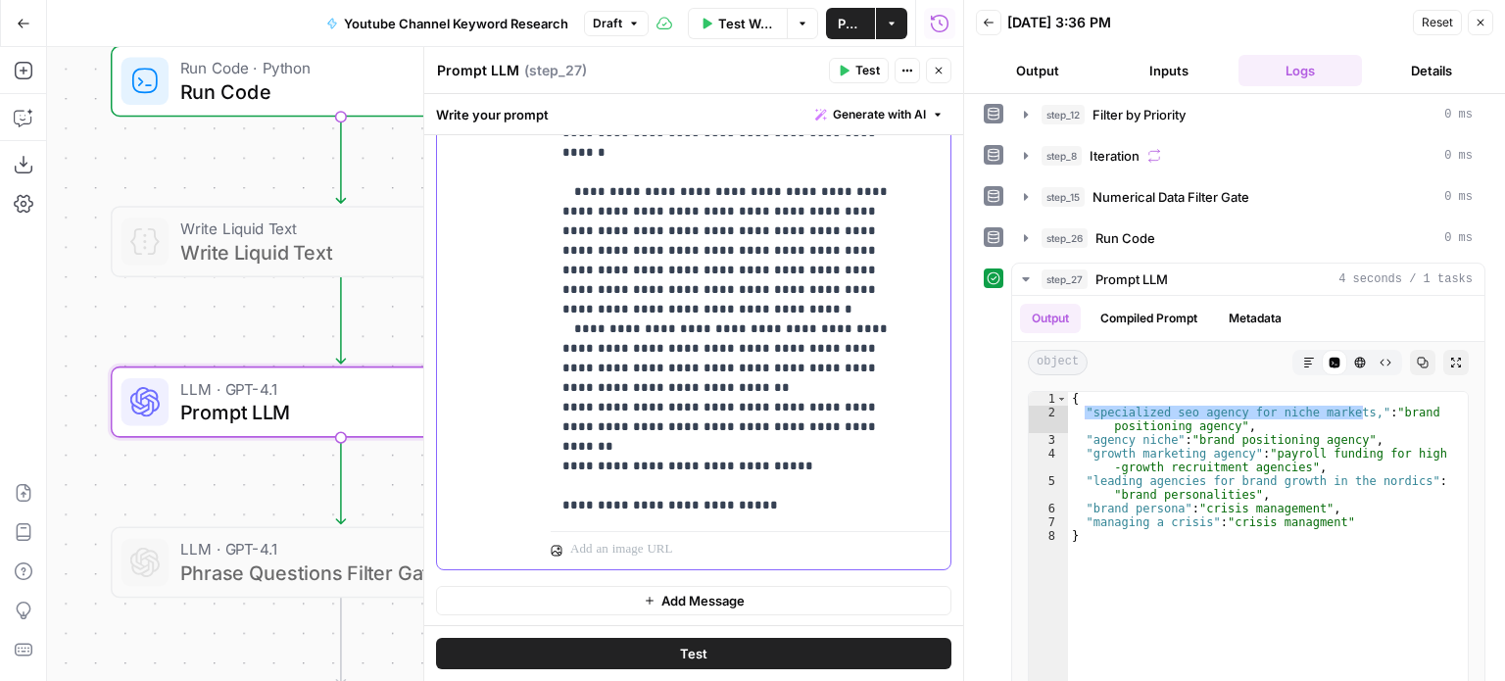
copy p "******"
drag, startPoint x: 568, startPoint y: 465, endPoint x: 815, endPoint y: 455, distance: 247.2
click at [815, 455] on p "**********" at bounding box center [736, 114] width 347 height 804
drag, startPoint x: 650, startPoint y: 467, endPoint x: 537, endPoint y: 465, distance: 112.7
click at [537, 465] on div "**********" at bounding box center [694, 147] width 514 height 845
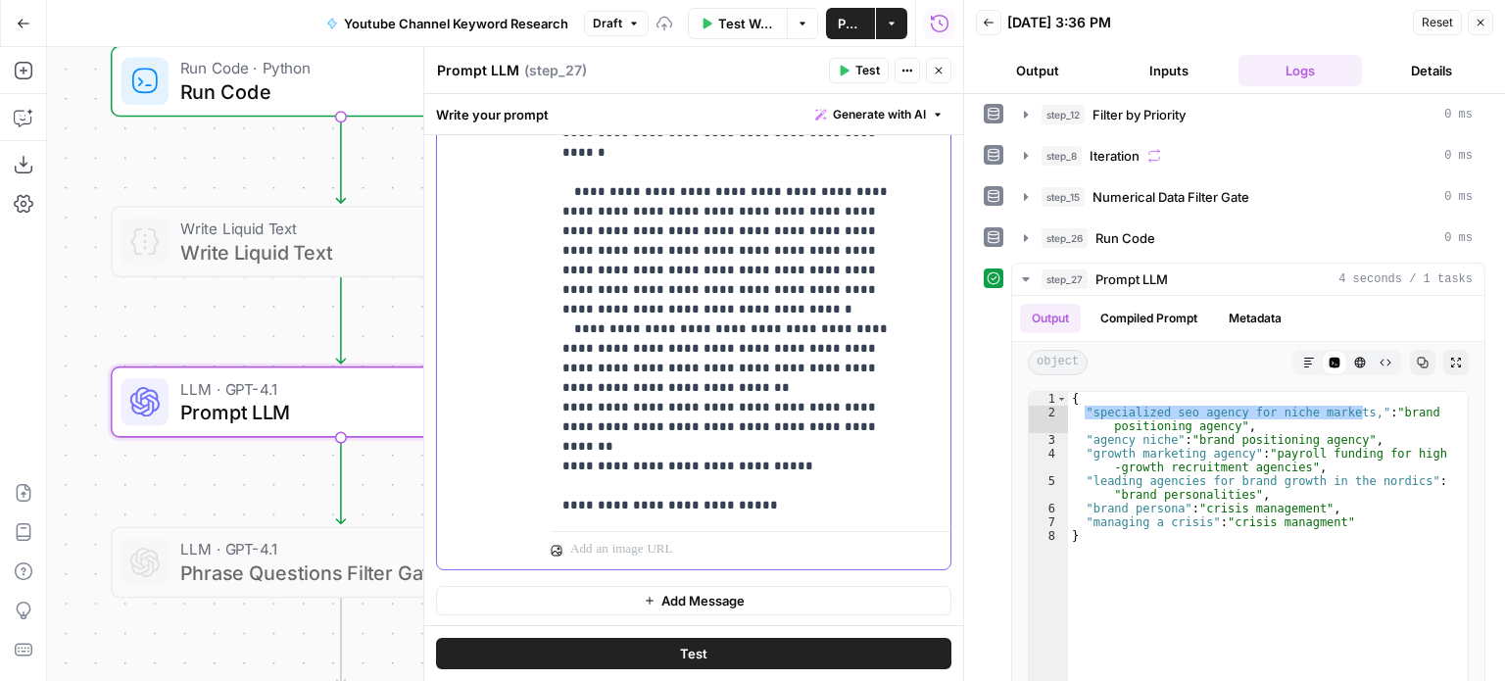
copy p "*********"
click at [586, 483] on p "**********" at bounding box center [736, 123] width 347 height 823
drag, startPoint x: 699, startPoint y: 449, endPoint x: 616, endPoint y: 497, distance: 95.3
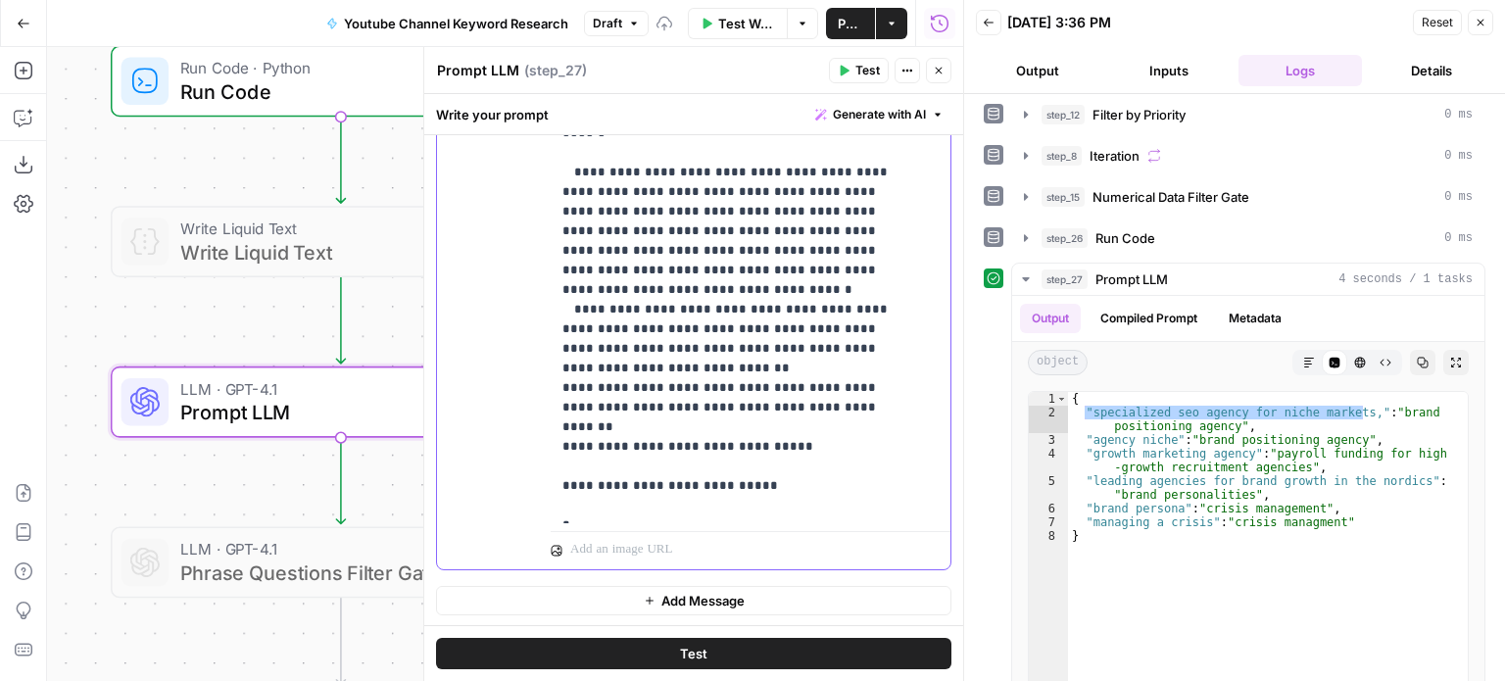
click at [608, 457] on p "**********" at bounding box center [736, 103] width 347 height 823
click at [657, 490] on p "**********" at bounding box center [736, 103] width 347 height 823
click at [654, 470] on p "**********" at bounding box center [736, 103] width 347 height 823
click at [607, 485] on p "**********" at bounding box center [736, 113] width 347 height 843
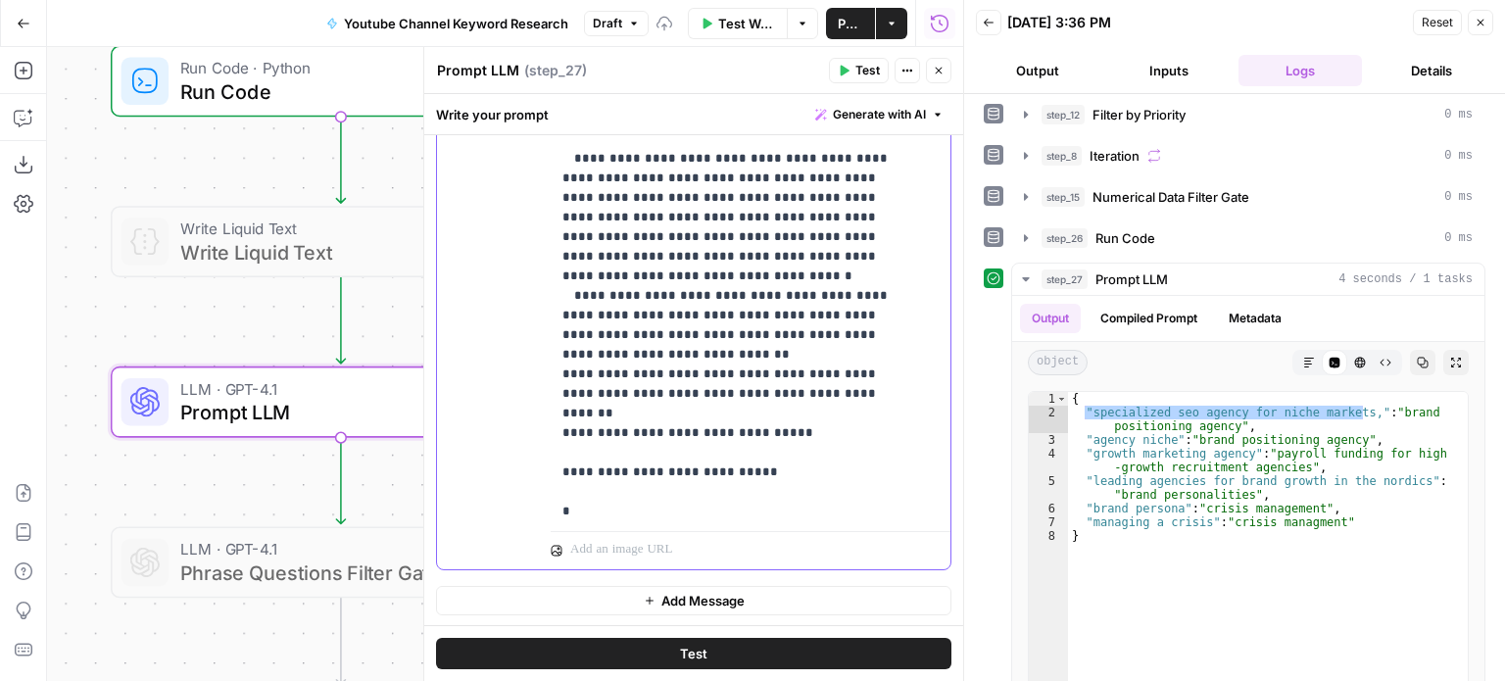
scroll to position [79, 0]
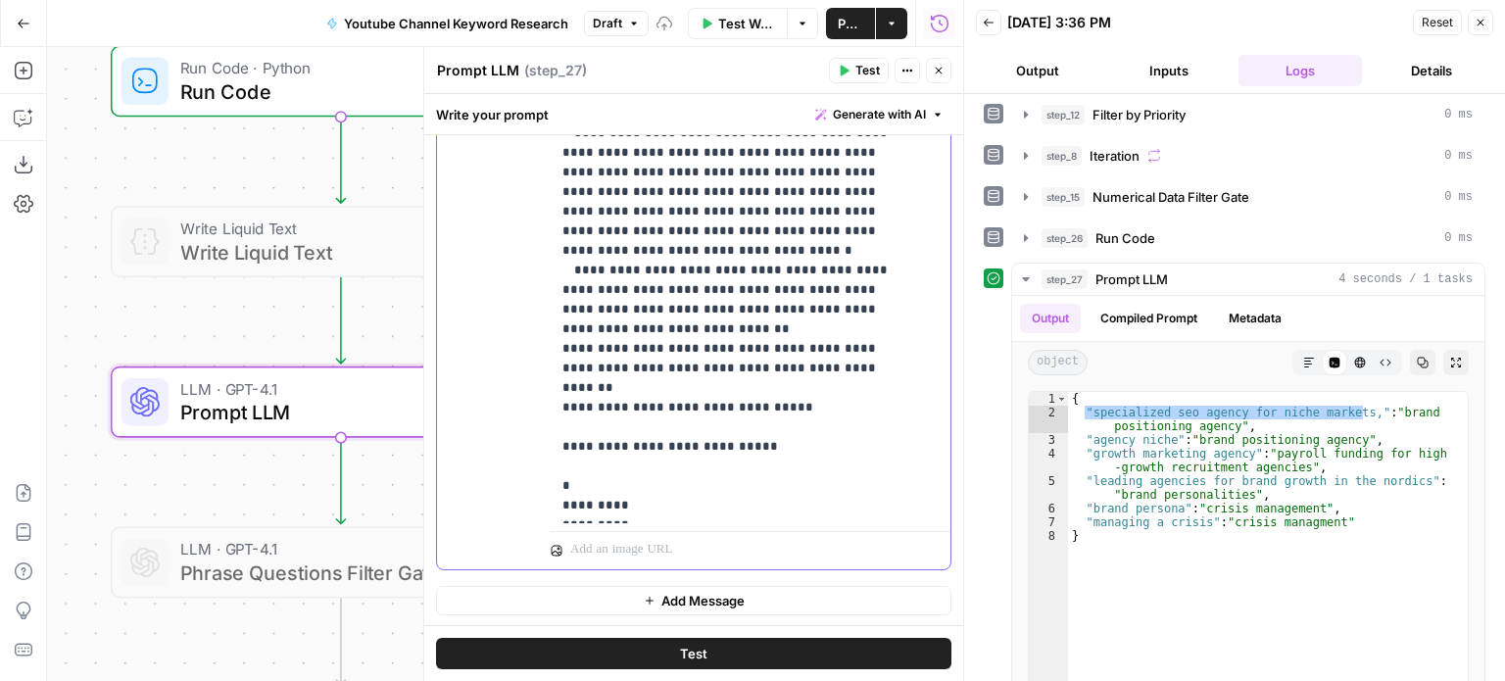
drag, startPoint x: 697, startPoint y: 401, endPoint x: 686, endPoint y: 511, distance: 110.3
click at [688, 647] on span "Test" at bounding box center [693, 654] width 27 height 20
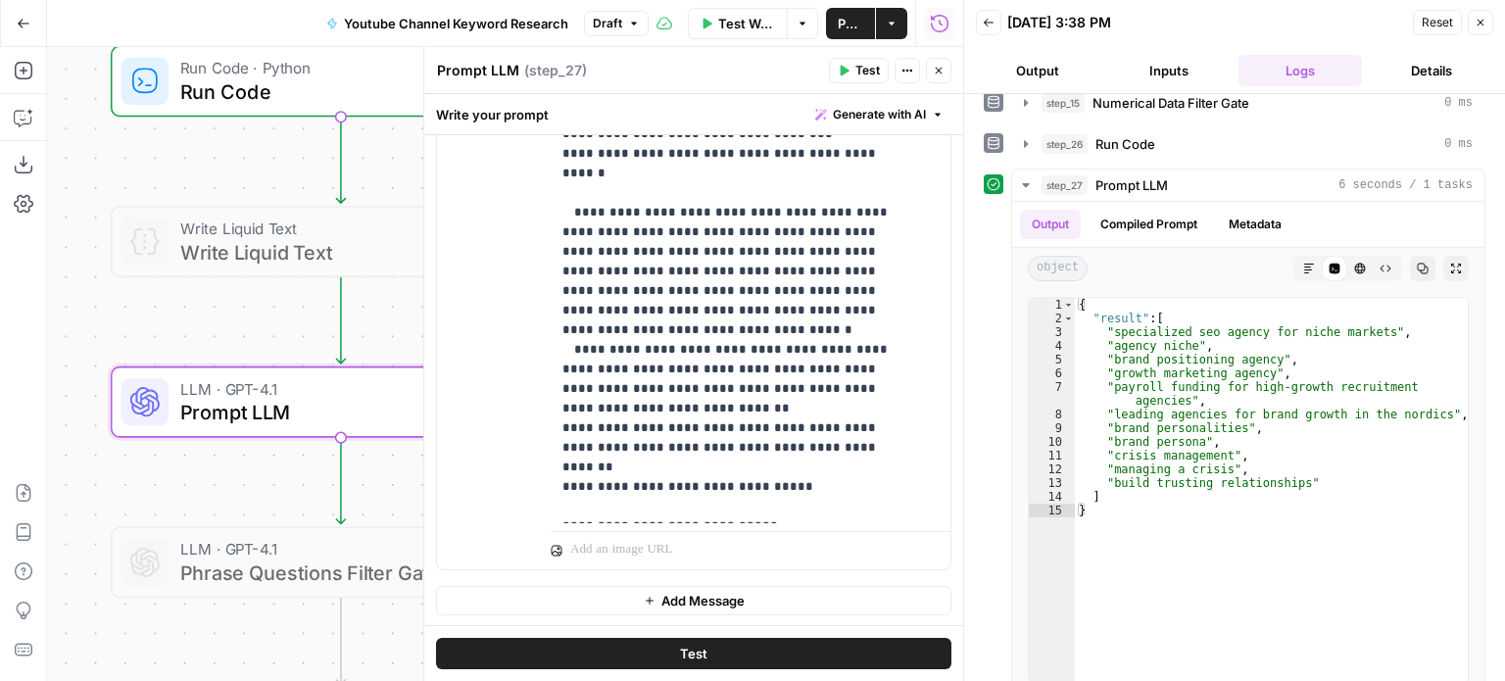
scroll to position [404, 0]
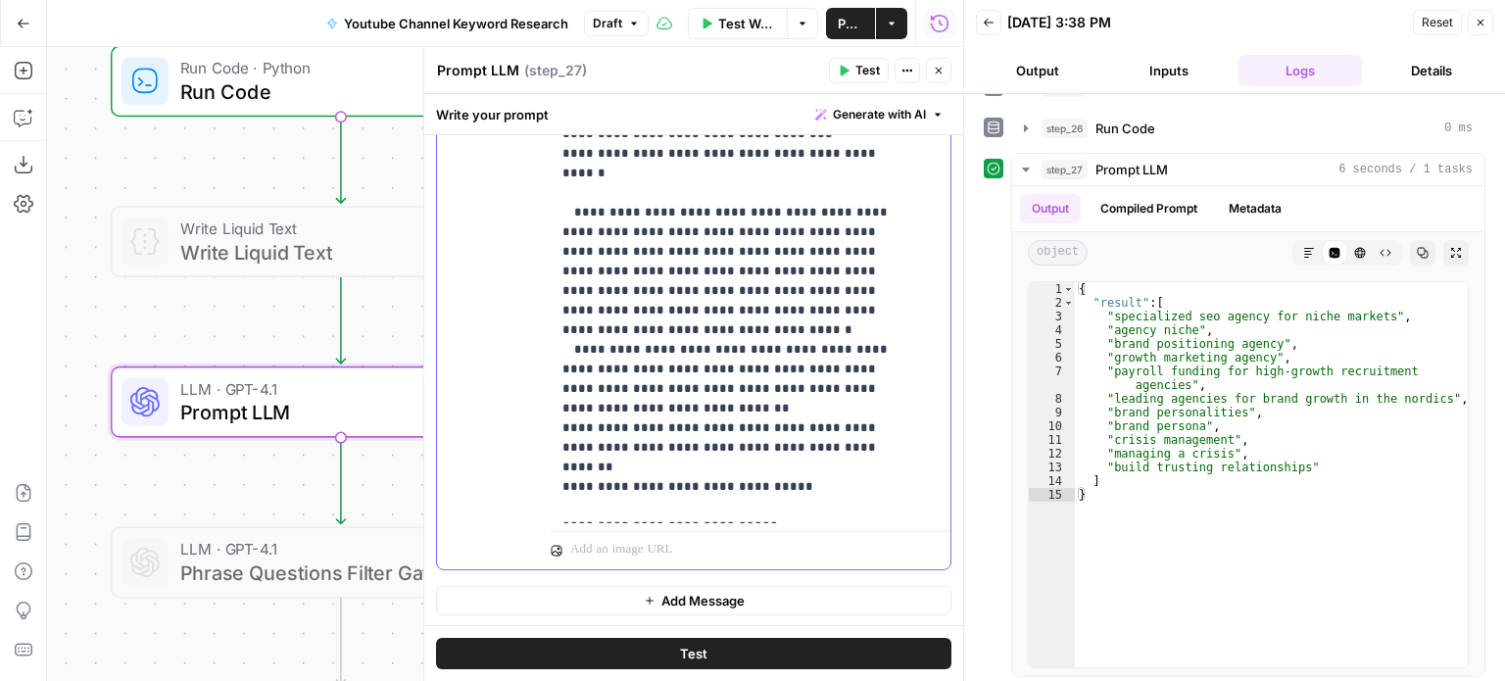
click at [555, 444] on div "**********" at bounding box center [743, 124] width 385 height 799
click at [835, 67] on button "Test" at bounding box center [859, 70] width 60 height 25
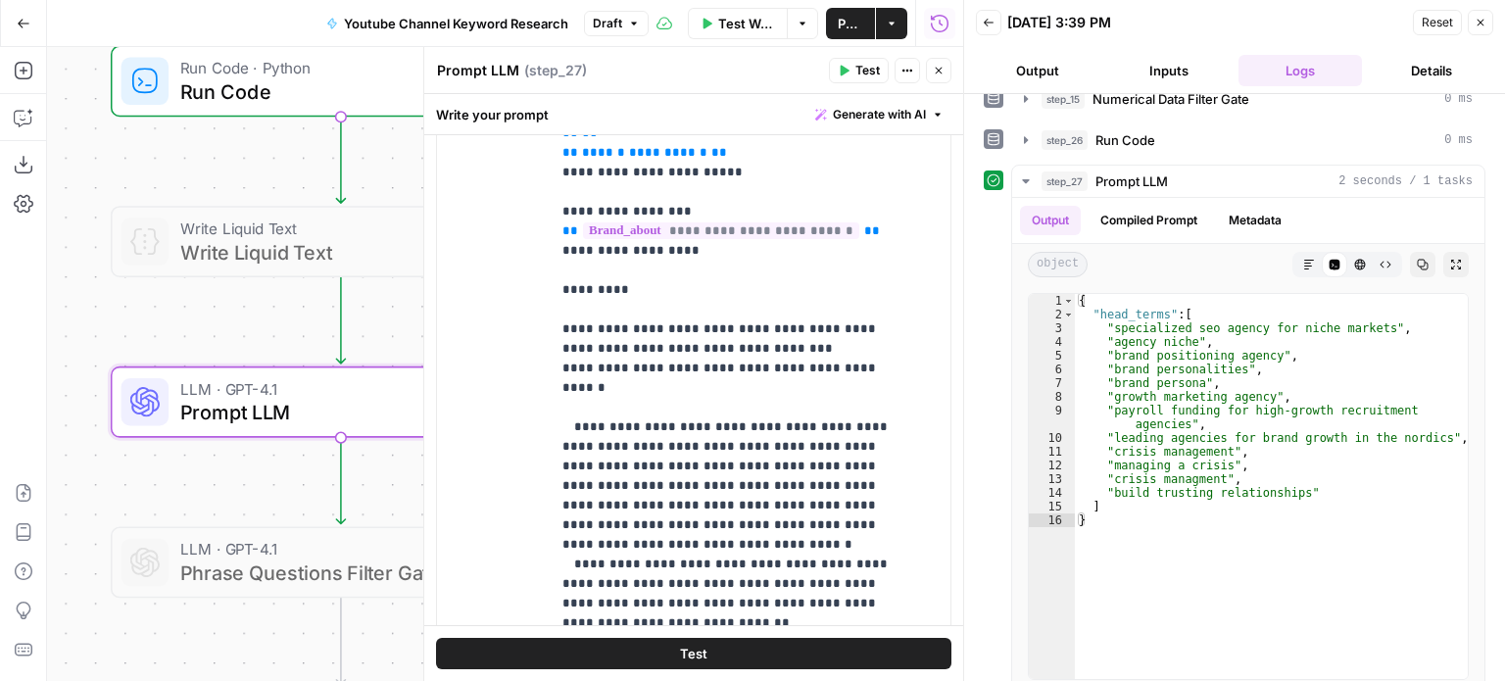
scroll to position [345, 0]
click at [933, 60] on button "Close" at bounding box center [938, 70] width 25 height 25
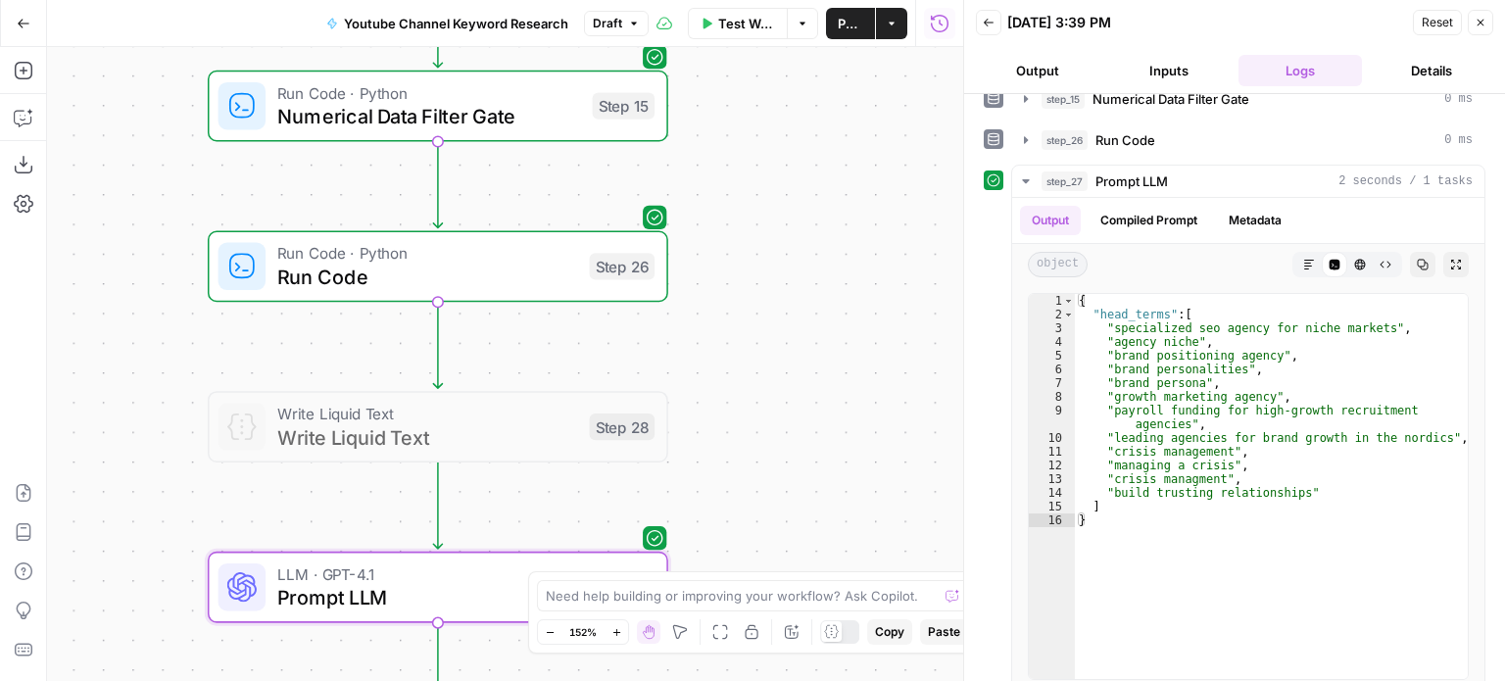
drag, startPoint x: 792, startPoint y: 268, endPoint x: 842, endPoint y: 362, distance: 106.5
click at [843, 362] on div "Workflow Set Inputs Inputs Workflow Workflow Step 29 Call API Call API Step 2 C…" at bounding box center [505, 364] width 916 height 634
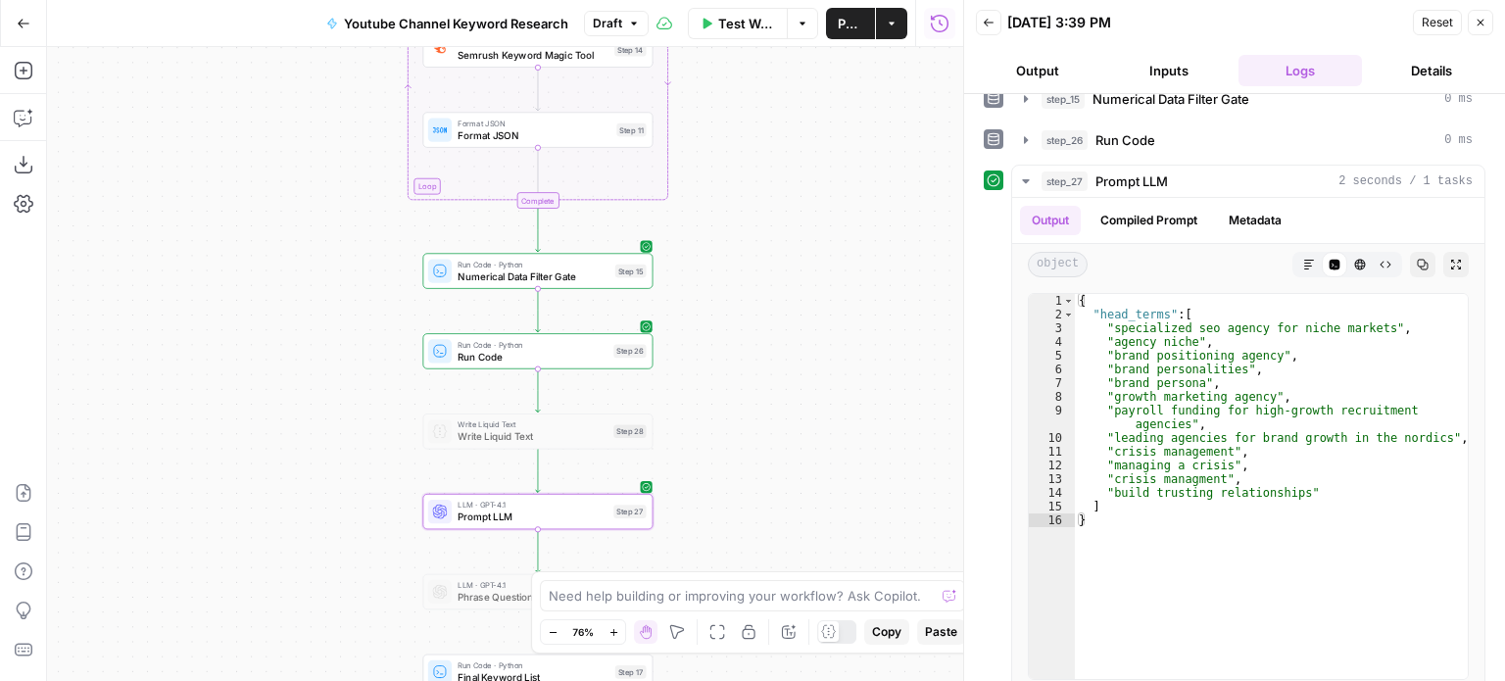
drag, startPoint x: 831, startPoint y: 247, endPoint x: 667, endPoint y: 298, distance: 171.4
click at [668, 298] on div "Workflow Set Inputs Inputs Workflow Workflow Step 29 Call API Call API Step 2 C…" at bounding box center [505, 364] width 916 height 634
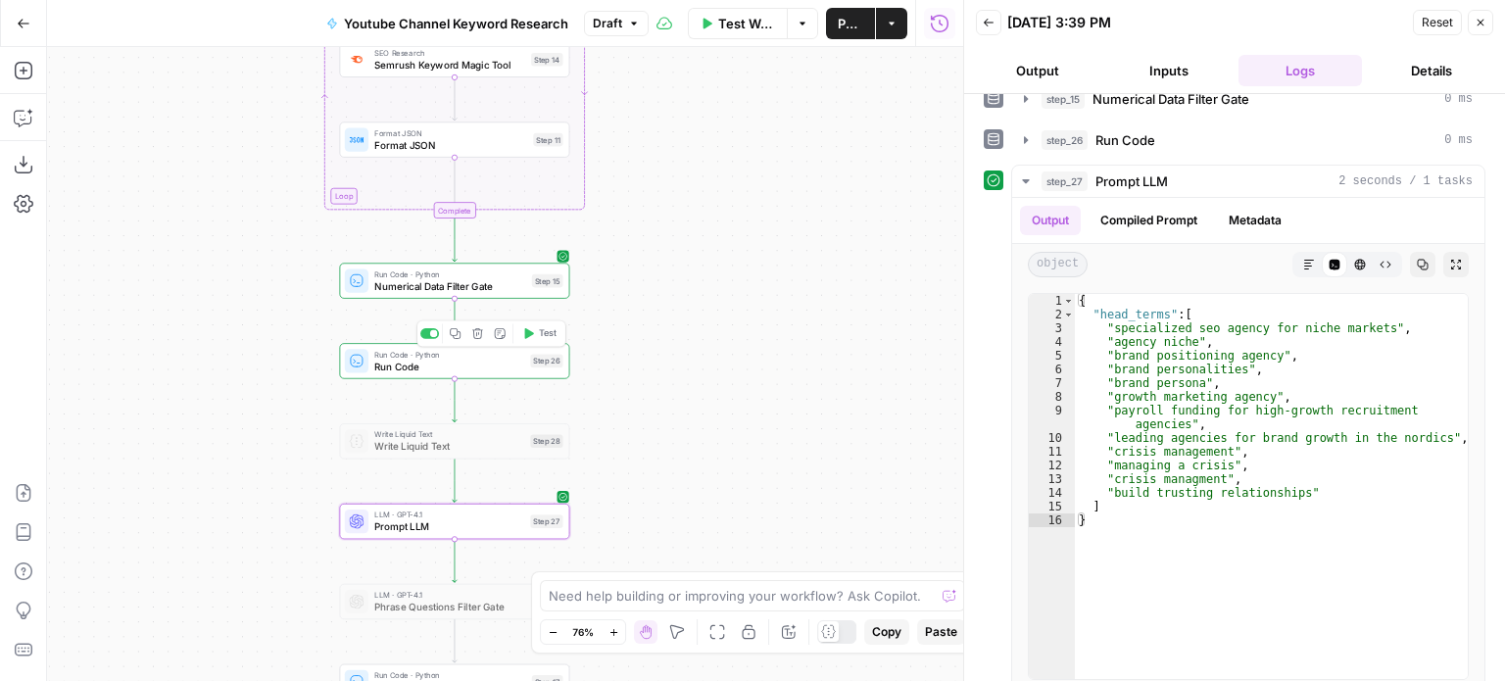
click at [439, 366] on span "Run Code" at bounding box center [449, 366] width 150 height 15
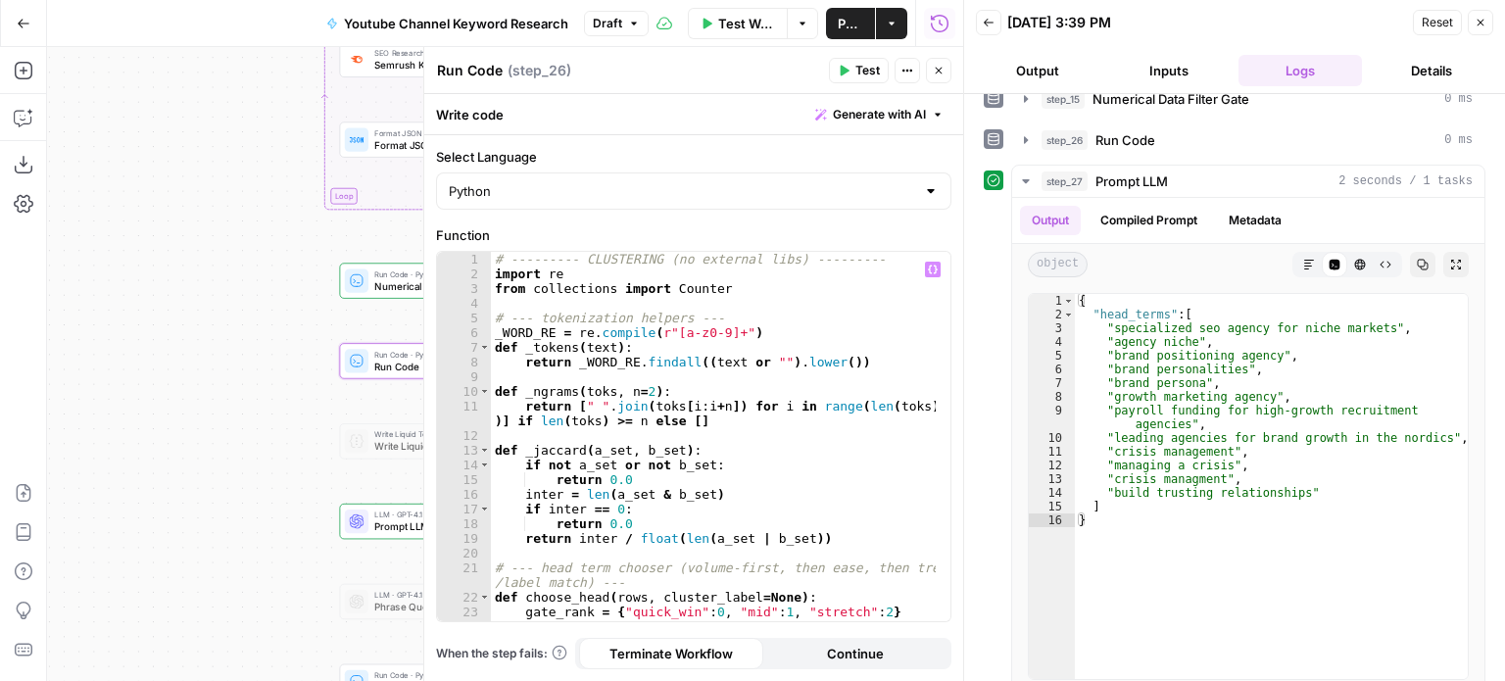
scroll to position [59, 0]
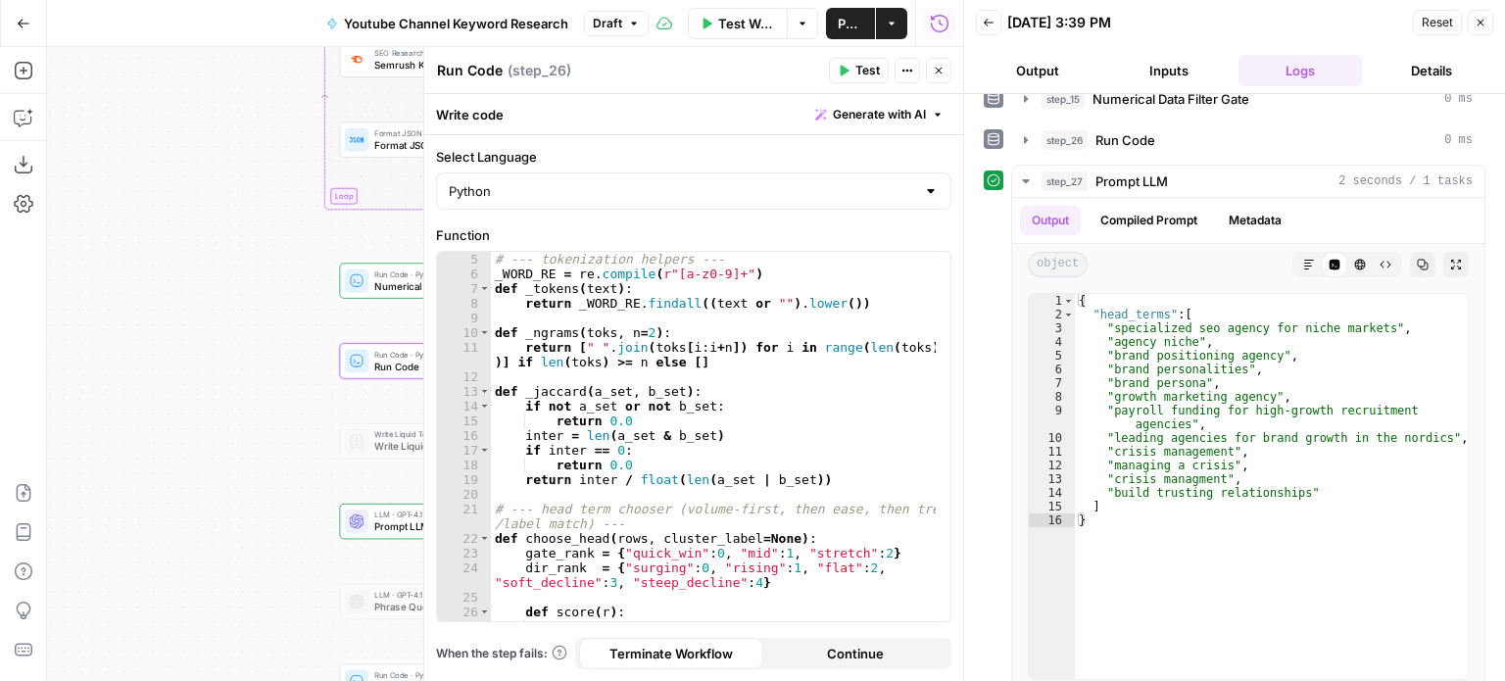
click at [934, 66] on icon "button" at bounding box center [939, 71] width 12 height 12
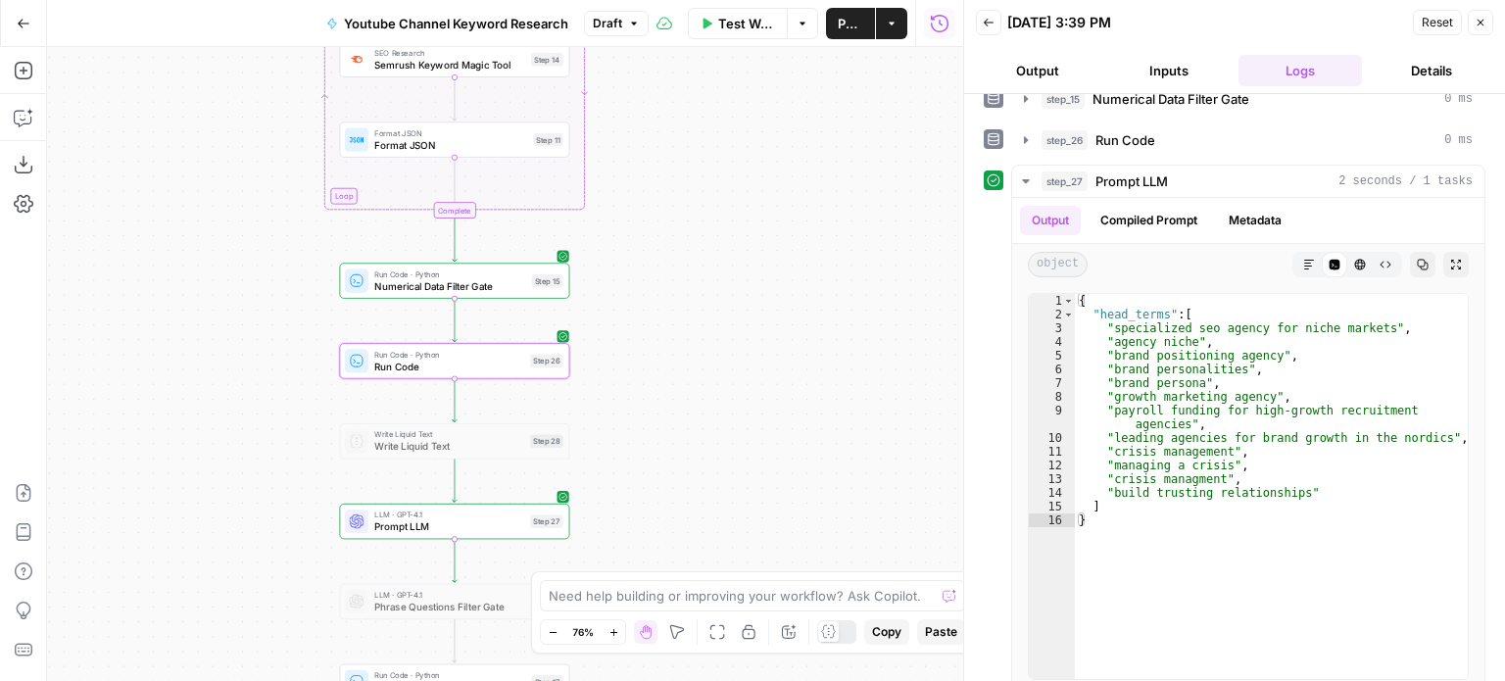
click at [471, 285] on span "Numerical Data Filter Gate" at bounding box center [450, 285] width 152 height 15
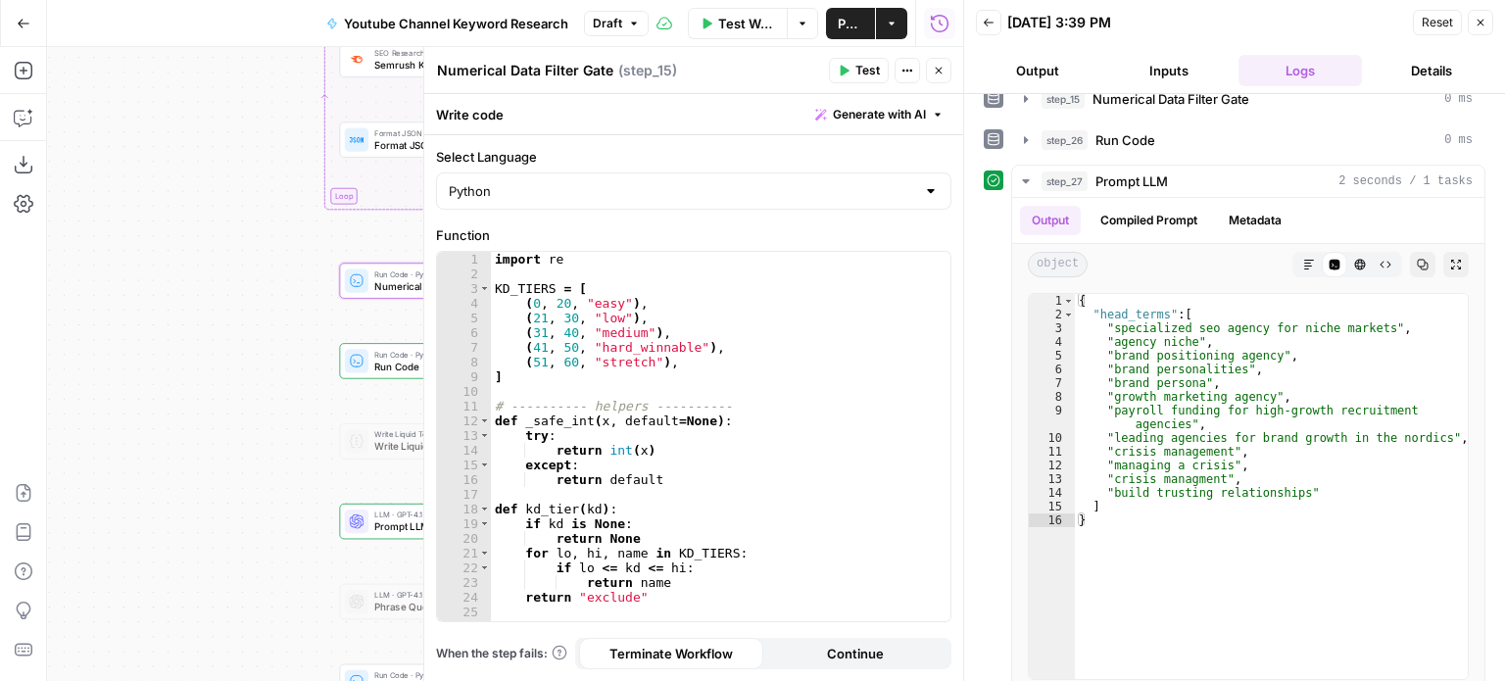
click at [934, 75] on icon "button" at bounding box center [939, 71] width 12 height 12
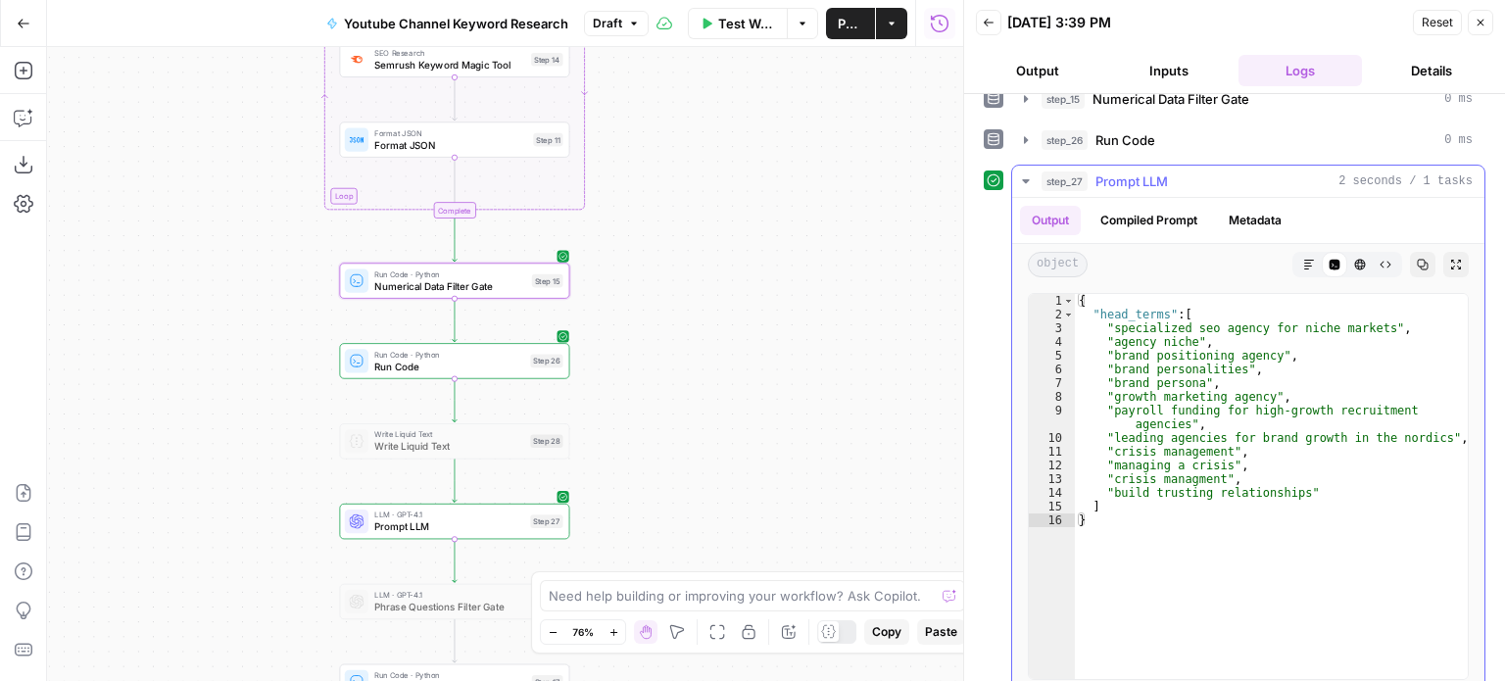
click at [1132, 171] on span "Prompt LLM" at bounding box center [1132, 181] width 73 height 20
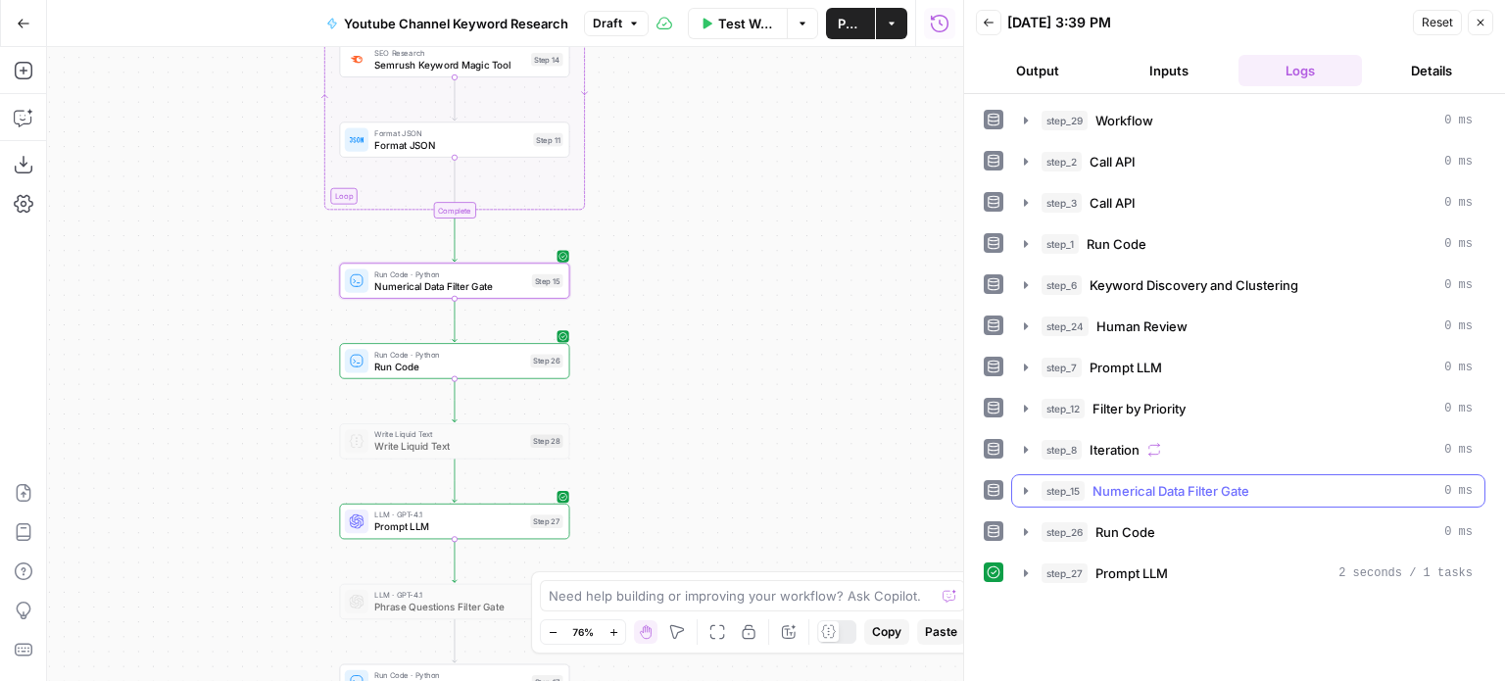
click at [1136, 485] on span "Numerical Data Filter Gate" at bounding box center [1171, 491] width 157 height 20
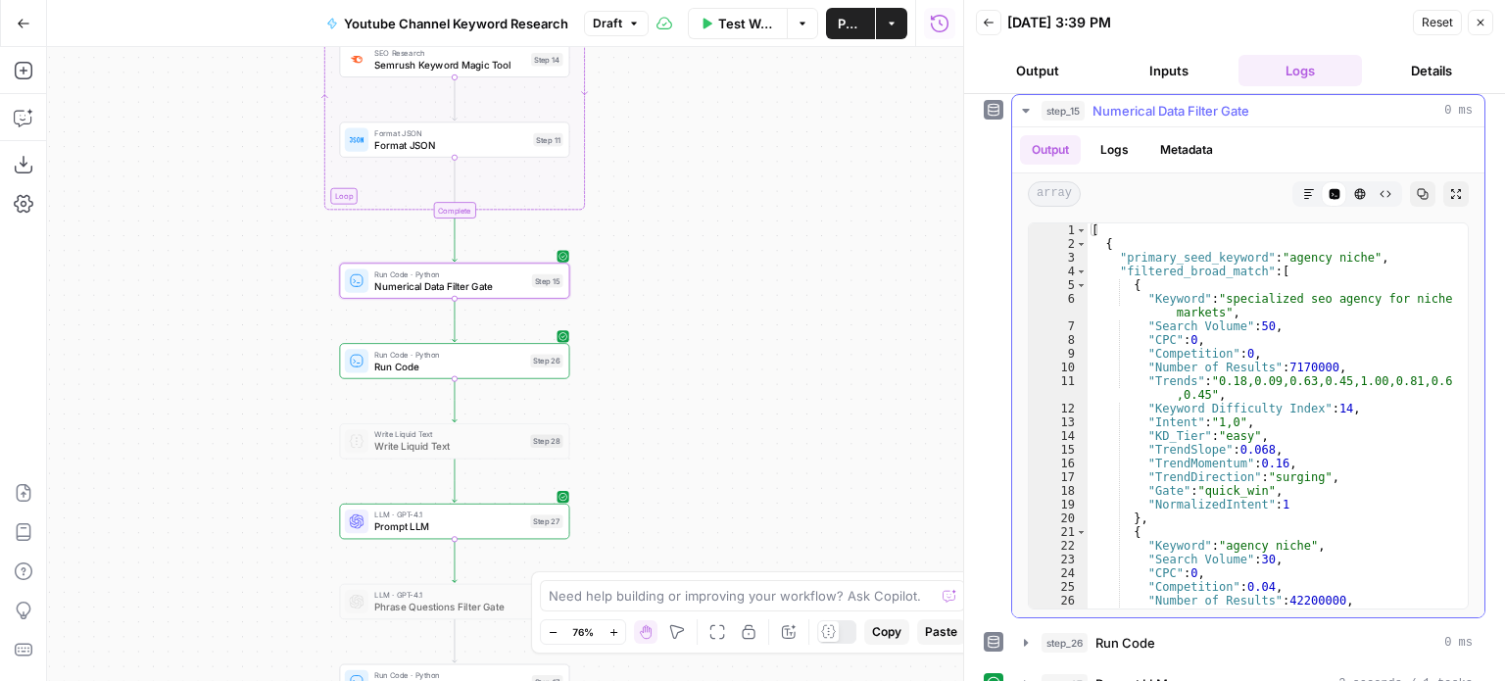
scroll to position [392, 0]
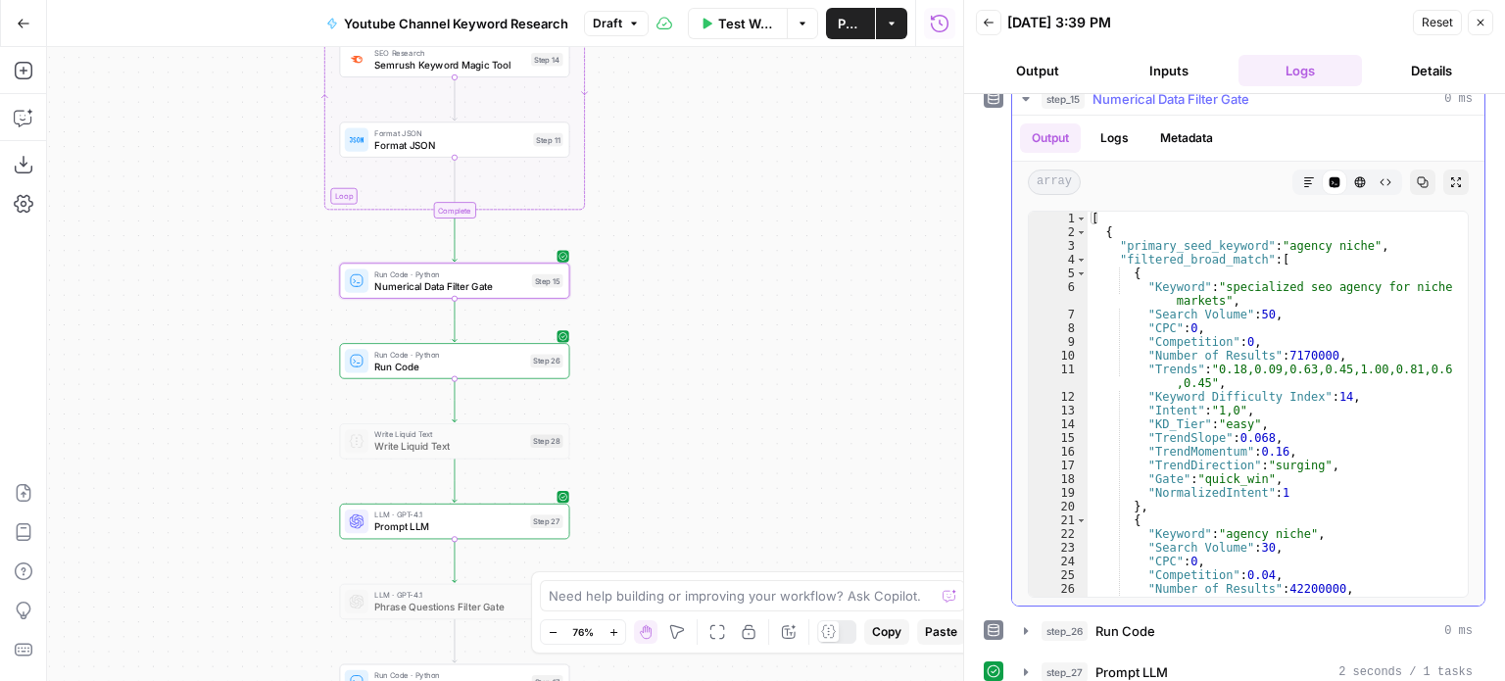
type textarea "**********"
drag, startPoint x: 1254, startPoint y: 257, endPoint x: 1125, endPoint y: 254, distance: 129.4
click at [1125, 254] on div "[ { "primary_seed_keyword" : "agency niche" , "filtered_broad_match" : [ { "Key…" at bounding box center [1271, 425] width 366 height 427
click at [482, 522] on span "Prompt LLM" at bounding box center [449, 526] width 150 height 15
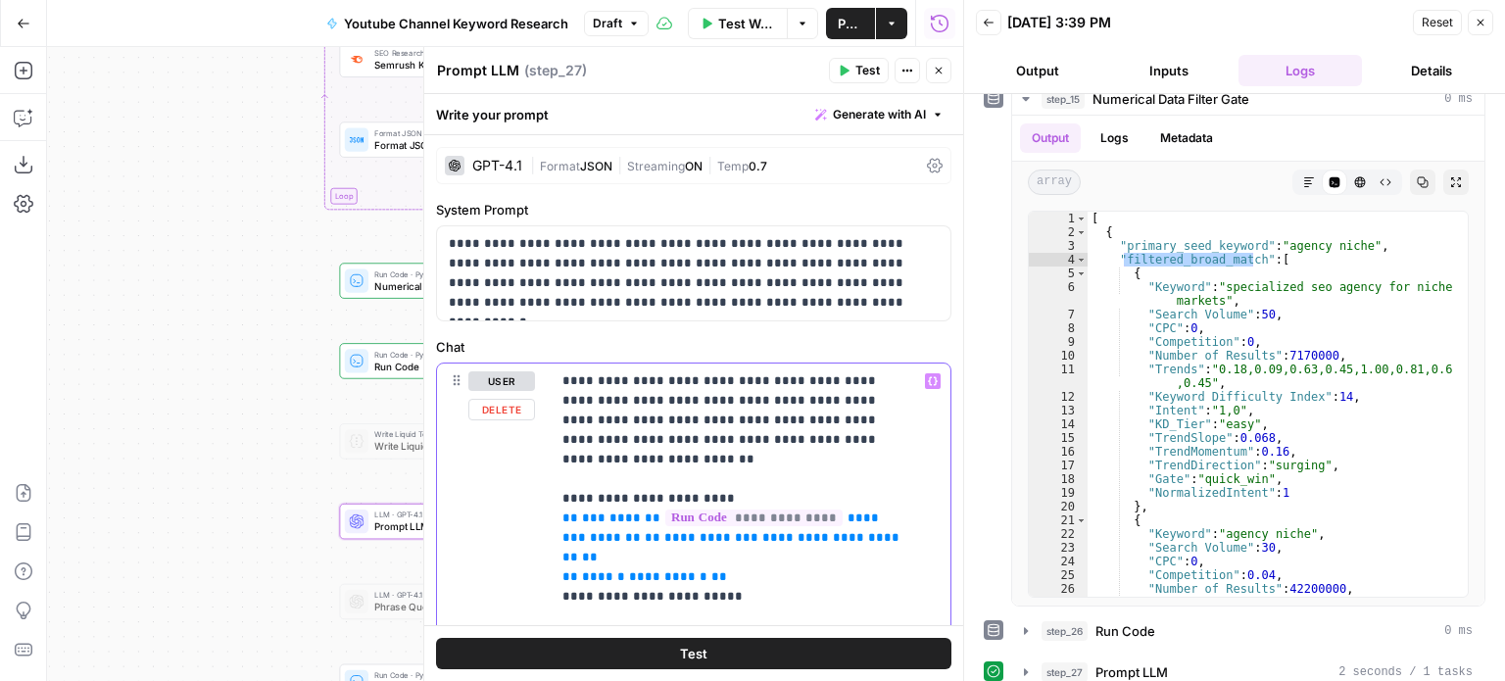
type textarea "**********"
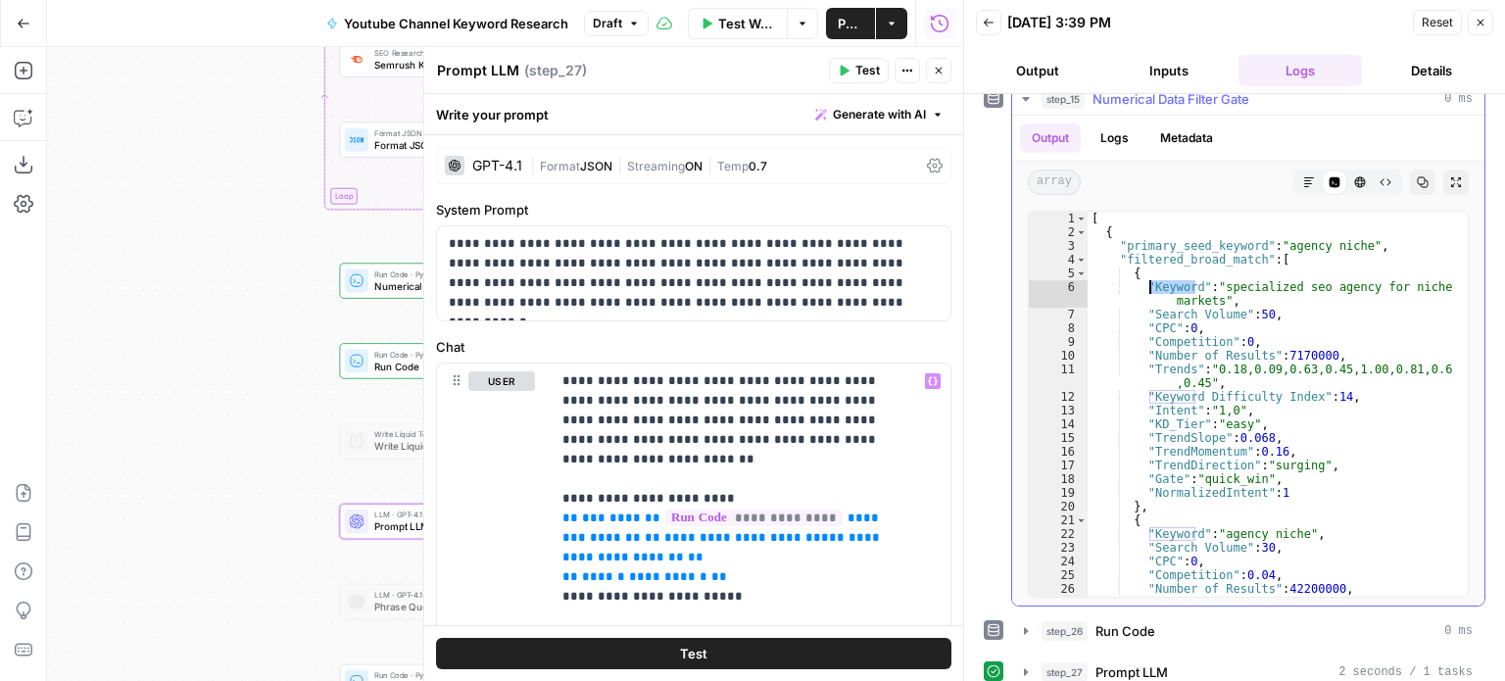
drag, startPoint x: 1195, startPoint y: 280, endPoint x: 1150, endPoint y: 280, distance: 45.1
click at [1150, 280] on div "[ { "primary_seed_keyword" : "agency niche" , "filtered_broad_match" : [ { "Key…" at bounding box center [1271, 425] width 366 height 427
drag, startPoint x: 659, startPoint y: 540, endPoint x: 606, endPoint y: 541, distance: 52.9
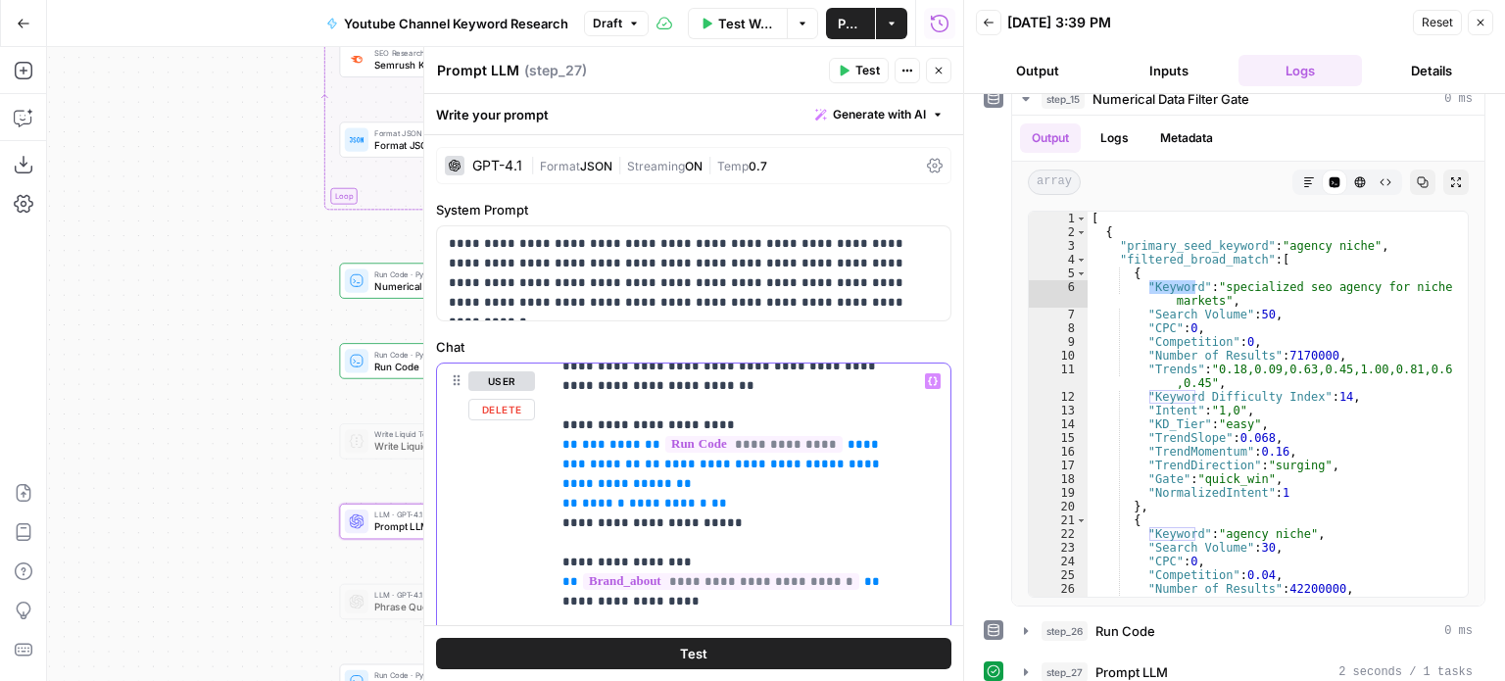
scroll to position [79, 0]
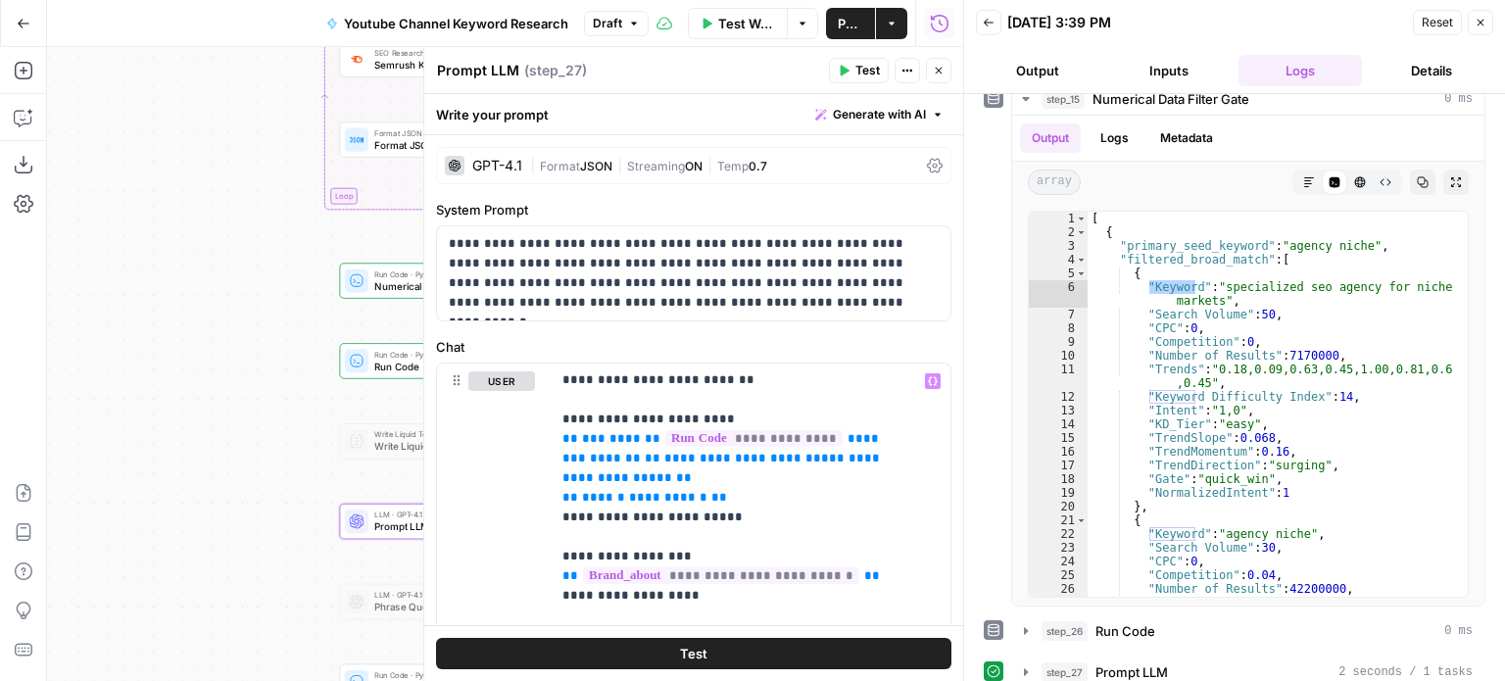
click at [858, 68] on span "Test" at bounding box center [868, 71] width 24 height 18
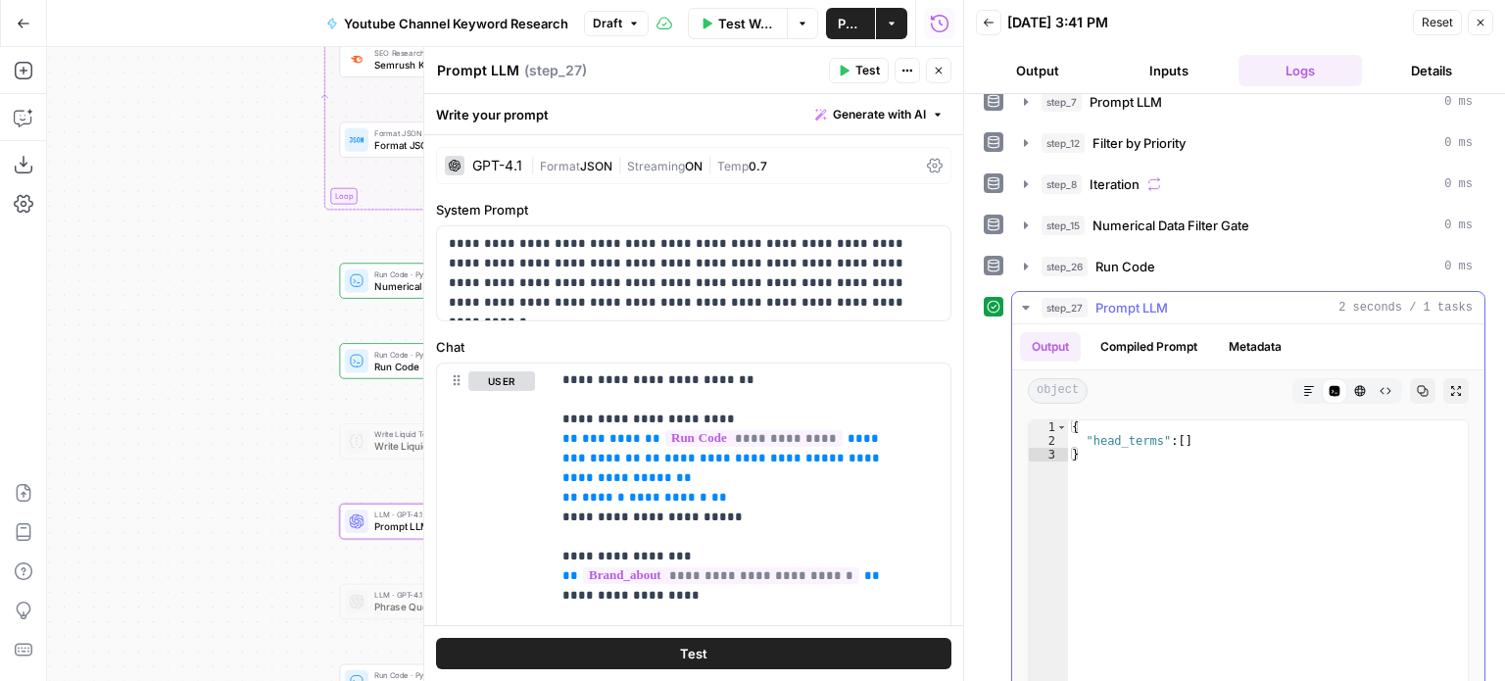
scroll to position [294, 0]
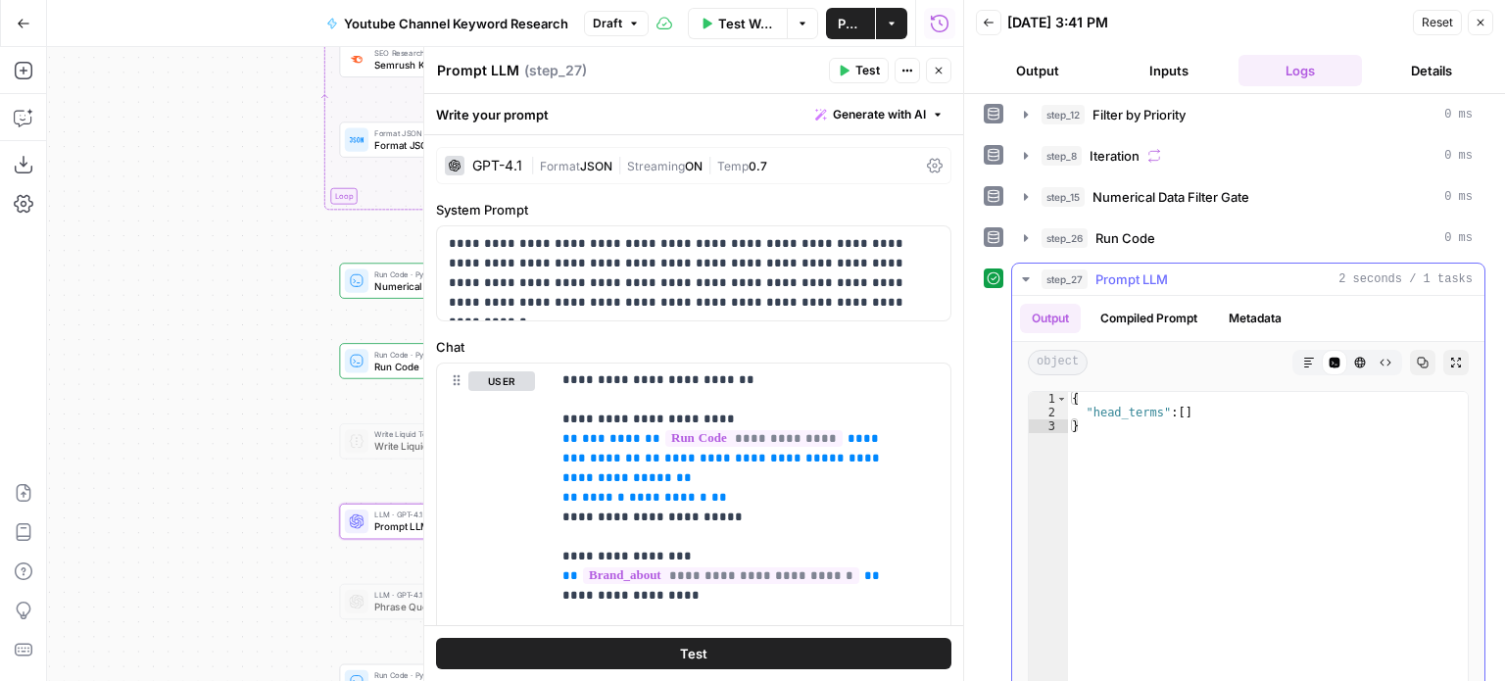
click at [1172, 324] on button "Compiled Prompt" at bounding box center [1149, 318] width 121 height 29
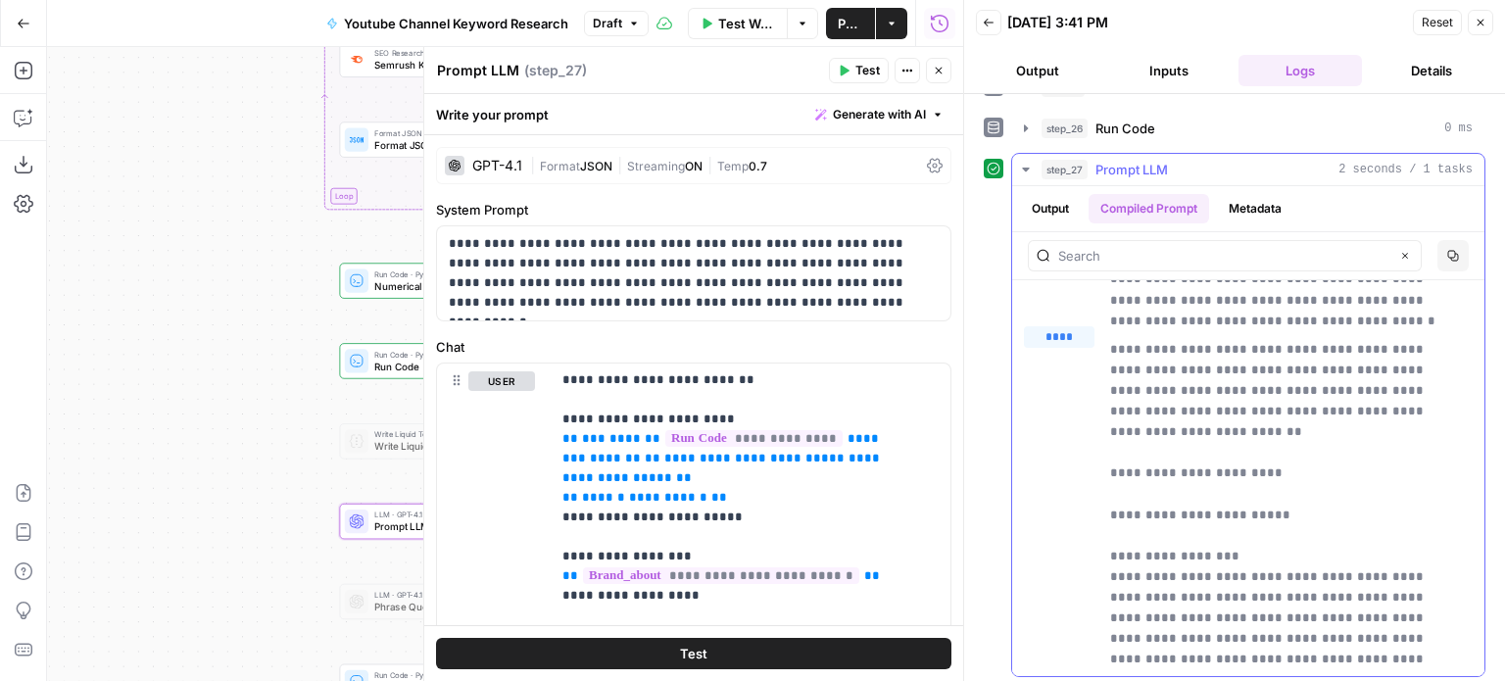
scroll to position [98, 0]
drag, startPoint x: 785, startPoint y: 497, endPoint x: 545, endPoint y: 403, distance: 257.9
copy p "**********"
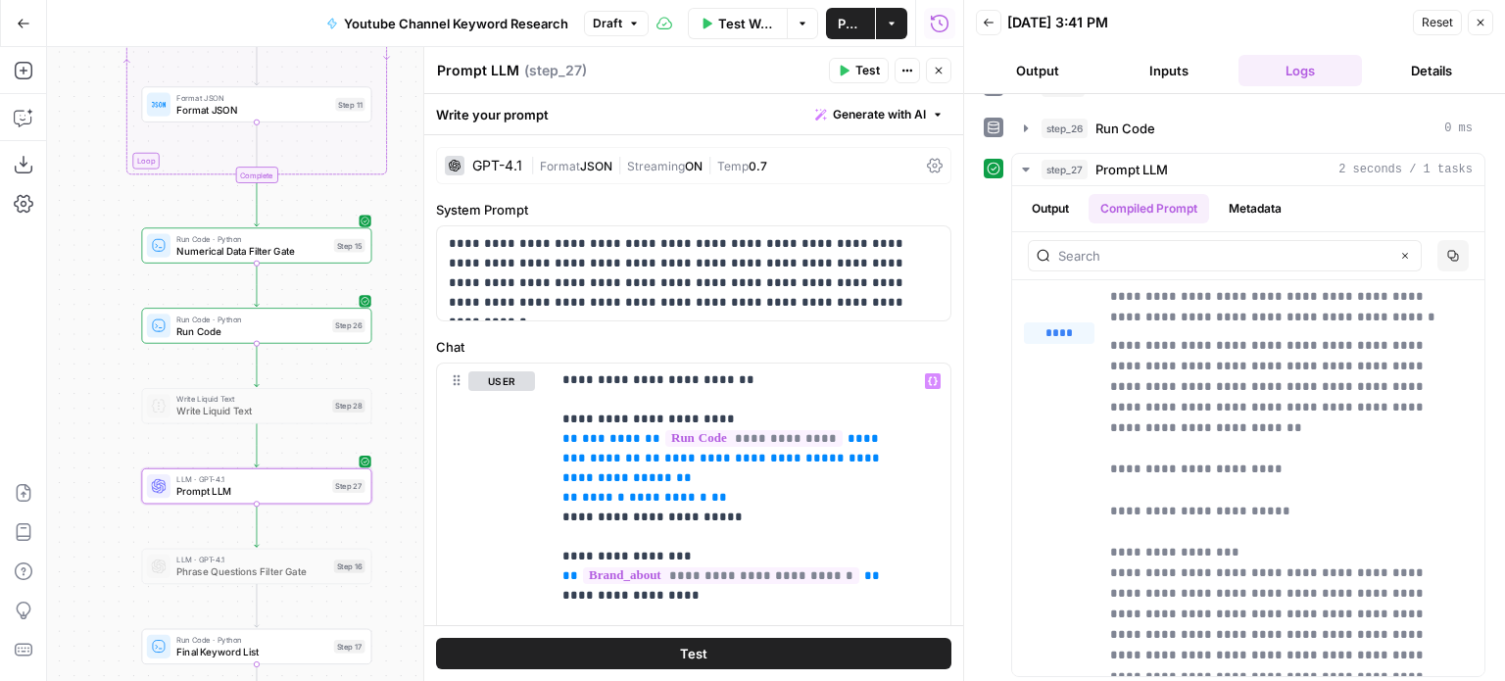
drag, startPoint x: 186, startPoint y: 303, endPoint x: 89, endPoint y: 271, distance: 102.0
click at [89, 271] on div "Workflow Set Inputs Inputs Workflow Workflow Step 29 Call API Call API Step 2 C…" at bounding box center [505, 364] width 916 height 634
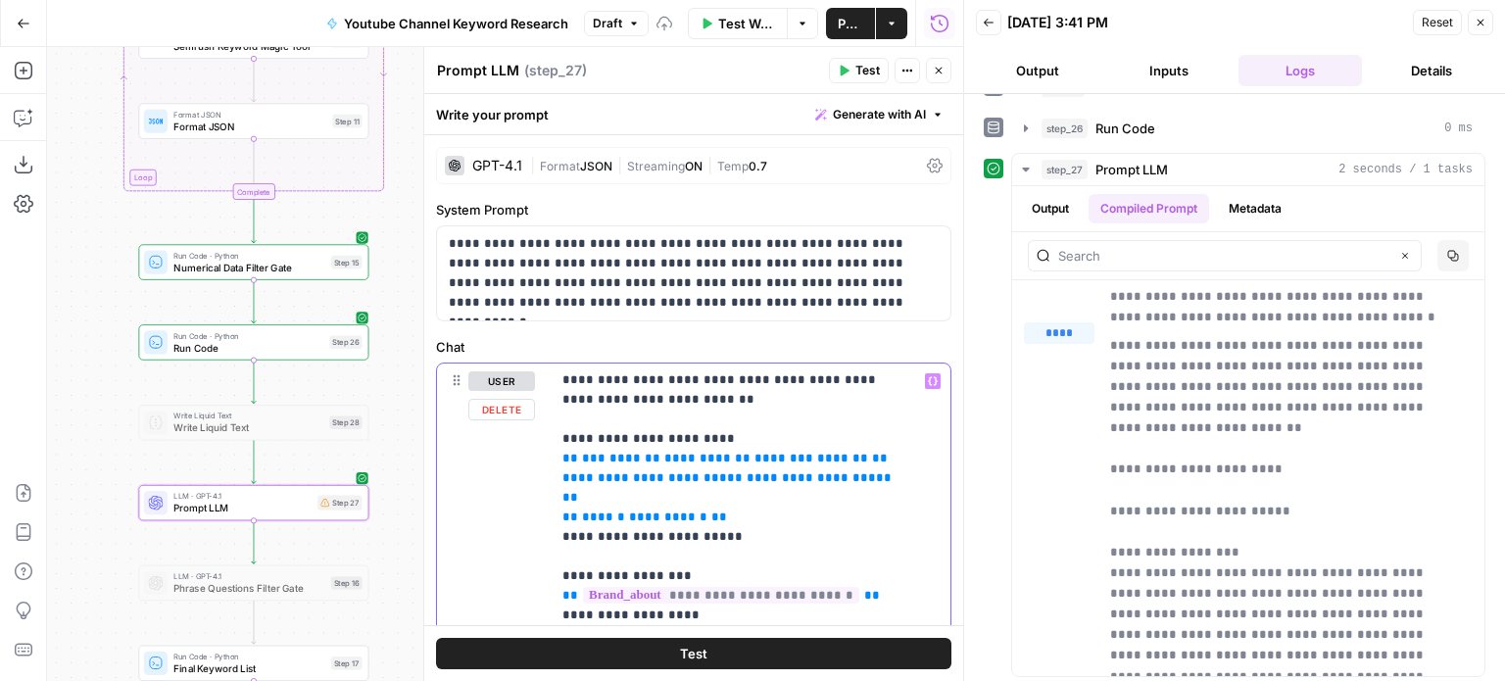
scroll to position [79, 0]
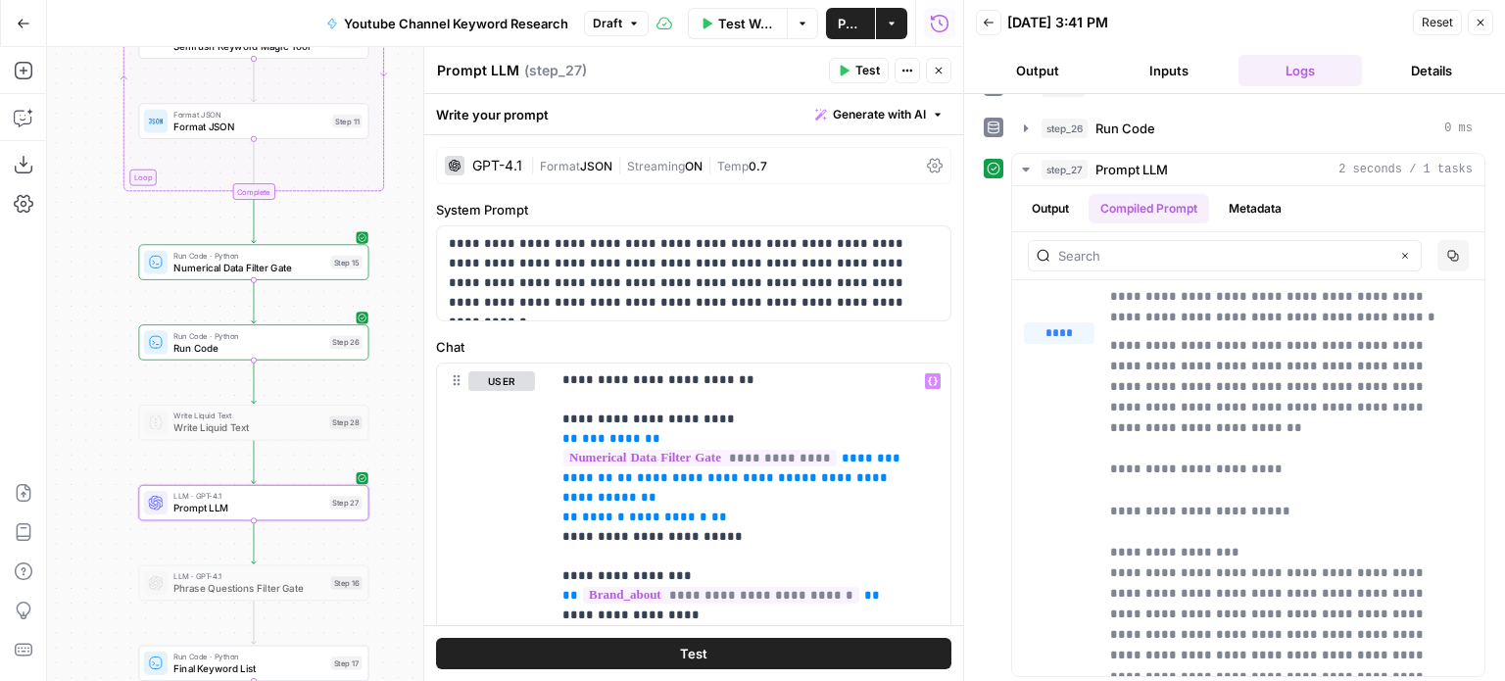
click at [859, 67] on span "Test" at bounding box center [868, 71] width 24 height 18
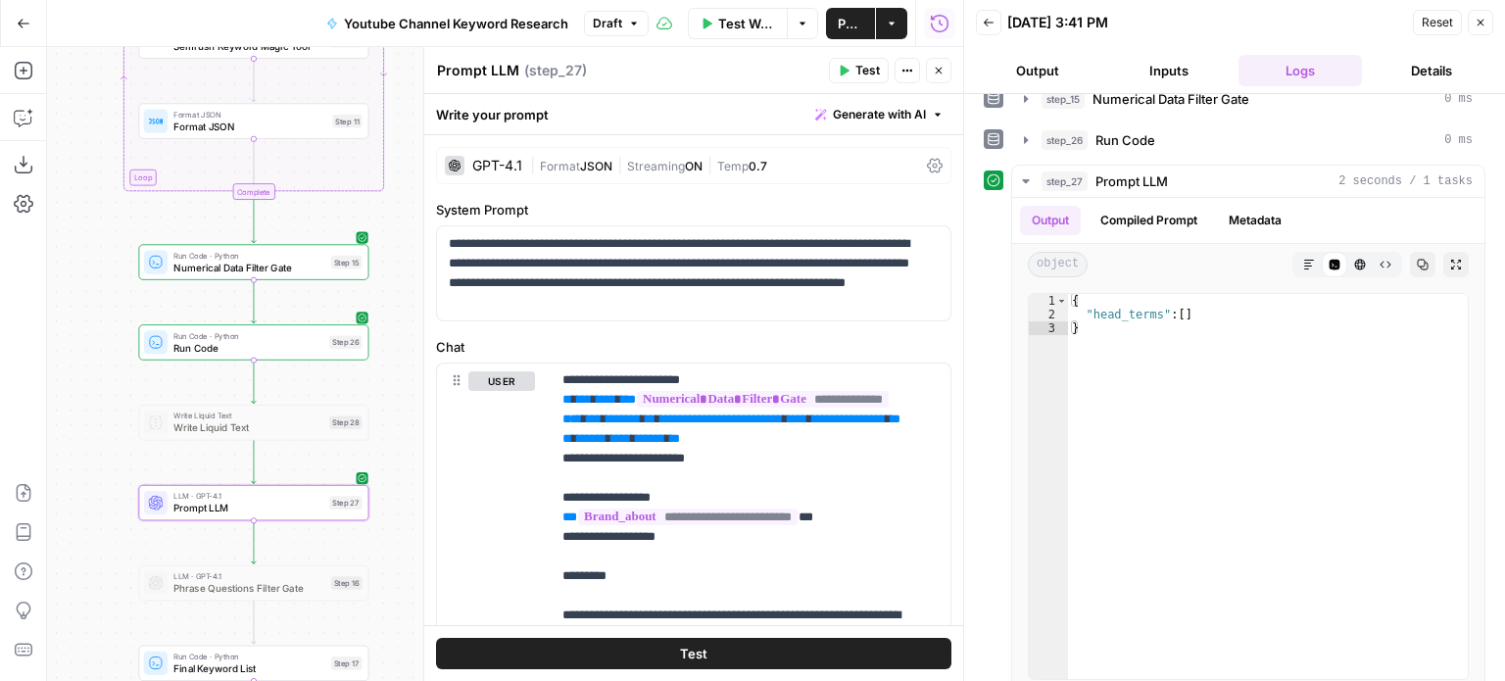
scroll to position [404, 0]
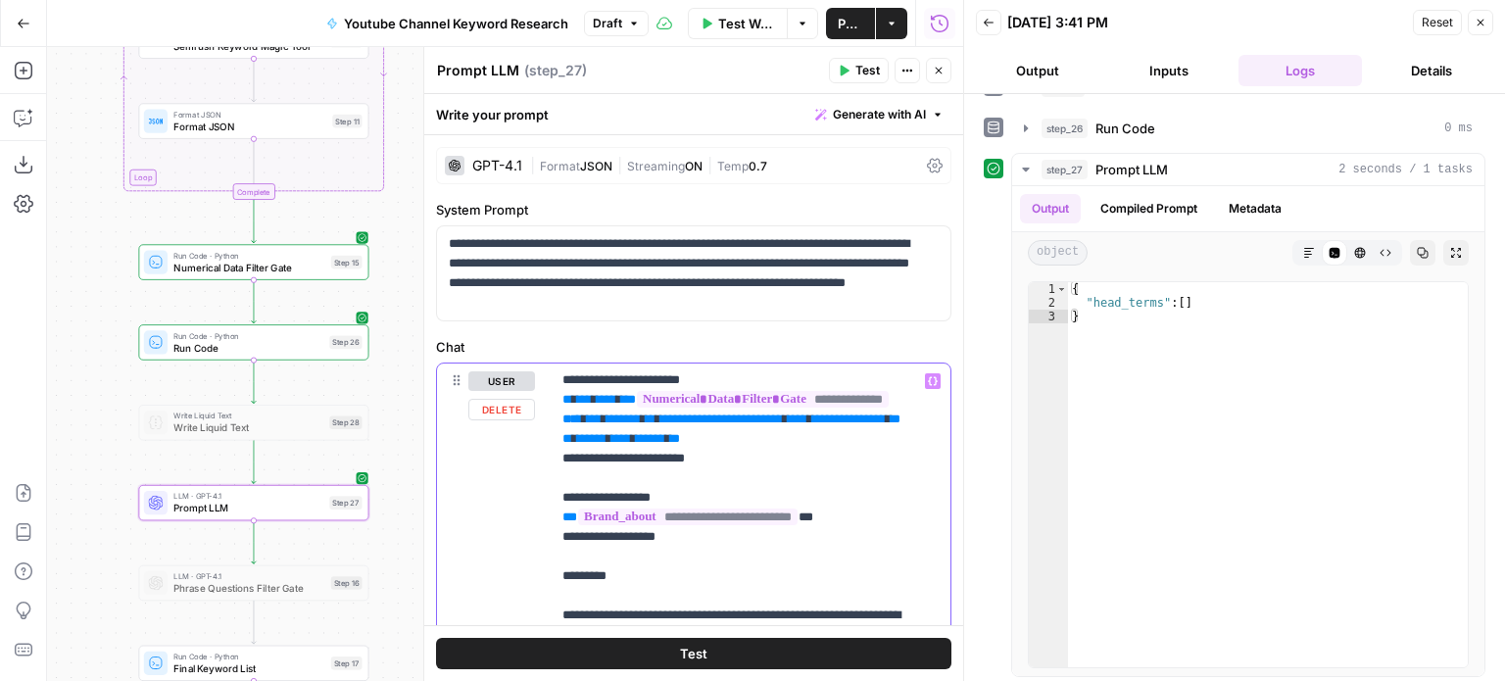
drag, startPoint x: 766, startPoint y: 497, endPoint x: 558, endPoint y: 401, distance: 229.8
copy p "**********"
click at [863, 111] on span "Generate with AI" at bounding box center [879, 115] width 93 height 18
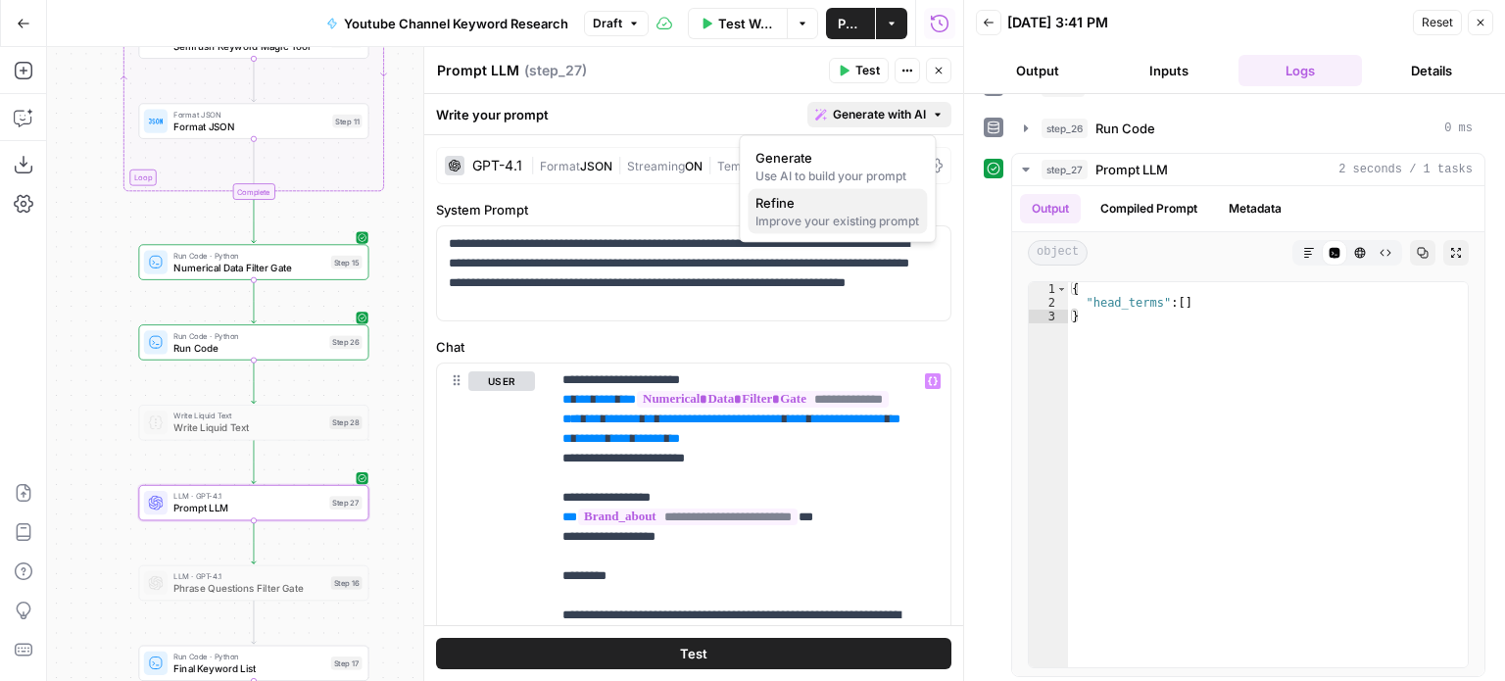
click at [808, 214] on div "Improve your existing prompt" at bounding box center [838, 222] width 164 height 18
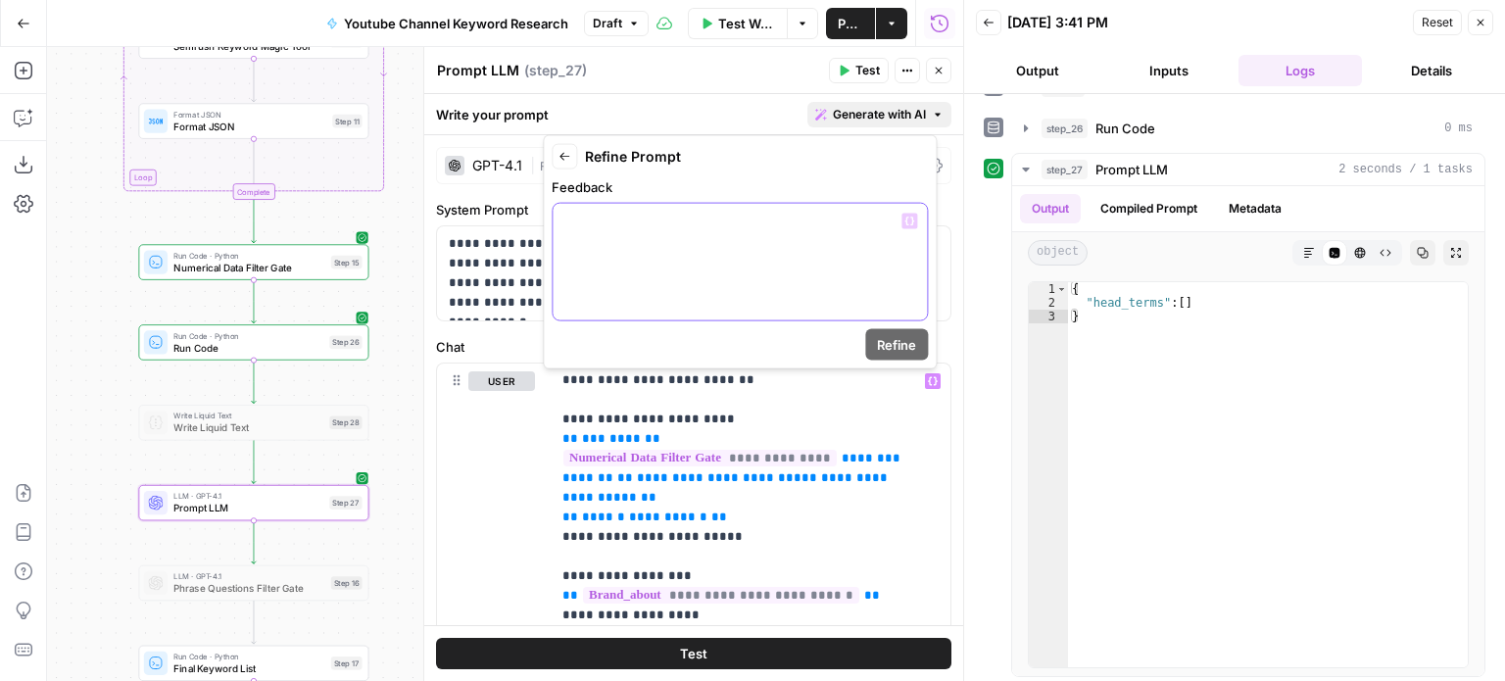
click at [713, 256] on div at bounding box center [740, 262] width 374 height 117
paste div
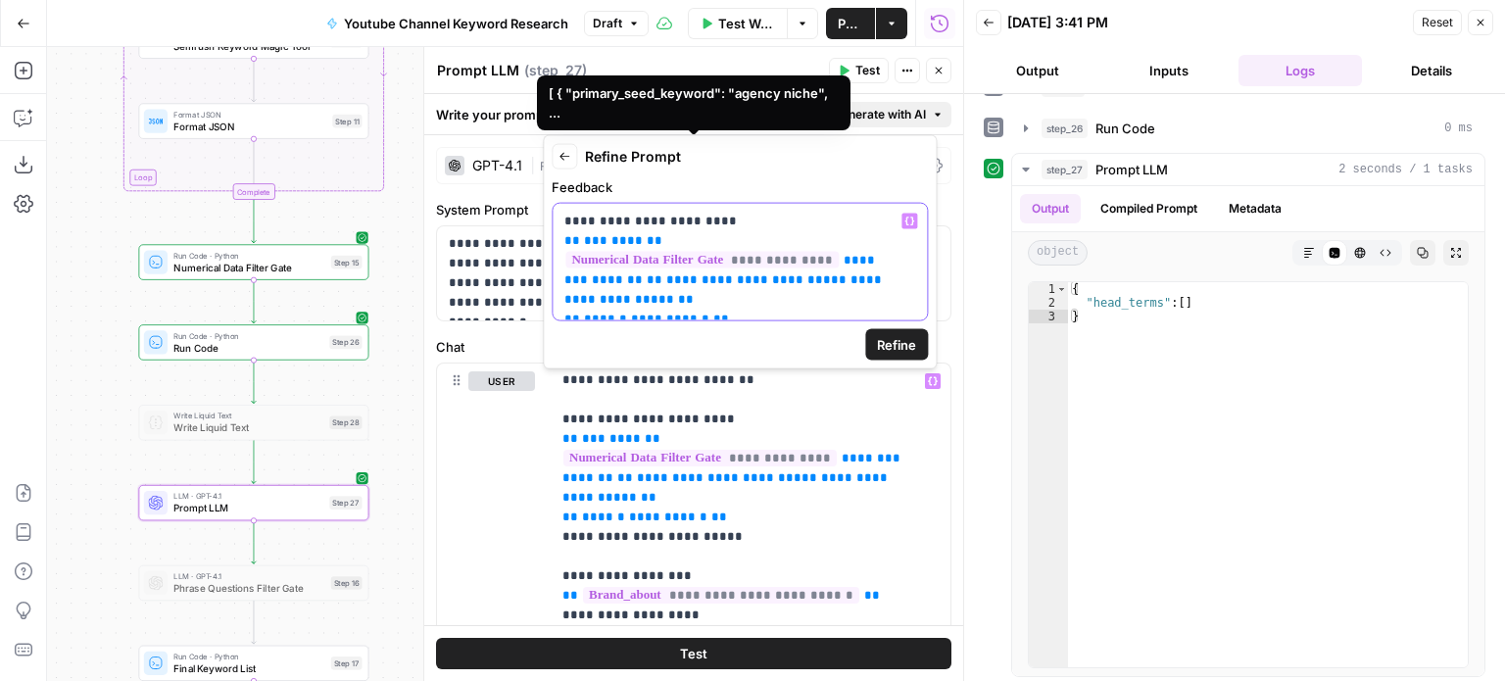
scroll to position [109, 0]
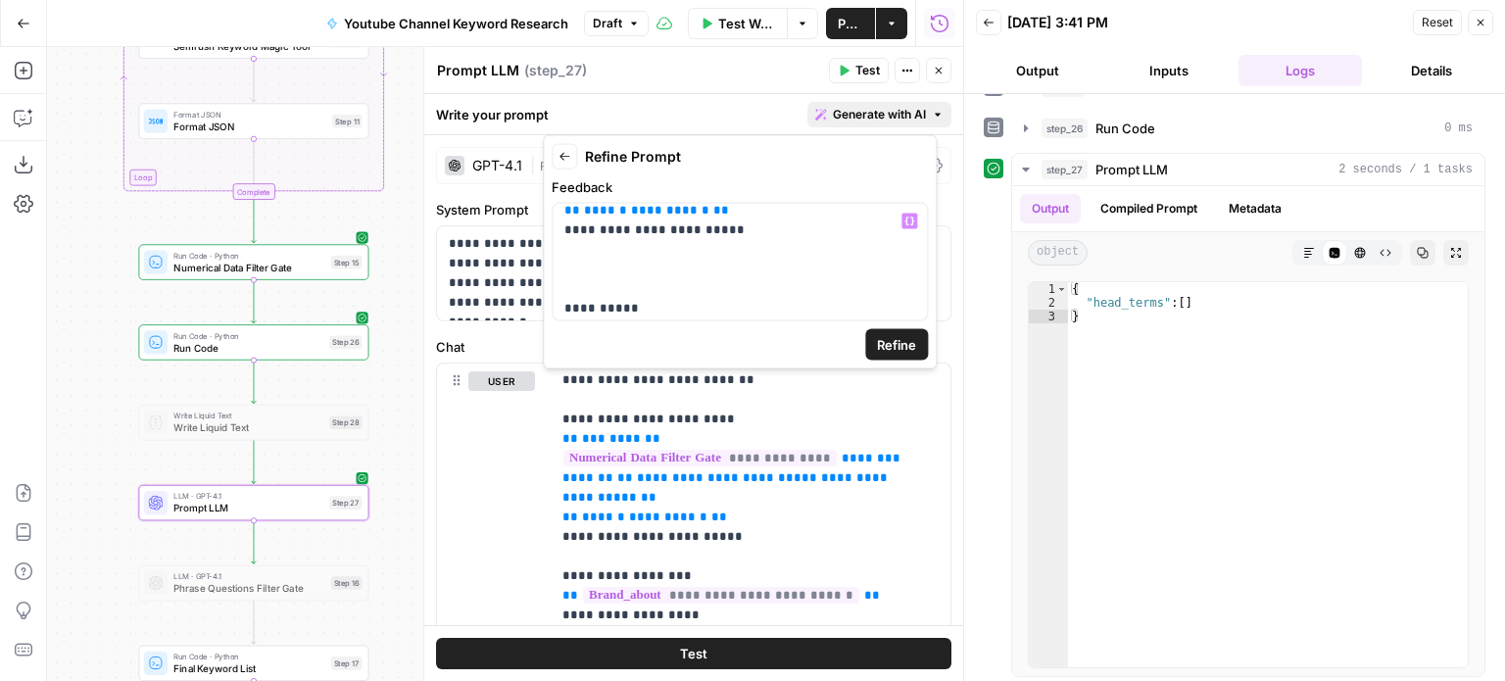
click at [906, 351] on span "Refine" at bounding box center [896, 345] width 39 height 20
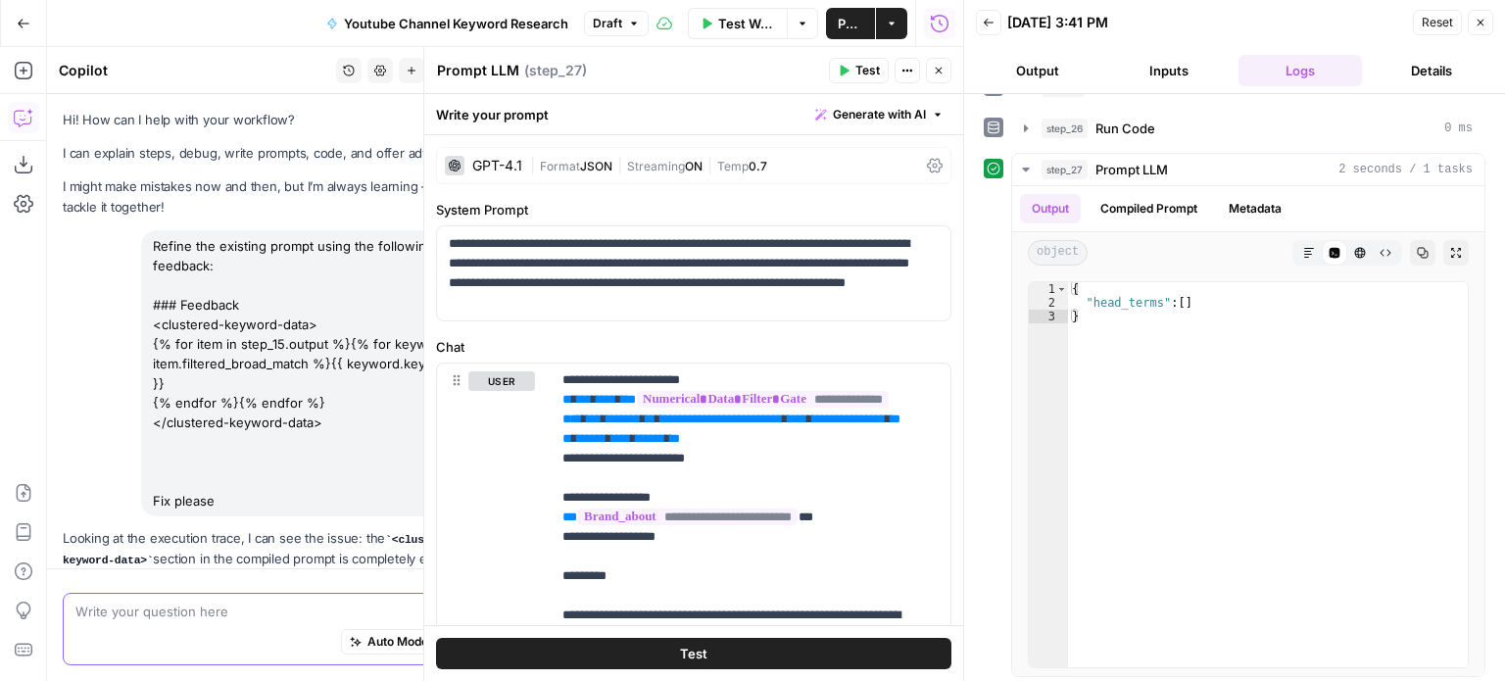
scroll to position [319, 0]
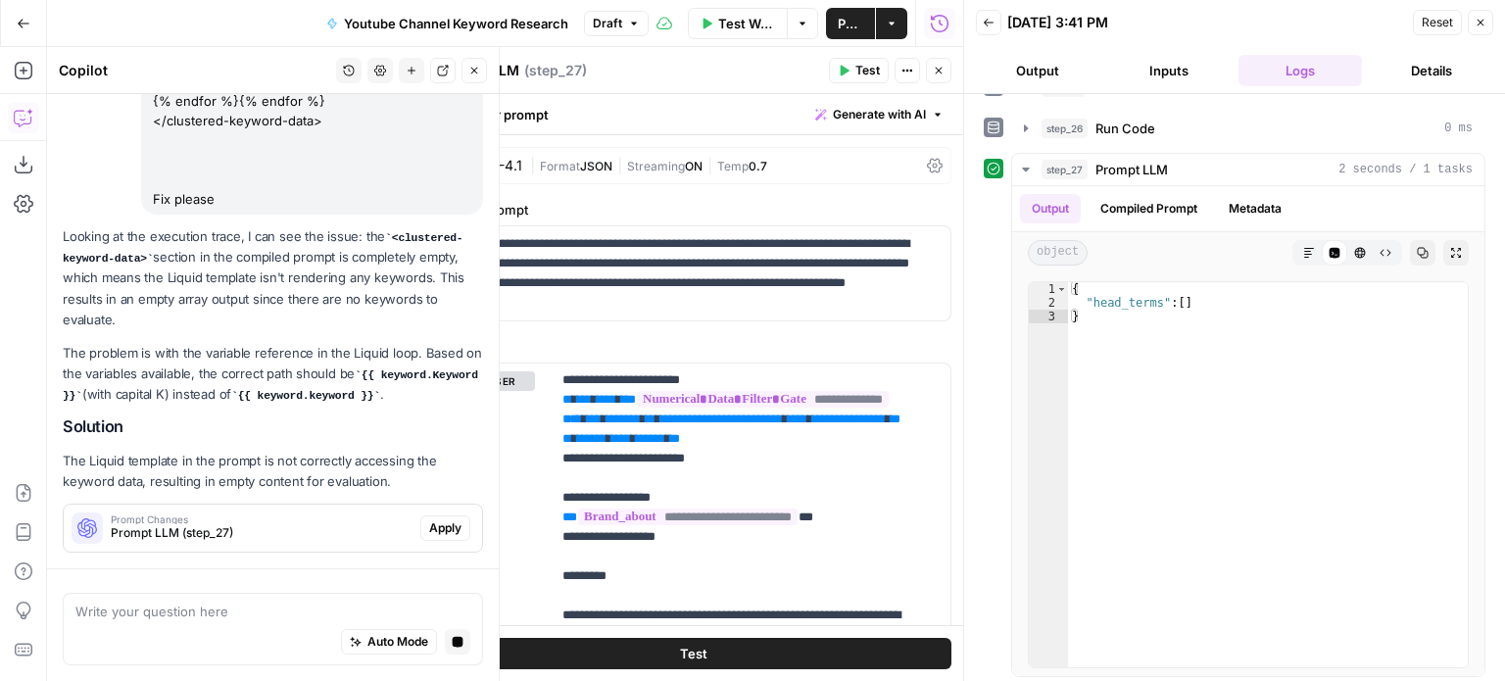
click at [429, 522] on span "Apply" at bounding box center [445, 528] width 32 height 18
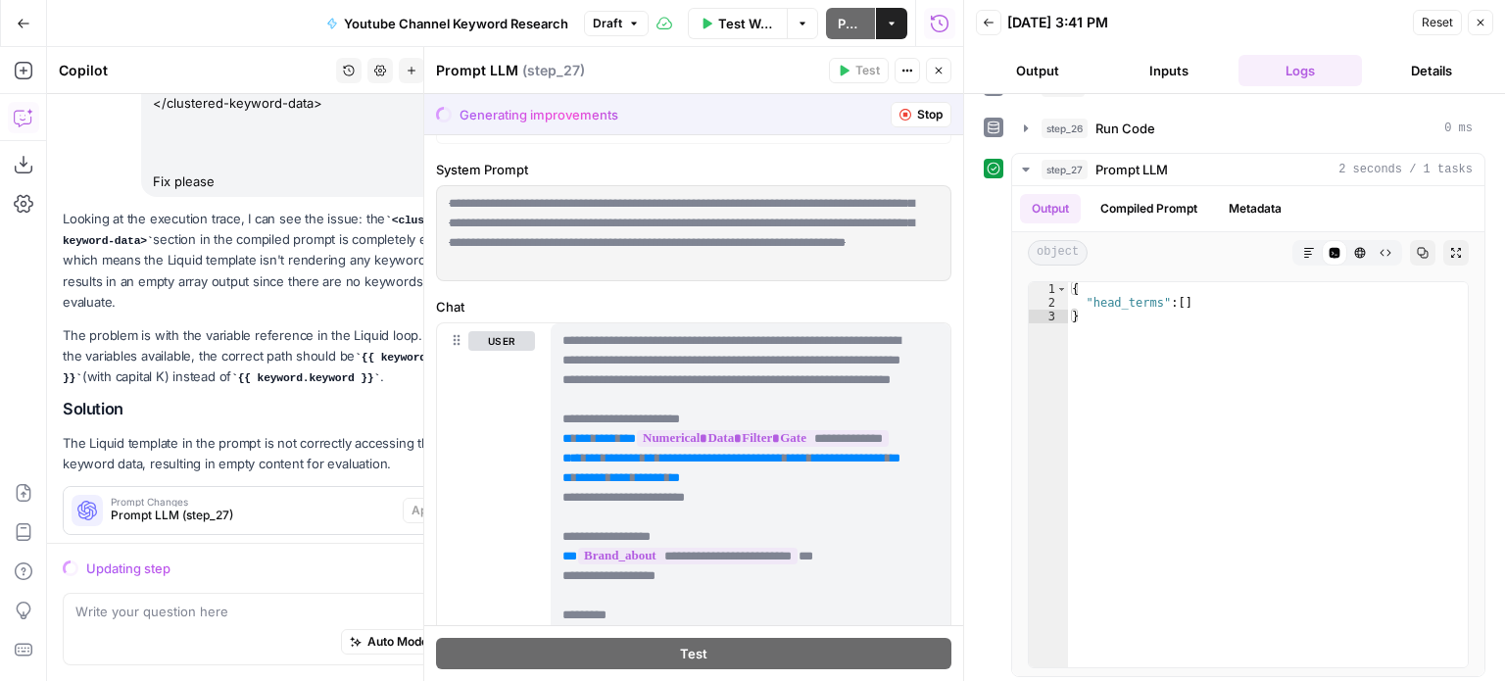
scroll to position [0, 0]
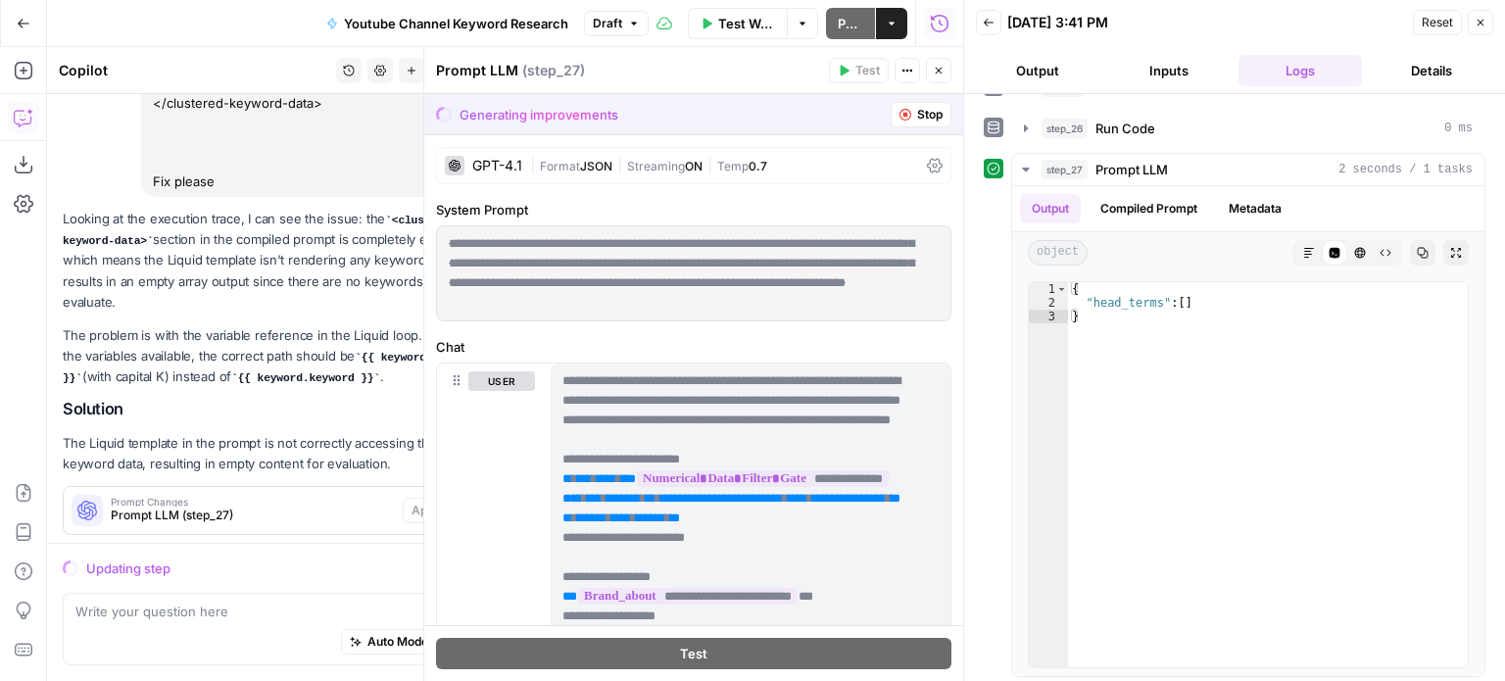
drag, startPoint x: 851, startPoint y: 296, endPoint x: 861, endPoint y: 200, distance: 96.6
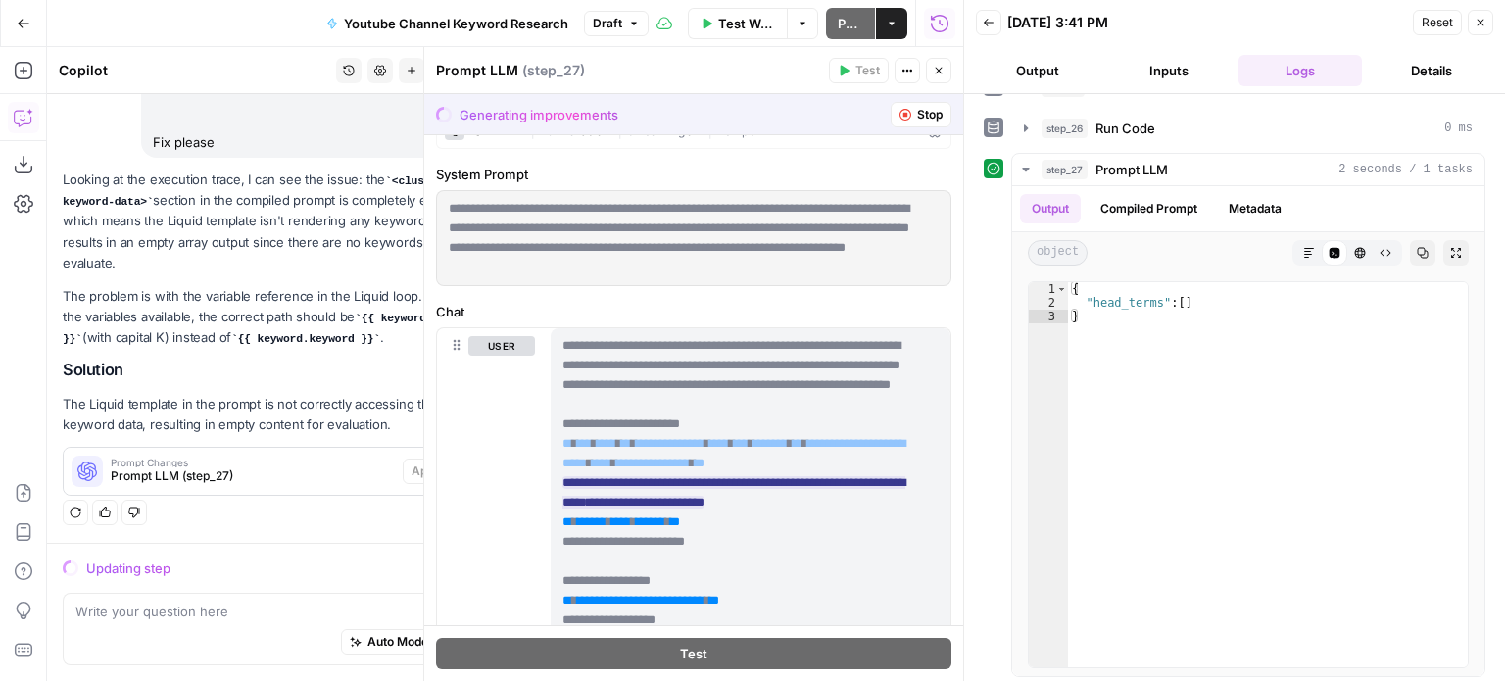
scroll to position [98, 0]
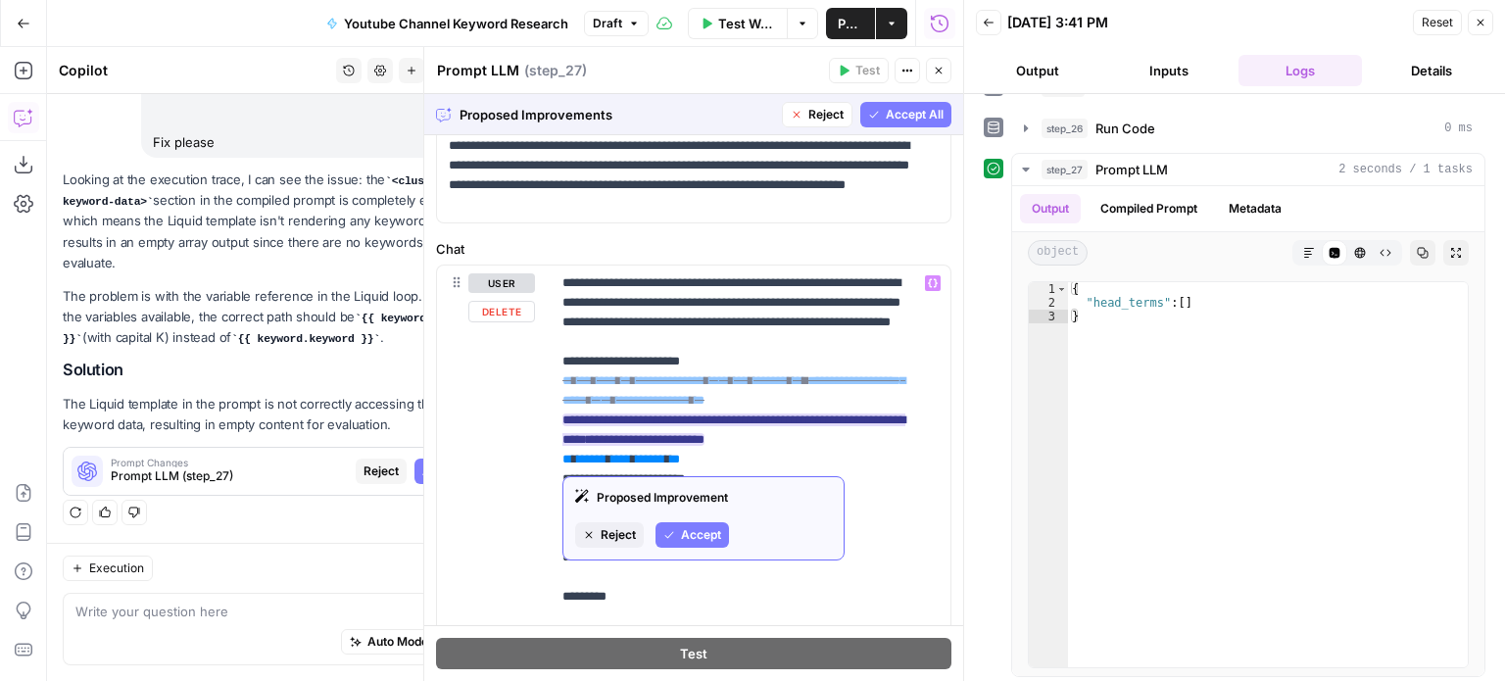
click at [710, 530] on span "Accept" at bounding box center [701, 535] width 40 height 18
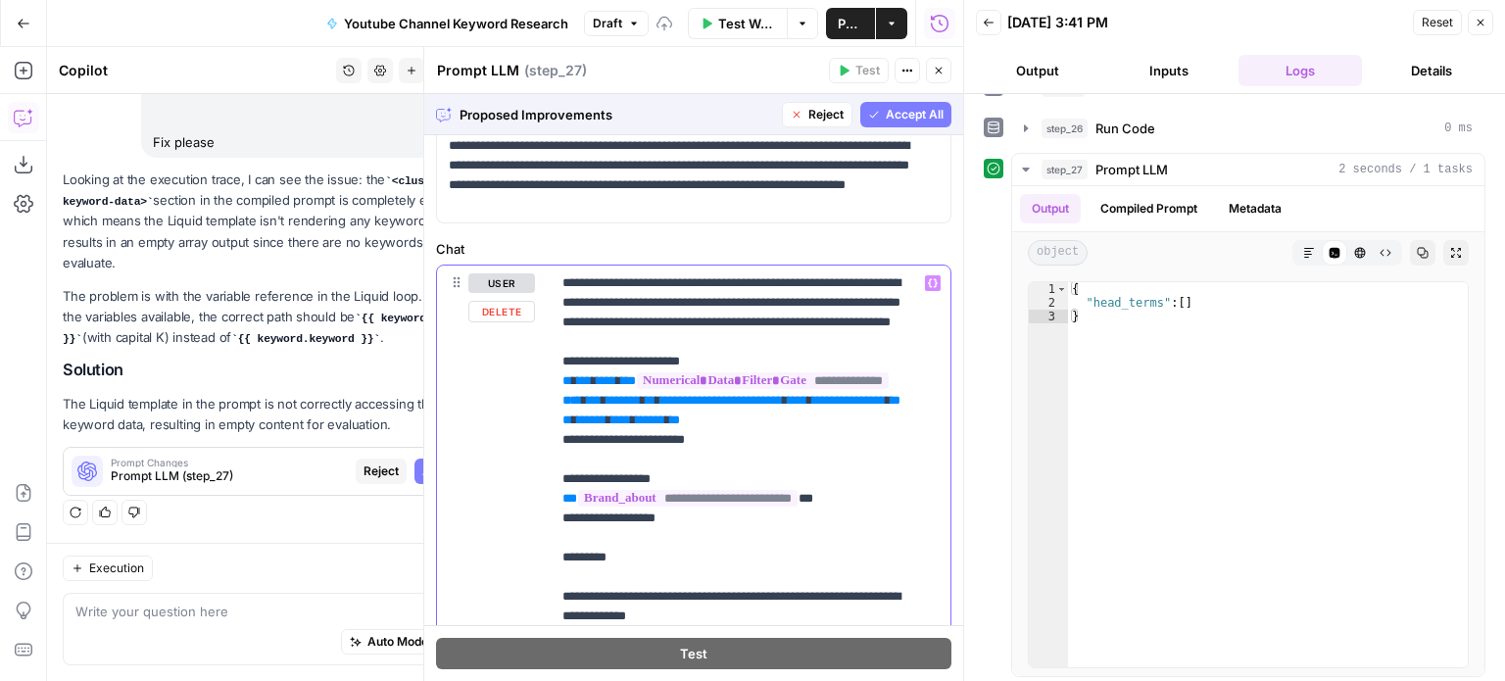
click at [1482, 23] on icon "button" at bounding box center [1481, 23] width 7 height 7
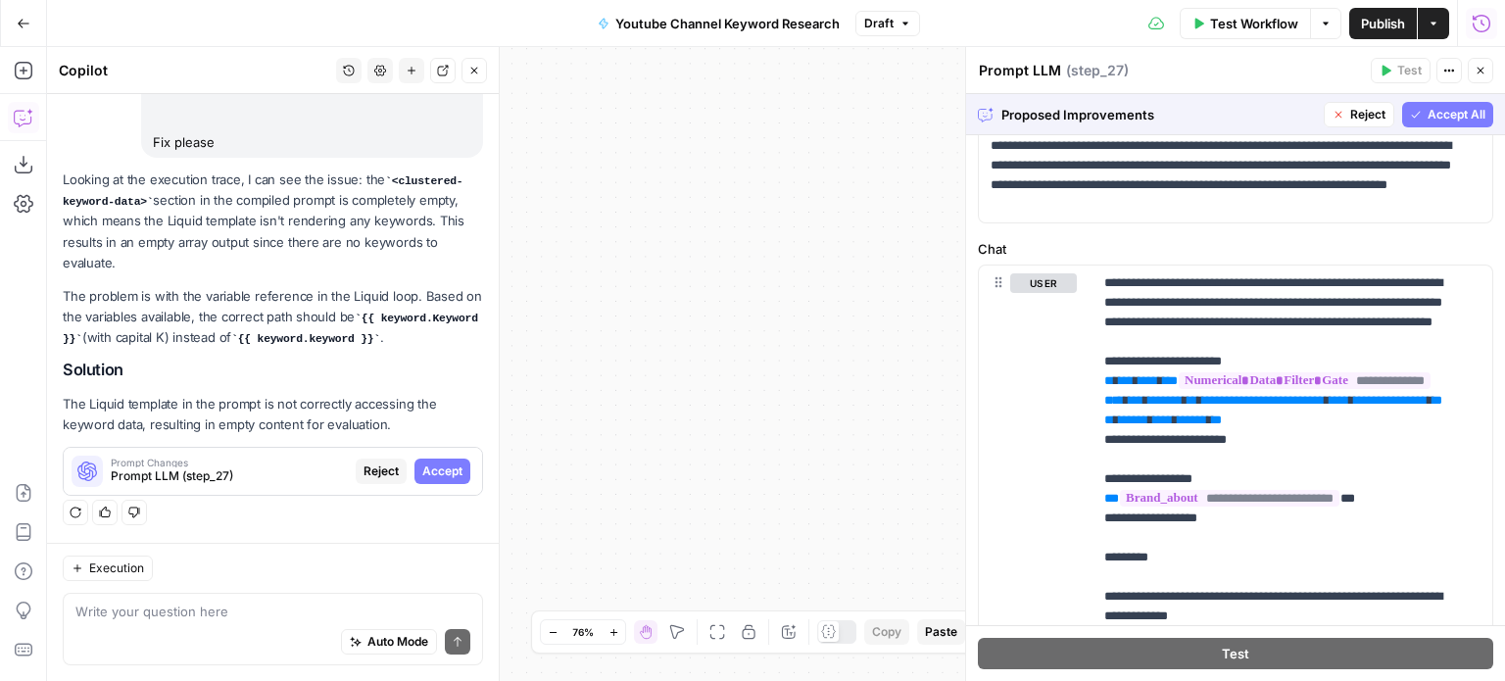
click at [474, 66] on icon "button" at bounding box center [474, 71] width 12 height 12
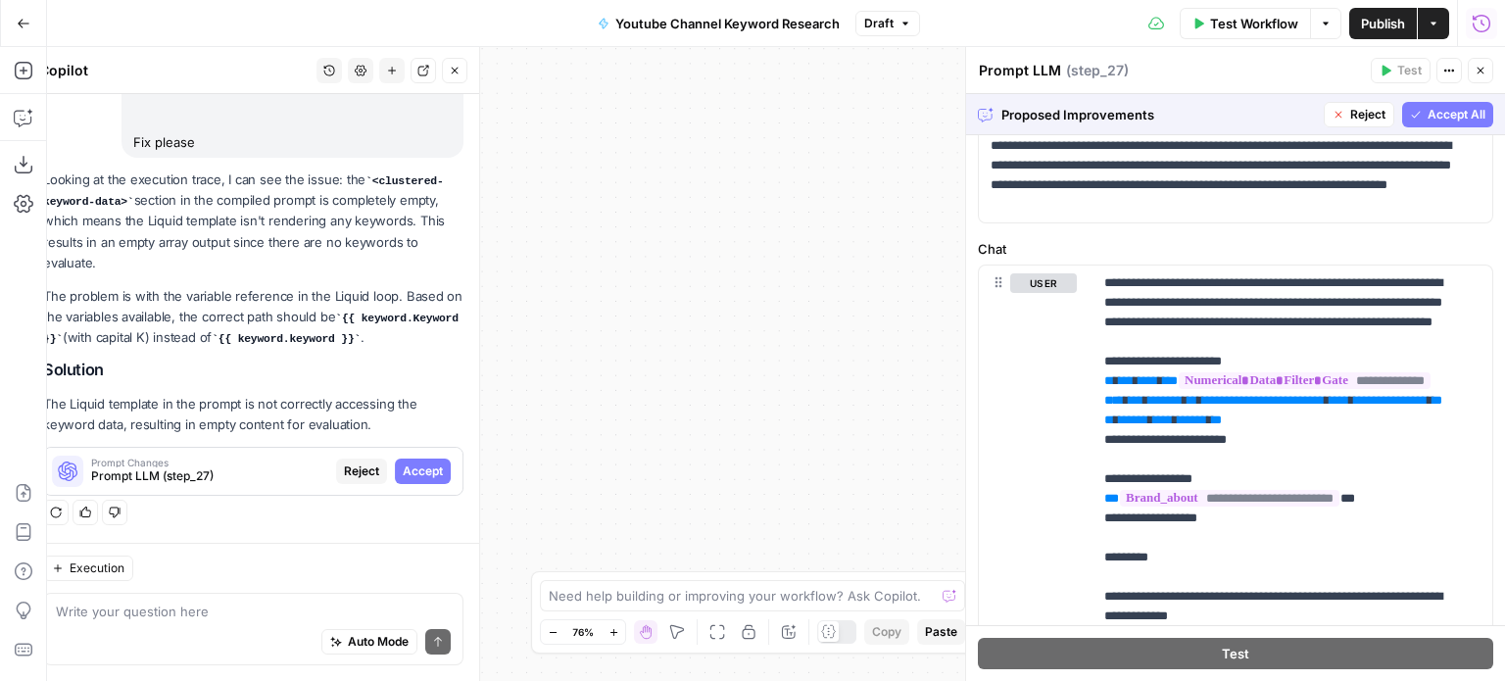
drag, startPoint x: 594, startPoint y: 307, endPoint x: 898, endPoint y: 246, distance: 309.8
click at [898, 246] on div "Workflow Set Inputs Inputs Workflow Workflow Step 29 Call API Call API Step 2 C…" at bounding box center [776, 364] width 1458 height 634
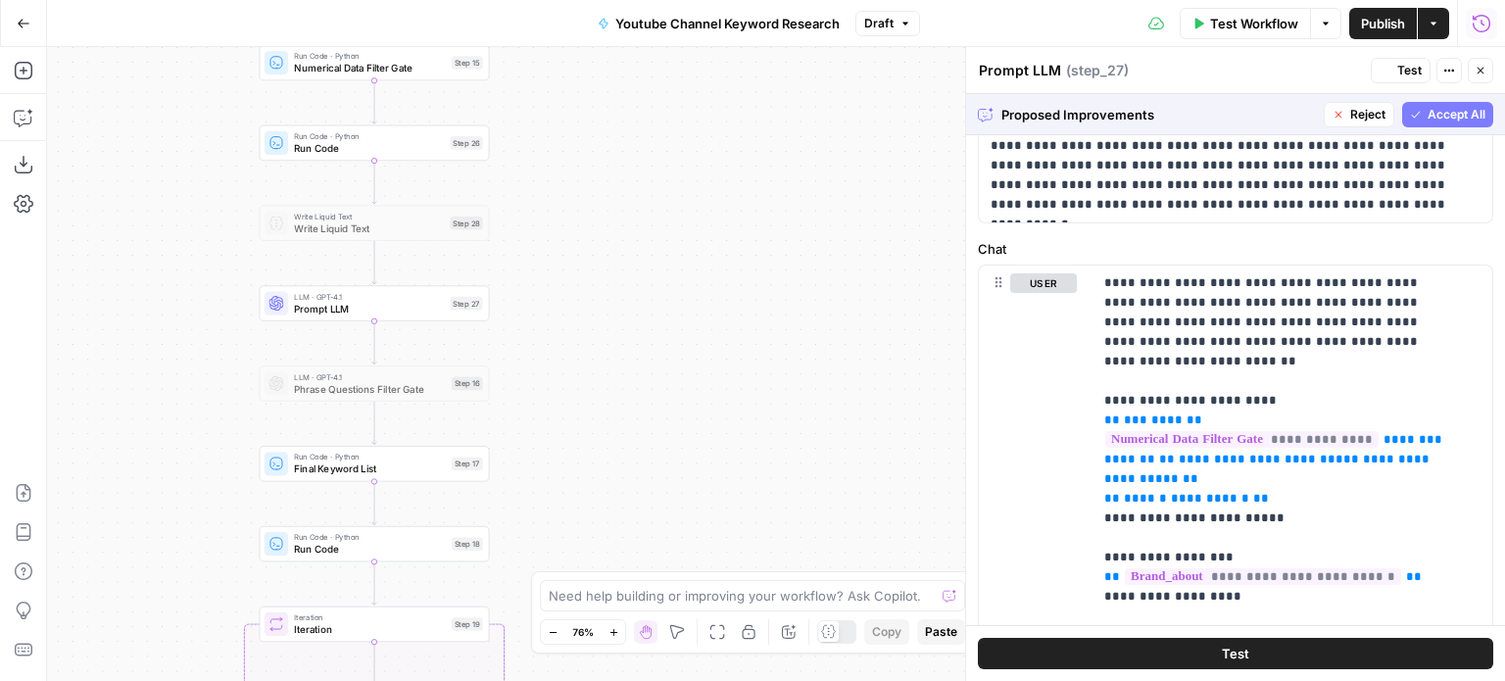
scroll to position [0, 0]
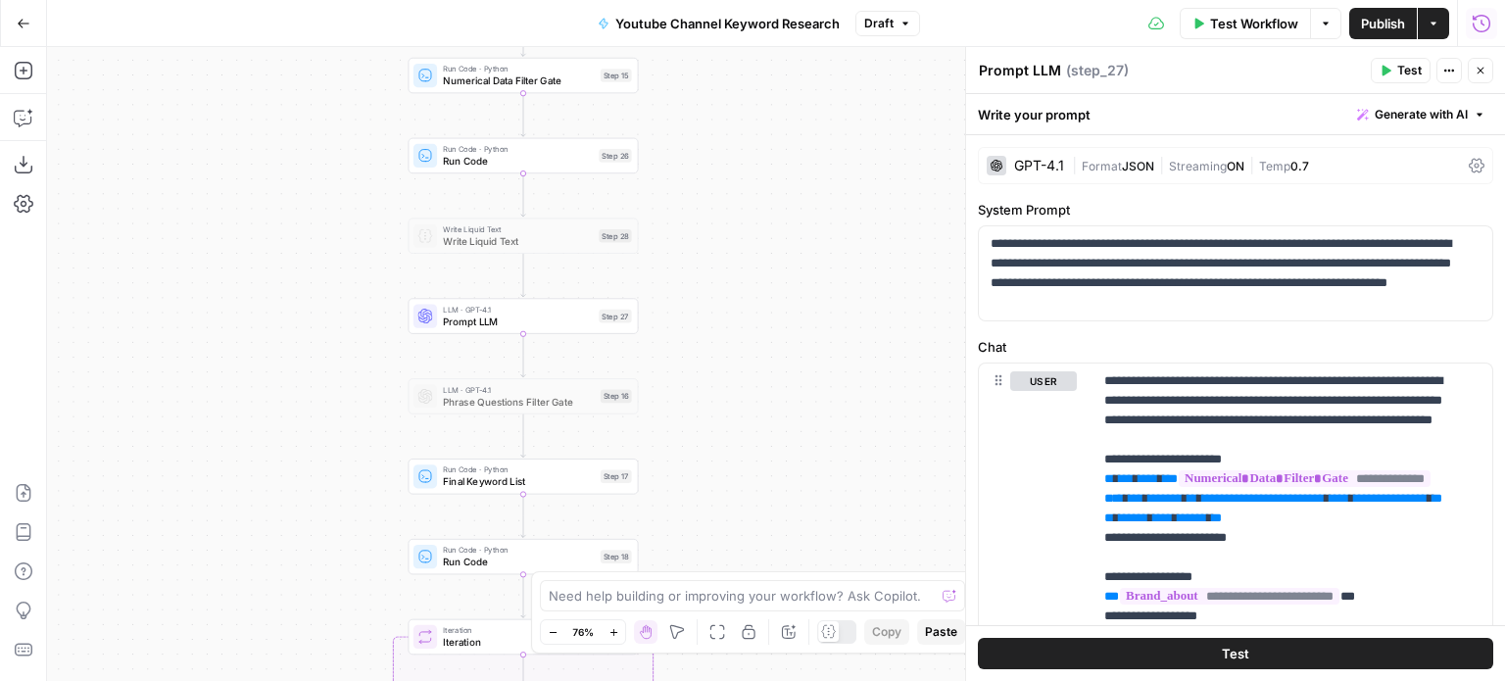
click at [873, 289] on div "Workflow Set Inputs Inputs Workflow Workflow Step 29 Call API Call API Step 2 C…" at bounding box center [776, 364] width 1458 height 634
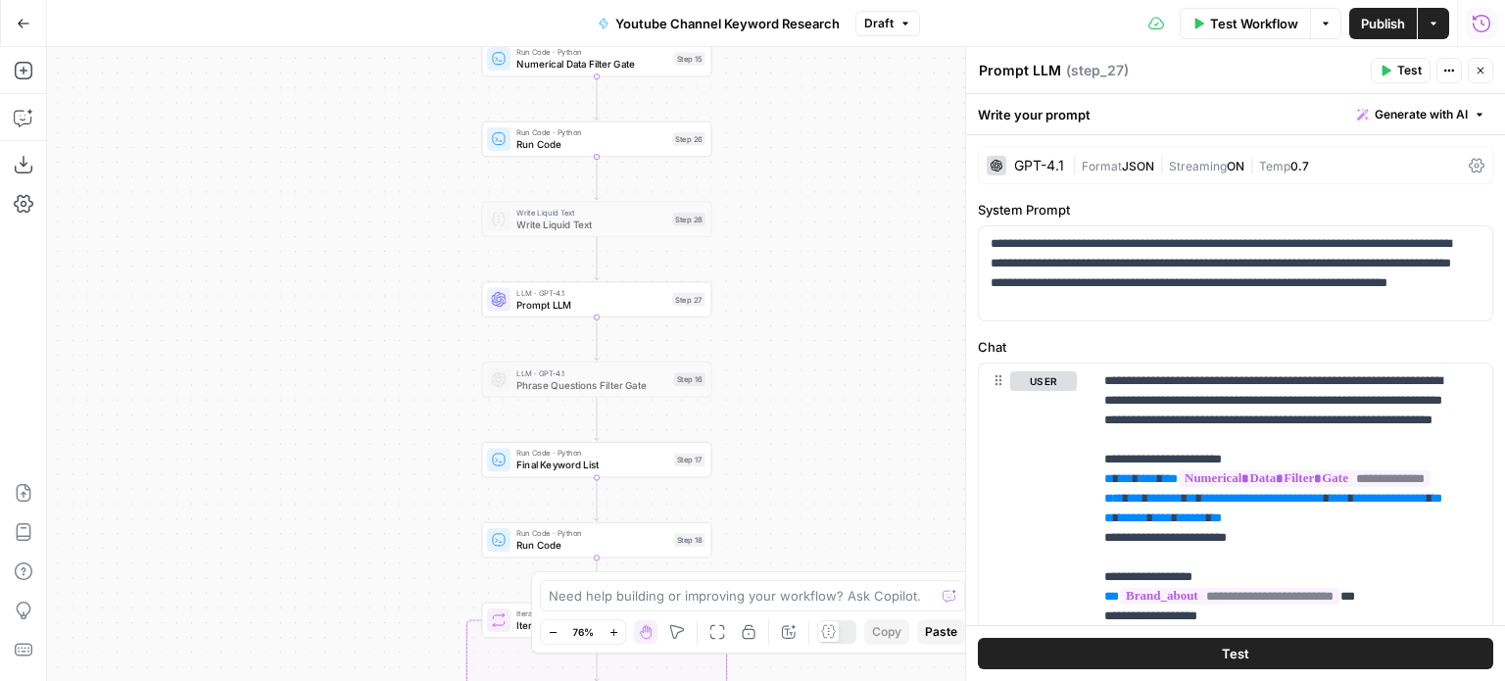
drag, startPoint x: 861, startPoint y: 291, endPoint x: 875, endPoint y: 285, distance: 14.9
click at [875, 285] on div "Workflow Set Inputs Inputs Workflow Workflow Step 29 Call API Call API Step 2 C…" at bounding box center [776, 364] width 1458 height 634
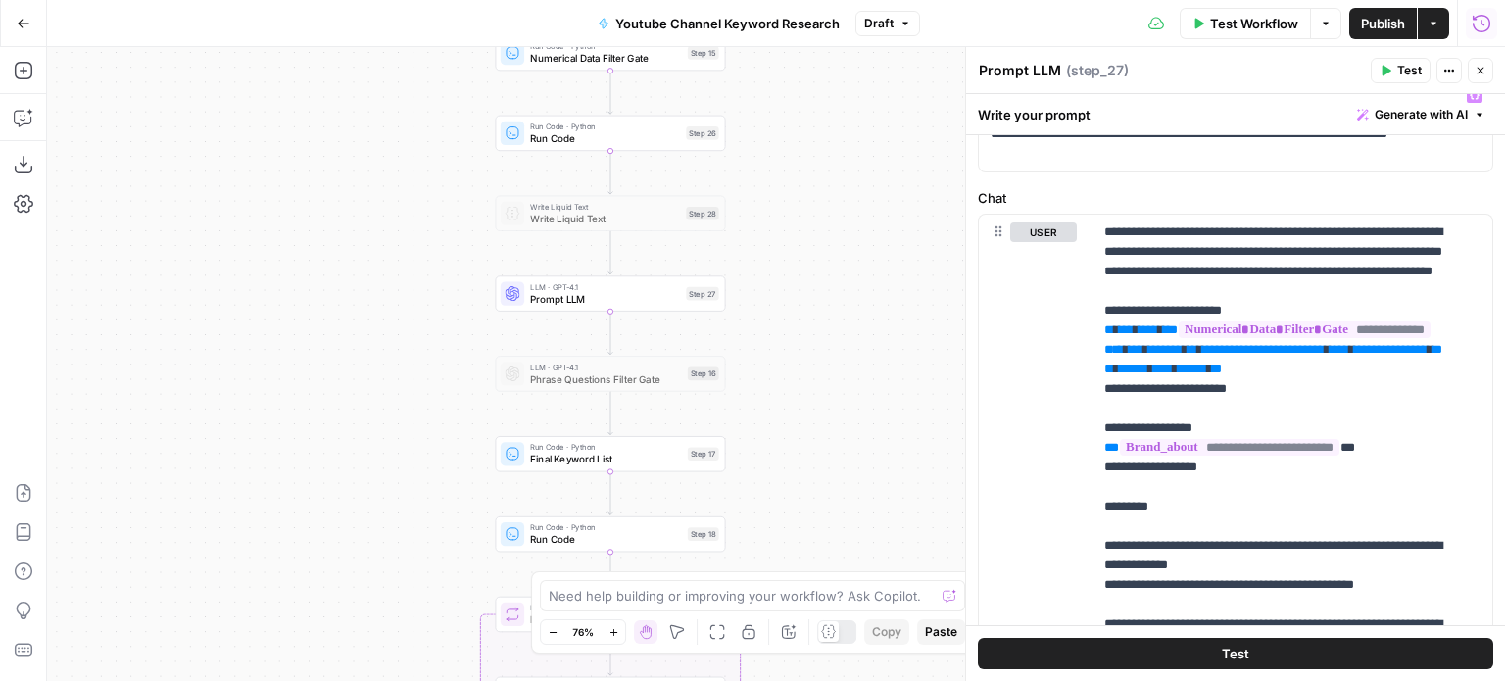
scroll to position [196, 0]
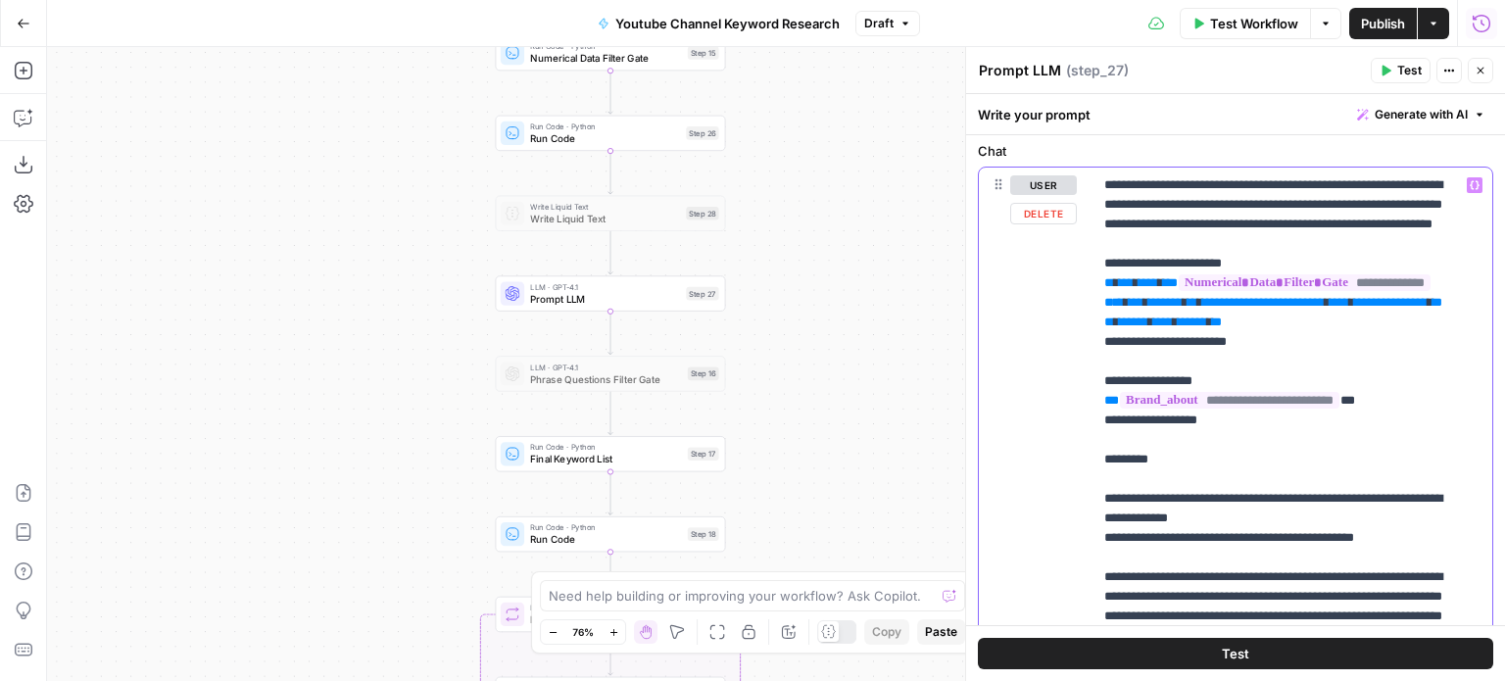
click at [1354, 309] on span "**********" at bounding box center [1390, 302] width 73 height 13
click at [16, 119] on icon "button" at bounding box center [24, 118] width 20 height 20
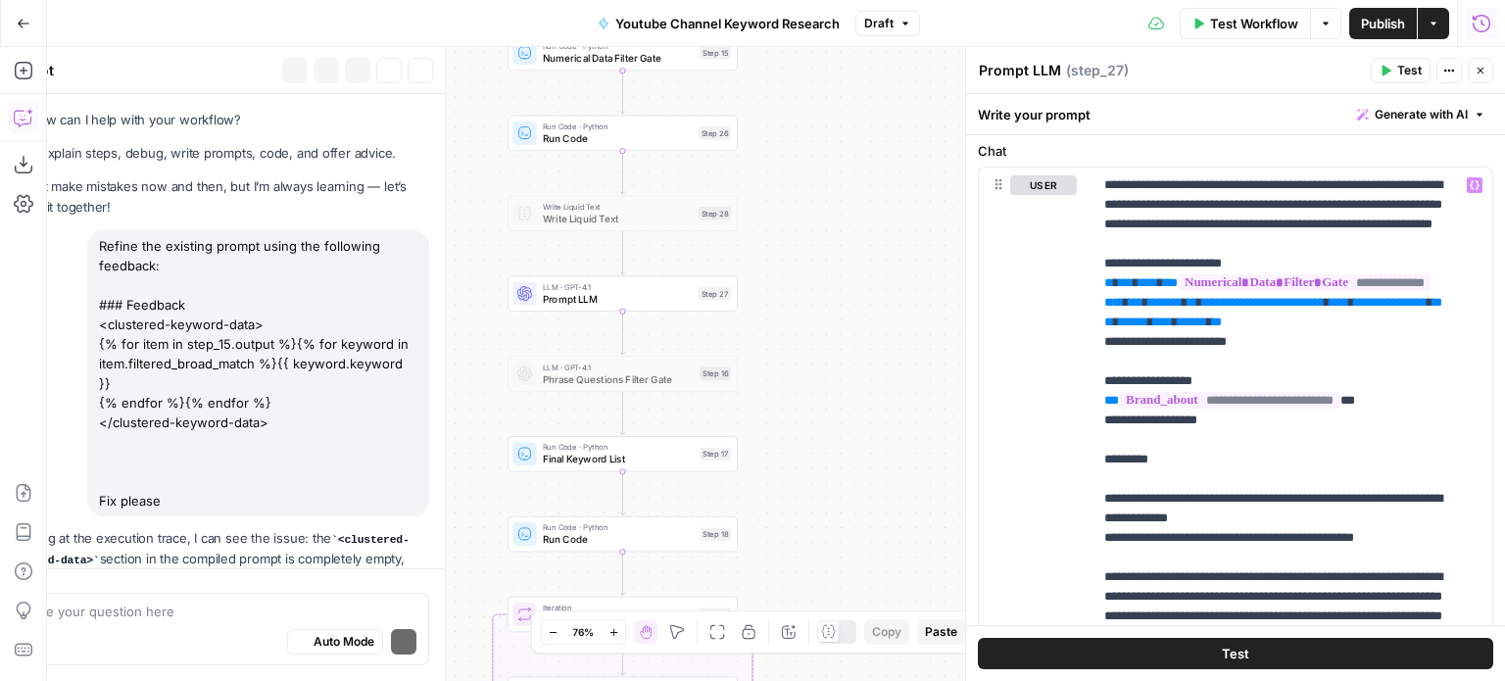
scroll to position [319, 0]
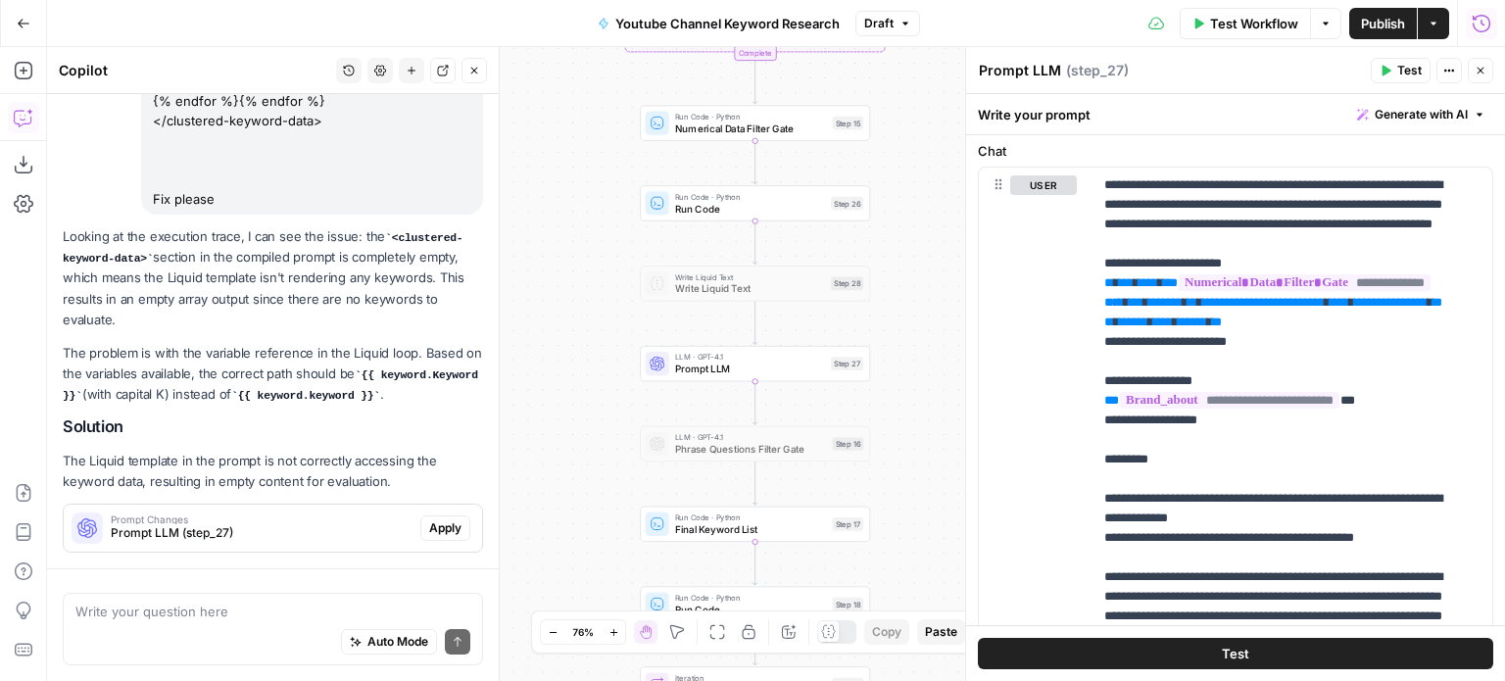
click at [434, 534] on span "Apply" at bounding box center [445, 528] width 32 height 18
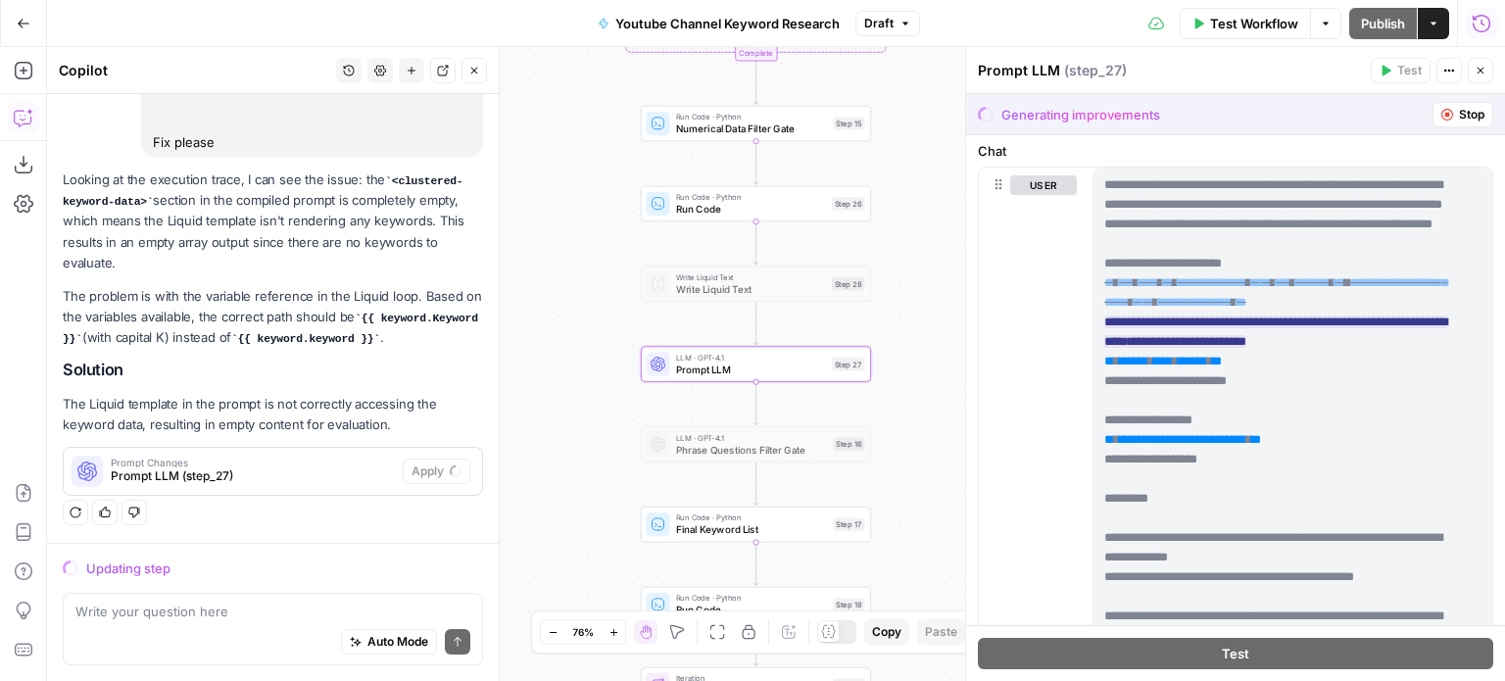
scroll to position [0, 0]
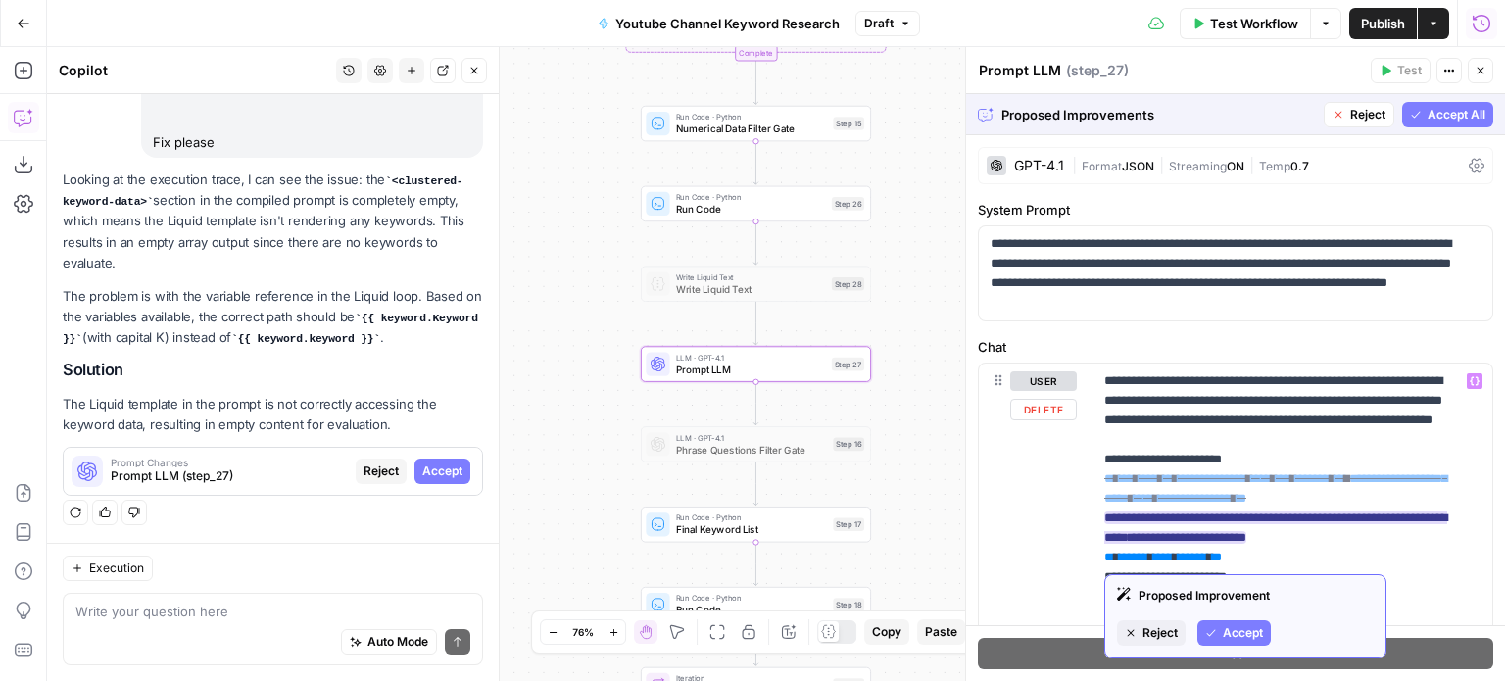
click at [1259, 627] on span "Accept" at bounding box center [1243, 633] width 40 height 18
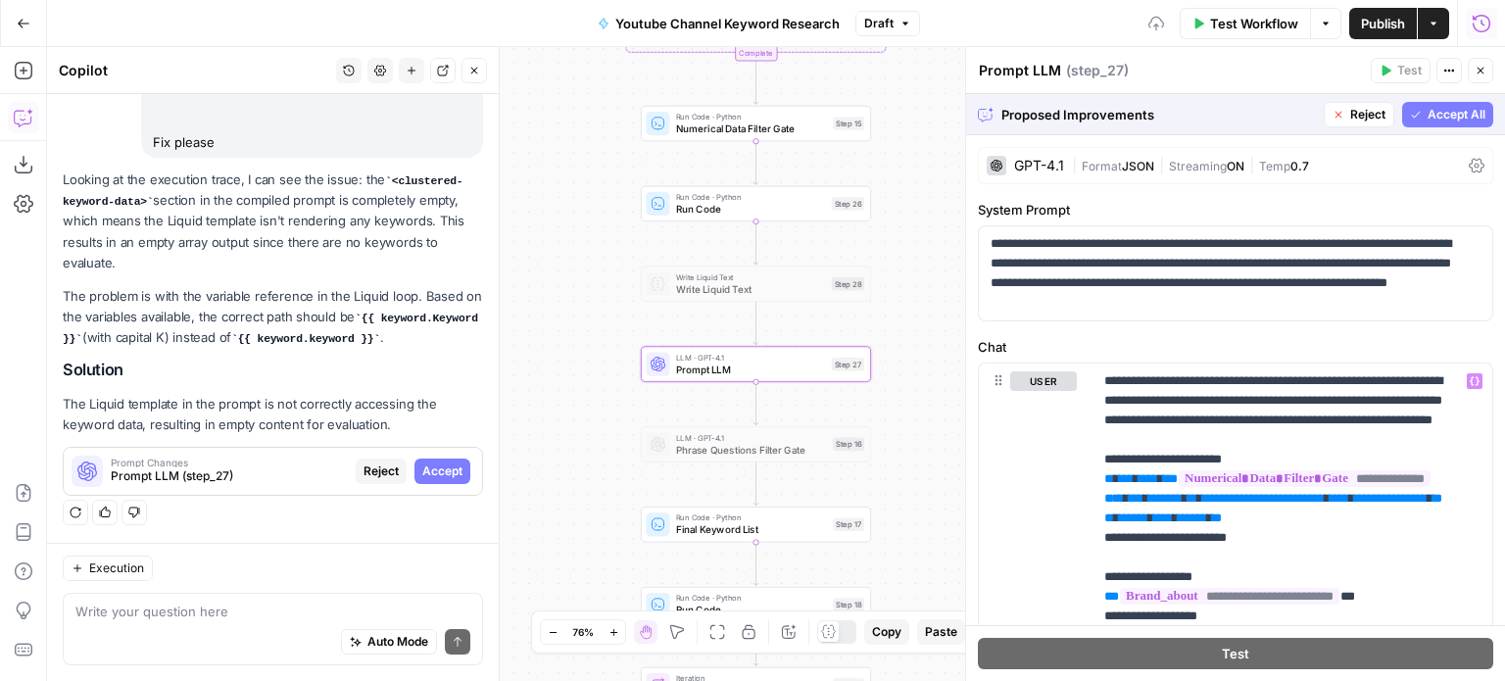
click at [1428, 113] on span "Accept All" at bounding box center [1457, 115] width 58 height 18
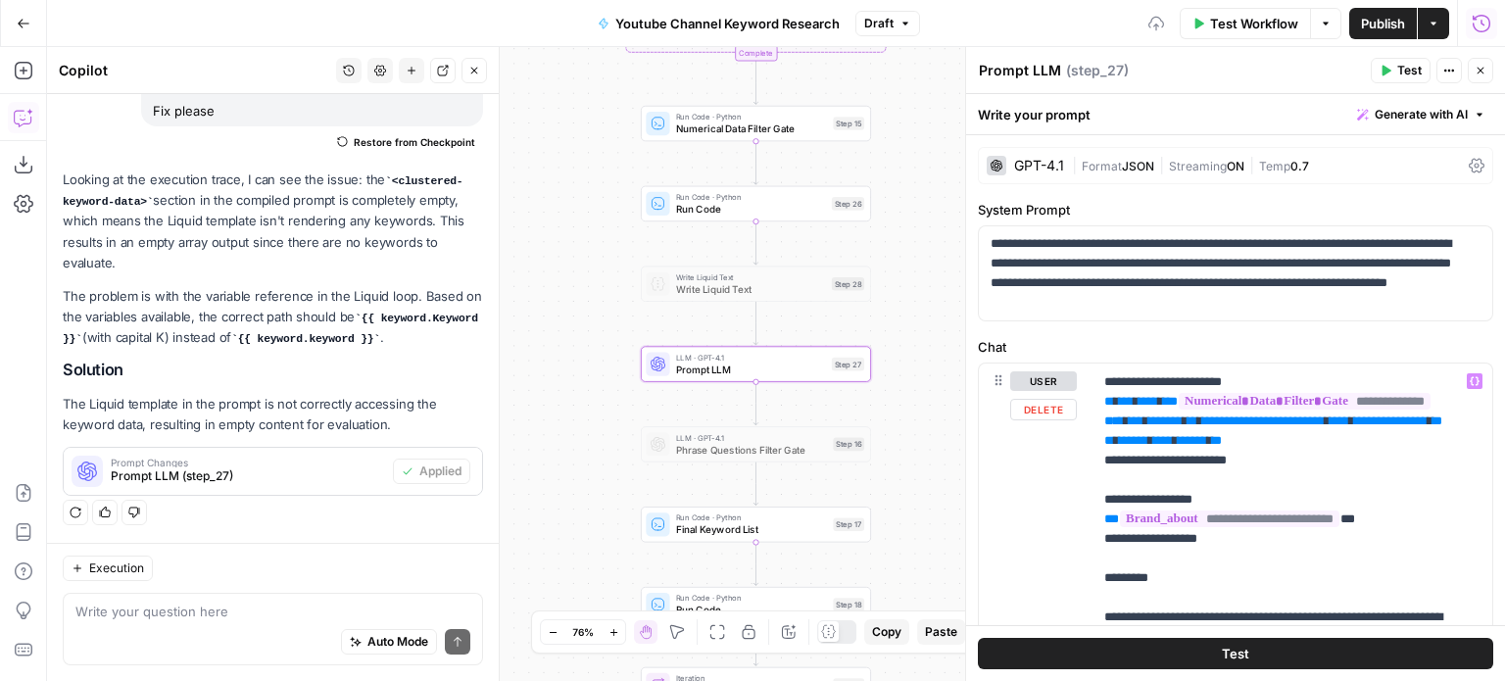
scroll to position [79, 0]
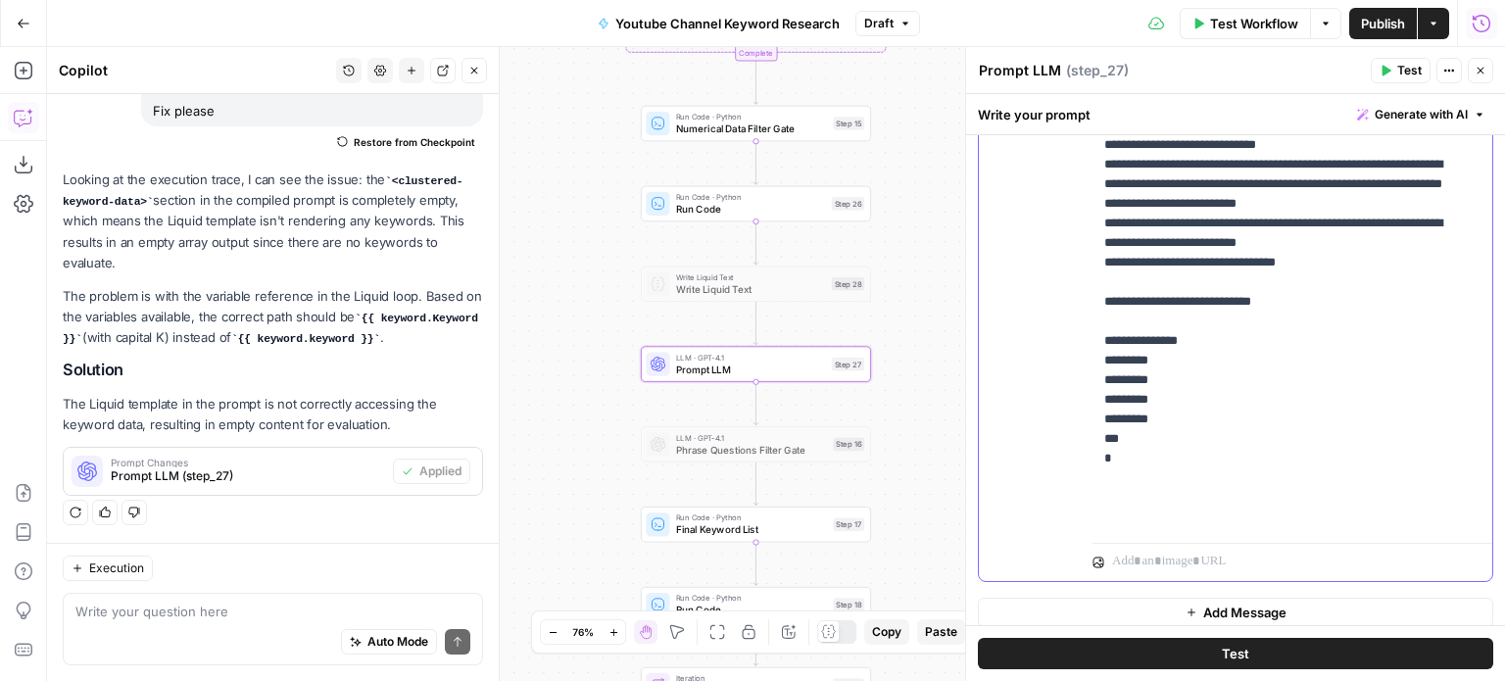
drag, startPoint x: 1407, startPoint y: 462, endPoint x: 1414, endPoint y: 605, distance: 143.2
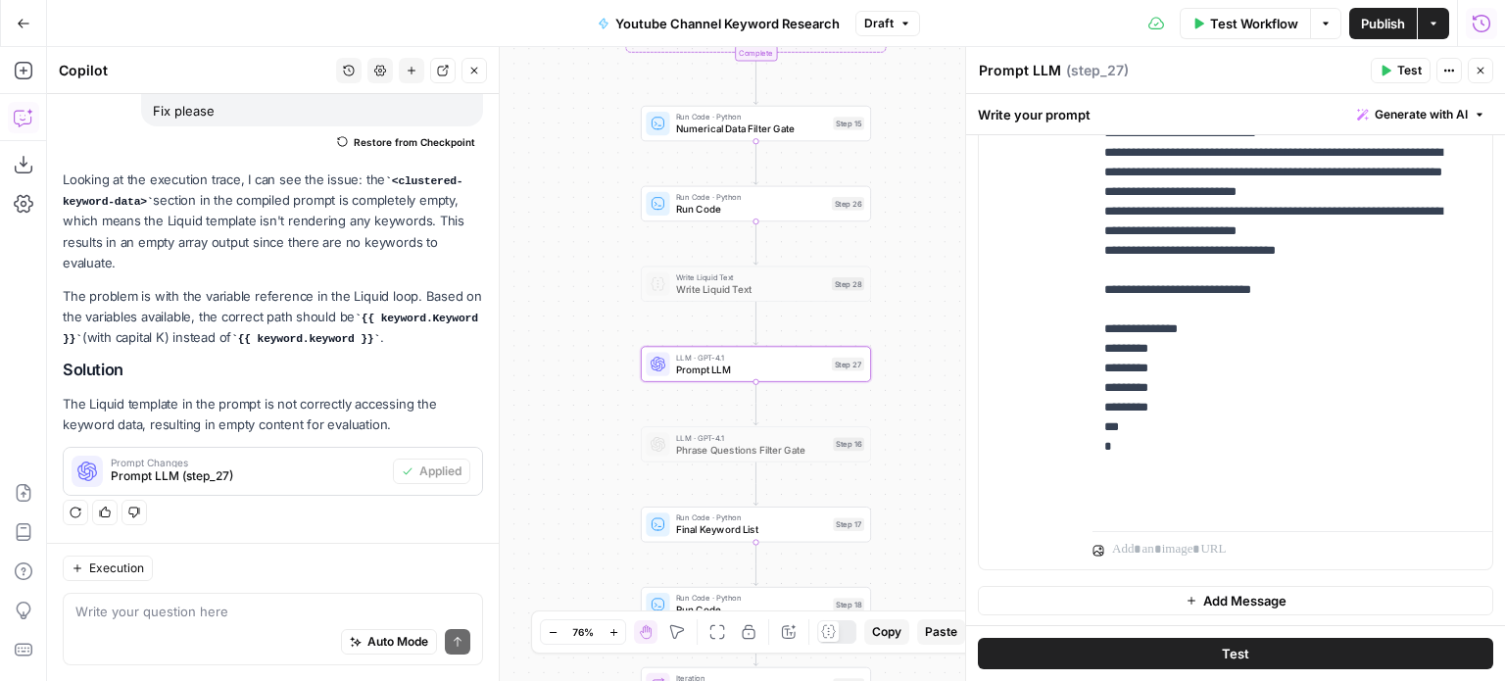
click at [1390, 62] on button "Test" at bounding box center [1401, 70] width 60 height 25
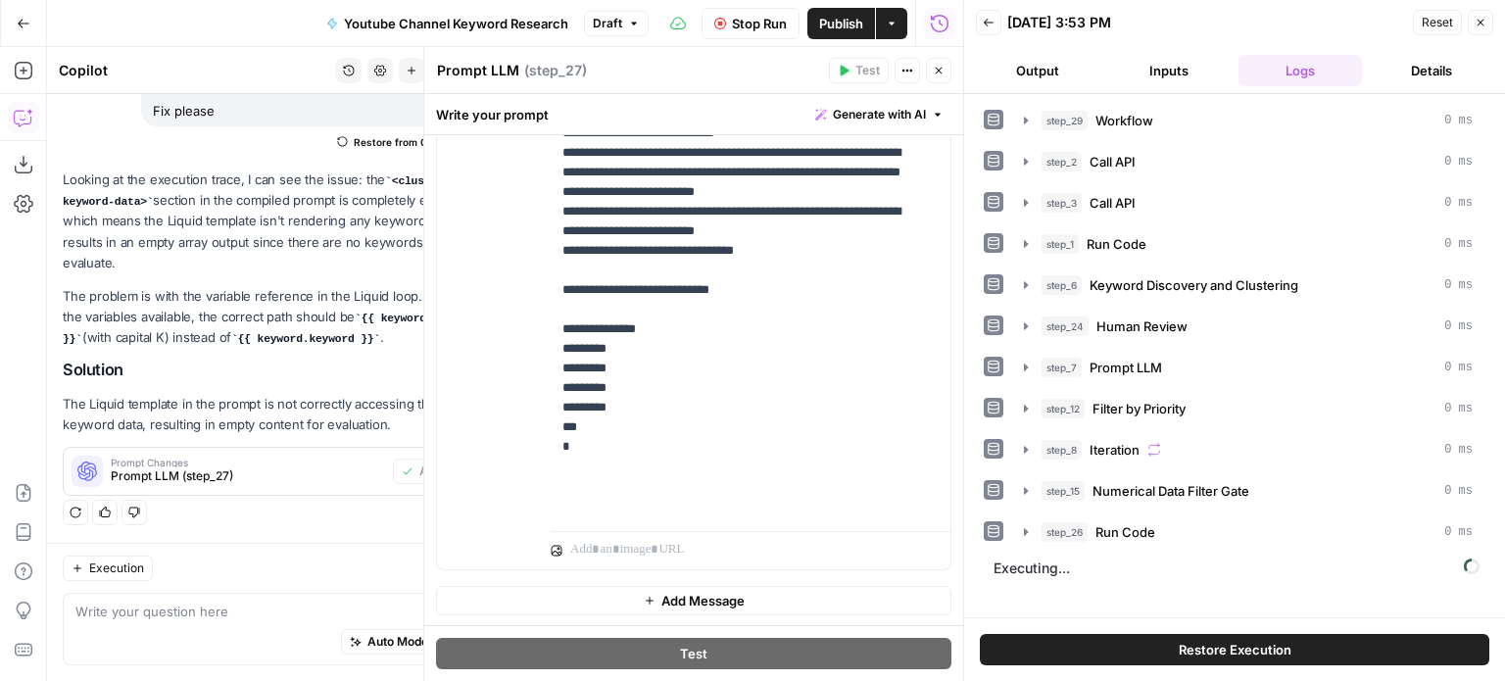
scroll to position [408, 0]
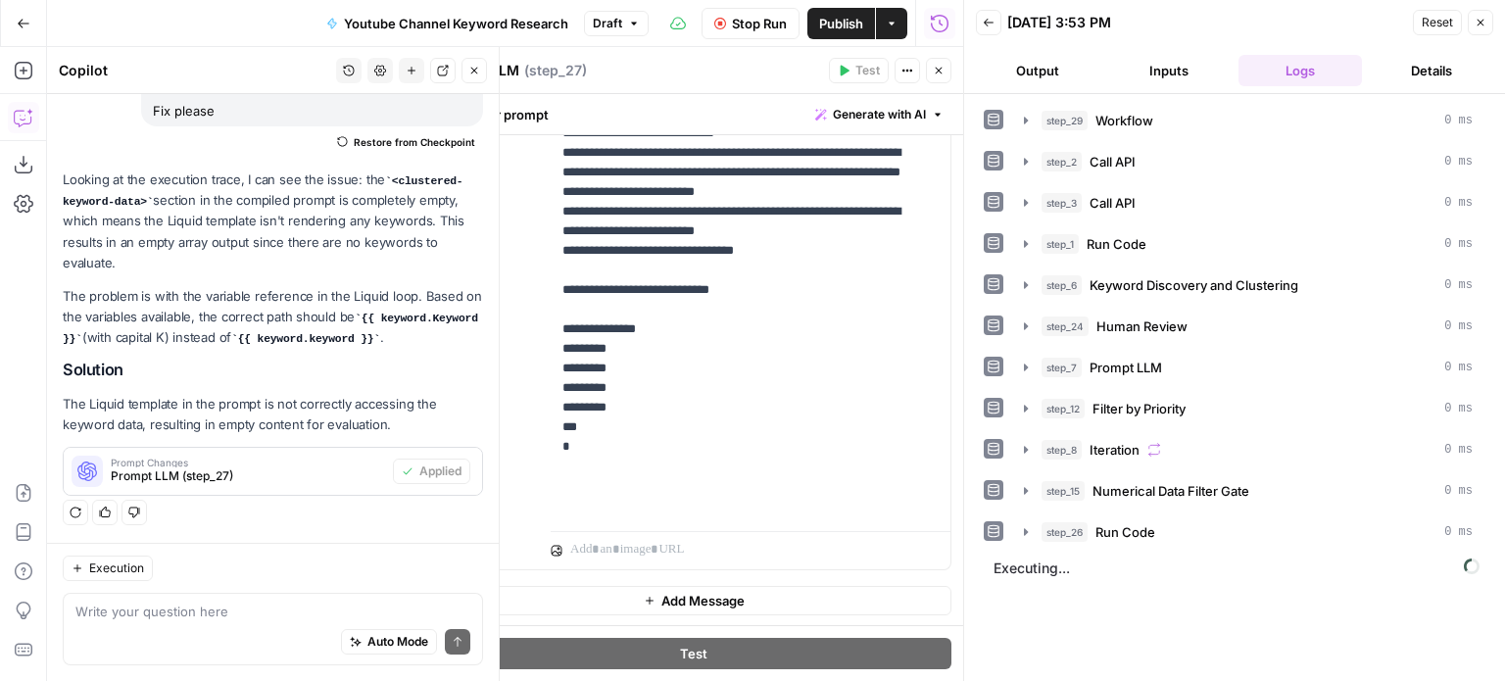
click at [472, 71] on icon "button" at bounding box center [474, 71] width 12 height 12
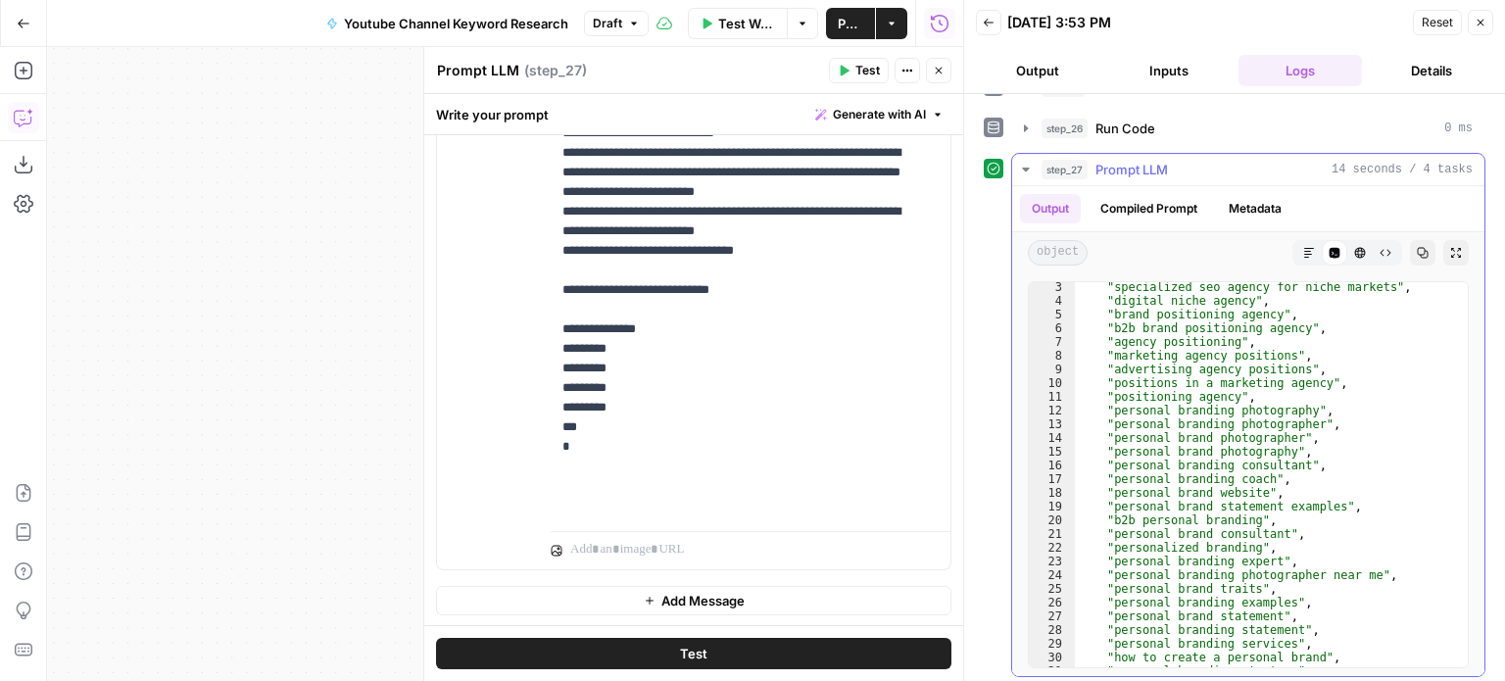
scroll to position [0, 0]
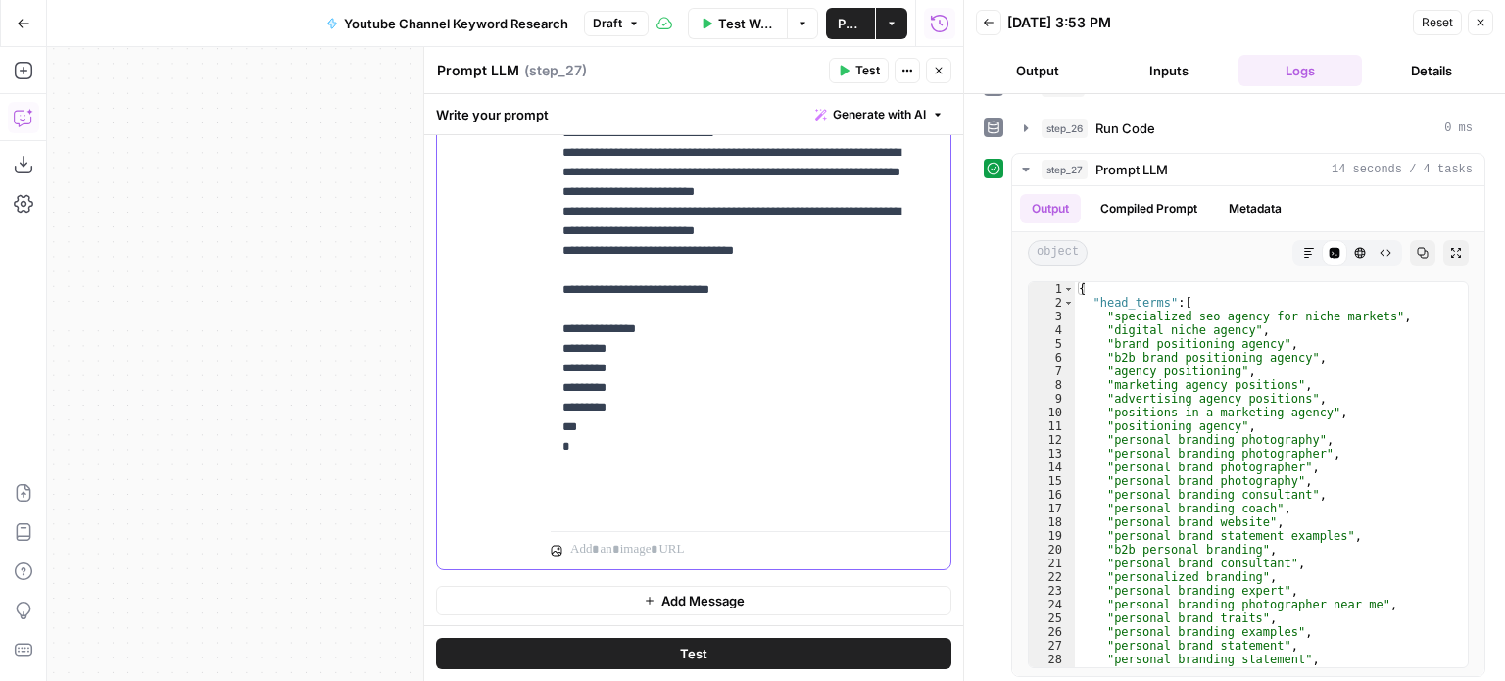
click at [776, 246] on p "**********" at bounding box center [736, 84] width 347 height 862
type textarea "**********"
click at [1181, 447] on div "{ "head_terms" : [ "specialized seo agency for niche markets" , "digital niche …" at bounding box center [1264, 489] width 378 height 414
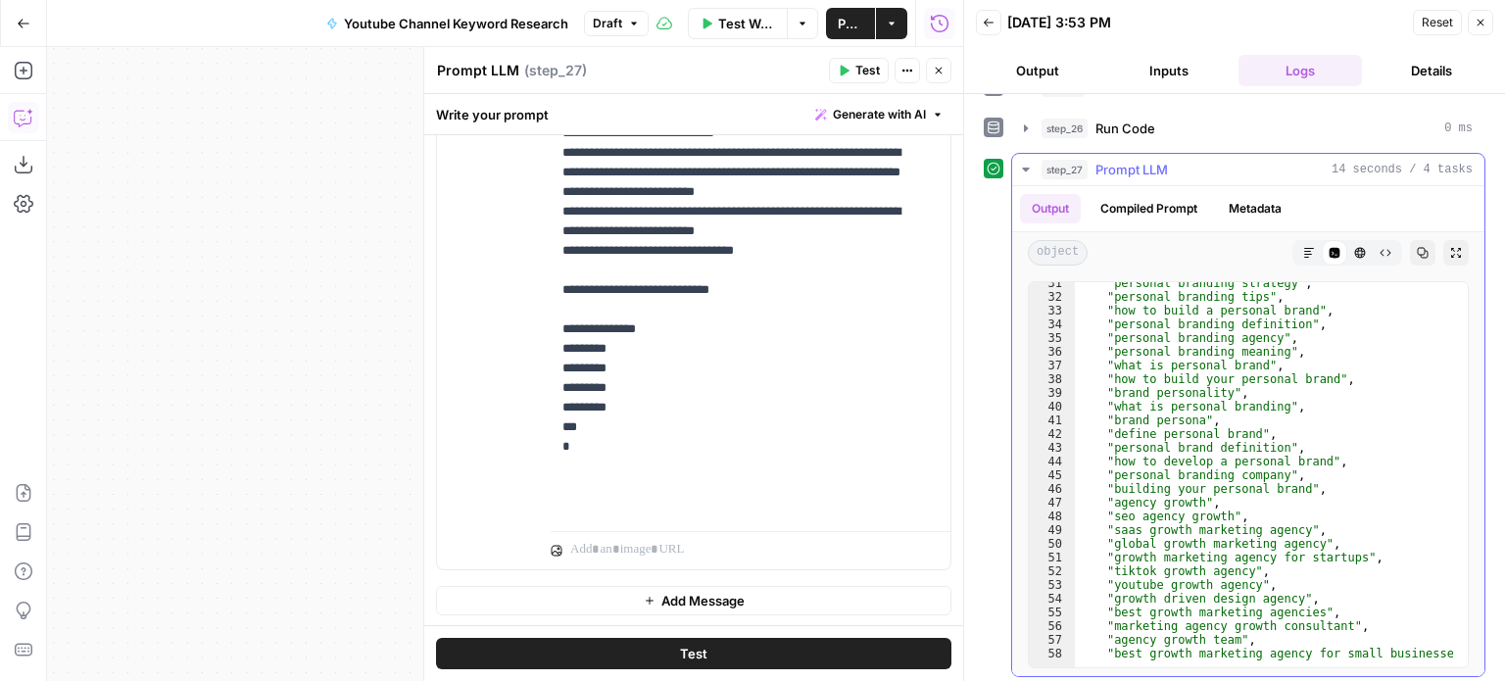
scroll to position [710, 0]
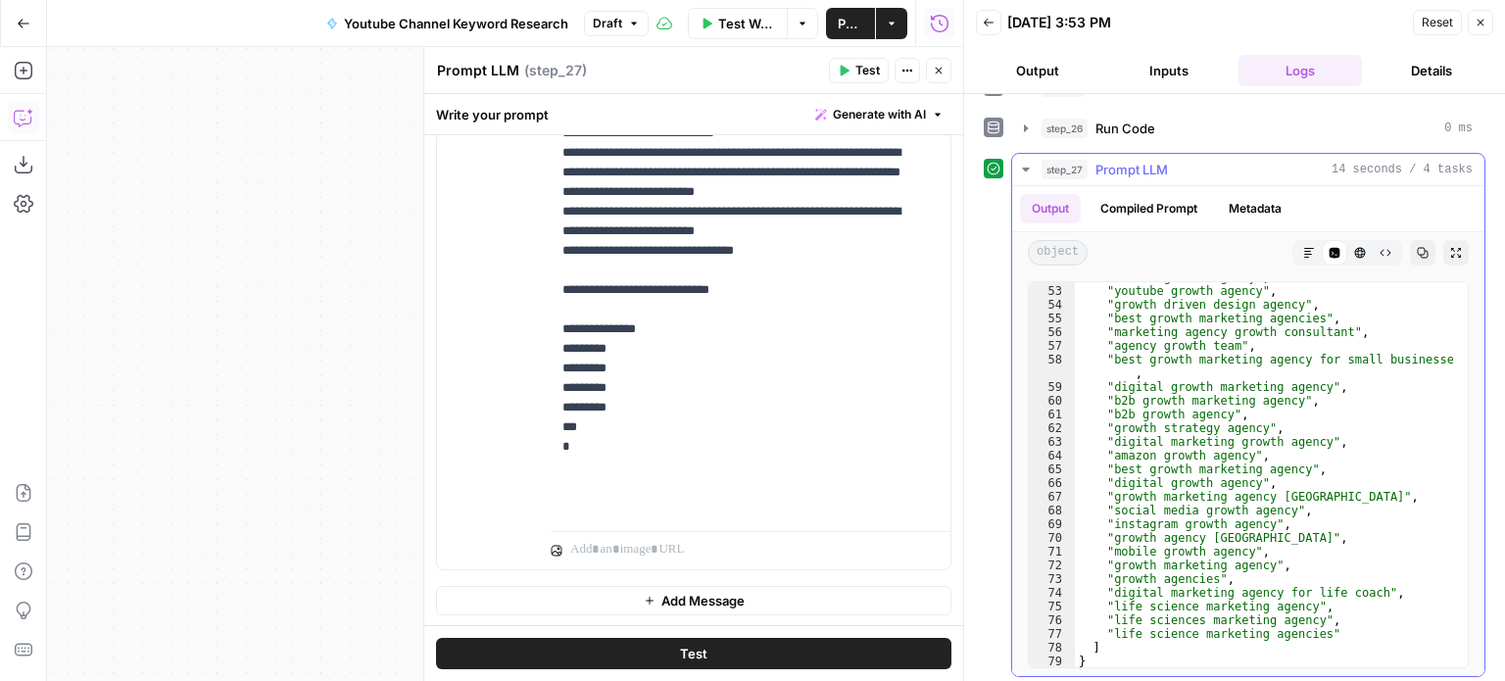
click at [1410, 255] on button "Copy" at bounding box center [1422, 252] width 25 height 25
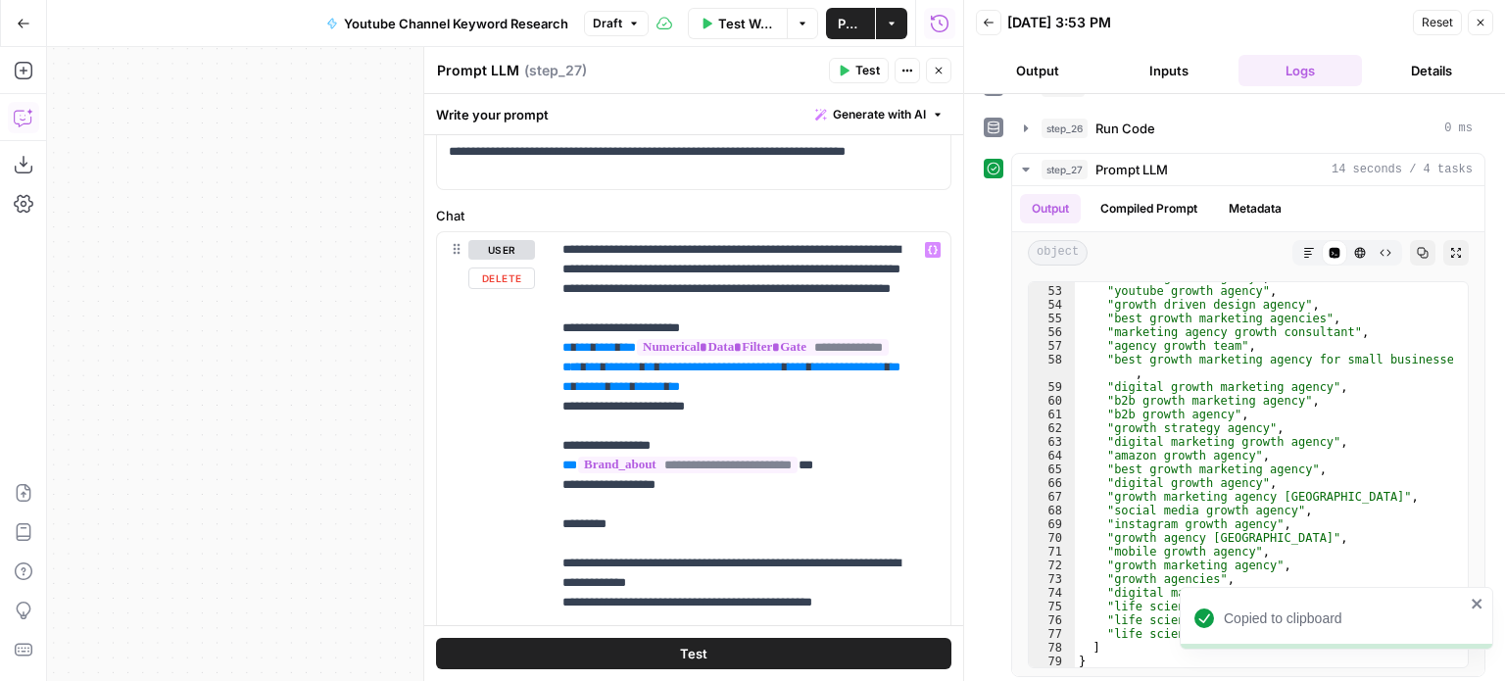
scroll to position [98, 0]
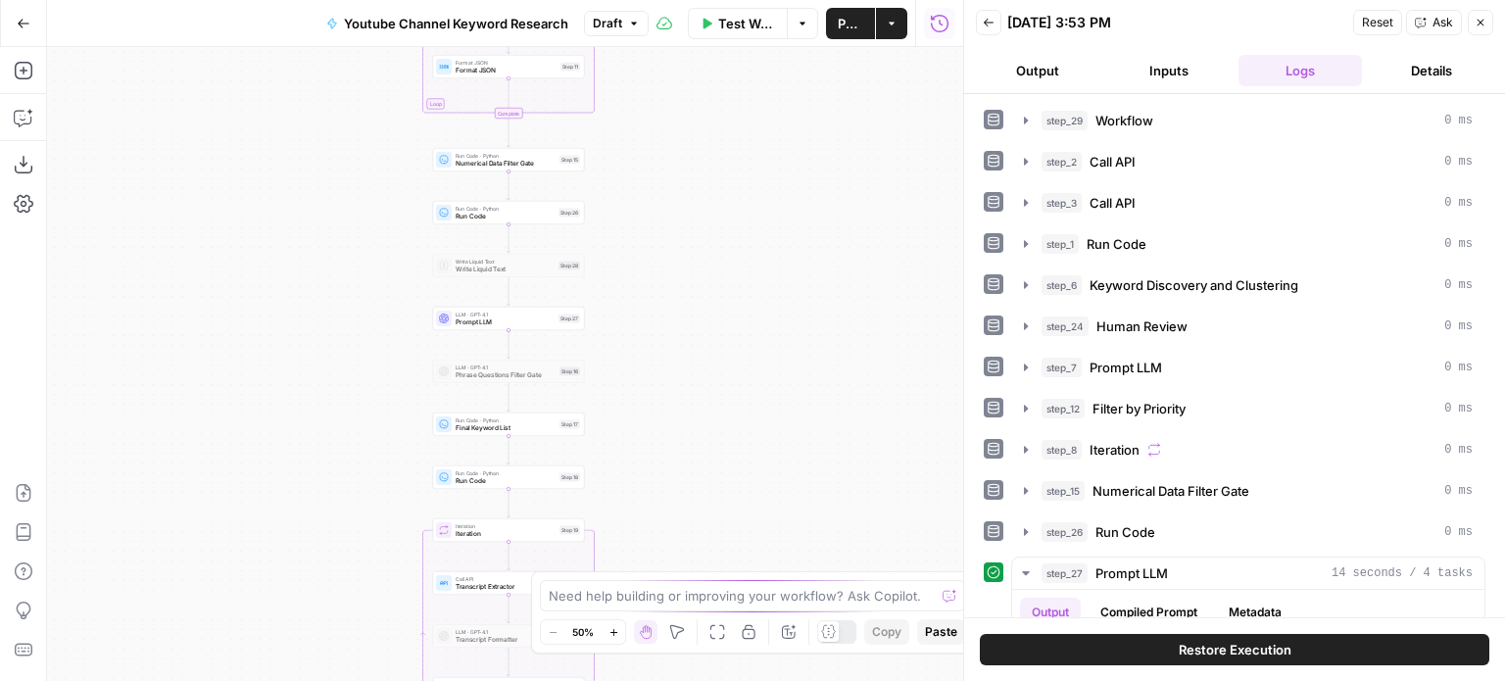
drag, startPoint x: 858, startPoint y: 366, endPoint x: 895, endPoint y: 242, distance: 128.7
click at [895, 242] on div "Workflow Set Inputs Inputs Workflow Workflow Step 29 Call API Call API Step 2 C…" at bounding box center [505, 364] width 916 height 634
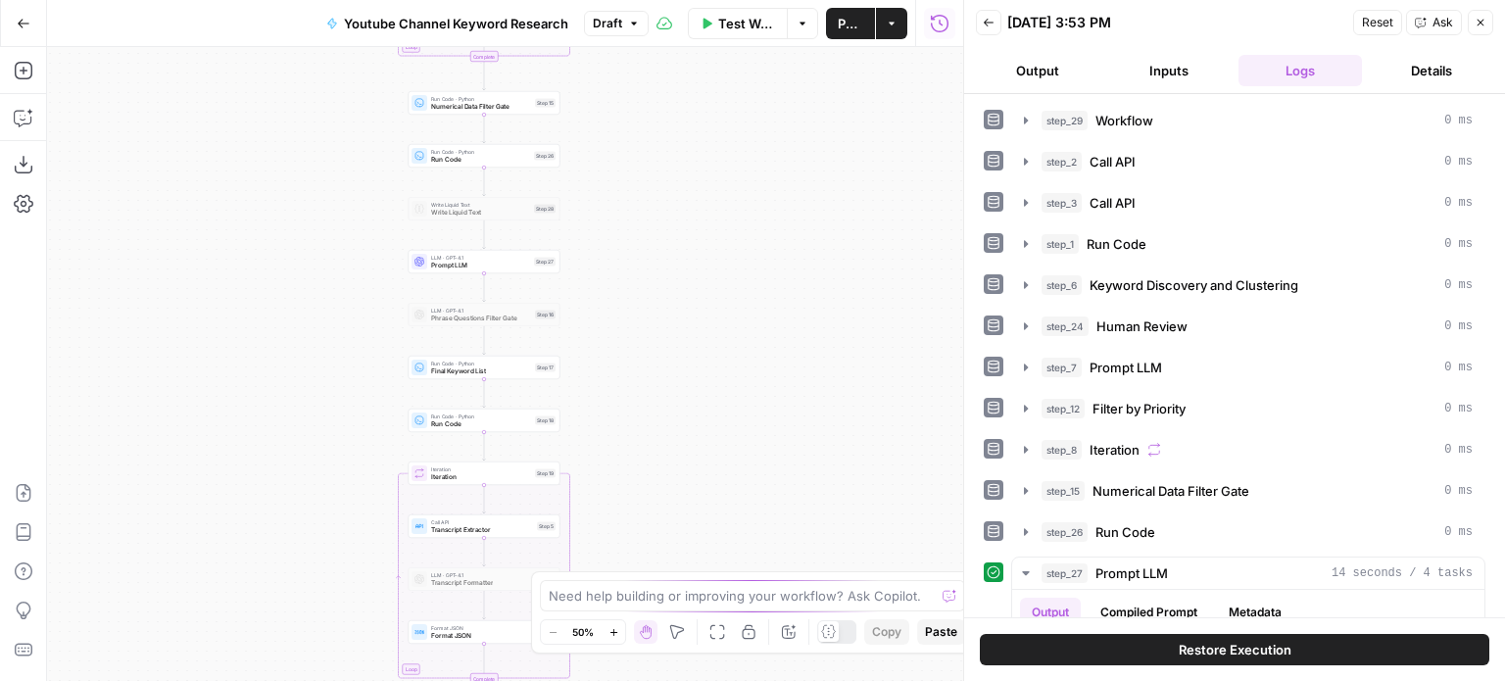
drag, startPoint x: 833, startPoint y: 326, endPoint x: 809, endPoint y: 368, distance: 48.3
click at [811, 364] on div "Workflow Set Inputs Inputs Workflow Workflow Step 29 Call API Call API Step 2 C…" at bounding box center [505, 364] width 916 height 634
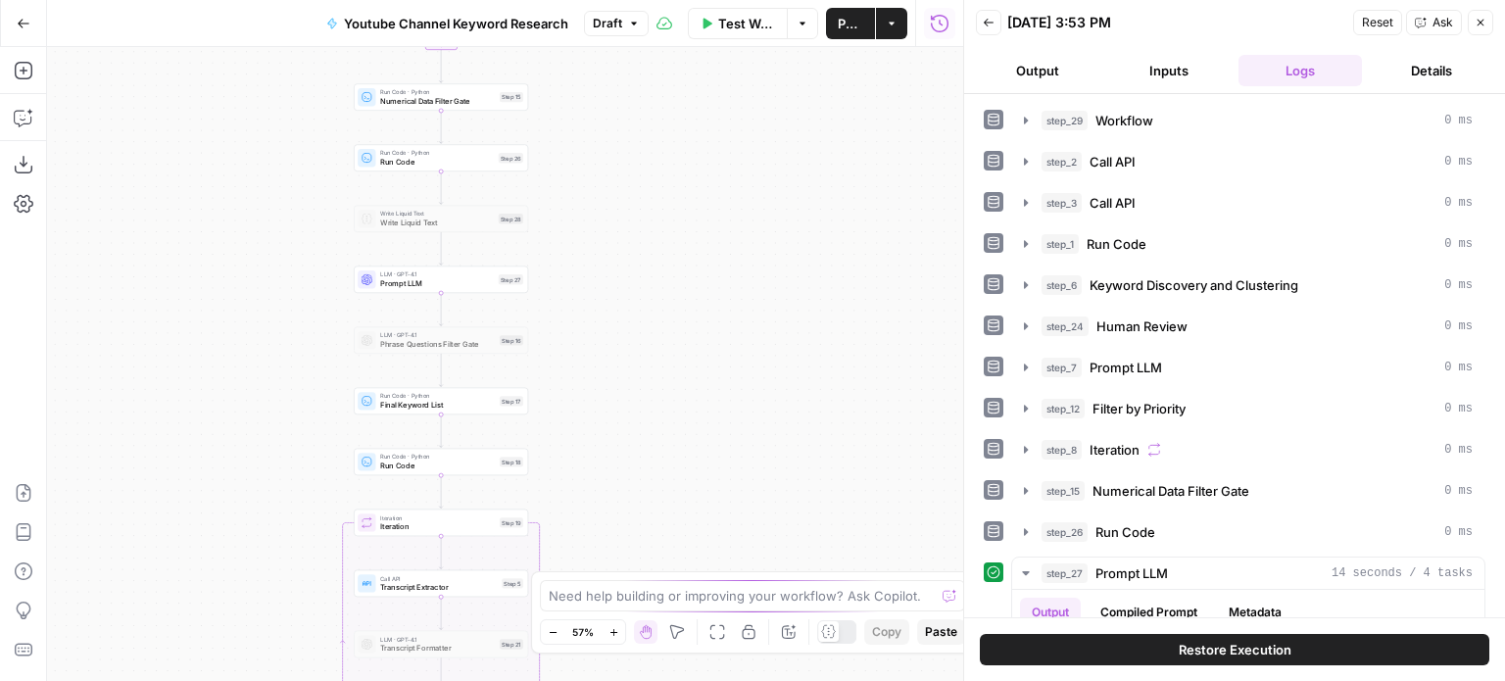
click at [435, 279] on span "Prompt LLM" at bounding box center [437, 283] width 114 height 11
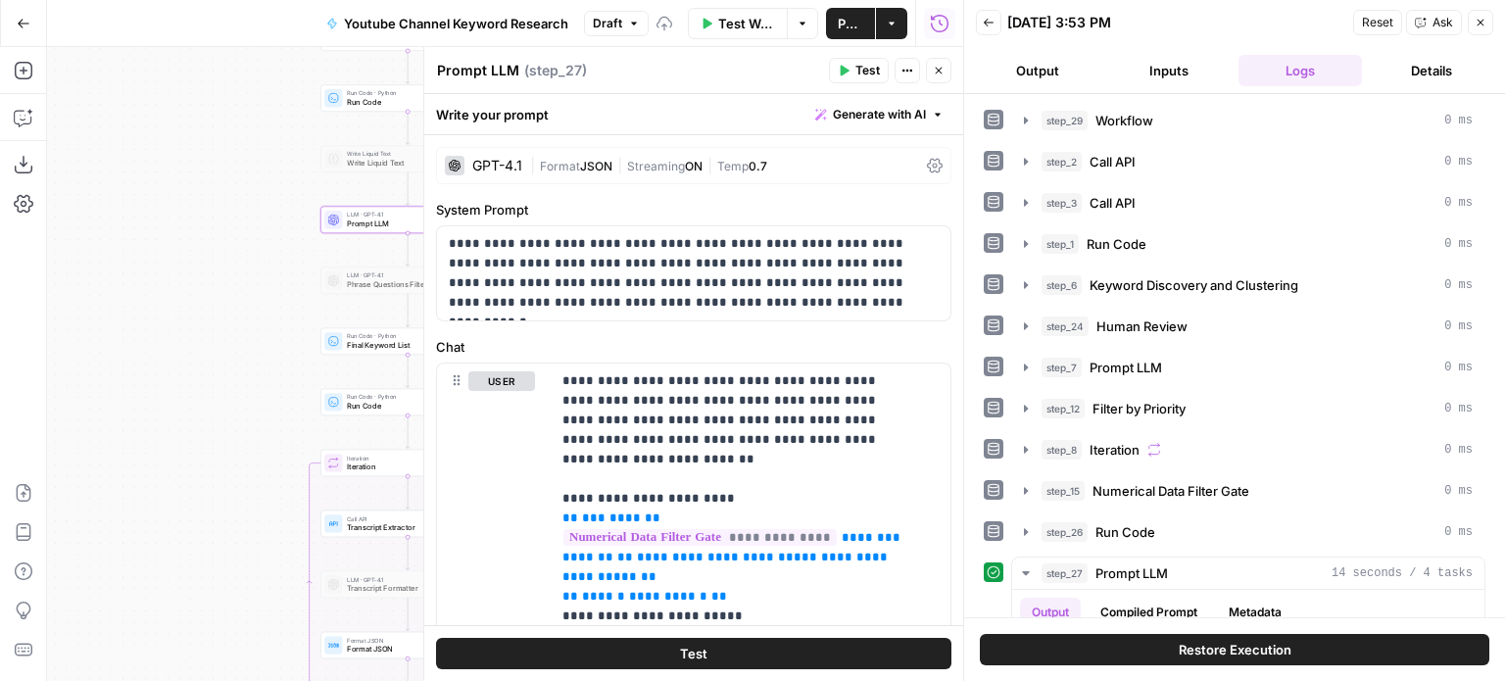
drag, startPoint x: 268, startPoint y: 242, endPoint x: 244, endPoint y: 238, distance: 23.8
click at [263, 235] on div "Workflow Set Inputs Inputs Workflow Workflow Step 29 Call API Call API Step 2 C…" at bounding box center [505, 364] width 916 height 634
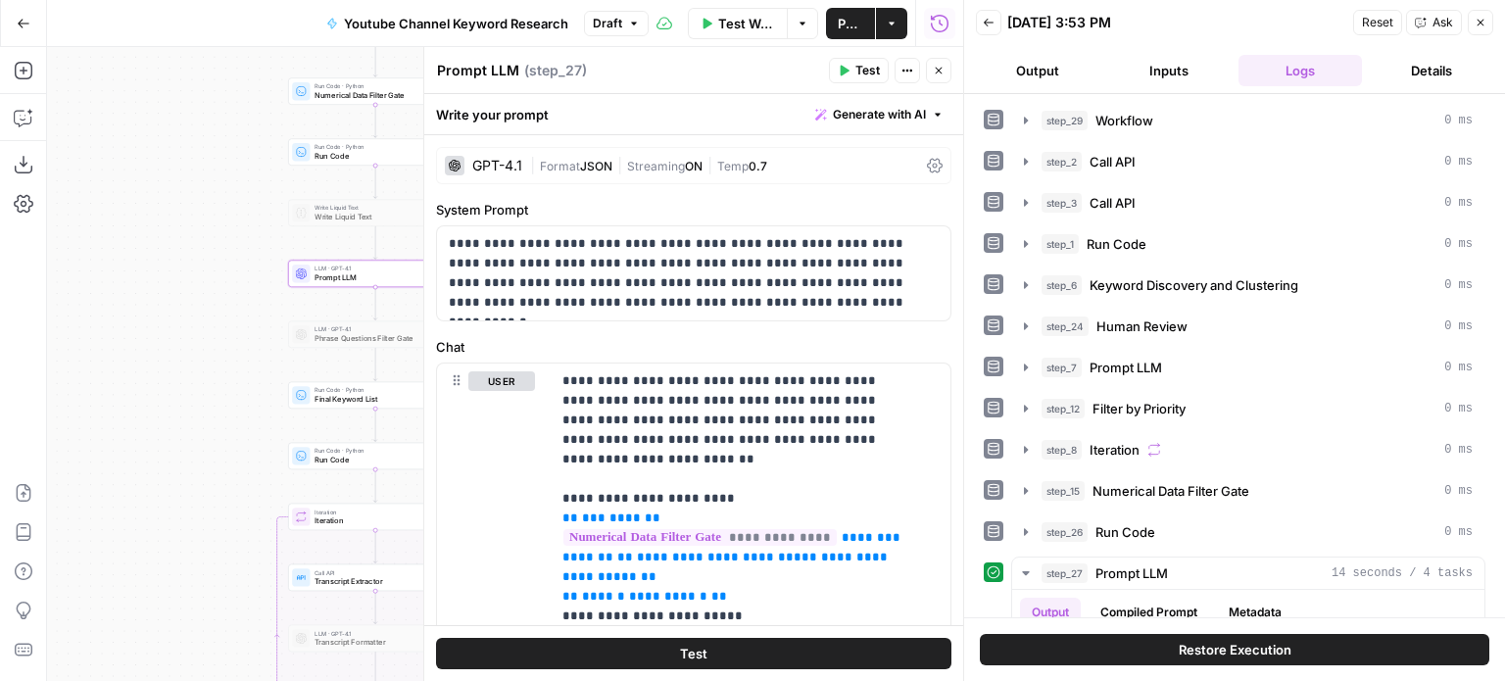
drag, startPoint x: 244, startPoint y: 238, endPoint x: 209, endPoint y: 312, distance: 81.5
click at [209, 312] on div "Workflow Set Inputs Inputs Workflow Workflow Step 29 Call API Call API Step 2 C…" at bounding box center [505, 364] width 916 height 634
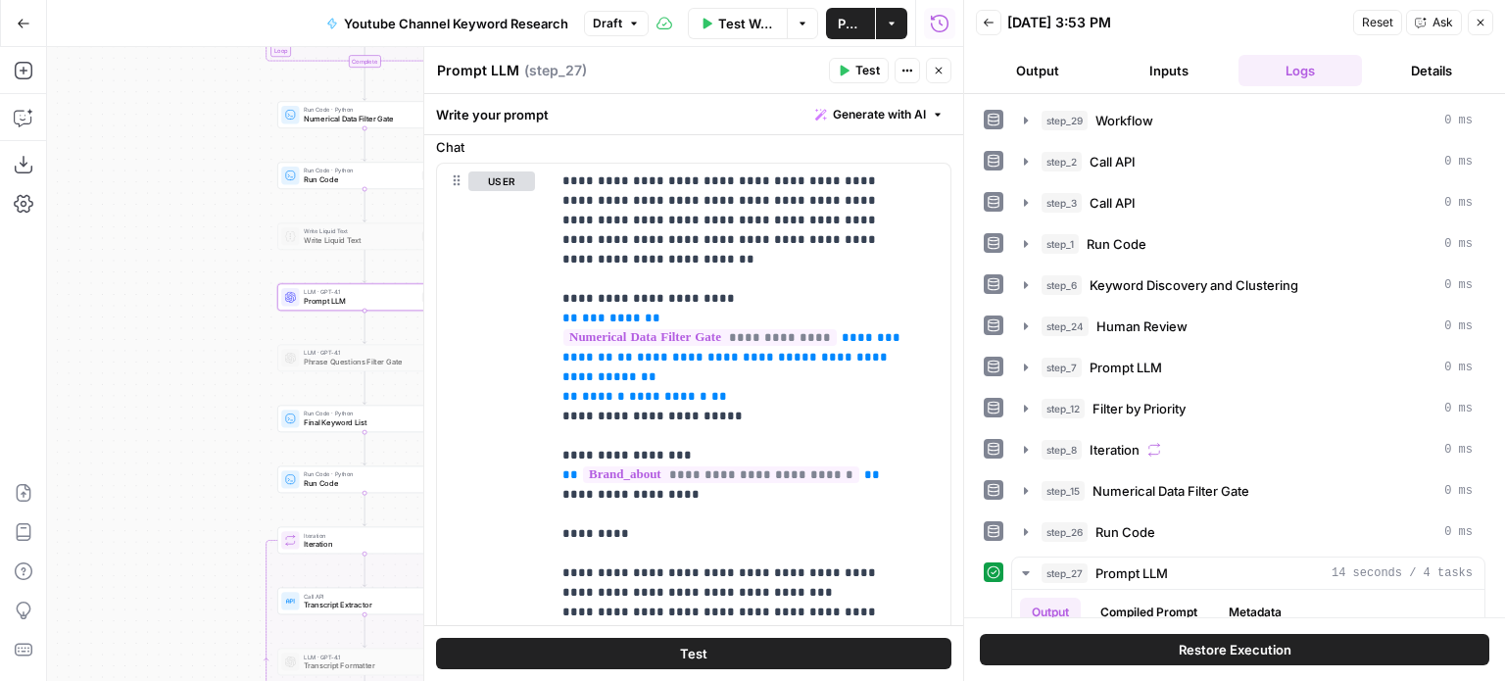
scroll to position [294, 0]
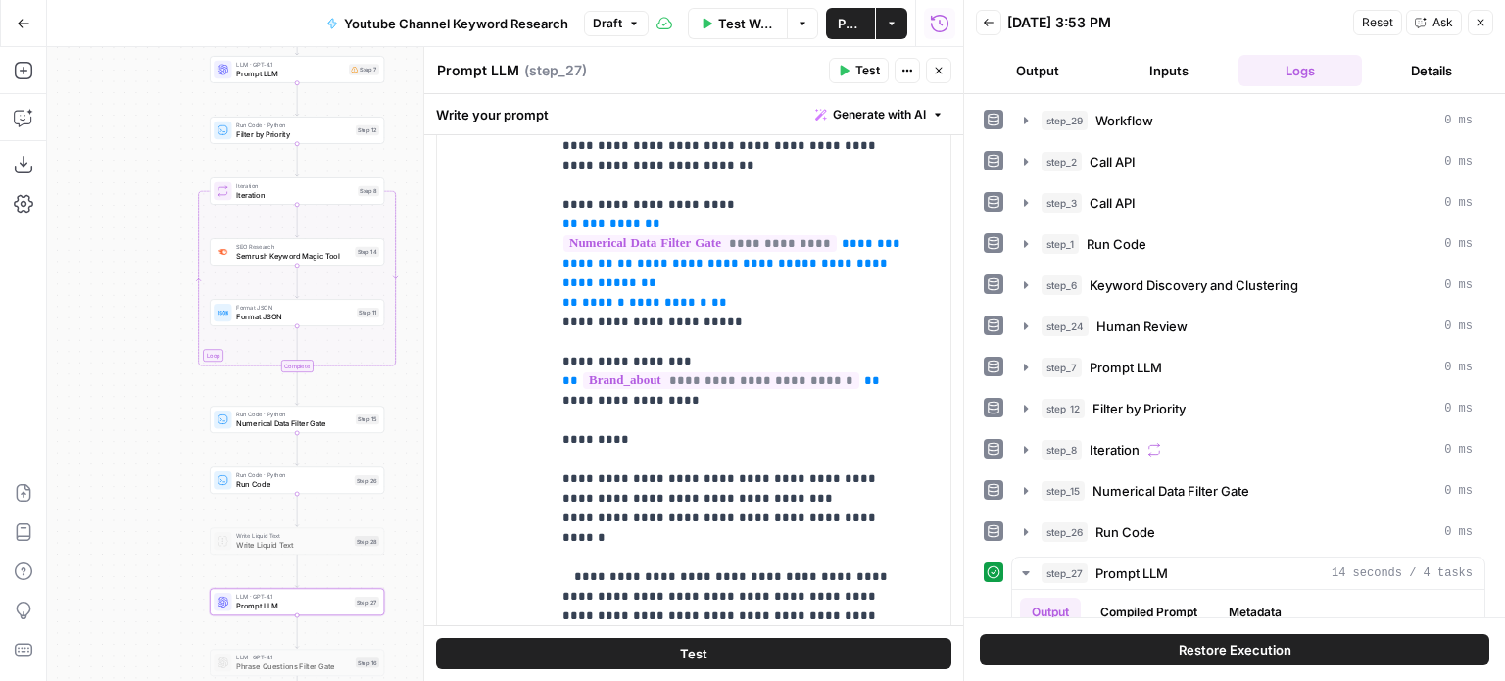
drag, startPoint x: 206, startPoint y: 396, endPoint x: 187, endPoint y: 509, distance: 114.2
click at [187, 509] on div "Workflow Set Inputs Inputs Workflow Workflow Step 29 Call API Call API Step 2 C…" at bounding box center [505, 364] width 916 height 634
click at [565, 298] on p "**********" at bounding box center [736, 508] width 347 height 862
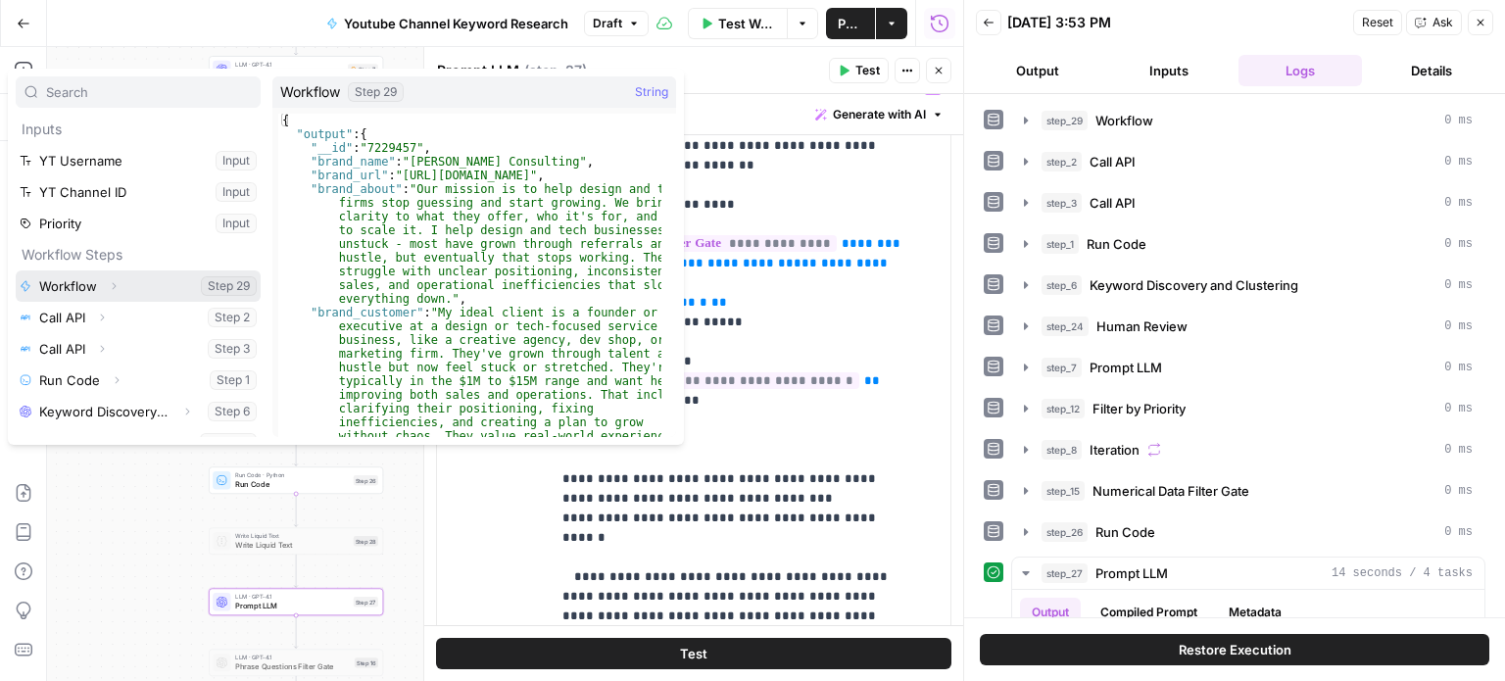
click at [114, 278] on button "Expand" at bounding box center [113, 285] width 25 height 25
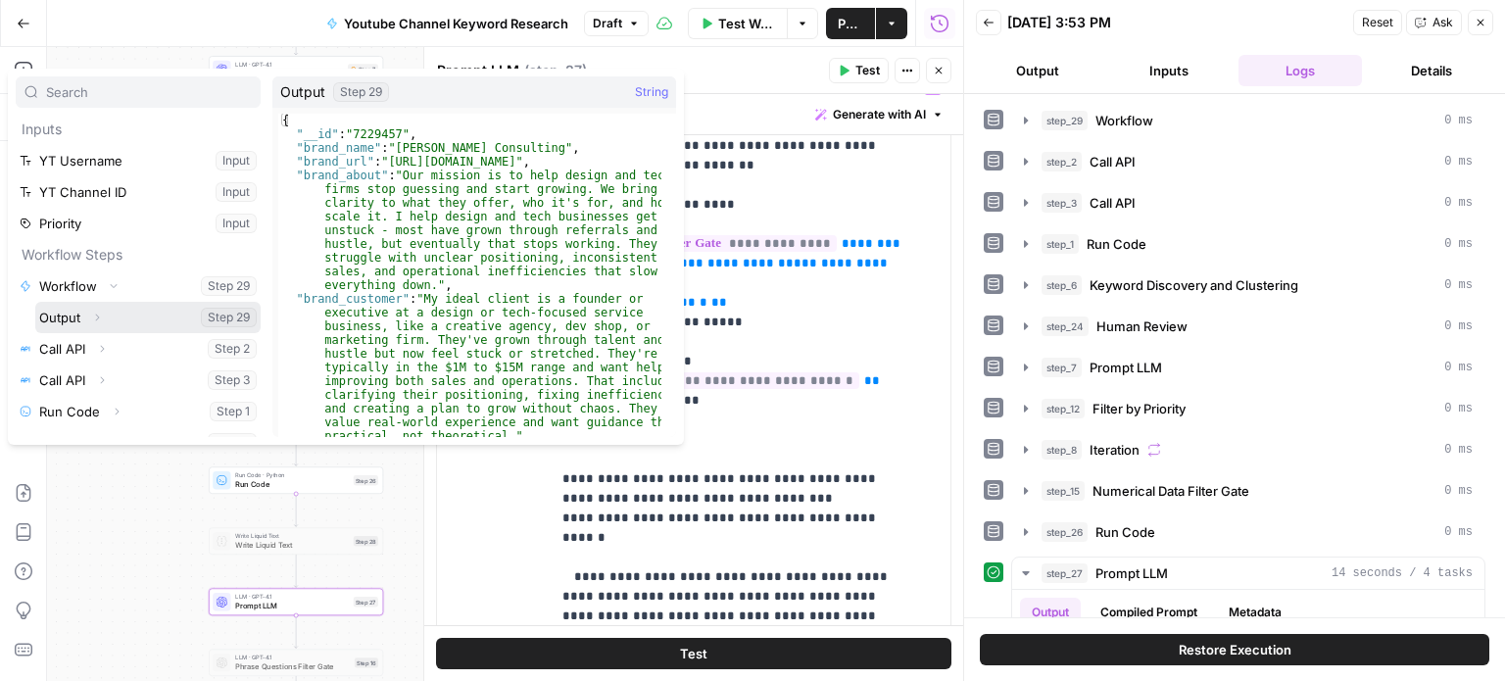
click at [94, 319] on icon "button" at bounding box center [97, 318] width 12 height 12
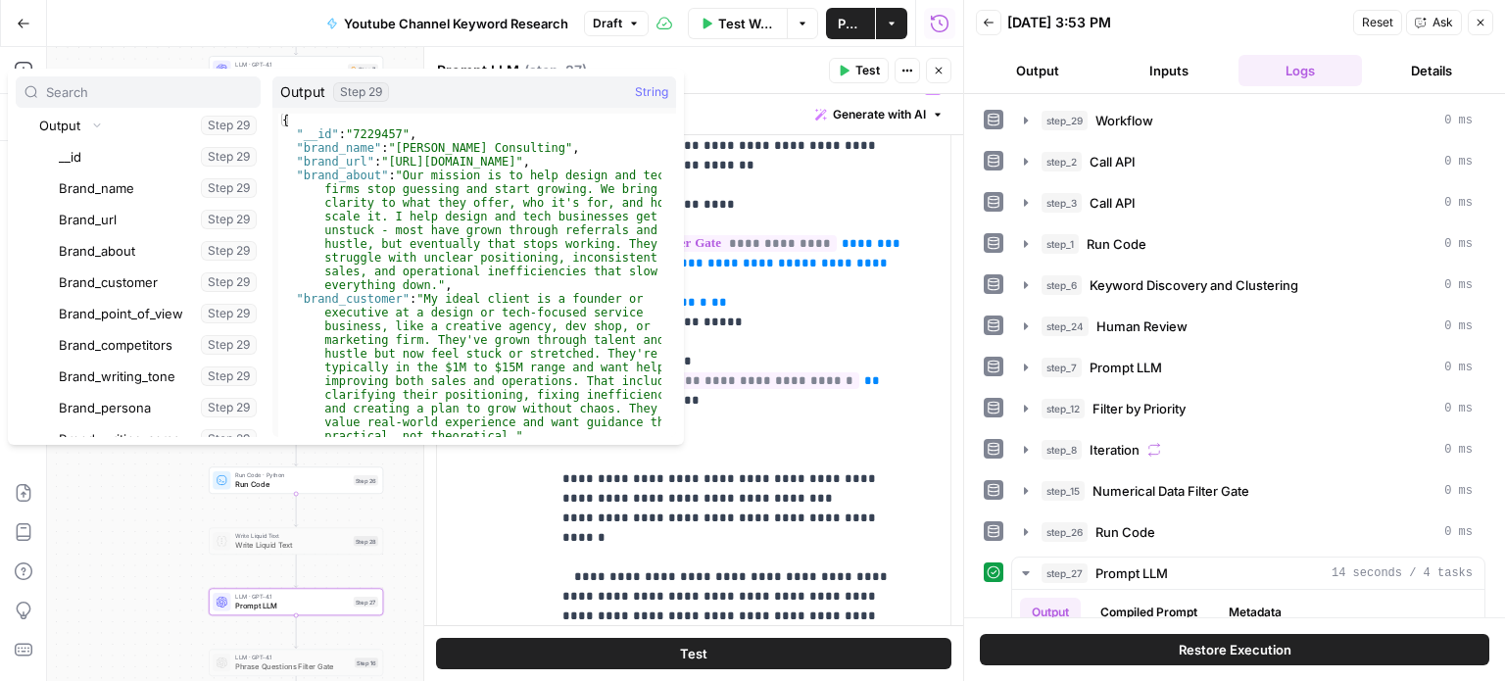
scroll to position [210, 0]
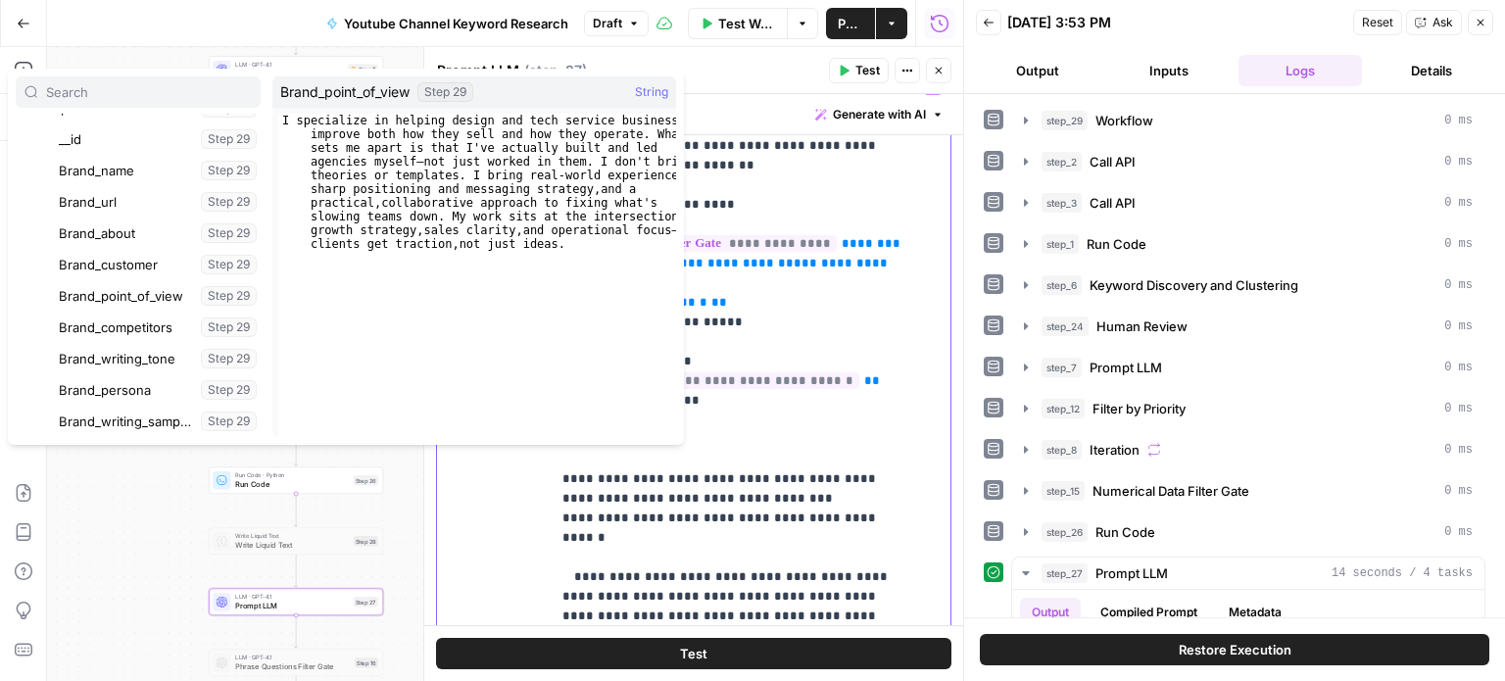
click at [768, 297] on p "**********" at bounding box center [736, 508] width 347 height 862
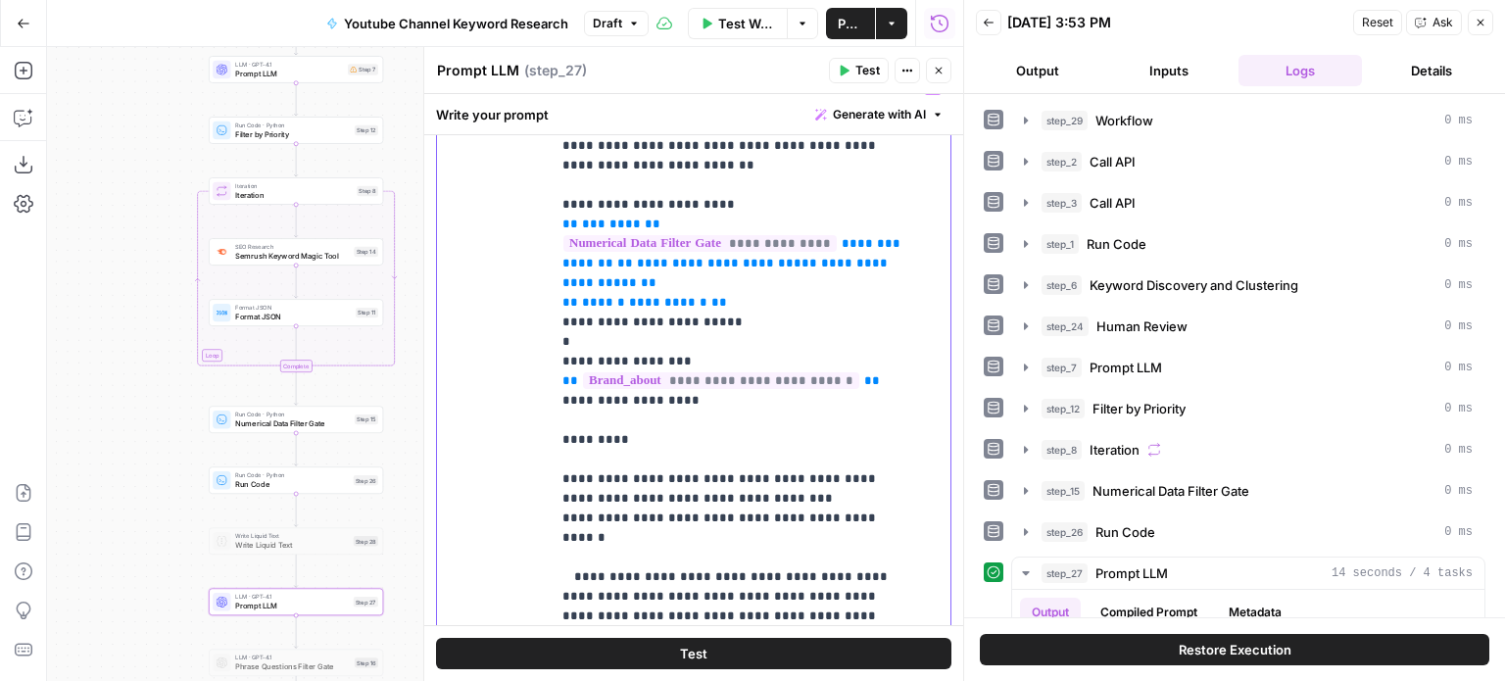
click at [592, 301] on p "**********" at bounding box center [736, 508] width 347 height 862
click at [559, 340] on div "**********" at bounding box center [751, 469] width 400 height 799
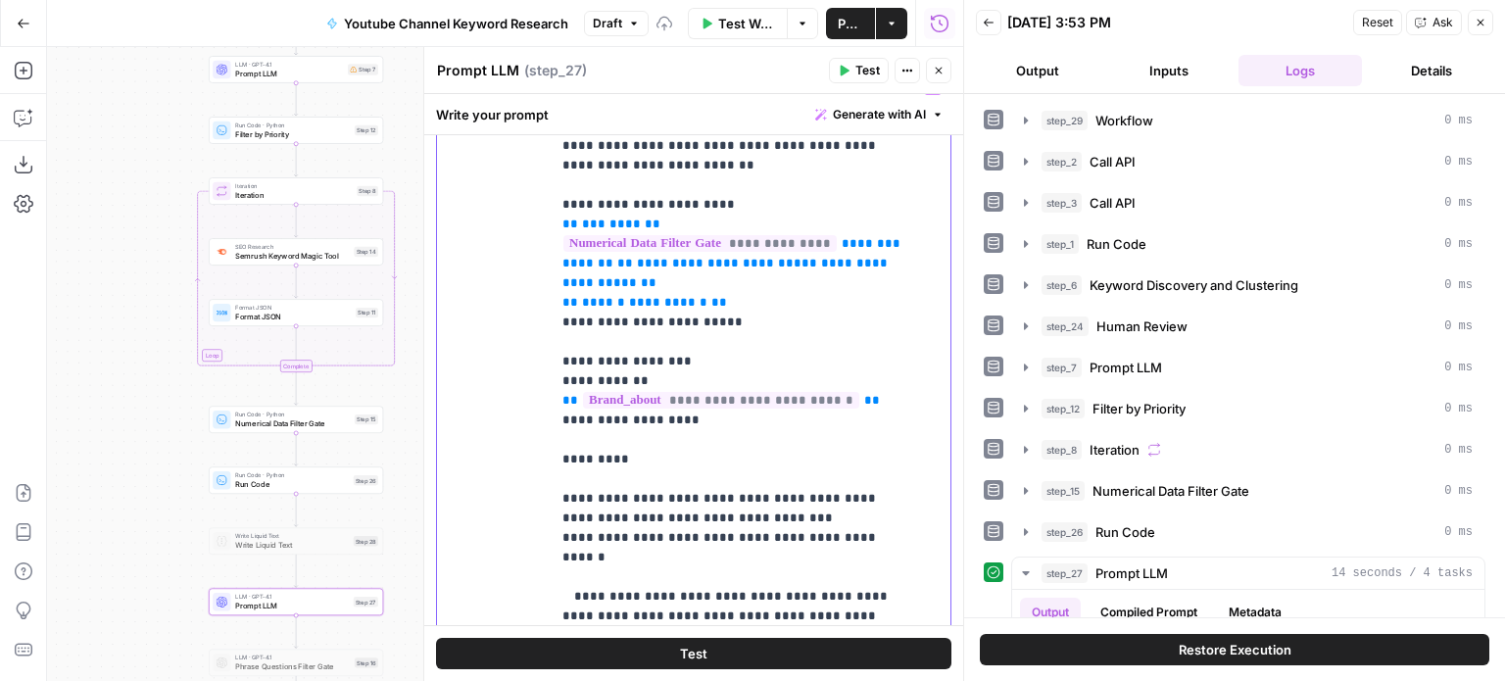
click at [884, 360] on p "**********" at bounding box center [736, 518] width 347 height 882
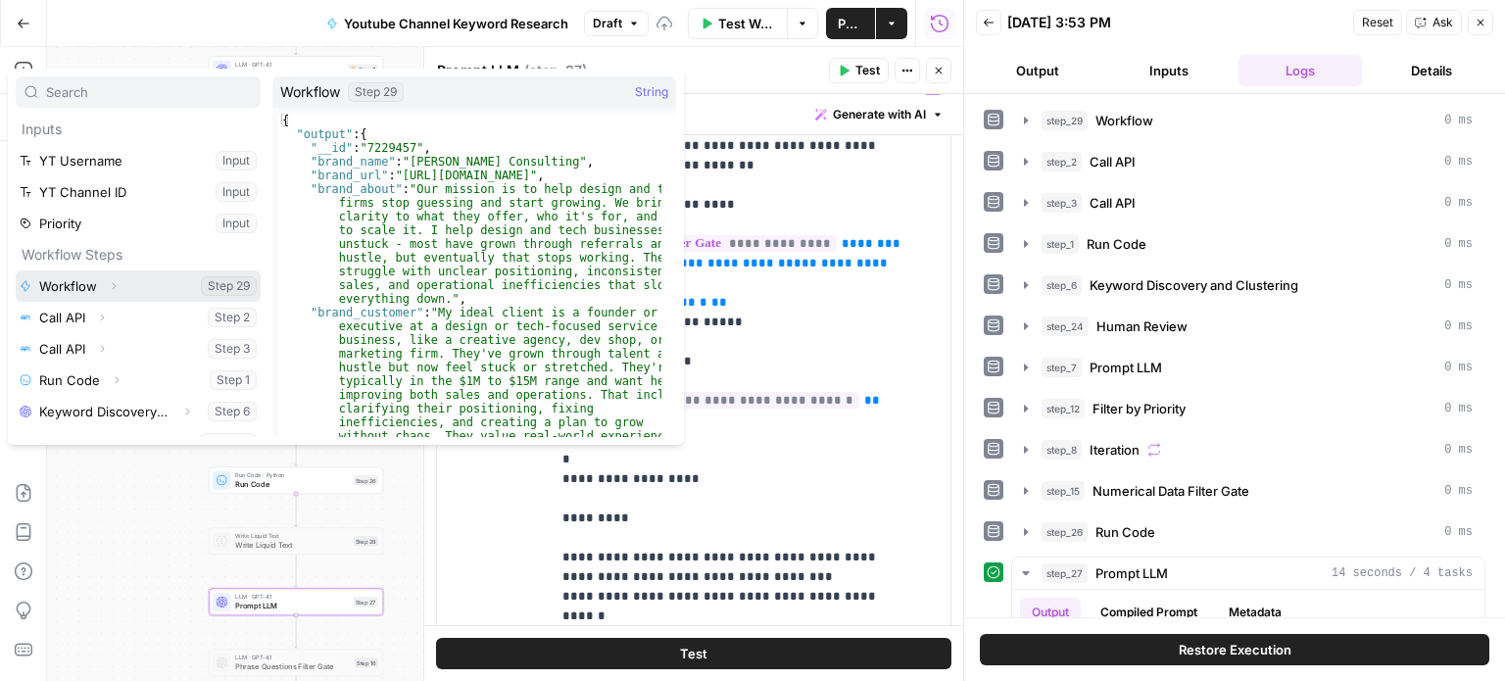
click at [115, 285] on icon "button" at bounding box center [115, 286] width 4 height 7
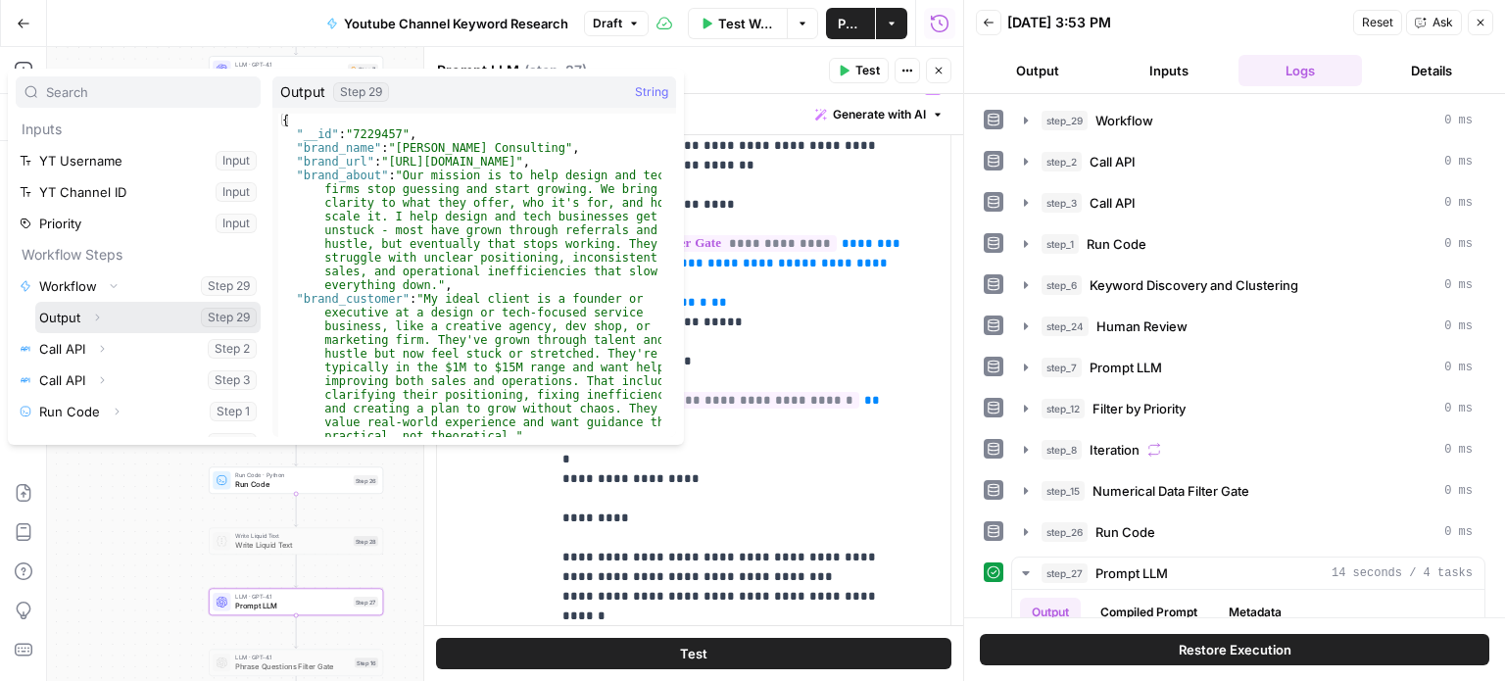
click at [102, 318] on icon "button" at bounding box center [97, 318] width 12 height 12
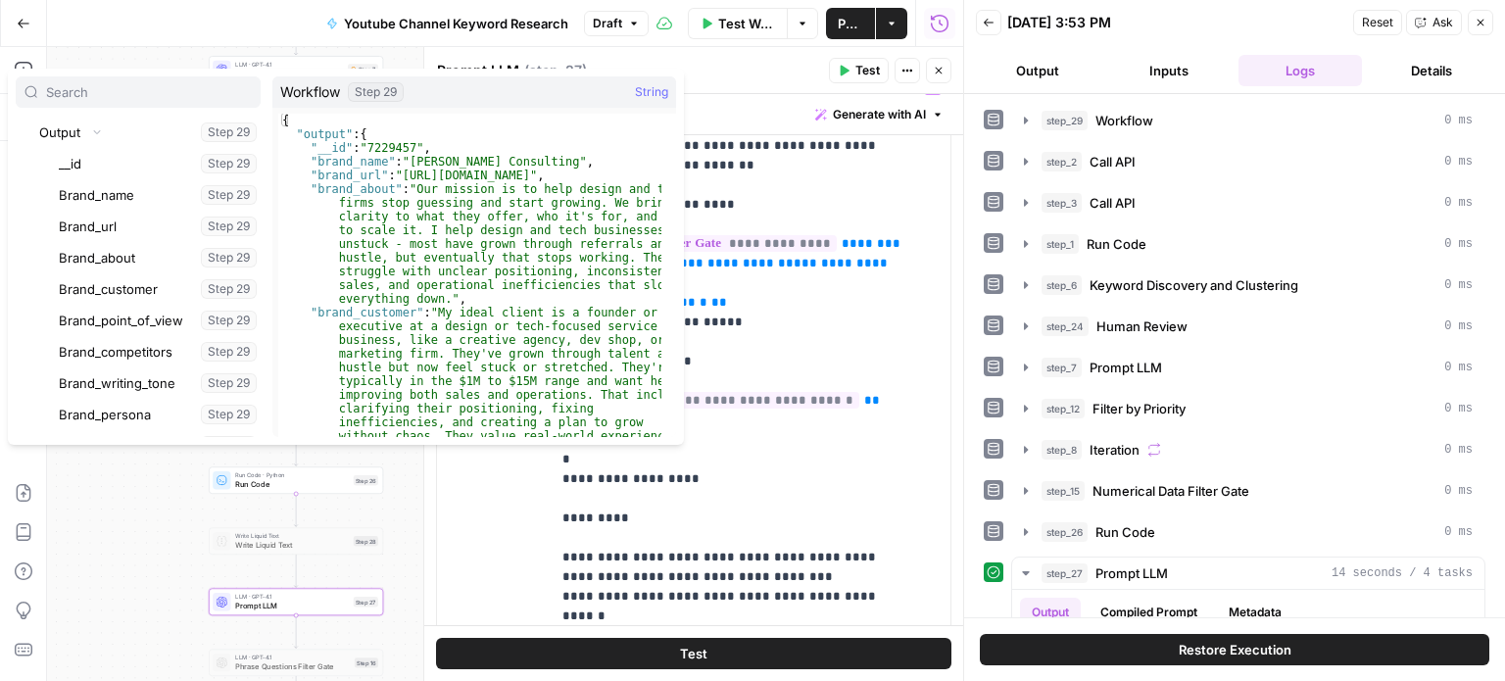
scroll to position [192, 0]
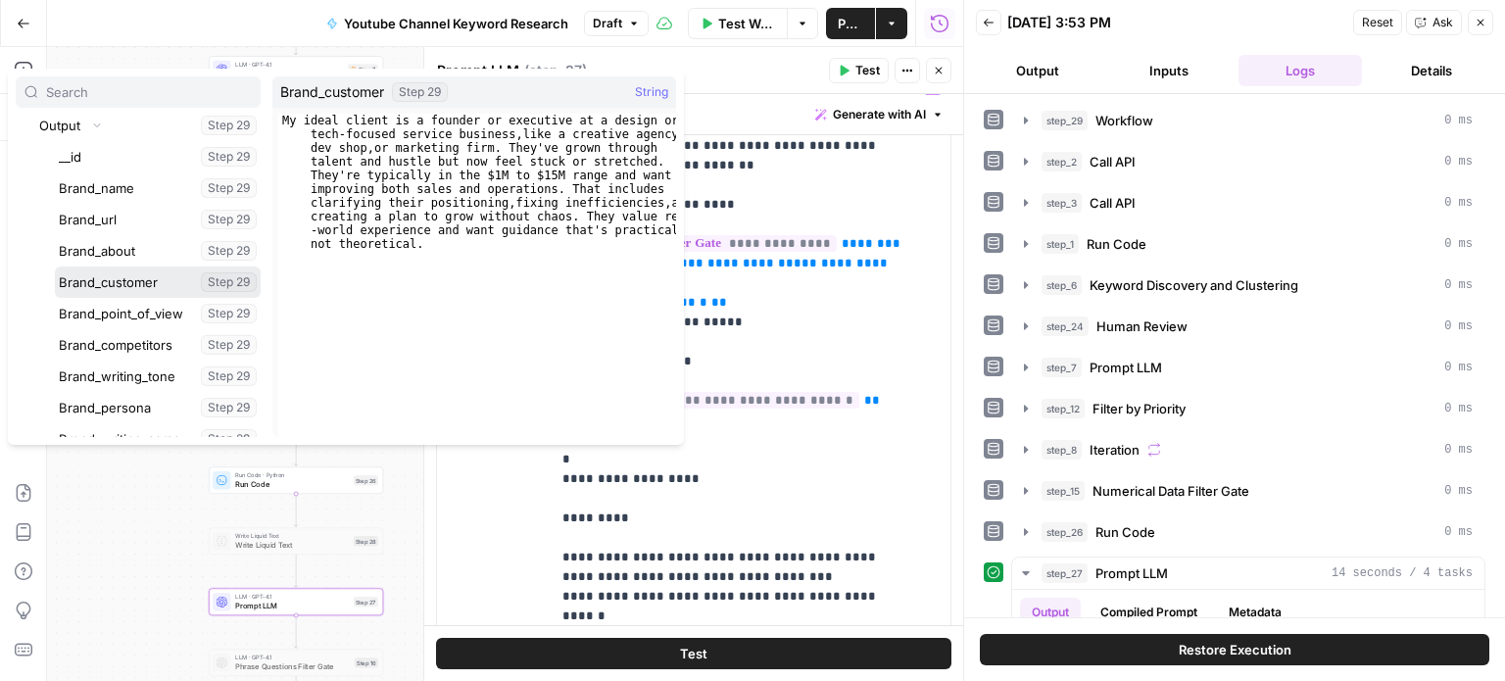
drag, startPoint x: 177, startPoint y: 279, endPoint x: 681, endPoint y: 395, distance: 516.8
click at [177, 280] on button "Select variable Brand_customer" at bounding box center [158, 282] width 206 height 31
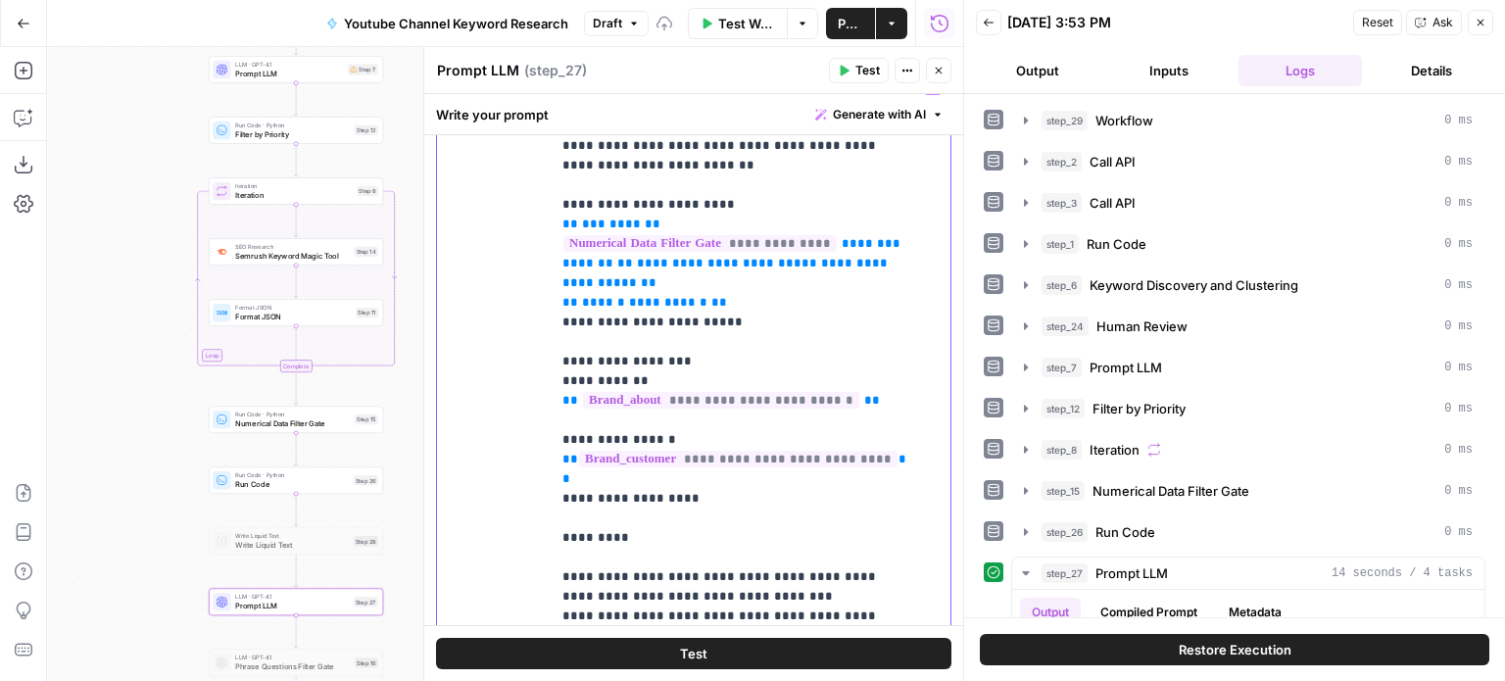
click at [894, 417] on p "**********" at bounding box center [736, 547] width 347 height 941
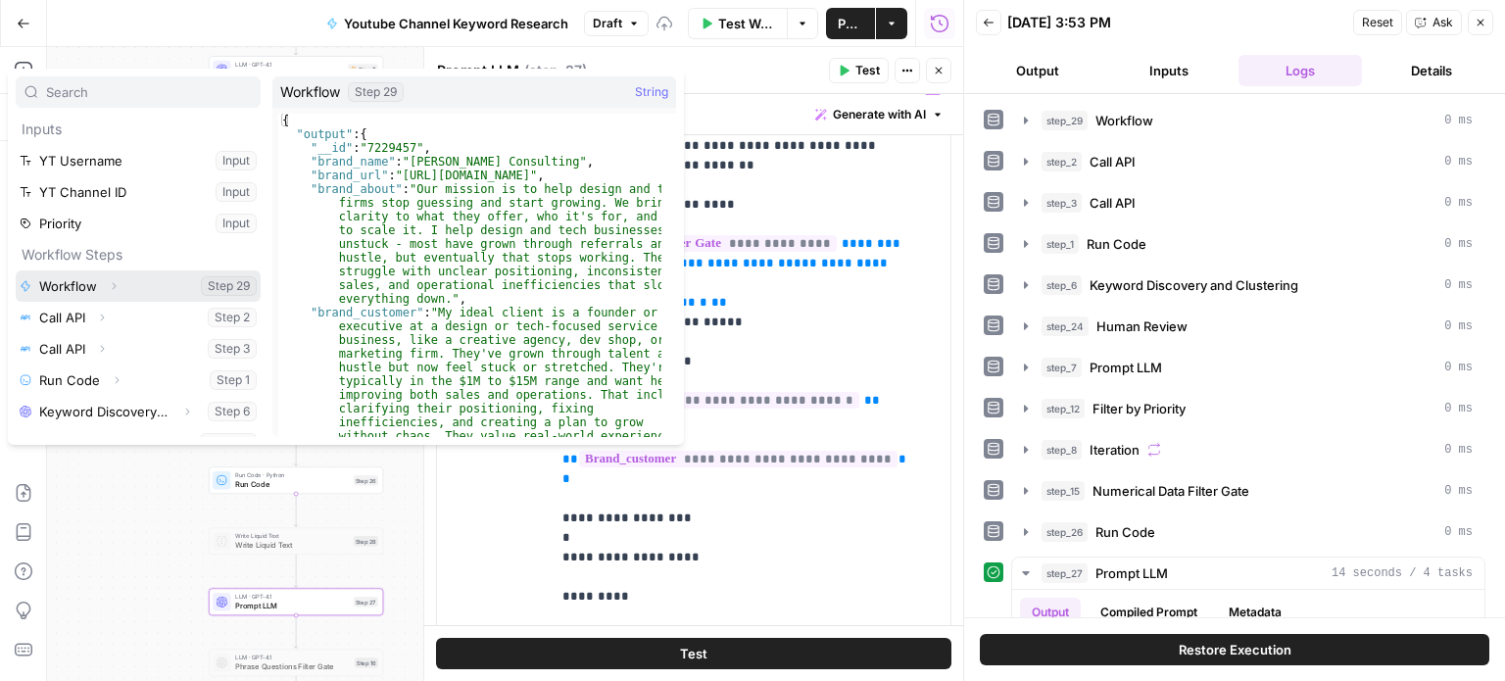
click at [111, 281] on icon "button" at bounding box center [114, 286] width 12 height 12
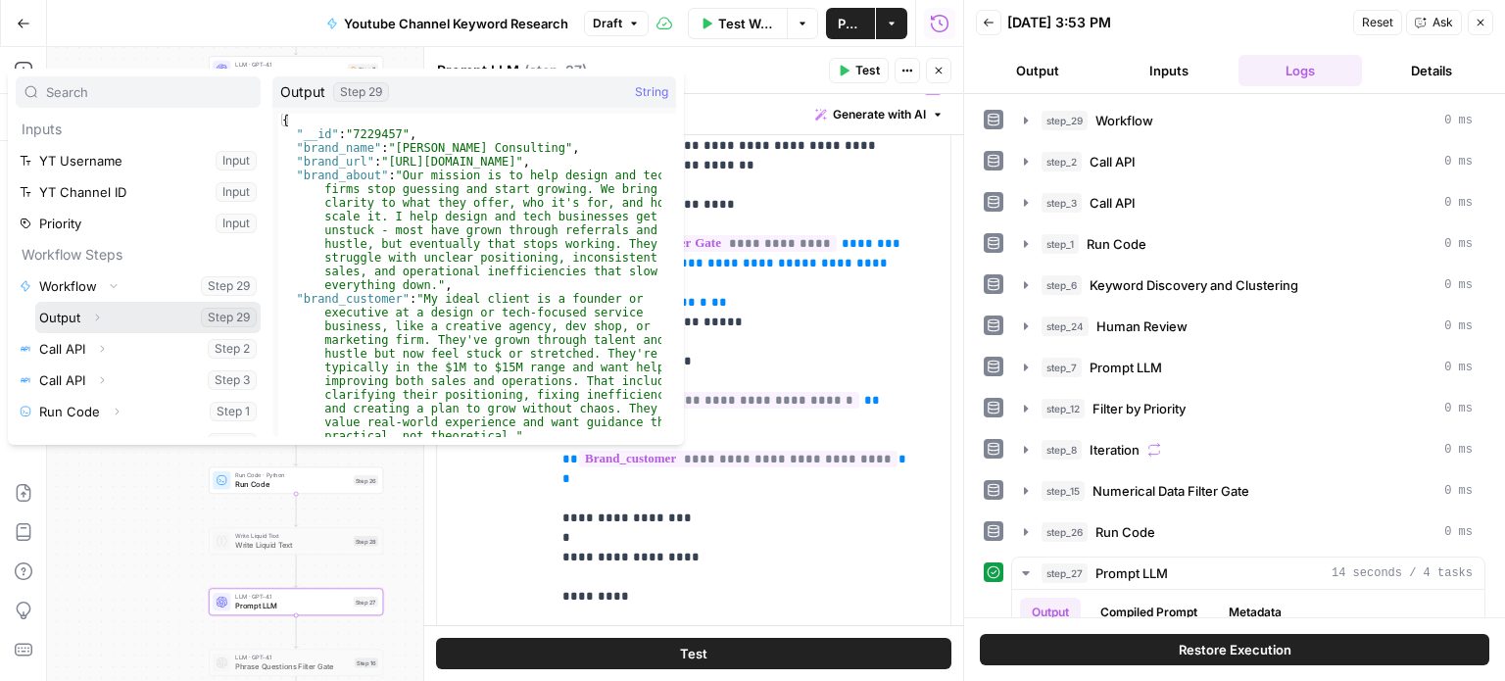
click at [98, 320] on icon "button" at bounding box center [97, 318] width 12 height 12
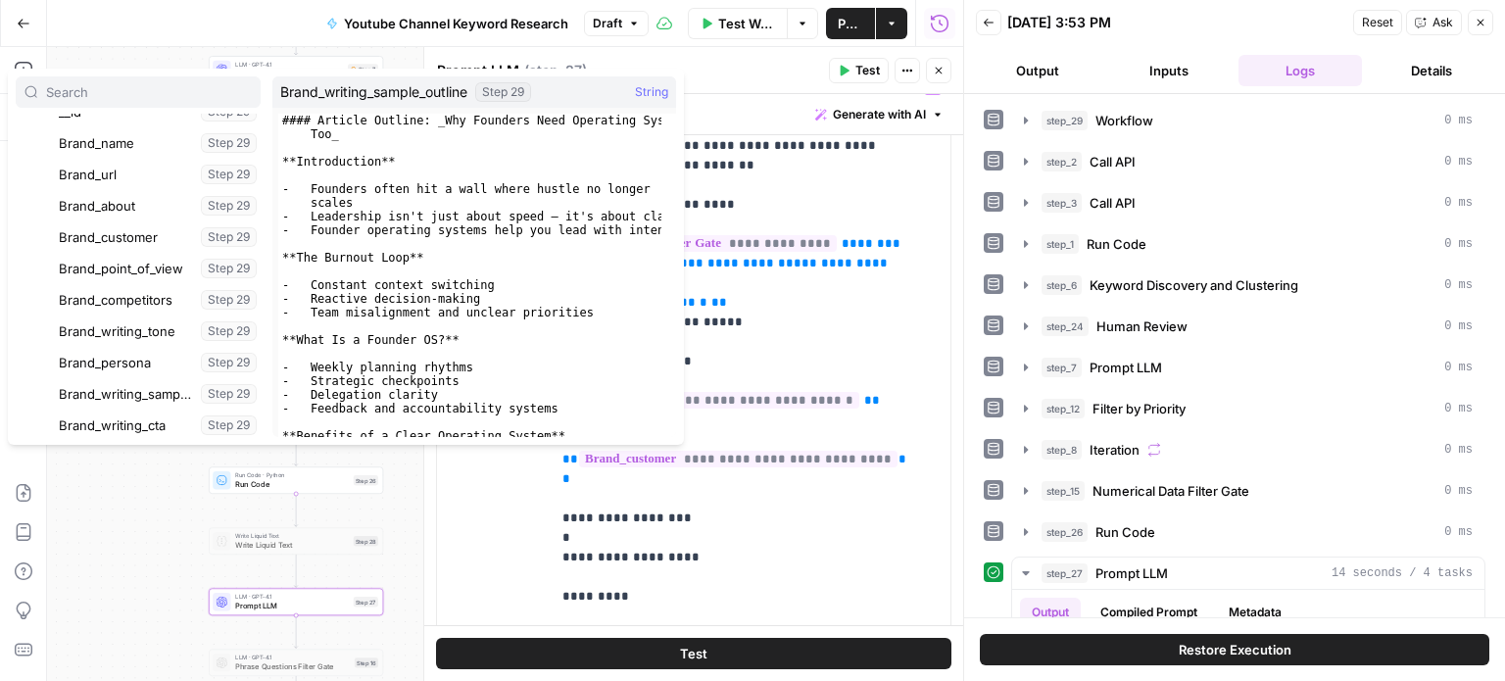
scroll to position [228, 0]
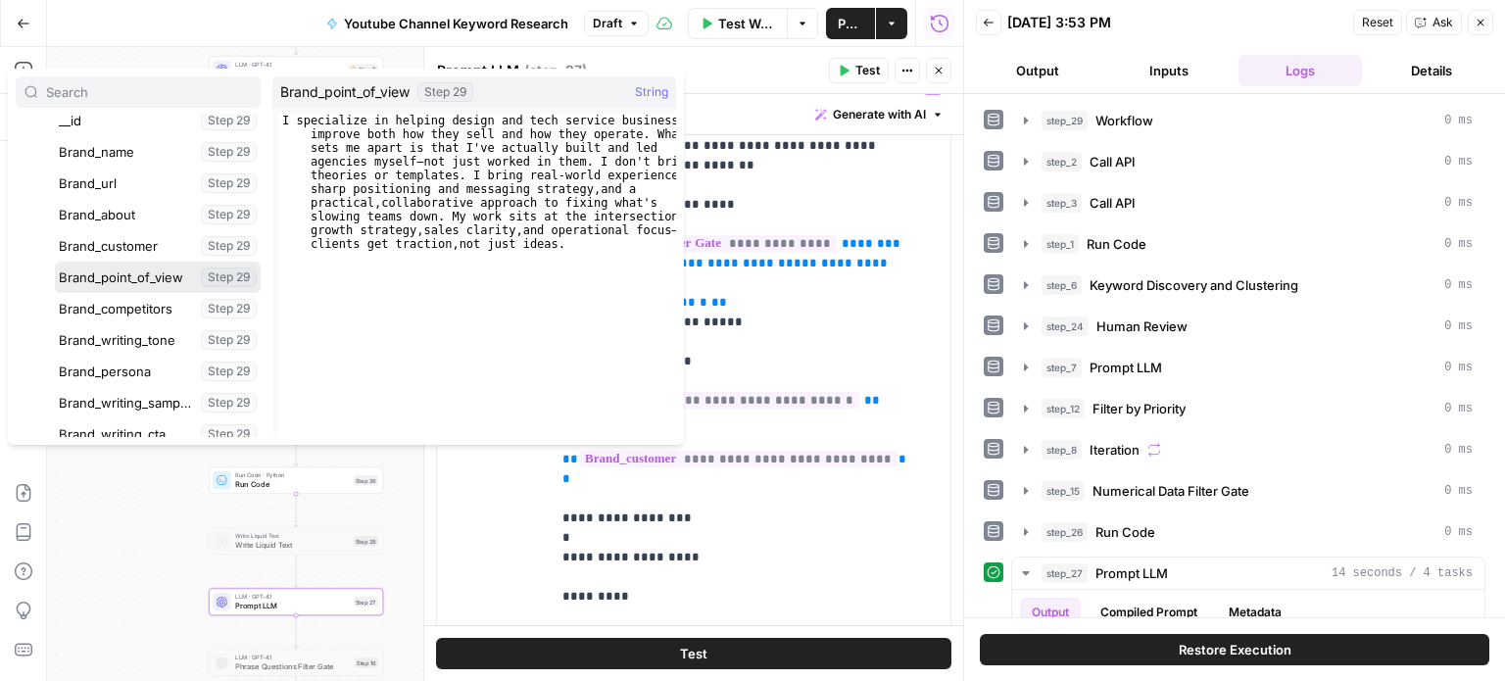
click at [197, 274] on button "Select variable Brand_point_of_view" at bounding box center [158, 277] width 206 height 31
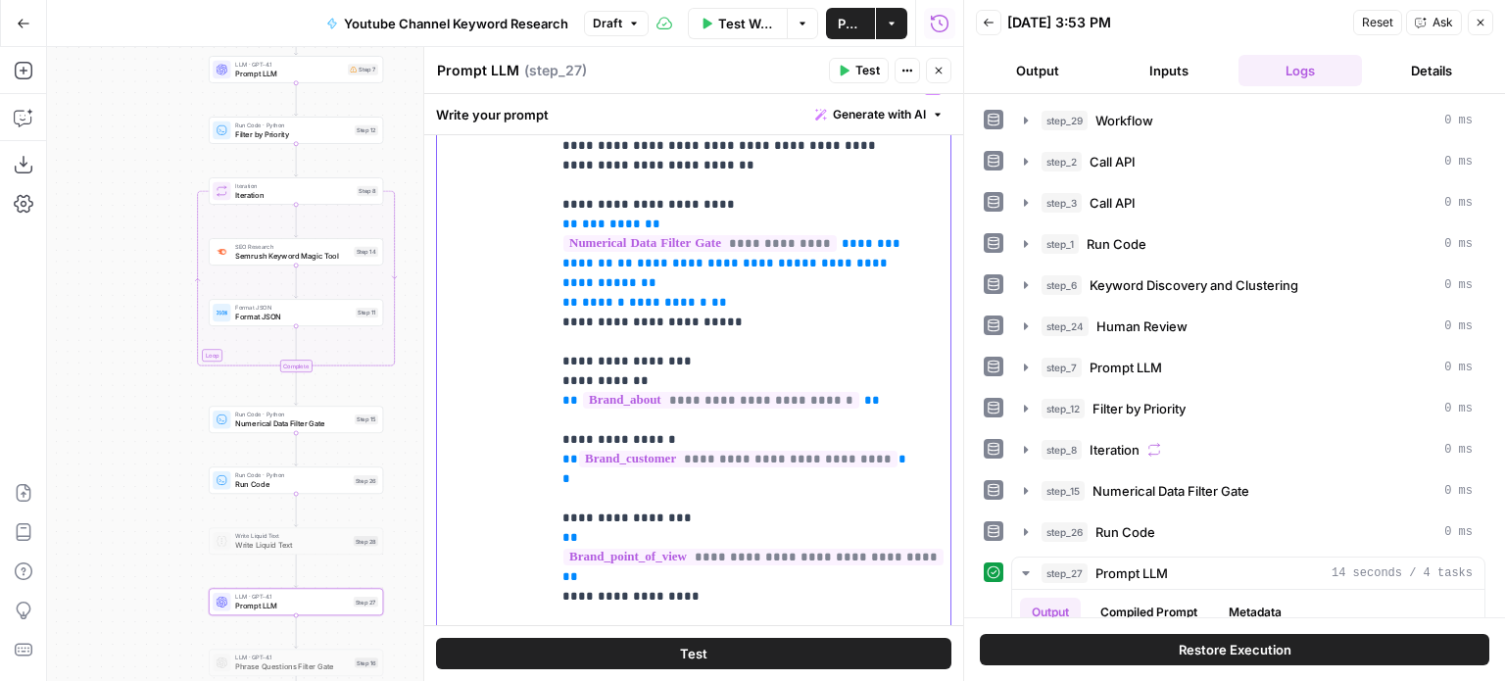
drag, startPoint x: 678, startPoint y: 458, endPoint x: 603, endPoint y: 459, distance: 75.5
click at [603, 459] on p "**********" at bounding box center [736, 596] width 347 height 1039
drag, startPoint x: 865, startPoint y: 70, endPoint x: 857, endPoint y: 79, distance: 12.6
click at [865, 71] on span "Test" at bounding box center [868, 71] width 24 height 18
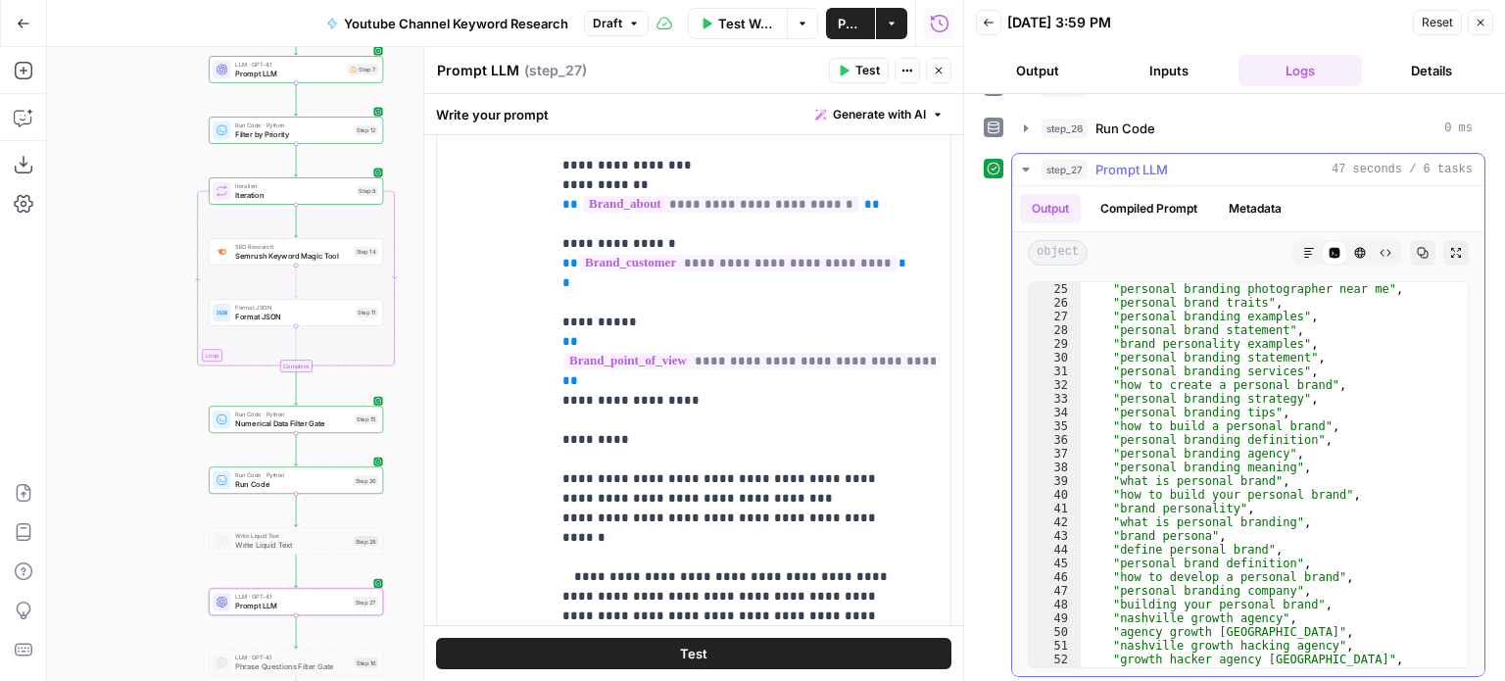
scroll to position [0, 0]
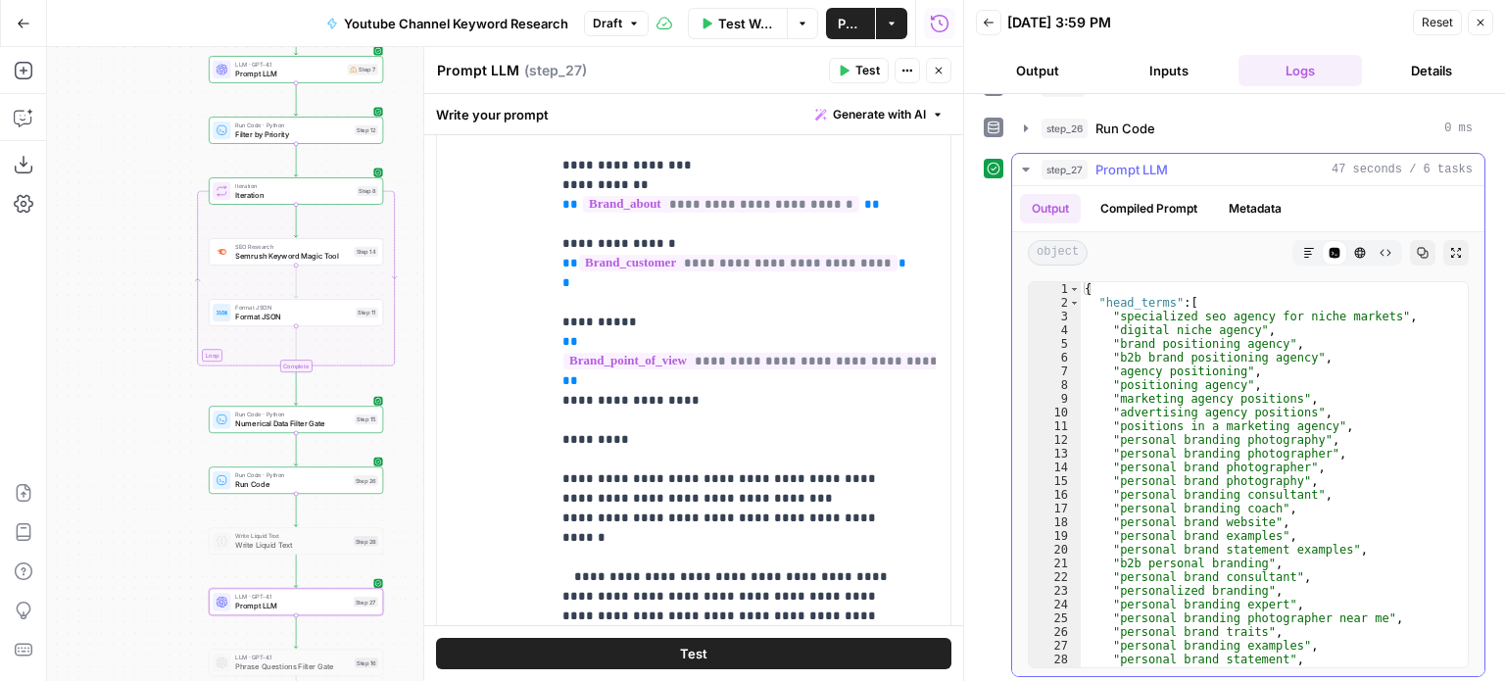
click at [1410, 240] on button "Copy" at bounding box center [1422, 252] width 25 height 25
click at [927, 73] on button "Close" at bounding box center [938, 70] width 25 height 25
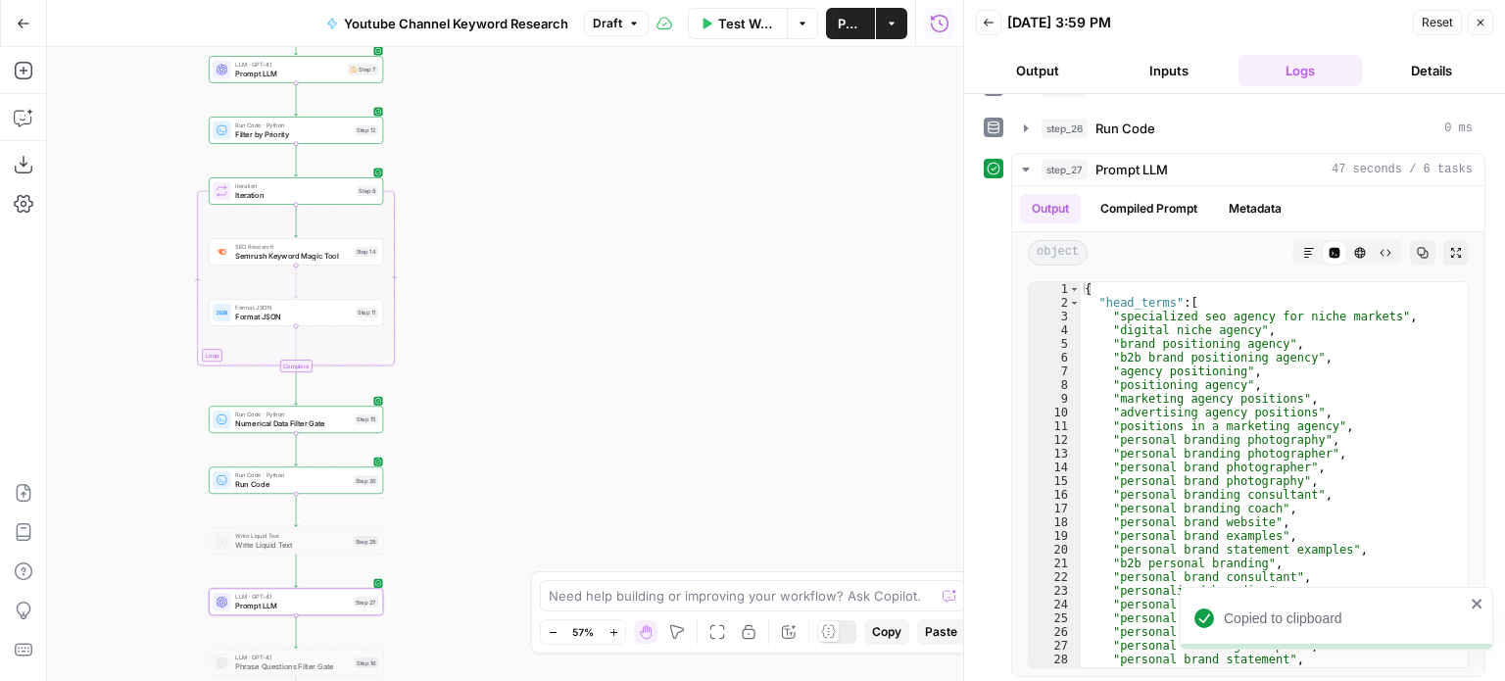
drag, startPoint x: 615, startPoint y: 419, endPoint x: 837, endPoint y: 197, distance: 313.9
click at [837, 197] on div "Workflow Set Inputs Inputs Workflow Workflow Step 29 Call API Call API Step 2 C…" at bounding box center [505, 364] width 916 height 634
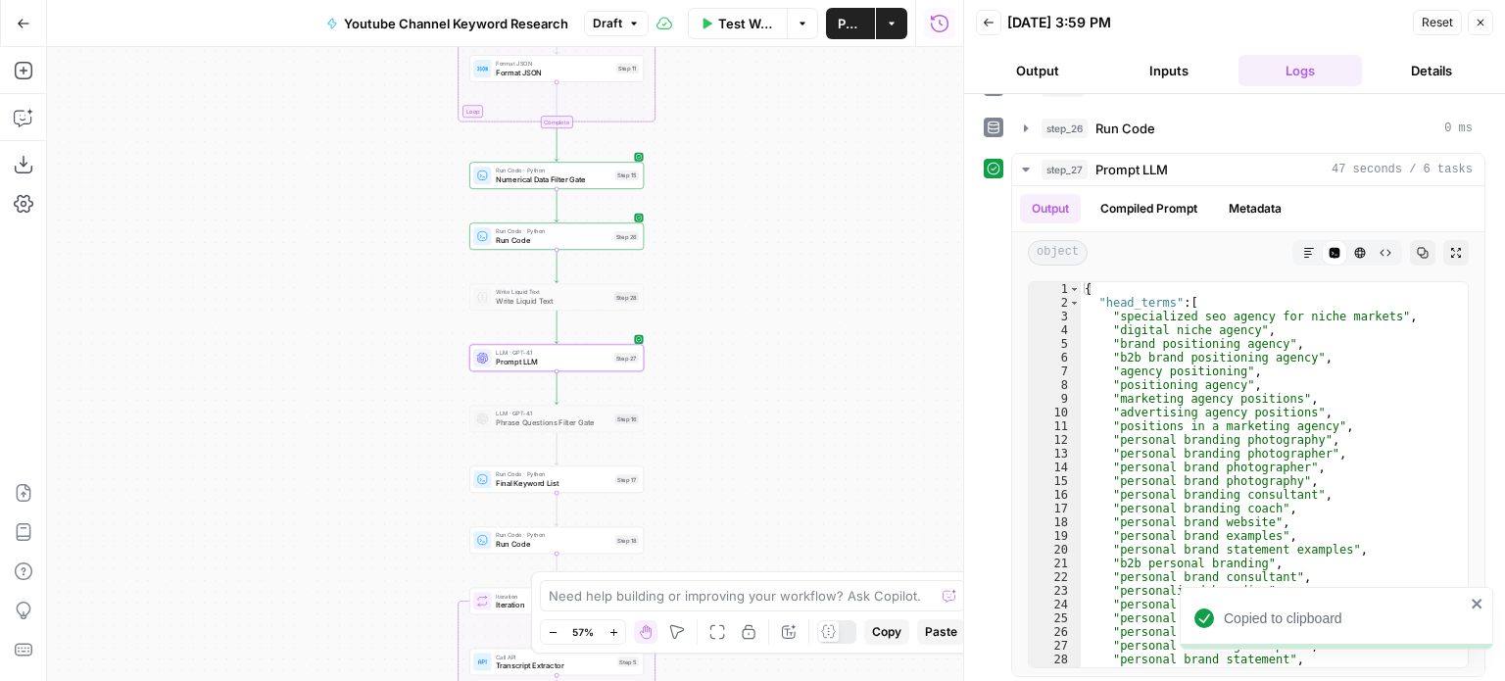
click at [787, 315] on div "Workflow Set Inputs Inputs Workflow Workflow Step 29 Call API Call API Step 2 C…" at bounding box center [505, 364] width 916 height 634
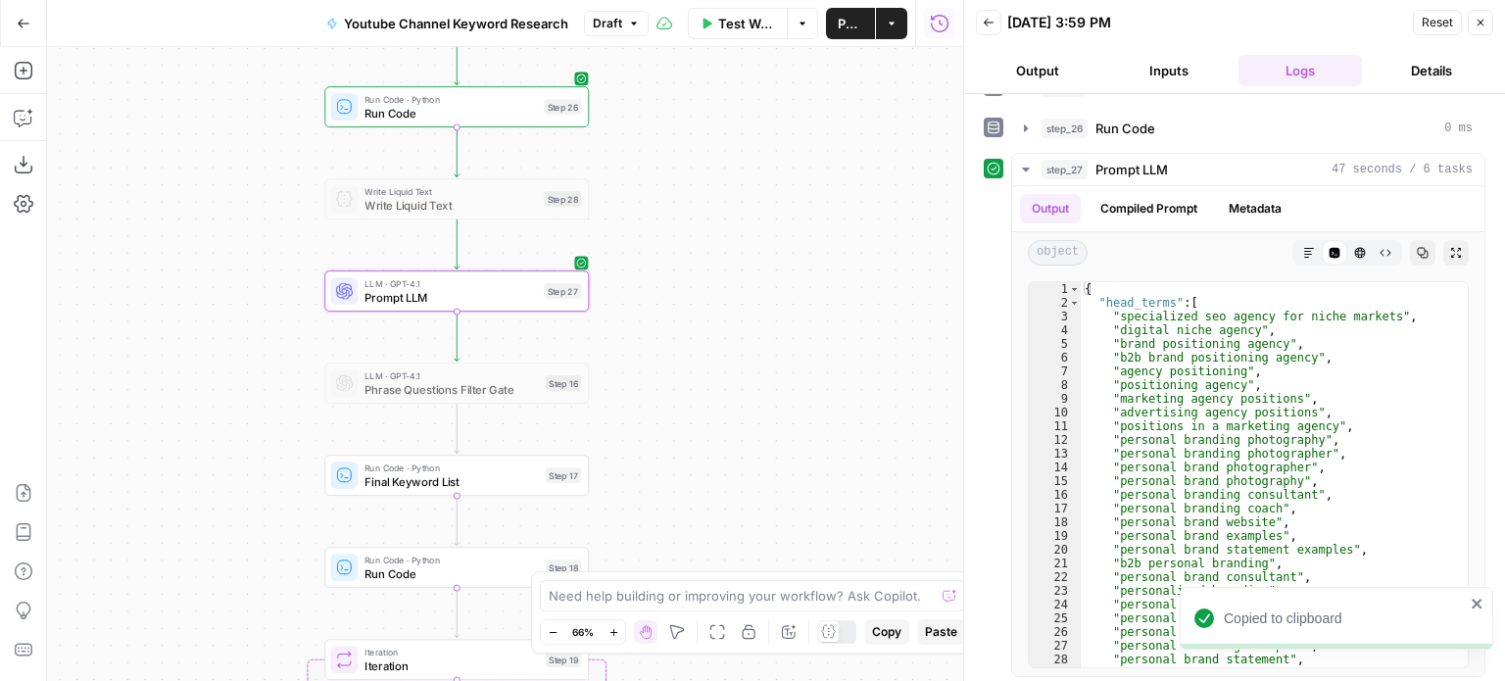
drag, startPoint x: 768, startPoint y: 340, endPoint x: 886, endPoint y: 242, distance: 153.1
click at [882, 250] on div "Workflow Set Inputs Inputs Workflow Workflow Step 29 Call API Call API Step 2 C…" at bounding box center [505, 364] width 916 height 634
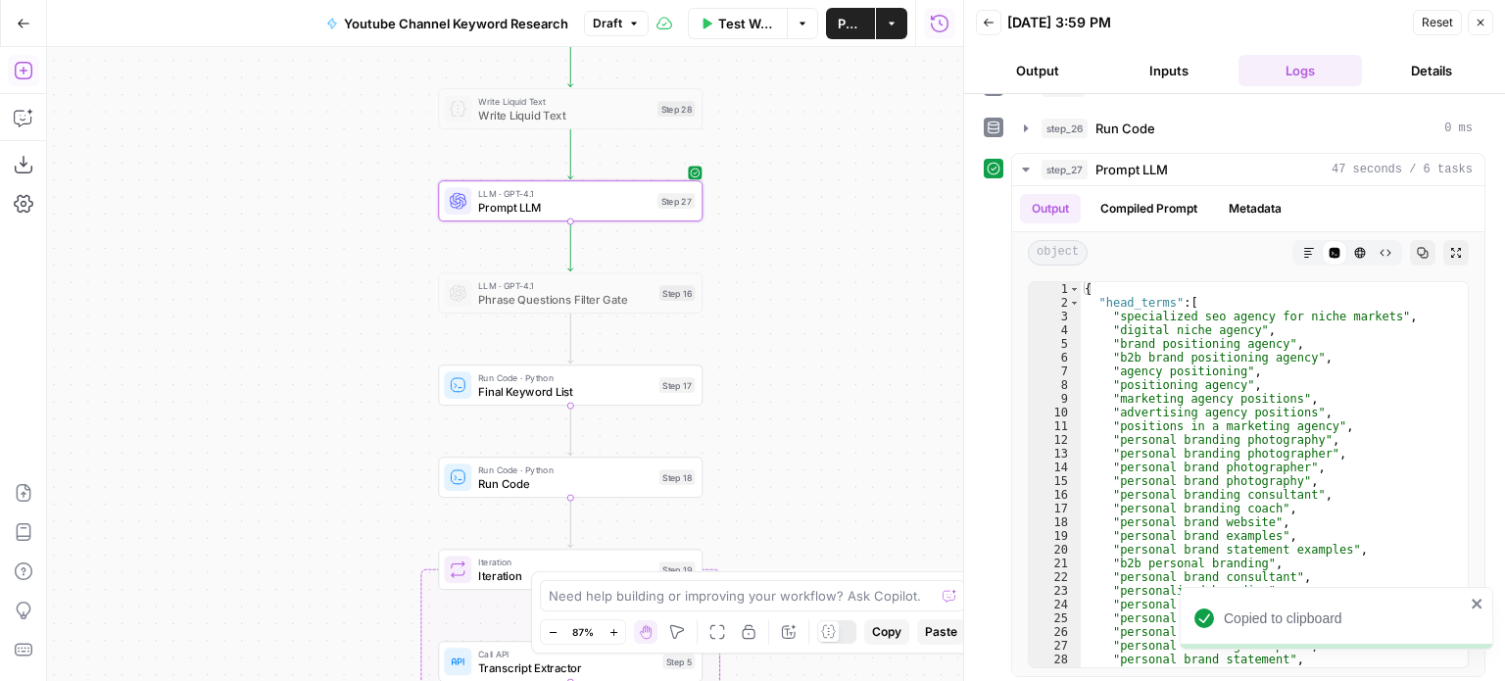
click at [24, 63] on icon "button" at bounding box center [23, 71] width 18 height 18
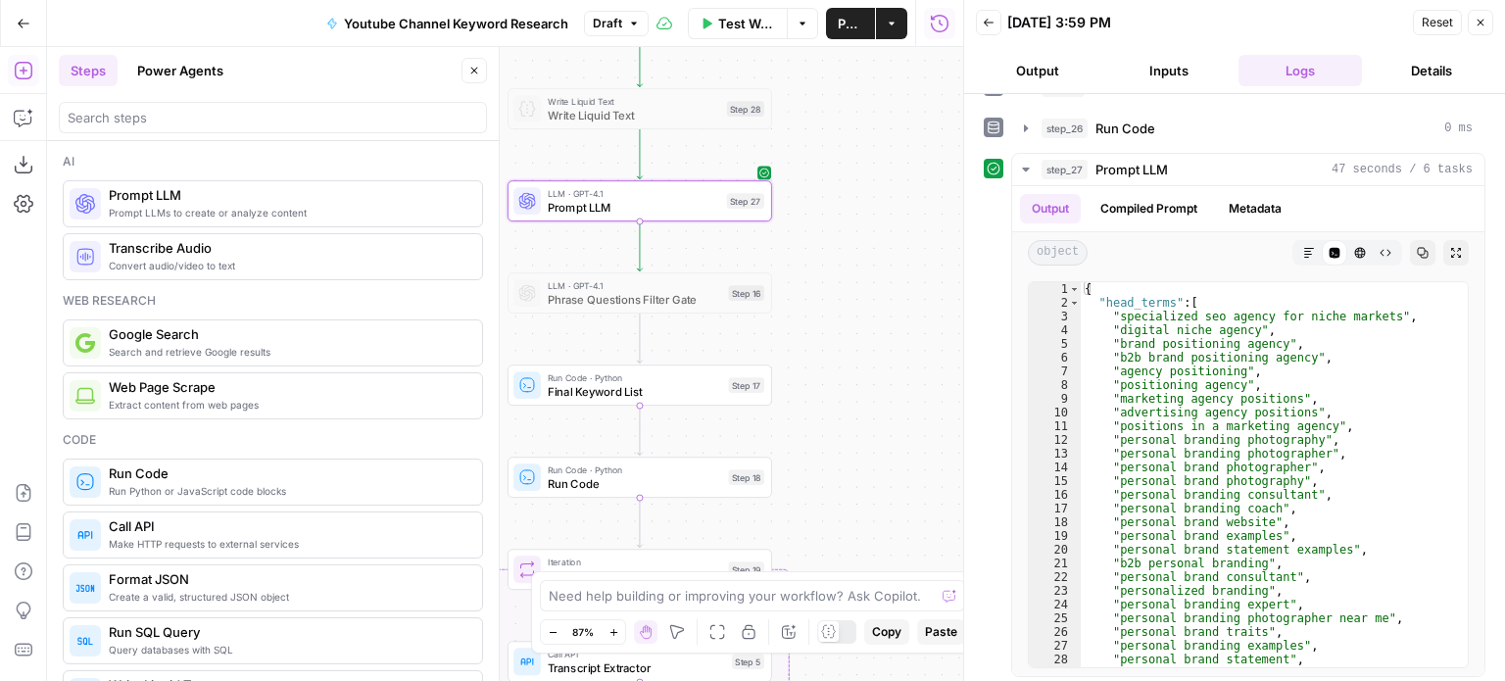
drag, startPoint x: 481, startPoint y: 66, endPoint x: 490, endPoint y: 99, distance: 34.5
click at [481, 66] on button "Close" at bounding box center [474, 70] width 25 height 25
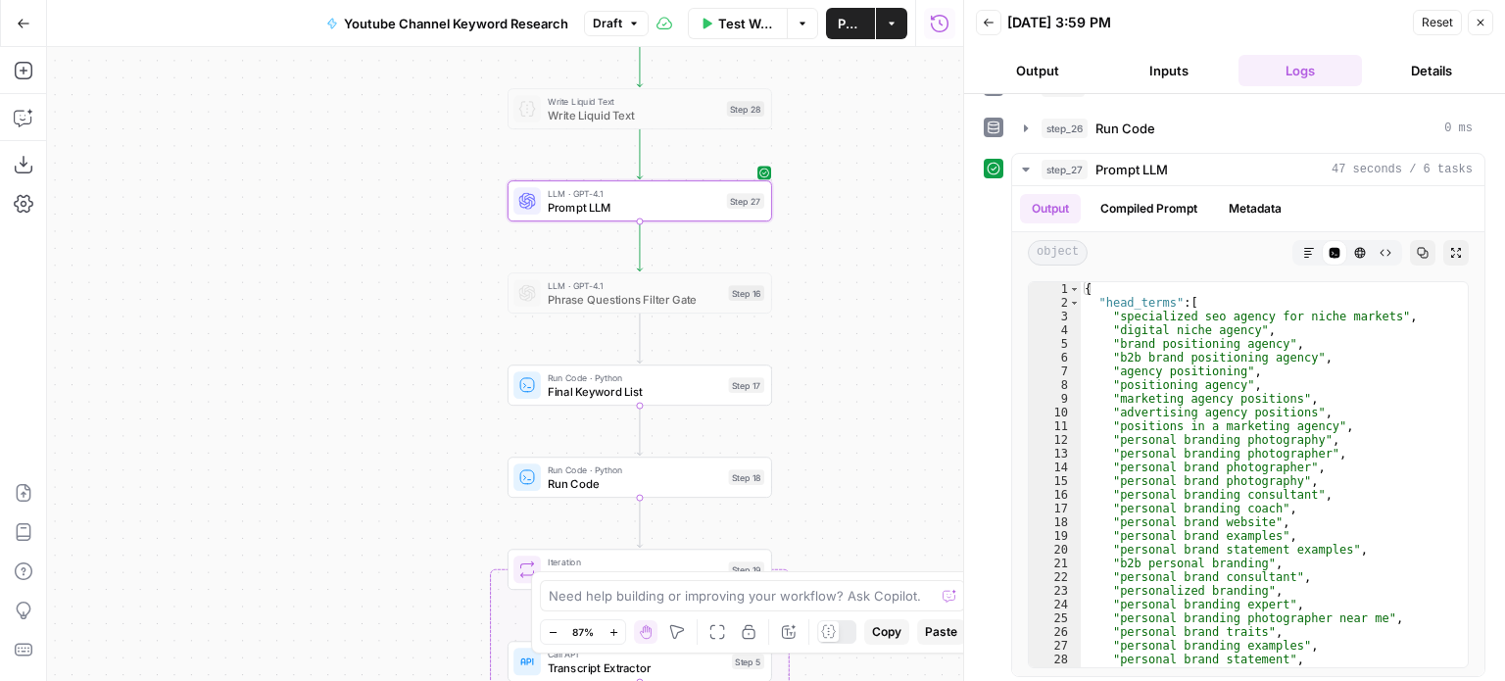
click at [17, 53] on div "Add Steps Copilot Download as JSON Settings Import JSON AirOps Academy Help Giv…" at bounding box center [23, 364] width 47 height 634
click at [24, 72] on icon "button" at bounding box center [24, 71] width 20 height 20
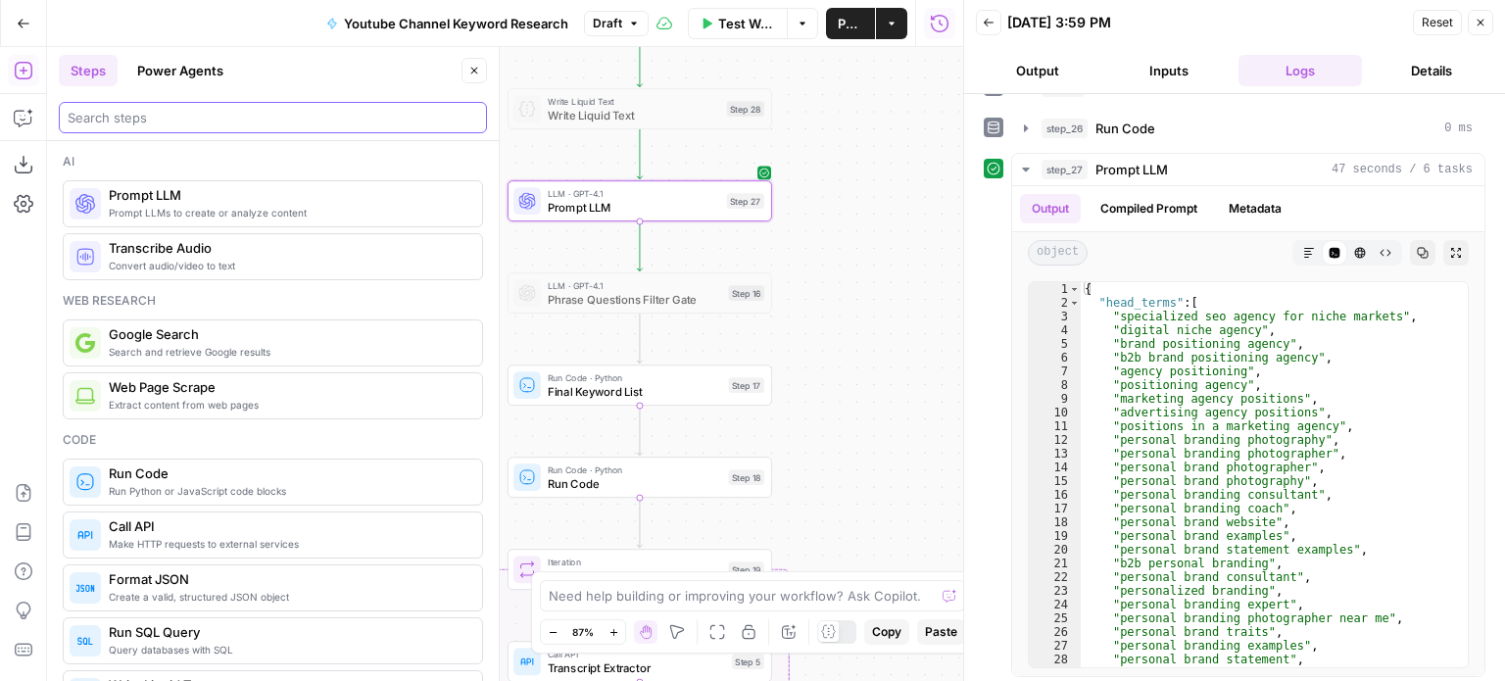
click at [196, 122] on input "search" at bounding box center [273, 118] width 411 height 20
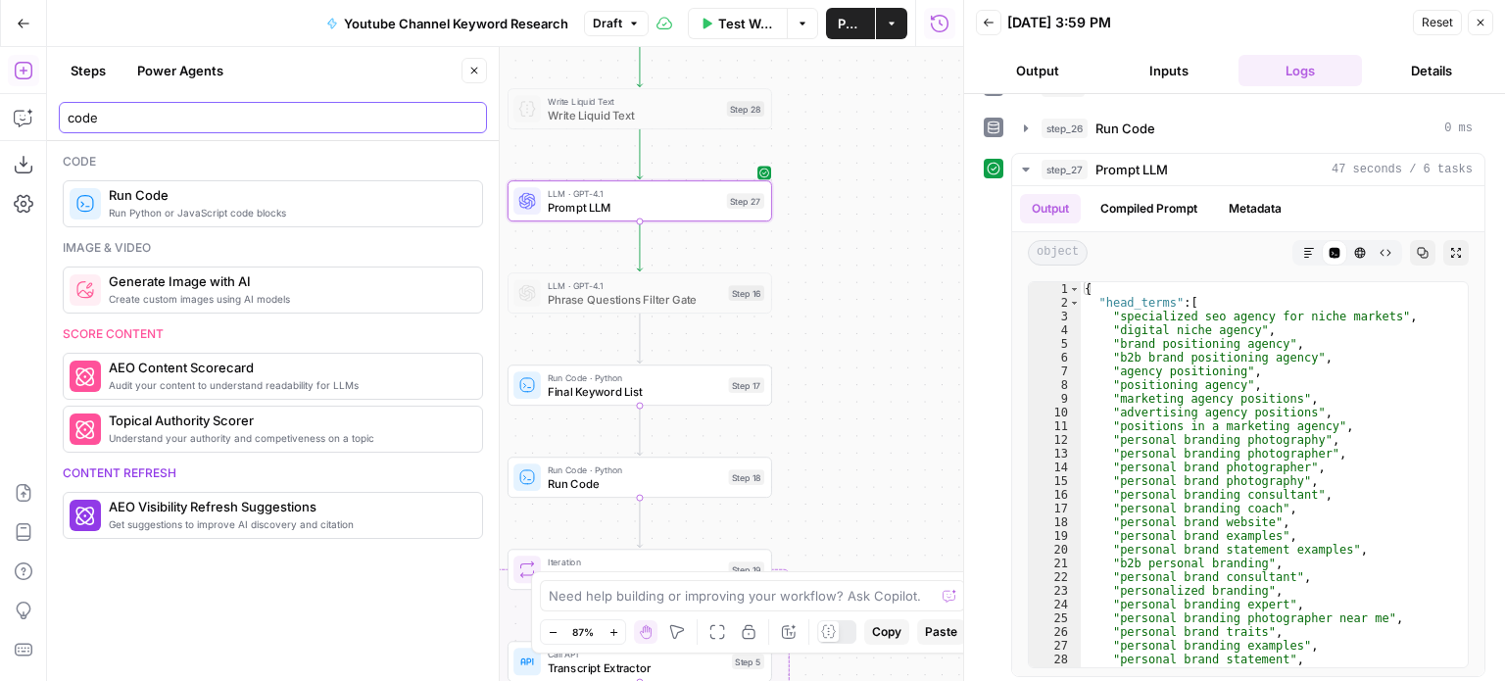
type input "code"
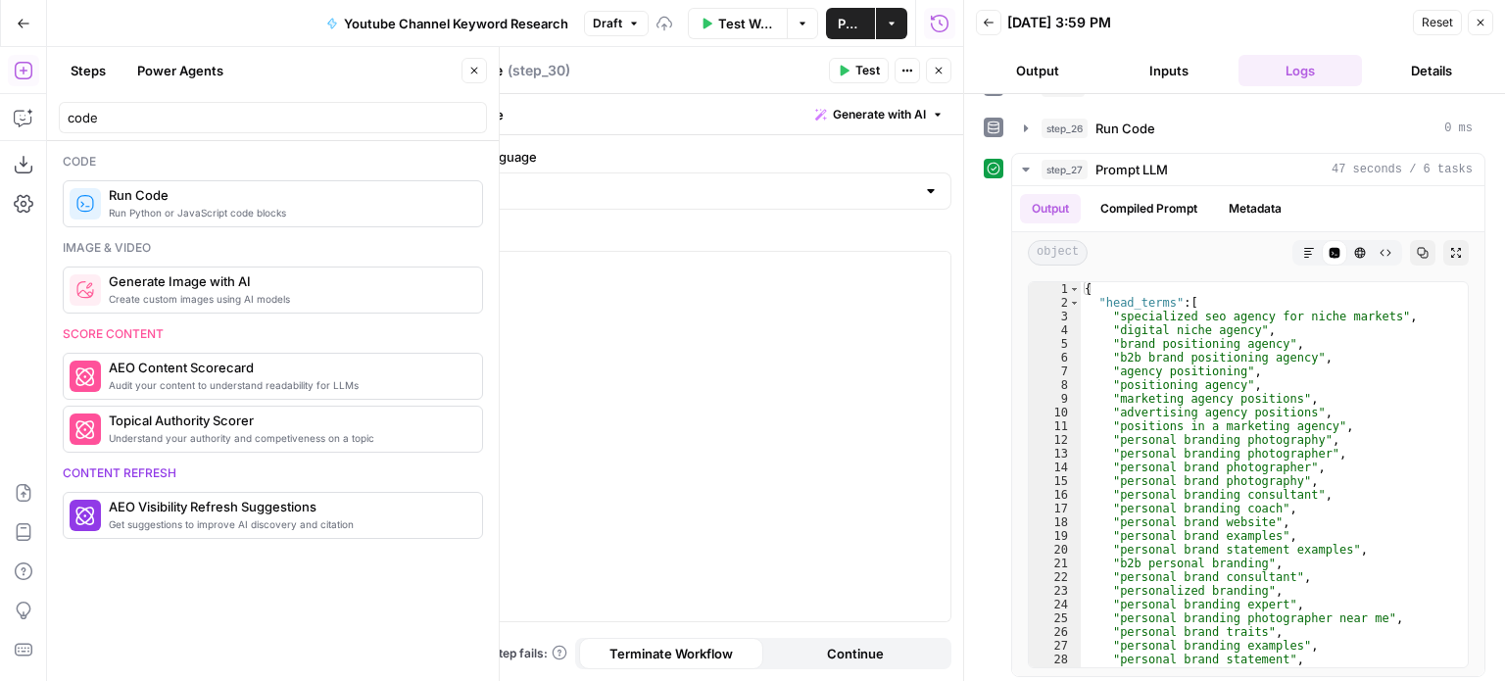
click at [367, 73] on div "Steps Power Agents" at bounding box center [257, 70] width 397 height 31
click at [464, 70] on button "Close" at bounding box center [474, 70] width 25 height 25
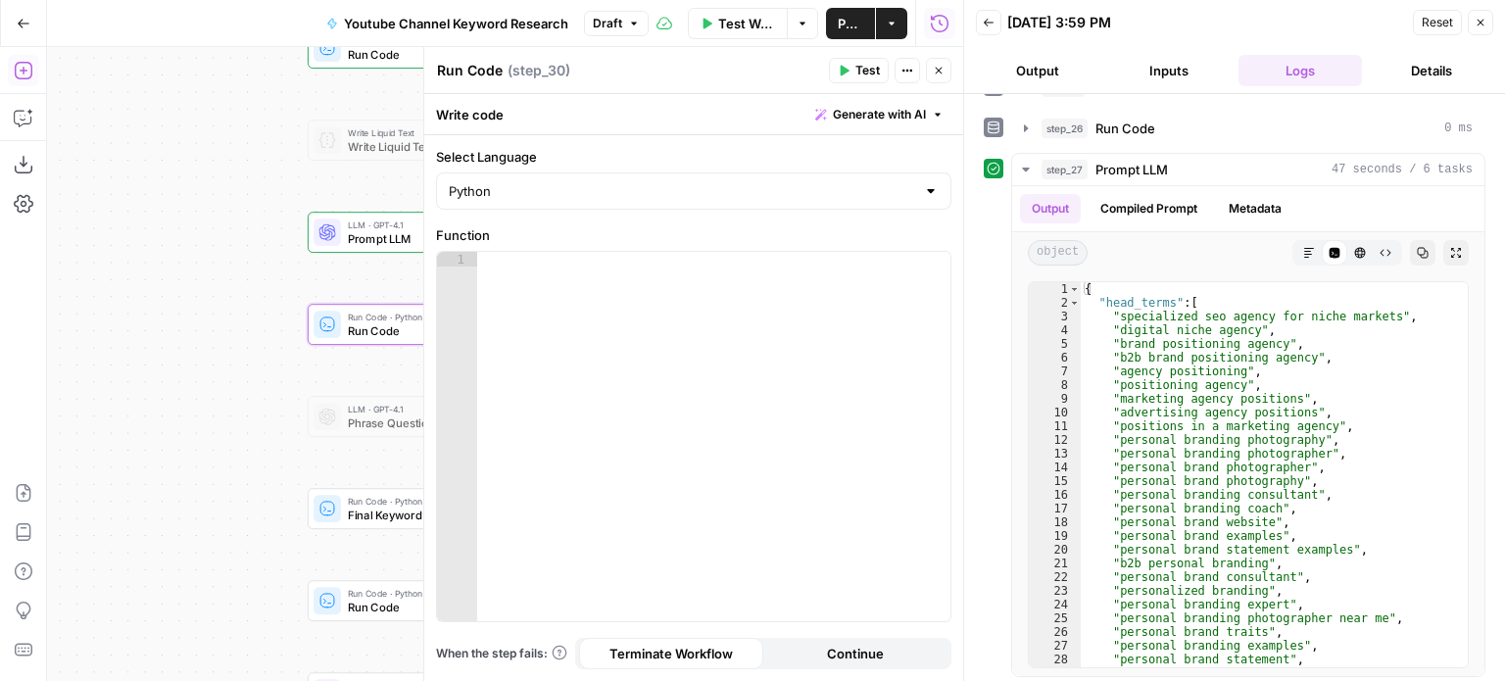
drag, startPoint x: 330, startPoint y: 214, endPoint x: 81, endPoint y: 234, distance: 249.8
click at [61, 237] on div "Workflow Set Inputs Inputs Workflow Workflow Step 29 Call API Call API Step 2 C…" at bounding box center [505, 364] width 916 height 634
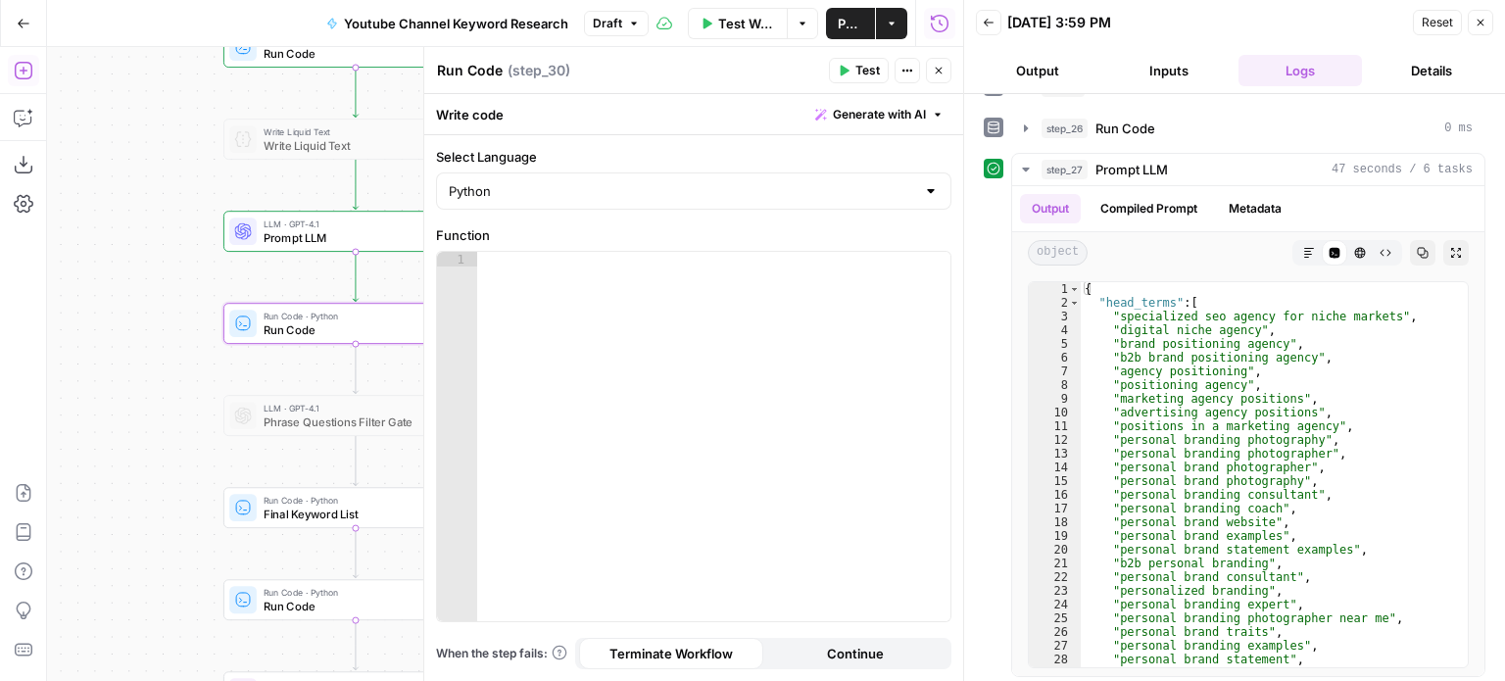
drag, startPoint x: 165, startPoint y: 246, endPoint x: 94, endPoint y: 251, distance: 70.7
click at [56, 253] on div "Workflow Set Inputs Inputs Workflow Workflow Step 29 Call API Call API Step 2 C…" at bounding box center [505, 364] width 916 height 634
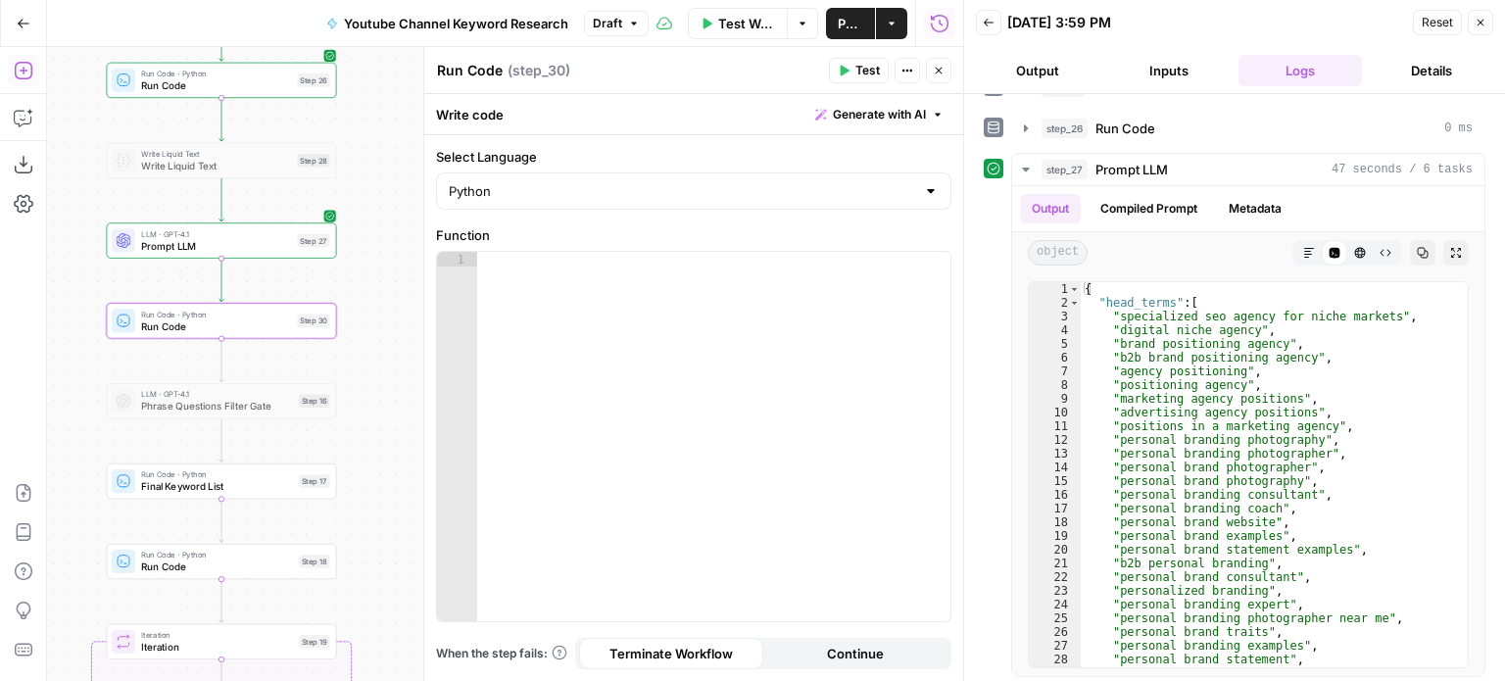
click at [921, 118] on span "Generate with AI" at bounding box center [879, 115] width 93 height 18
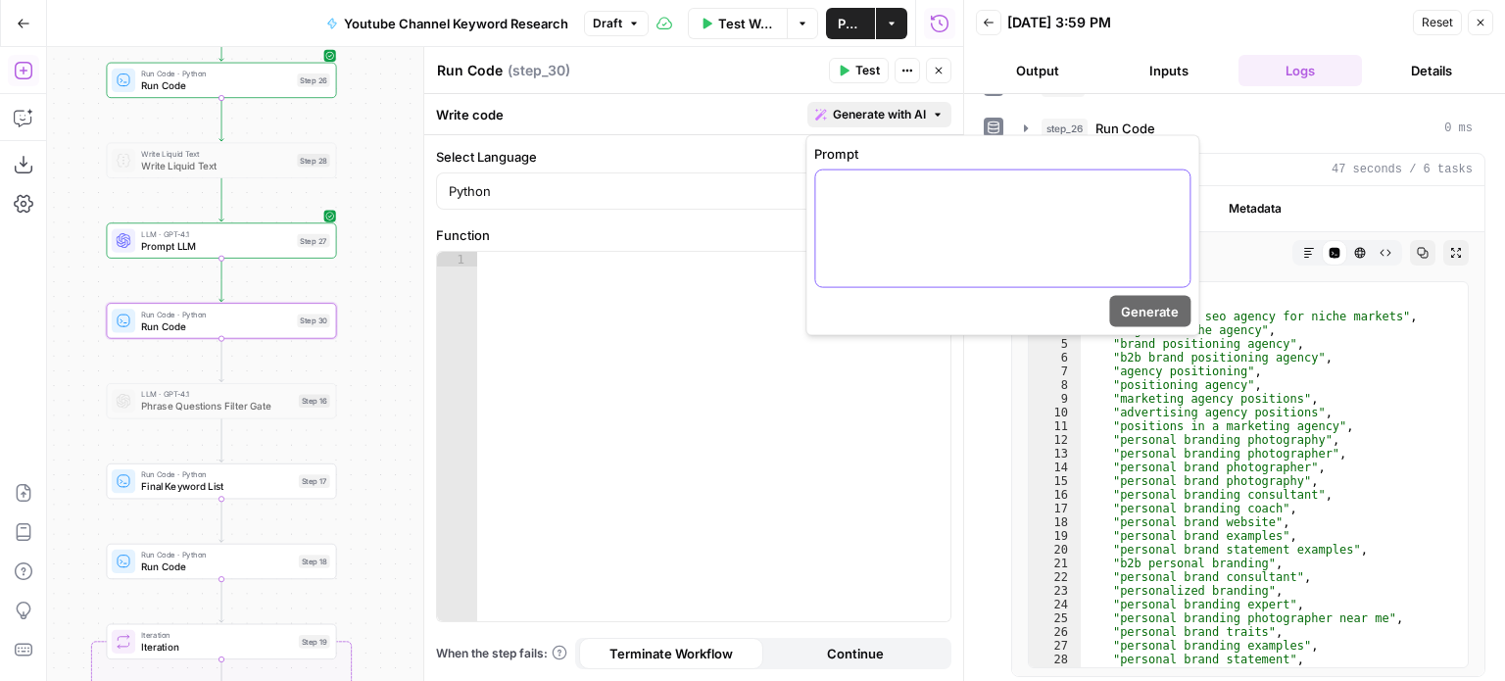
click at [902, 217] on div at bounding box center [1002, 229] width 374 height 117
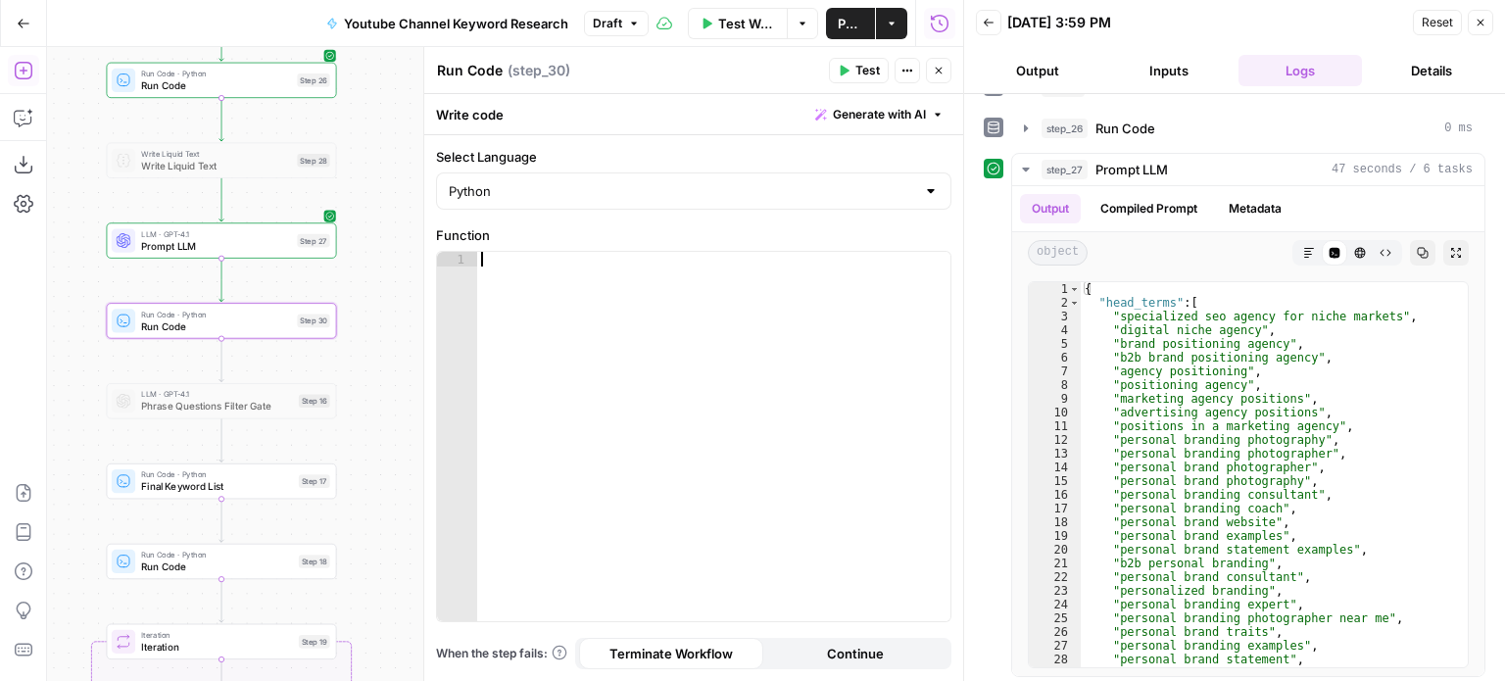
click at [694, 416] on div at bounding box center [714, 452] width 474 height 400
paste textarea "**********"
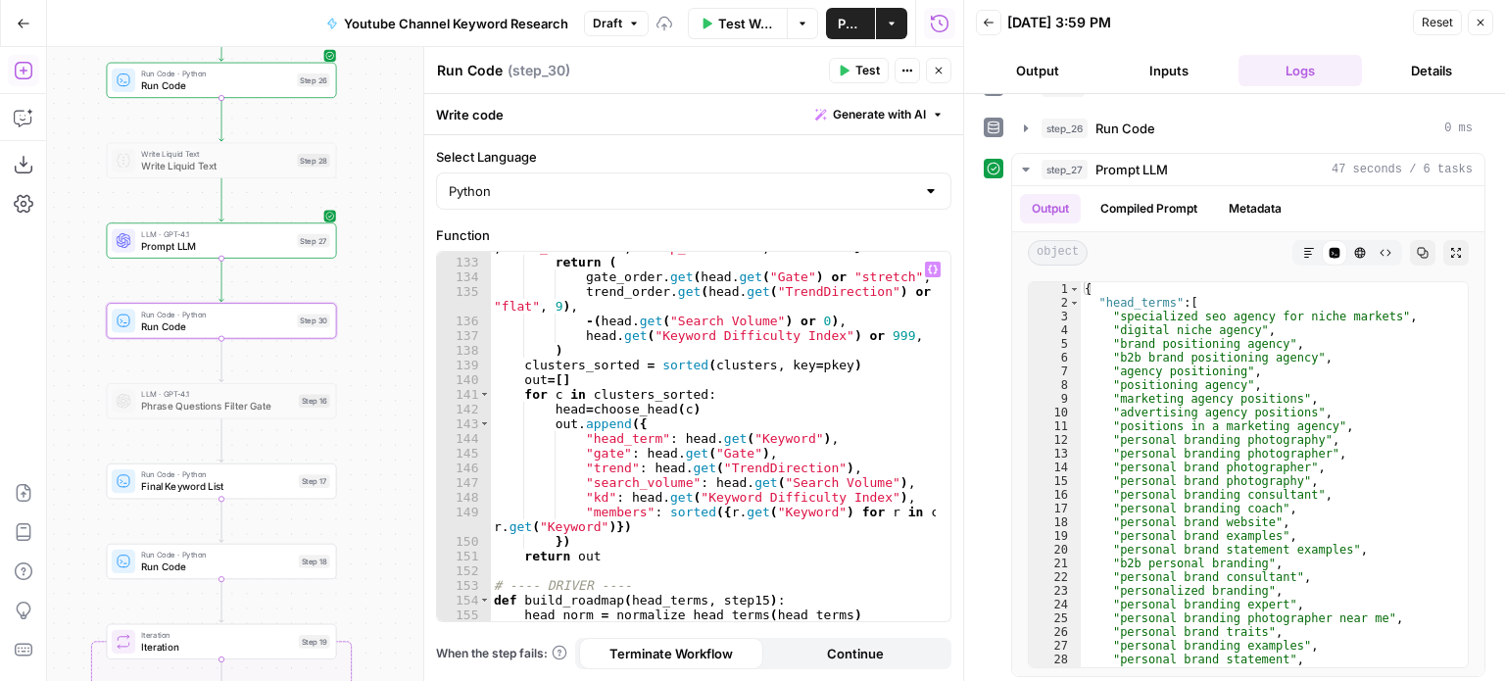
scroll to position [2054, 0]
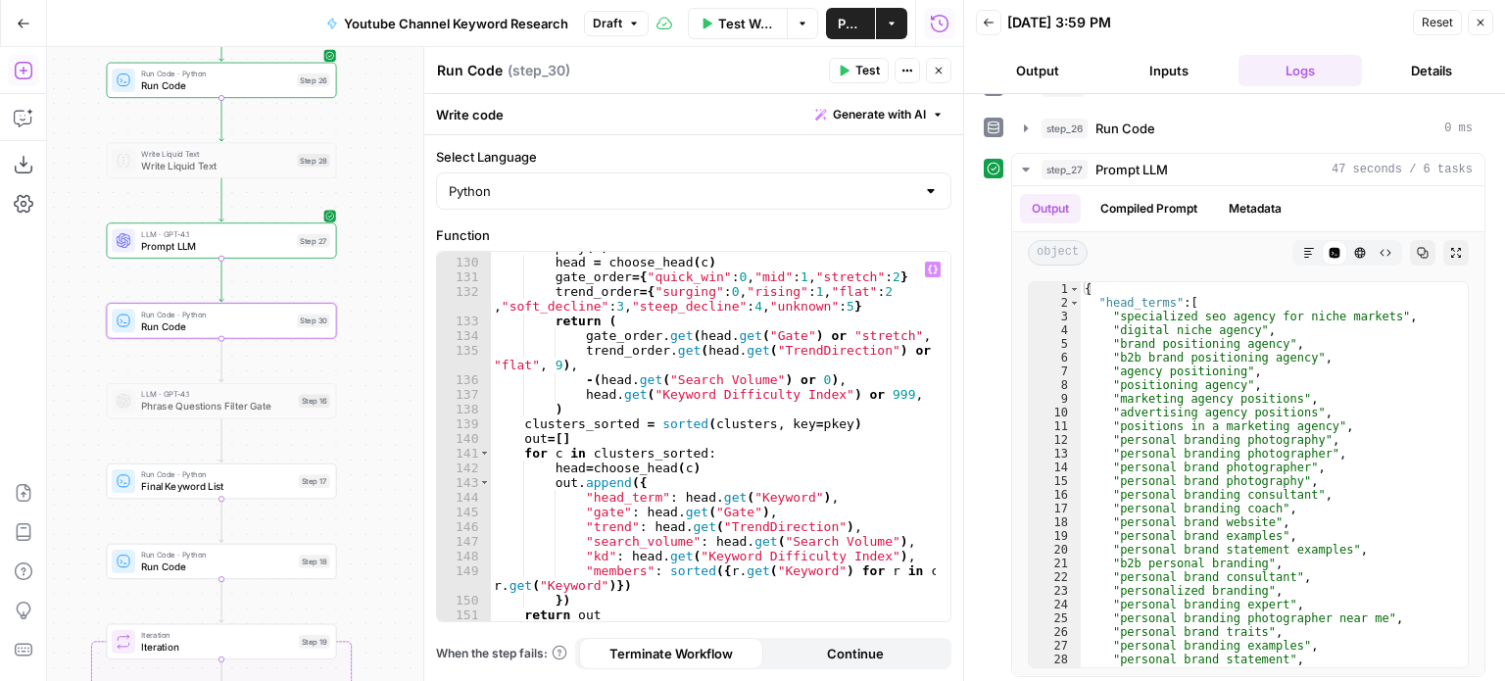
click at [700, 352] on div "def pkey ( c ) : head = choose_head ( c ) gate_order = { "quick_win" : 0 , "mid…" at bounding box center [713, 440] width 447 height 400
type textarea "**********"
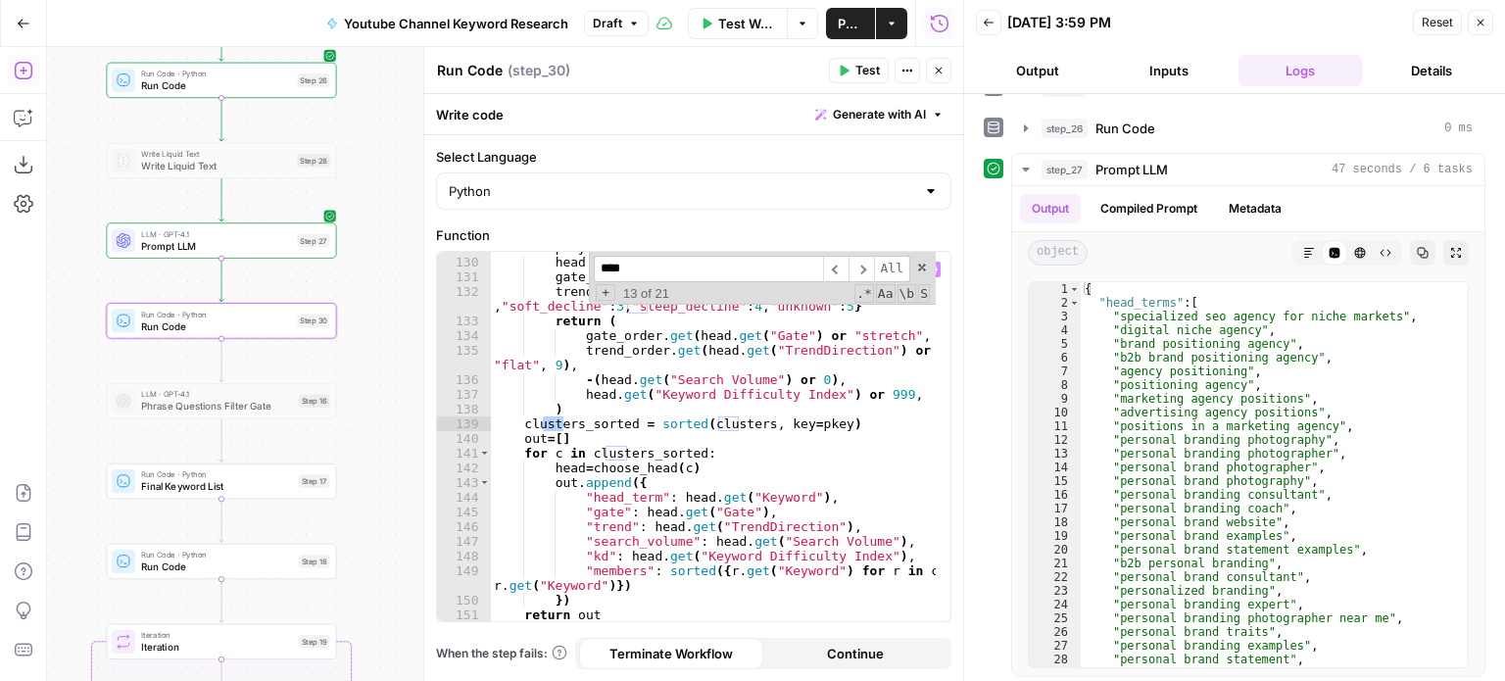
scroll to position [2284, 0]
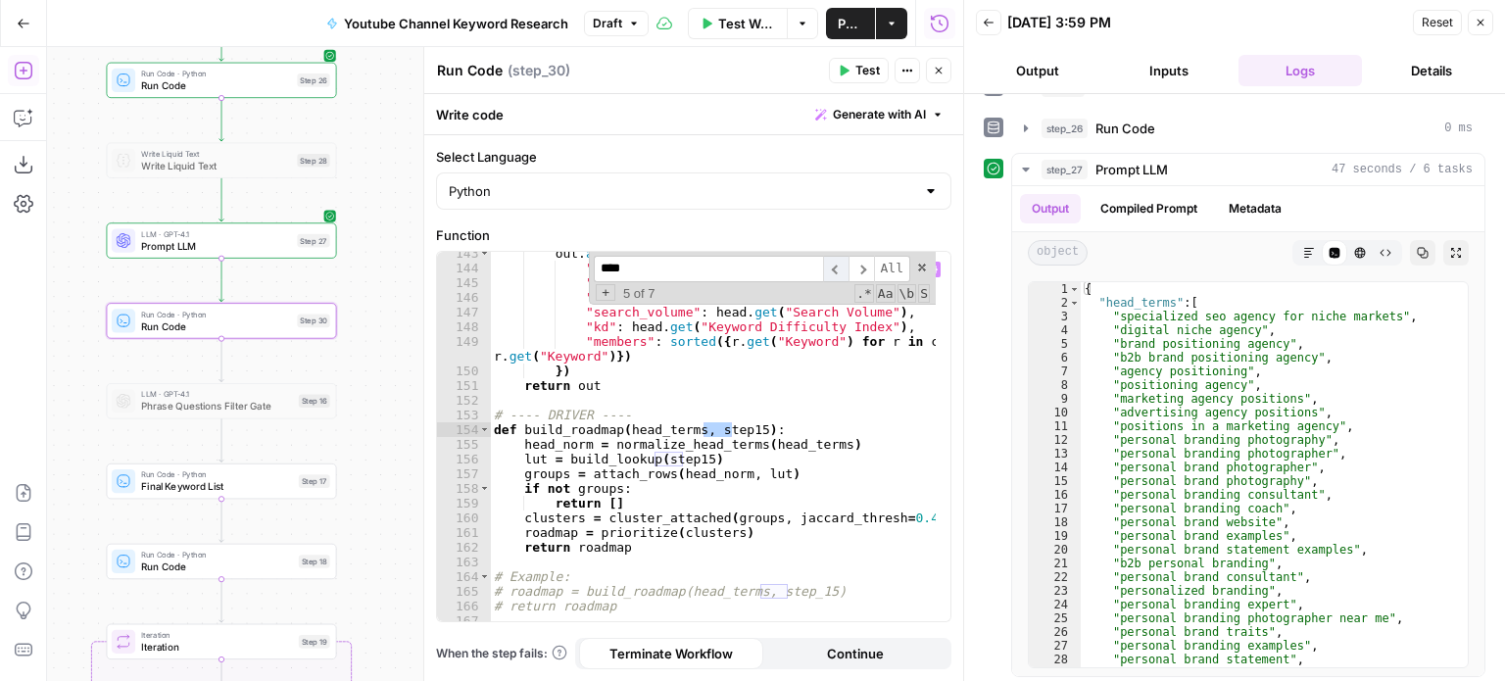
type input "****"
click at [843, 269] on span "​" at bounding box center [835, 269] width 25 height 26
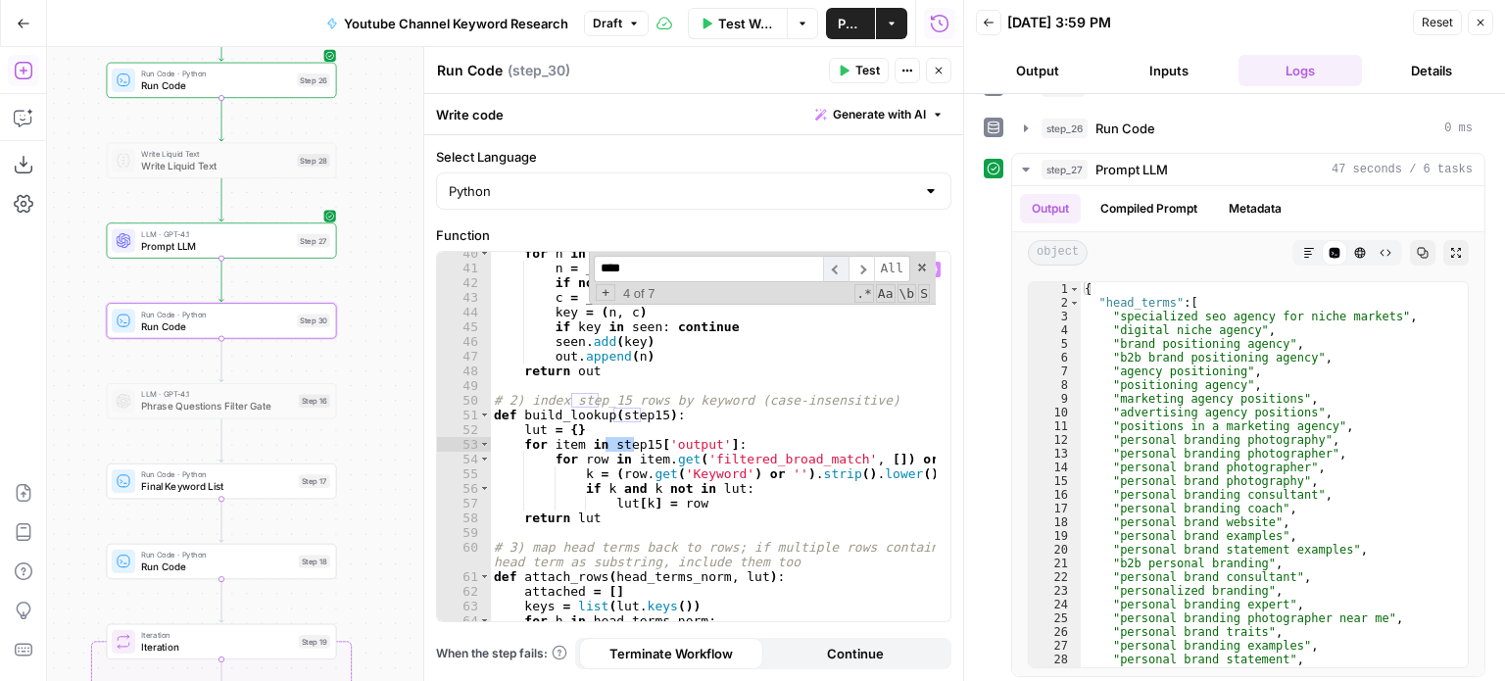
scroll to position [653, 0]
click at [843, 269] on span "​" at bounding box center [835, 269] width 25 height 26
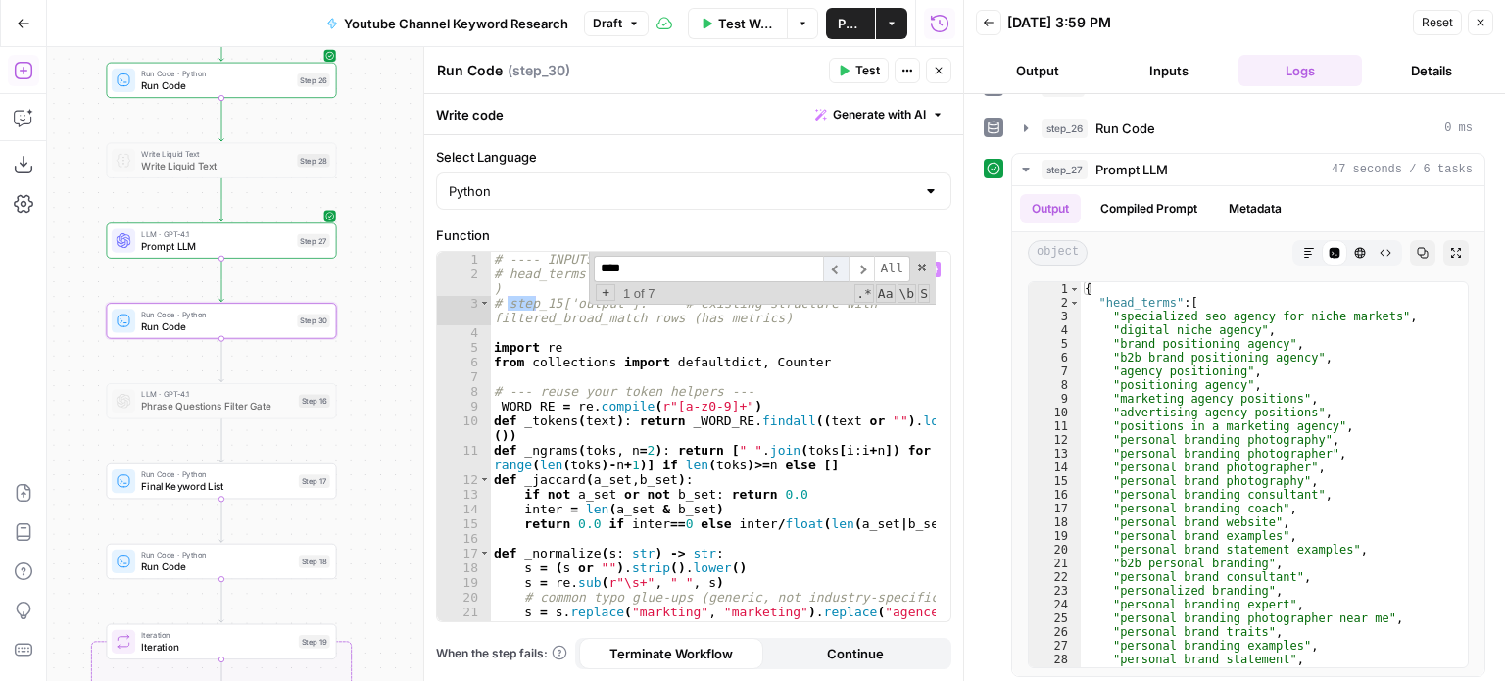
scroll to position [0, 0]
click at [843, 269] on span "​" at bounding box center [835, 269] width 25 height 26
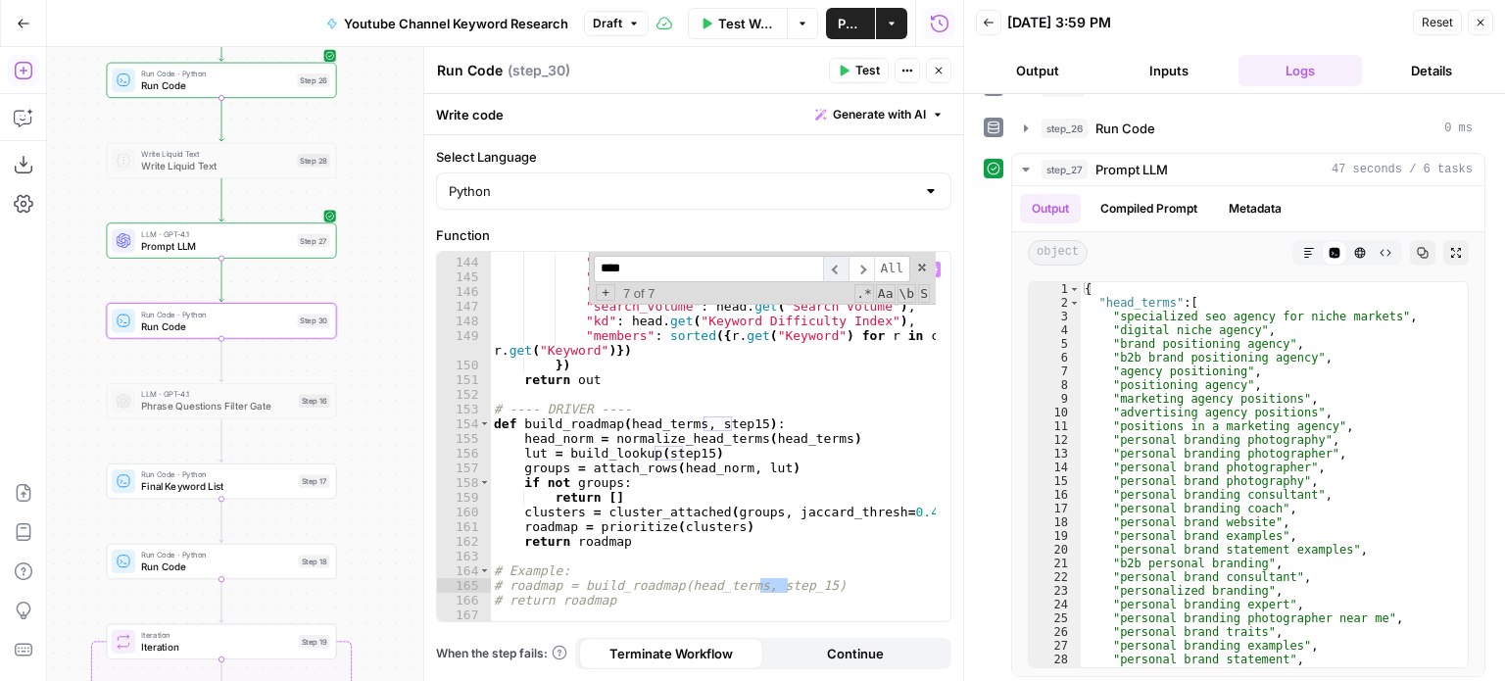
click at [843, 269] on span "​" at bounding box center [835, 269] width 25 height 26
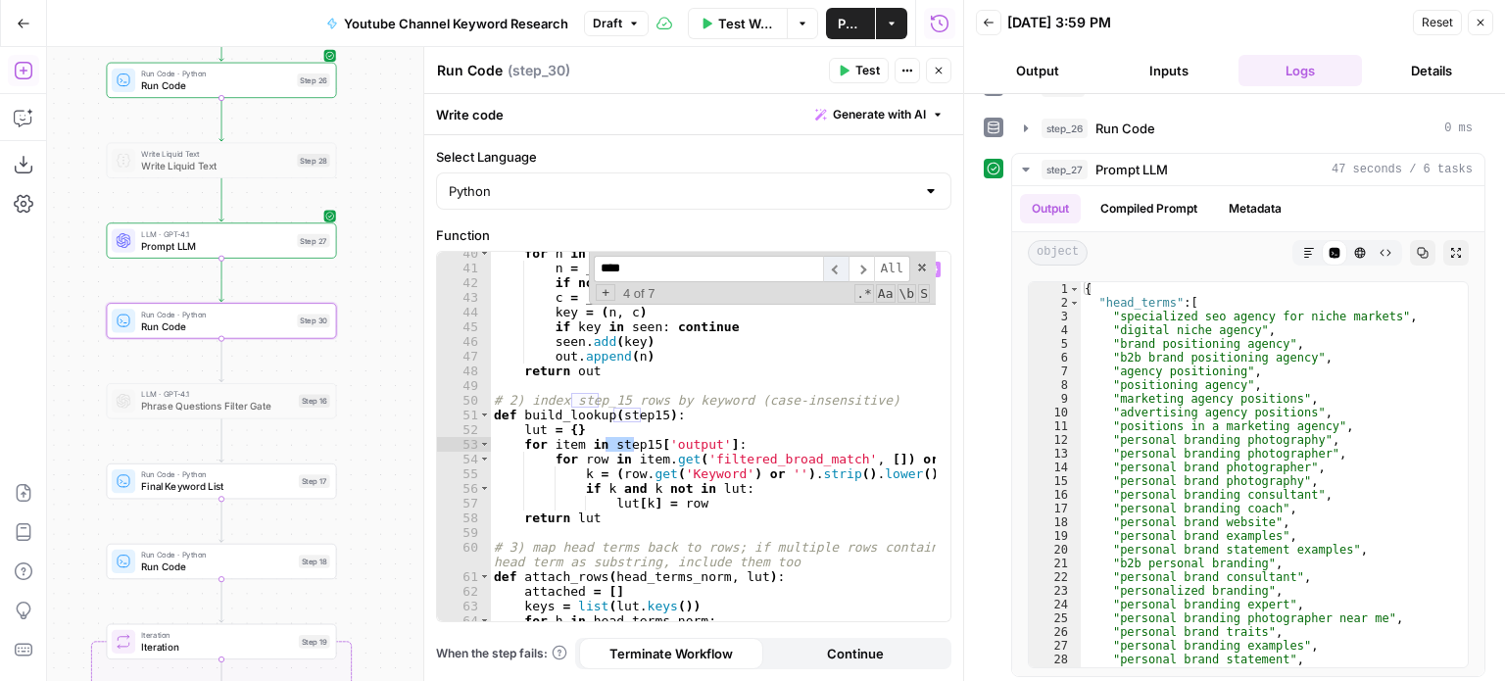
scroll to position [653, 0]
click at [843, 269] on span "​" at bounding box center [835, 269] width 25 height 26
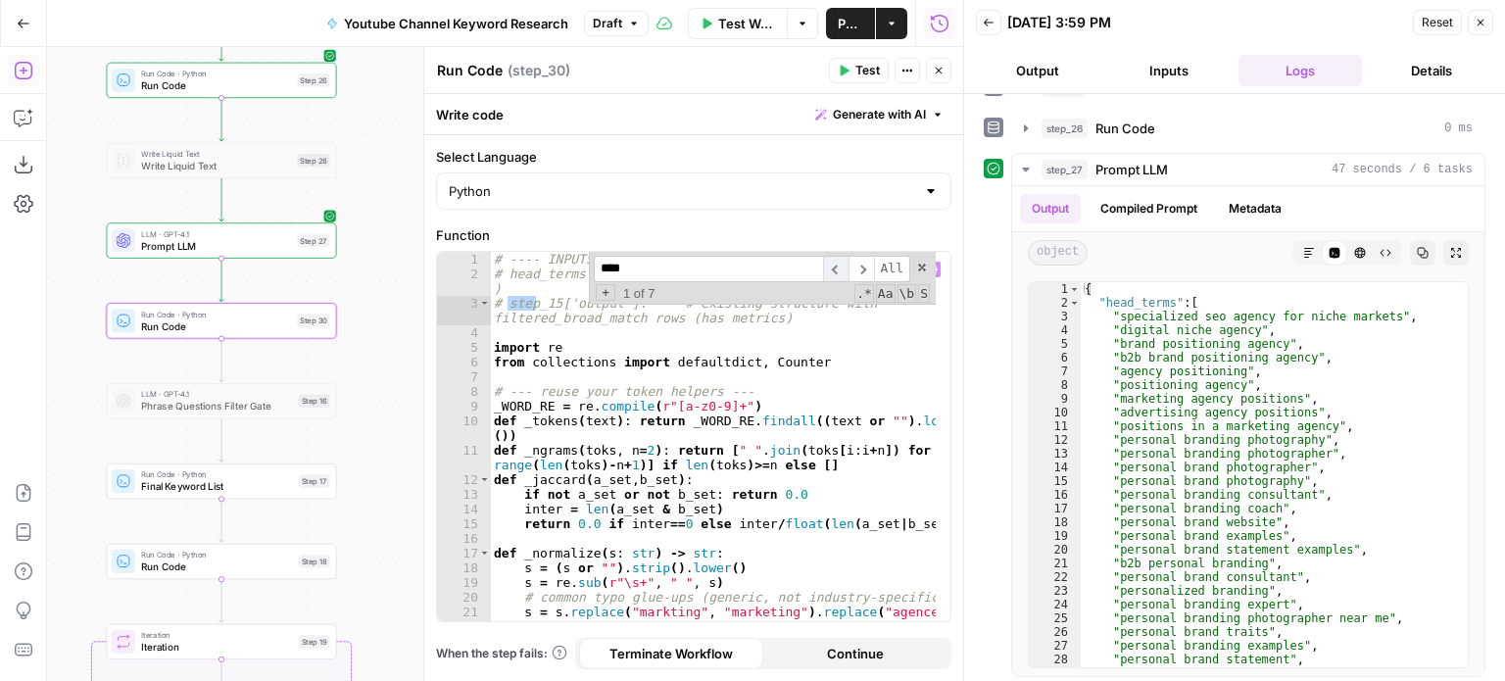
click at [843, 269] on span "​" at bounding box center [835, 269] width 25 height 26
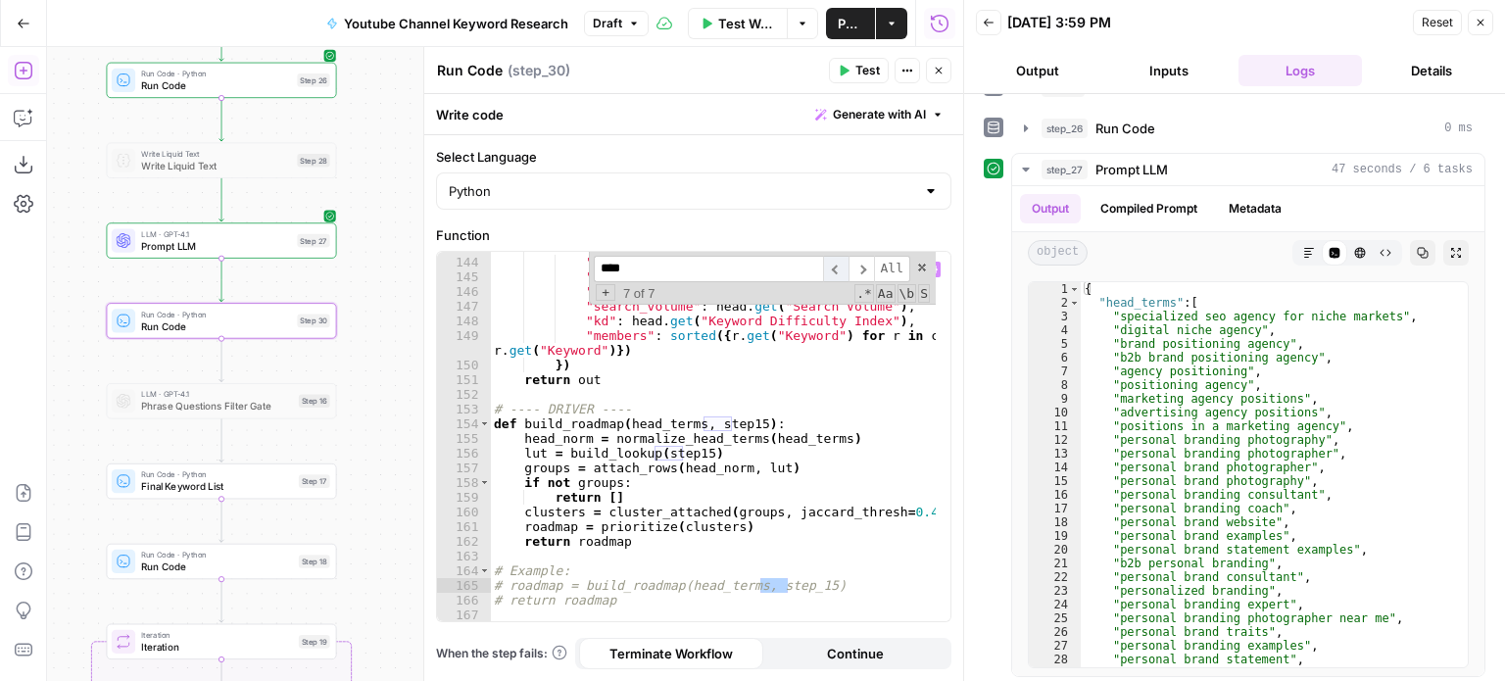
click at [843, 269] on span "​" at bounding box center [835, 269] width 25 height 26
click at [694, 448] on div "out . append ({ "head_term" : head . get ( "Keyword" ) , "gate" : head . get ( …" at bounding box center [713, 440] width 447 height 400
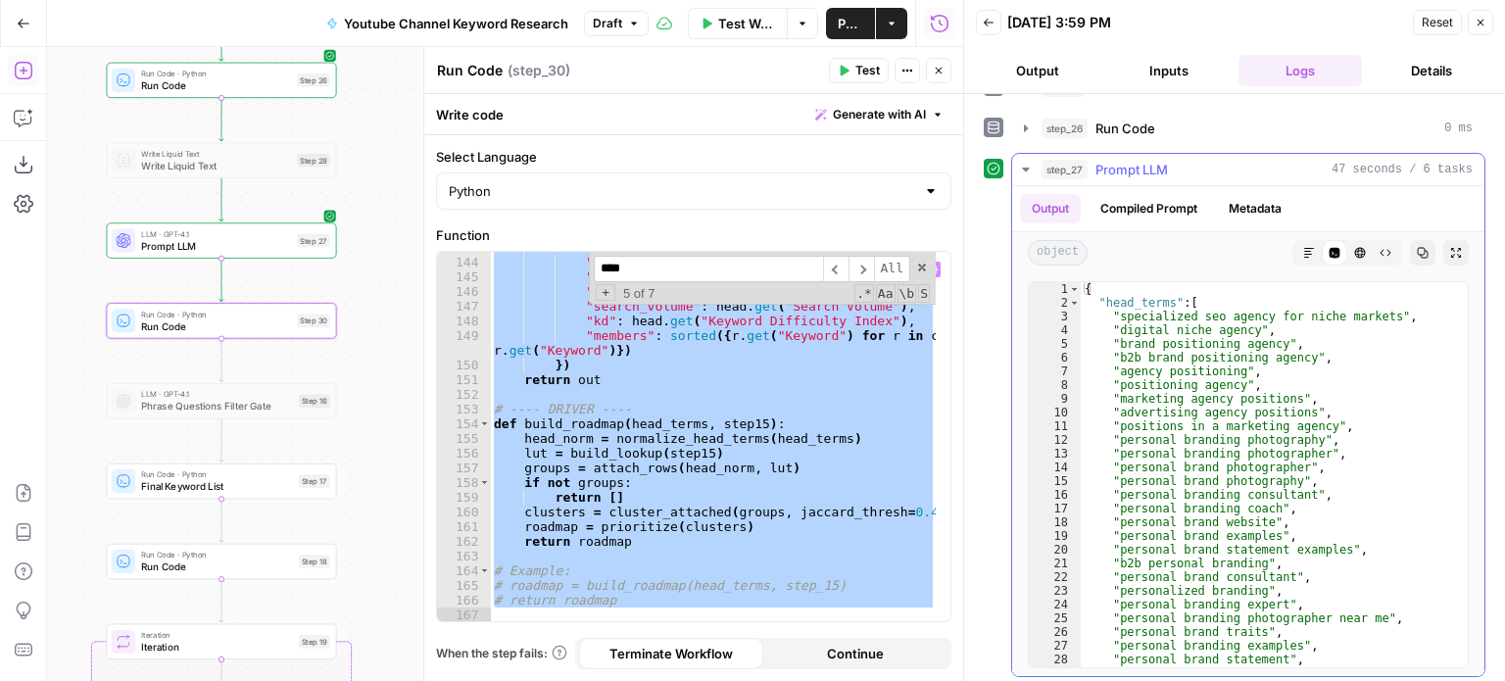
click at [1418, 248] on icon "button" at bounding box center [1423, 253] width 11 height 11
click at [670, 369] on div "out . append ({ "head_term" : head . get ( "Keyword" ) , "gate" : head . get ( …" at bounding box center [713, 436] width 446 height 369
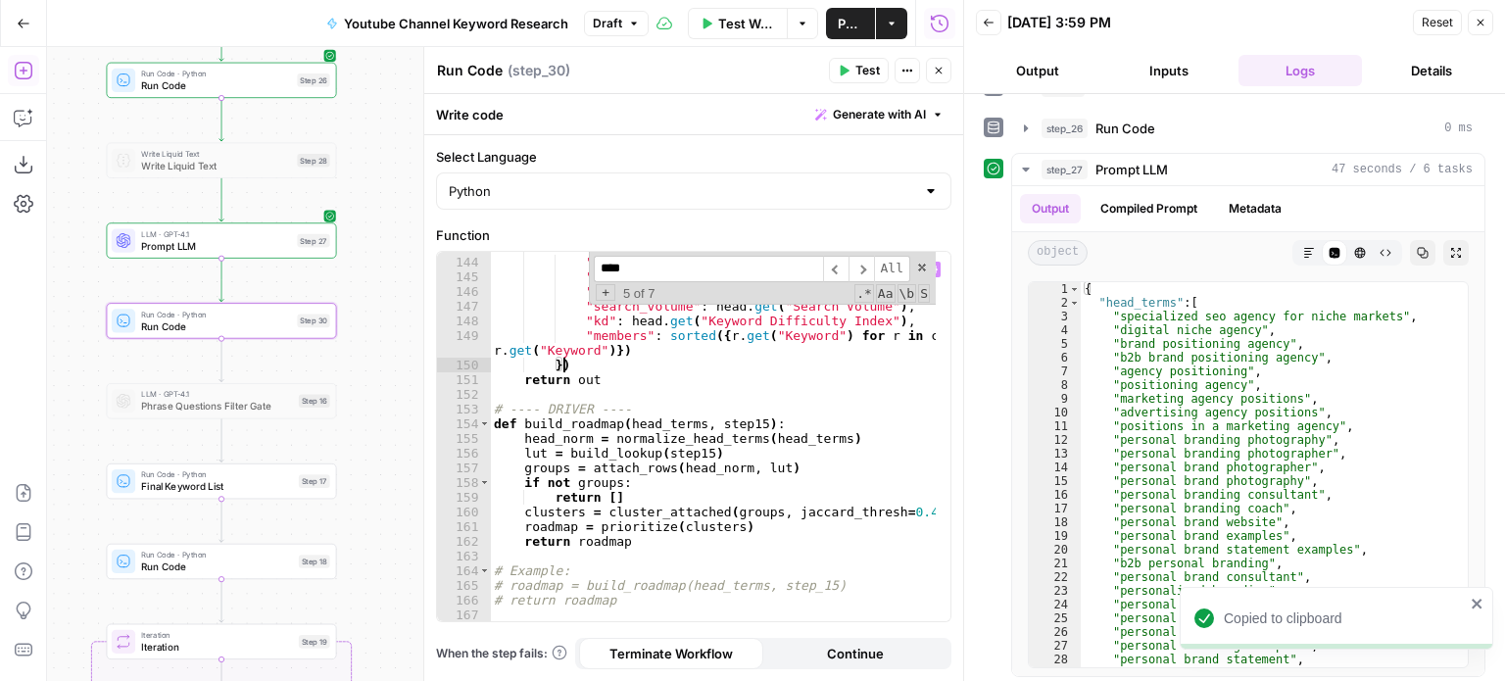
click at [725, 415] on div "out . append ({ "head_term" : head . get ( "Keyword" ) , "gate" : head . get ( …" at bounding box center [713, 440] width 447 height 400
type textarea "**********"
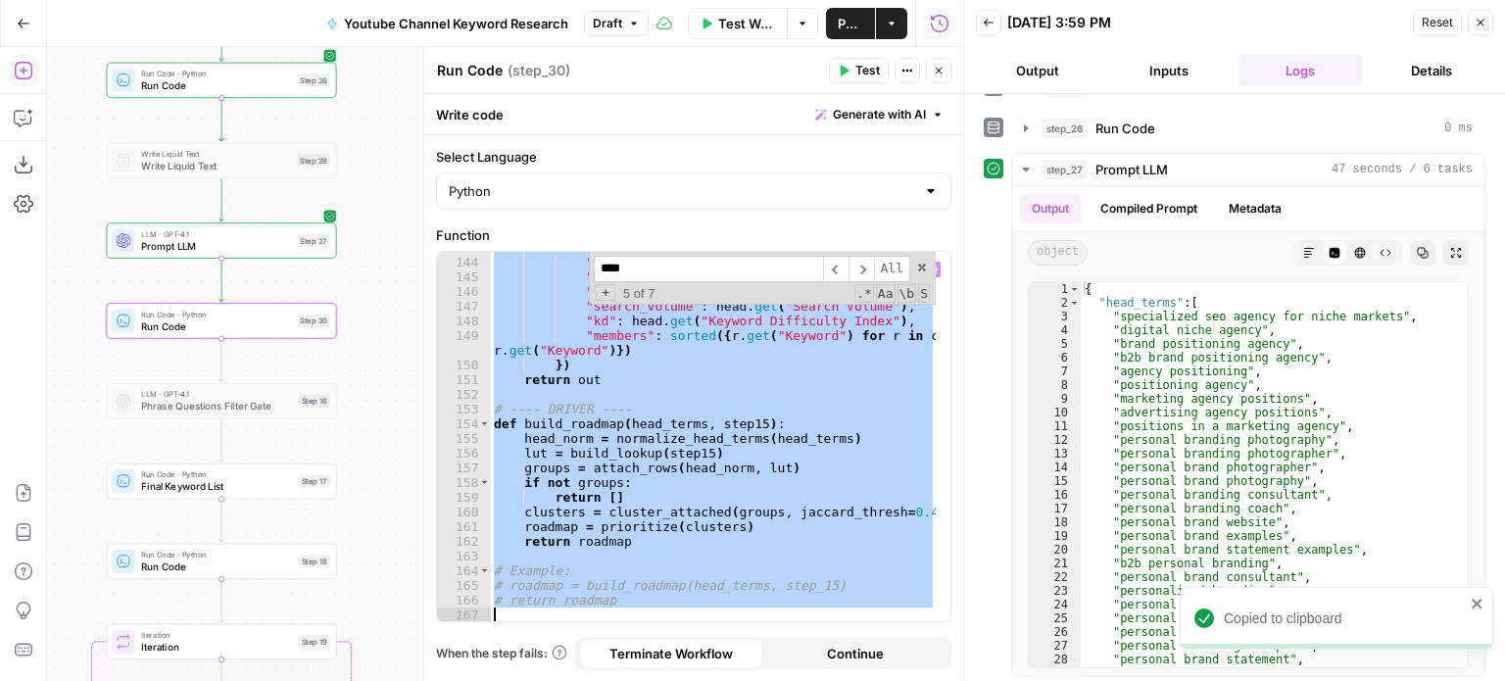
paste textarea
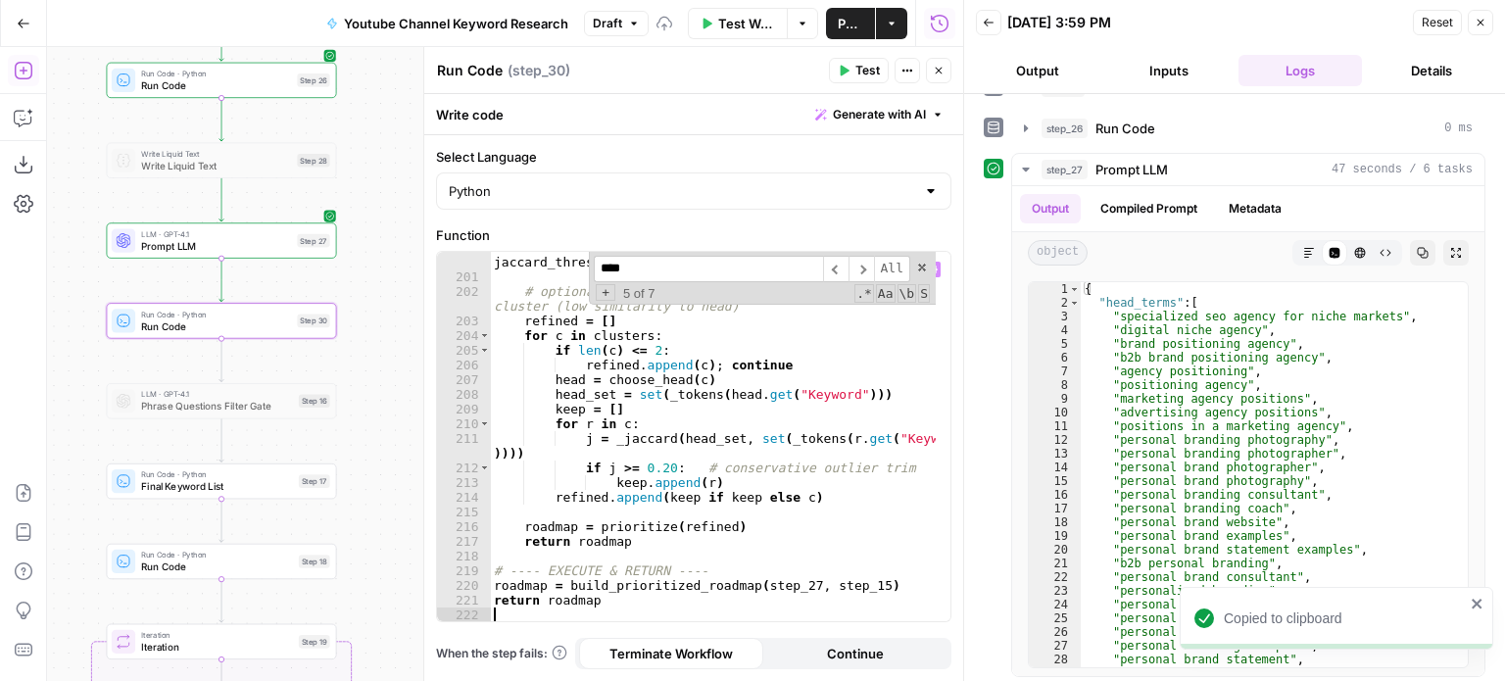
click at [857, 63] on span "Test" at bounding box center [868, 71] width 24 height 18
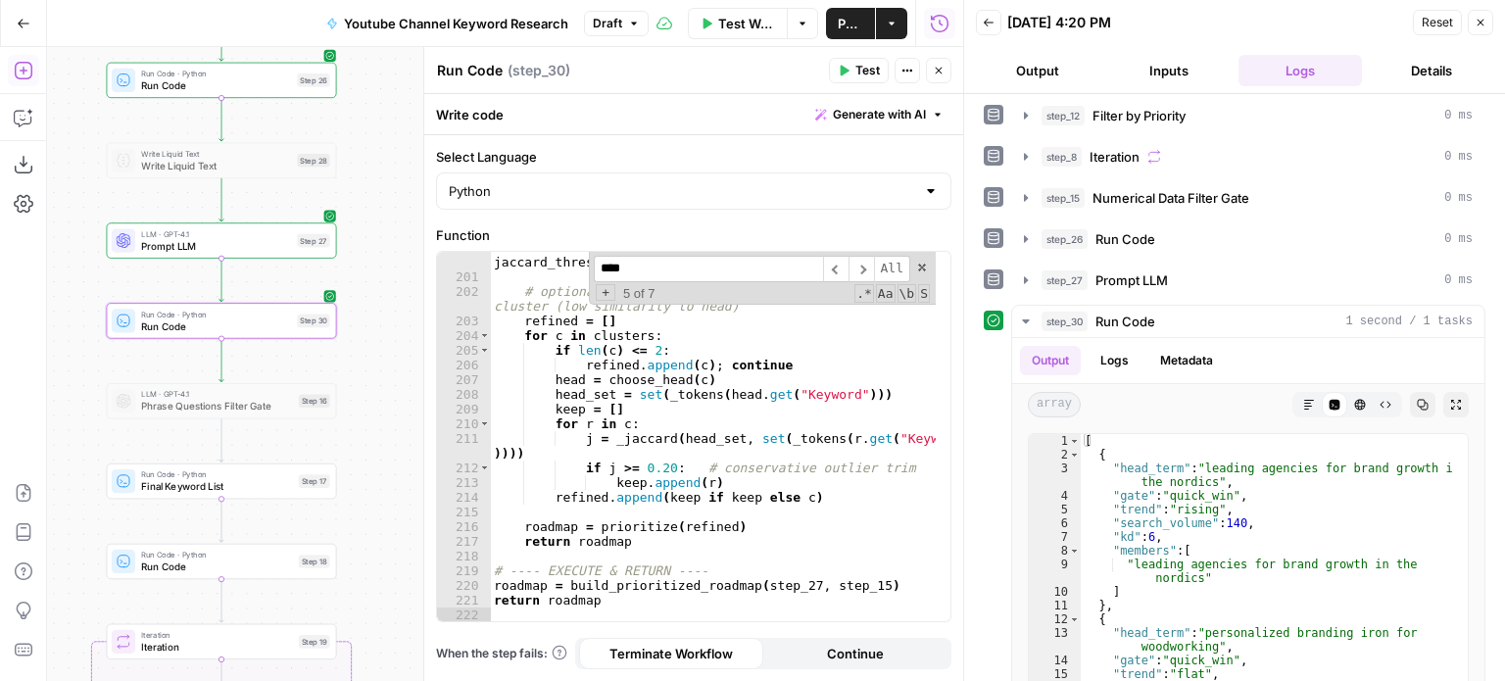
scroll to position [444, 0]
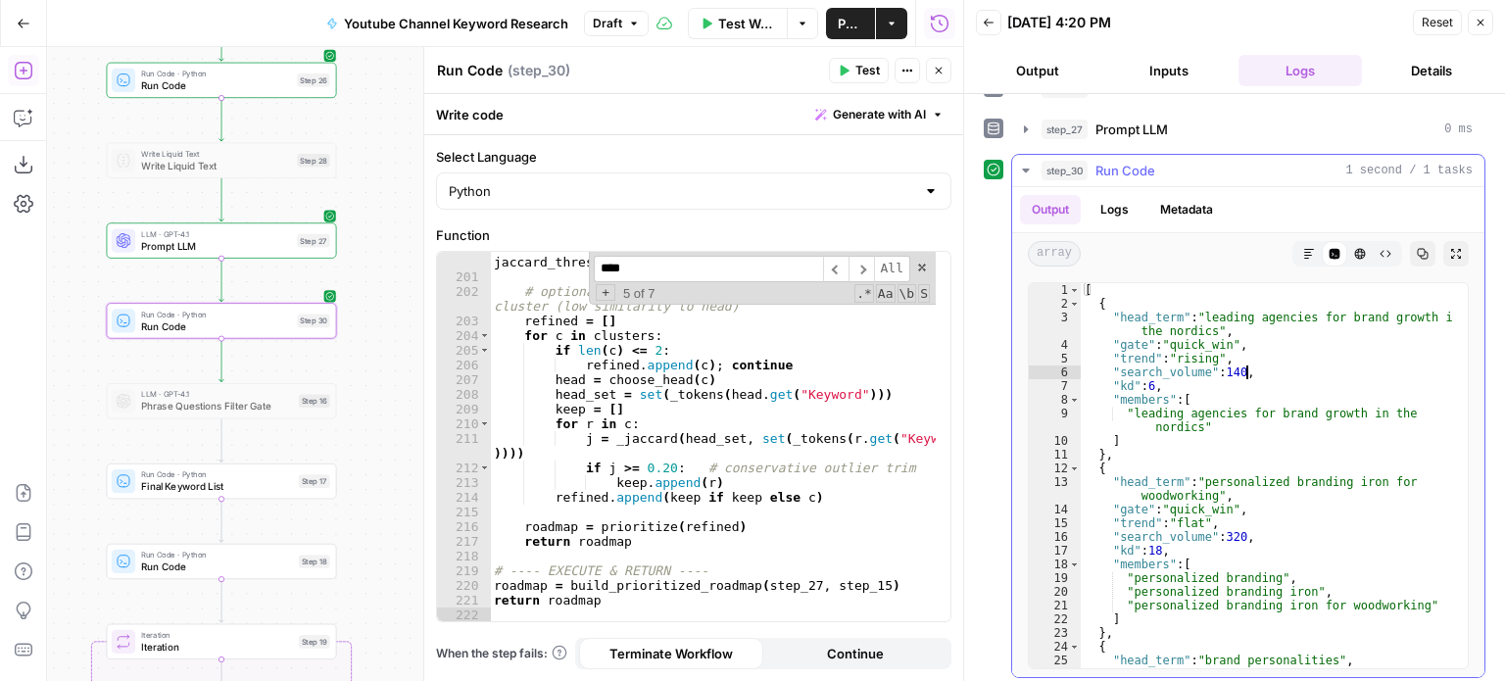
click at [1284, 367] on div "[ { "head_term" : "leading agencies for brand growth in the nordics" , "gate" :…" at bounding box center [1267, 490] width 372 height 414
click at [1284, 384] on div "[ { "head_term" : "leading agencies for brand growth in the nordics" , "gate" :…" at bounding box center [1267, 490] width 372 height 414
click at [1294, 367] on div "[ { "head_term" : "leading agencies for brand growth in the nordics" , "gate" :…" at bounding box center [1267, 490] width 372 height 414
click at [1306, 383] on div "[ { "head_term" : "leading agencies for brand growth in the nordics" , "gate" :…" at bounding box center [1267, 490] width 372 height 414
type textarea "********"
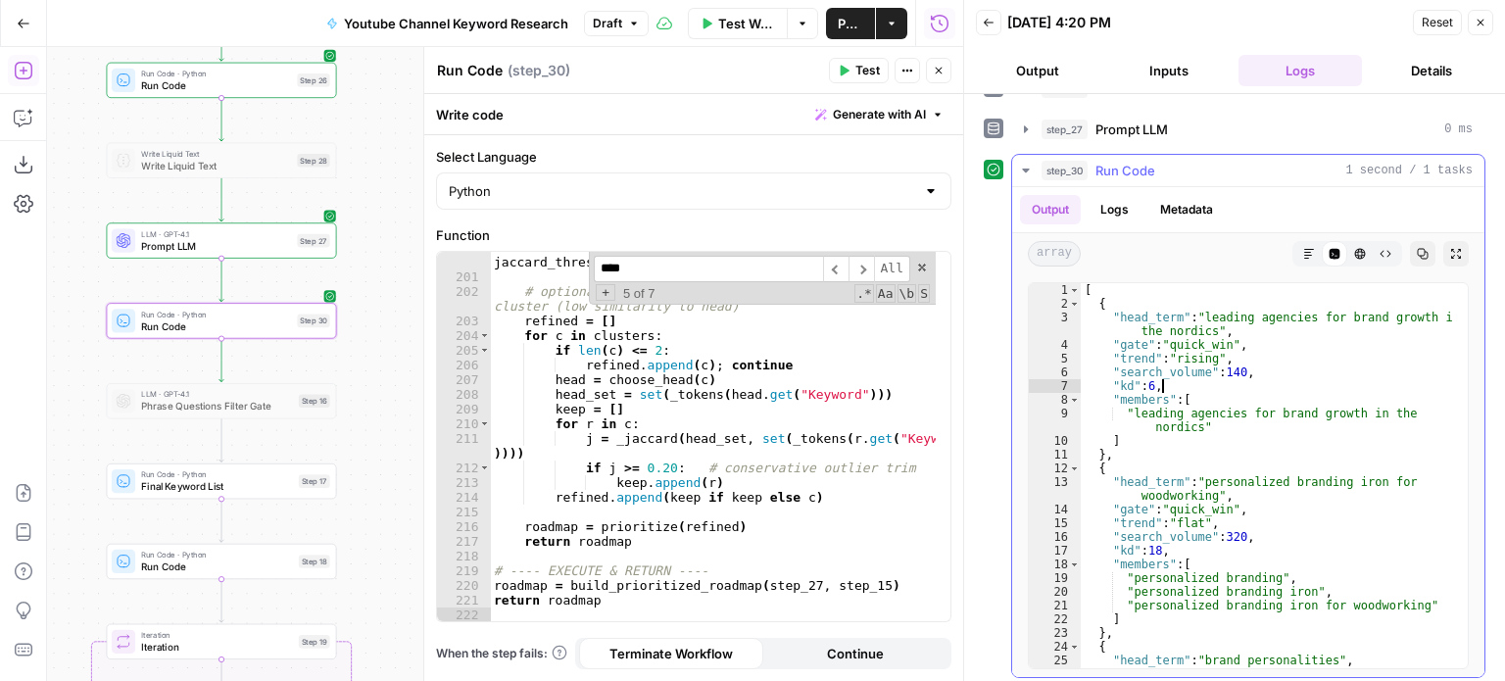
scroll to position [0, 0]
click at [1066, 161] on span "step_30" at bounding box center [1065, 171] width 46 height 20
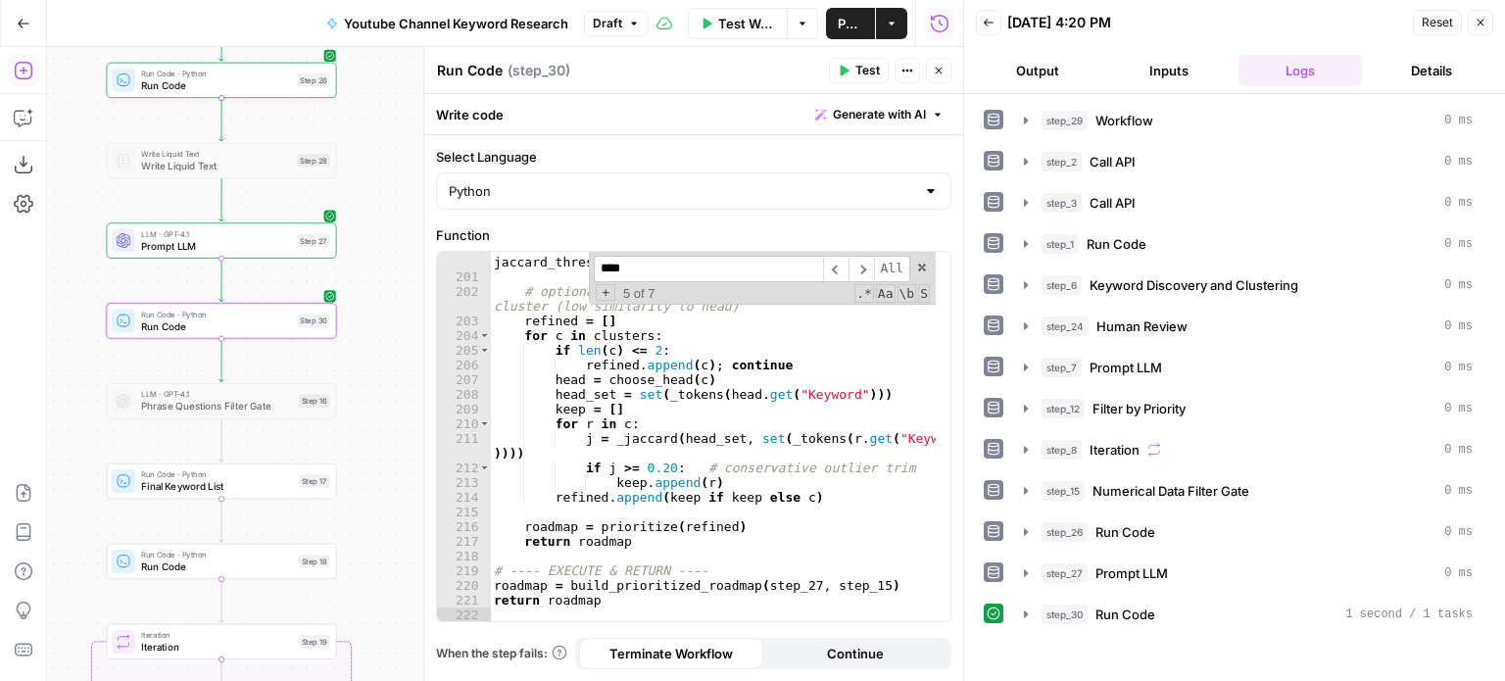
click at [390, 289] on div "Workflow Set Inputs Inputs Workflow Workflow Step 29 Call API Call API Step 2 C…" at bounding box center [505, 364] width 916 height 634
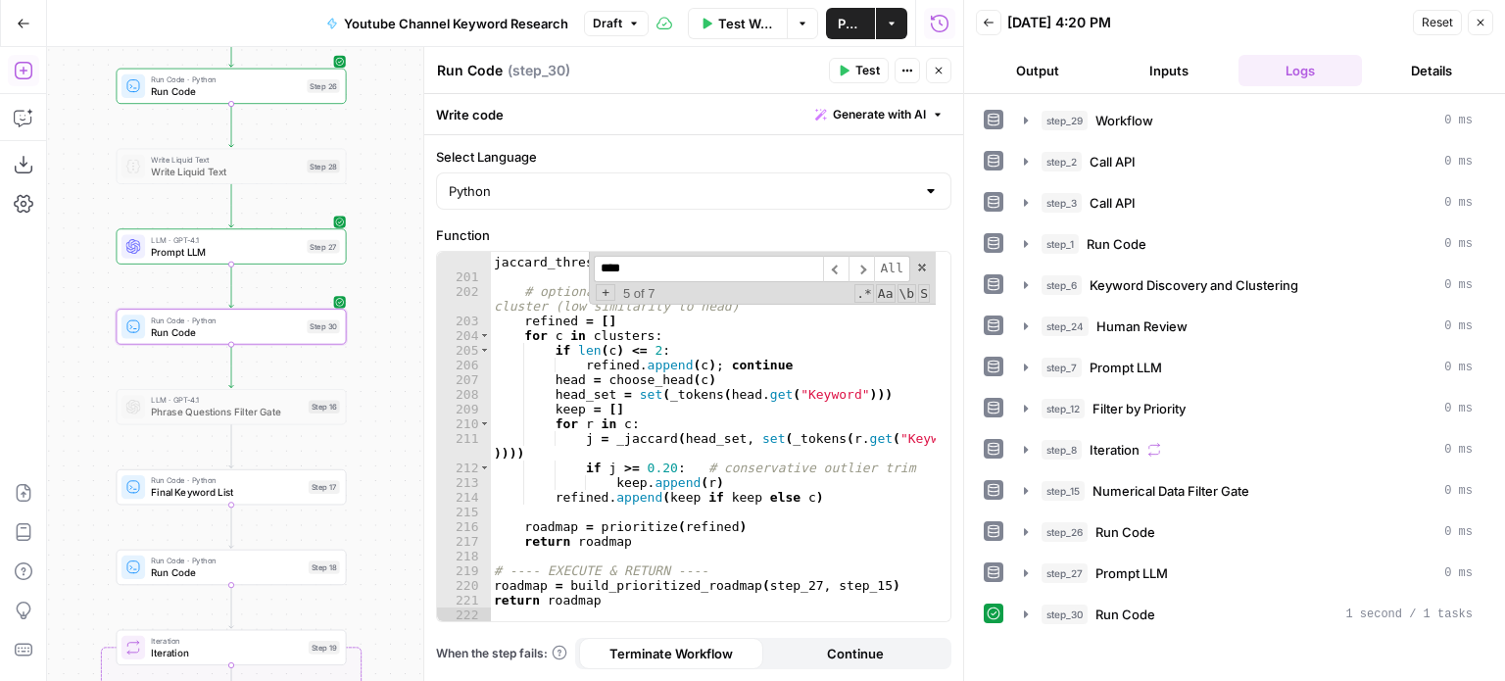
click at [933, 68] on icon "button" at bounding box center [939, 71] width 12 height 12
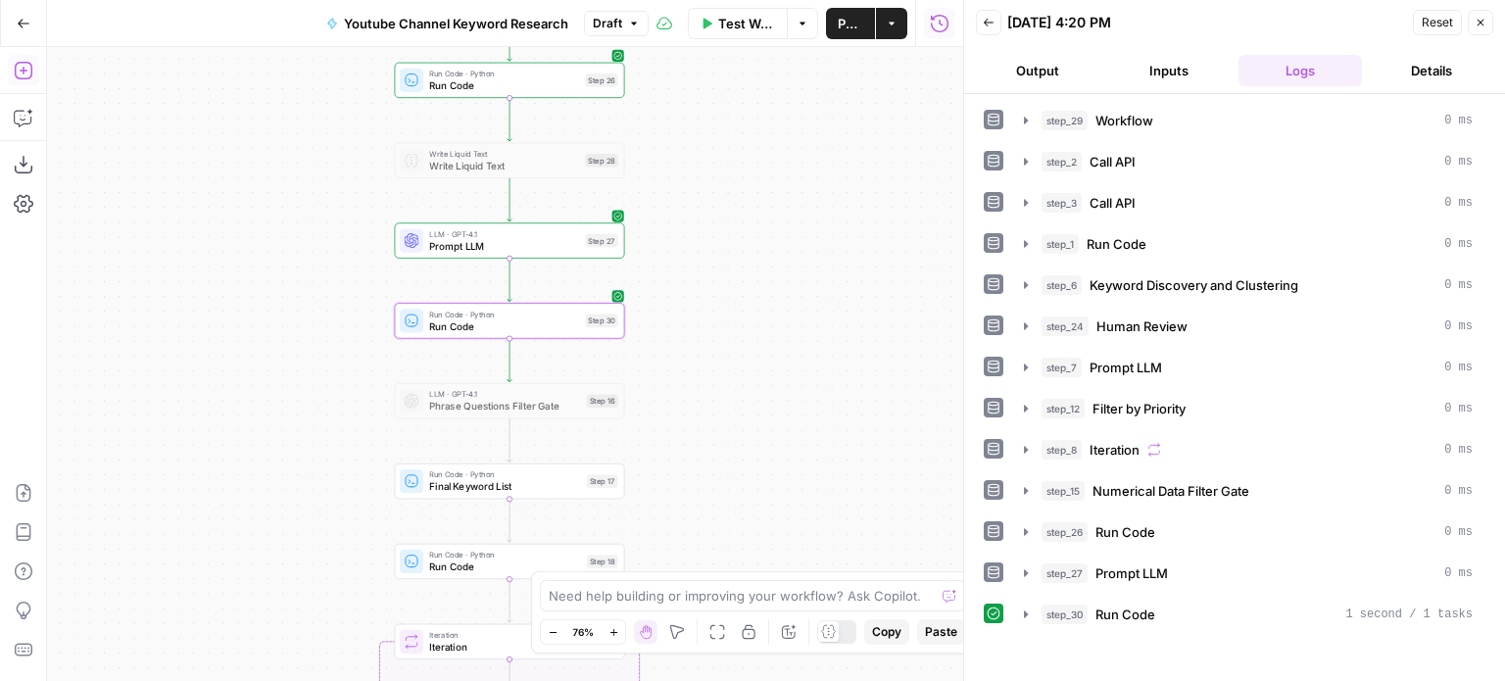
drag, startPoint x: 518, startPoint y: 256, endPoint x: 599, endPoint y: 266, distance: 81.0
click at [599, 269] on div "Workflow Set Inputs Inputs Workflow Workflow Step 29 Call API Call API Step 2 C…" at bounding box center [505, 364] width 916 height 634
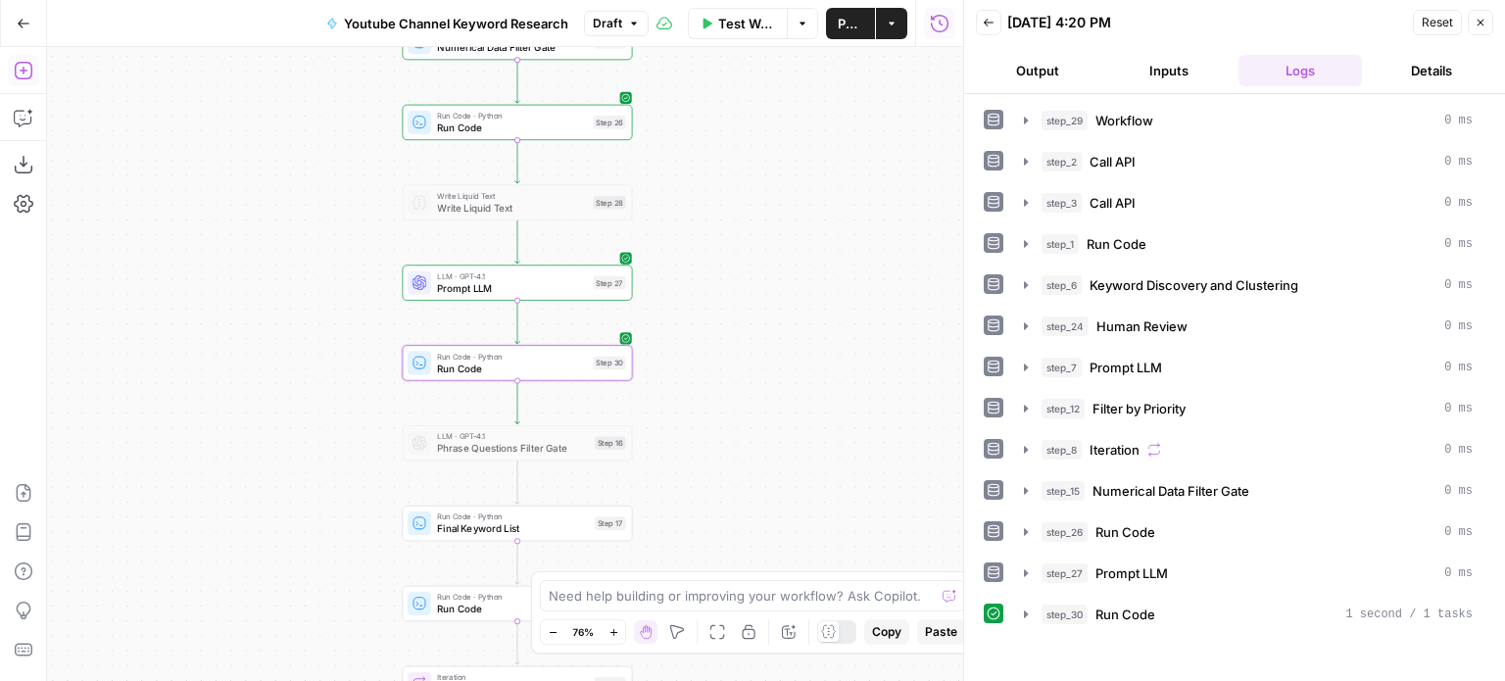
drag, startPoint x: 839, startPoint y: 360, endPoint x: 852, endPoint y: 358, distance: 12.9
click at [845, 358] on div "Workflow Set Inputs Inputs Workflow Workflow Step 29 Call API Call API Step 2 C…" at bounding box center [505, 364] width 916 height 634
click at [1205, 613] on div "step_30 Run Code 1 second / 1 tasks" at bounding box center [1257, 615] width 431 height 20
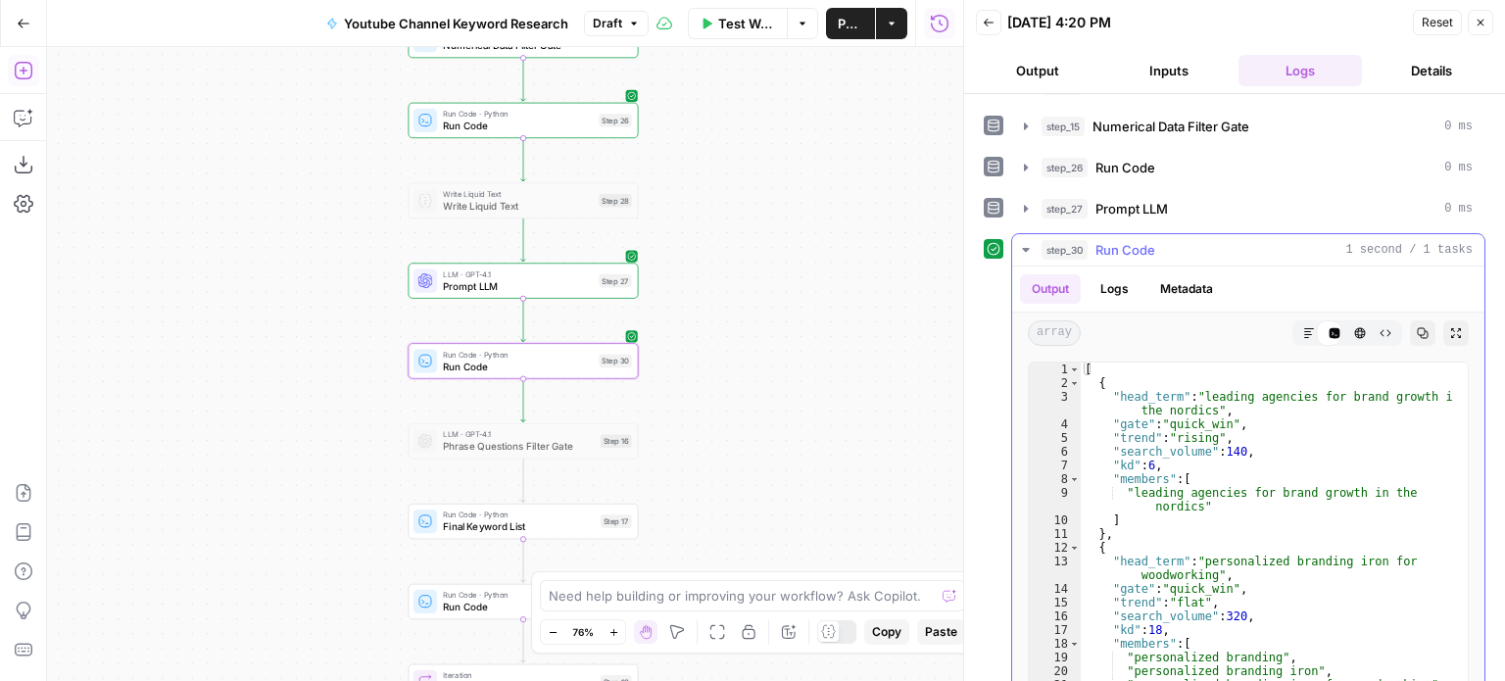
scroll to position [346, 0]
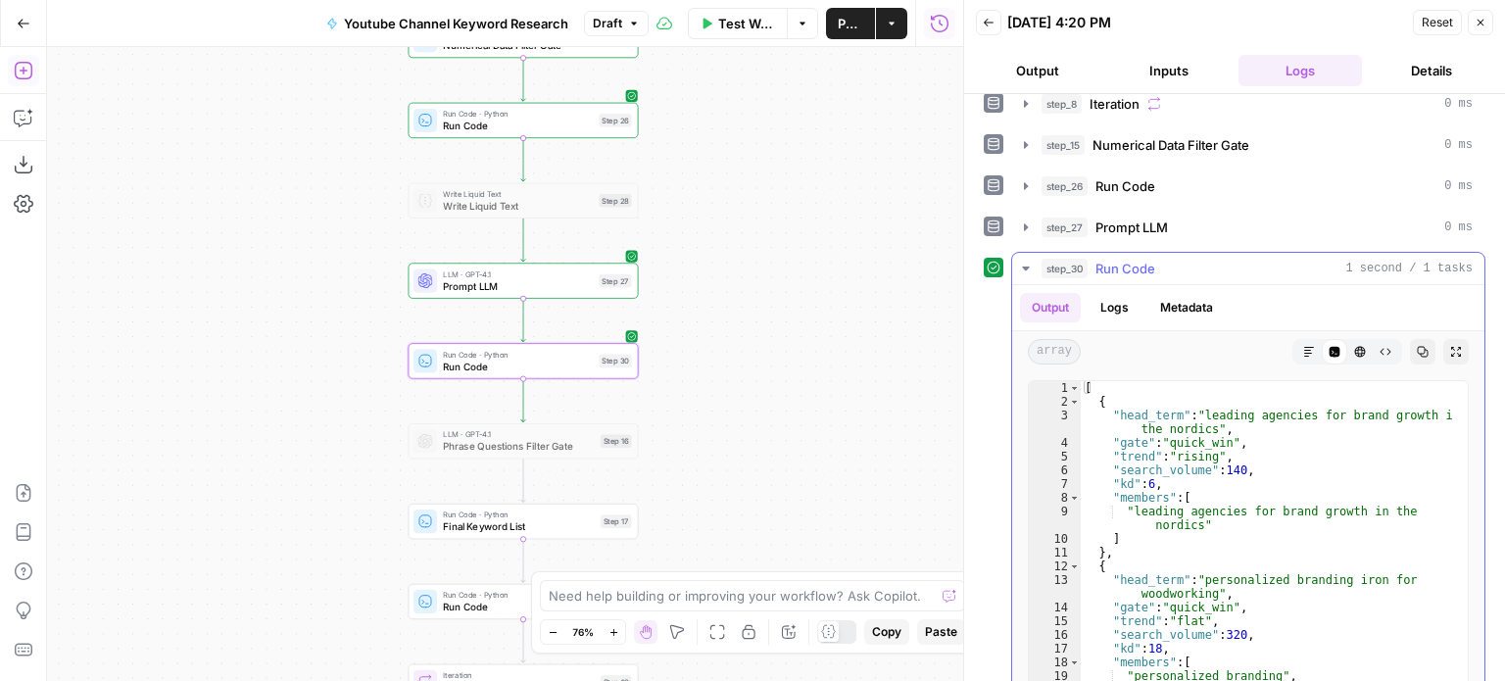
click at [1134, 271] on span "Run Code" at bounding box center [1126, 269] width 60 height 20
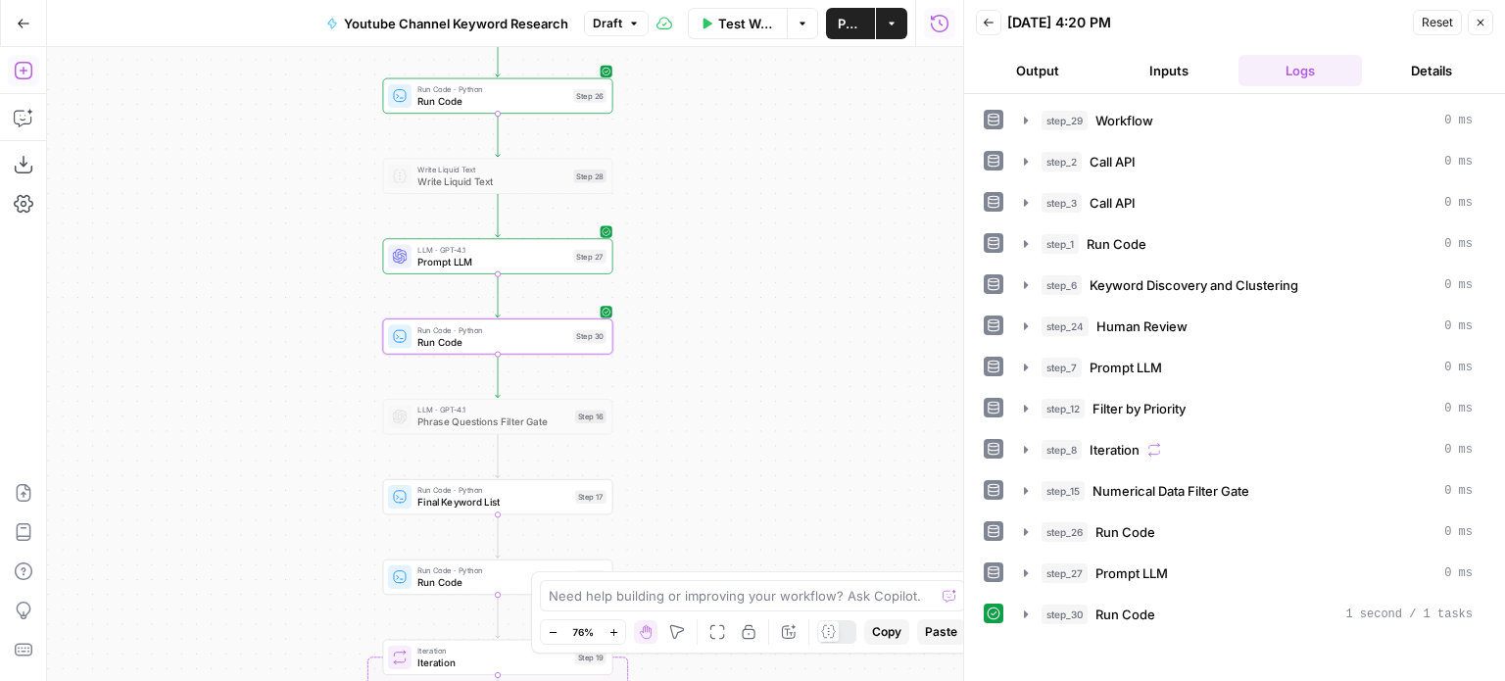
drag, startPoint x: 879, startPoint y: 466, endPoint x: 858, endPoint y: 501, distance: 40.0
click at [858, 501] on div "Workflow Set Inputs Inputs Workflow Workflow Step 29 Call API Call API Step 2 C…" at bounding box center [505, 364] width 916 height 634
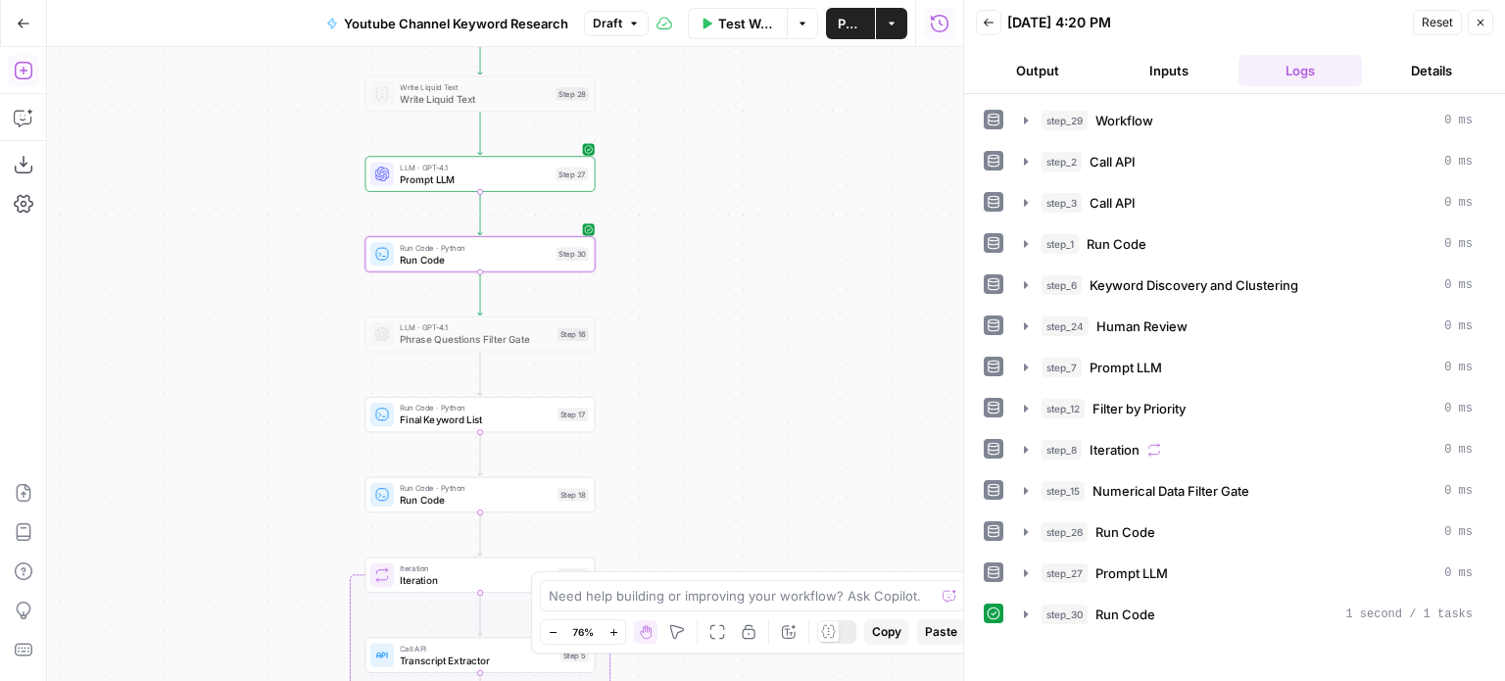
drag, startPoint x: 804, startPoint y: 235, endPoint x: 785, endPoint y: 105, distance: 131.7
click at [785, 105] on div "Workflow Set Inputs Inputs Workflow Workflow Step 29 Call API Call API Step 2 C…" at bounding box center [505, 364] width 916 height 634
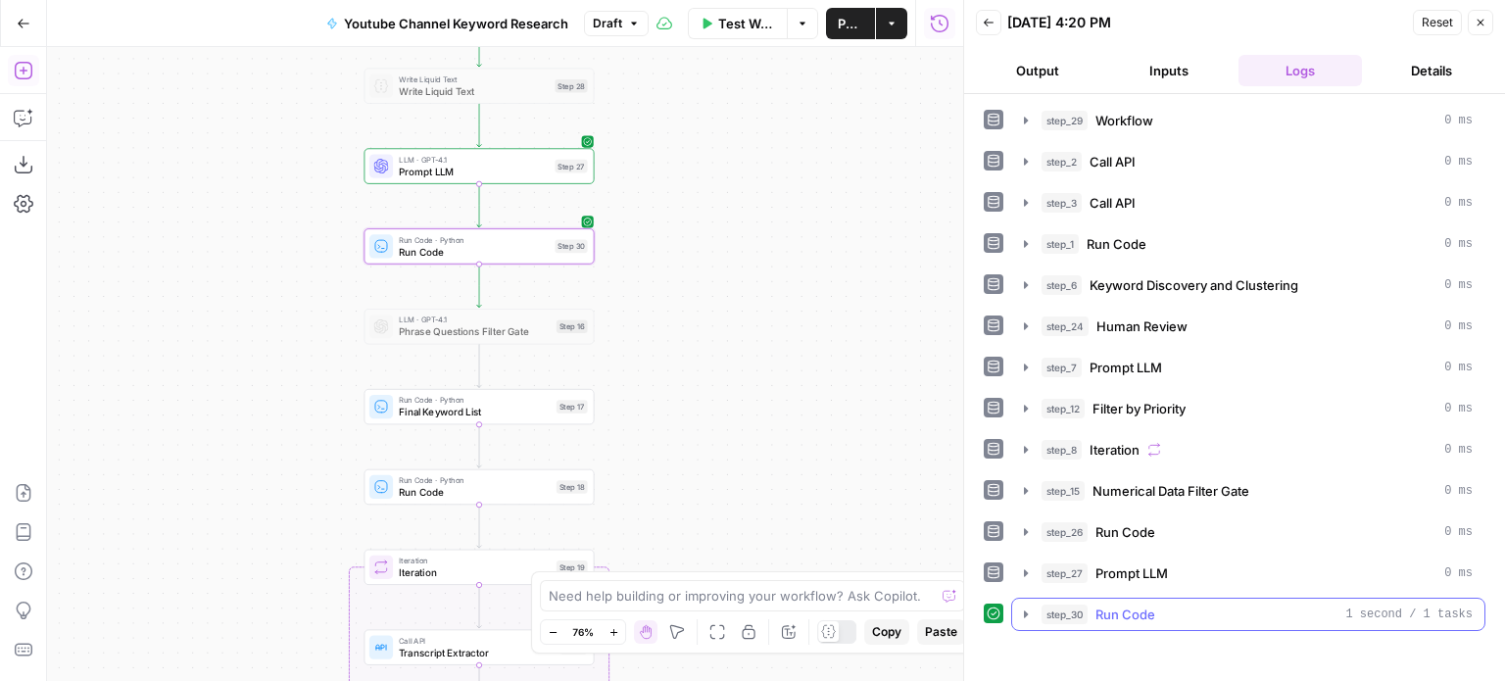
click at [1131, 599] on button "step_30 Run Code 1 second / 1 tasks" at bounding box center [1248, 614] width 472 height 31
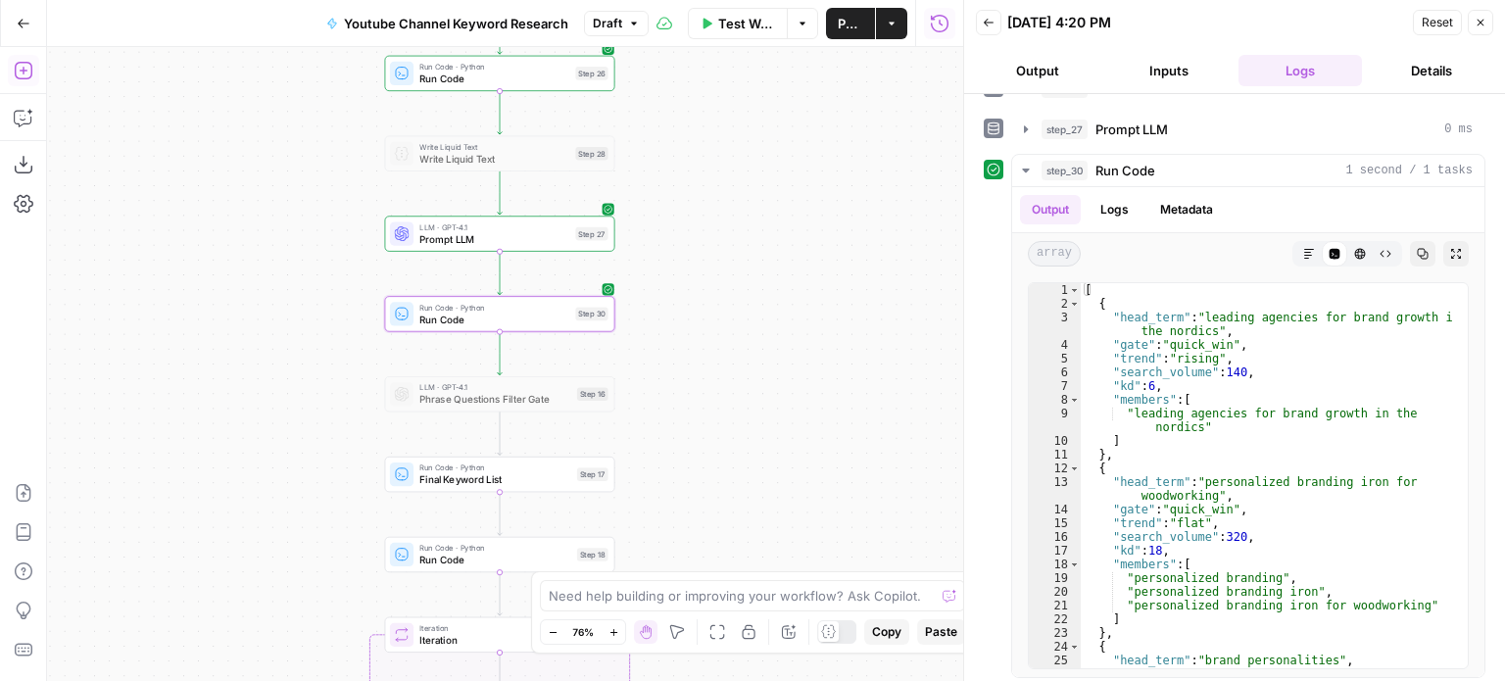
drag, startPoint x: 780, startPoint y: 307, endPoint x: 827, endPoint y: 383, distance: 89.8
click at [827, 383] on div "Workflow Set Inputs Inputs Workflow Workflow Step 29 Call API Call API Step 2 C…" at bounding box center [505, 364] width 916 height 634
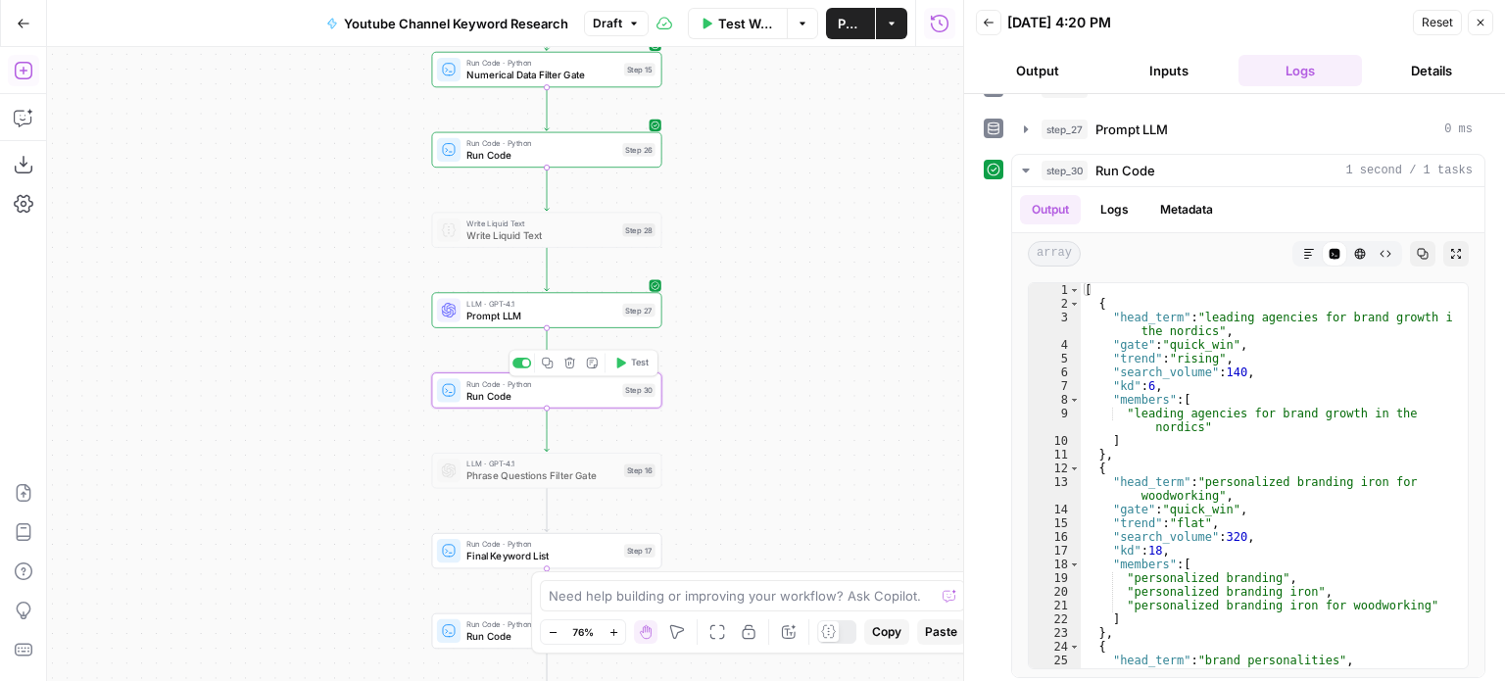
click at [520, 364] on div at bounding box center [522, 363] width 19 height 11
click at [1173, 168] on div "step_30 Run Code 1 second / 1 tasks" at bounding box center [1257, 171] width 431 height 20
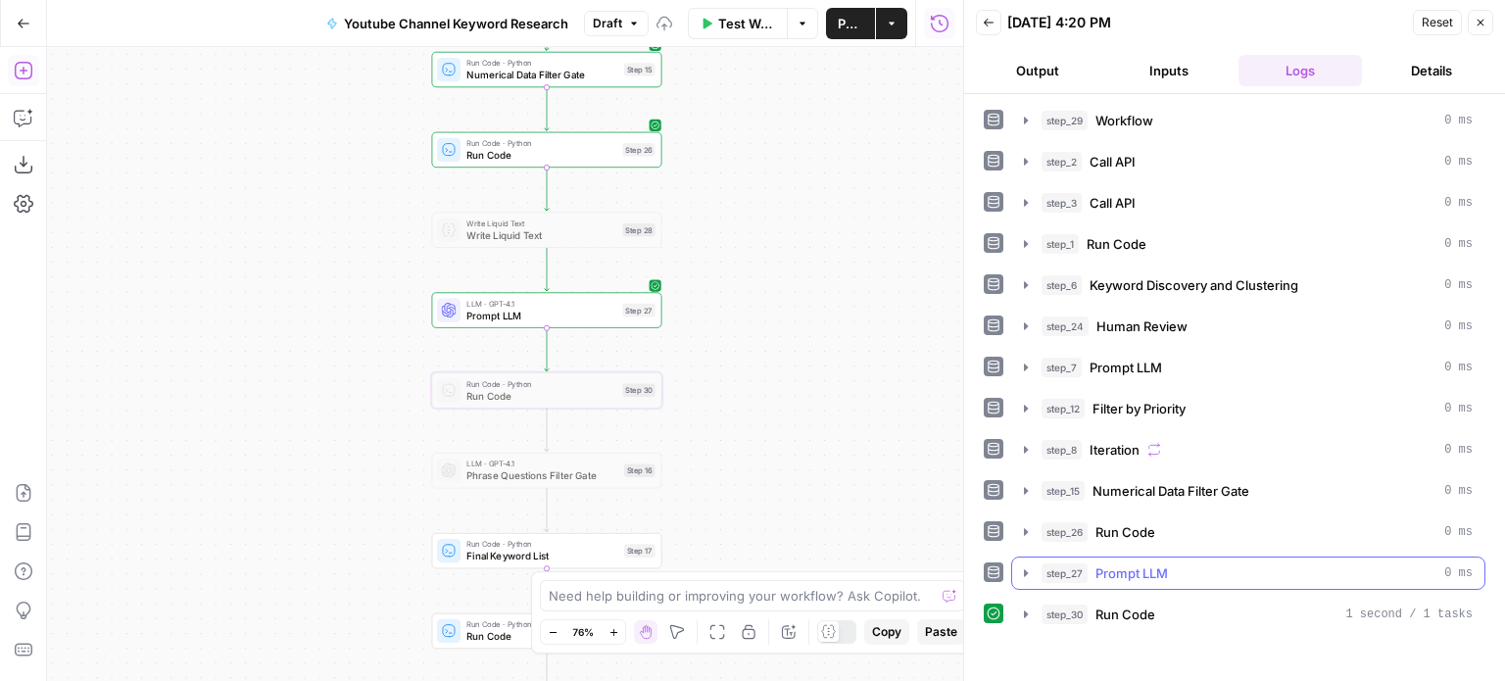
click at [1160, 567] on span "Prompt LLM" at bounding box center [1132, 573] width 73 height 20
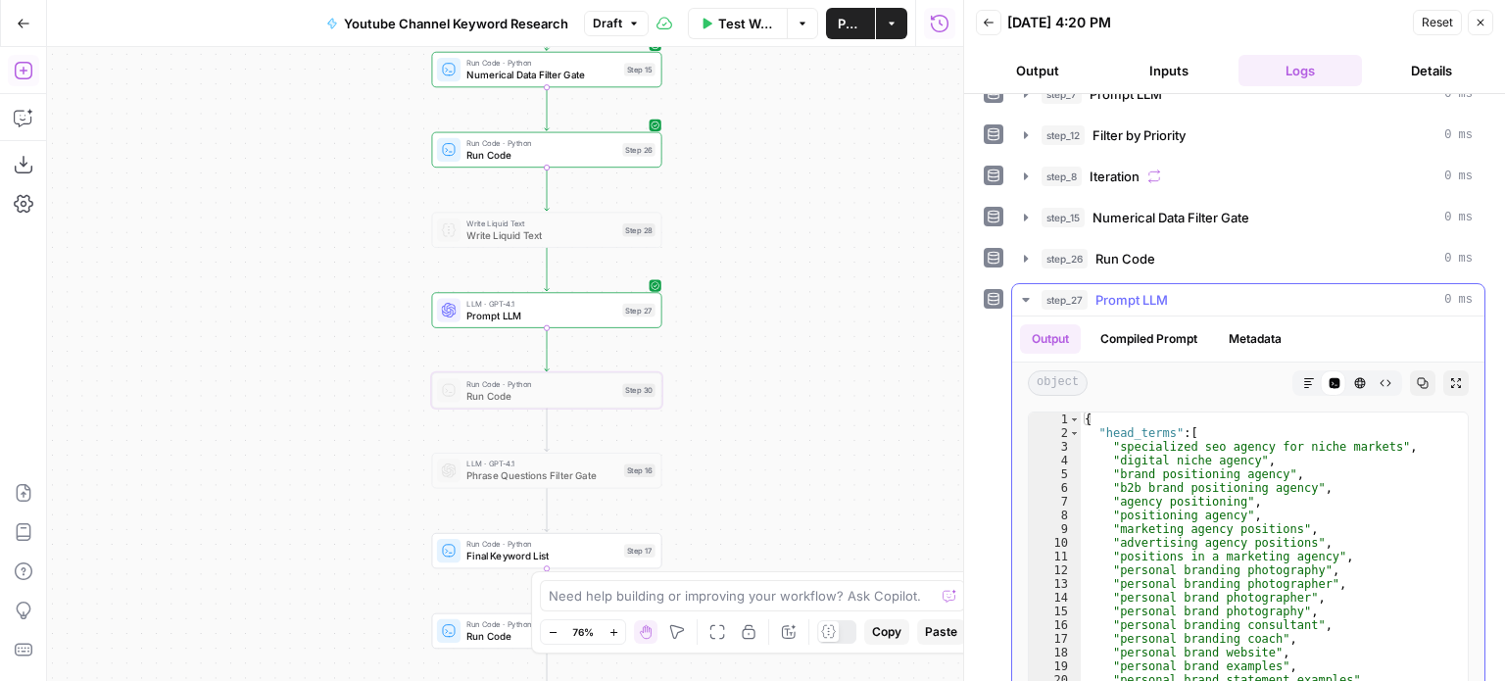
scroll to position [294, 0]
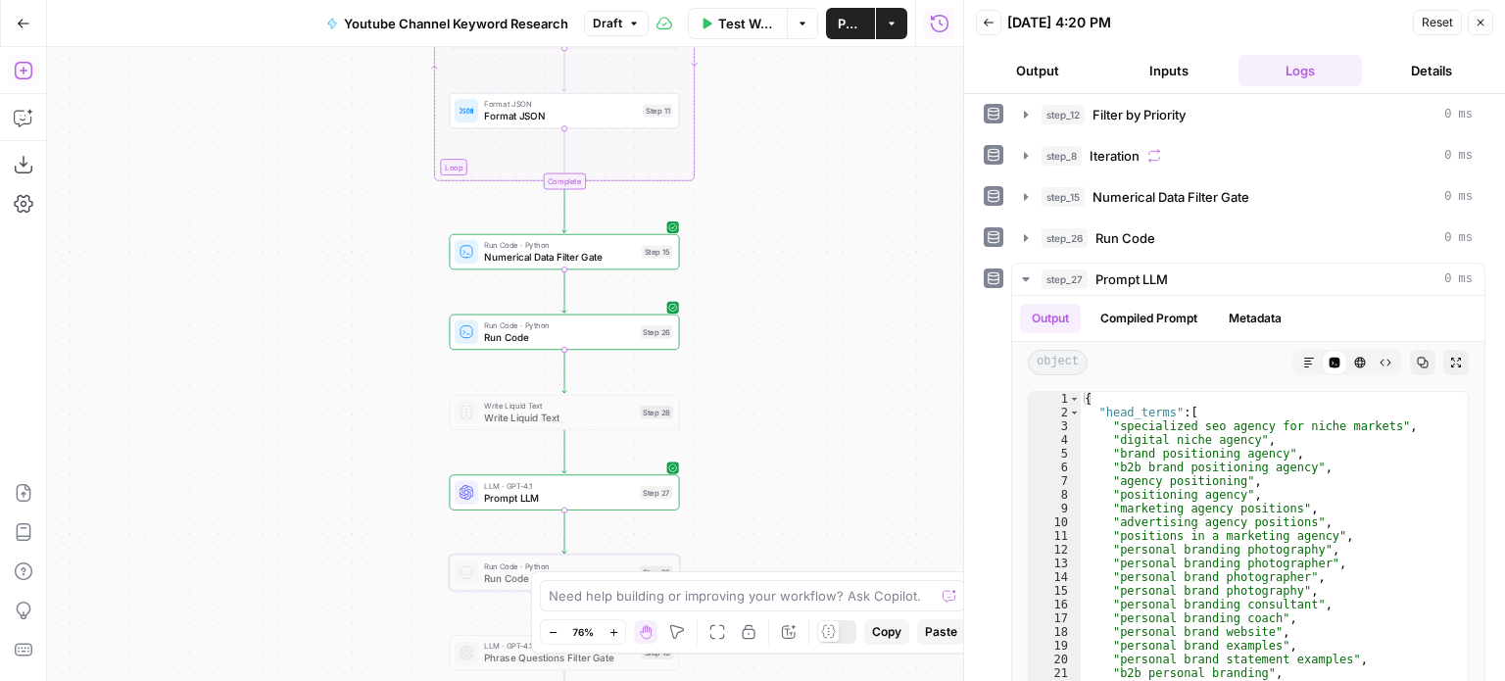
drag, startPoint x: 771, startPoint y: 268, endPoint x: 789, endPoint y: 450, distance: 183.1
click at [789, 450] on div "Workflow Set Inputs Inputs Workflow Workflow Step 29 Call API Call API Step 2 C…" at bounding box center [505, 364] width 916 height 634
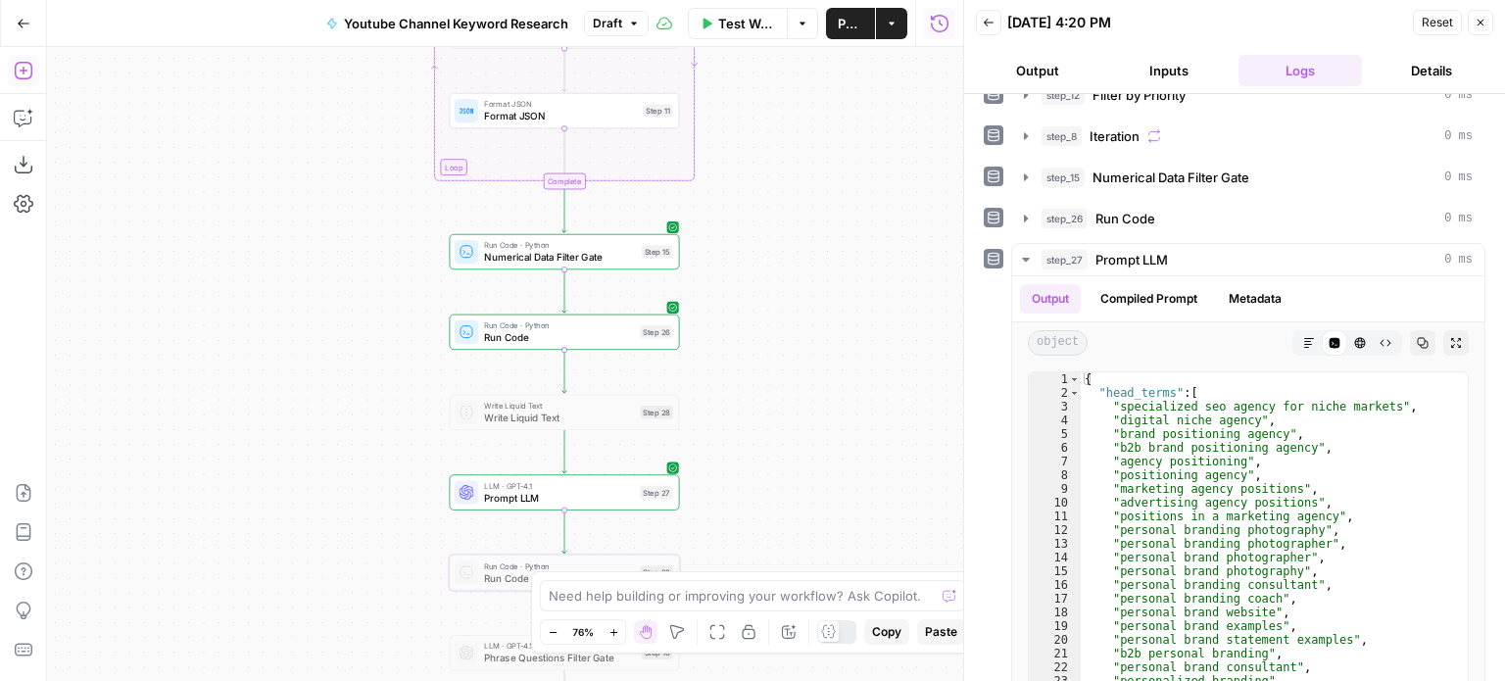
scroll to position [444, 0]
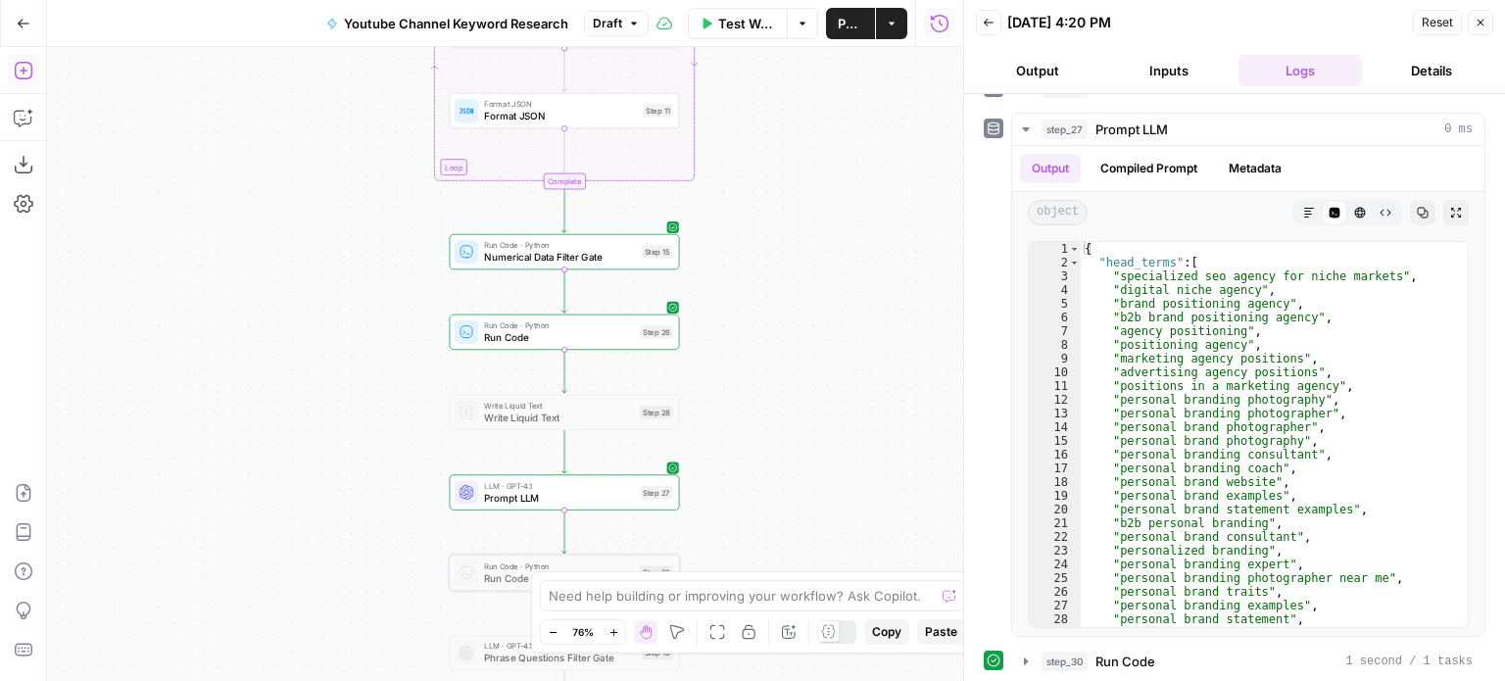
drag, startPoint x: 992, startPoint y: 378, endPoint x: 1000, endPoint y: 533, distance: 155.0
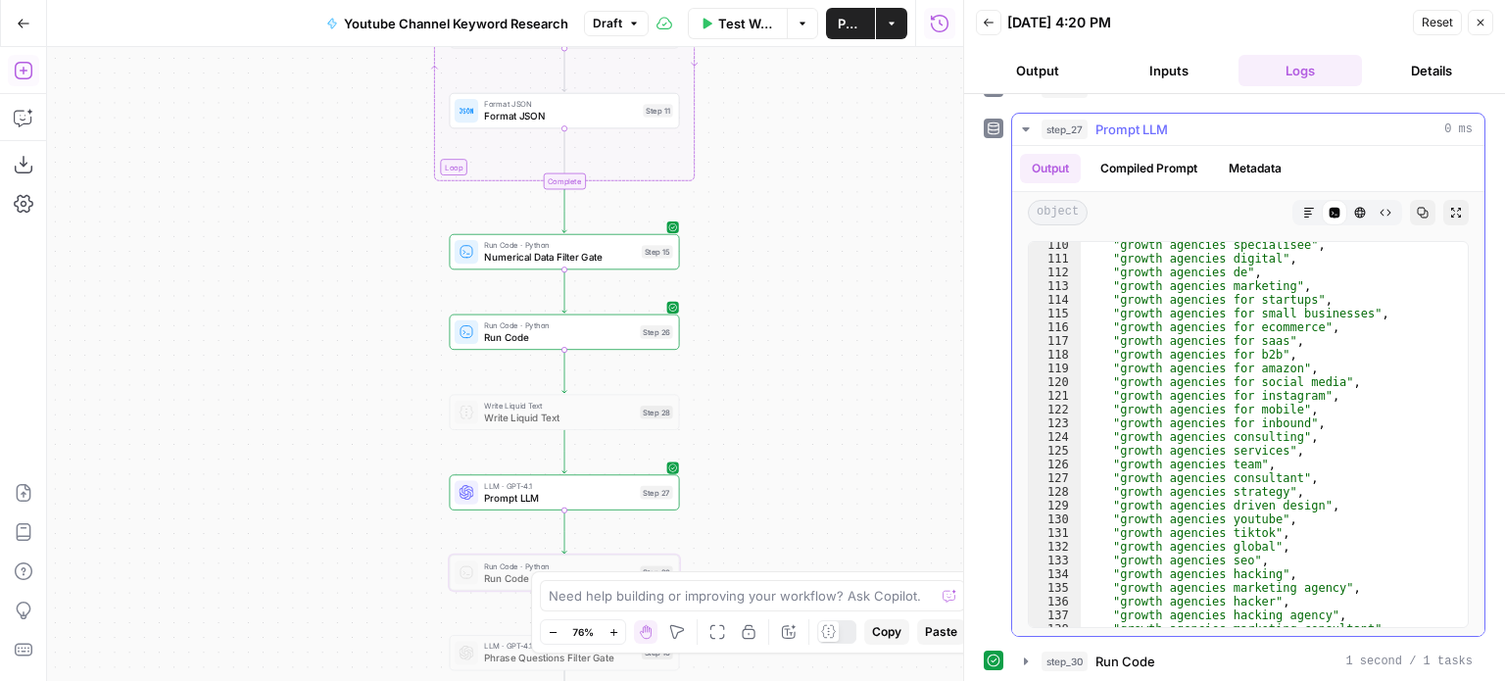
scroll to position [1549, 0]
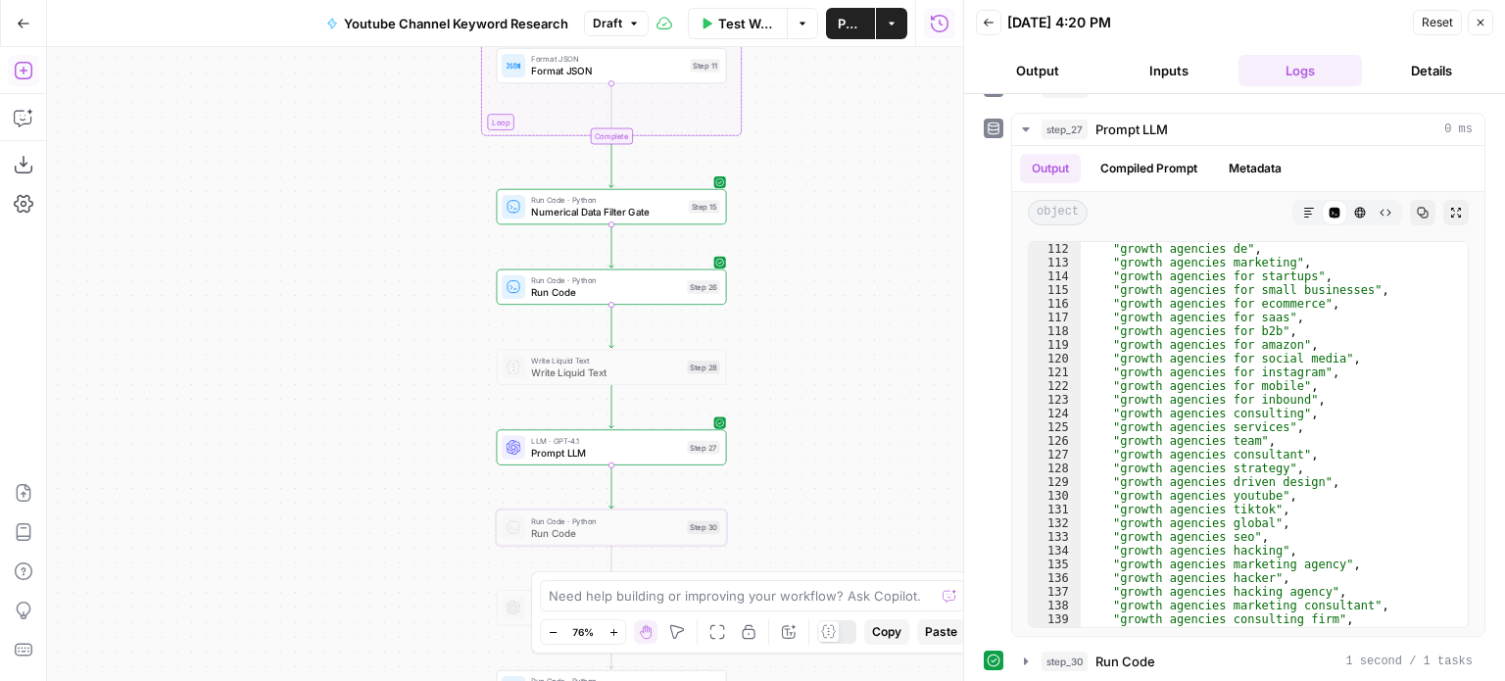
drag, startPoint x: 964, startPoint y: 277, endPoint x: 853, endPoint y: 291, distance: 112.6
click at [853, 291] on div "Workflow Set Inputs Inputs Workflow Workflow Step 29 Call API Call API Step 2 C…" at bounding box center [505, 364] width 916 height 634
drag, startPoint x: 842, startPoint y: 404, endPoint x: 784, endPoint y: 349, distance: 79.7
click at [784, 349] on div "Workflow Set Inputs Inputs Workflow Workflow Step 29 Call API Call API Step 2 C…" at bounding box center [505, 364] width 916 height 634
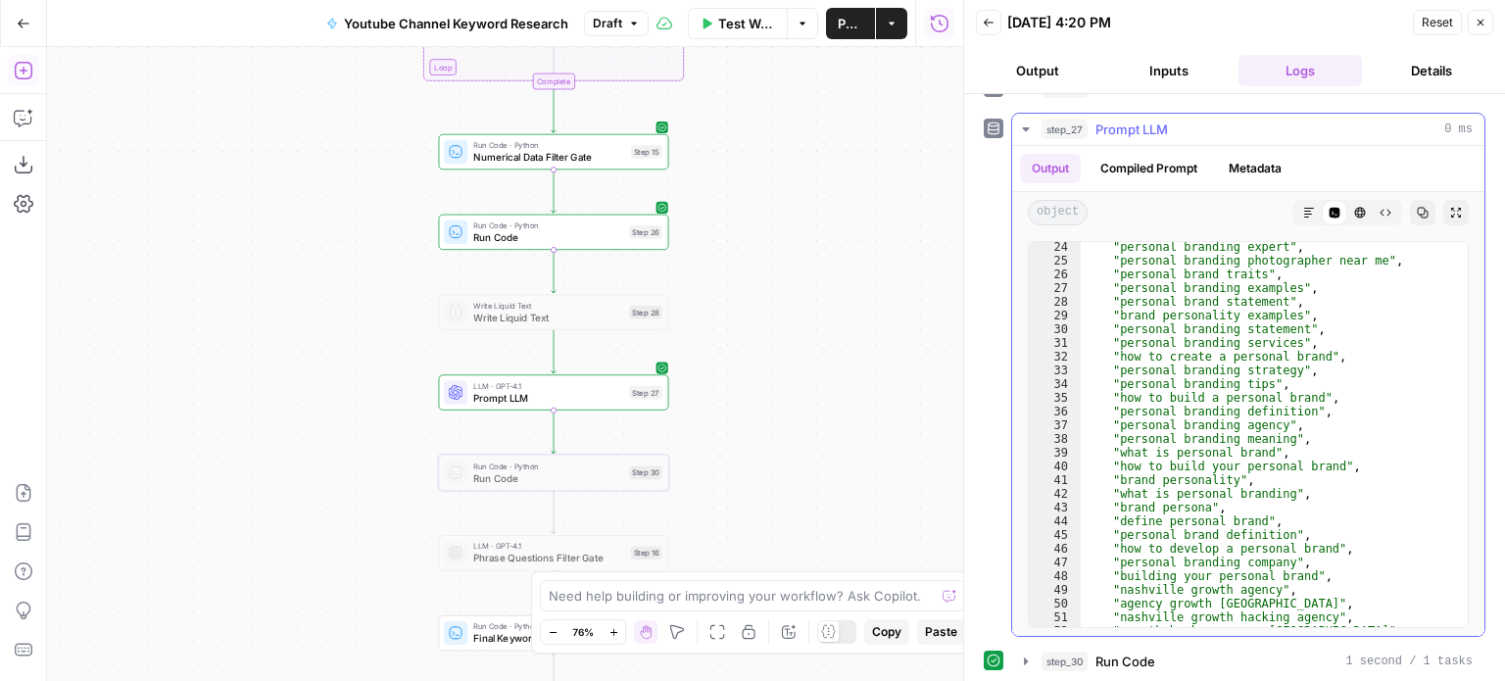
scroll to position [0, 0]
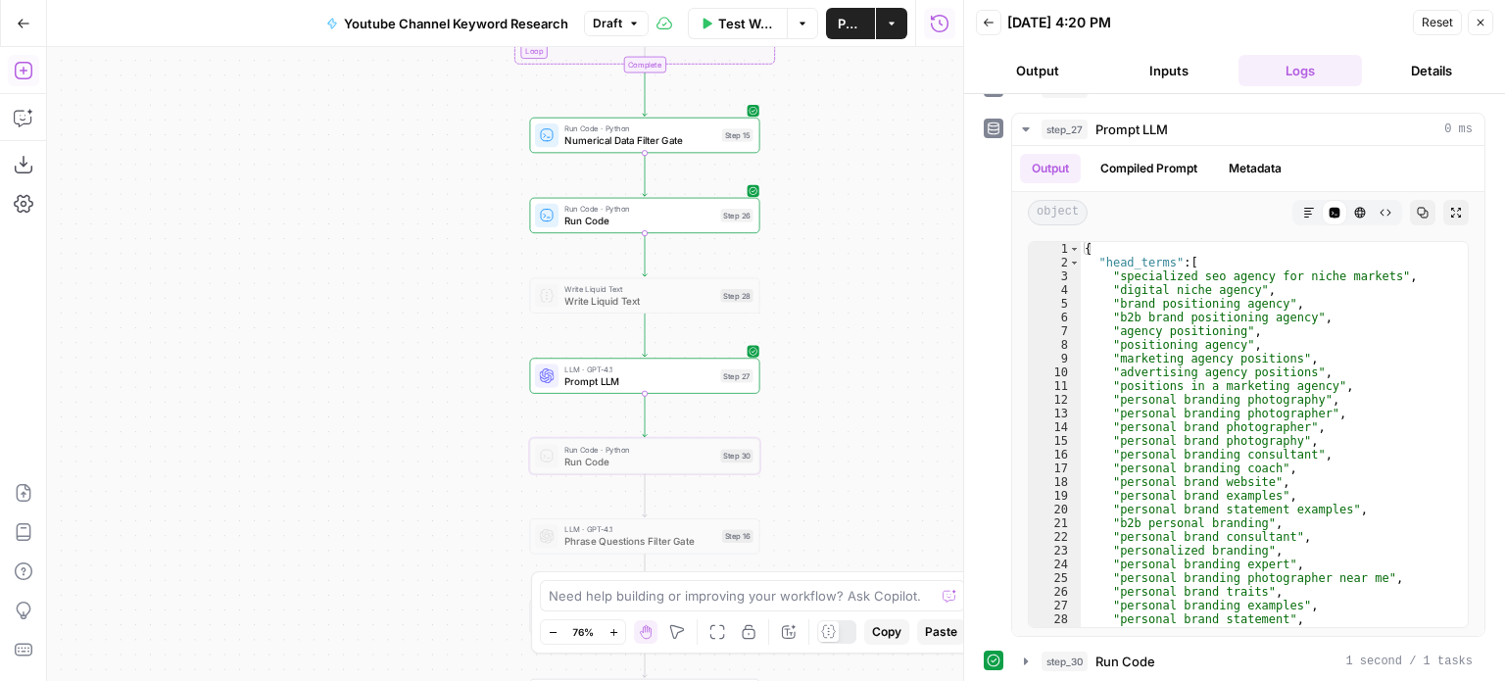
drag, startPoint x: 814, startPoint y: 275, endPoint x: 906, endPoint y: 259, distance: 92.6
click at [906, 259] on div "Workflow Set Inputs Inputs Workflow Workflow Step 29 Call API Call API Step 2 C…" at bounding box center [505, 364] width 916 height 634
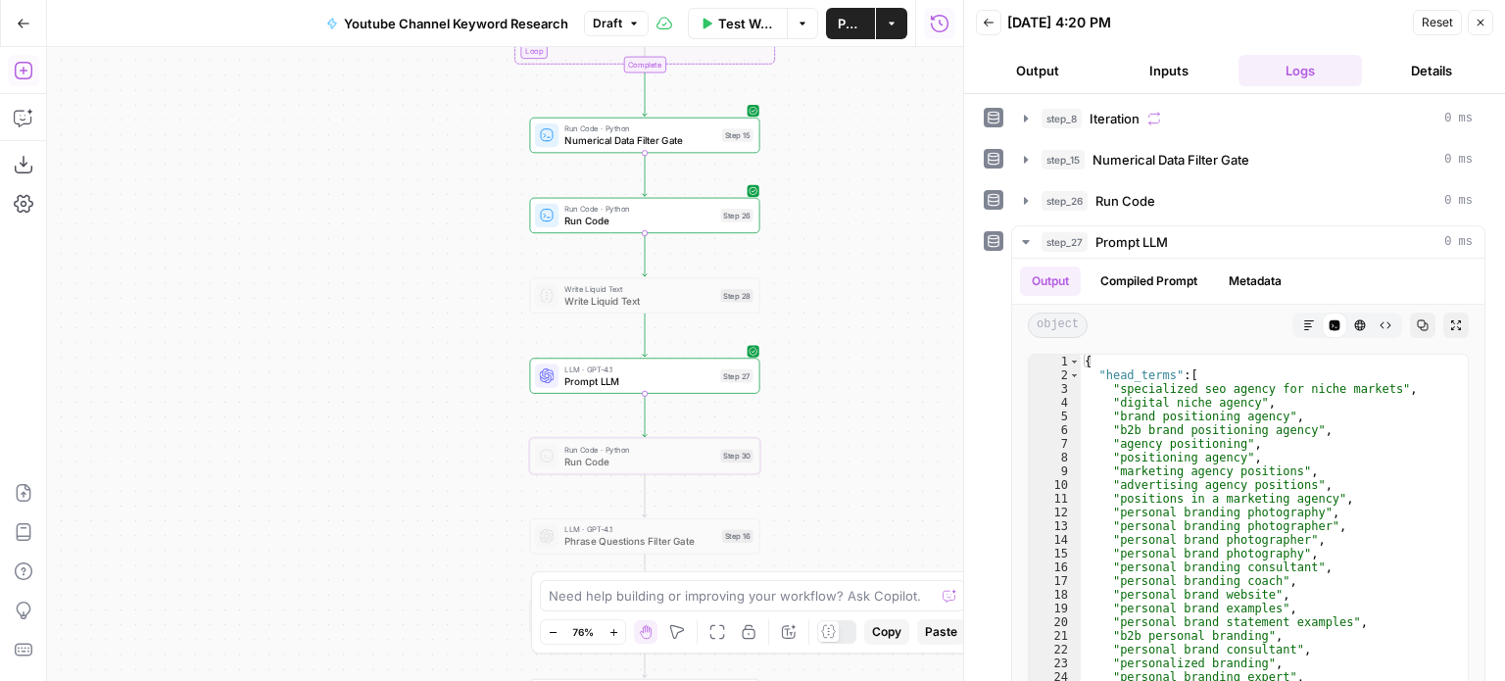
drag, startPoint x: 992, startPoint y: 399, endPoint x: 983, endPoint y: 298, distance: 101.3
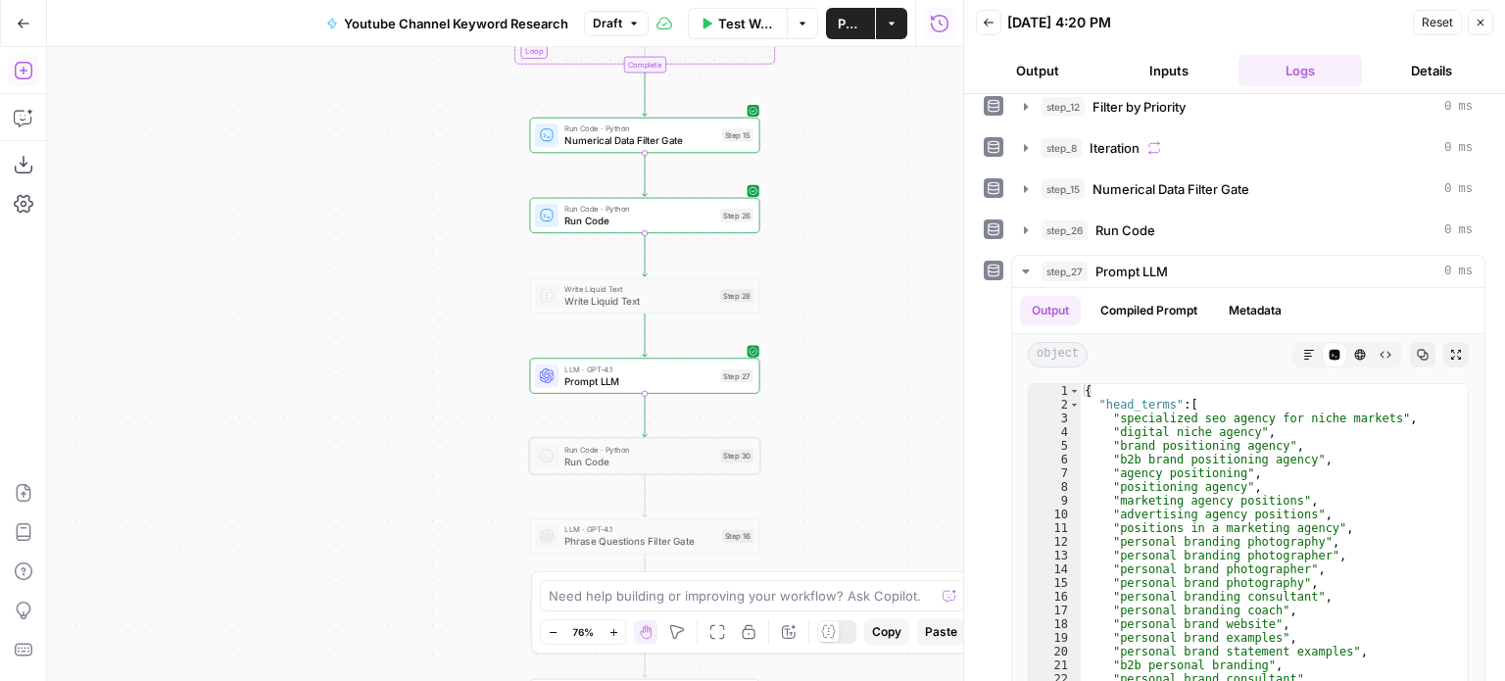
drag, startPoint x: 995, startPoint y: 403, endPoint x: 997, endPoint y: 320, distance: 82.3
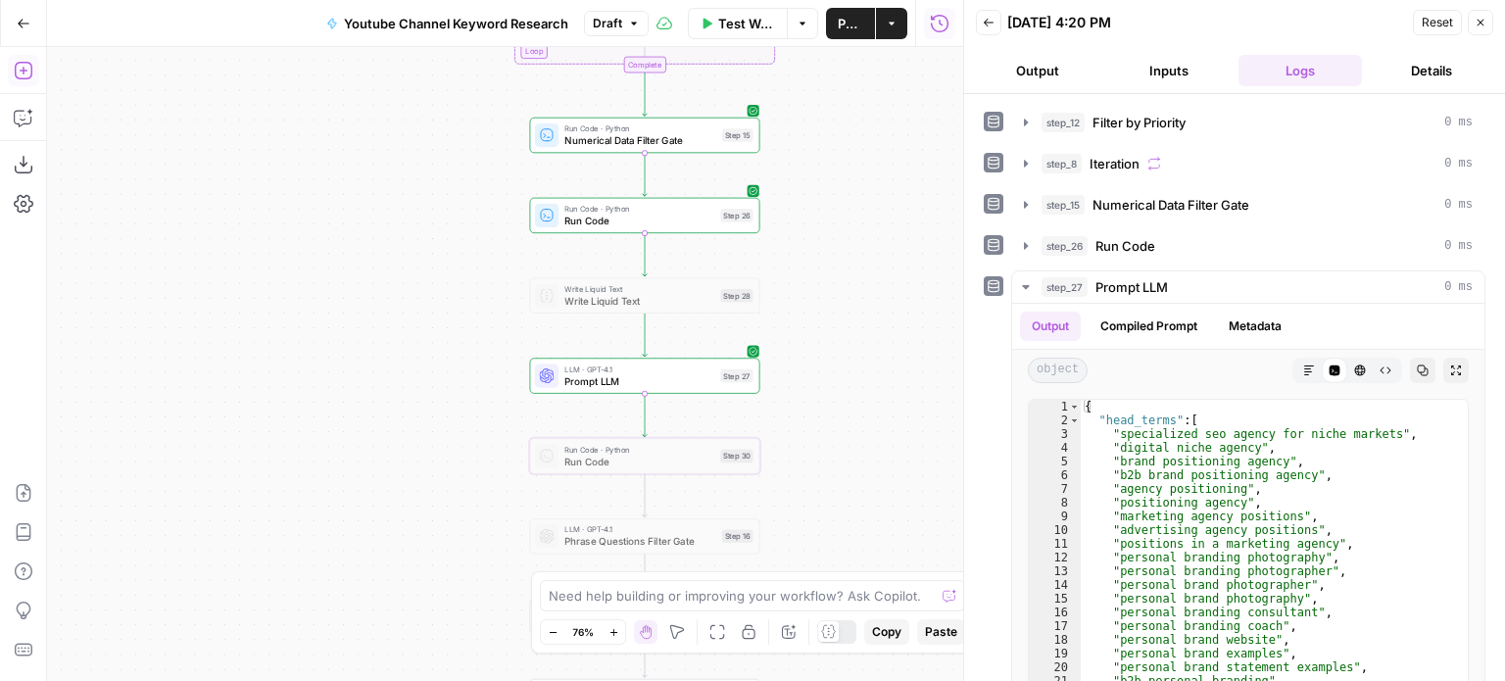
drag, startPoint x: 858, startPoint y: 430, endPoint x: 836, endPoint y: 381, distance: 53.9
click at [836, 381] on div "Workflow Set Inputs Inputs Workflow Workflow Step 29 Call API Call API Step 2 C…" at bounding box center [505, 364] width 916 height 634
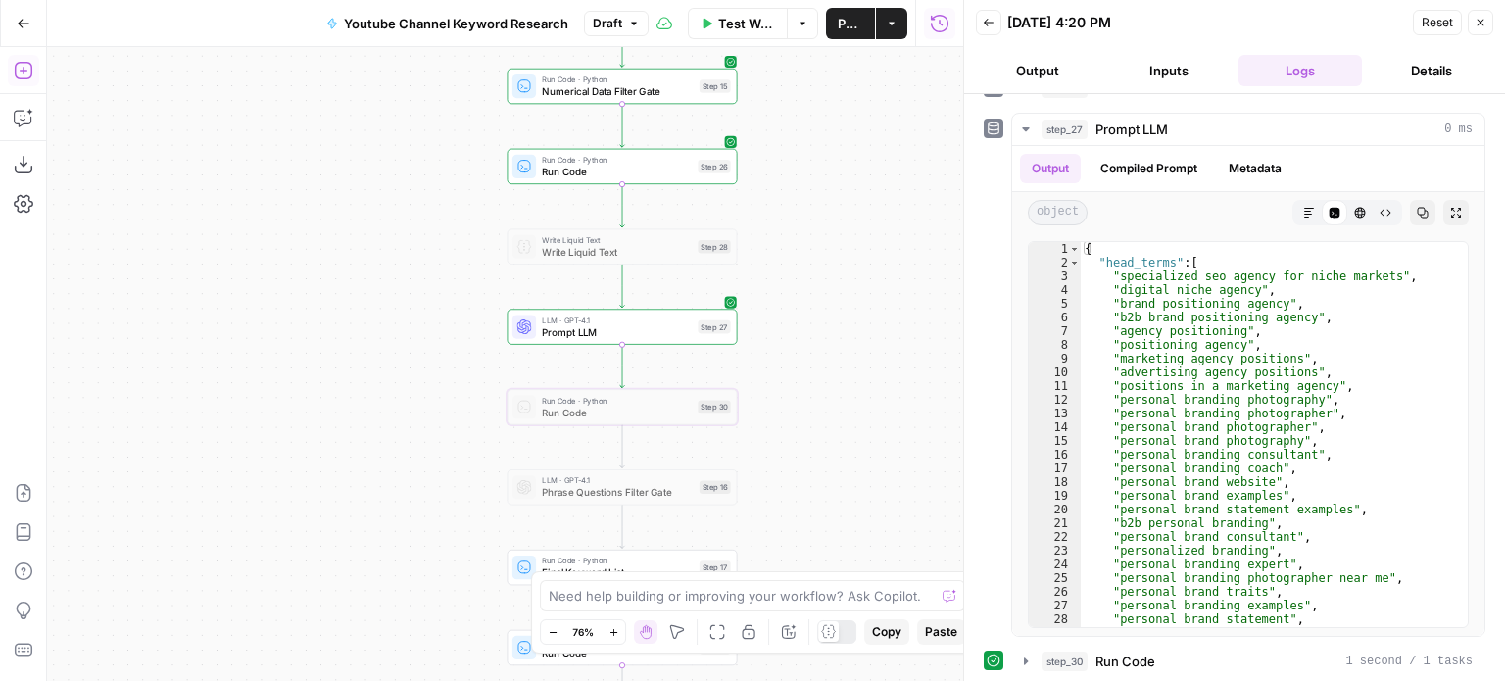
drag, startPoint x: 988, startPoint y: 348, endPoint x: 992, endPoint y: 496, distance: 148.0
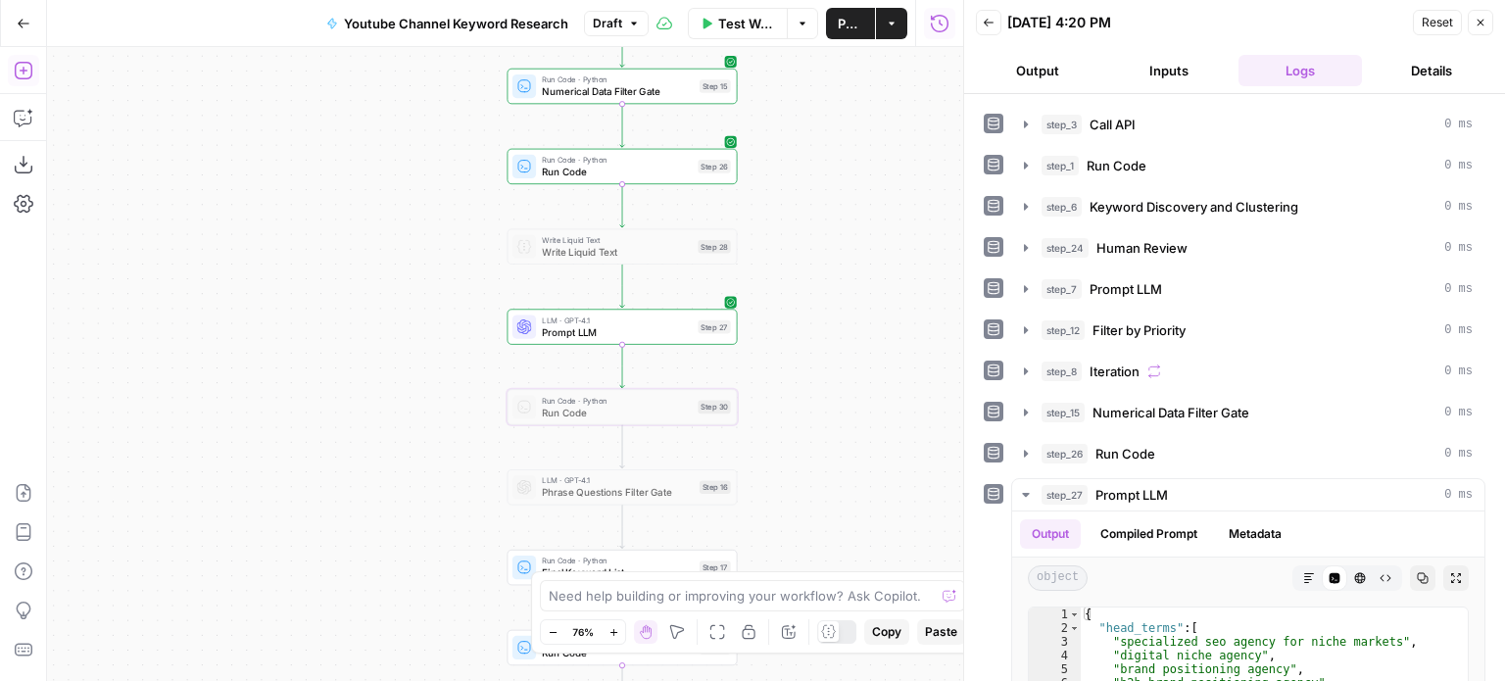
drag, startPoint x: 992, startPoint y: 524, endPoint x: 998, endPoint y: 402, distance: 122.6
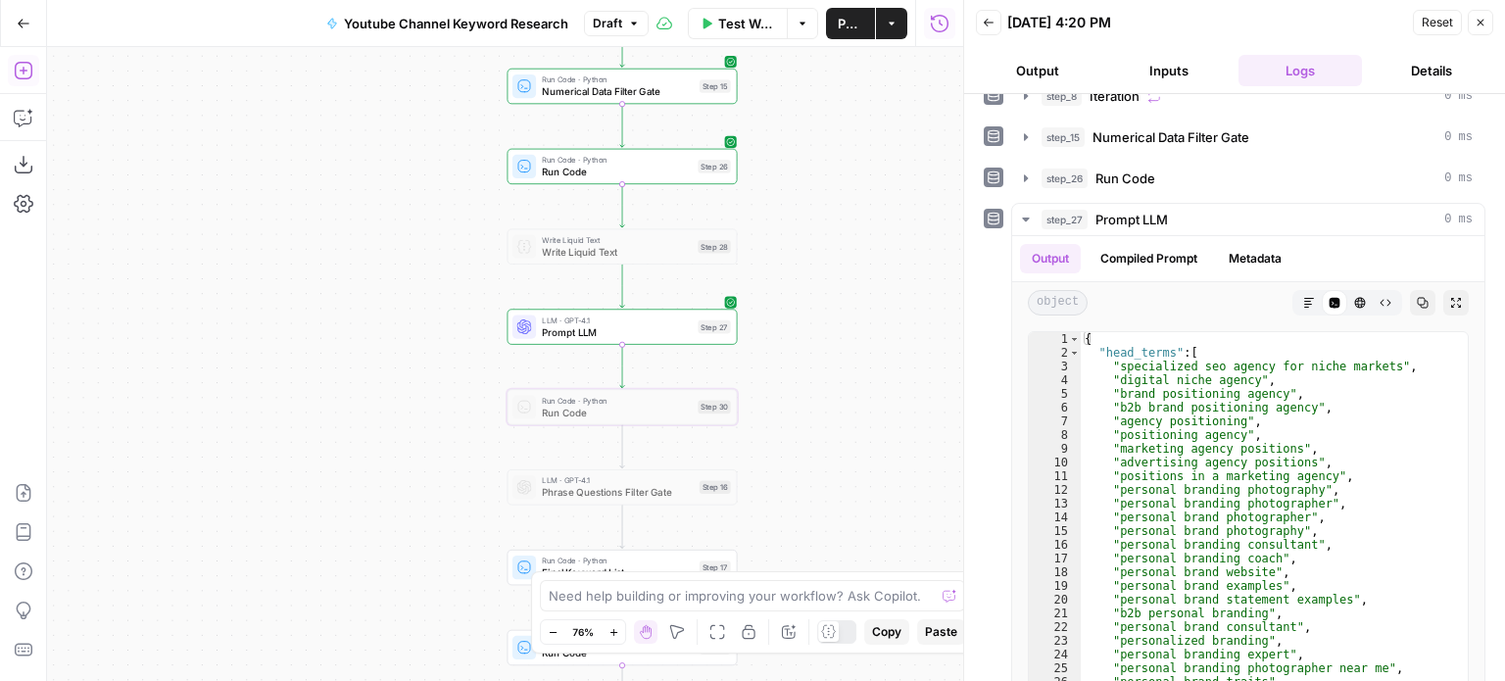
scroll to position [444, 0]
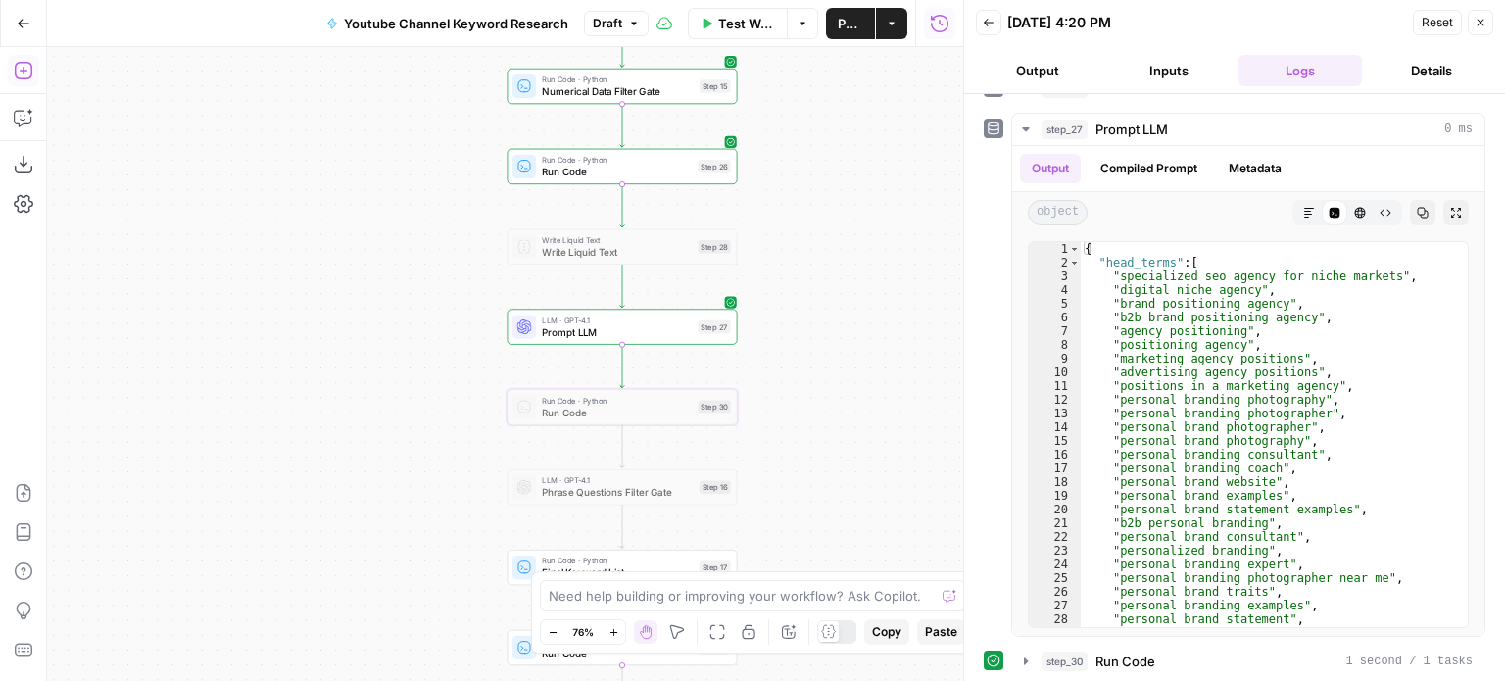
drag, startPoint x: 993, startPoint y: 531, endPoint x: 929, endPoint y: 727, distance: 206.1
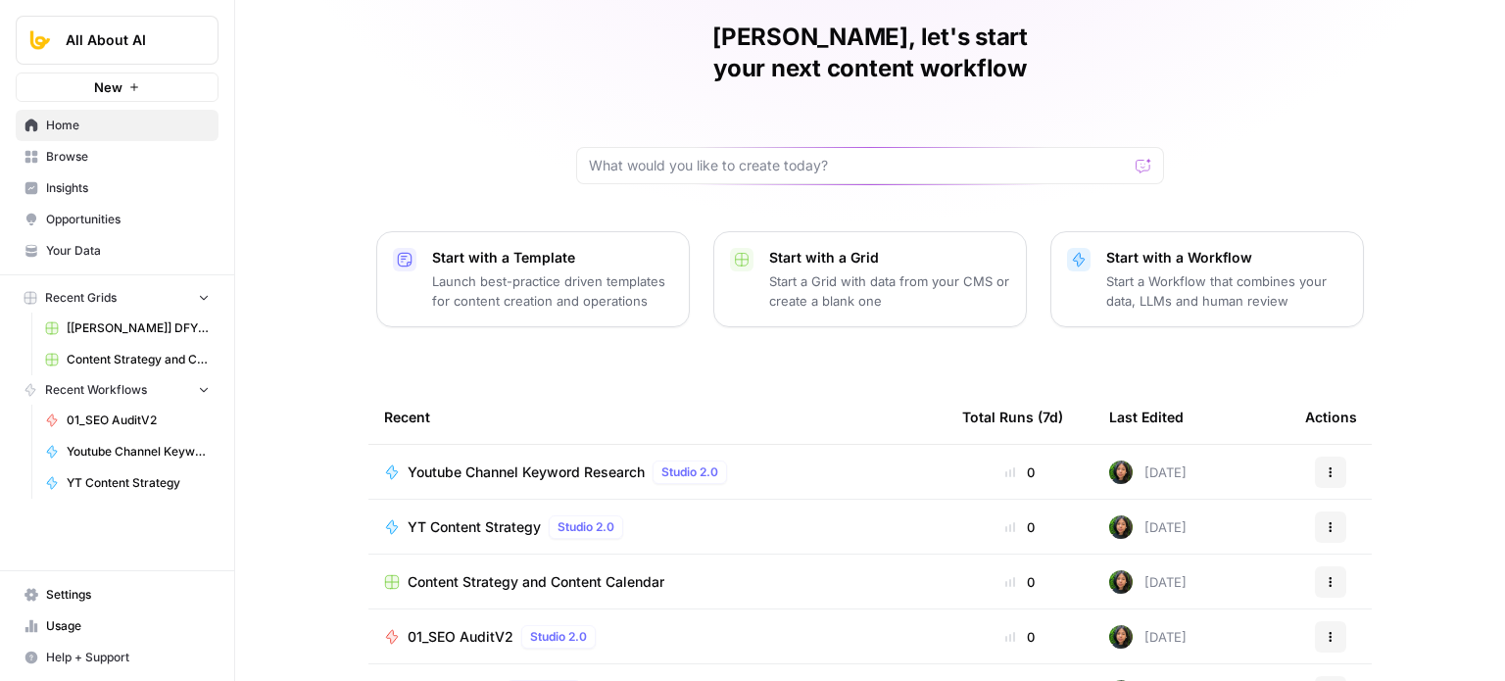
drag, startPoint x: 279, startPoint y: 215, endPoint x: 282, endPoint y: 344, distance: 129.4
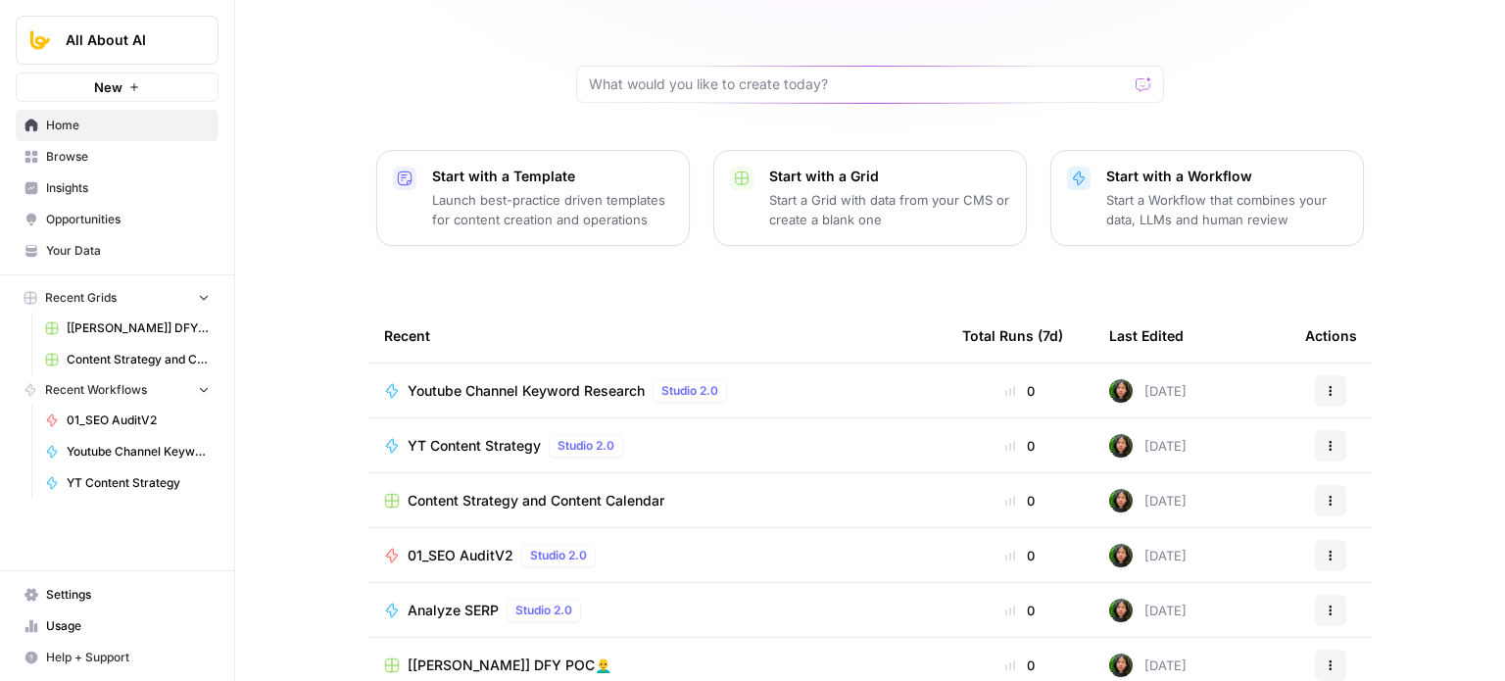
scroll to position [220, 0]
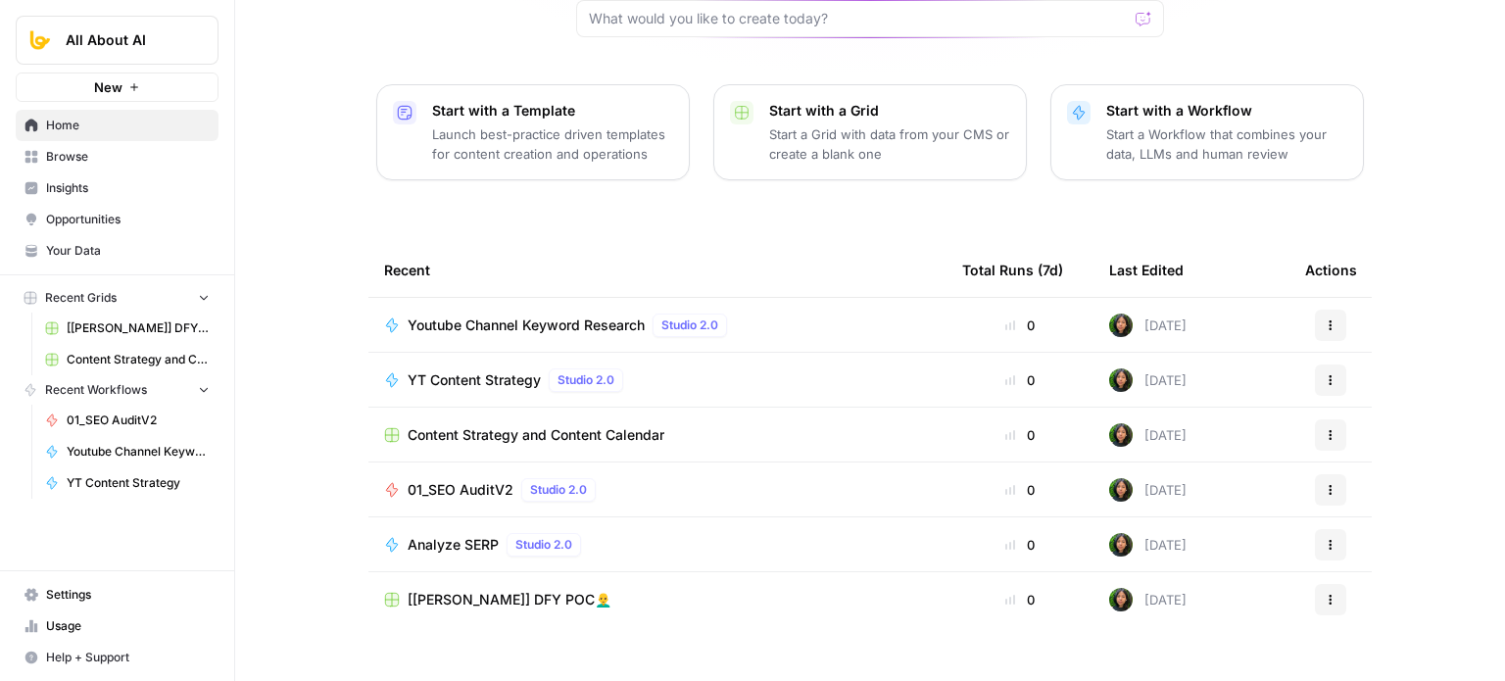
drag, startPoint x: 315, startPoint y: 280, endPoint x: 334, endPoint y: 402, distance: 123.1
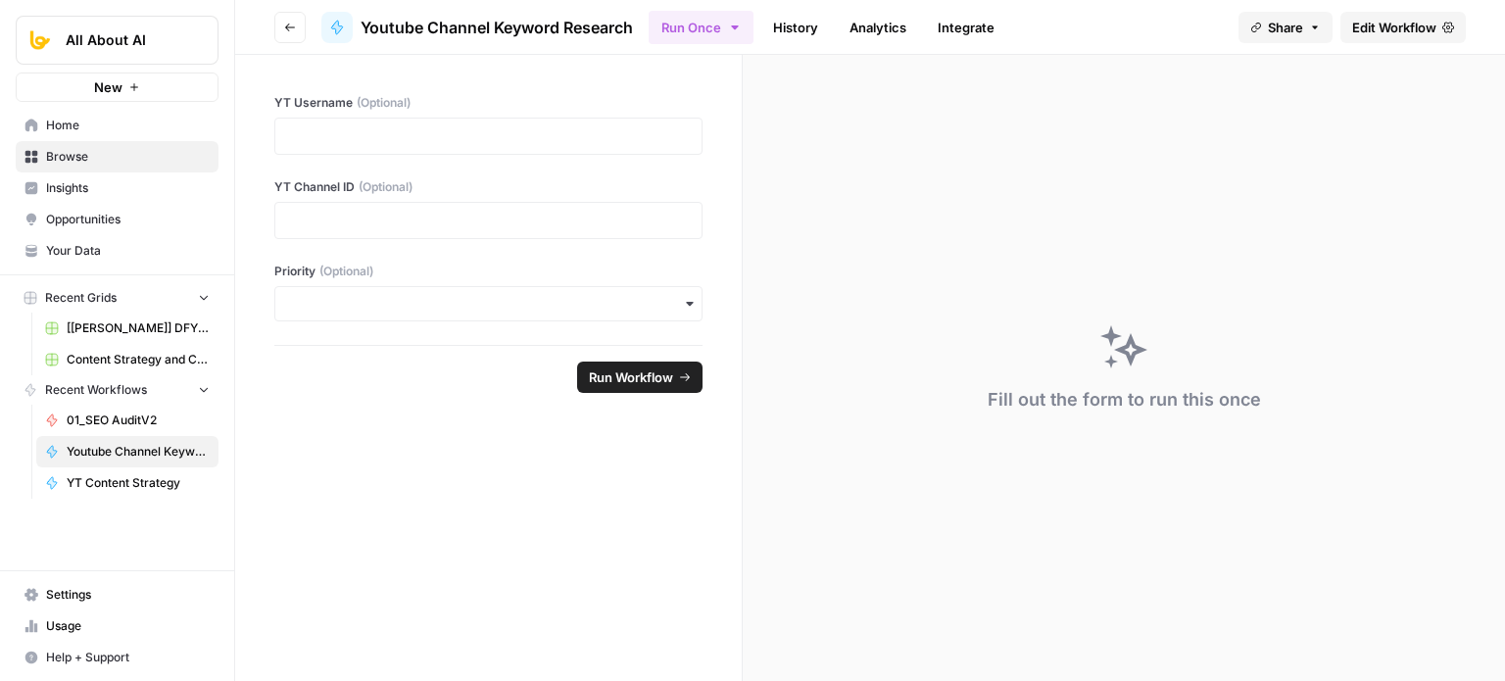
click at [1407, 34] on span "Edit Workflow" at bounding box center [1394, 28] width 84 height 20
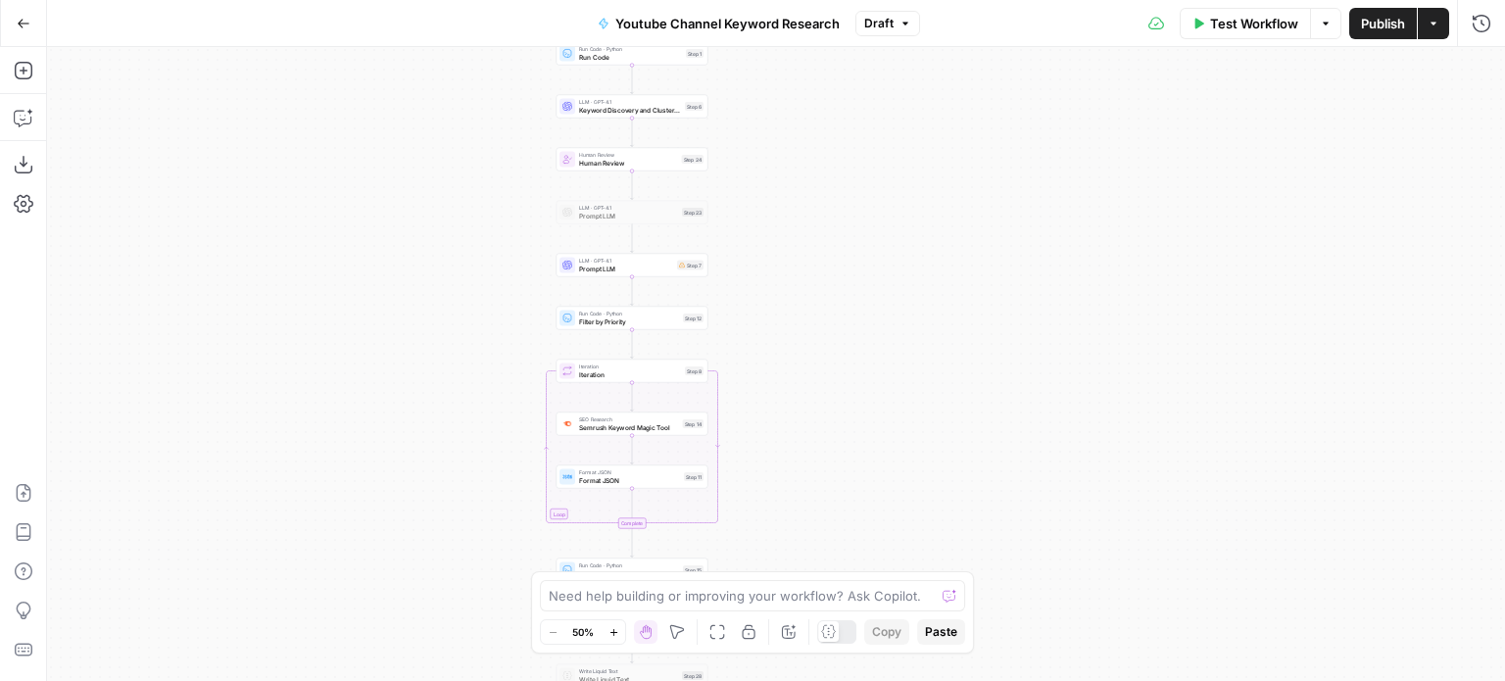
drag, startPoint x: 419, startPoint y: 374, endPoint x: 388, endPoint y: 437, distance: 70.1
click at [384, 441] on div "Workflow Set Inputs Inputs Workflow Workflow Step 29 Call API Call API Step 2 C…" at bounding box center [776, 364] width 1458 height 634
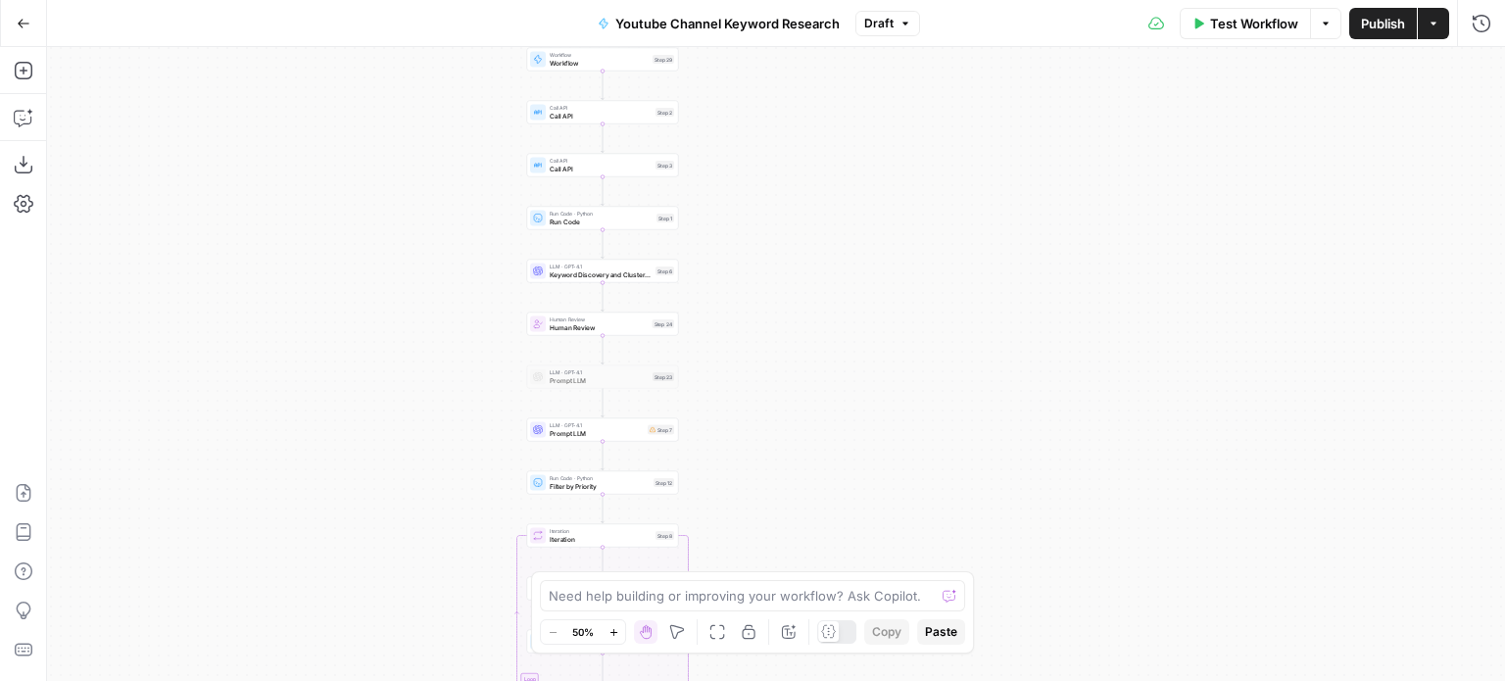
drag, startPoint x: 438, startPoint y: 274, endPoint x: 401, endPoint y: 434, distance: 164.0
click at [401, 434] on div "Workflow Set Inputs Inputs Workflow Workflow Step 29 Call API Call API Step 2 C…" at bounding box center [776, 364] width 1458 height 634
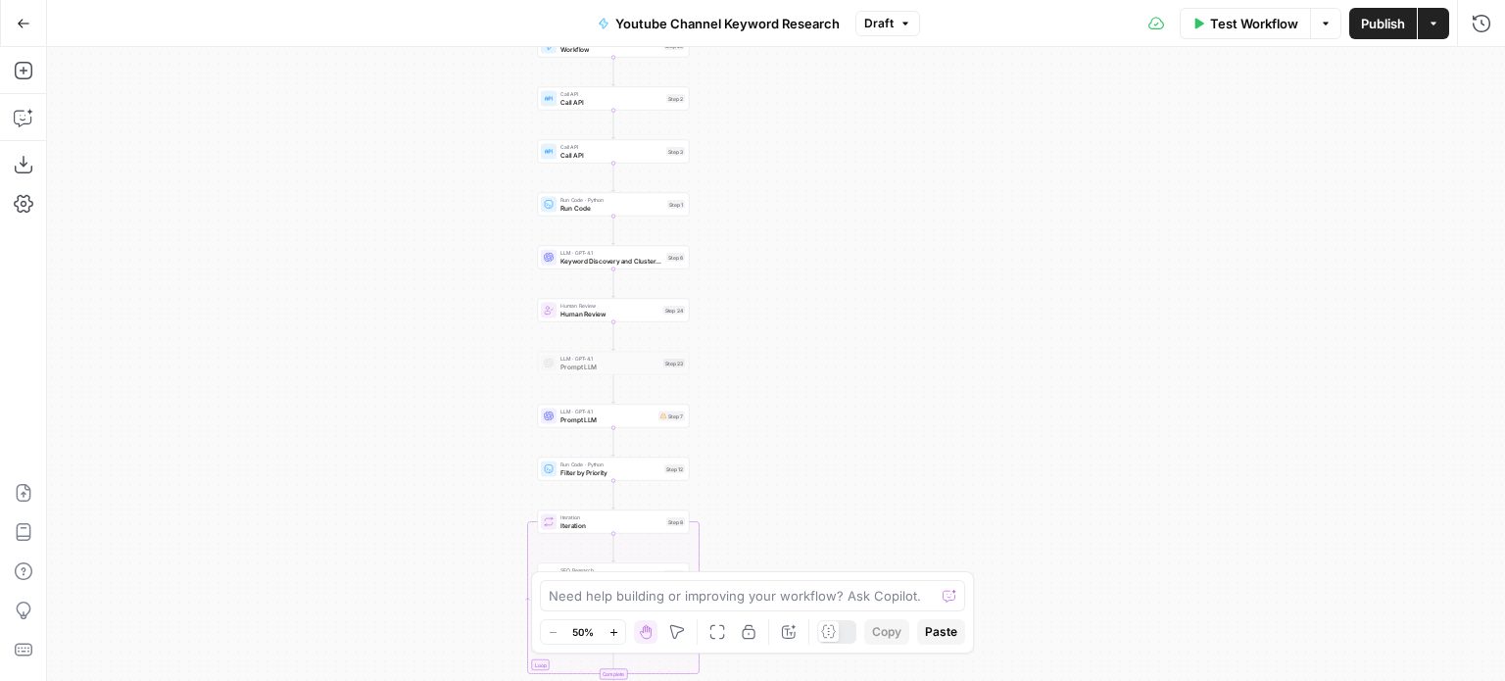
drag, startPoint x: 422, startPoint y: 467, endPoint x: 517, endPoint y: 5, distance: 472.2
click at [507, 332] on div "Workflow Set Inputs Inputs Workflow Workflow Step 29 Call API Call API Step 2 C…" at bounding box center [776, 364] width 1458 height 634
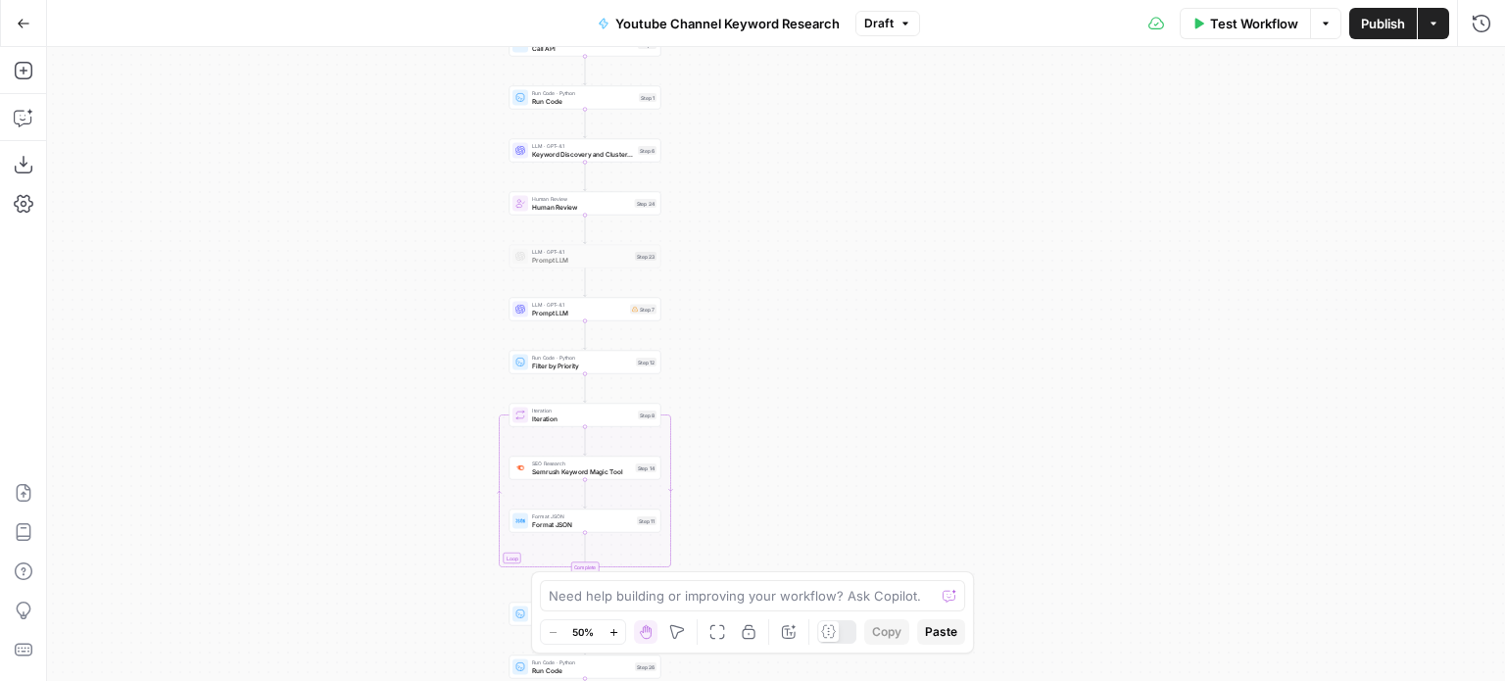
drag, startPoint x: 431, startPoint y: 221, endPoint x: 302, endPoint y: 238, distance: 130.4
click at [302, 238] on div "Workflow Set Inputs Inputs Workflow Workflow Step 29 Call API Call API Step 2 C…" at bounding box center [776, 364] width 1458 height 634
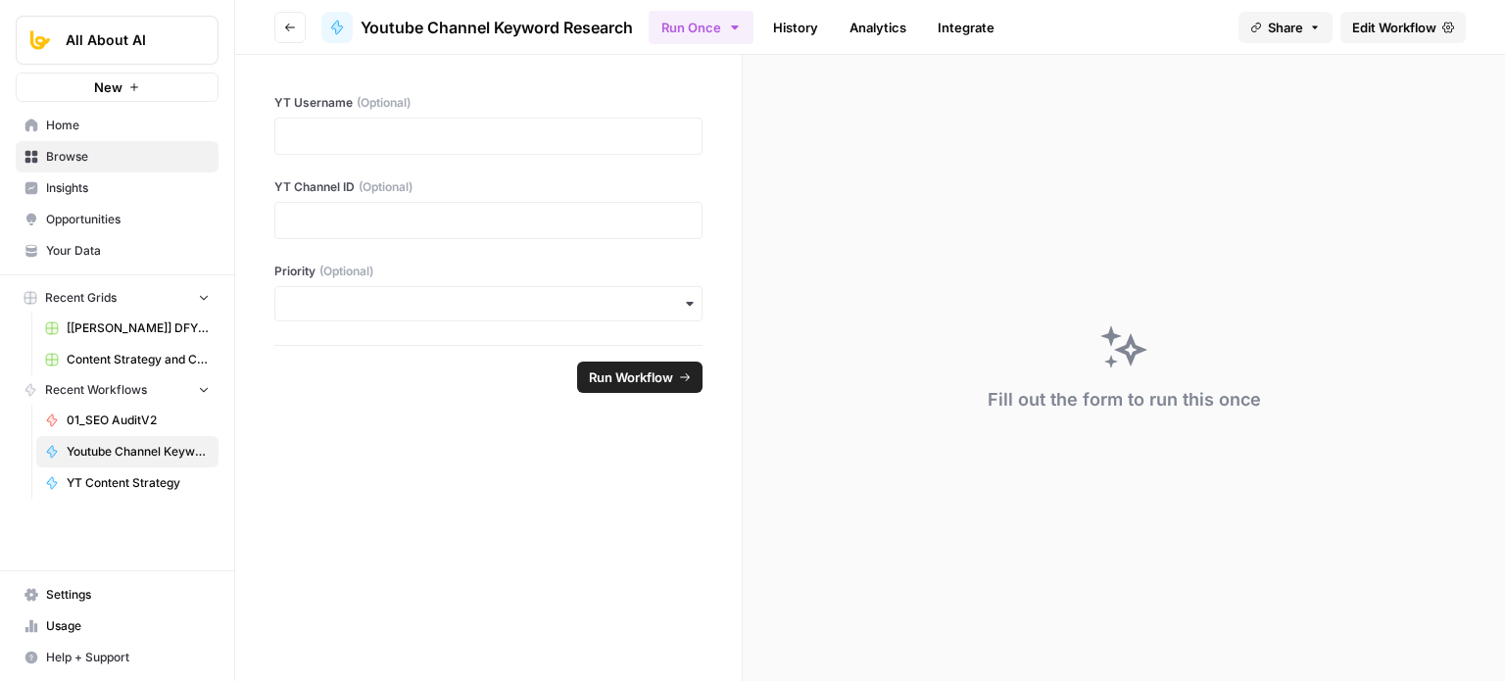
click at [1417, 24] on span "Edit Workflow" at bounding box center [1394, 28] width 84 height 20
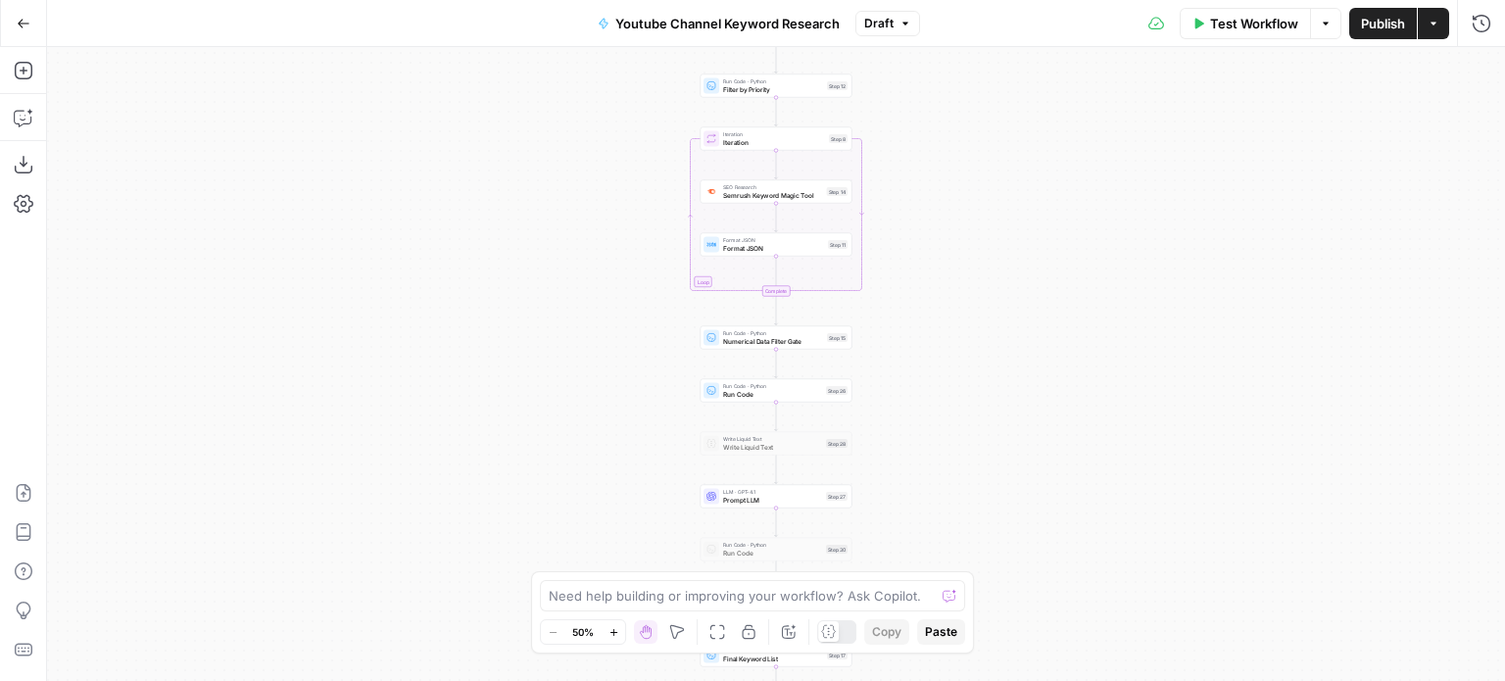
drag, startPoint x: 1128, startPoint y: 463, endPoint x: 1086, endPoint y: 317, distance: 152.0
click at [1086, 317] on div "Workflow Set Inputs Inputs Workflow Workflow Step 29 Call API Call API Step 2 C…" at bounding box center [776, 364] width 1458 height 634
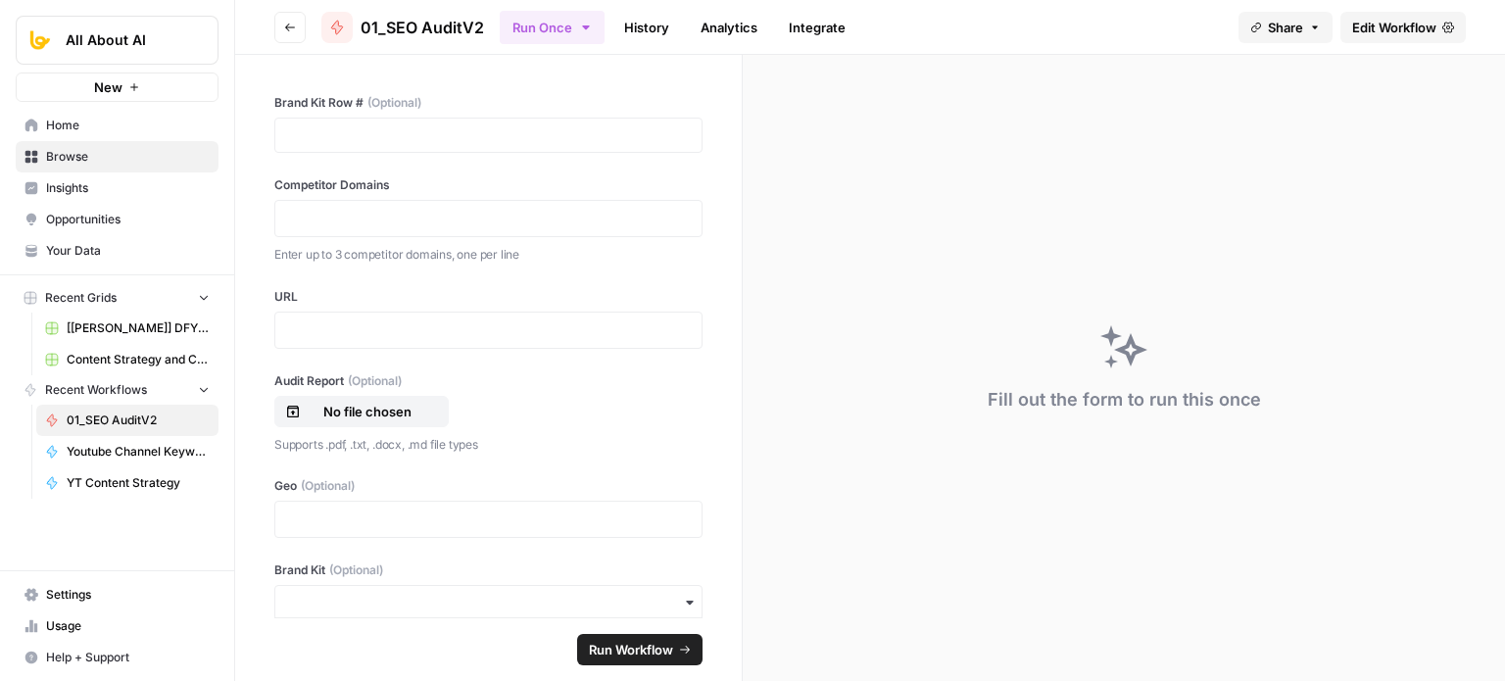
click at [1400, 28] on span "Edit Workflow" at bounding box center [1394, 28] width 84 height 20
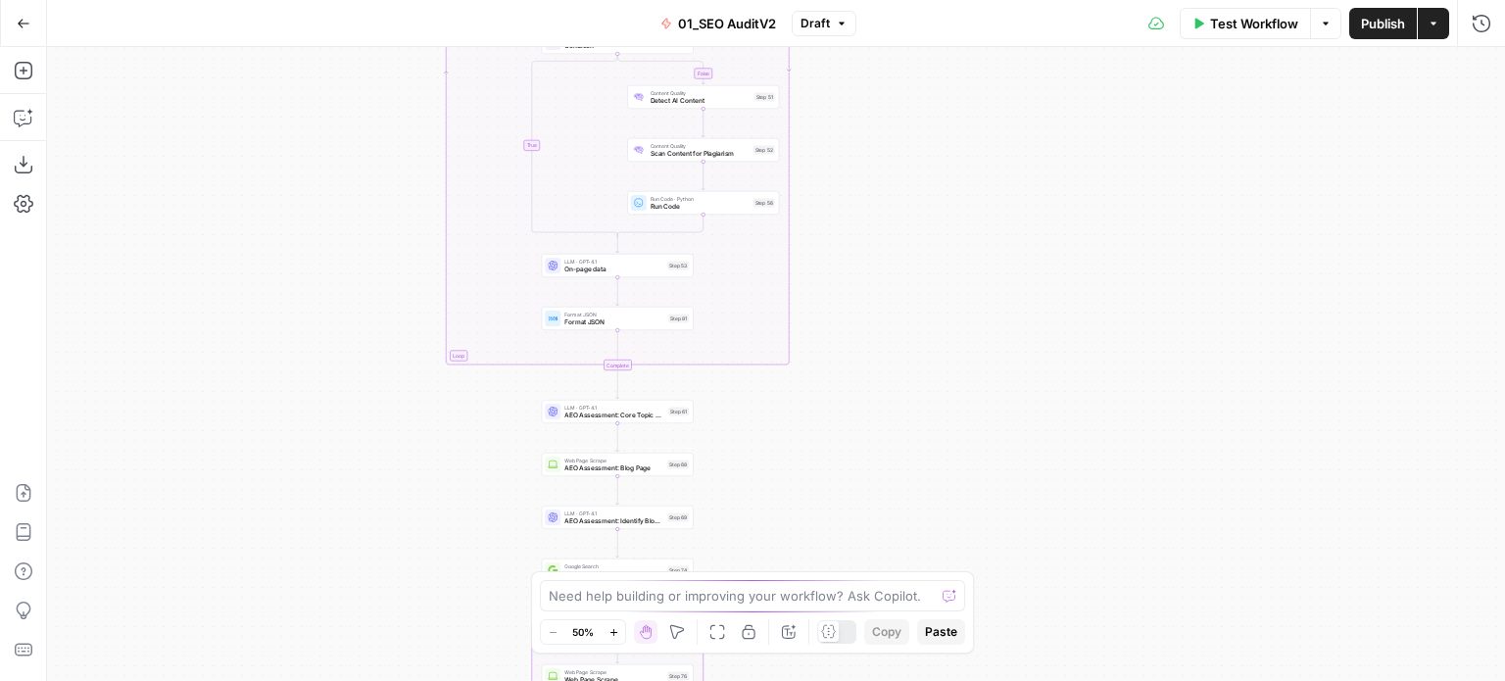
drag, startPoint x: 1025, startPoint y: 454, endPoint x: 905, endPoint y: 169, distance: 309.6
click at [902, 181] on div "true false true false Workflow Set Inputs Inputs Workflow Prep: Get Brand Kit D…" at bounding box center [776, 364] width 1458 height 634
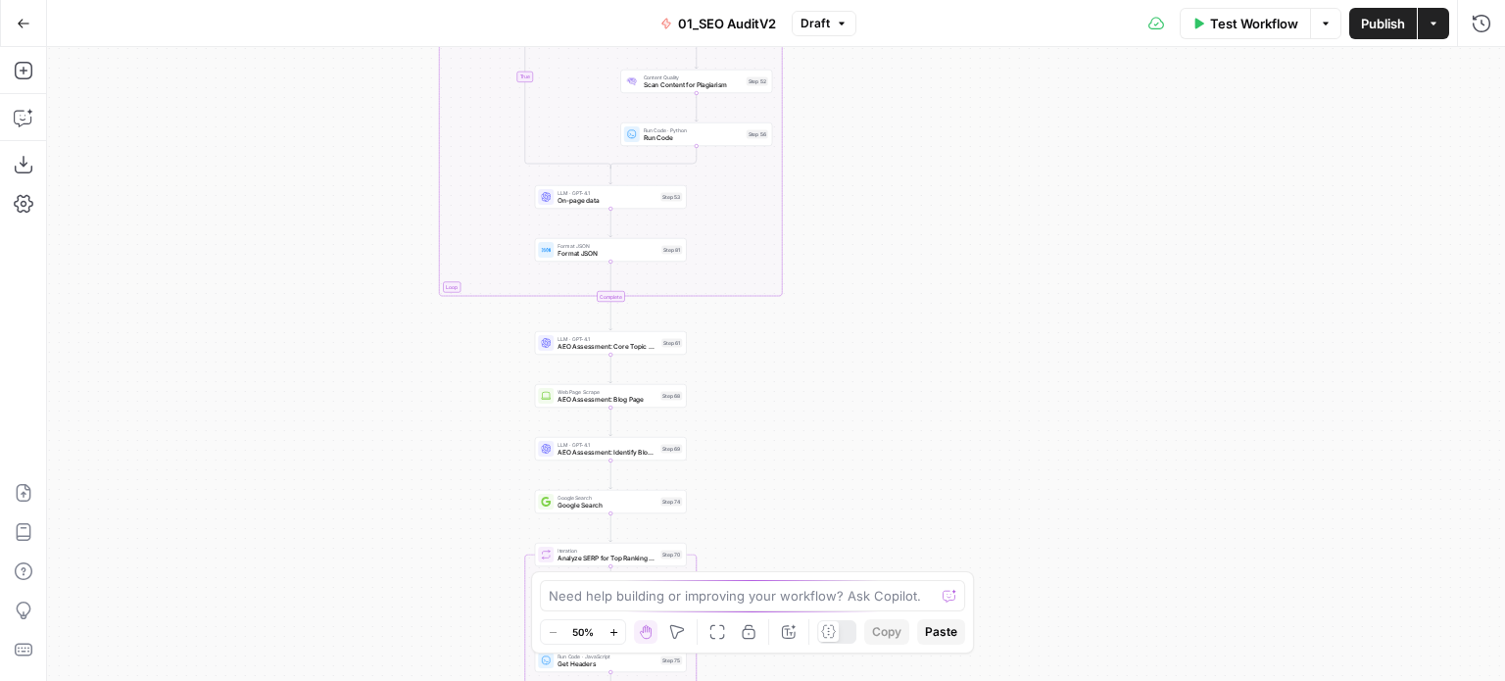
drag, startPoint x: 984, startPoint y: 367, endPoint x: 968, endPoint y: 238, distance: 130.3
click at [962, 123] on div "true false true false Workflow Set Inputs Inputs Workflow Prep: Get Brand Kit D…" at bounding box center [776, 364] width 1458 height 634
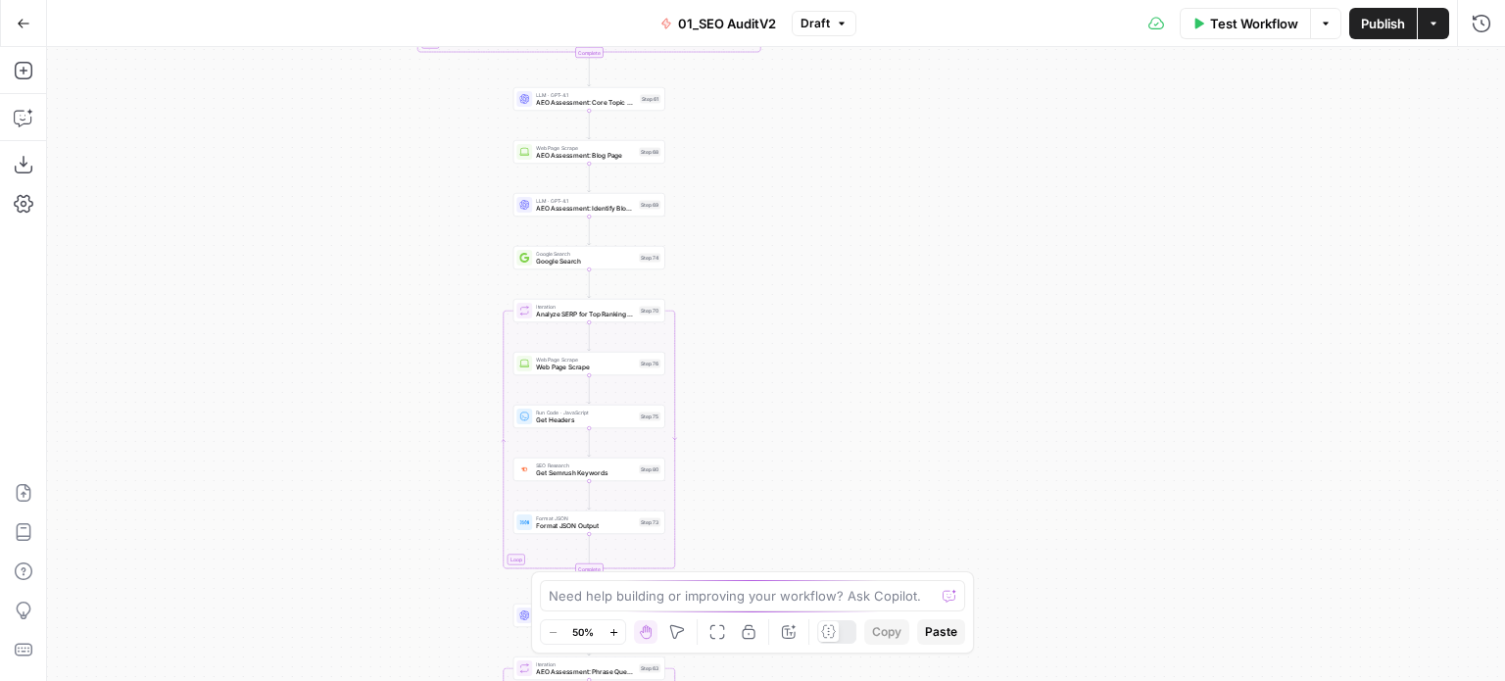
drag, startPoint x: 945, startPoint y: 286, endPoint x: 933, endPoint y: 177, distance: 109.4
click at [932, 183] on div "true false true false Workflow Set Inputs Inputs Workflow Prep: Get Brand Kit D…" at bounding box center [776, 364] width 1458 height 634
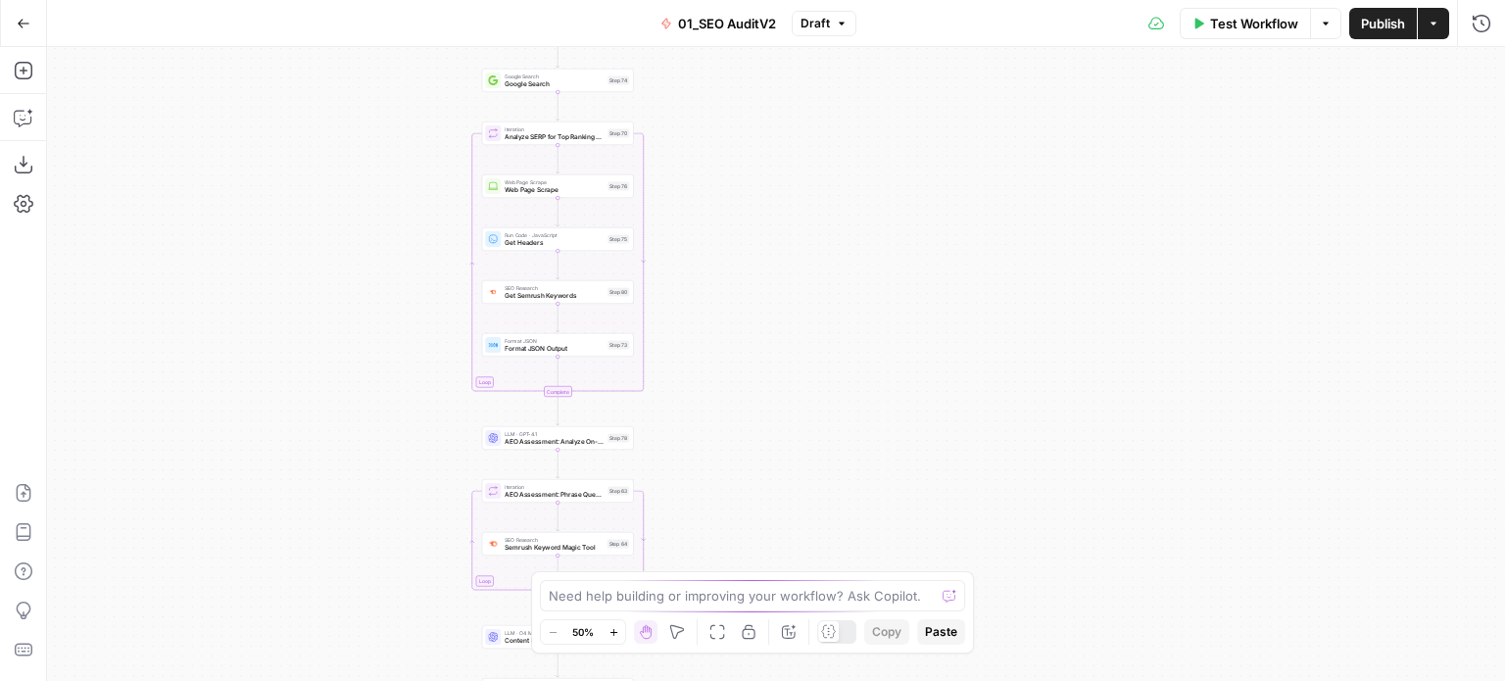
drag, startPoint x: 870, startPoint y: 384, endPoint x: 899, endPoint y: 219, distance: 168.0
click at [899, 250] on div "true false true false Workflow Set Inputs Inputs Workflow Prep: Get Brand Kit D…" at bounding box center [776, 364] width 1458 height 634
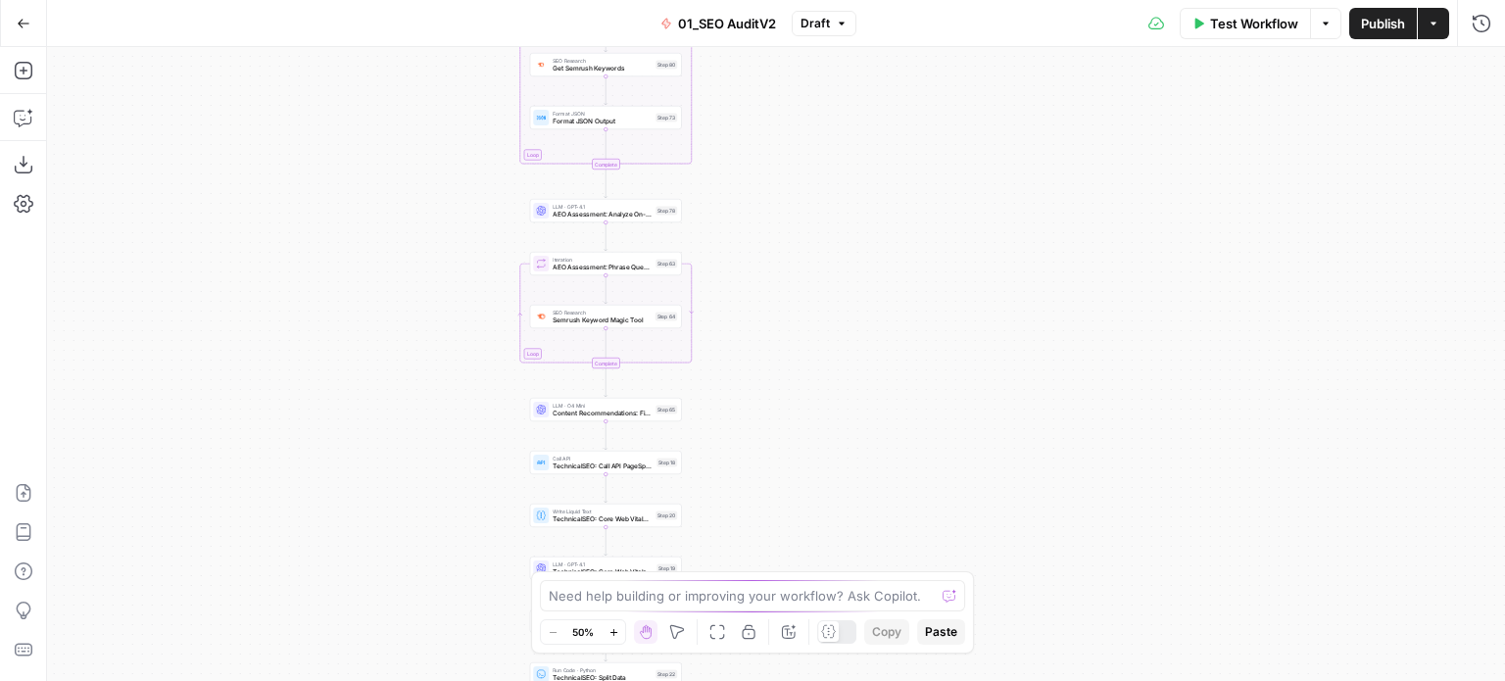
click at [847, 152] on div "true false true false Workflow Set Inputs Inputs Workflow Prep: Get Brand Kit D…" at bounding box center [776, 364] width 1458 height 634
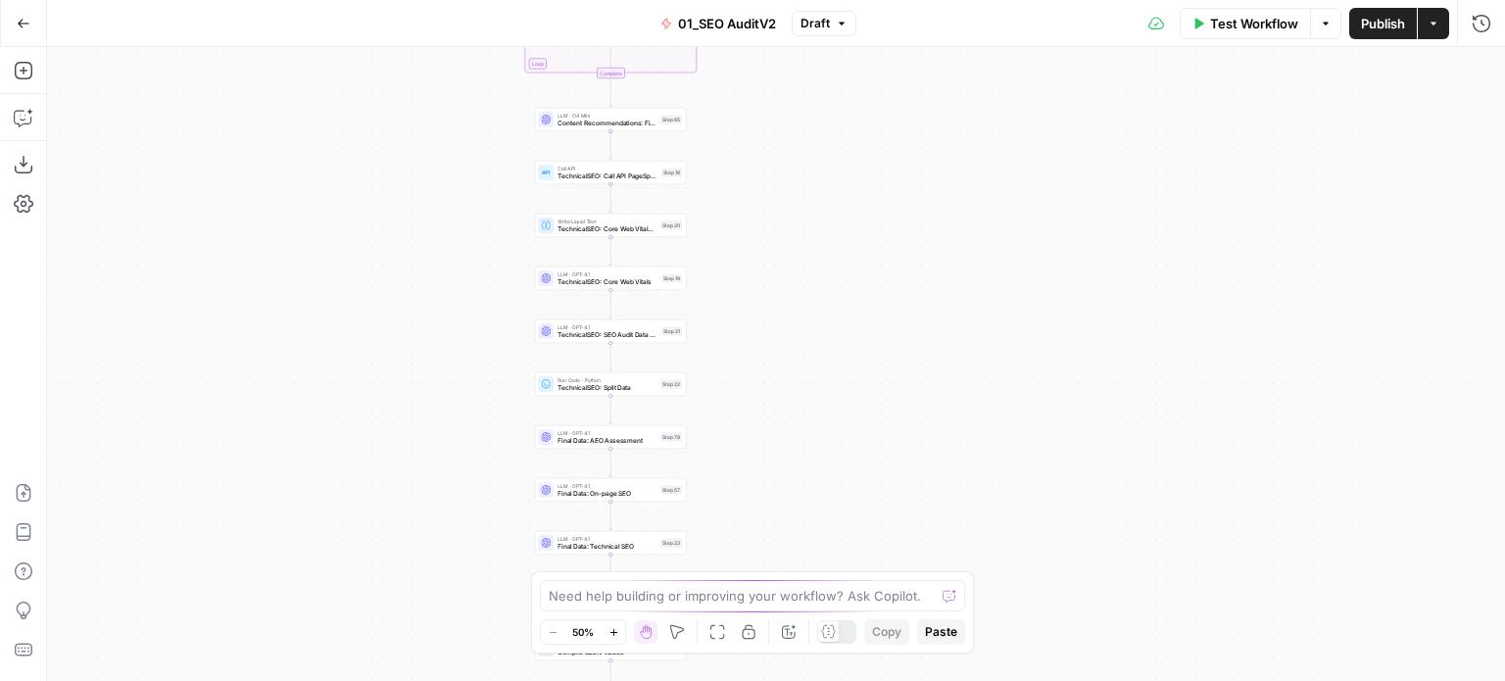
drag, startPoint x: 880, startPoint y: 382, endPoint x: 876, endPoint y: 180, distance: 201.9
click at [879, 197] on div "true false true false Workflow Set Inputs Inputs Workflow Prep: Get Brand Kit D…" at bounding box center [776, 364] width 1458 height 634
drag, startPoint x: 831, startPoint y: 378, endPoint x: 804, endPoint y: 137, distance: 242.6
click at [804, 137] on div "true false true false Workflow Set Inputs Inputs Workflow Prep: Get Brand Kit D…" at bounding box center [776, 364] width 1458 height 634
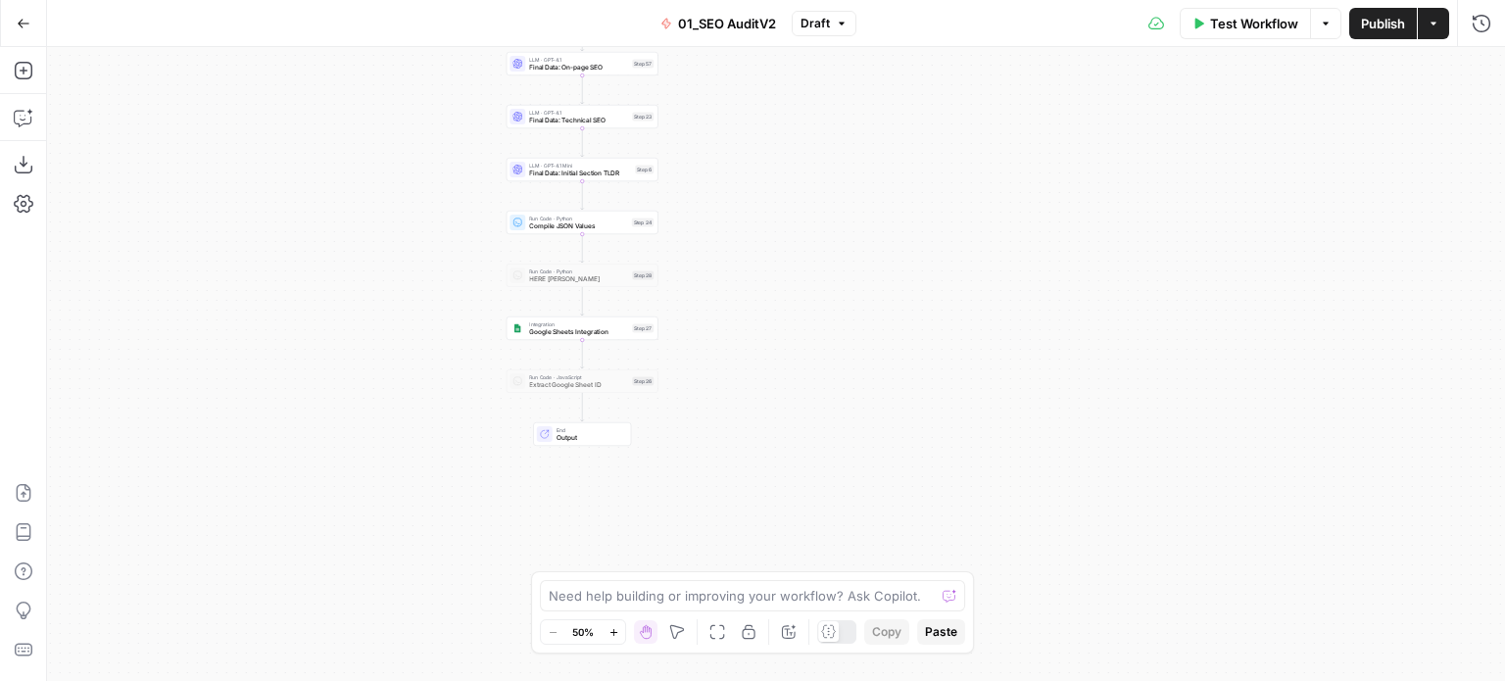
drag, startPoint x: 832, startPoint y: 407, endPoint x: 837, endPoint y: 281, distance: 125.5
click at [839, 283] on div "true false true false Workflow Set Inputs Inputs Workflow Prep: Get Brand Kit D…" at bounding box center [776, 364] width 1458 height 634
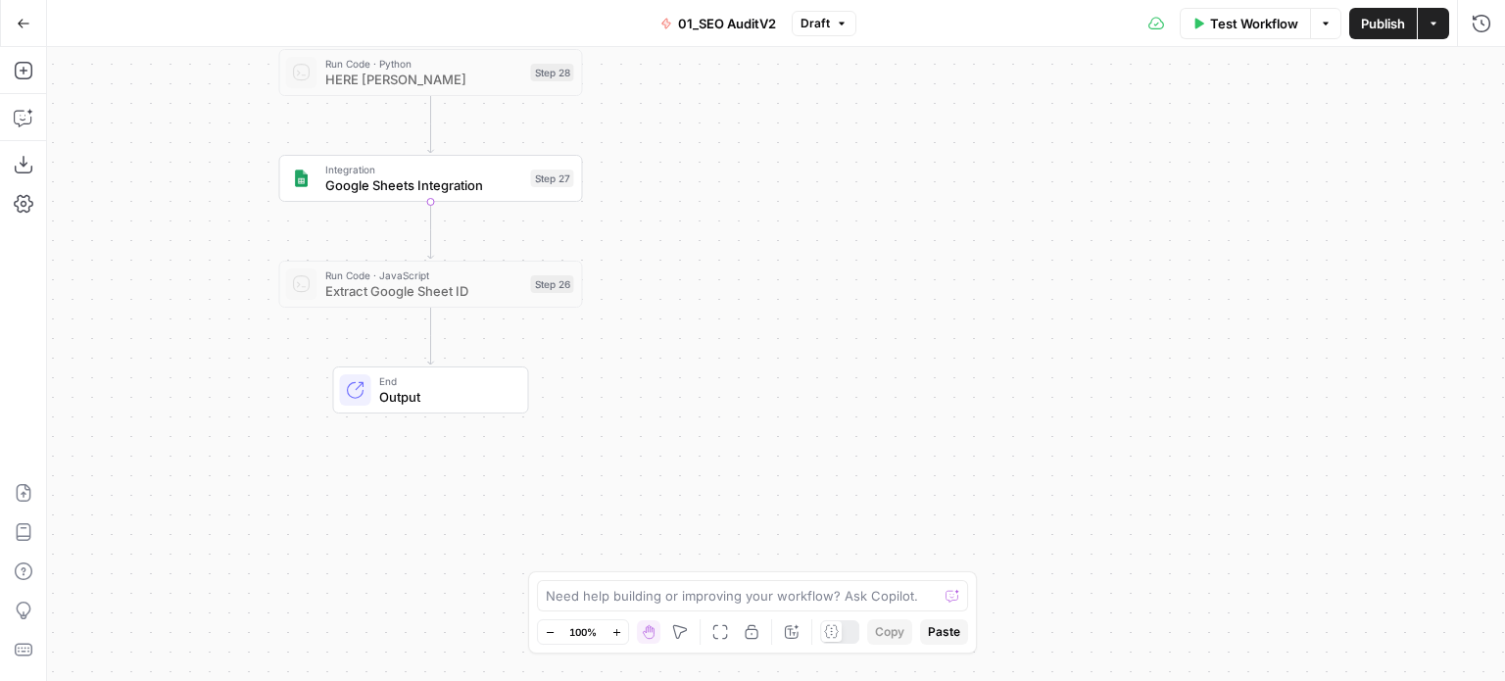
drag, startPoint x: 723, startPoint y: 293, endPoint x: 761, endPoint y: 344, distance: 63.7
click at [763, 352] on div "true false true false Workflow Set Inputs Inputs Workflow Prep: Get Brand Kit D…" at bounding box center [776, 364] width 1458 height 634
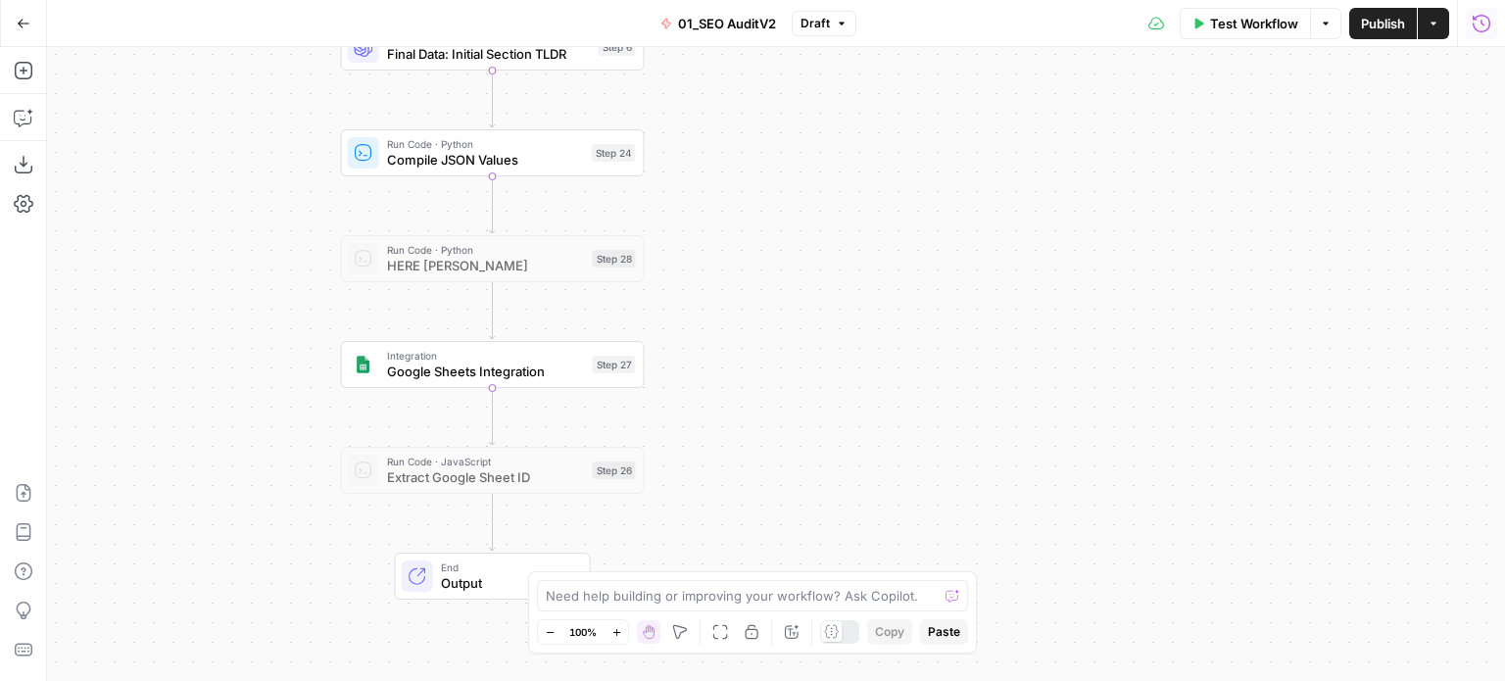
click at [1486, 34] on button "Run History" at bounding box center [1481, 23] width 31 height 31
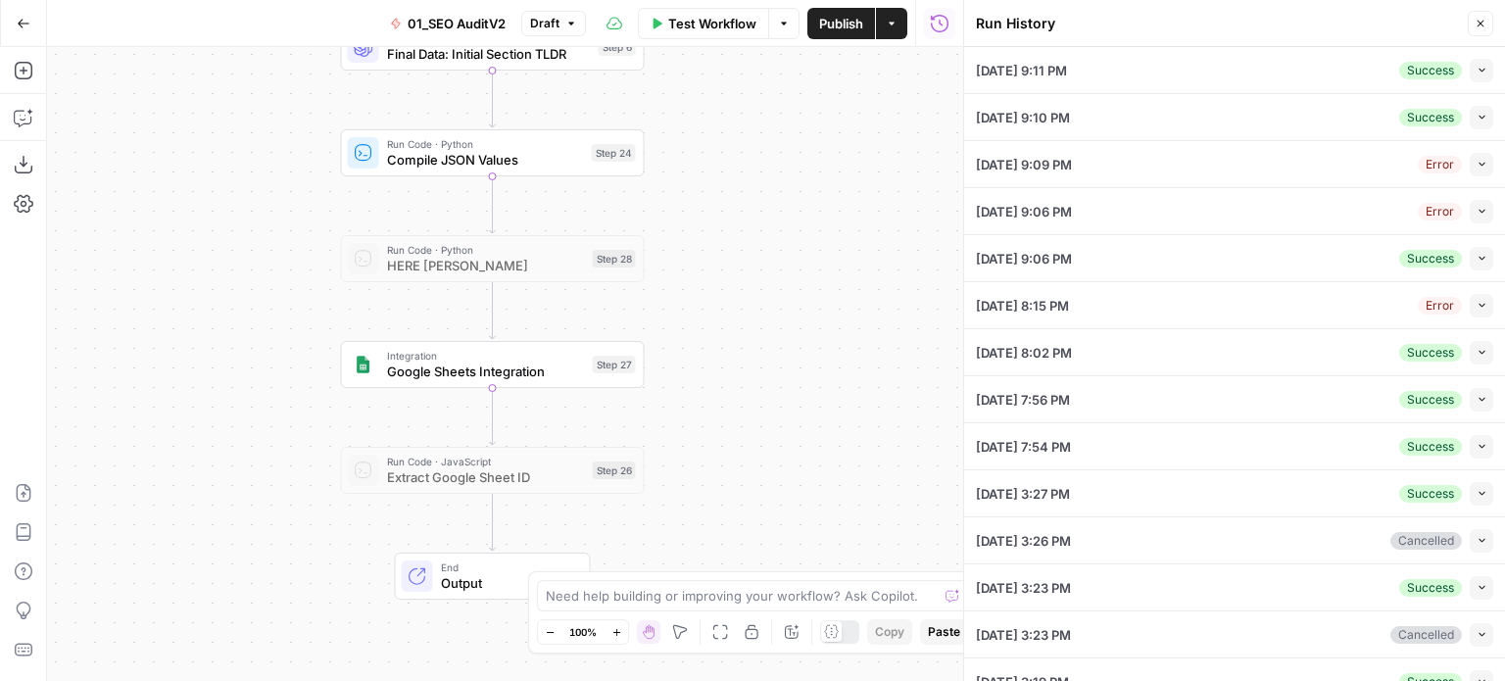
click at [1471, 62] on button "Collapse" at bounding box center [1482, 71] width 24 height 24
type input "11"
type input "[URL] [URL][DOMAIN_NAME] [URL][DOMAIN_NAME]"
type input "[URL][DOMAIN_NAME]"
type input "US"
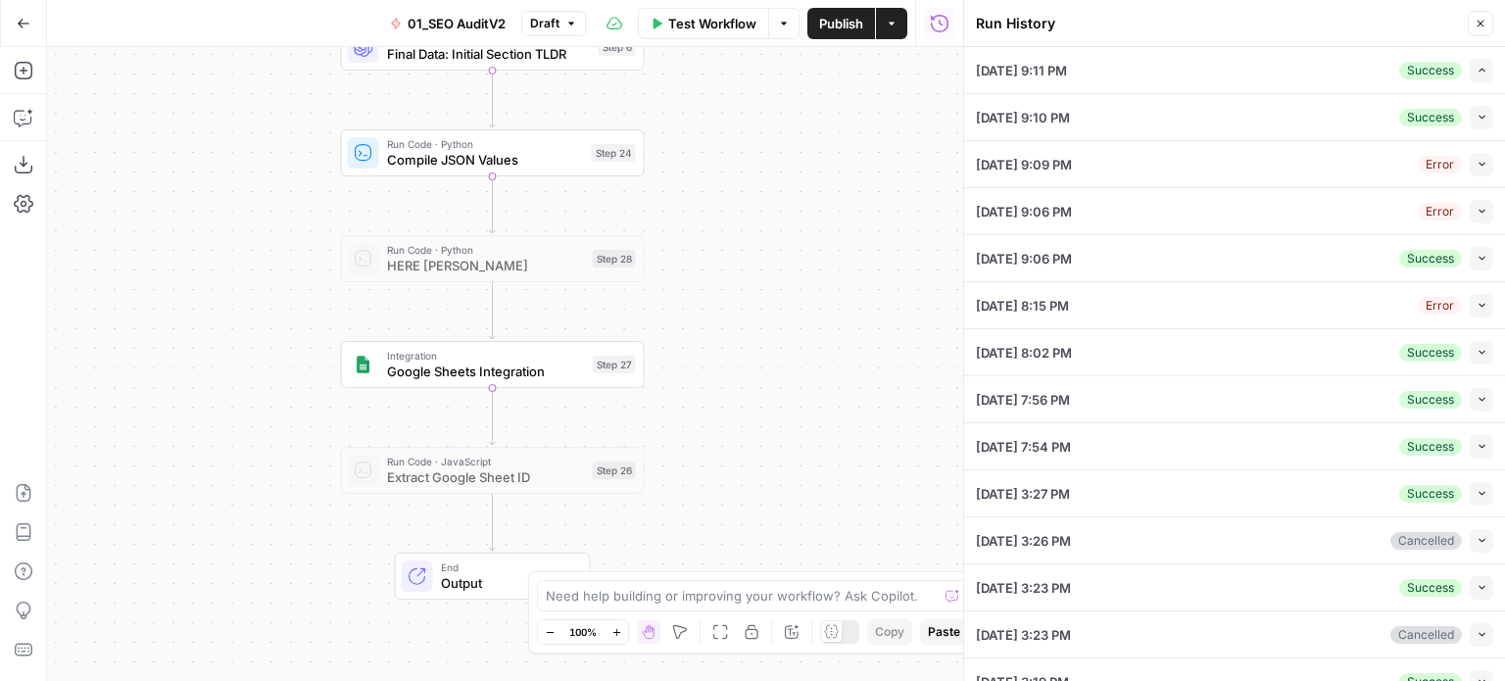
type input "Butterflowy"
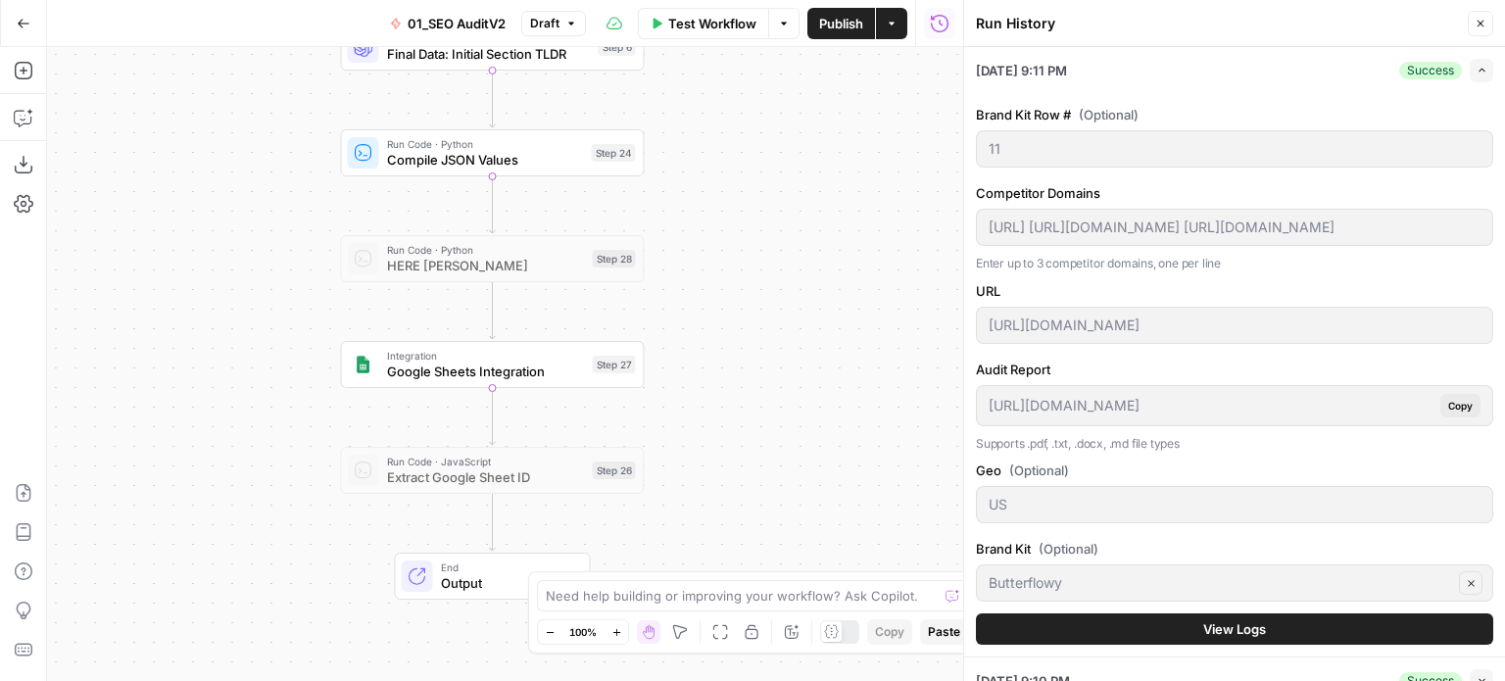
click at [1254, 627] on span "View Logs" at bounding box center [1234, 629] width 63 height 20
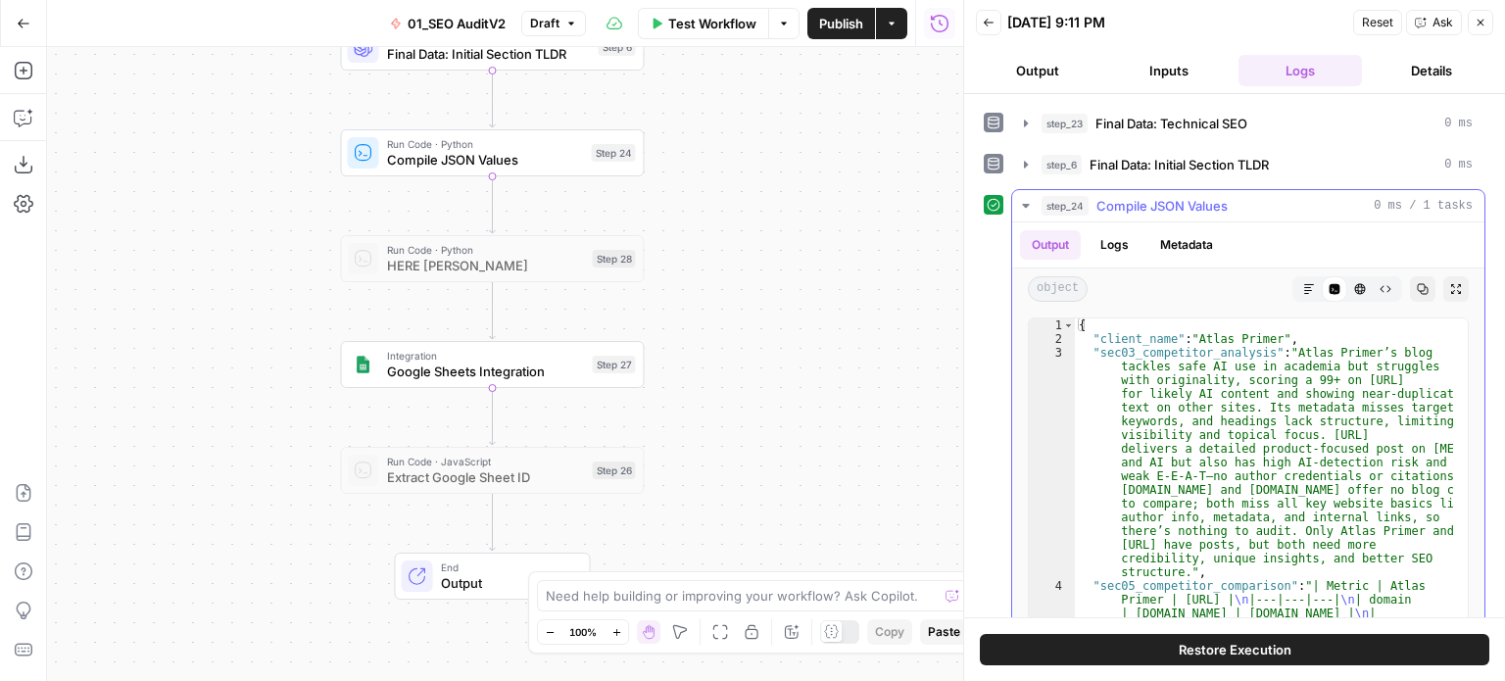
scroll to position [1102, 0]
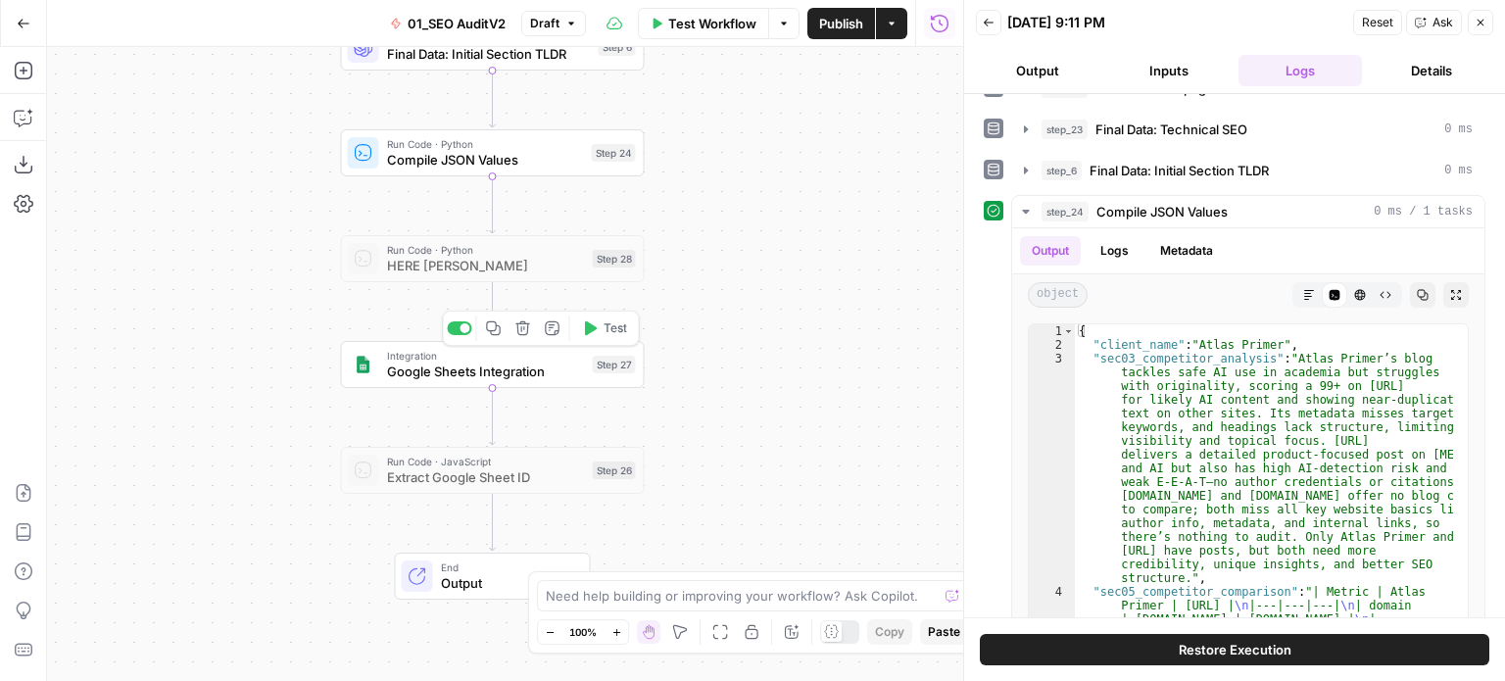
click at [624, 334] on span "Test" at bounding box center [616, 328] width 24 height 18
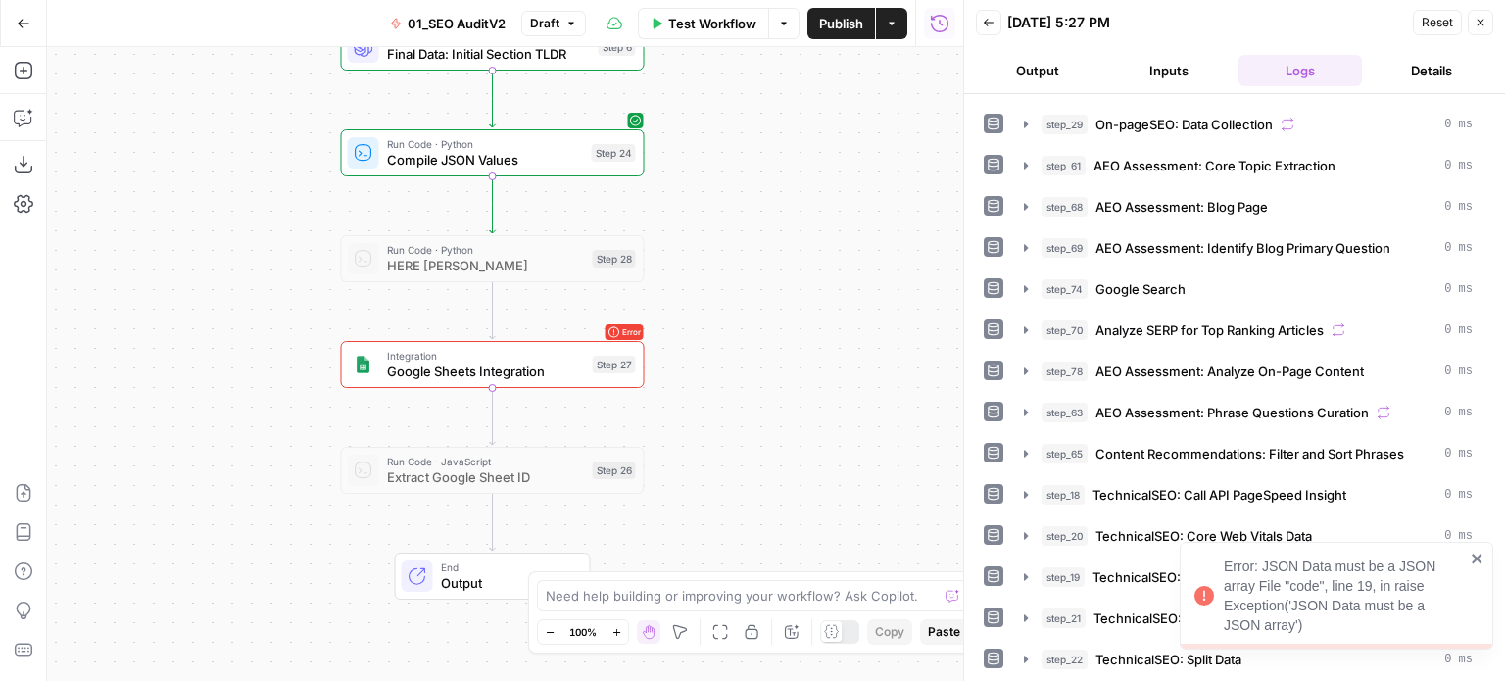
scroll to position [490, 0]
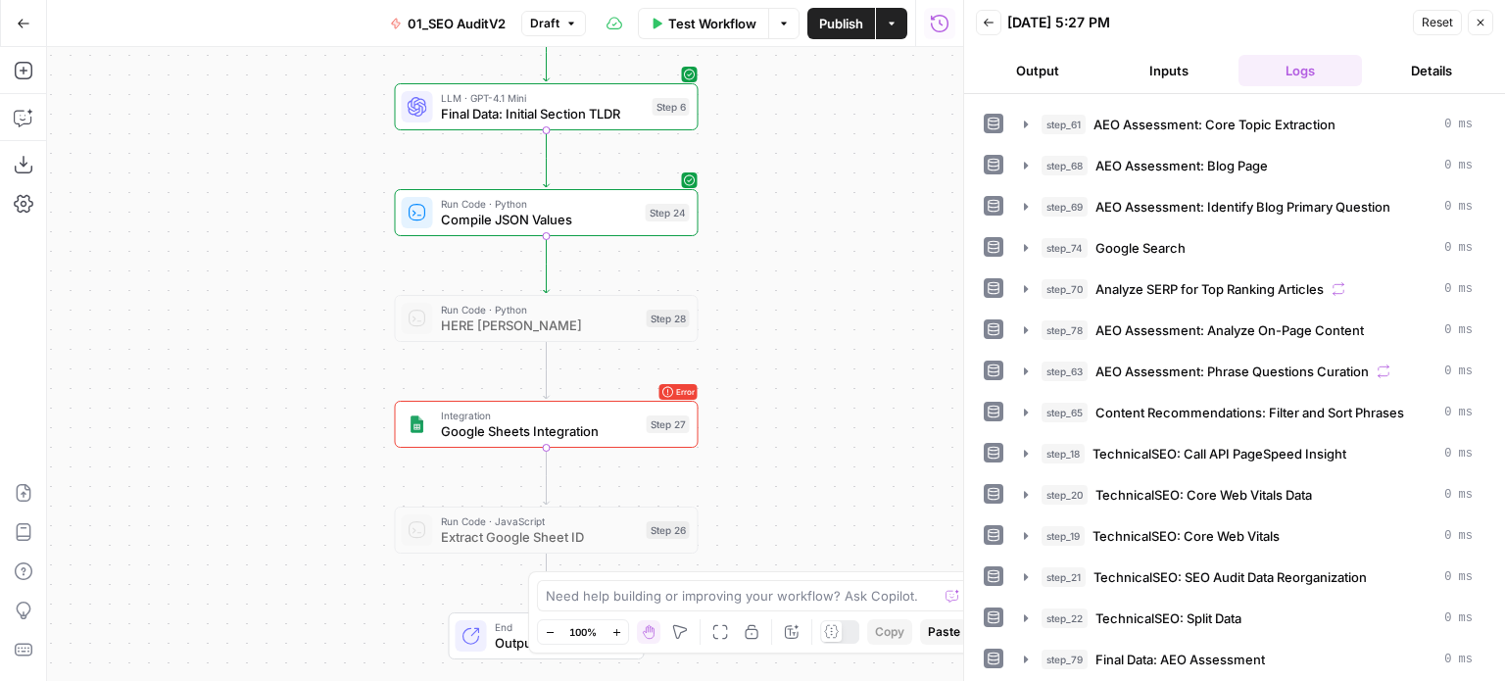
drag, startPoint x: 725, startPoint y: 155, endPoint x: 810, endPoint y: 262, distance: 136.7
click at [810, 262] on div "false false true true Workflow Set Inputs Inputs Workflow Prep: Get Brand Kit D…" at bounding box center [505, 364] width 916 height 634
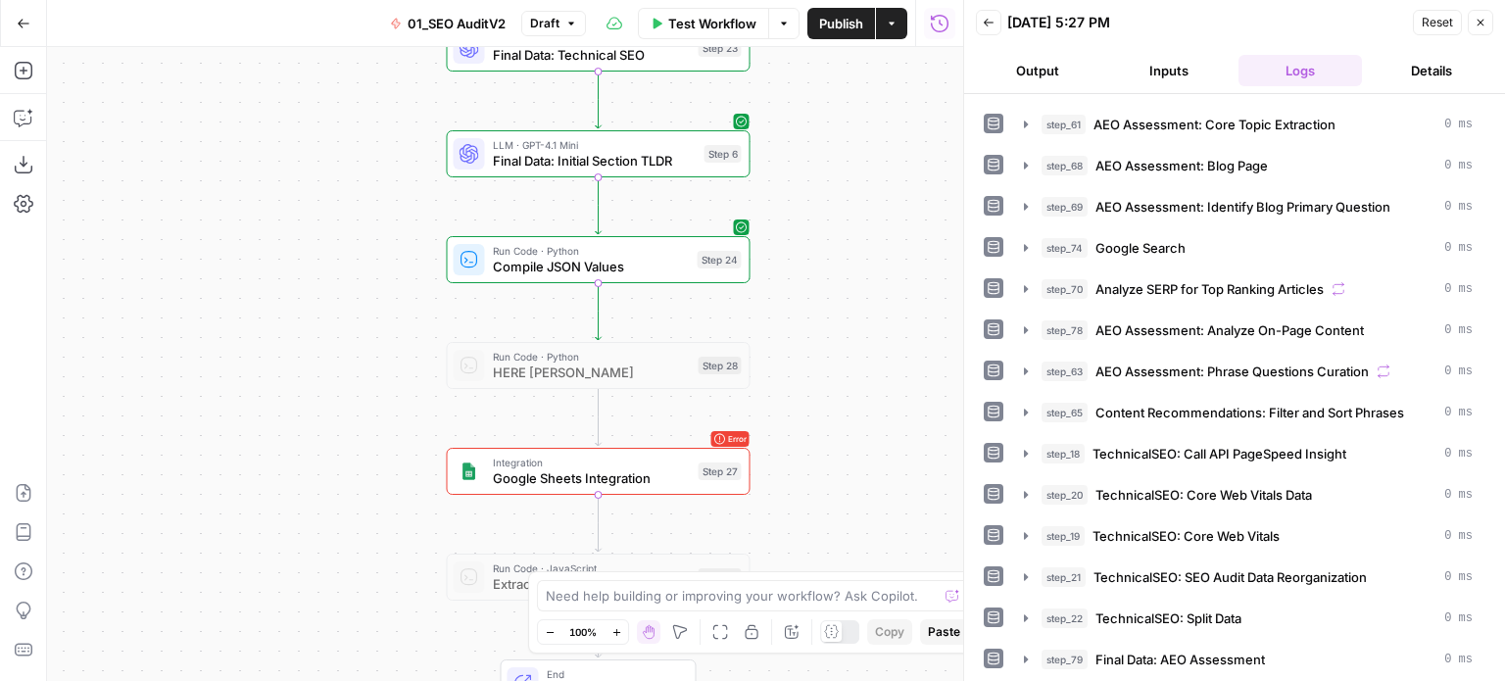
drag, startPoint x: 877, startPoint y: 309, endPoint x: 898, endPoint y: 309, distance: 20.6
click at [898, 309] on div "false false true true Workflow Set Inputs Inputs Workflow Prep: Get Brand Kit D…" at bounding box center [505, 364] width 916 height 634
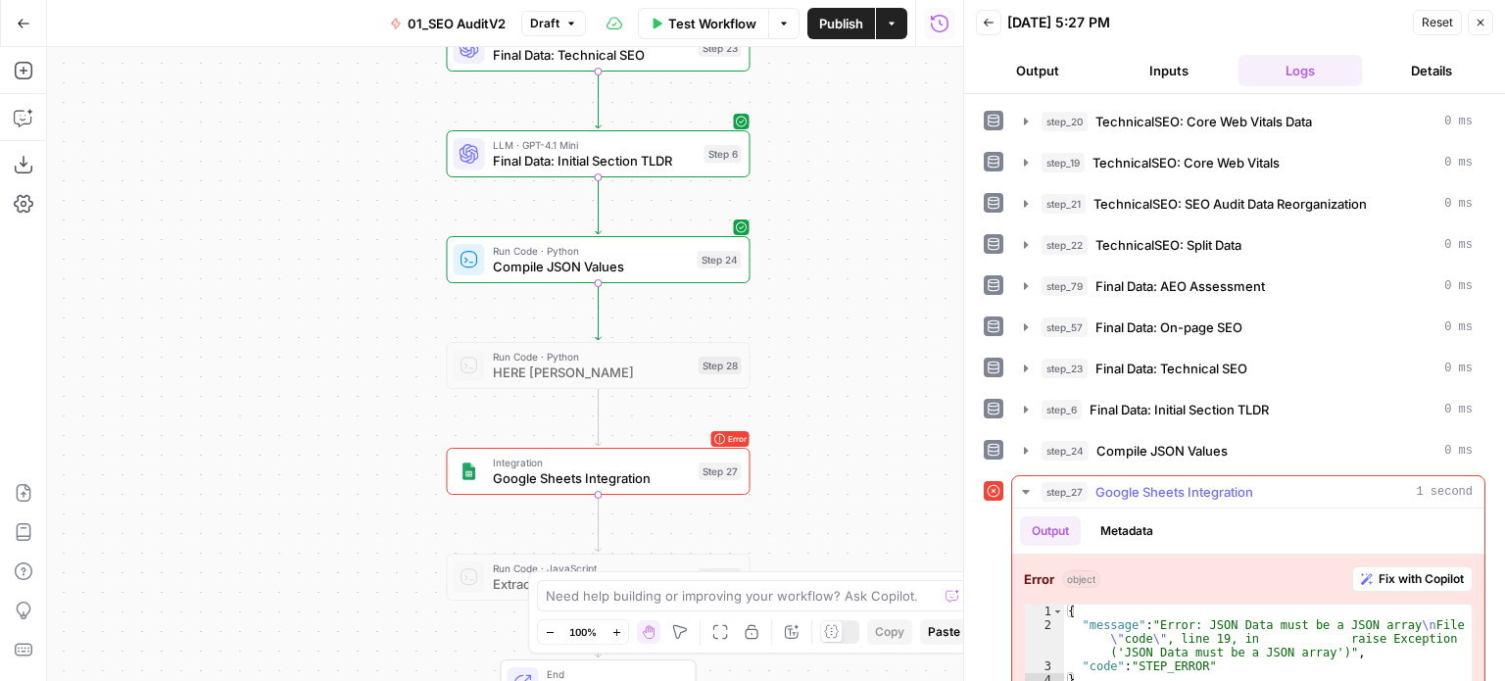
scroll to position [877, 0]
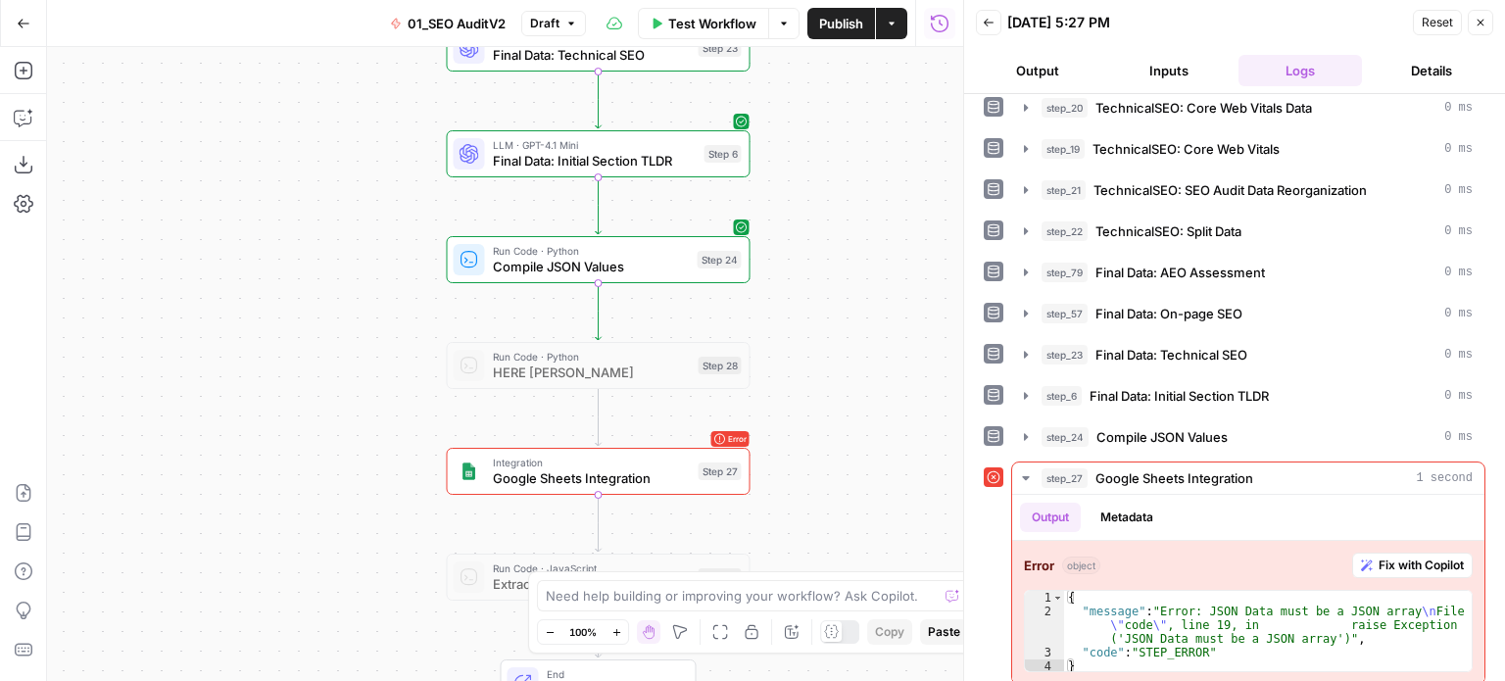
click at [882, 382] on div "false false true true Workflow Set Inputs Inputs Workflow Prep: Get Brand Kit D…" at bounding box center [505, 364] width 916 height 634
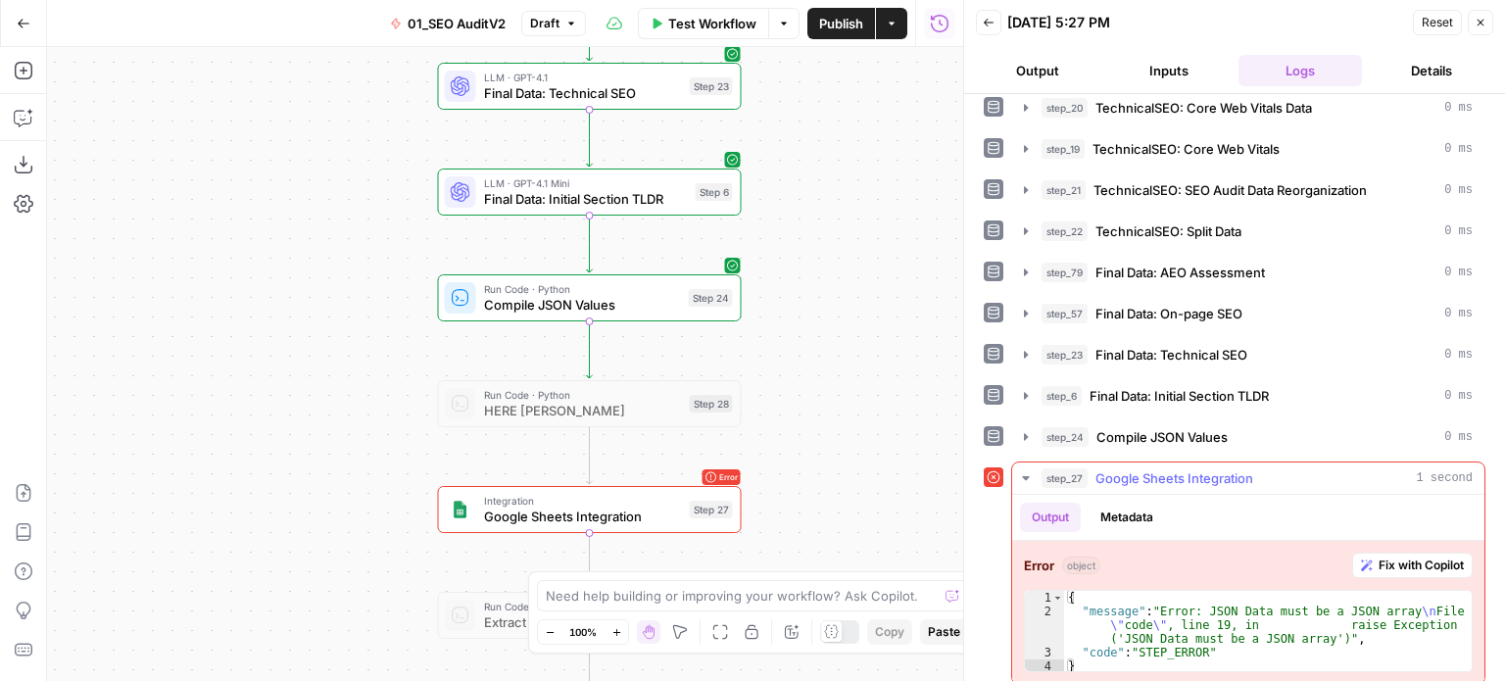
click at [1151, 468] on span "Google Sheets Integration" at bounding box center [1175, 478] width 158 height 20
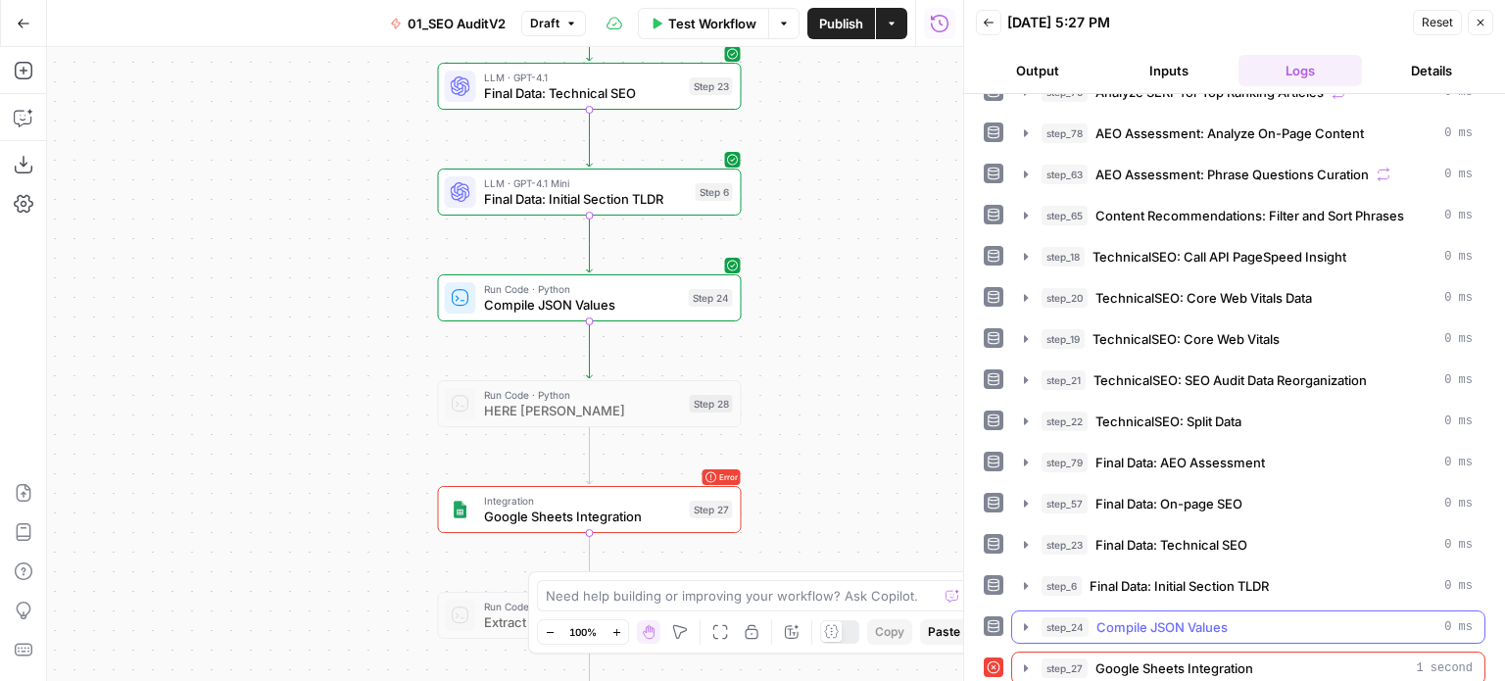
click at [1153, 617] on span "Compile JSON Values" at bounding box center [1162, 627] width 131 height 20
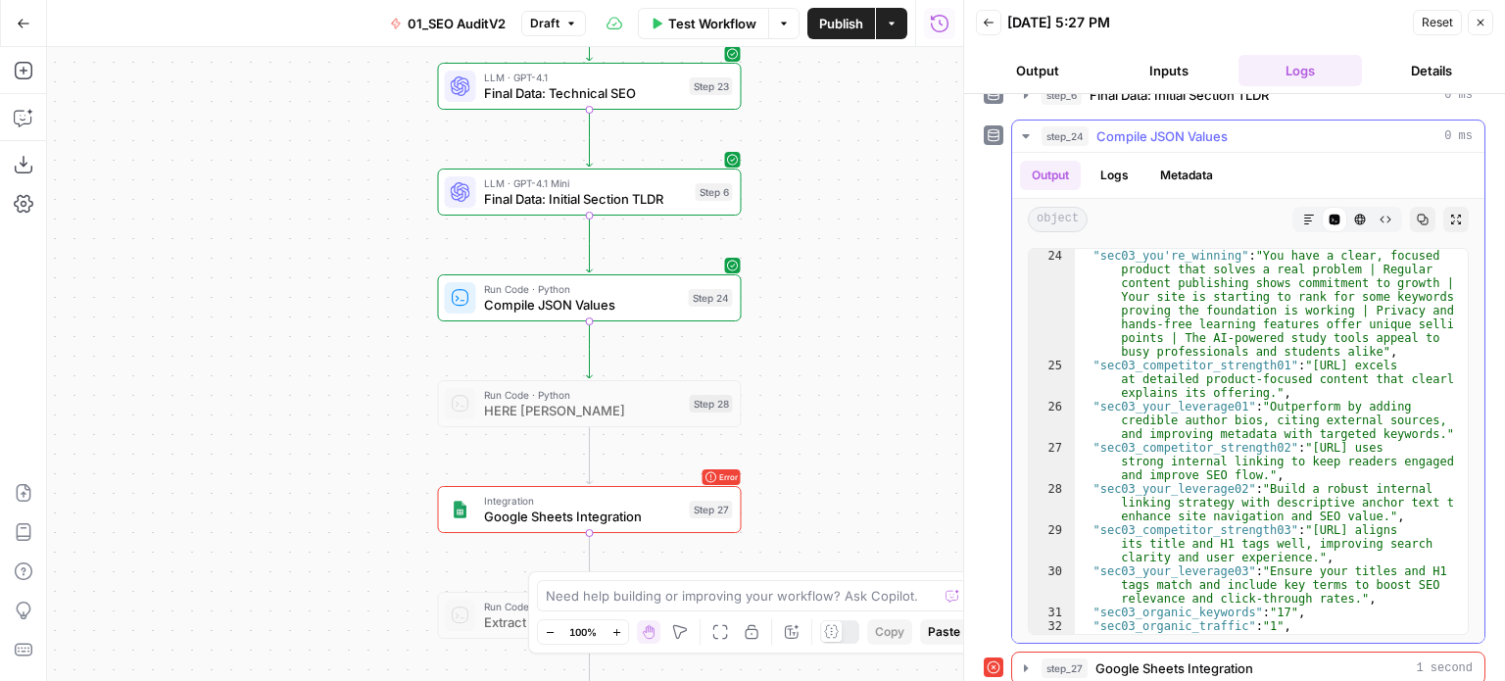
scroll to position [5939, 0]
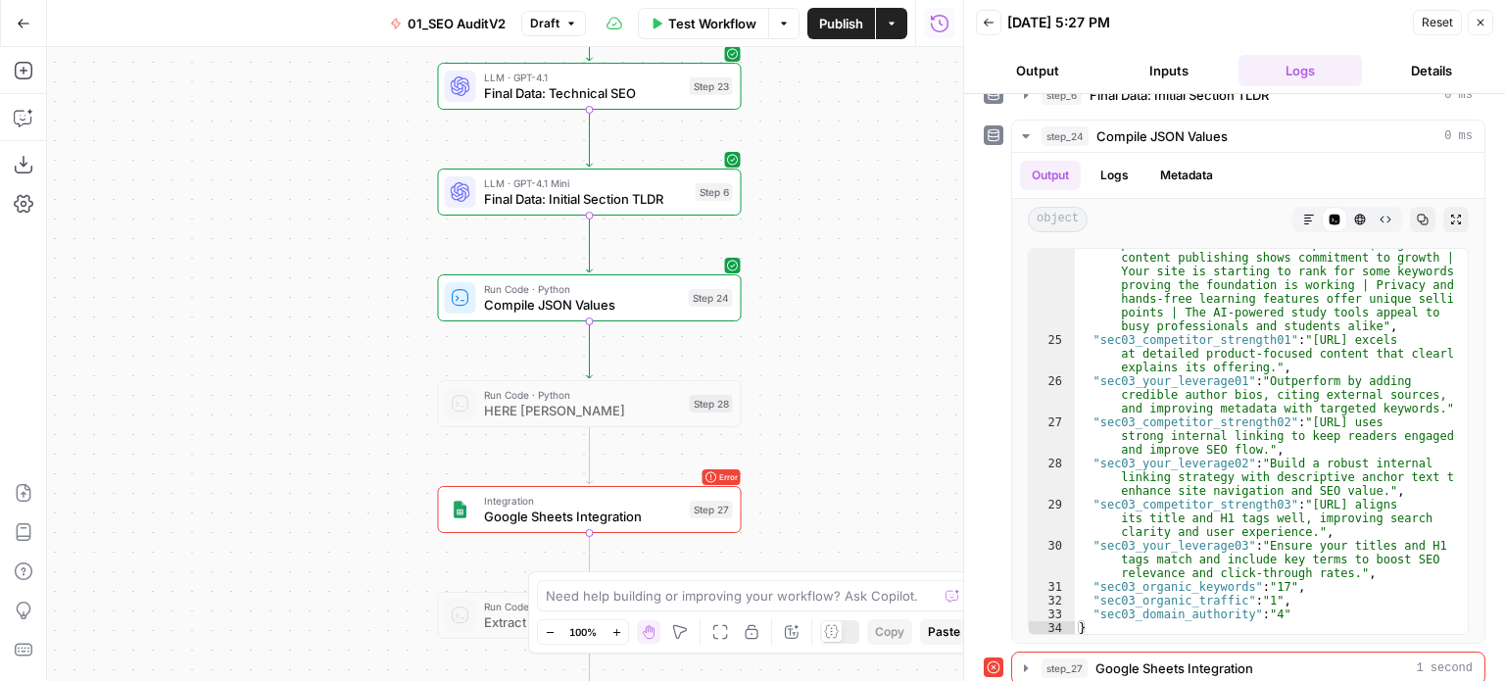
click at [663, 508] on span "Google Sheets Integration" at bounding box center [583, 517] width 198 height 20
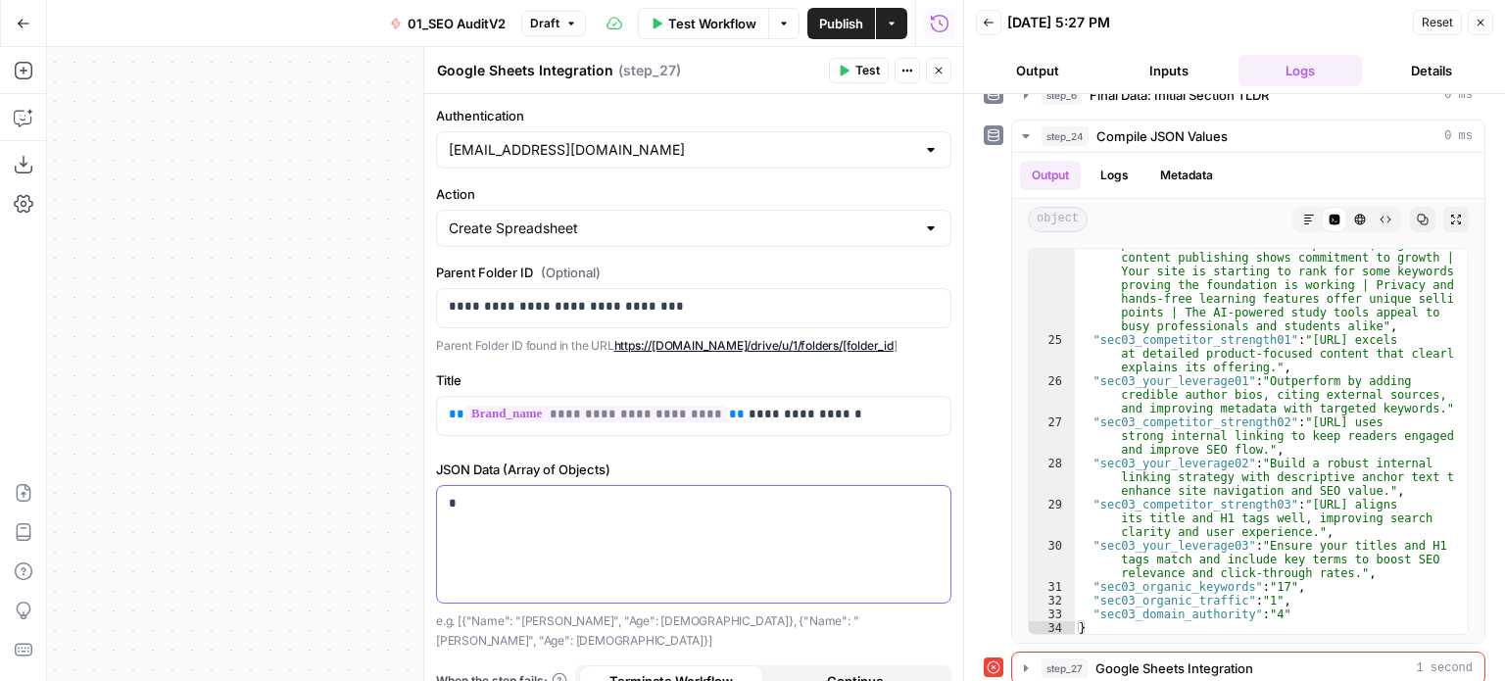
click at [627, 503] on p "*" at bounding box center [686, 504] width 475 height 20
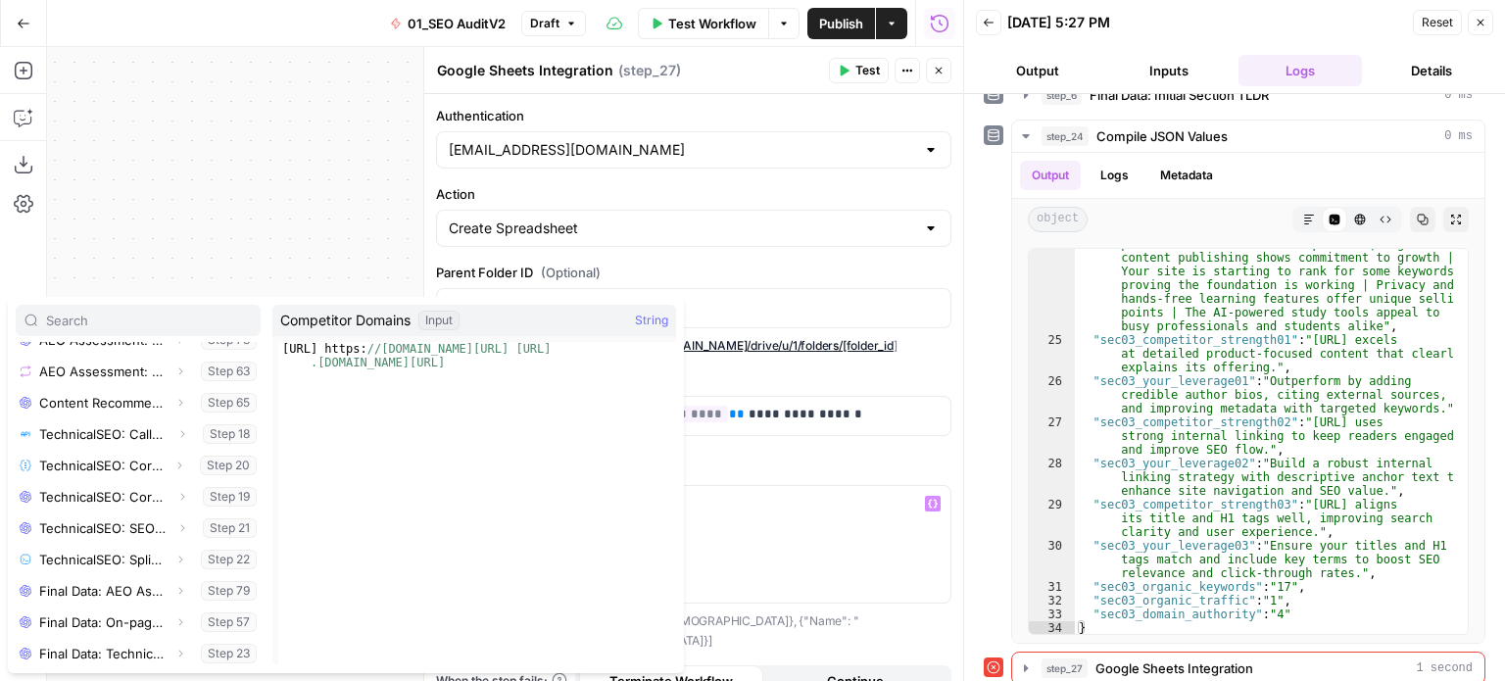
scroll to position [961, 0]
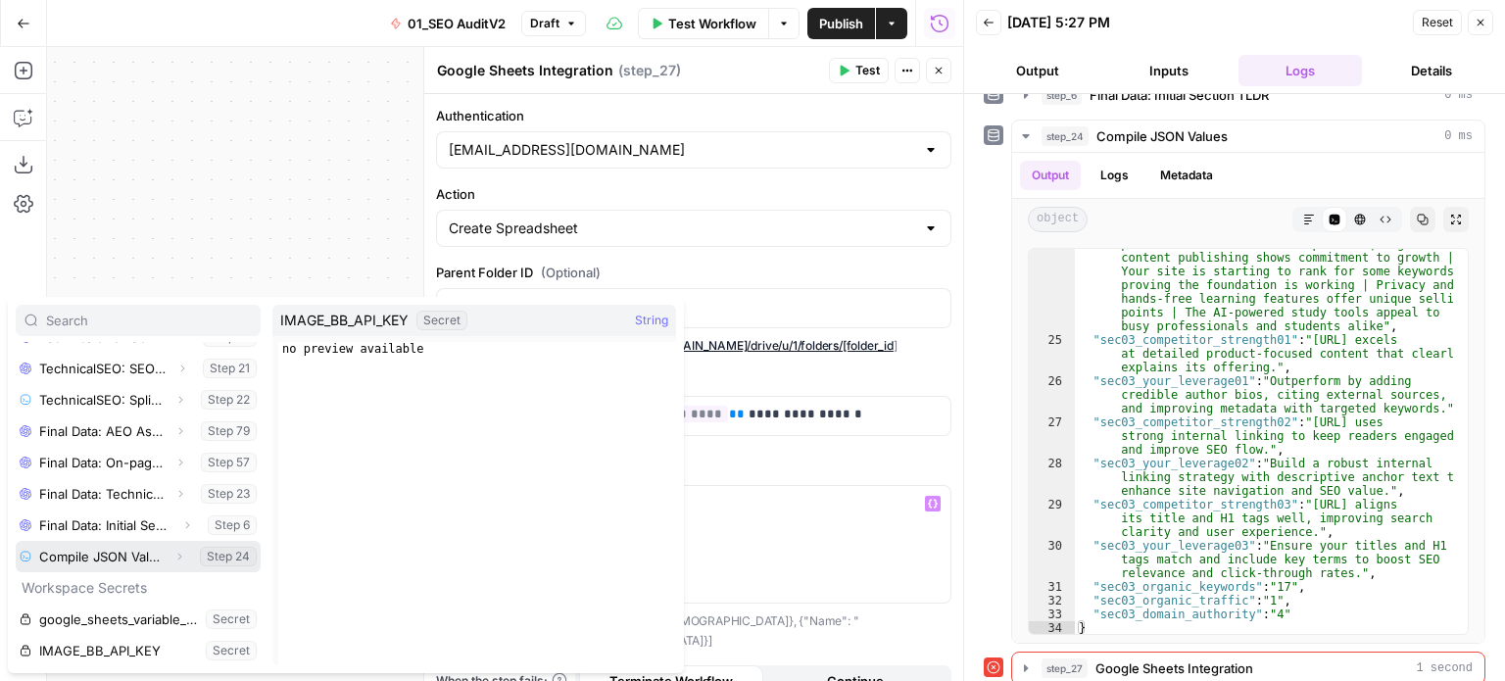
click at [178, 554] on icon "button" at bounding box center [180, 557] width 4 height 7
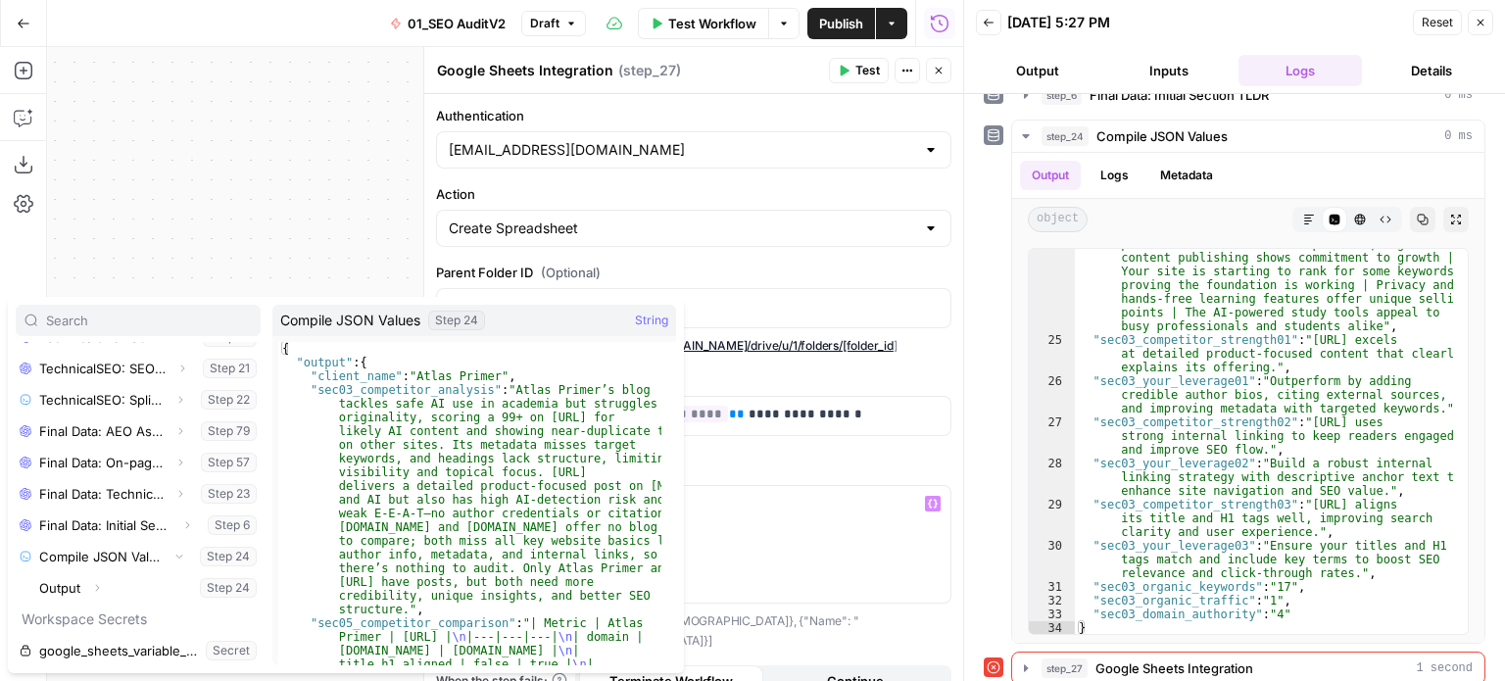
scroll to position [993, 0]
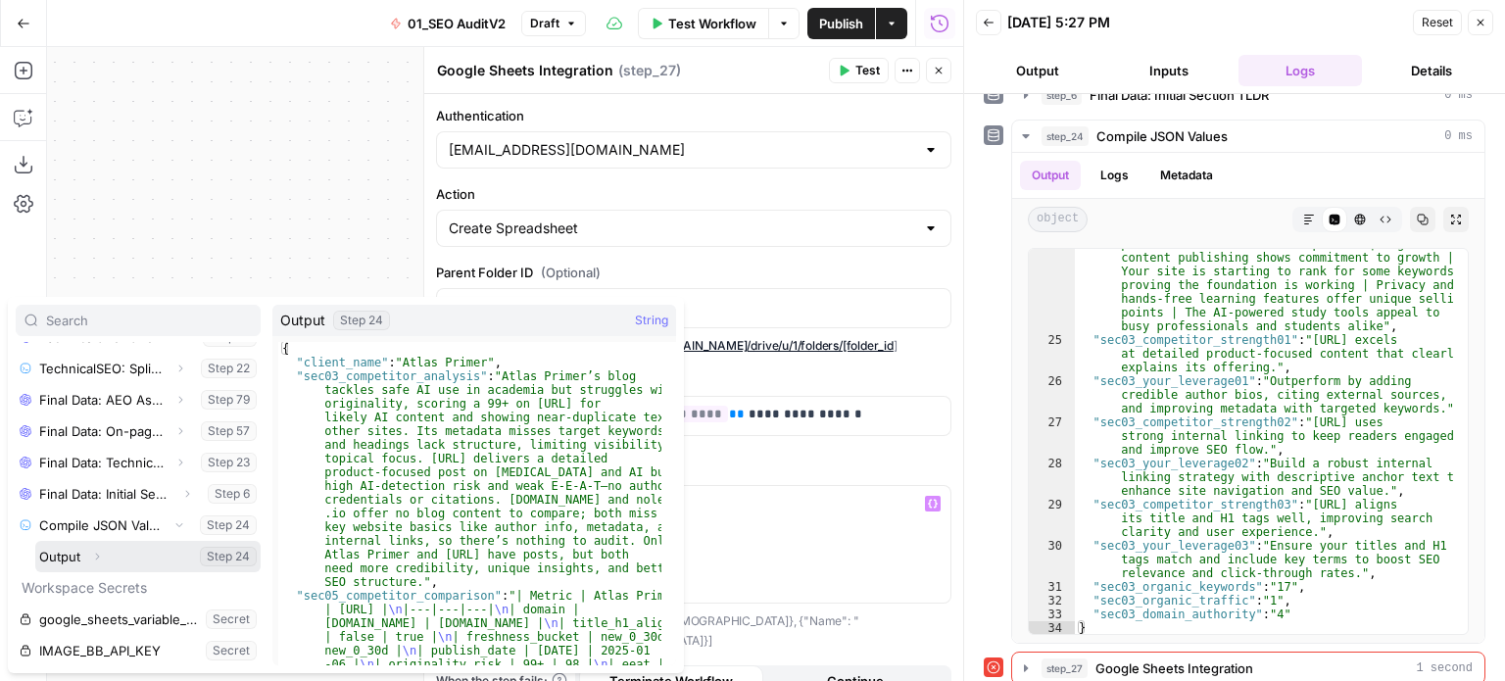
click at [94, 551] on span "button" at bounding box center [97, 557] width 12 height 12
click at [51, 557] on button "Select variable Output" at bounding box center [147, 556] width 225 height 31
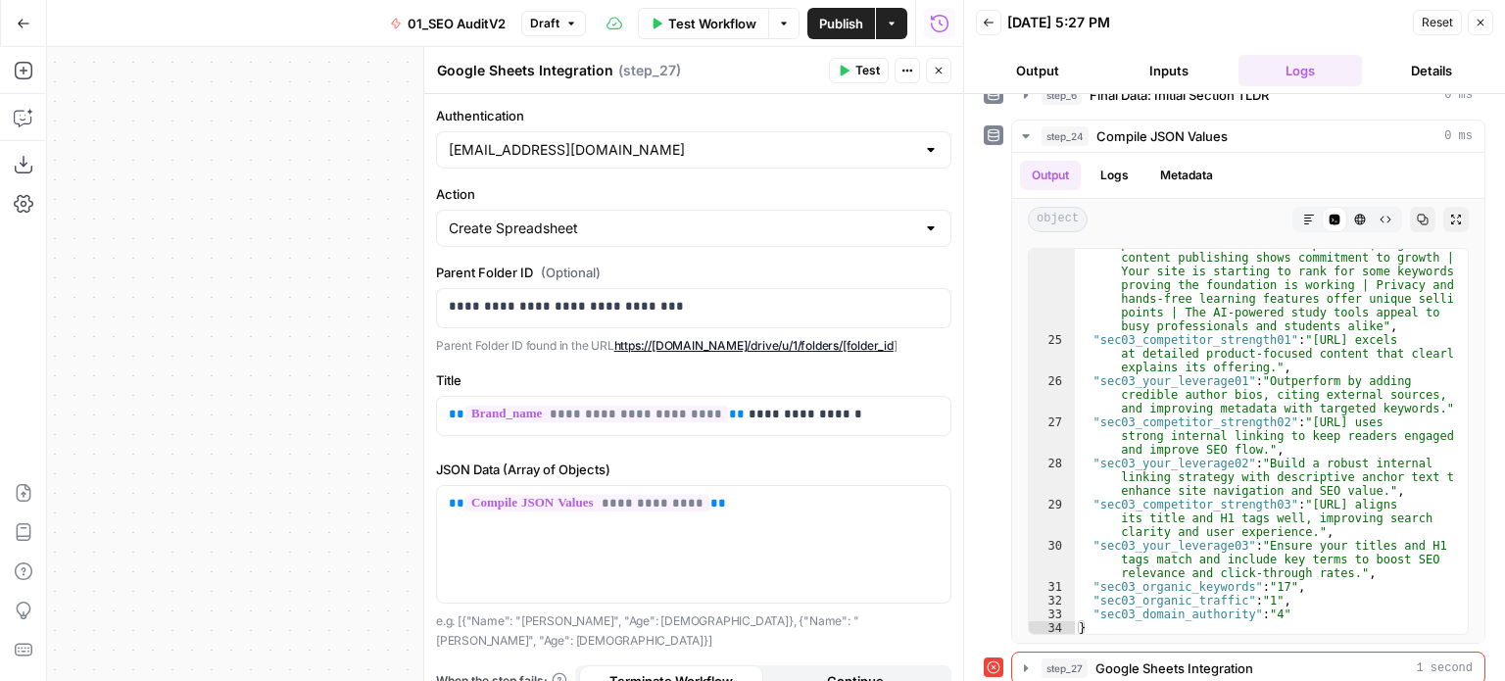
click at [876, 63] on span "Test" at bounding box center [868, 71] width 24 height 18
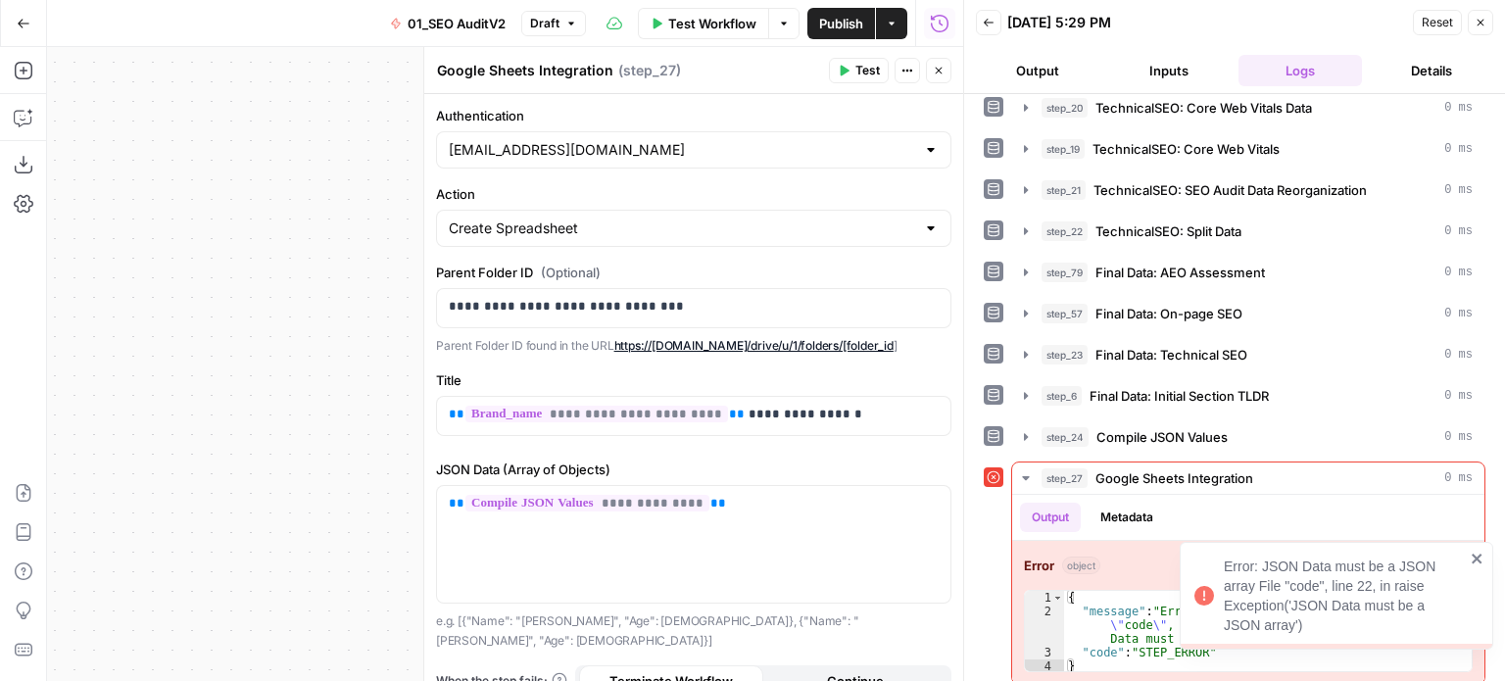
scroll to position [6, 0]
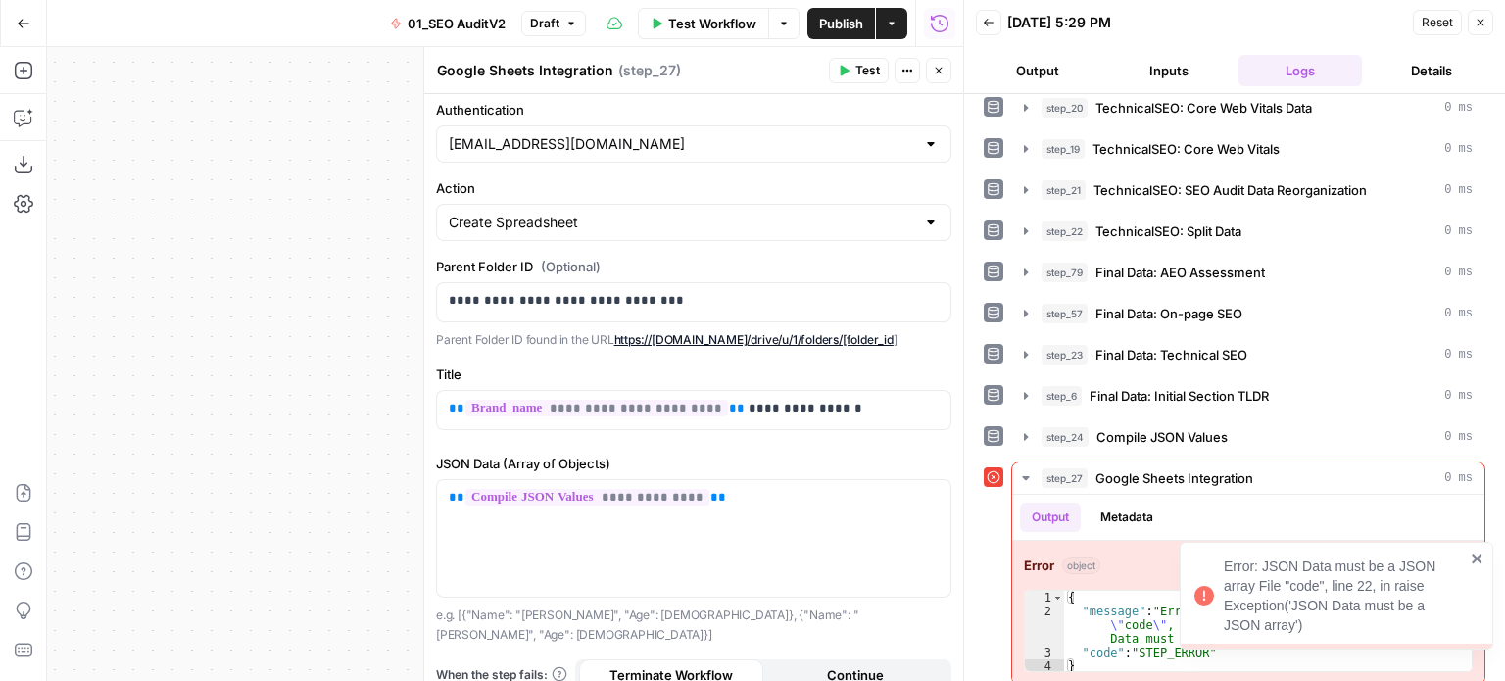
drag, startPoint x: 536, startPoint y: 342, endPoint x: 552, endPoint y: 487, distance: 145.9
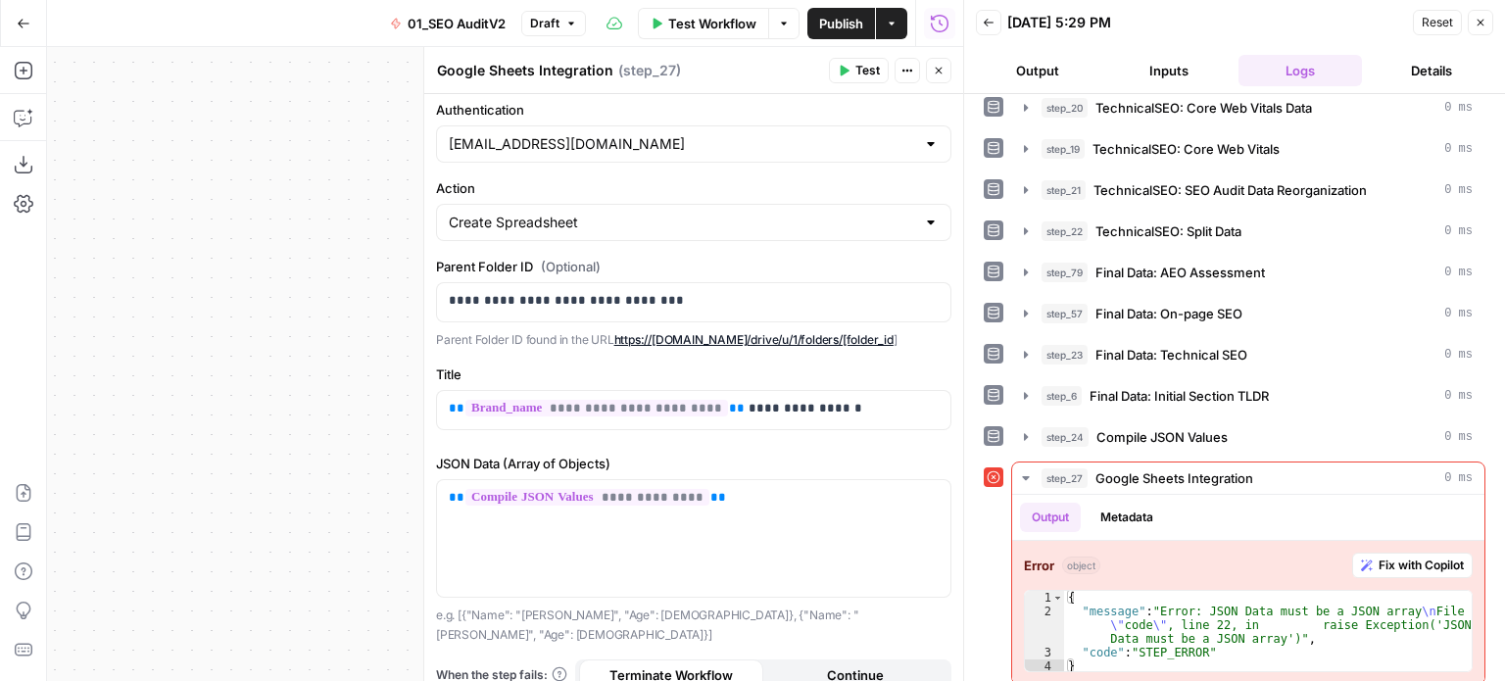
click at [804, 612] on p "e.g. [{"Name": "[PERSON_NAME]", "Age": [DEMOGRAPHIC_DATA]}, {"Name": "[PERSON_N…" at bounding box center [693, 625] width 515 height 38
click at [941, 62] on button "Close" at bounding box center [938, 70] width 25 height 25
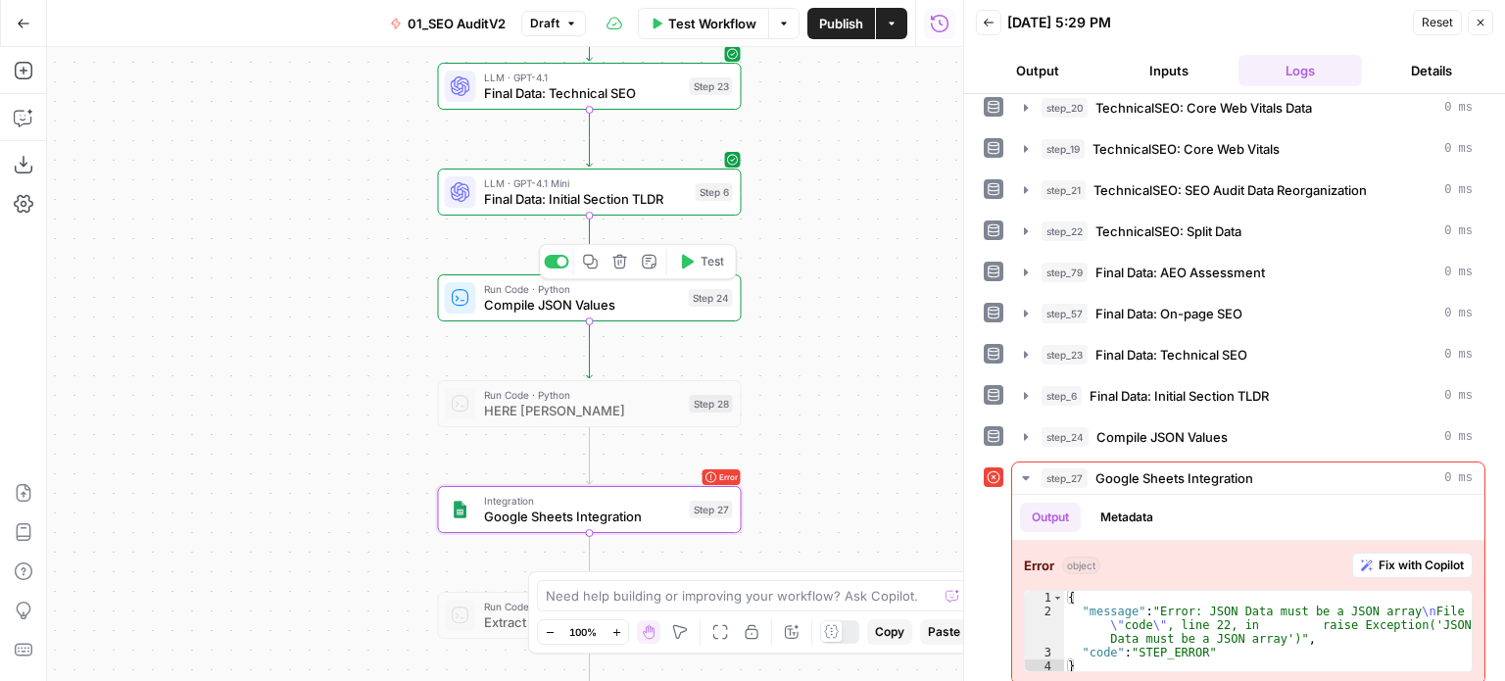
click at [546, 301] on span "Compile JSON Values" at bounding box center [582, 305] width 197 height 20
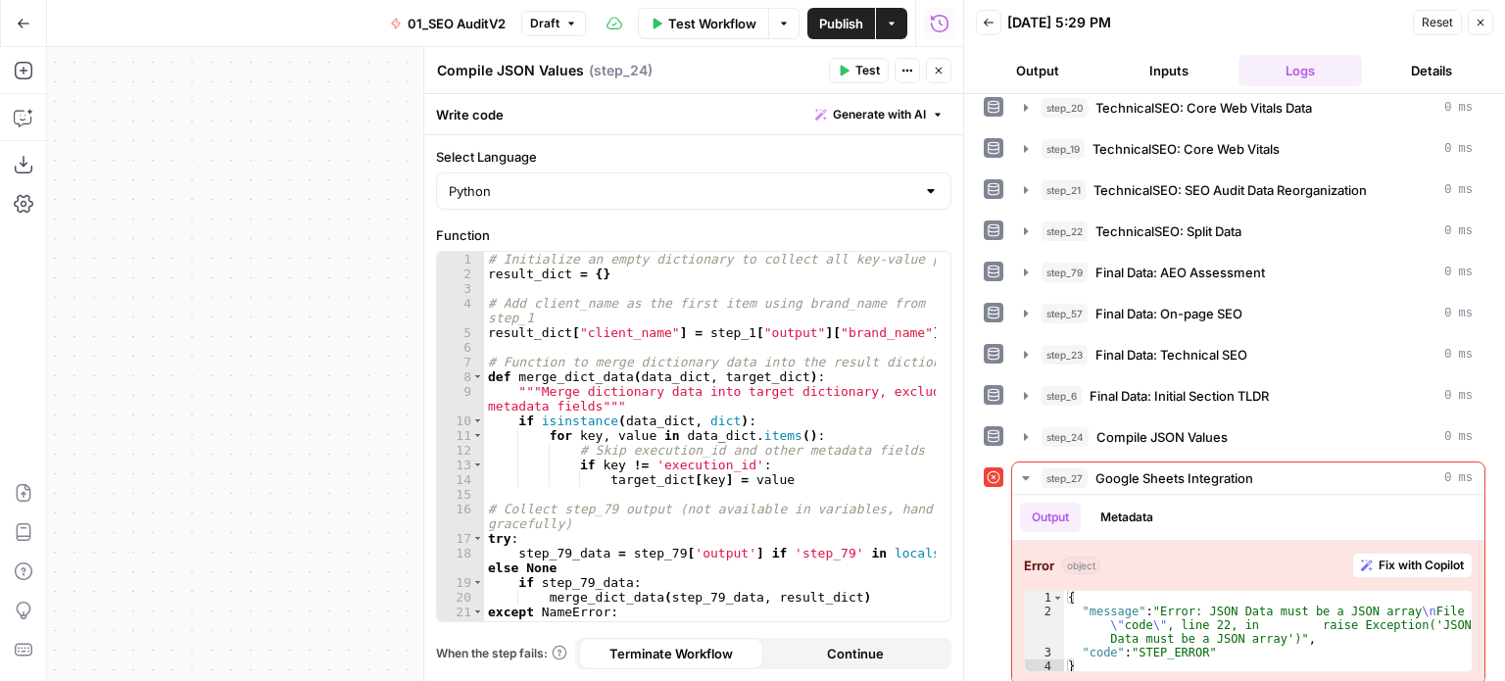
click at [883, 107] on span "Generate with AI" at bounding box center [879, 115] width 93 height 18
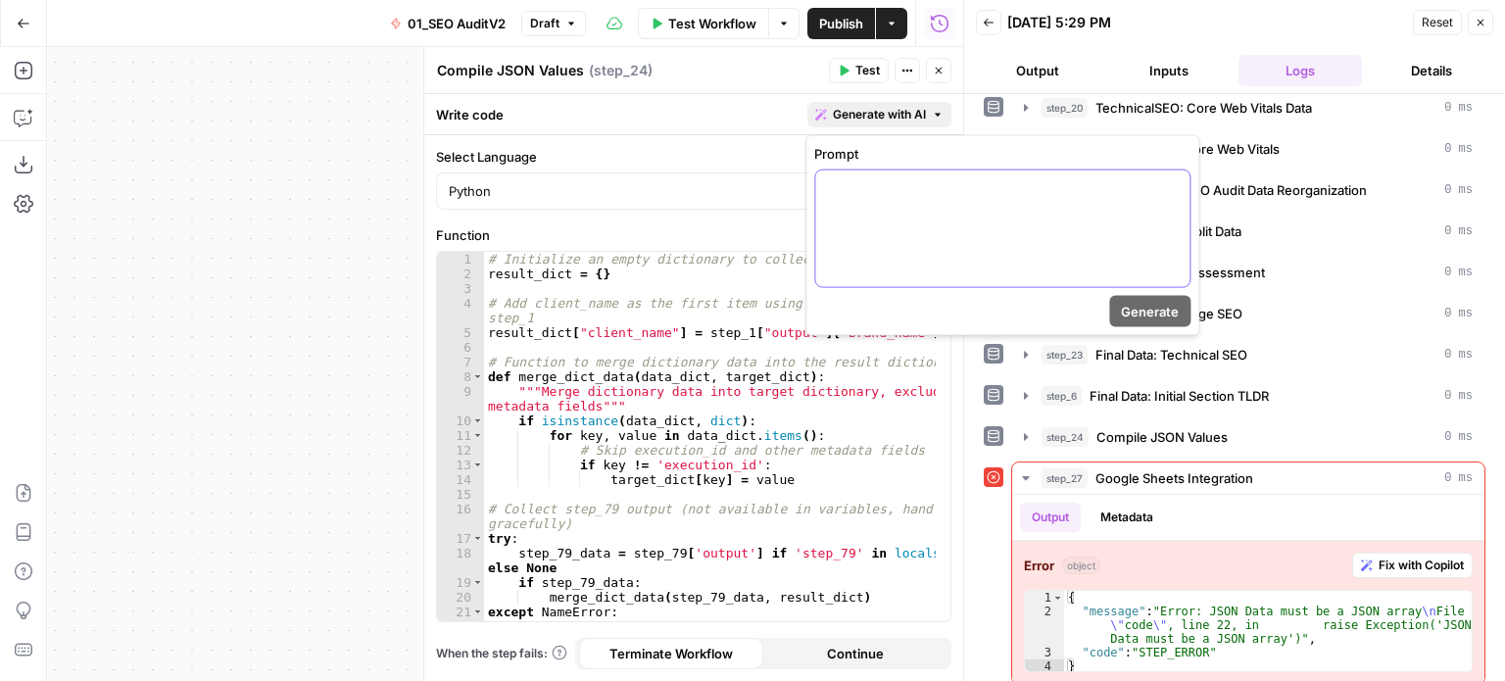
click at [871, 238] on div at bounding box center [1002, 229] width 374 height 117
click at [1145, 313] on span "Generate" at bounding box center [1150, 312] width 58 height 20
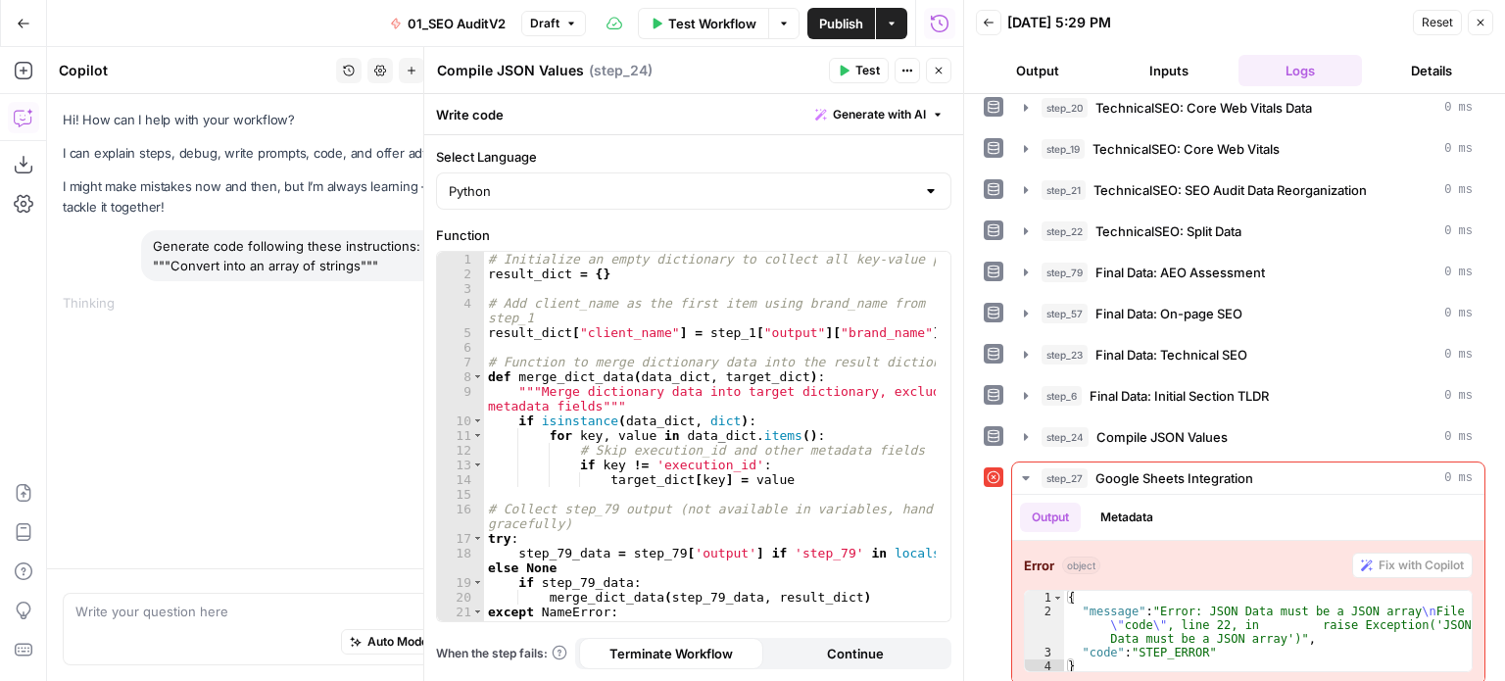
click at [1483, 24] on icon "button" at bounding box center [1481, 23] width 7 height 7
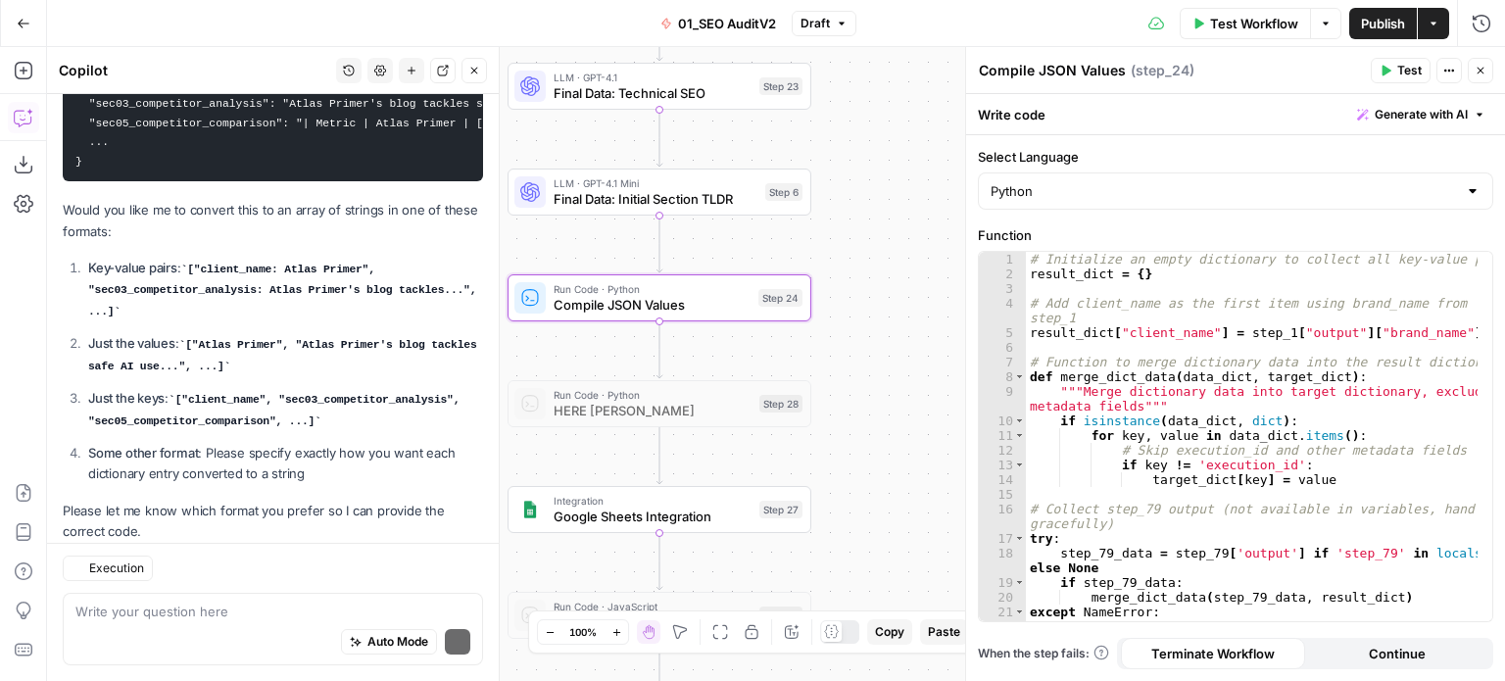
scroll to position [383, 0]
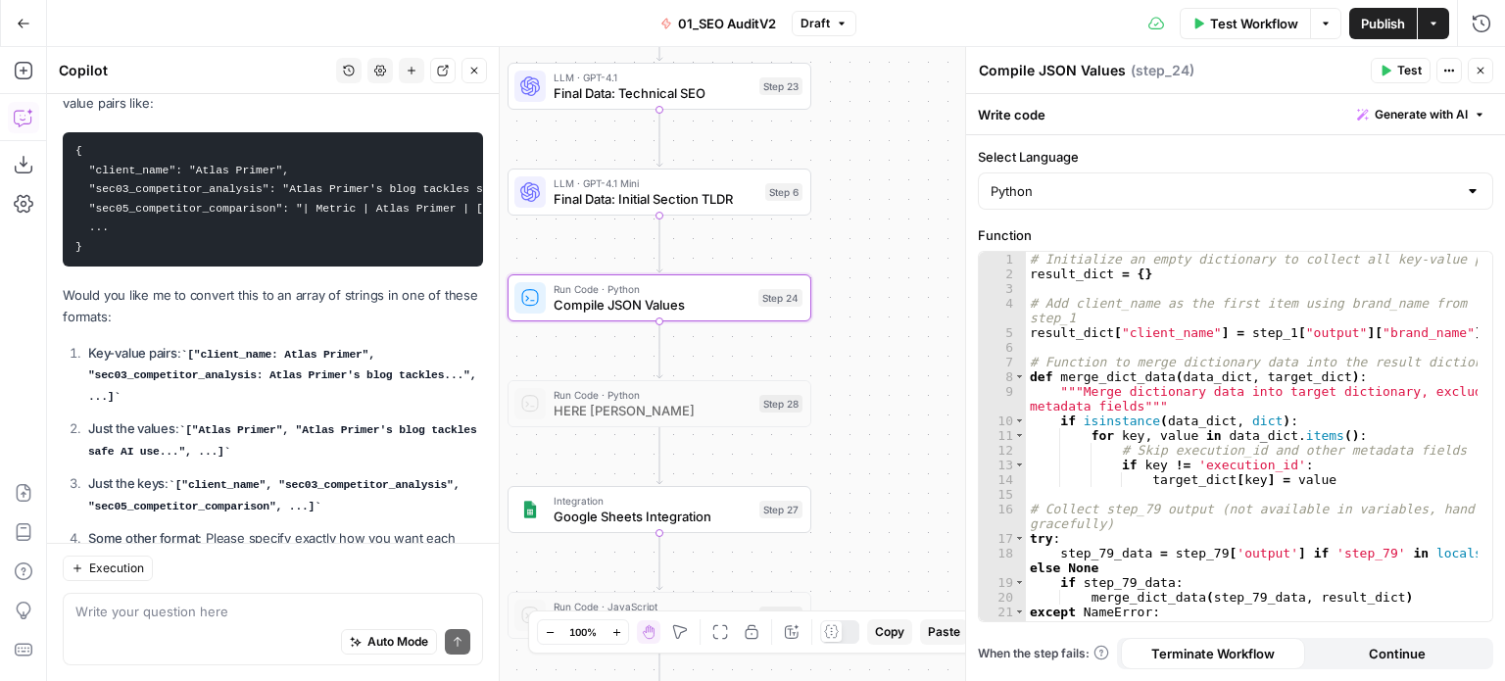
drag, startPoint x: 314, startPoint y: 450, endPoint x: 263, endPoint y: 299, distance: 159.3
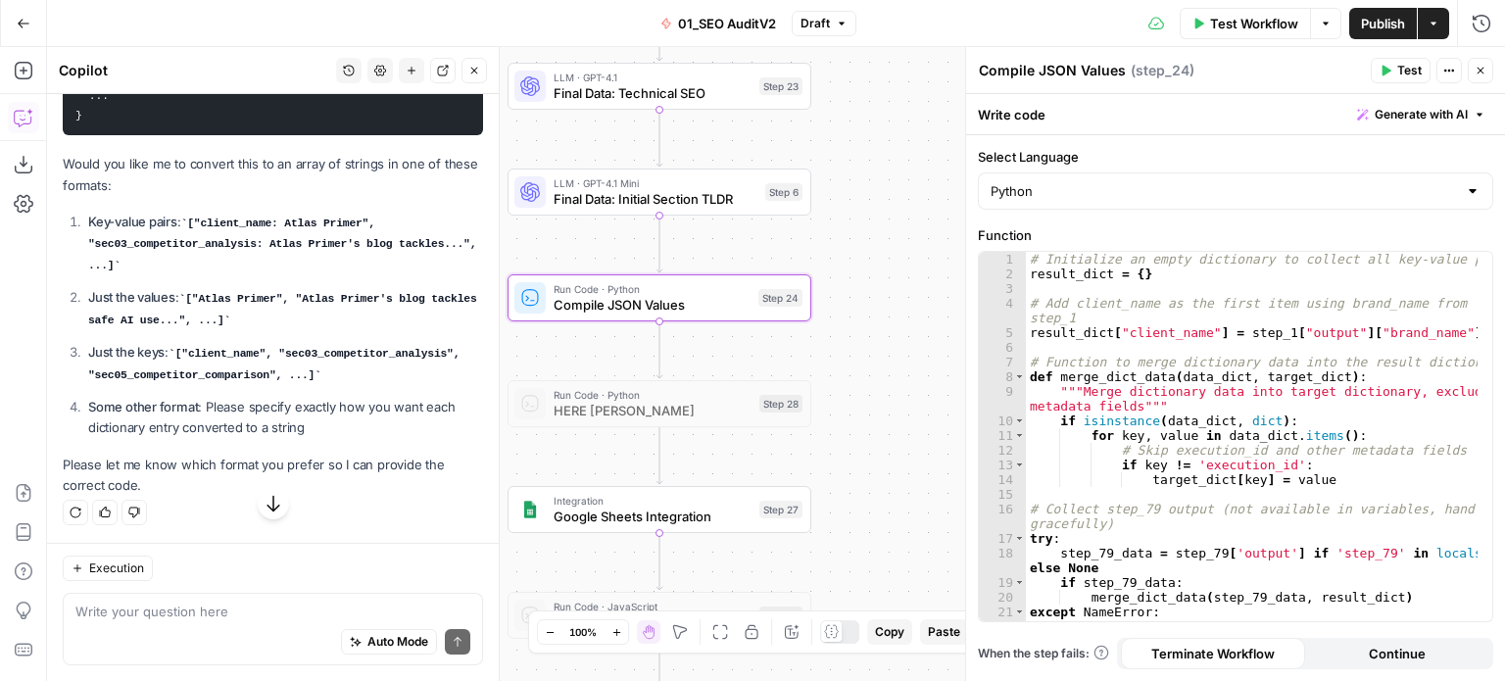
drag, startPoint x: 339, startPoint y: 167, endPoint x: 376, endPoint y: 367, distance: 203.4
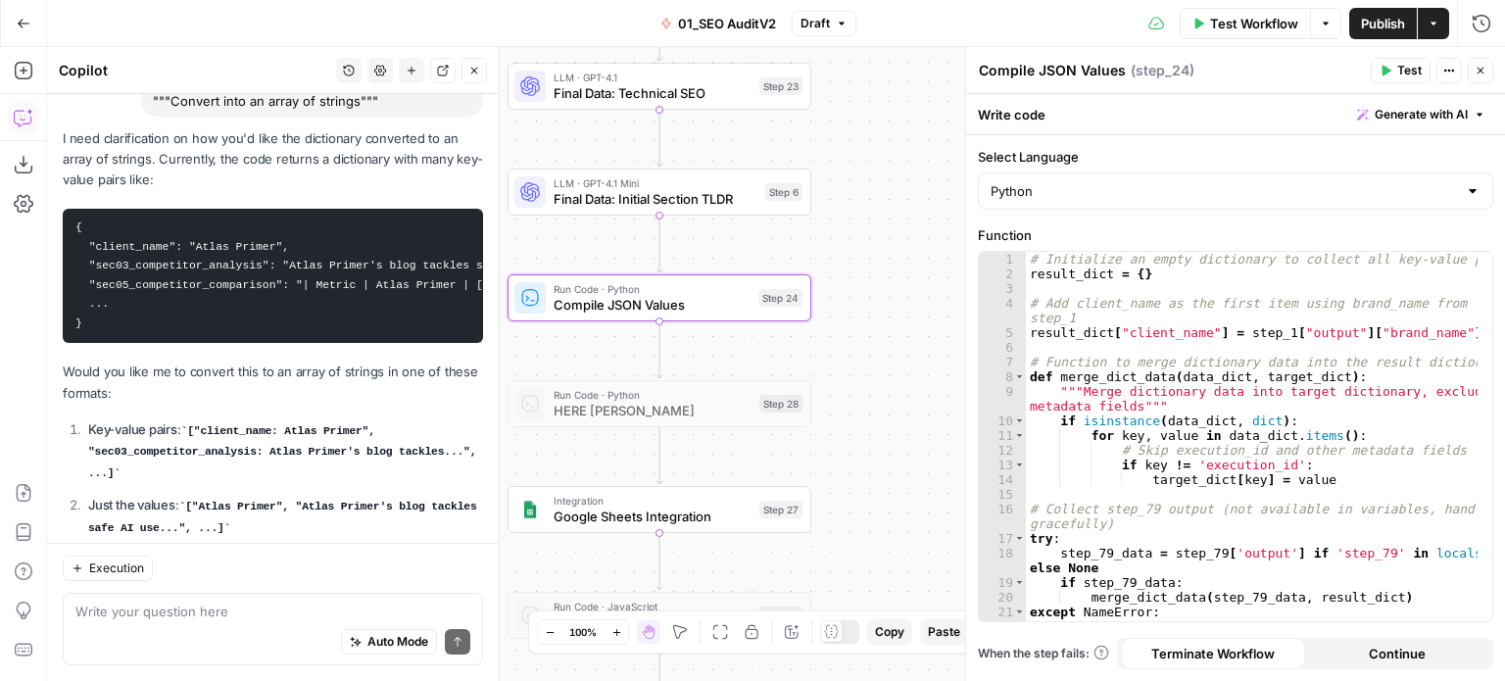
scroll to position [48, 0]
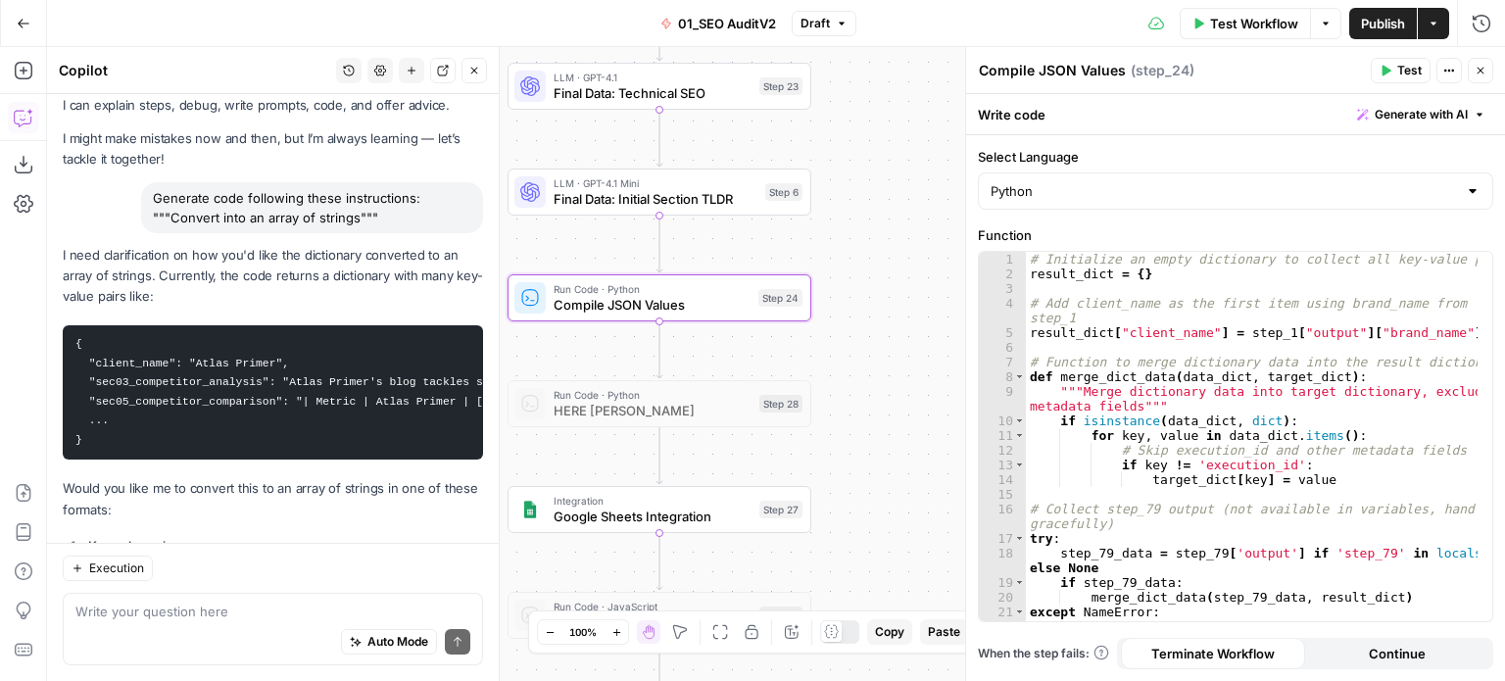
drag, startPoint x: 384, startPoint y: 385, endPoint x: 392, endPoint y: 296, distance: 89.5
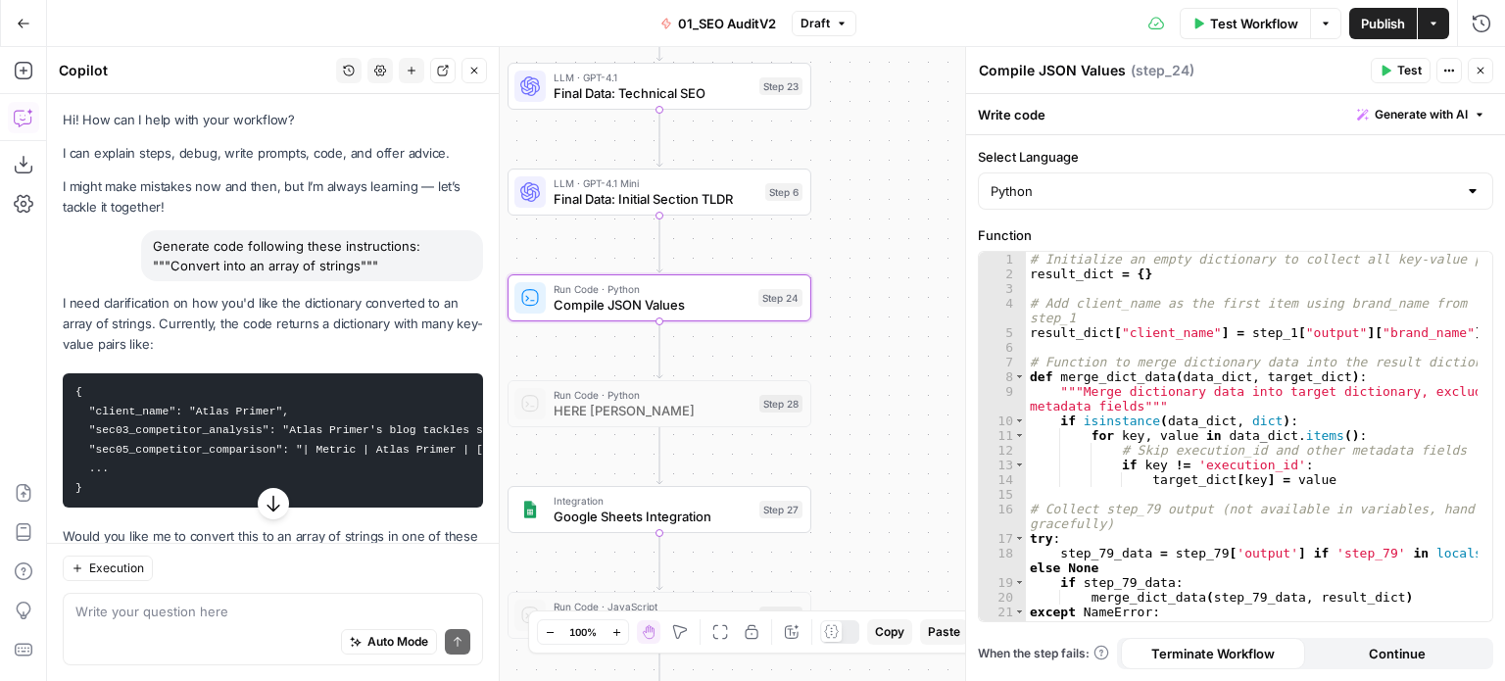
drag, startPoint x: 417, startPoint y: 272, endPoint x: 121, endPoint y: 241, distance: 298.6
click at [121, 241] on div "Generate code following these instructions: """Convert into an array of strings…" at bounding box center [273, 255] width 420 height 51
click at [130, 265] on div "Generate code following these instructions: """Convert into an array of strings…" at bounding box center [273, 255] width 420 height 51
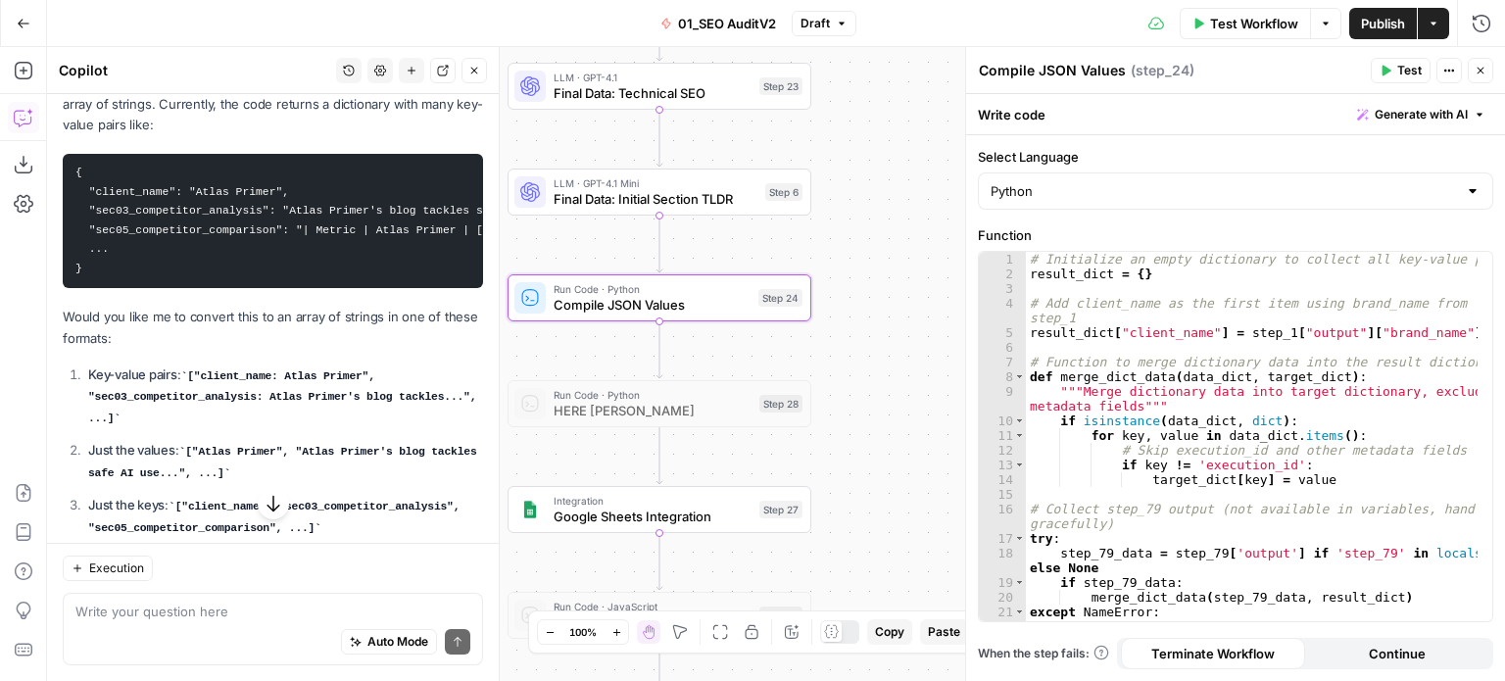
scroll to position [383, 0]
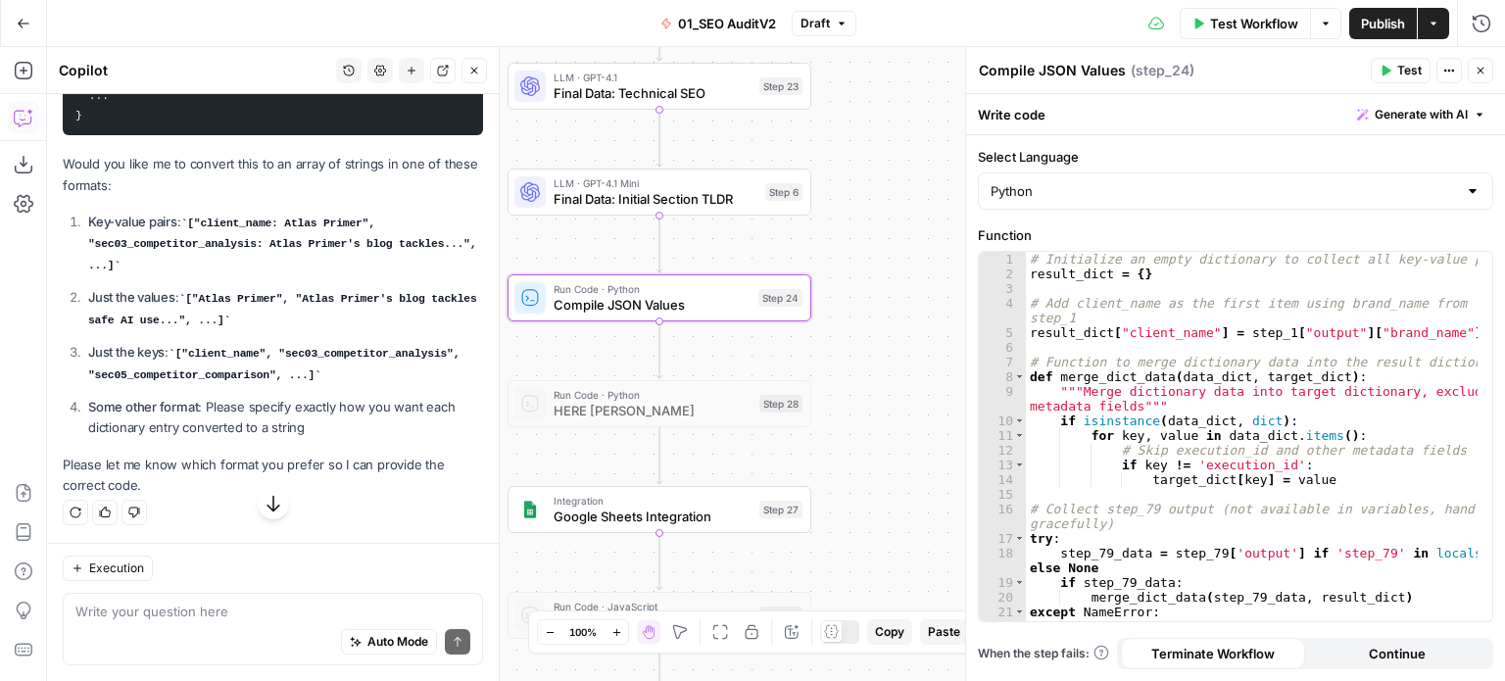
drag, startPoint x: 282, startPoint y: 309, endPoint x: 314, endPoint y: 498, distance: 191.7
click at [772, 258] on span "Test" at bounding box center [782, 262] width 24 height 18
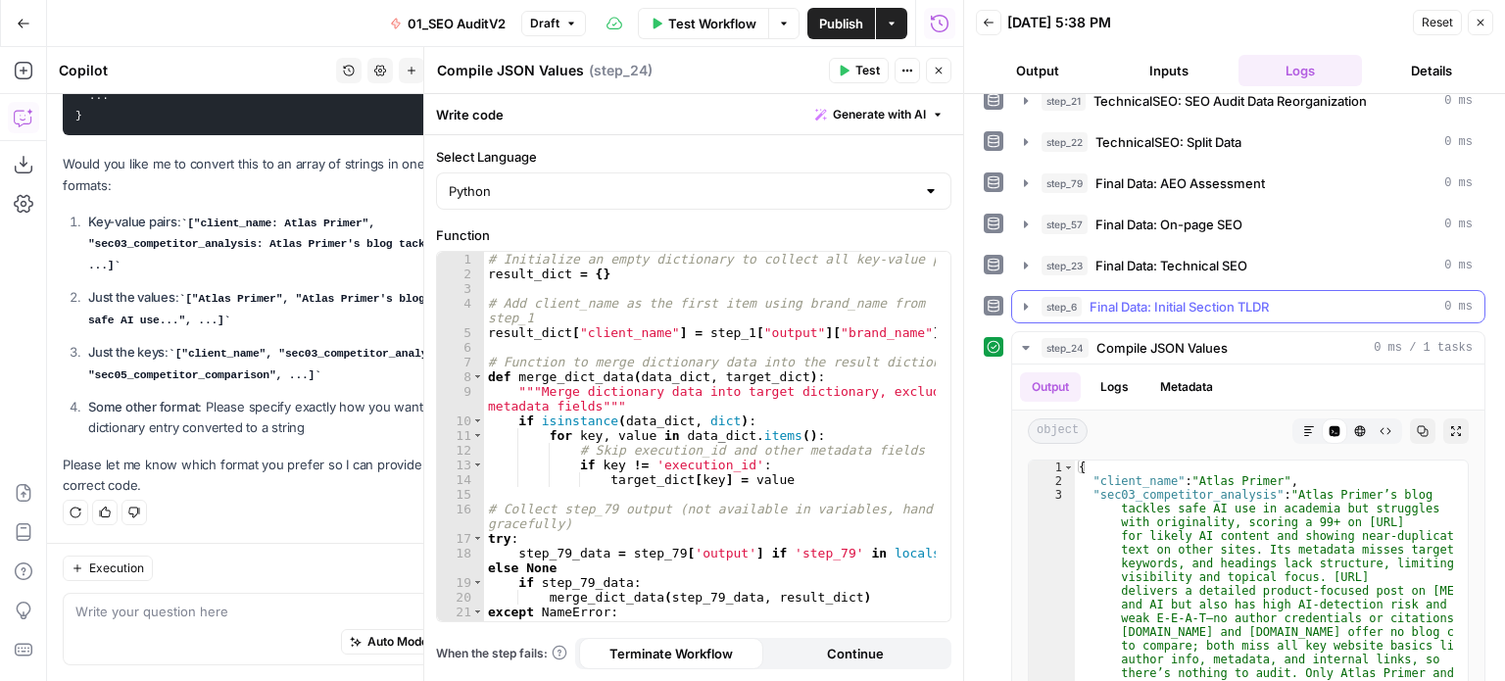
scroll to position [980, 0]
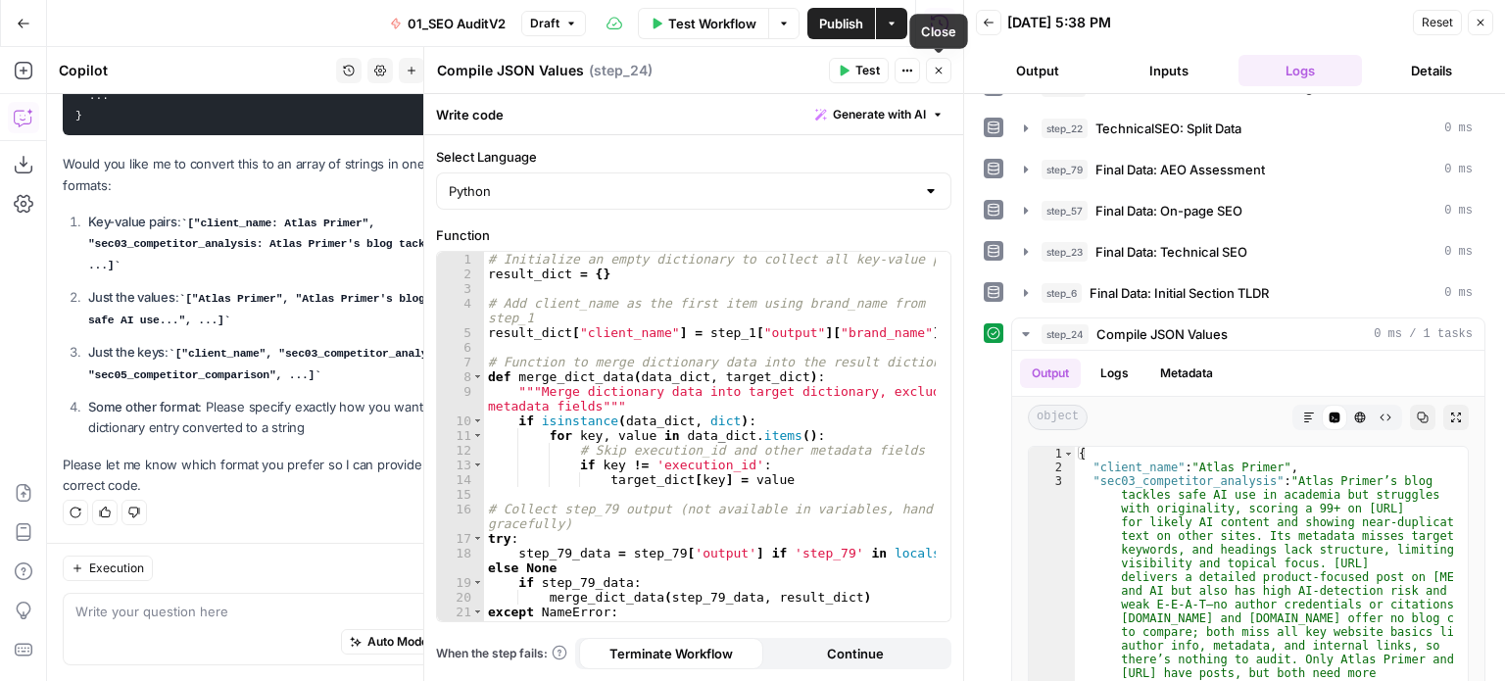
click at [939, 68] on icon "button" at bounding box center [939, 71] width 12 height 12
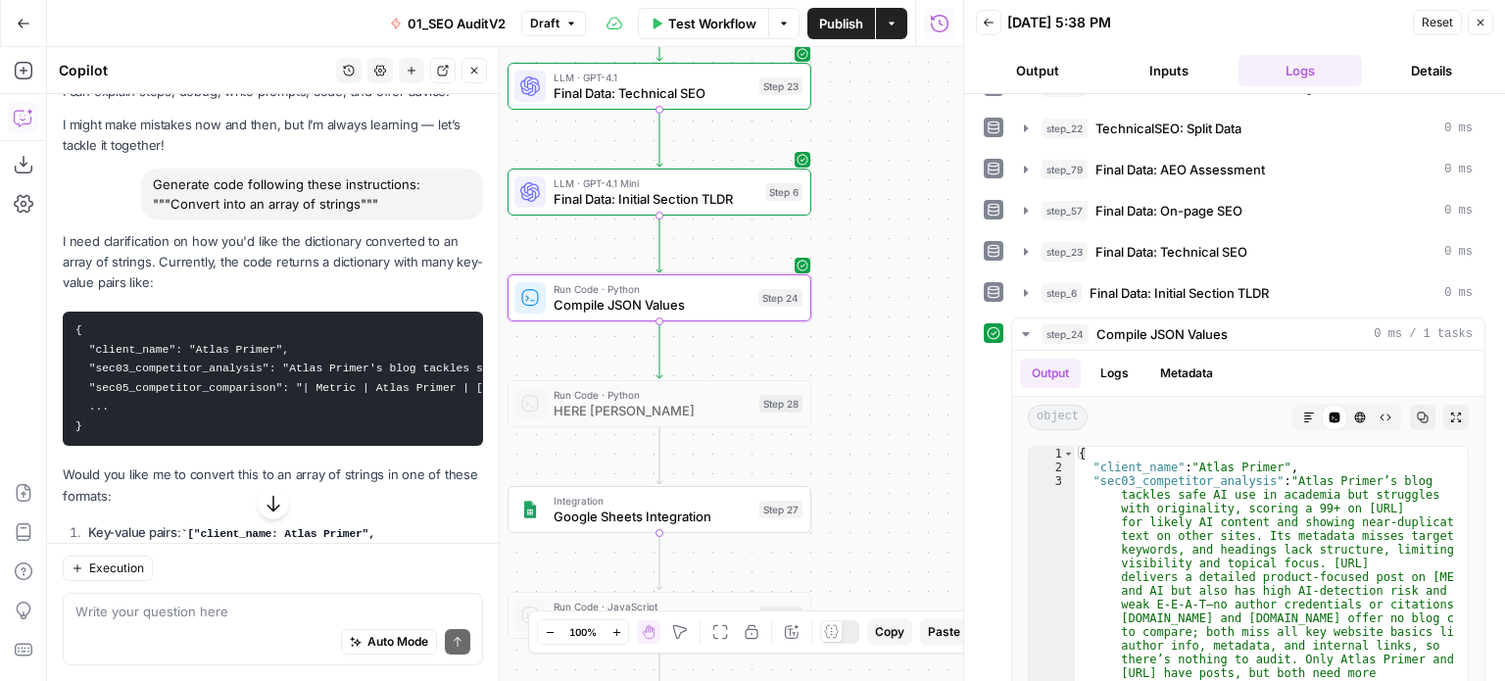
scroll to position [78, 0]
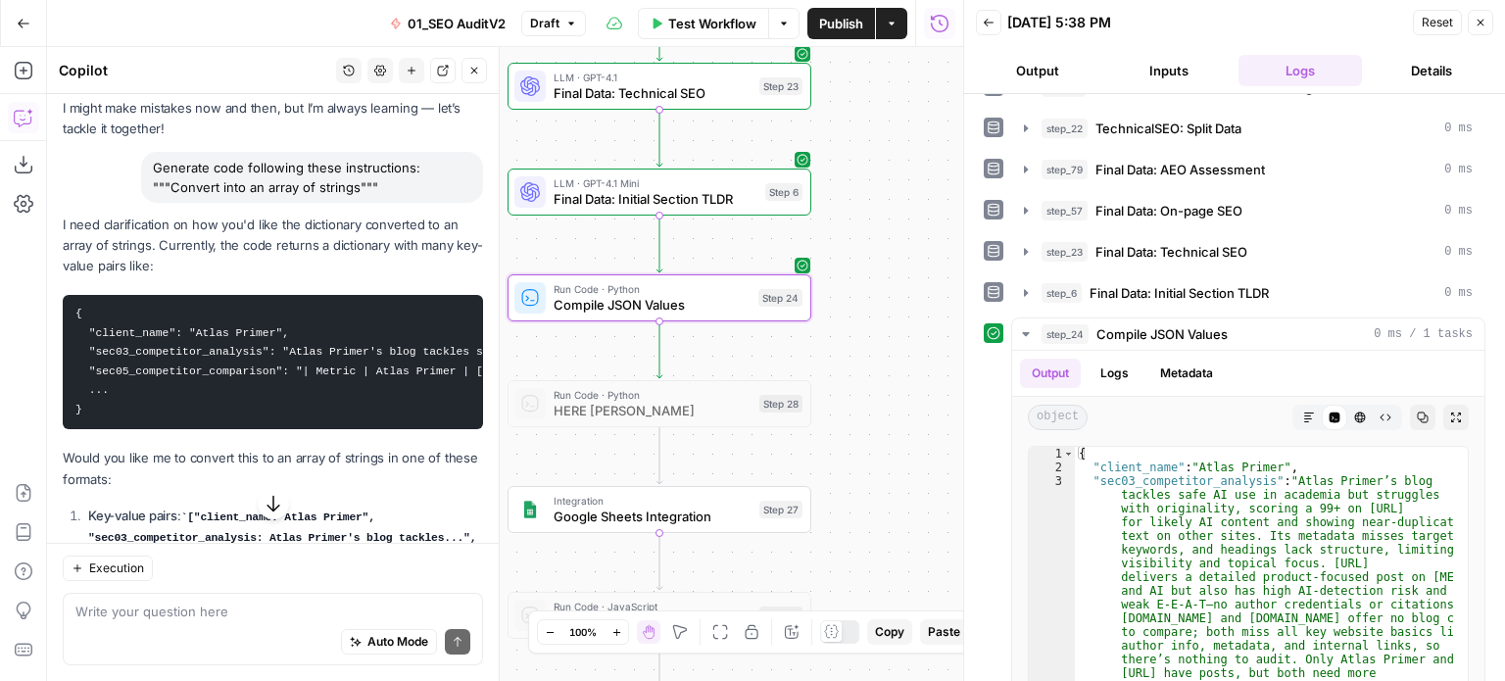
drag, startPoint x: 339, startPoint y: 328, endPoint x: 335, endPoint y: 391, distance: 62.8
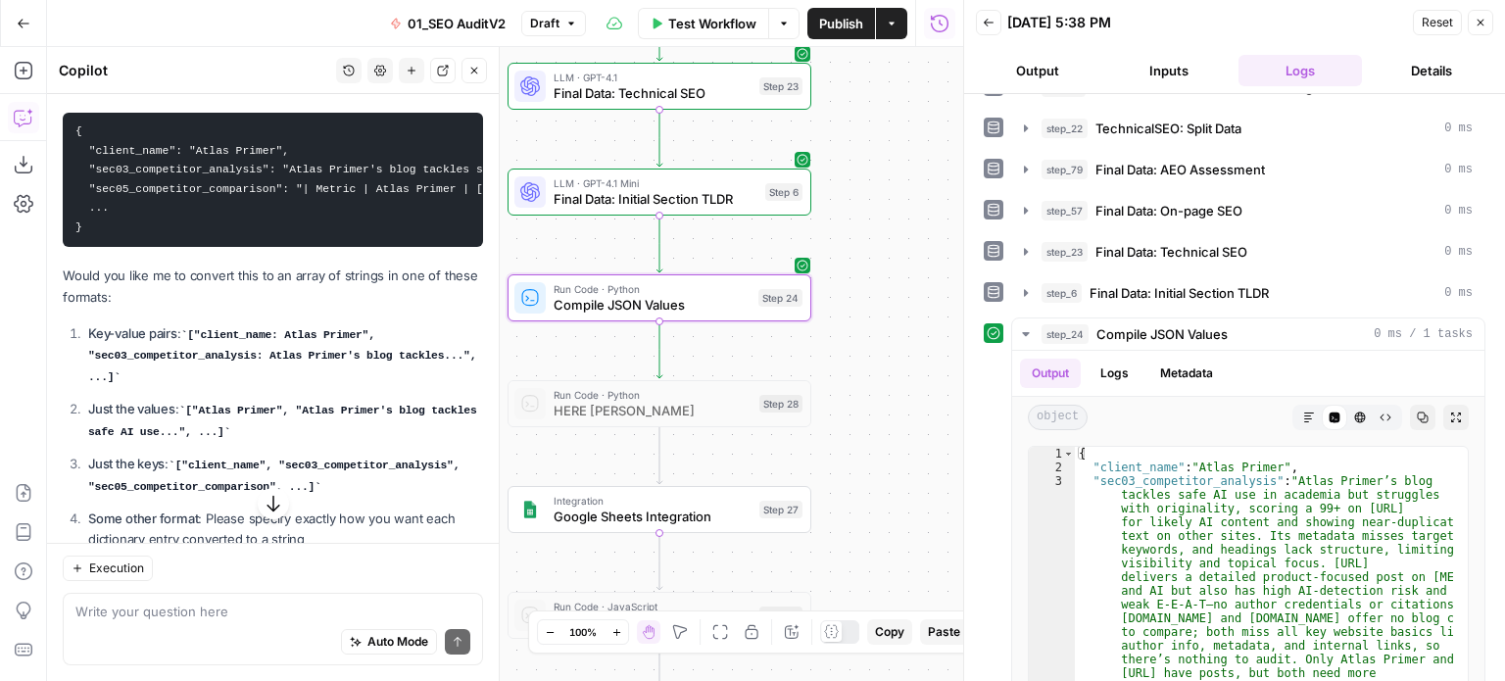
scroll to position [383, 0]
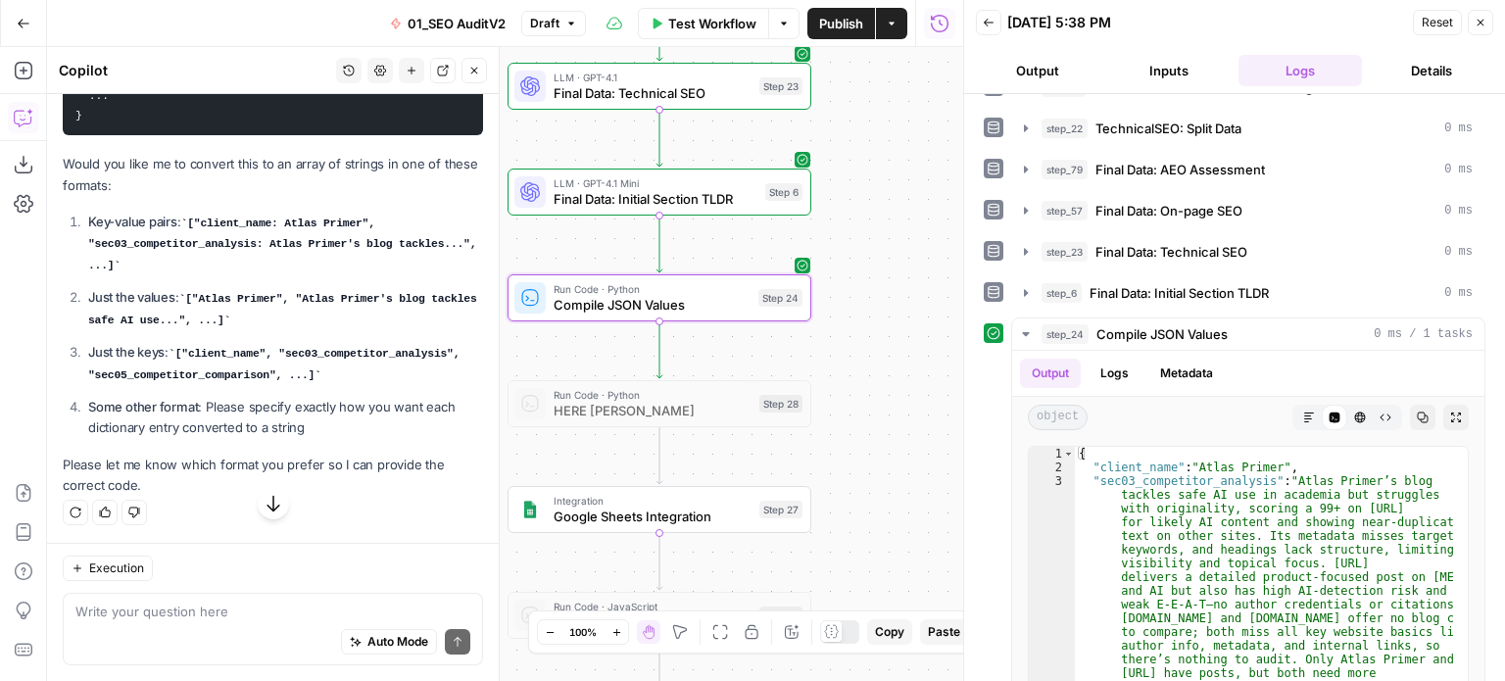
drag, startPoint x: 241, startPoint y: 295, endPoint x: 243, endPoint y: 363, distance: 67.6
click at [200, 234] on p "Key-value pairs : ["client_name: Atlas Primer", "sec03_competitor_analysis: Atl…" at bounding box center [285, 243] width 395 height 63
click at [216, 274] on p "Key-value pairs : ["client_name: Atlas Primer", "sec03_competitor_analysis: Atl…" at bounding box center [285, 243] width 395 height 63
drag, startPoint x: 76, startPoint y: 254, endPoint x: 47, endPoint y: 222, distance: 43.0
click at [47, 222] on div "Hi! How can I help with your workflow? I can explain steps, debug, write prompt…" at bounding box center [273, 132] width 452 height 821
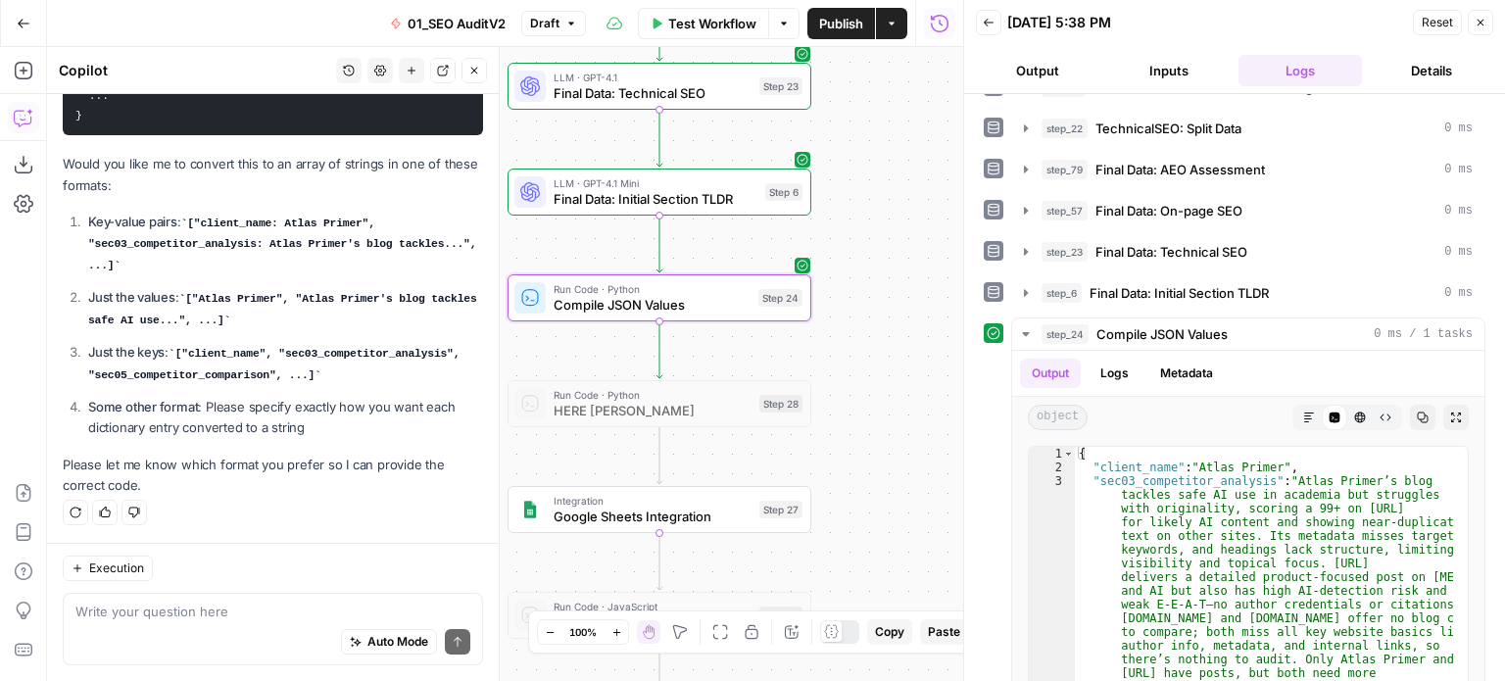
copy p "Key-value pairs : ["client_name: Atlas Primer", "sec03_competitor_analysis: Atl…"
click at [181, 610] on textarea at bounding box center [272, 612] width 395 height 20
paste textarea "Key-value pairs: ["client_name: Atlas Primer", "sec03_competitor_analysis: Atla…"
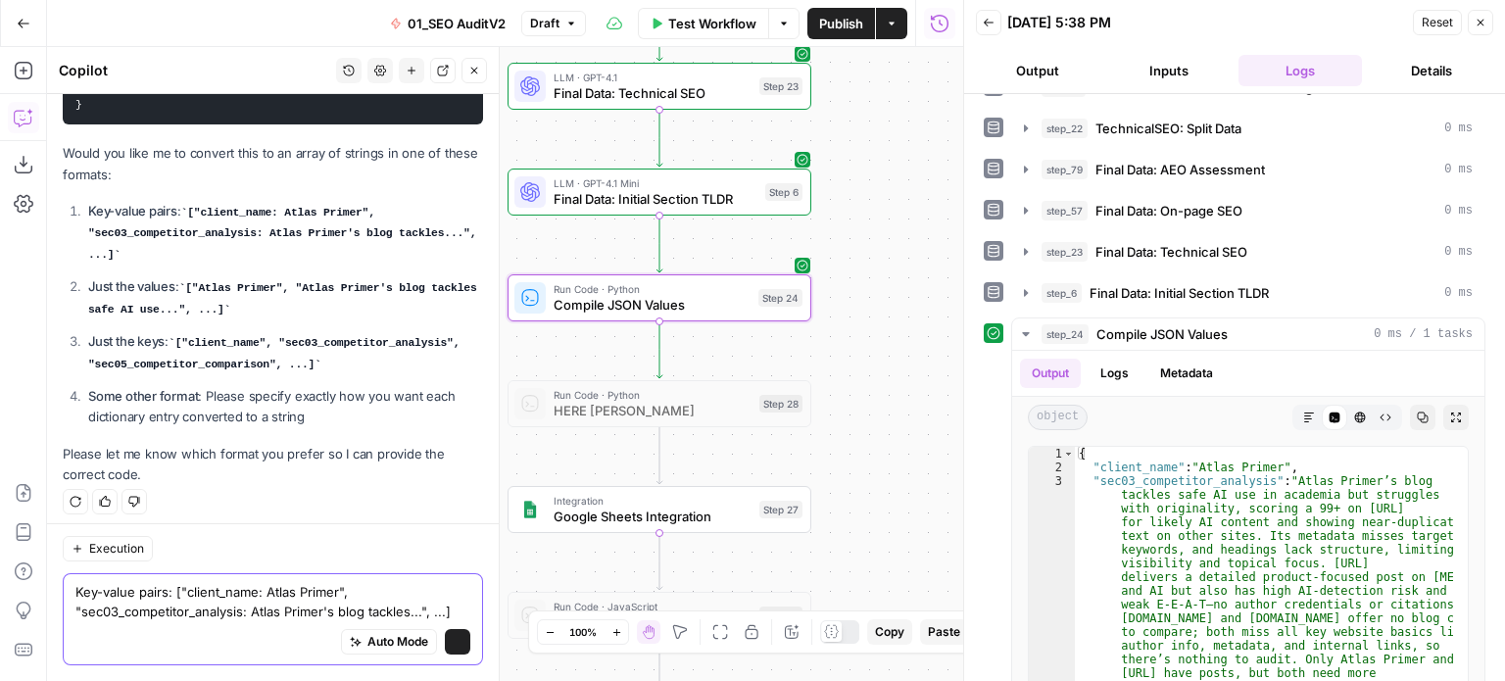
scroll to position [403, 0]
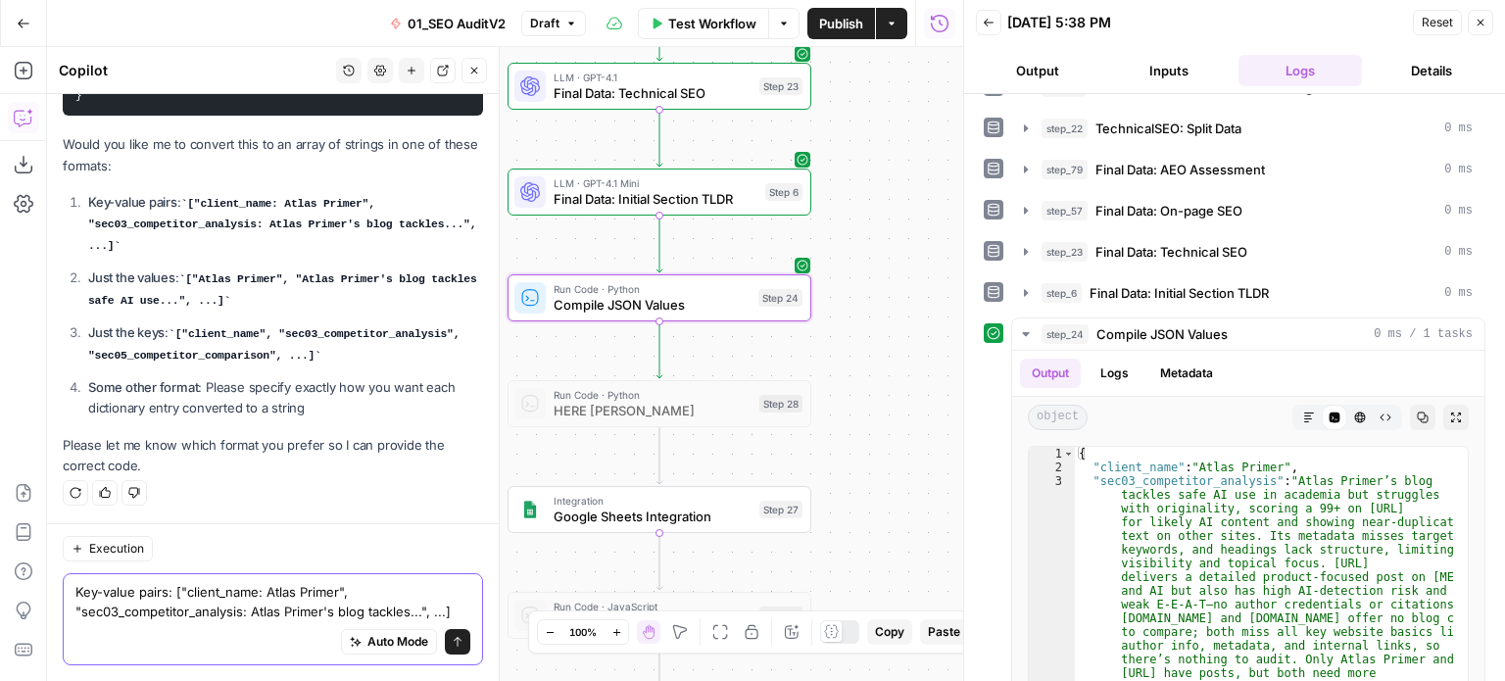
type textarea "Key-value pairs: ["client_name: Atlas Primer", "sec03_competitor_analysis: Atla…"
click at [452, 638] on icon "submit" at bounding box center [458, 642] width 12 height 12
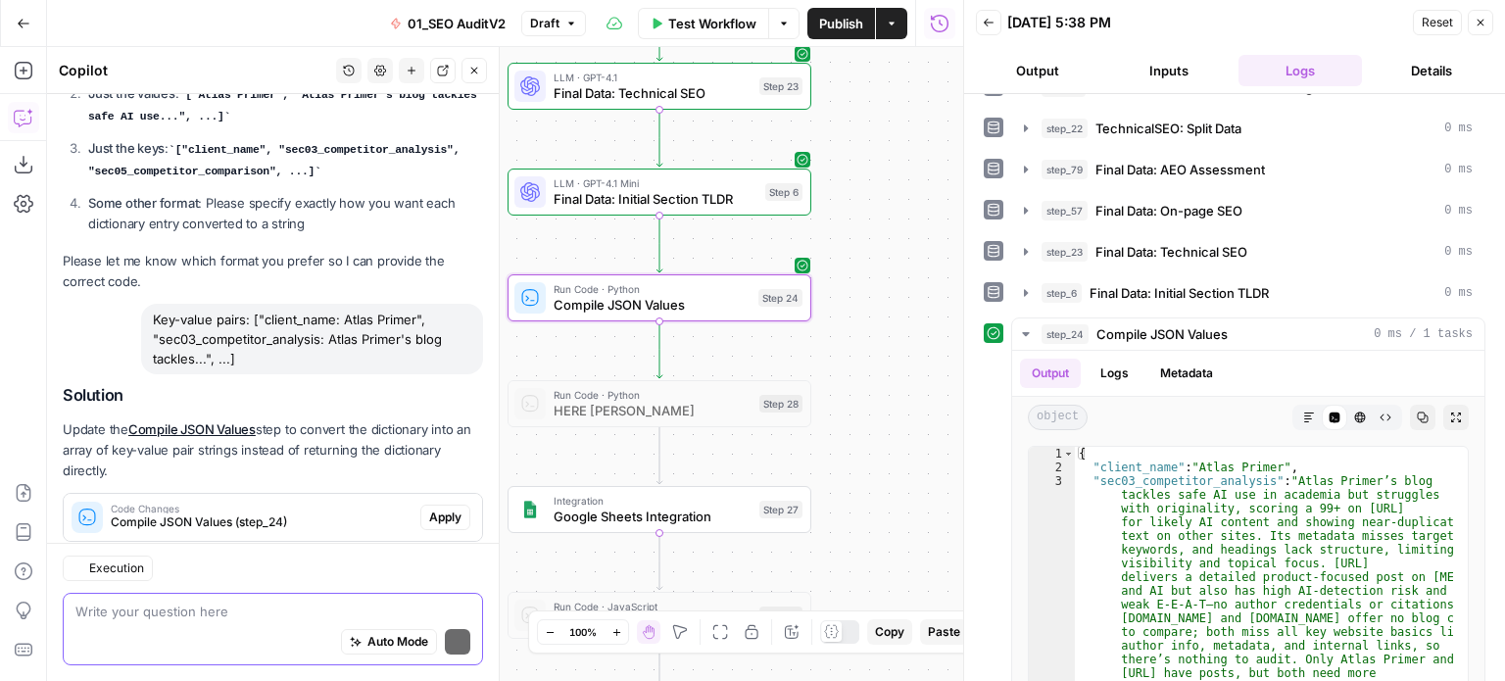
scroll to position [633, 0]
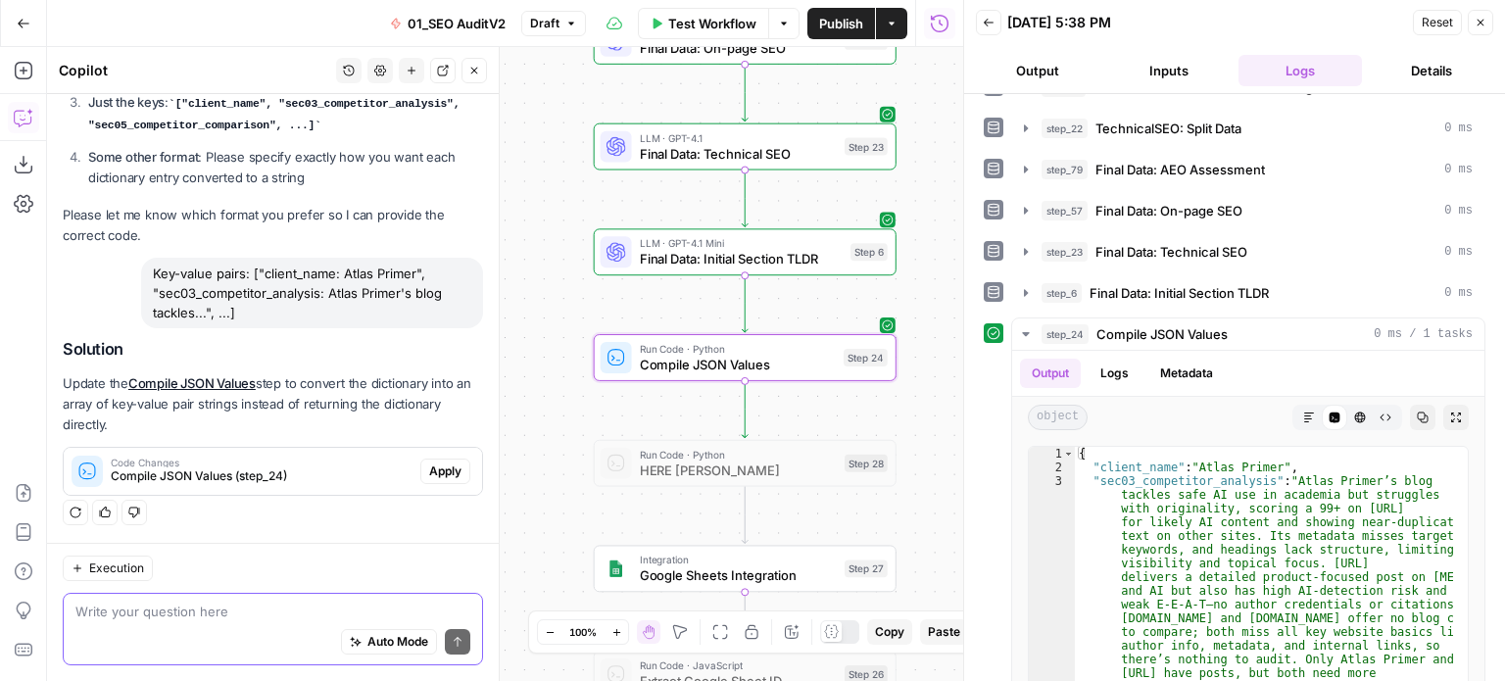
click at [430, 473] on span "Apply" at bounding box center [445, 472] width 32 height 18
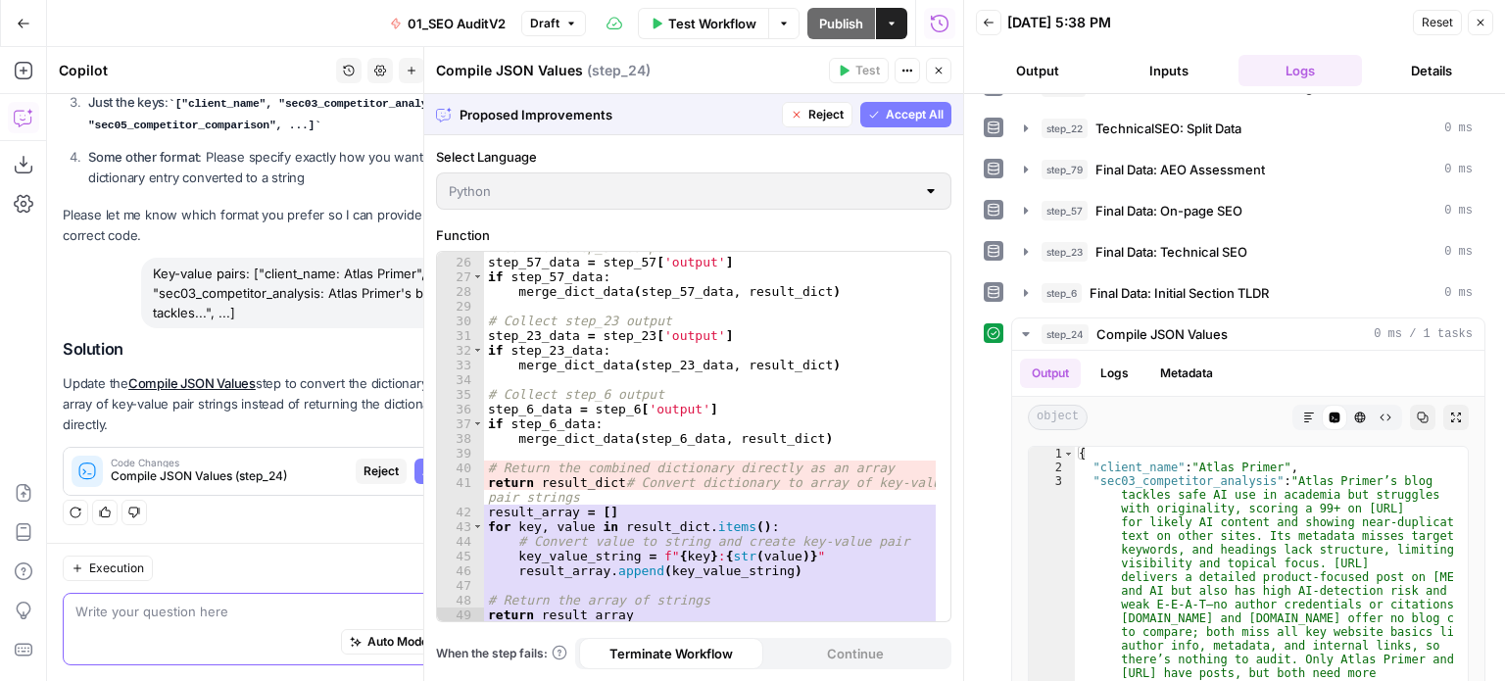
scroll to position [423, 0]
click at [925, 118] on span "Accept All" at bounding box center [915, 115] width 58 height 18
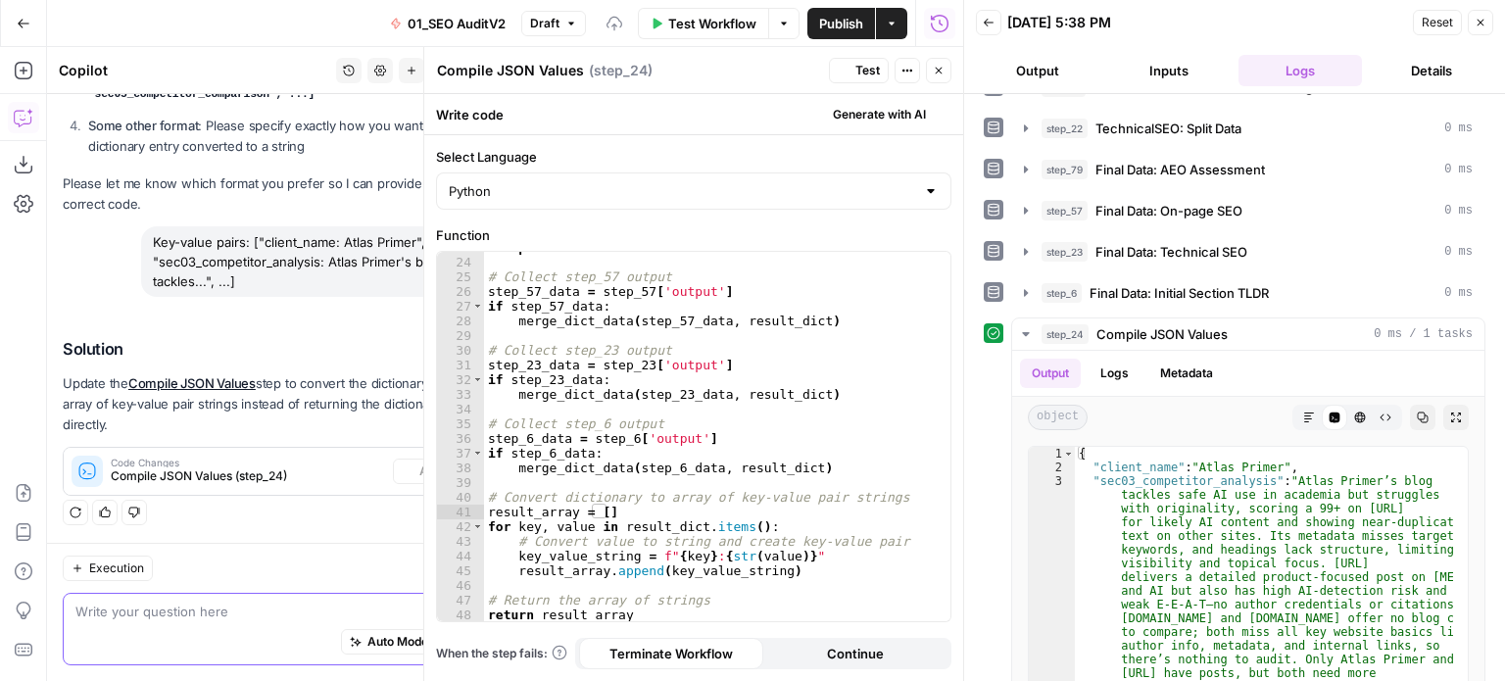
scroll to position [393, 0]
click at [862, 66] on span "Test" at bounding box center [868, 71] width 24 height 18
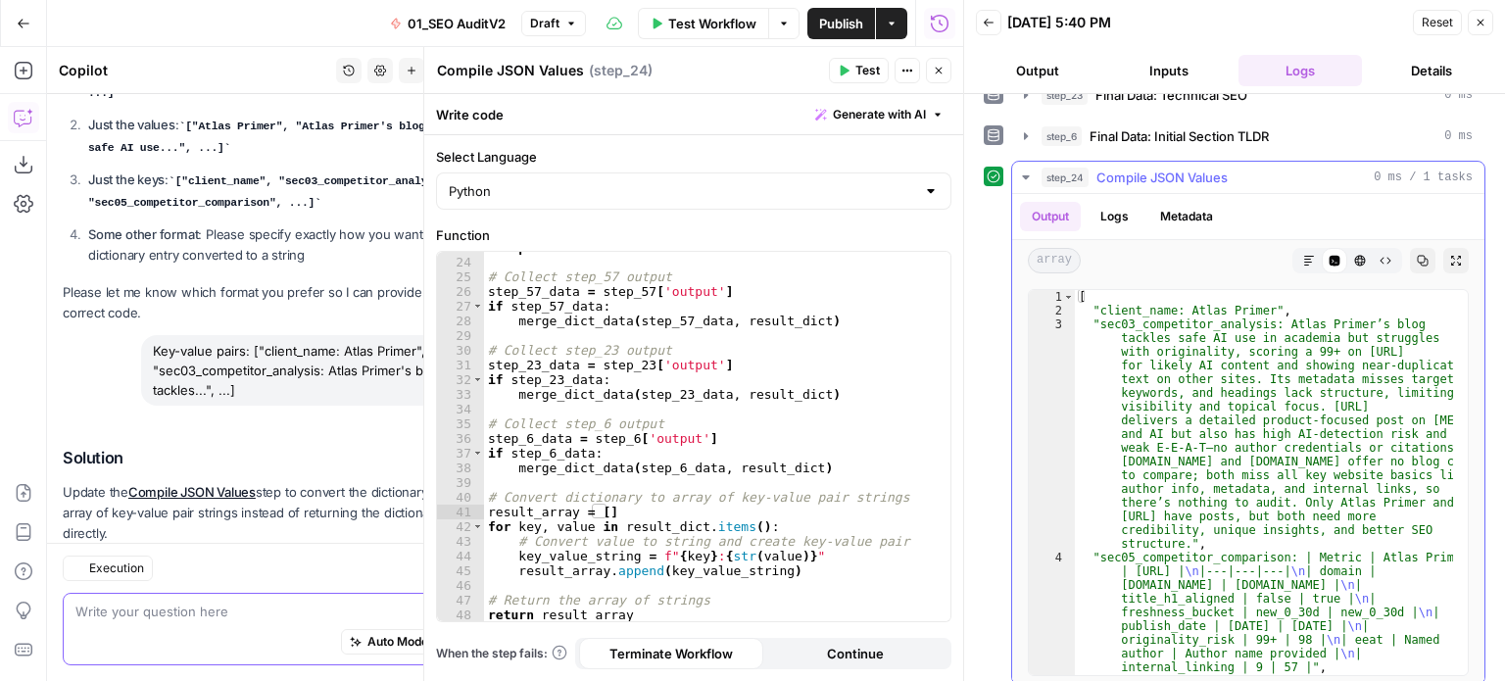
scroll to position [696, 0]
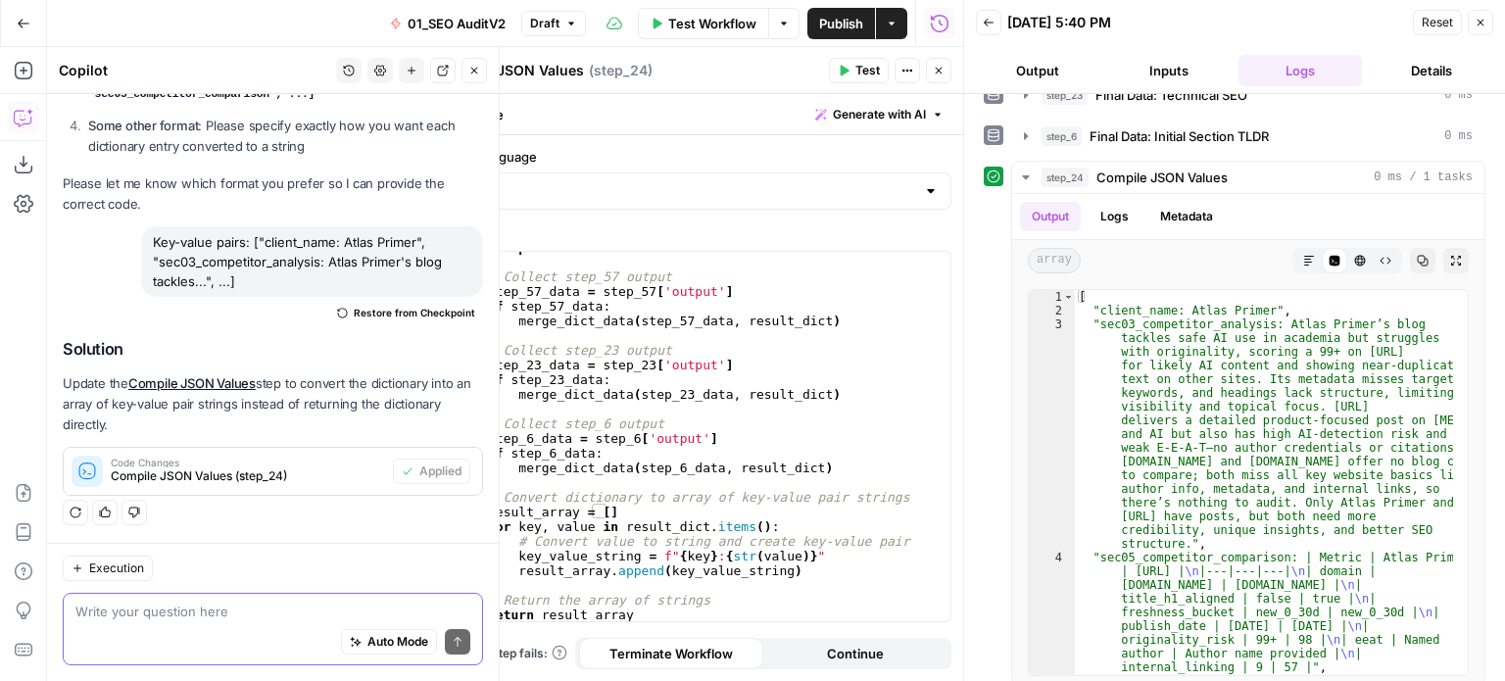
click at [230, 599] on div "Write your question here Auto Mode Send" at bounding box center [273, 629] width 420 height 73
type textarea "key value pairs pls"
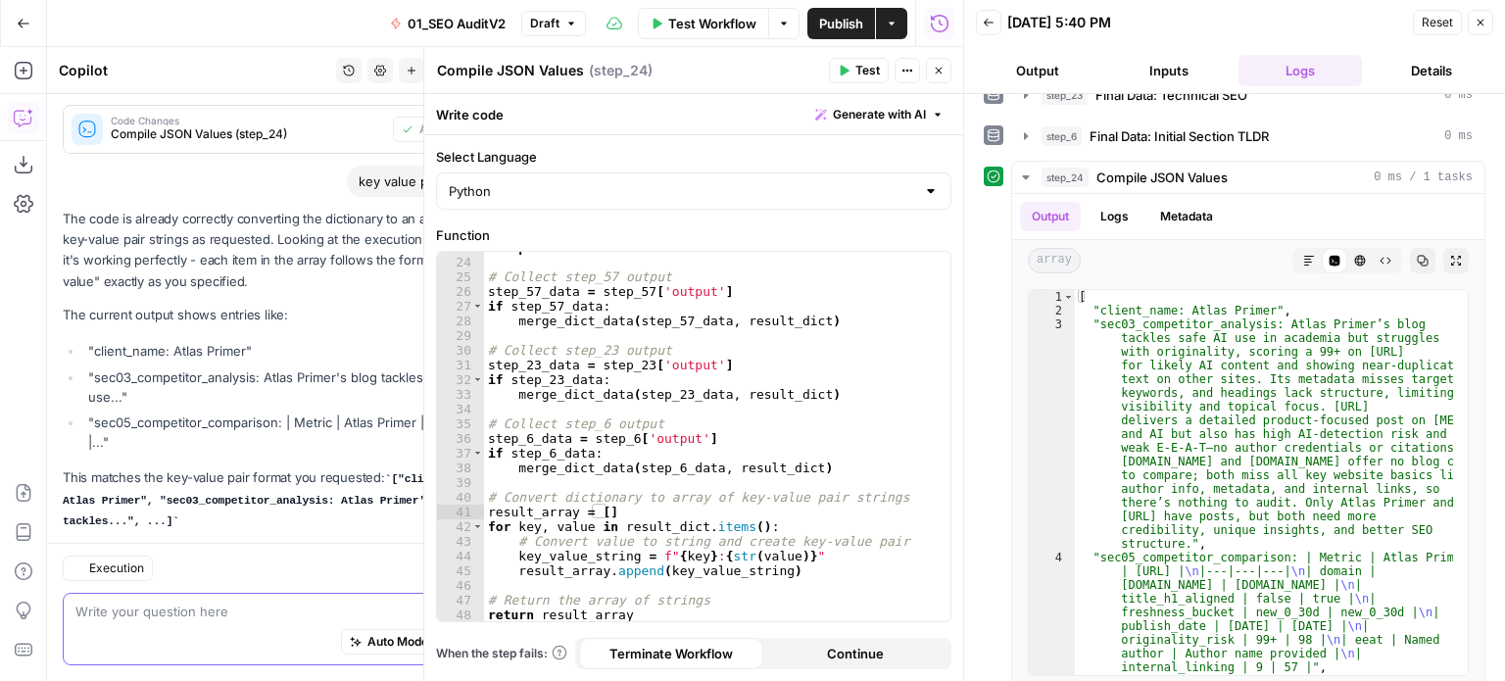
scroll to position [1147, 0]
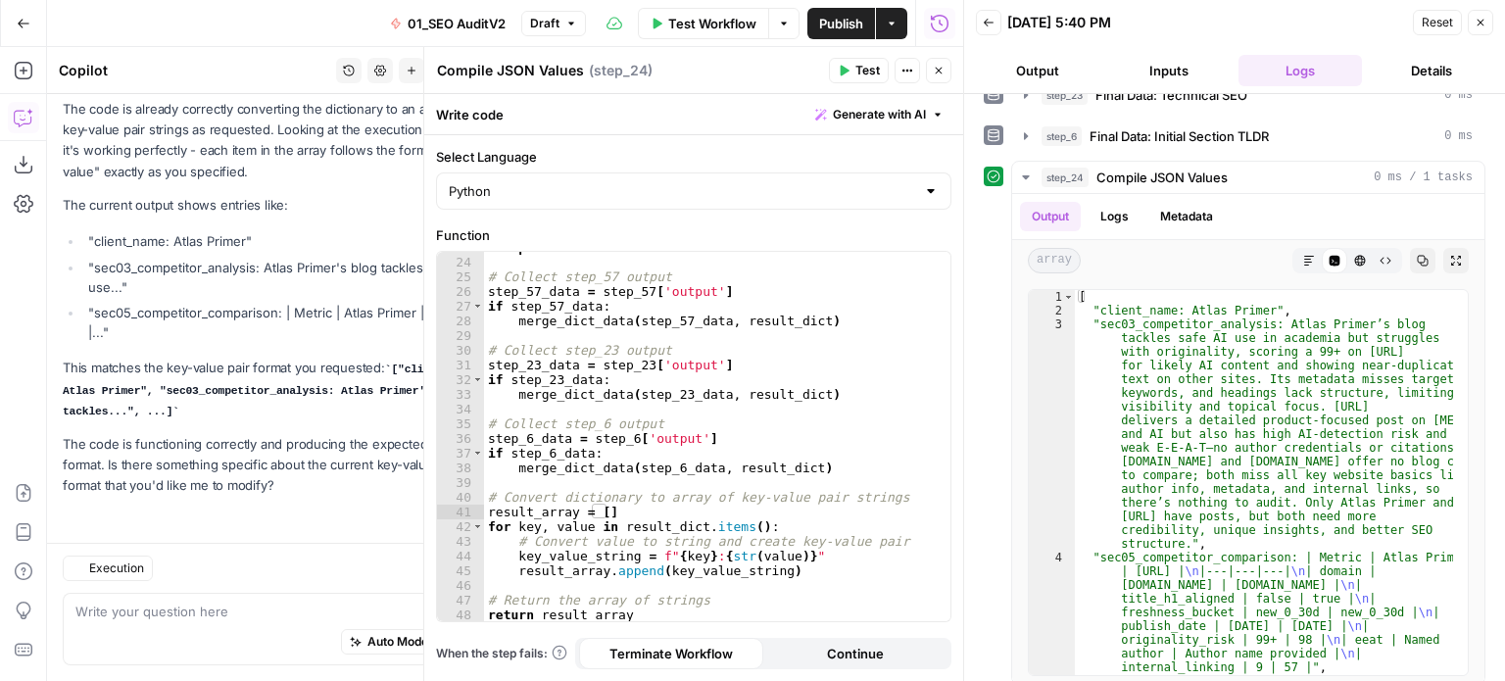
click at [1483, 23] on icon "button" at bounding box center [1481, 23] width 12 height 12
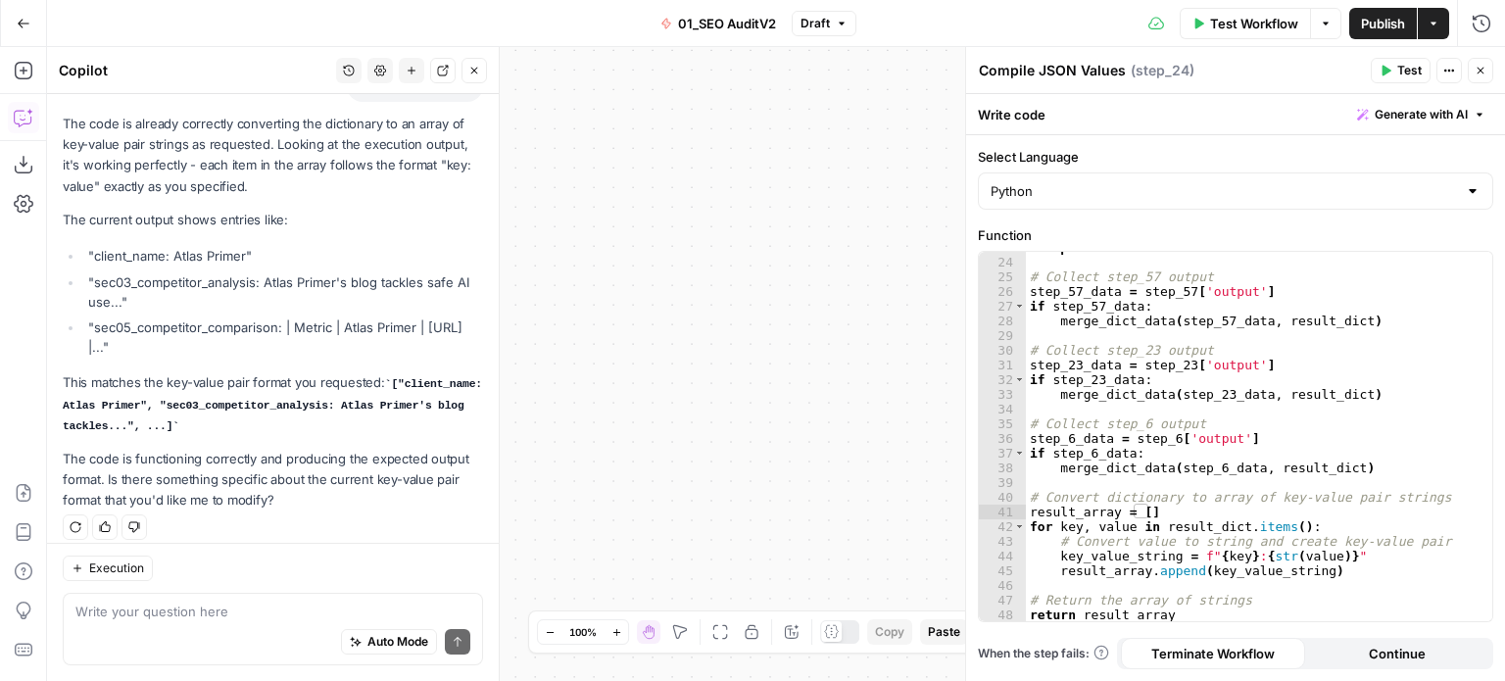
scroll to position [1063, 0]
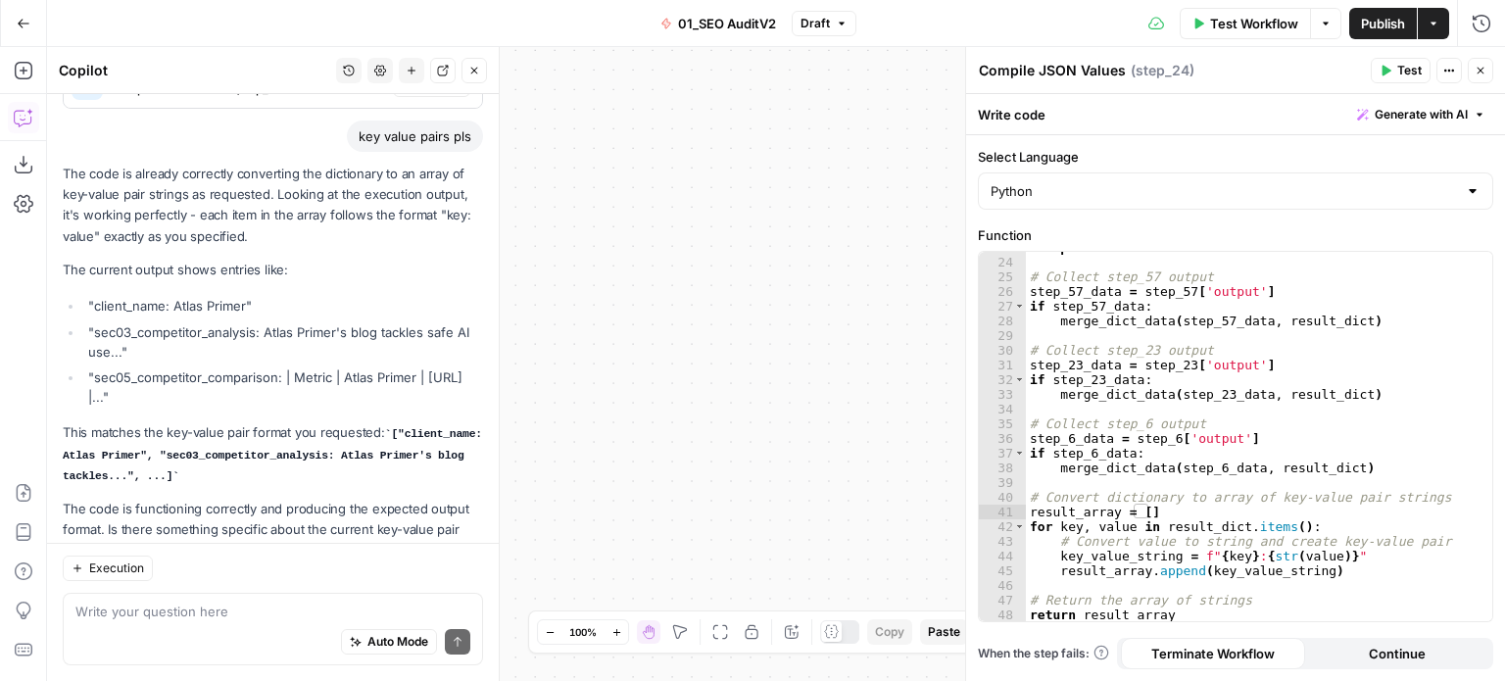
drag, startPoint x: 321, startPoint y: 419, endPoint x: 319, endPoint y: 331, distance: 88.2
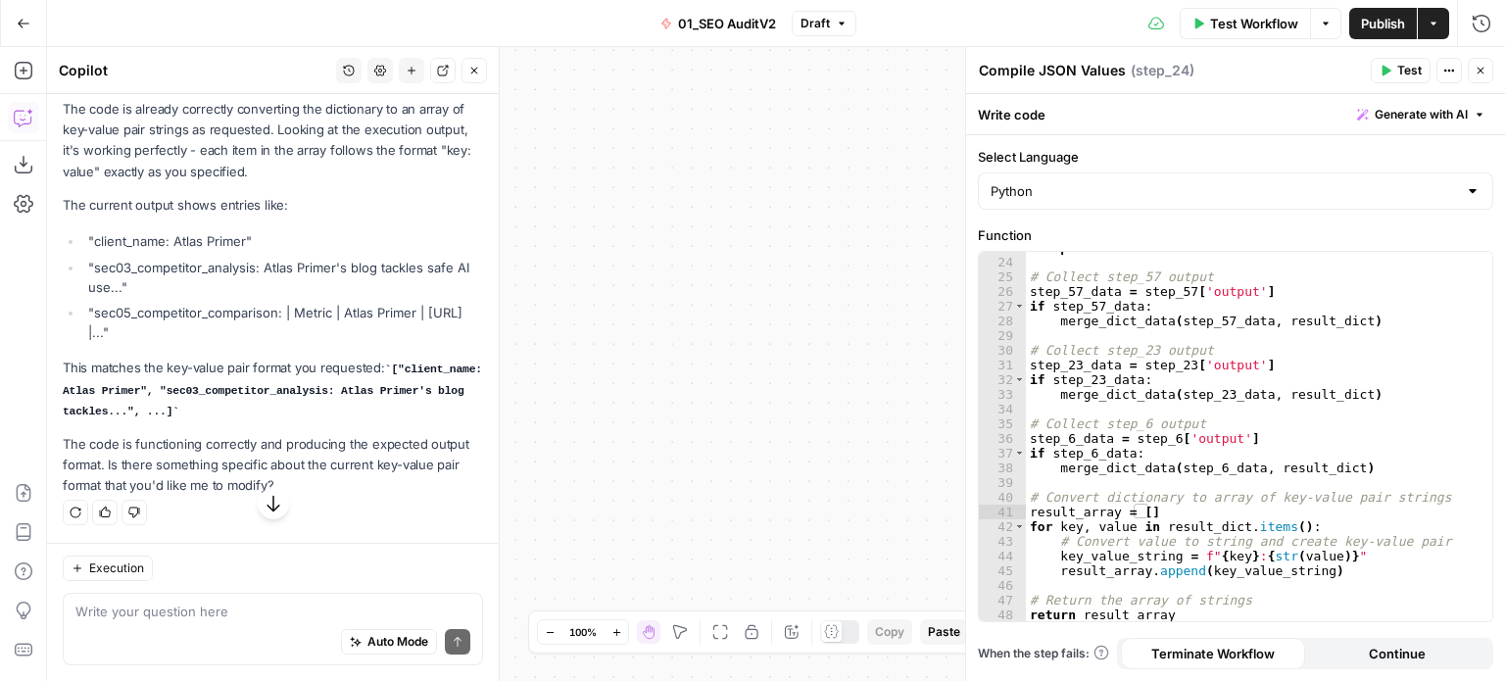
scroll to position [1147, 0]
drag, startPoint x: 301, startPoint y: 275, endPoint x: 300, endPoint y: 382, distance: 106.8
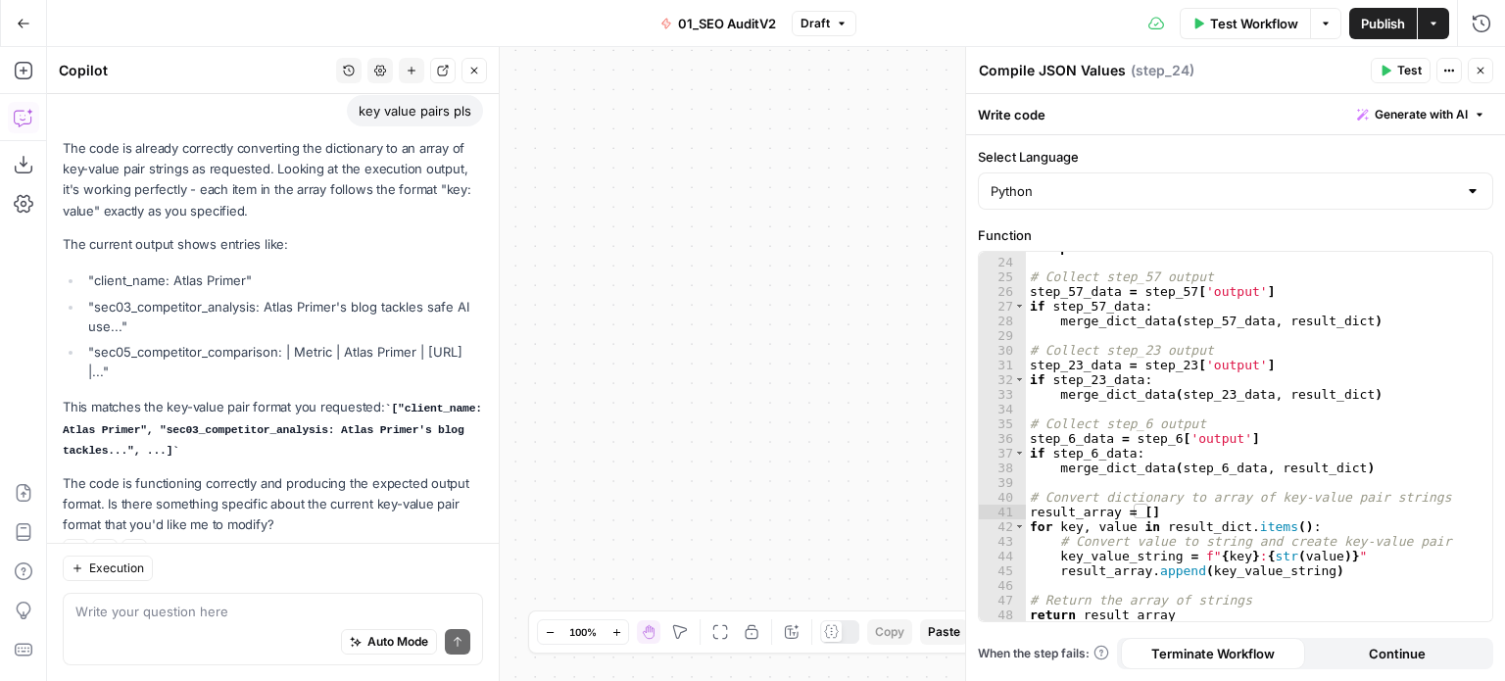
drag, startPoint x: 325, startPoint y: 476, endPoint x: 327, endPoint y: 408, distance: 68.6
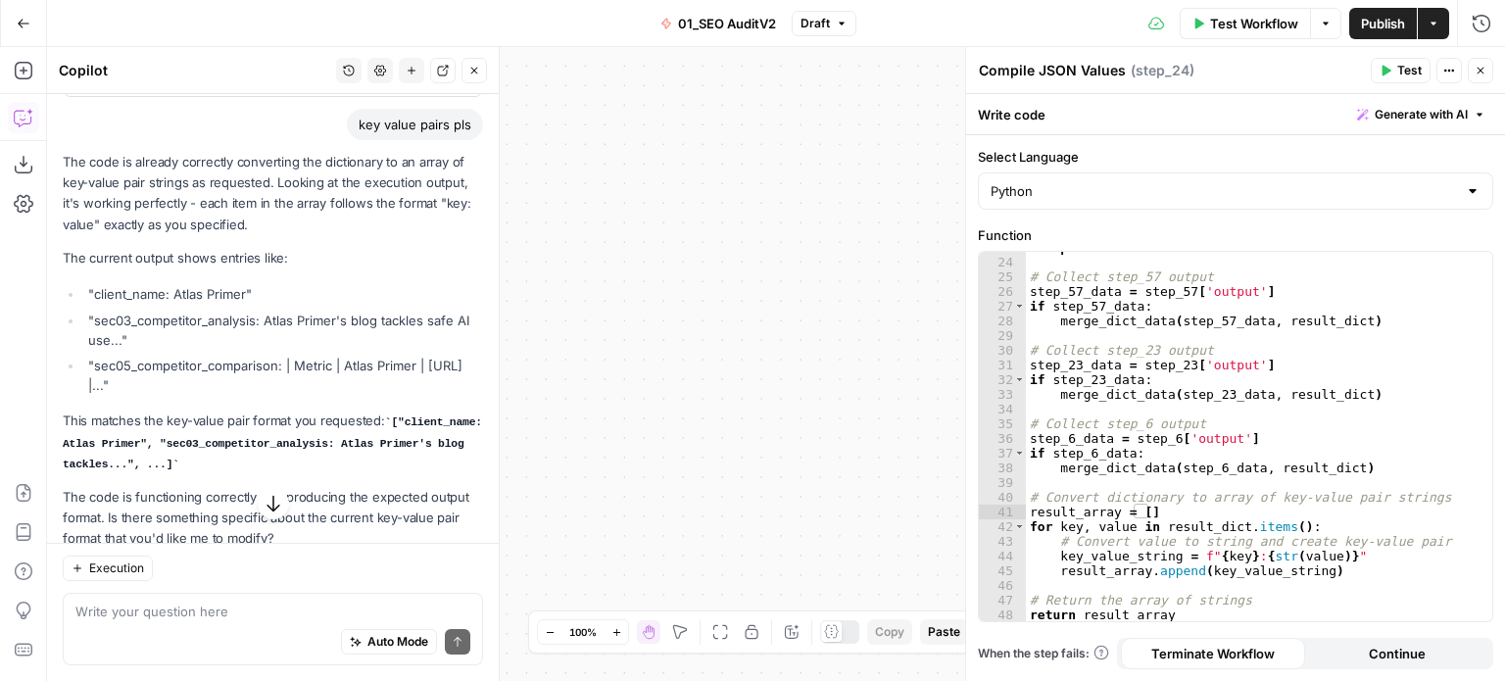
drag, startPoint x: 670, startPoint y: 320, endPoint x: 857, endPoint y: 258, distance: 197.4
click at [857, 258] on div "false false true true Workflow Set Inputs Inputs Workflow Prep: Get Brand Kit D…" at bounding box center [776, 364] width 1458 height 634
drag, startPoint x: 634, startPoint y: 441, endPoint x: 858, endPoint y: 364, distance: 237.4
click at [938, 285] on div "false false true true Workflow Set Inputs Inputs Workflow Prep: Get Brand Kit D…" at bounding box center [776, 364] width 1458 height 634
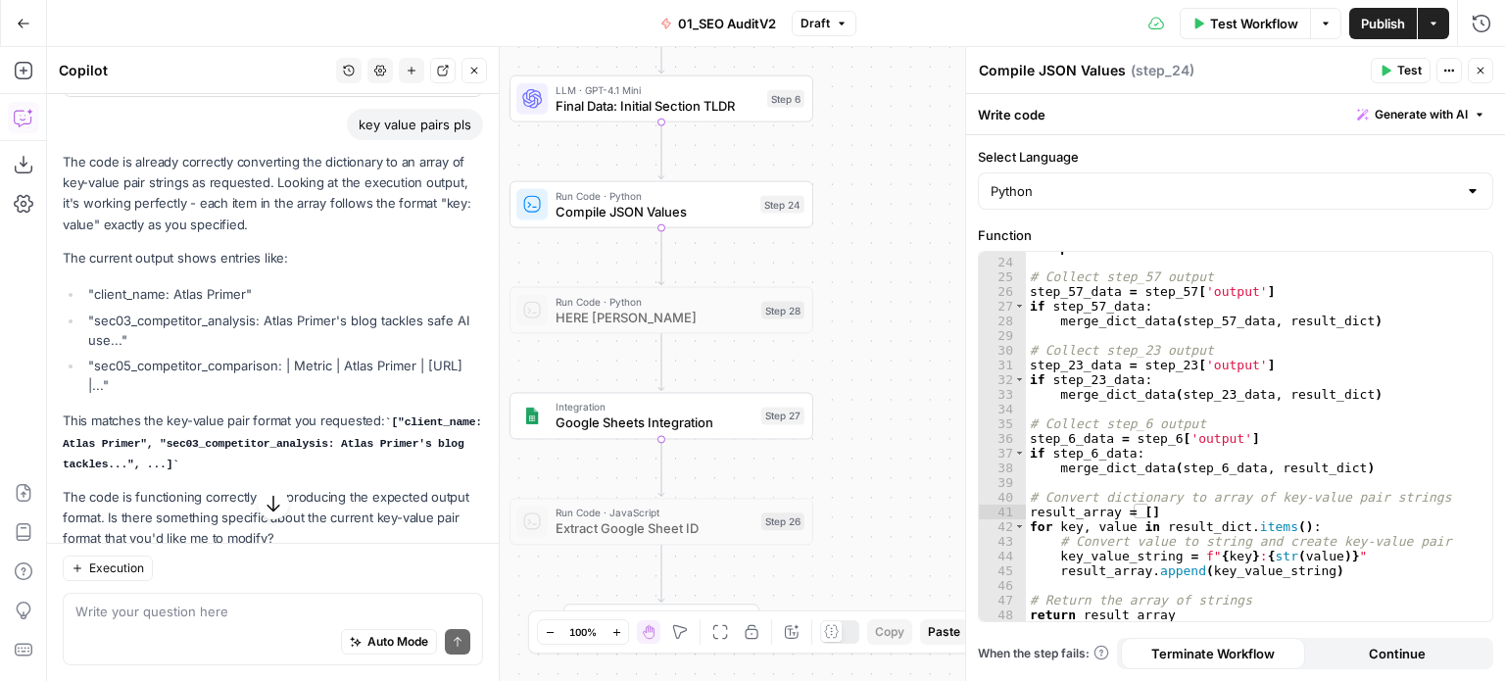
drag, startPoint x: 846, startPoint y: 377, endPoint x: 884, endPoint y: 395, distance: 42.1
click at [884, 395] on div "false false true true Workflow Set Inputs Inputs Workflow Prep: Get Brand Kit D…" at bounding box center [776, 364] width 1458 height 634
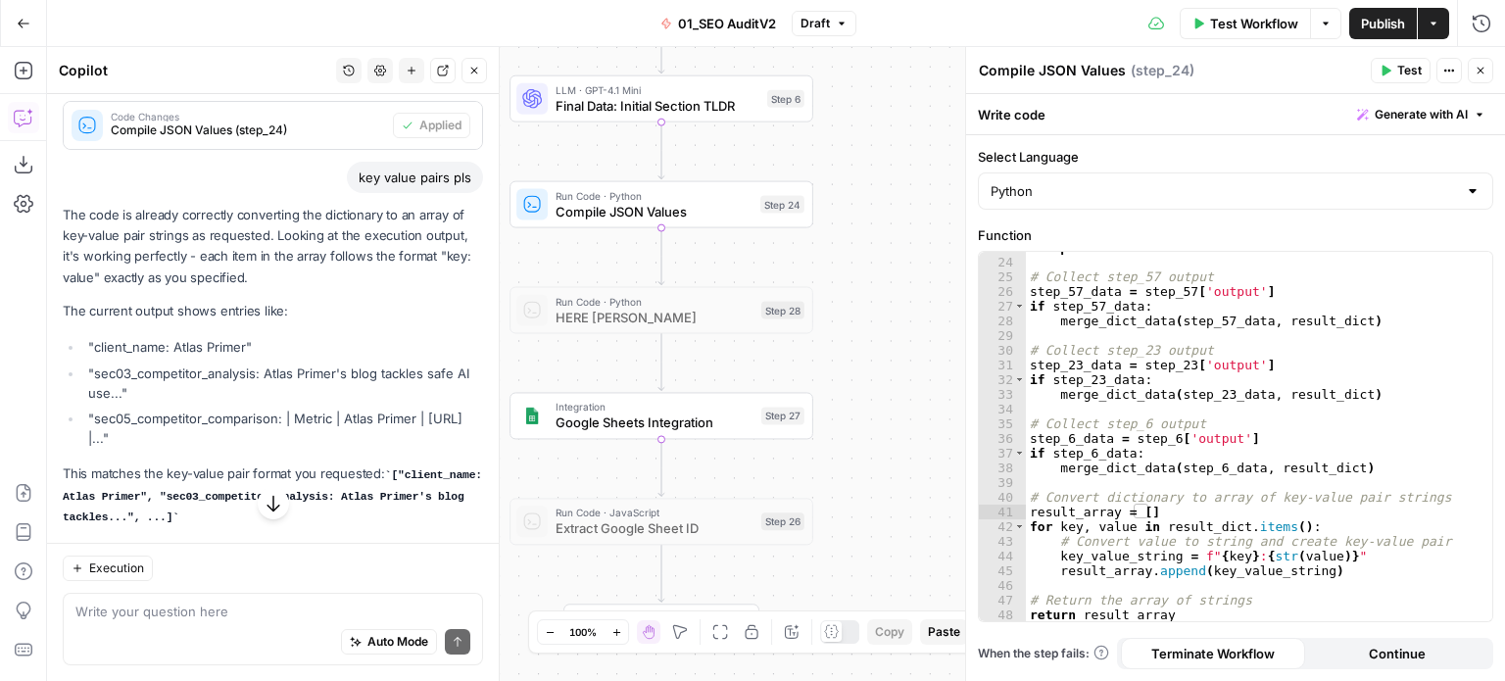
drag, startPoint x: 392, startPoint y: 356, endPoint x: 393, endPoint y: 277, distance: 78.4
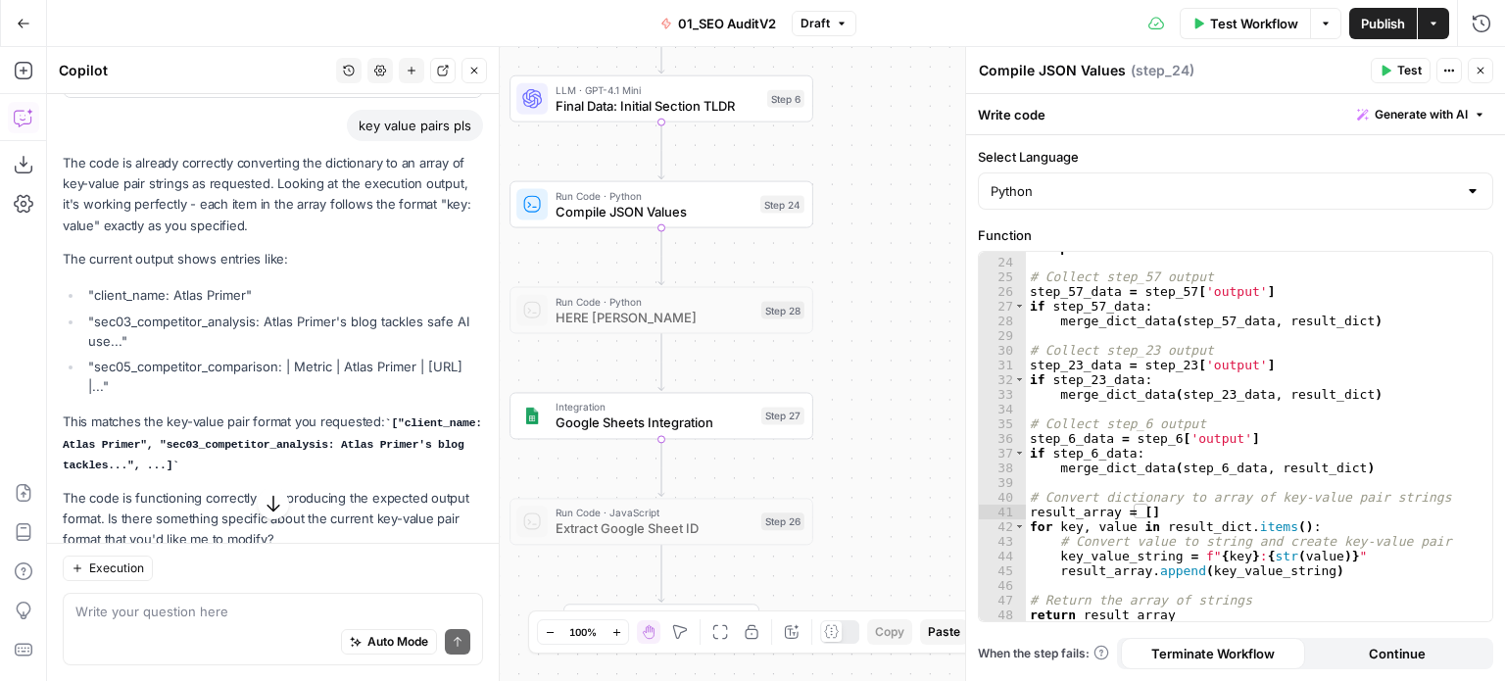
scroll to position [1147, 0]
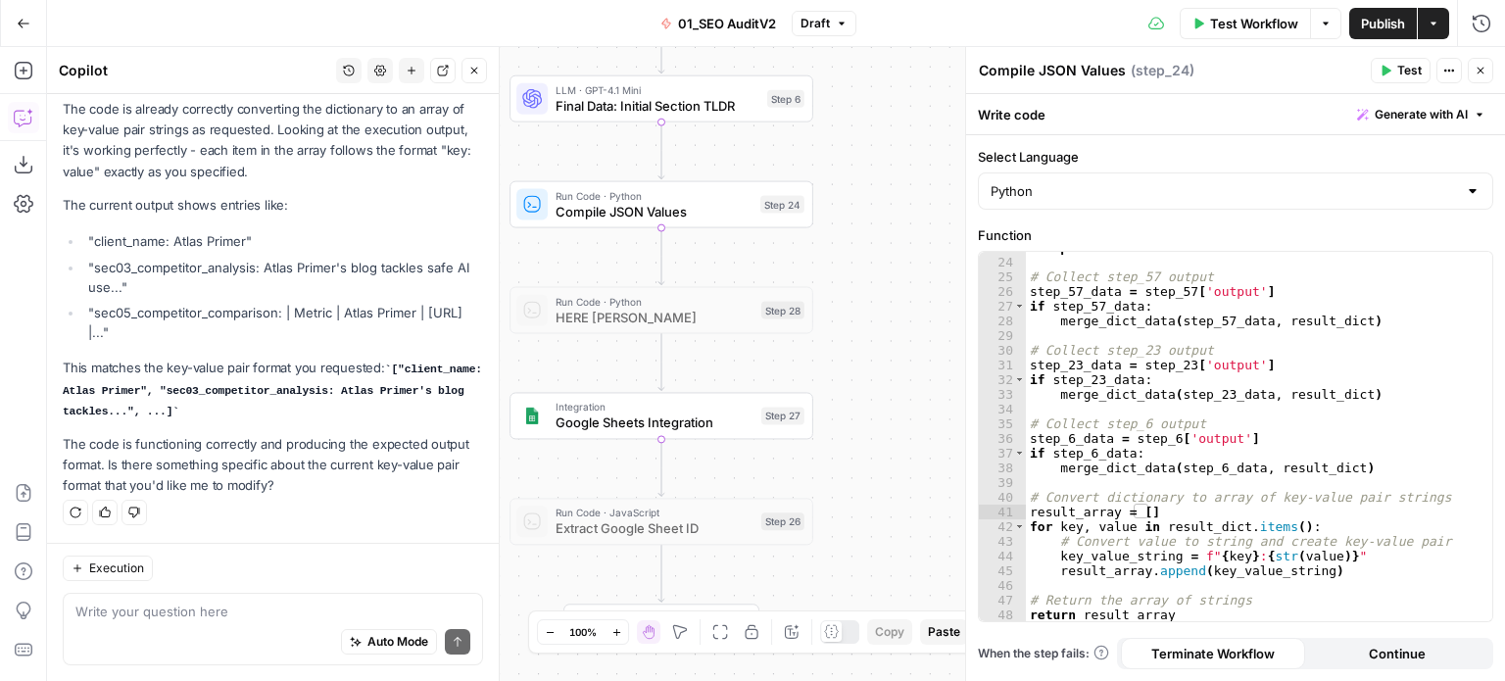
click at [1409, 72] on span "Test" at bounding box center [1409, 71] width 24 height 18
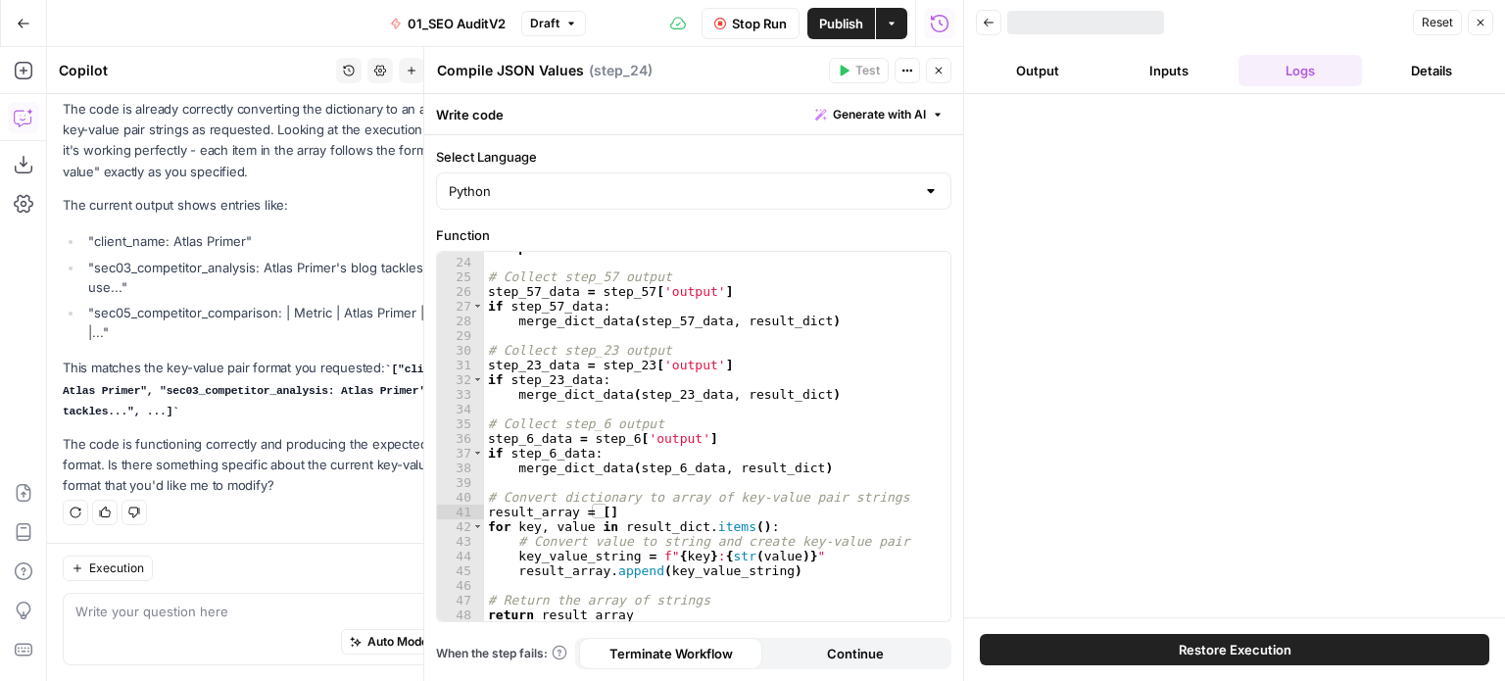
scroll to position [1147, 0]
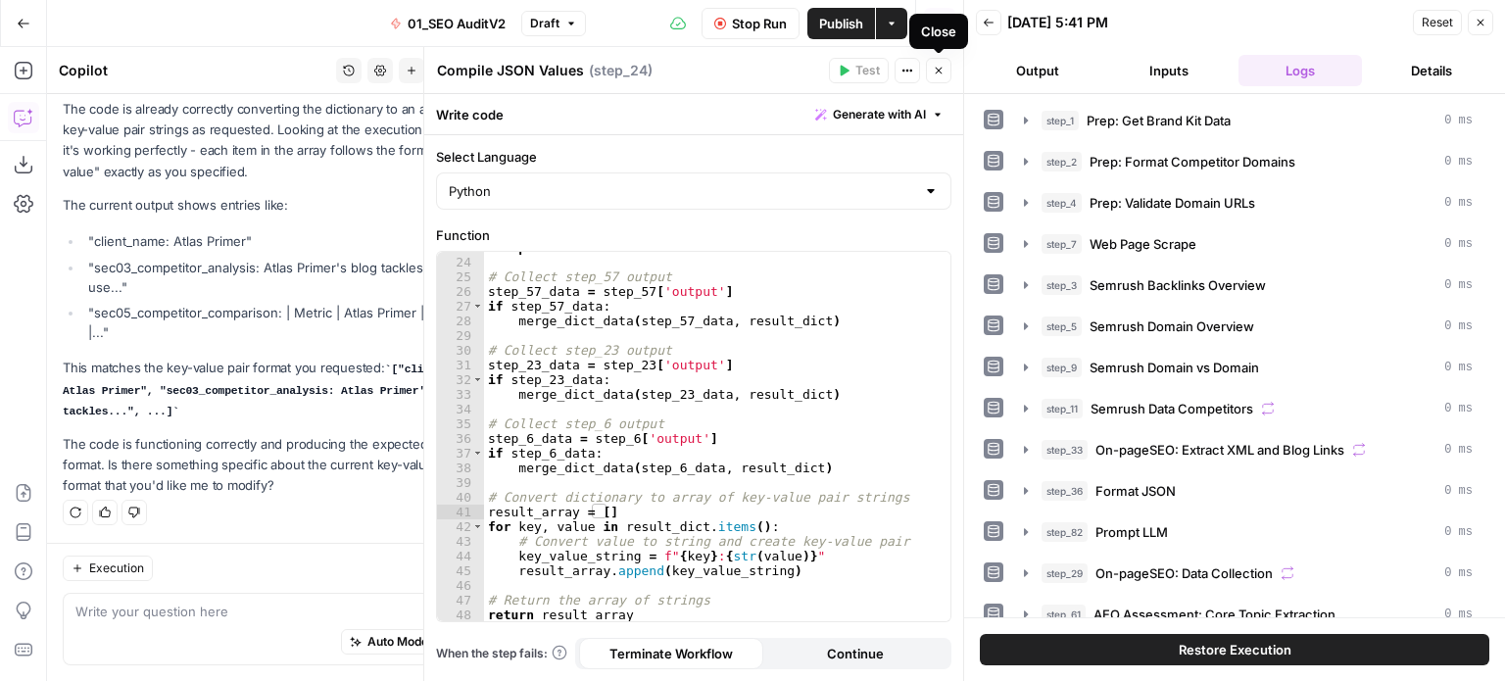
click at [939, 73] on icon "button" at bounding box center [939, 71] width 12 height 12
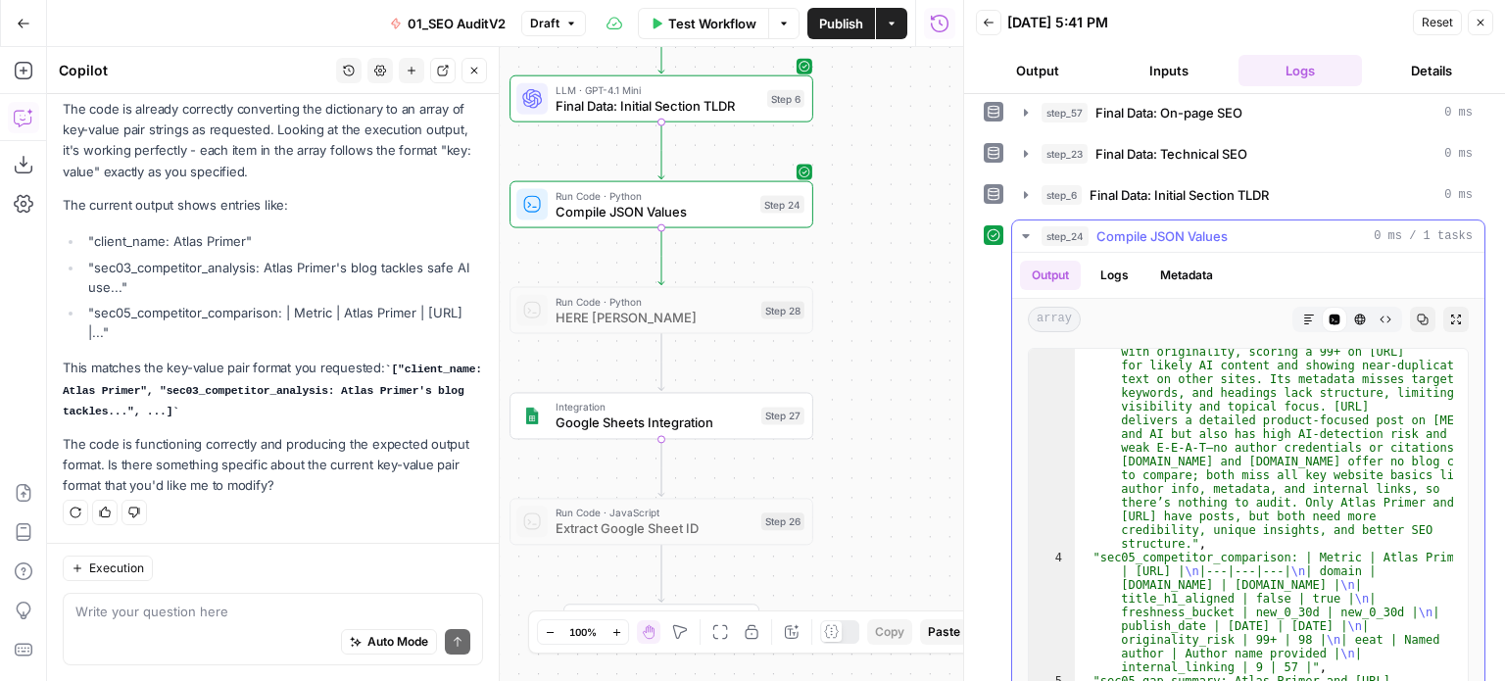
scroll to position [176, 0]
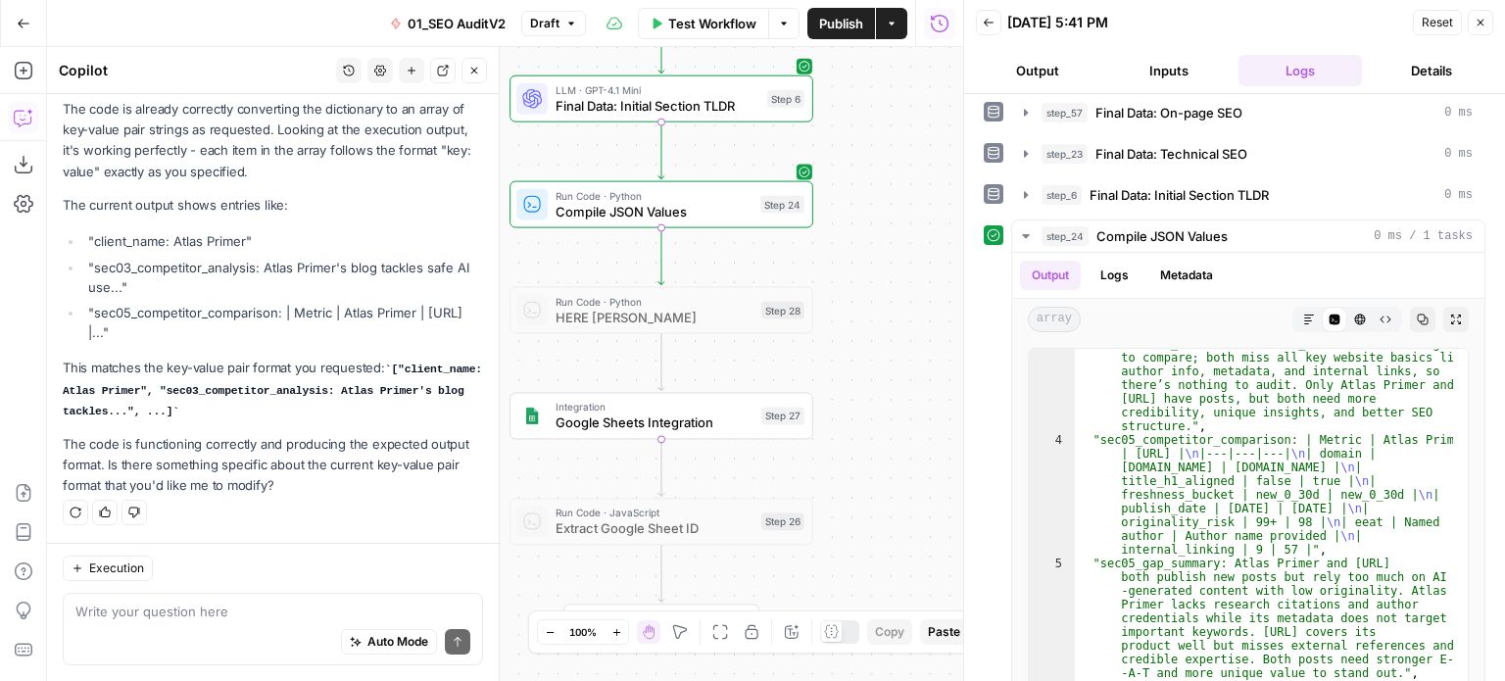
click at [320, 622] on div "Auto Mode Send" at bounding box center [272, 642] width 395 height 43
type textarea "no they're not key value pairs"
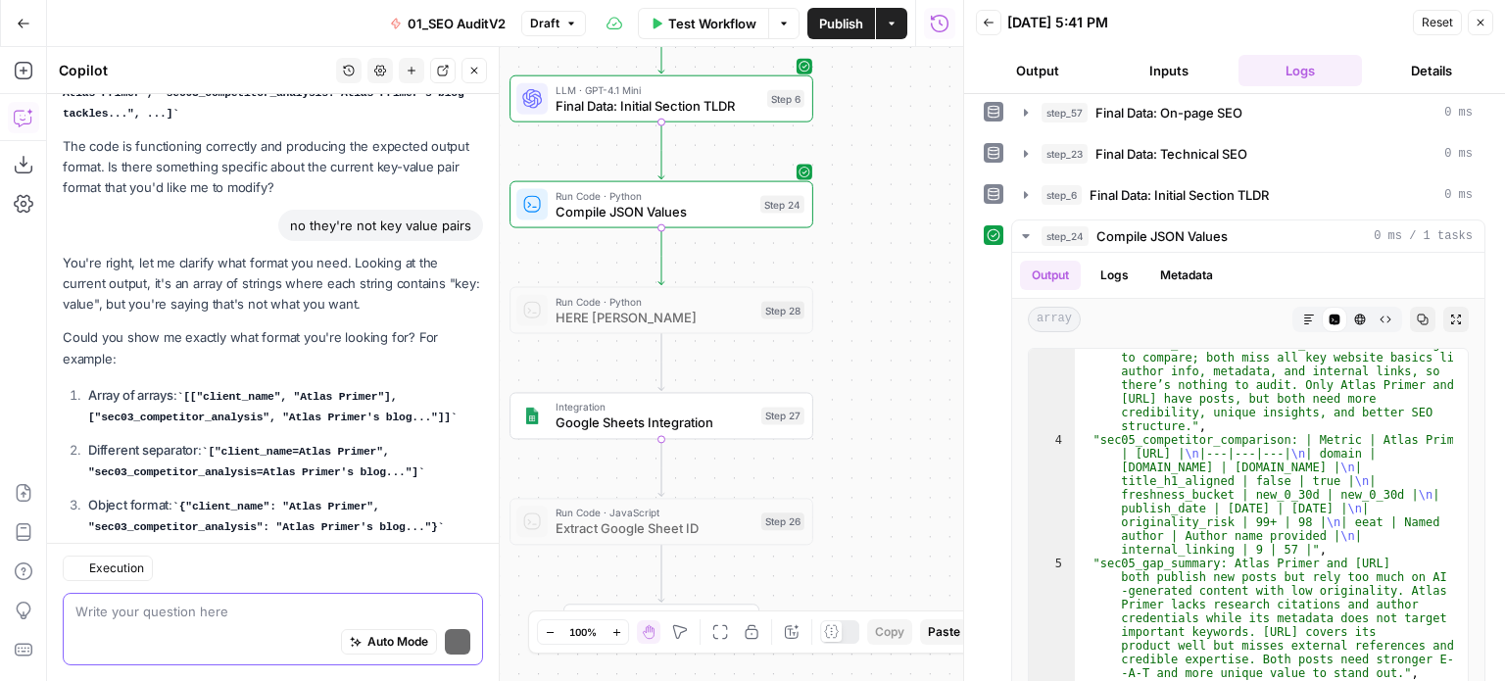
scroll to position [1553, 0]
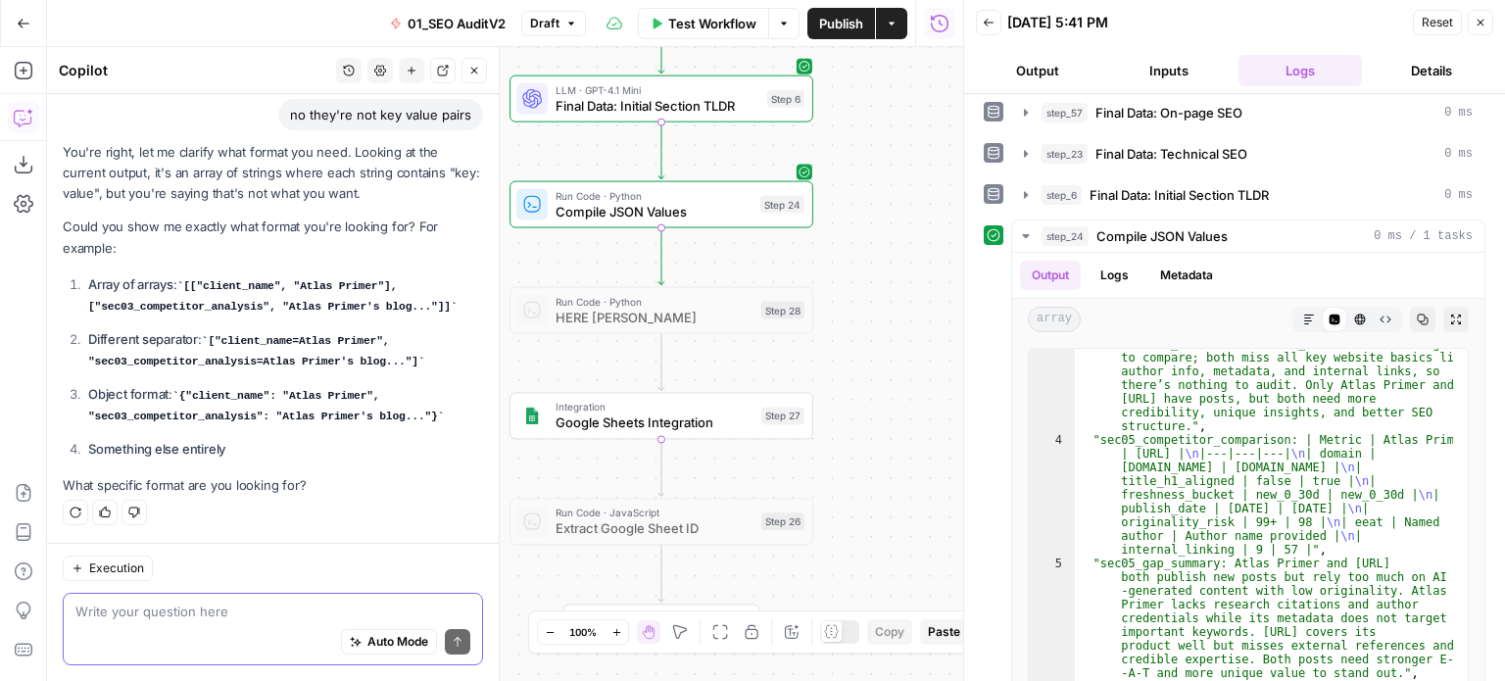
click at [231, 606] on textarea at bounding box center [272, 612] width 395 height 20
type textarea "an array of key value pairs"
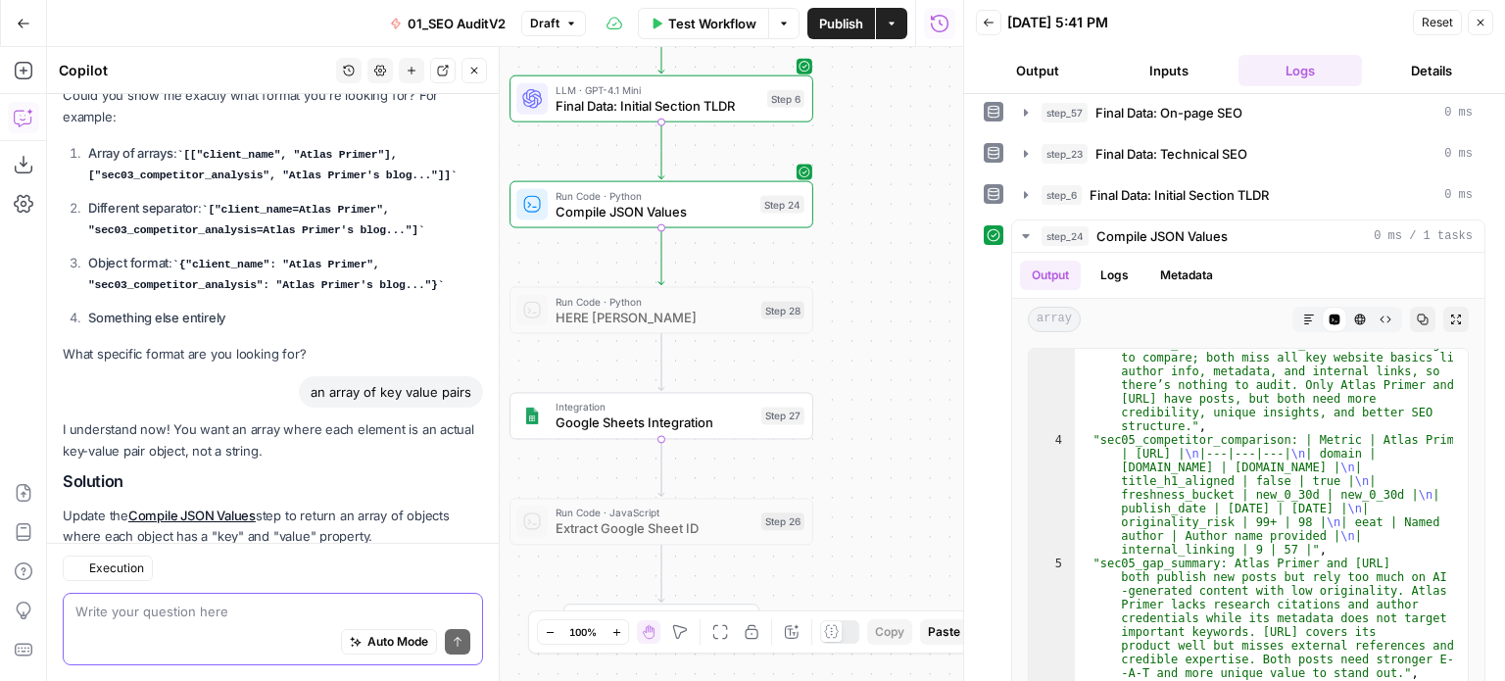
scroll to position [1795, 0]
